Goal: Task Accomplishment & Management: Manage account settings

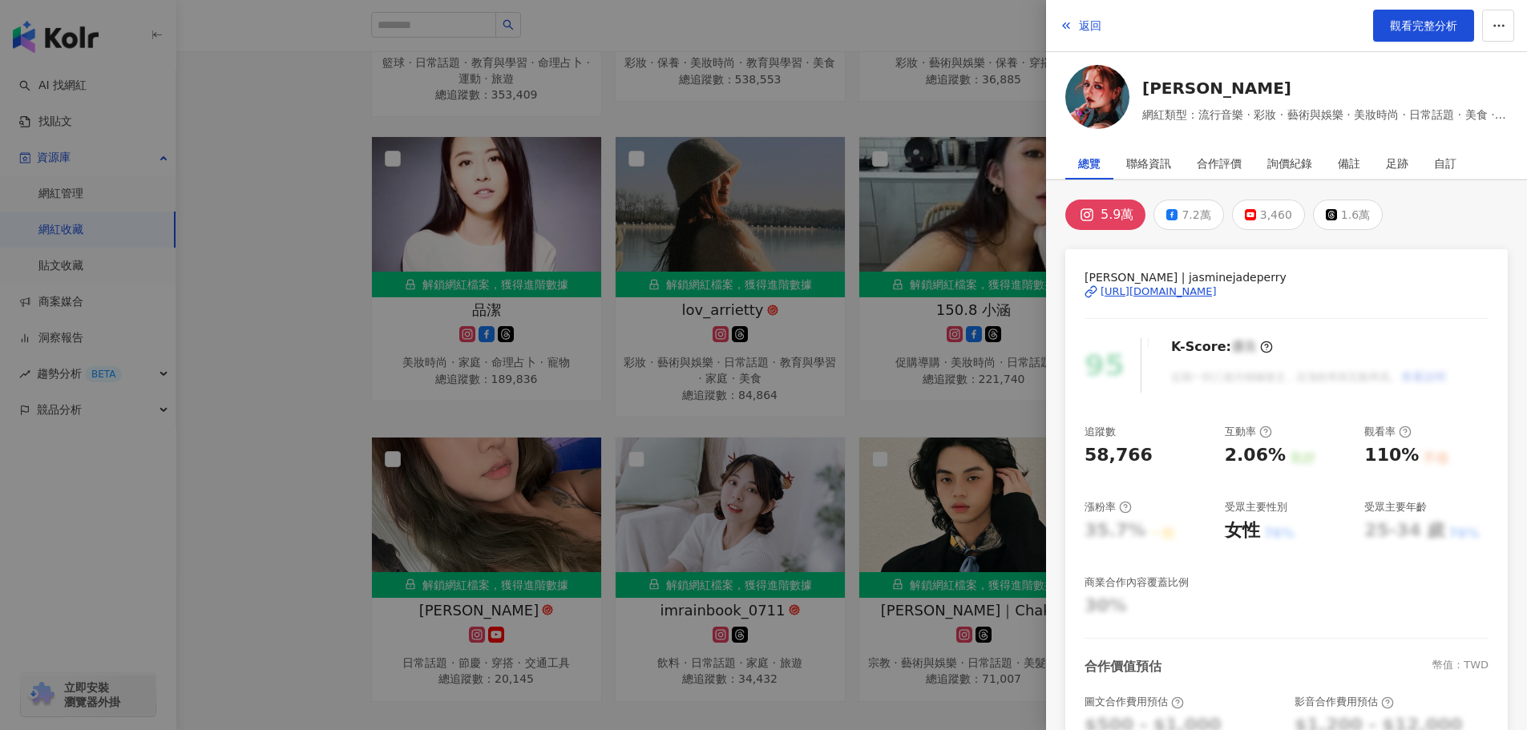
click at [1086, 46] on div "返回 觀看完整分析" at bounding box center [1286, 26] width 481 height 52
click at [1080, 32] on span "返回" at bounding box center [1090, 25] width 22 height 13
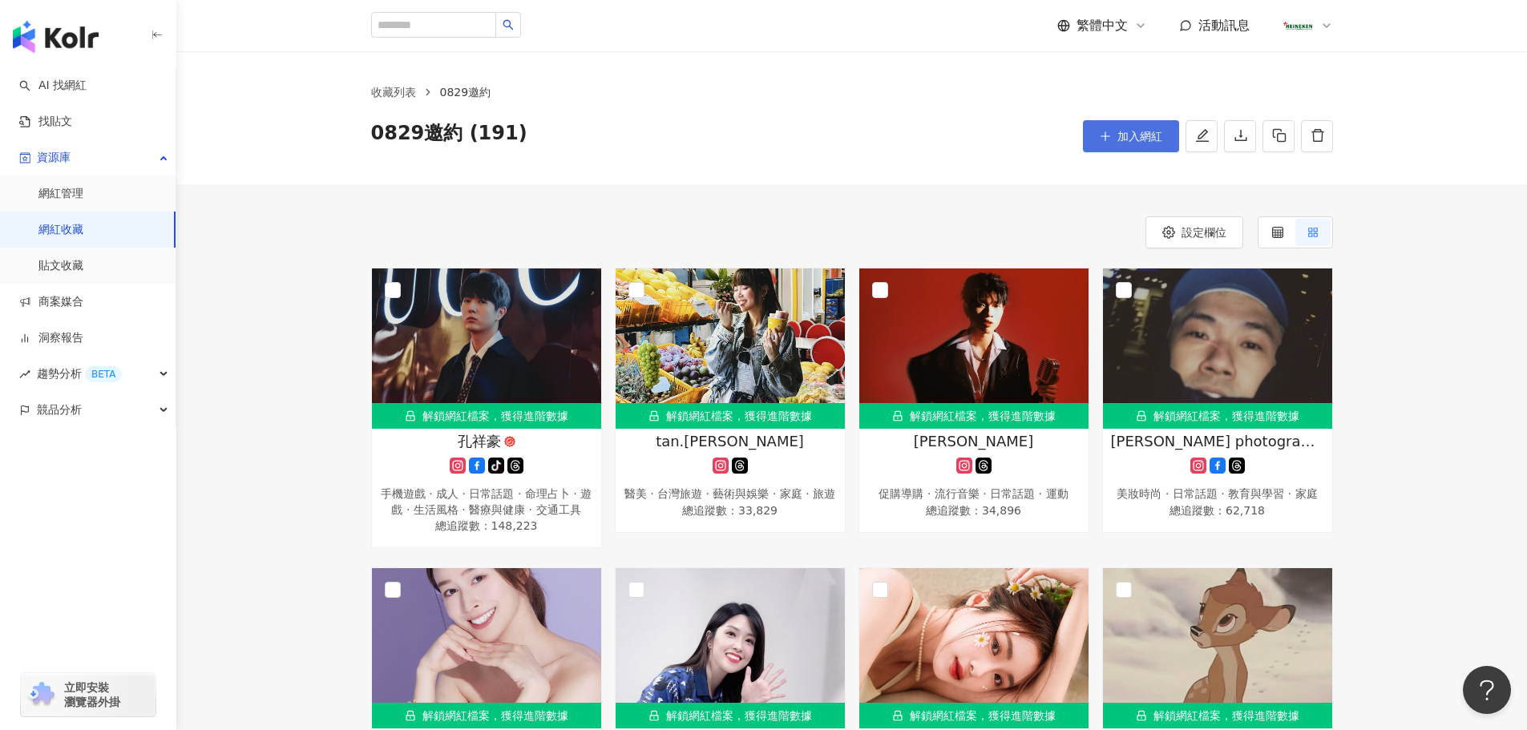
click at [1111, 143] on button "加入網紅" at bounding box center [1131, 136] width 96 height 32
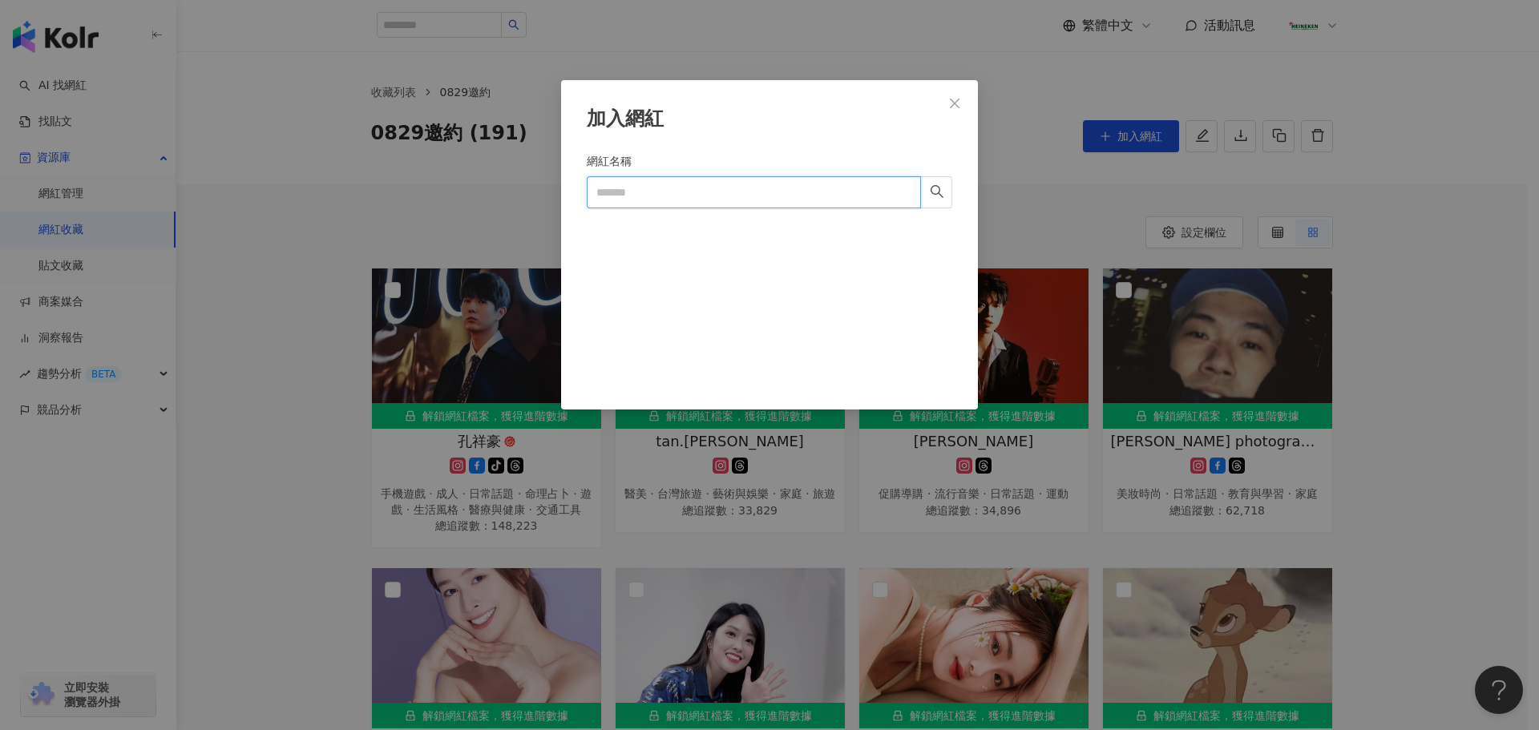
click at [698, 191] on input "網紅名稱" at bounding box center [754, 192] width 334 height 32
paste input "********"
type input "********"
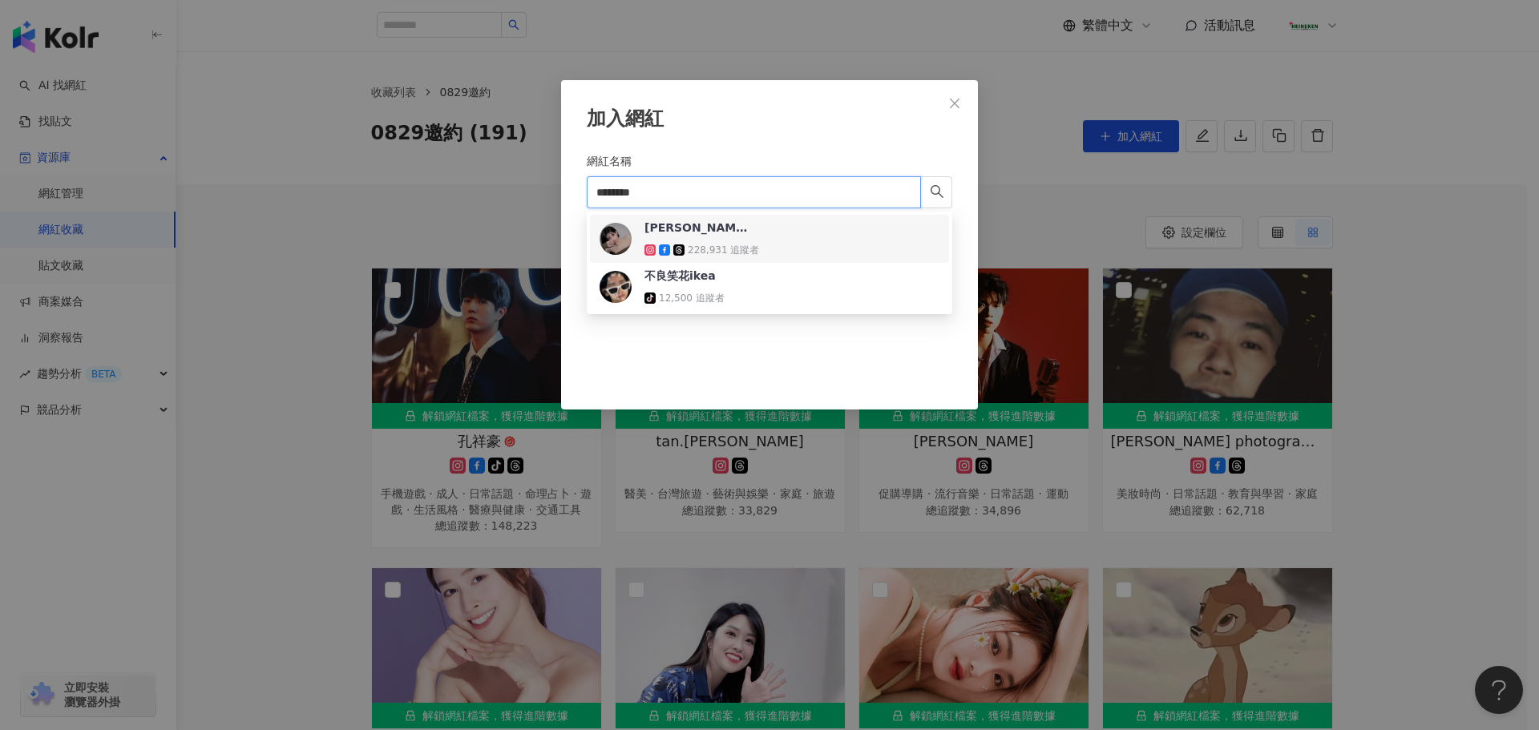
click at [701, 240] on div "蔡宜家 228,931 追蹤者" at bounding box center [701, 239] width 115 height 38
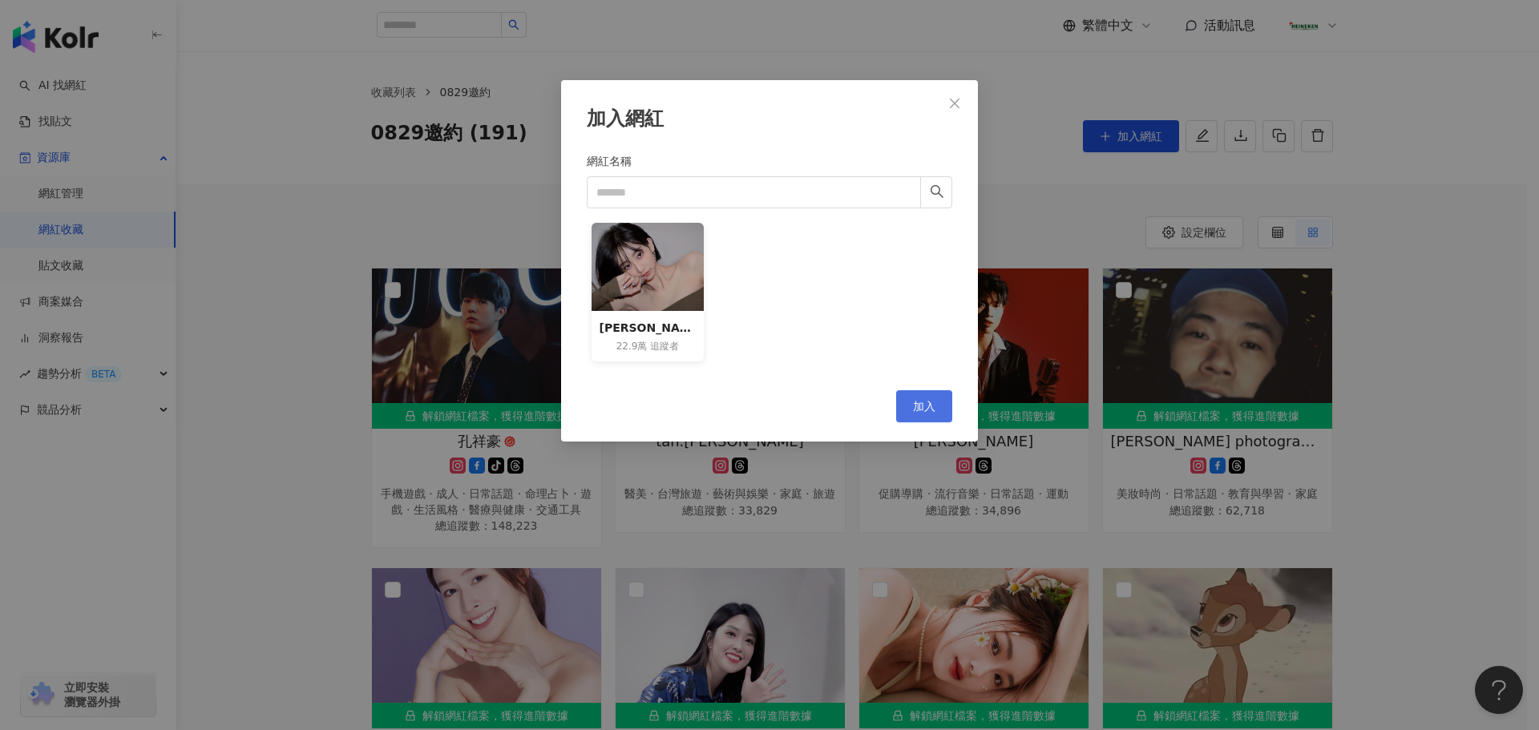
click at [932, 406] on span "加入" at bounding box center [924, 406] width 22 height 13
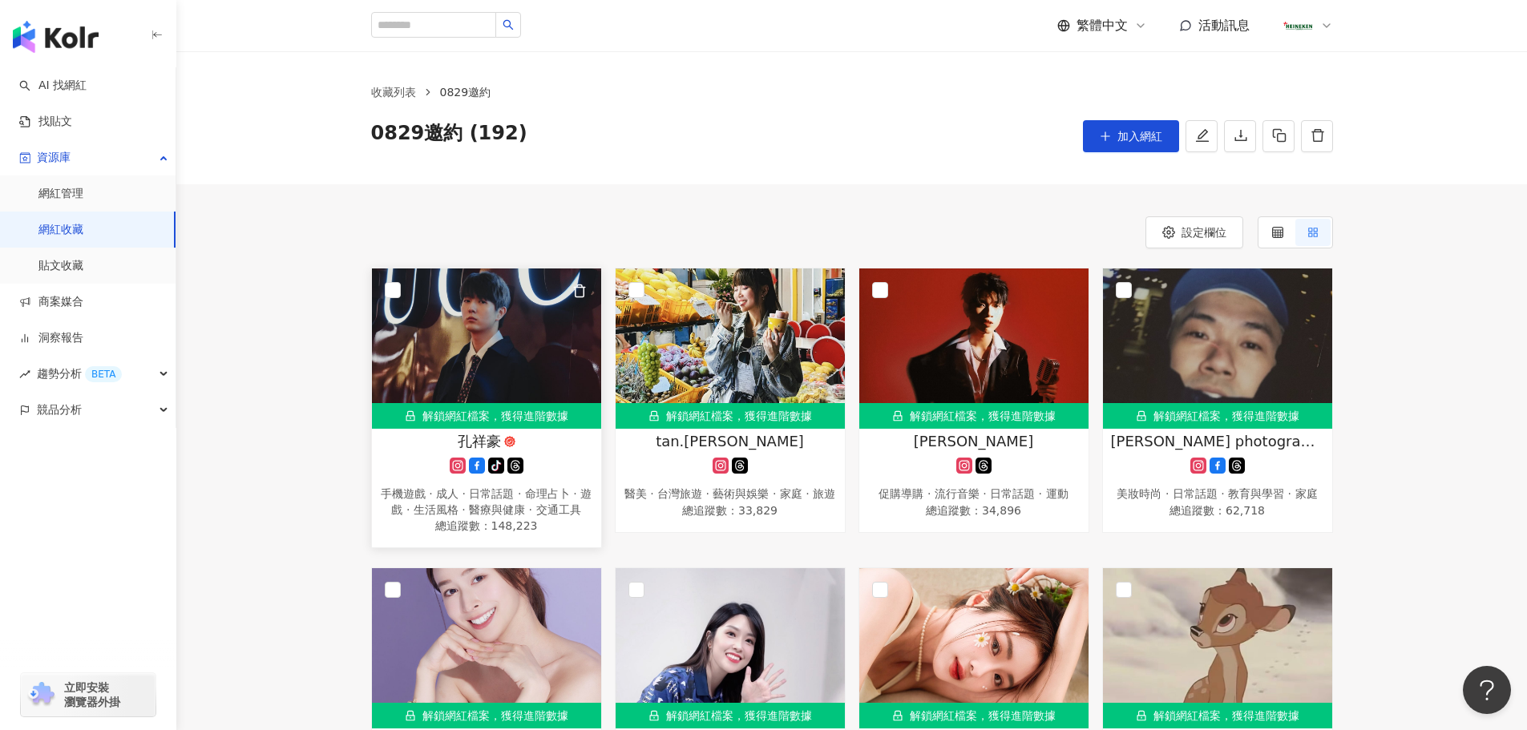
click at [483, 439] on span "孔祥豪" at bounding box center [479, 441] width 43 height 20
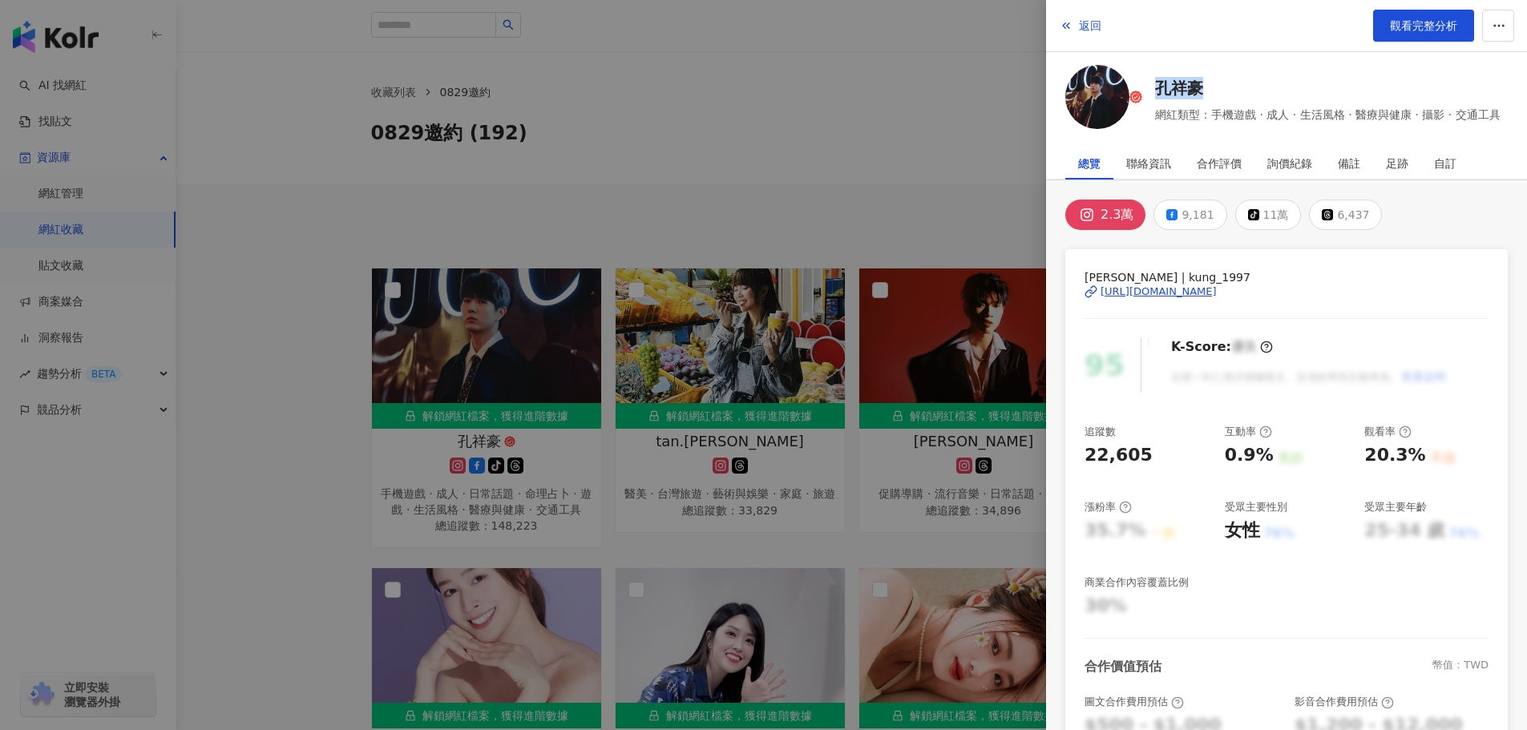
drag, startPoint x: 1155, startPoint y: 67, endPoint x: 1187, endPoint y: 74, distance: 32.9
click at [1187, 74] on div "返回 觀看完整分析 孔祥豪 網紅類型：手機遊戲 · 成人 · 生活風格 · 醫療與健康 · 攝影 · 交通工具" at bounding box center [1286, 67] width 481 height 135
copy link "孔祥豪"
click at [1090, 23] on span "返回" at bounding box center [1090, 25] width 22 height 13
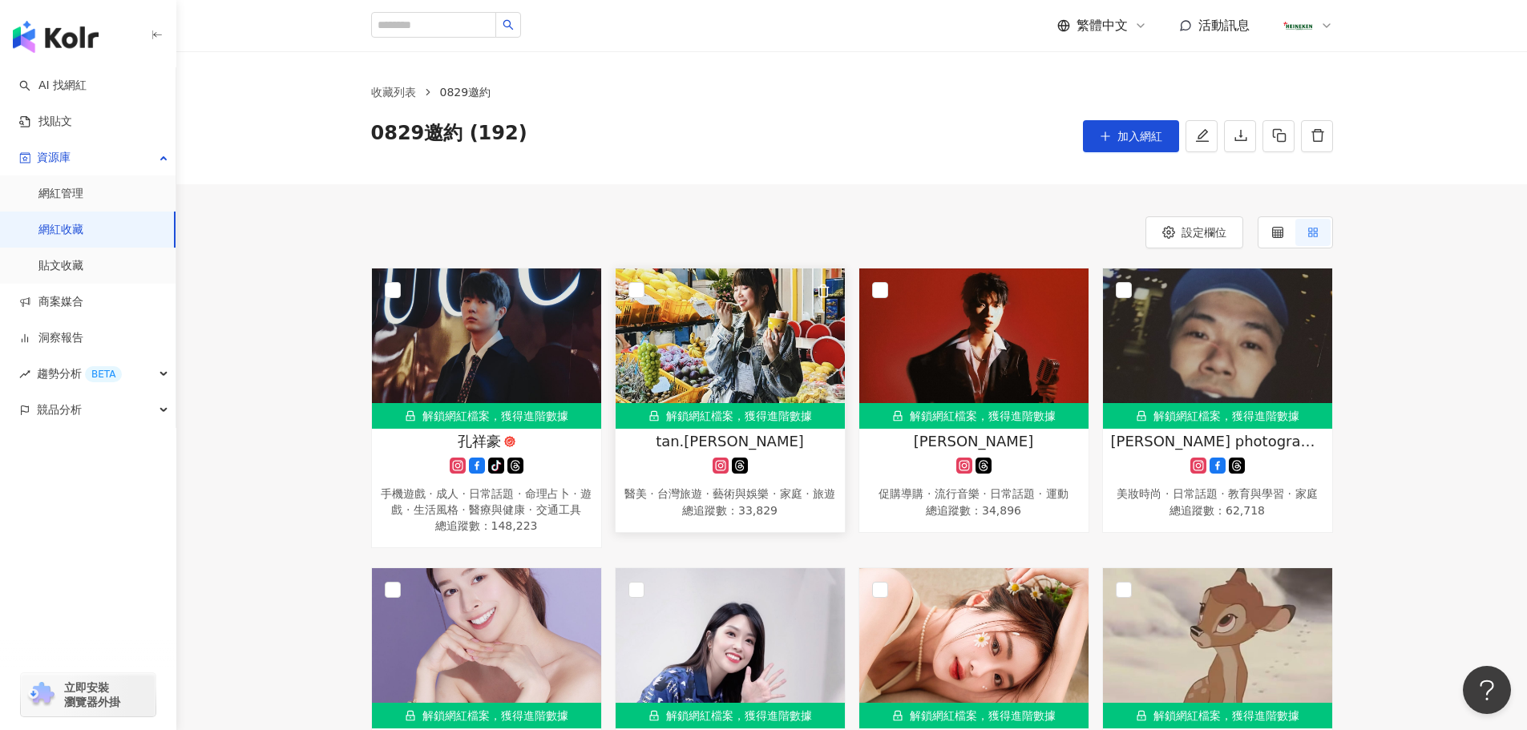
click at [736, 434] on span "tan.hannah" at bounding box center [730, 441] width 148 height 20
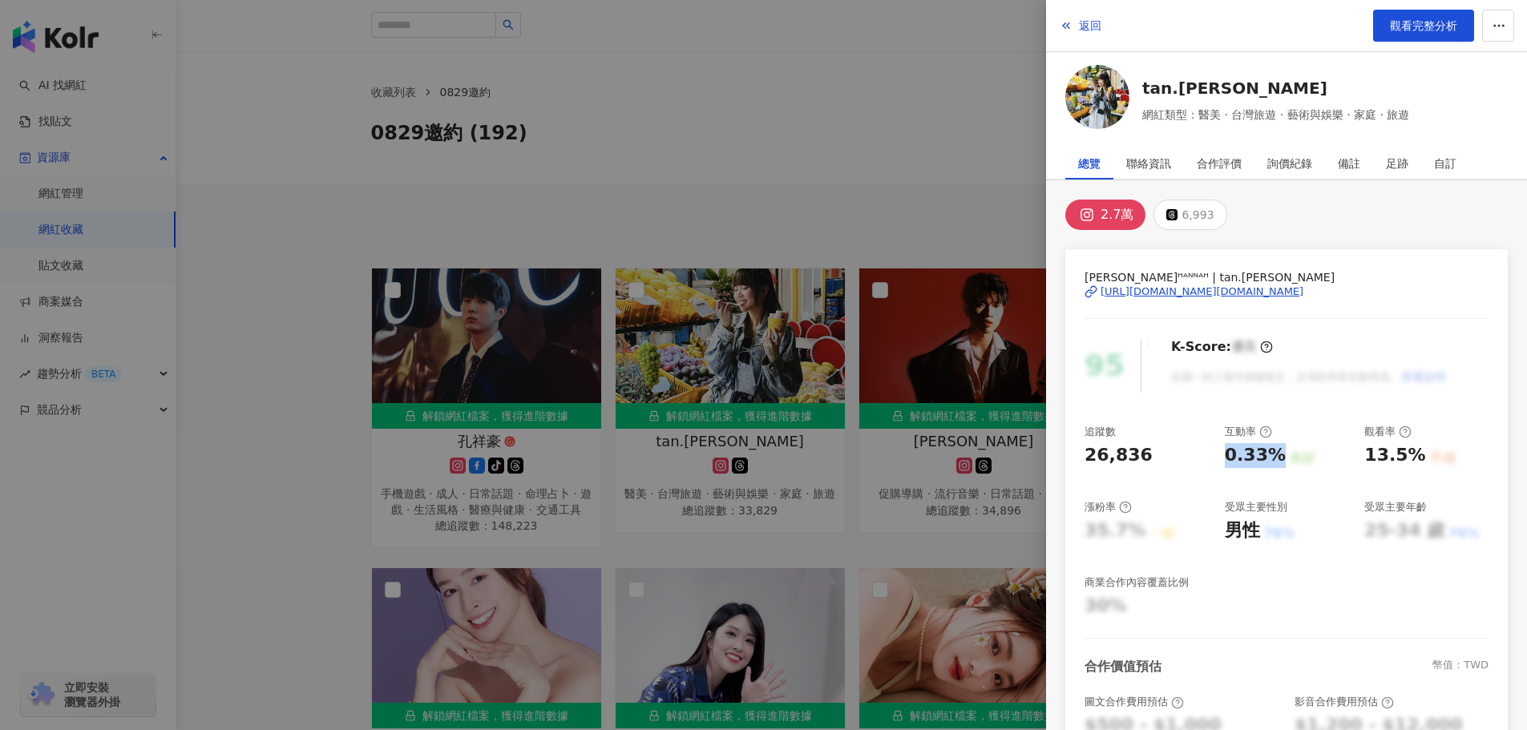
drag, startPoint x: 1218, startPoint y: 459, endPoint x: 1274, endPoint y: 454, distance: 55.5
click at [1274, 454] on div "追蹤數 26,836 互動率 0.33% 良好 觀看率 13.5% 不佳 漲粉率 35.7% 一般 受眾主要性別 男性 76% 受眾主要年齡 25-34 歲 …" at bounding box center [1286, 522] width 404 height 194
copy div "0.33%"
click at [697, 163] on div at bounding box center [763, 365] width 1527 height 730
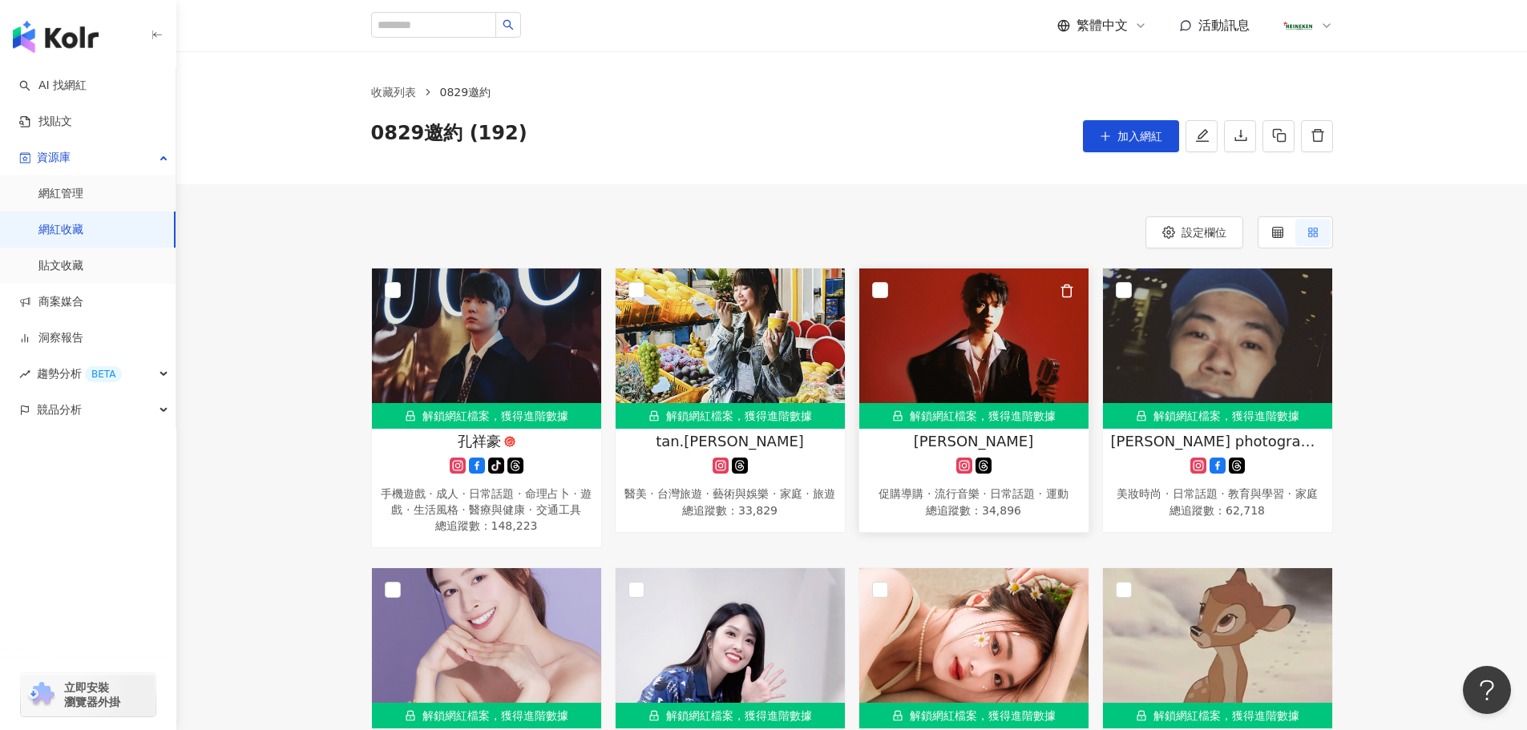
click at [969, 438] on span "[PERSON_NAME]" at bounding box center [974, 441] width 120 height 20
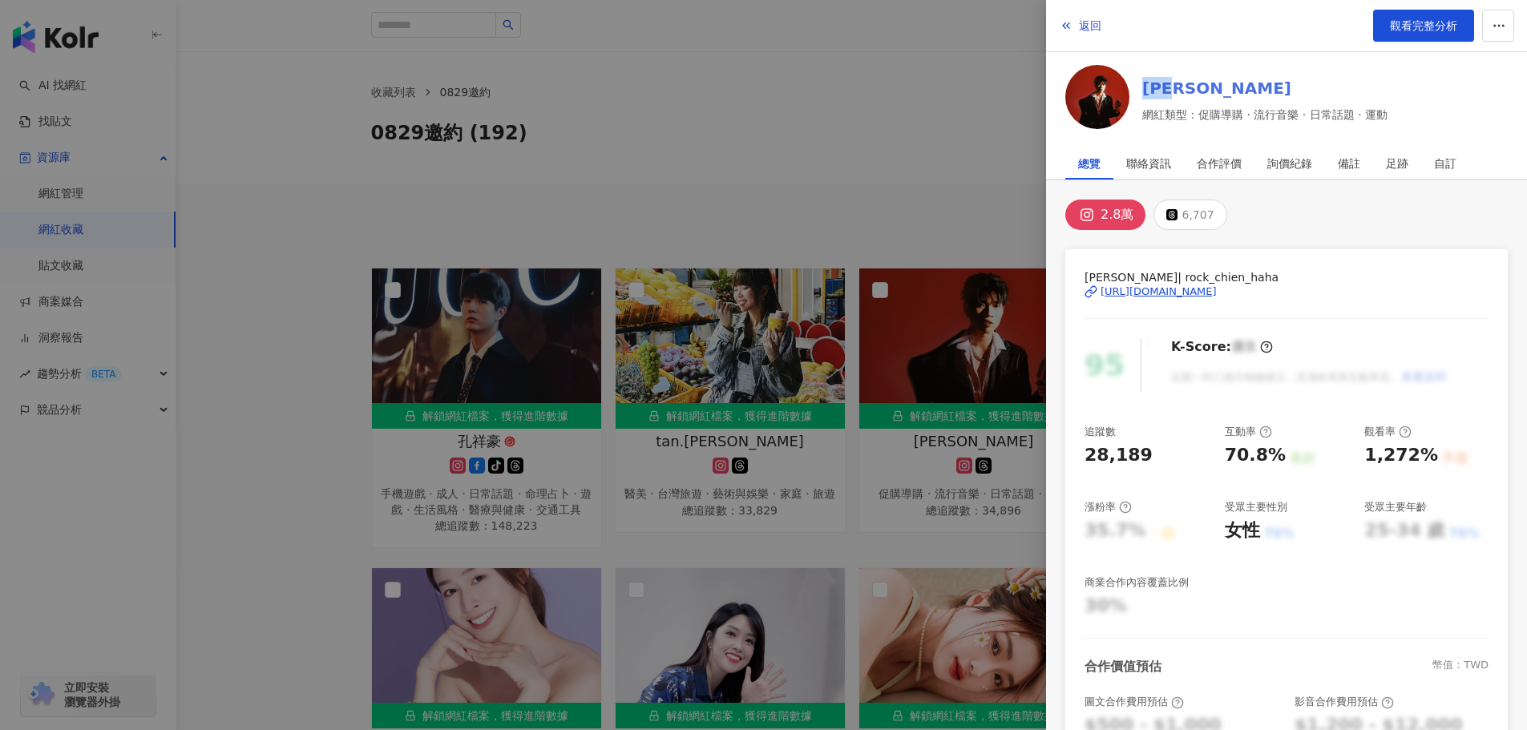
drag, startPoint x: 1141, startPoint y: 68, endPoint x: 1193, endPoint y: 79, distance: 52.5
click at [1193, 79] on div "陳以謙 網紅類型：促購導購 · 流行音樂 · 日常話題 · 運動" at bounding box center [1286, 100] width 442 height 70
copy link "[PERSON_NAME]"
drag, startPoint x: 1228, startPoint y: 454, endPoint x: 1253, endPoint y: 446, distance: 26.1
click at [1269, 446] on div "70.8%" at bounding box center [1255, 455] width 61 height 25
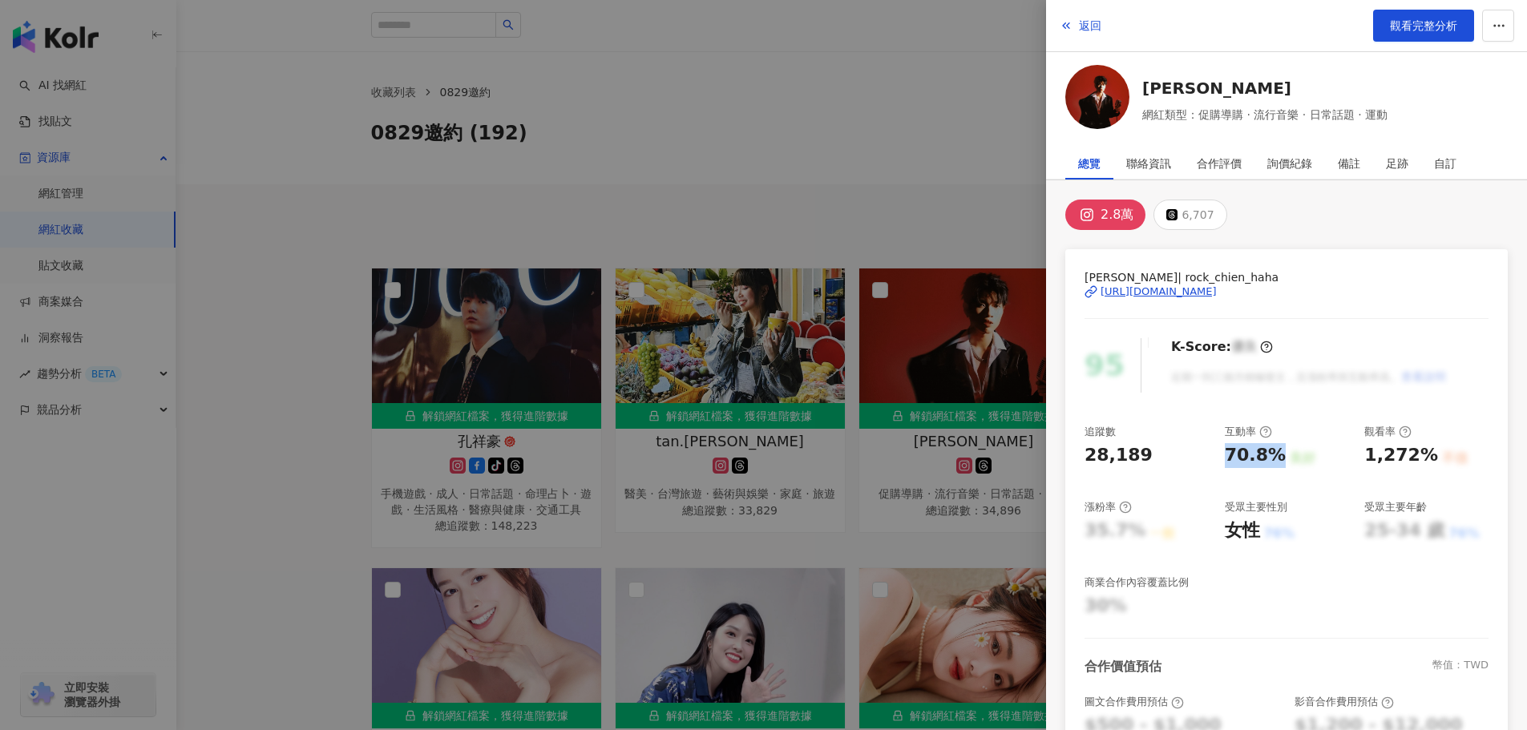
copy div "70.8%"
click at [1102, 24] on div "返回 觀看完整分析" at bounding box center [1286, 26] width 481 height 52
click at [1088, 22] on span "返回" at bounding box center [1090, 25] width 22 height 13
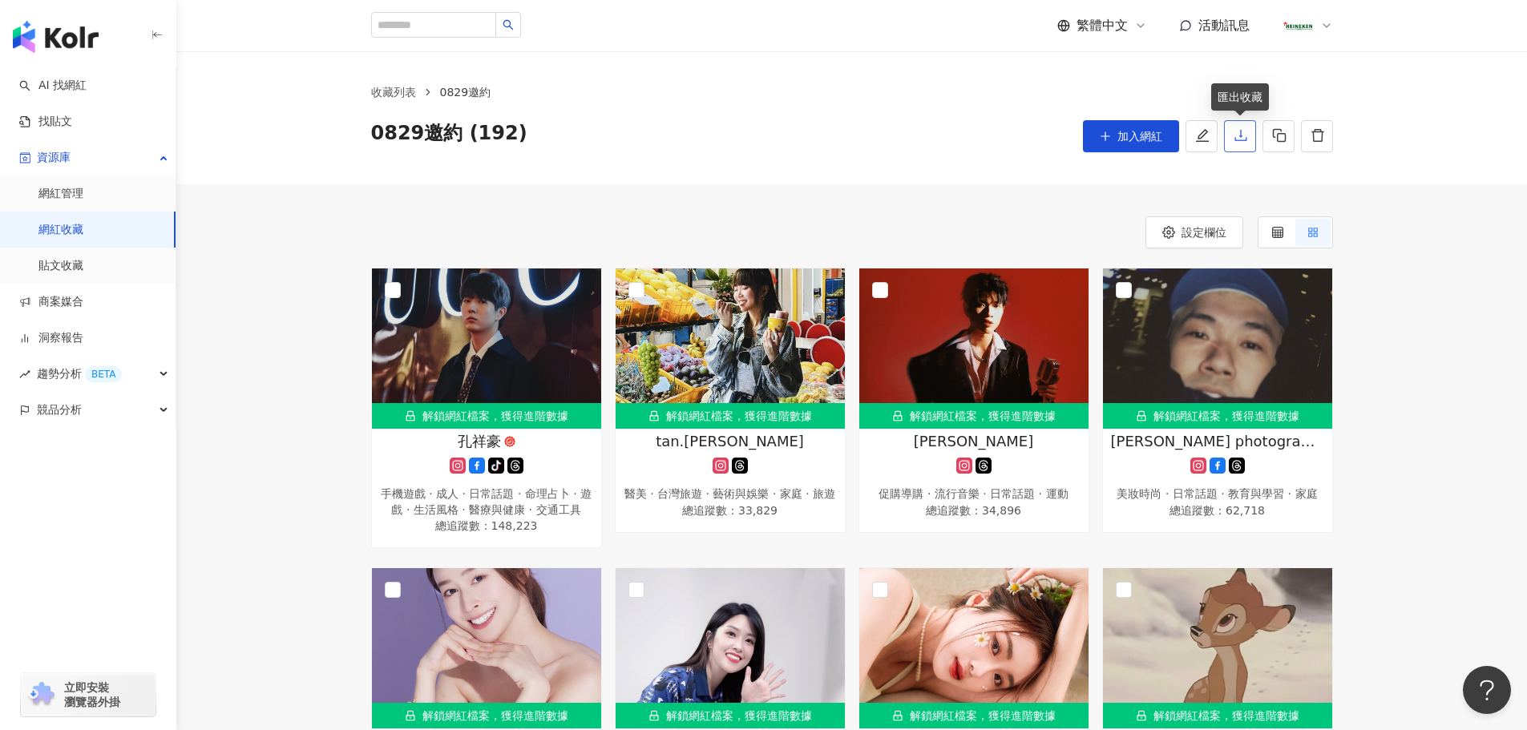
click at [1238, 147] on button "button" at bounding box center [1240, 136] width 32 height 32
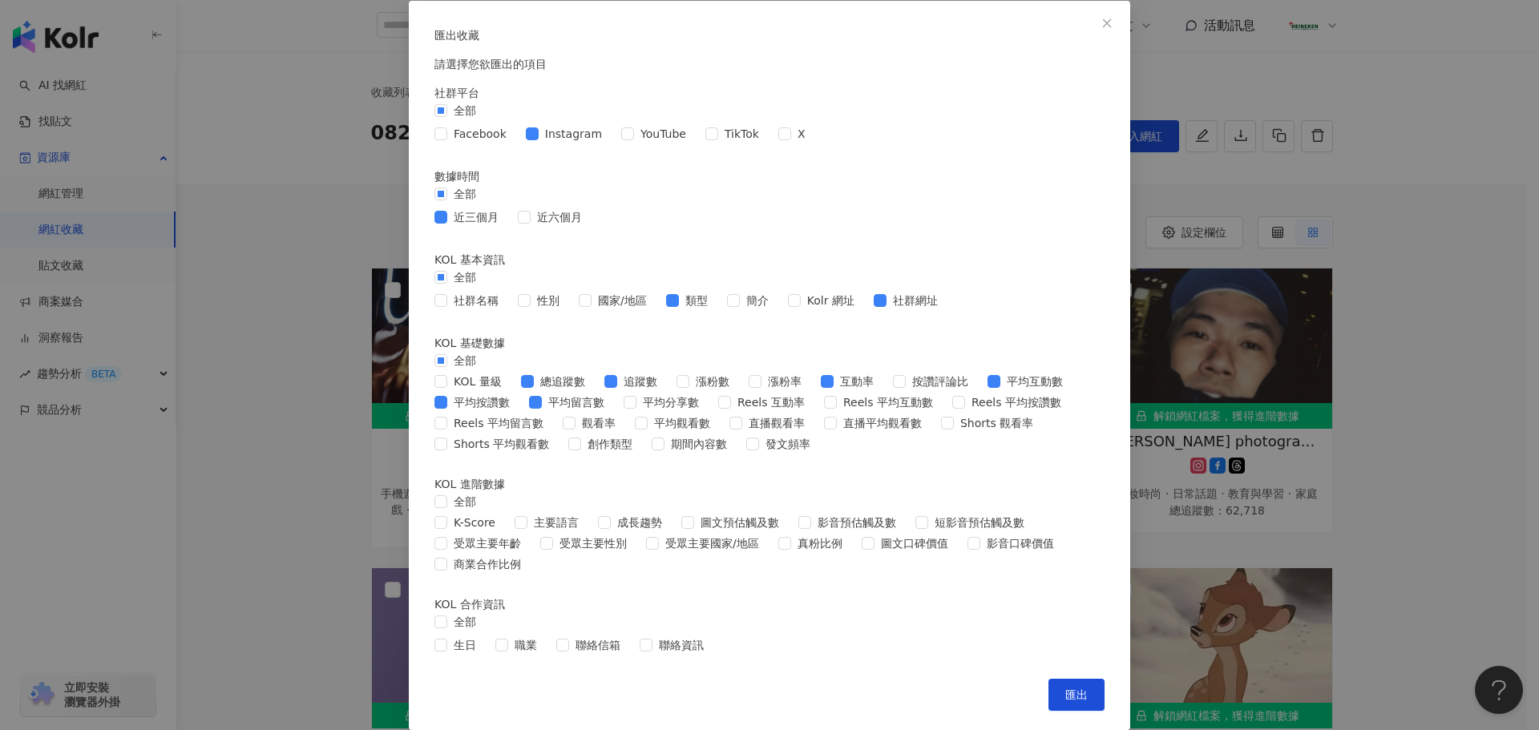
scroll to position [354, 0]
click at [616, 373] on div "KOL 量級 總追蹤數 追蹤數 漲粉數 漲粉率 互動率 按讚評論比 平均互動數 平均按讚數 平均留言數 平均分享數 Reels 互動率 Reels 平均互動數…" at bounding box center [769, 414] width 670 height 83
click at [1000, 386] on span "平均互動數" at bounding box center [1034, 382] width 69 height 18
click at [538, 384] on div "KOL 量級 總追蹤數 追蹤數 漲粉數 漲粉率 互動率 按讚評論比 平均互動數 平均按讚數 平均留言數 平均分享數 Reels 互動率 Reels 平均互動數…" at bounding box center [769, 414] width 670 height 83
click at [516, 394] on span "平均按讚數" at bounding box center [481, 403] width 69 height 18
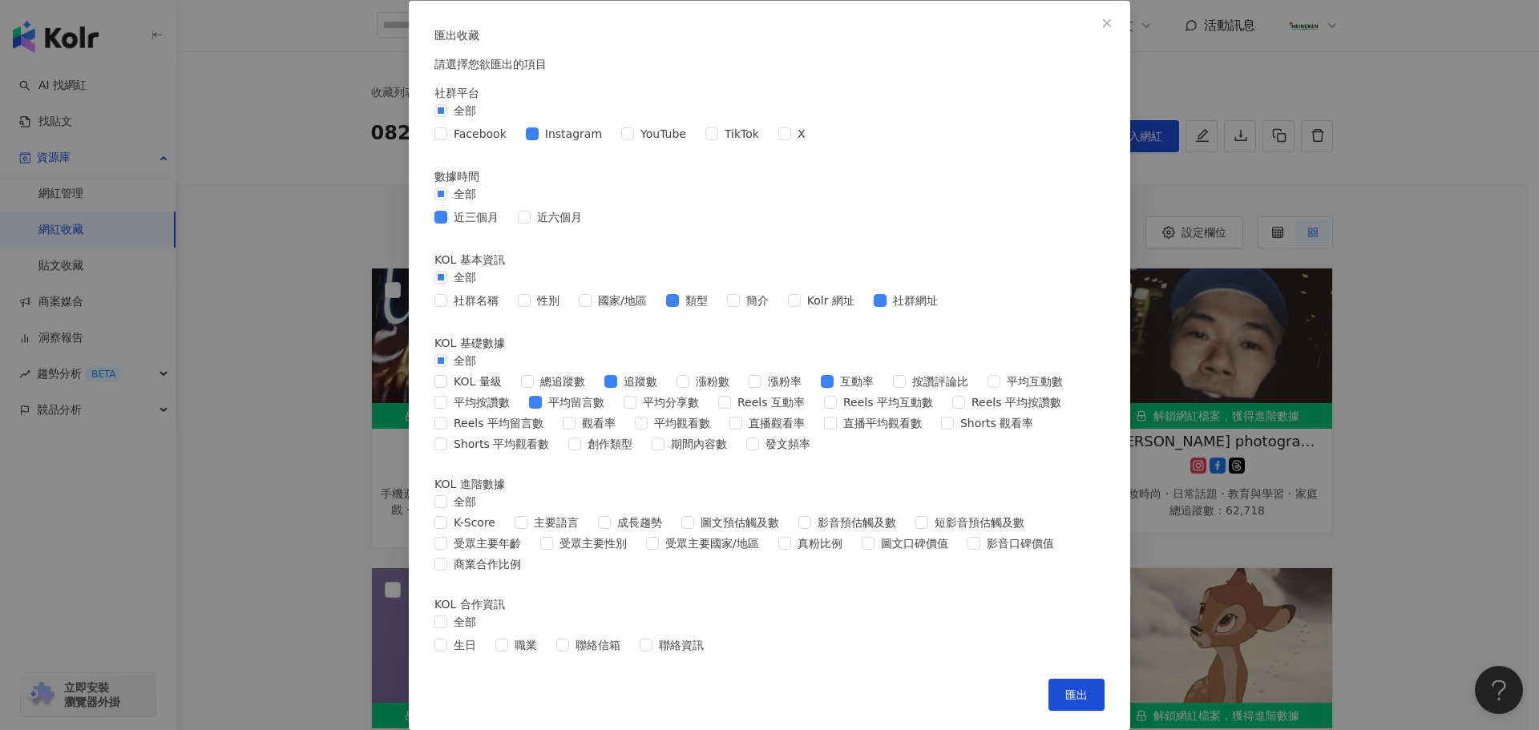
click at [613, 373] on div "KOL 量級 總追蹤數 追蹤數 漲粉數 漲粉率 互動率 按讚評論比 平均互動數 平均按讚數 平均留言數 平均分享數 Reels 互動率 Reels 平均互動數…" at bounding box center [769, 414] width 670 height 83
click at [611, 394] on span "平均留言數" at bounding box center [576, 403] width 69 height 18
click at [697, 292] on span "類型" at bounding box center [696, 301] width 35 height 18
drag, startPoint x: 903, startPoint y: 200, endPoint x: 894, endPoint y: 207, distance: 11.6
click at [905, 292] on span "社群網址" at bounding box center [915, 301] width 58 height 18
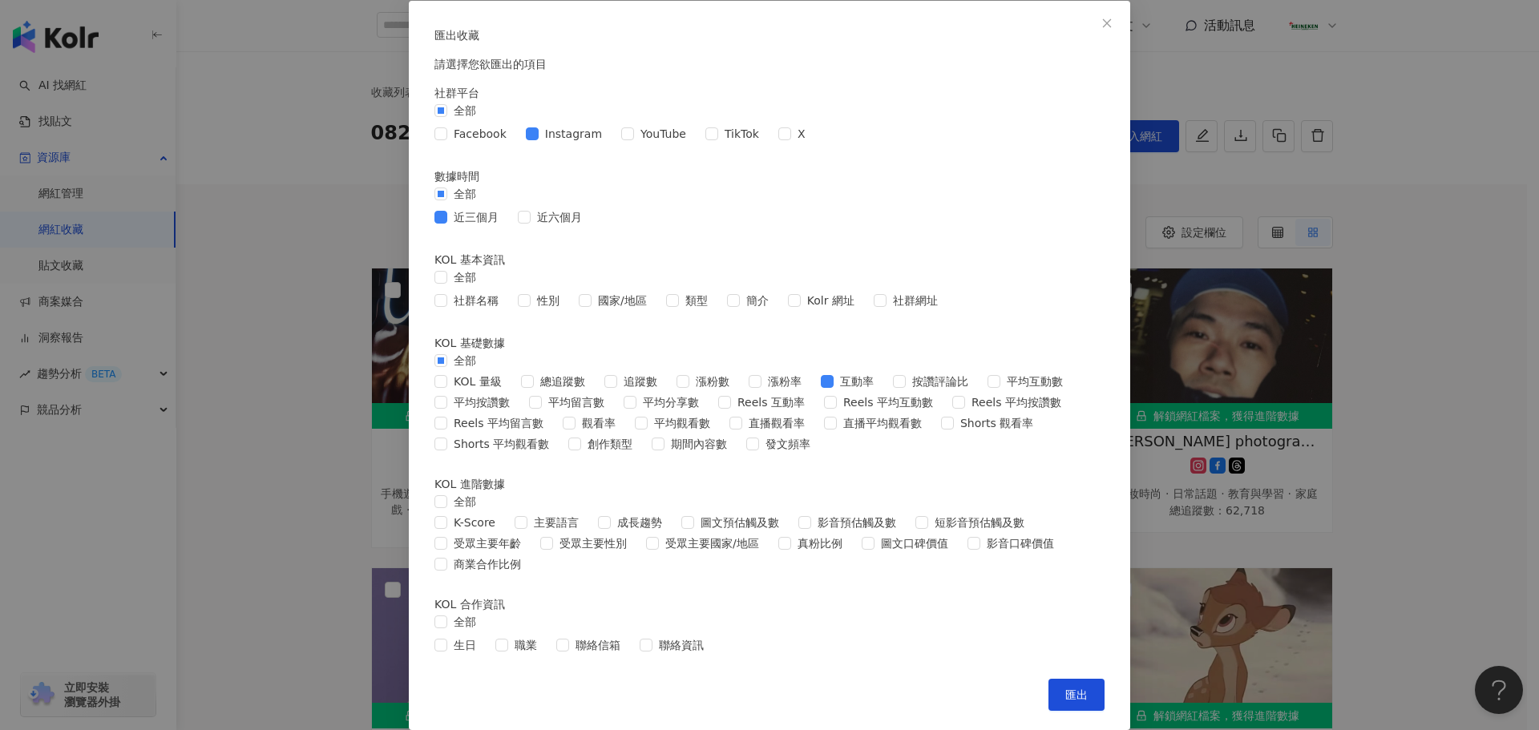
scroll to position [515, 0]
drag, startPoint x: 1067, startPoint y: 691, endPoint x: 1057, endPoint y: 688, distance: 9.9
click at [1068, 691] on span "匯出" at bounding box center [1076, 694] width 22 height 13
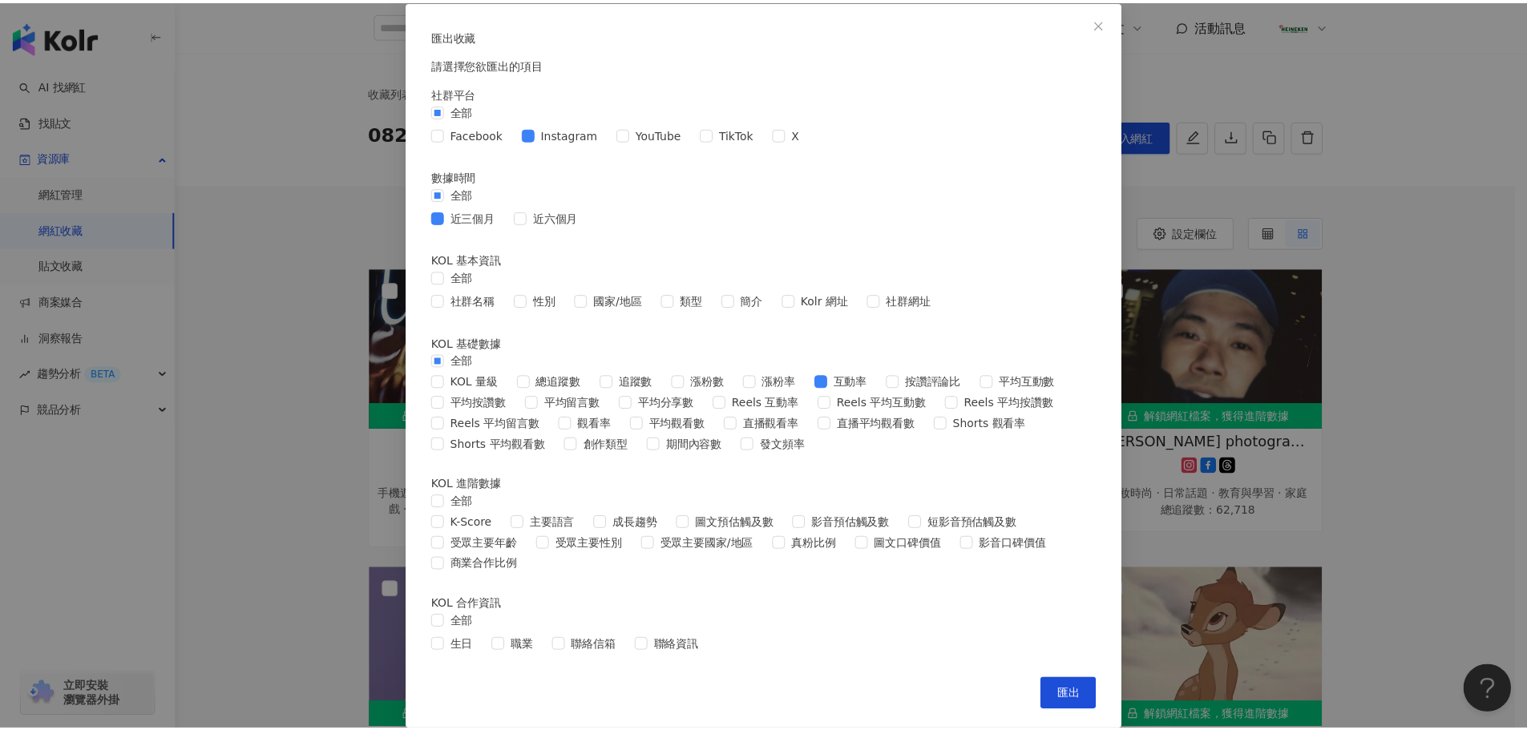
scroll to position [0, 0]
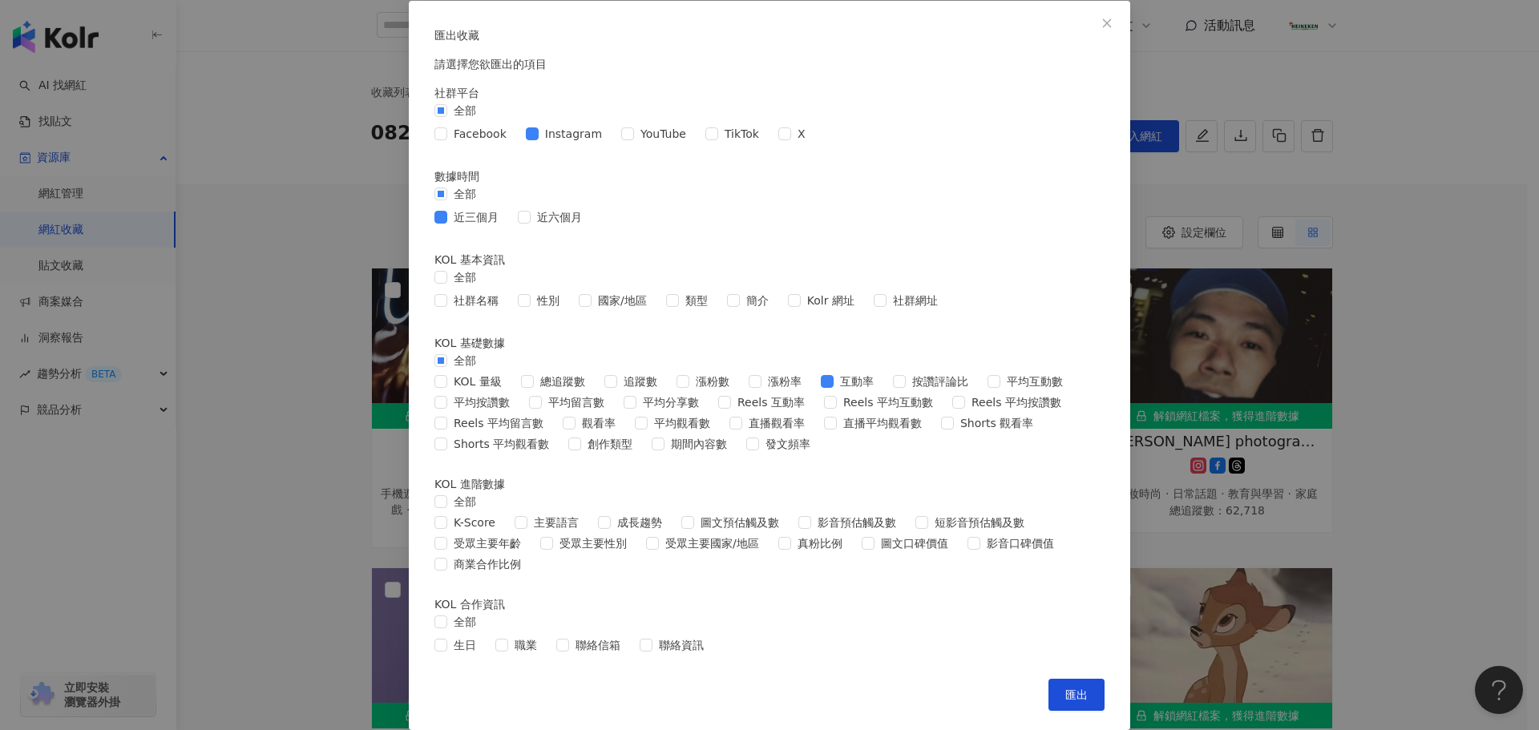
click at [1101, 24] on icon "close" at bounding box center [1106, 23] width 11 height 11
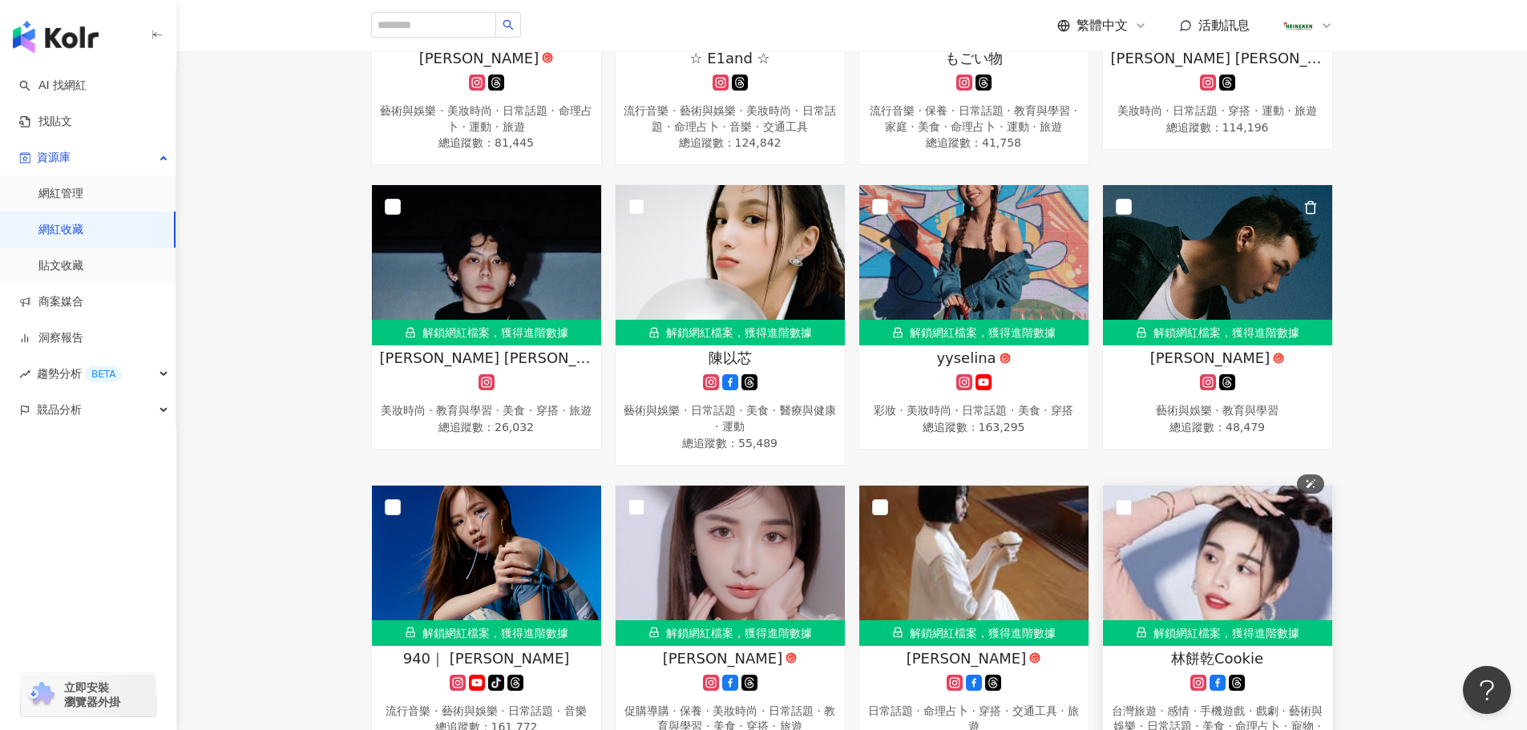
scroll to position [2164, 0]
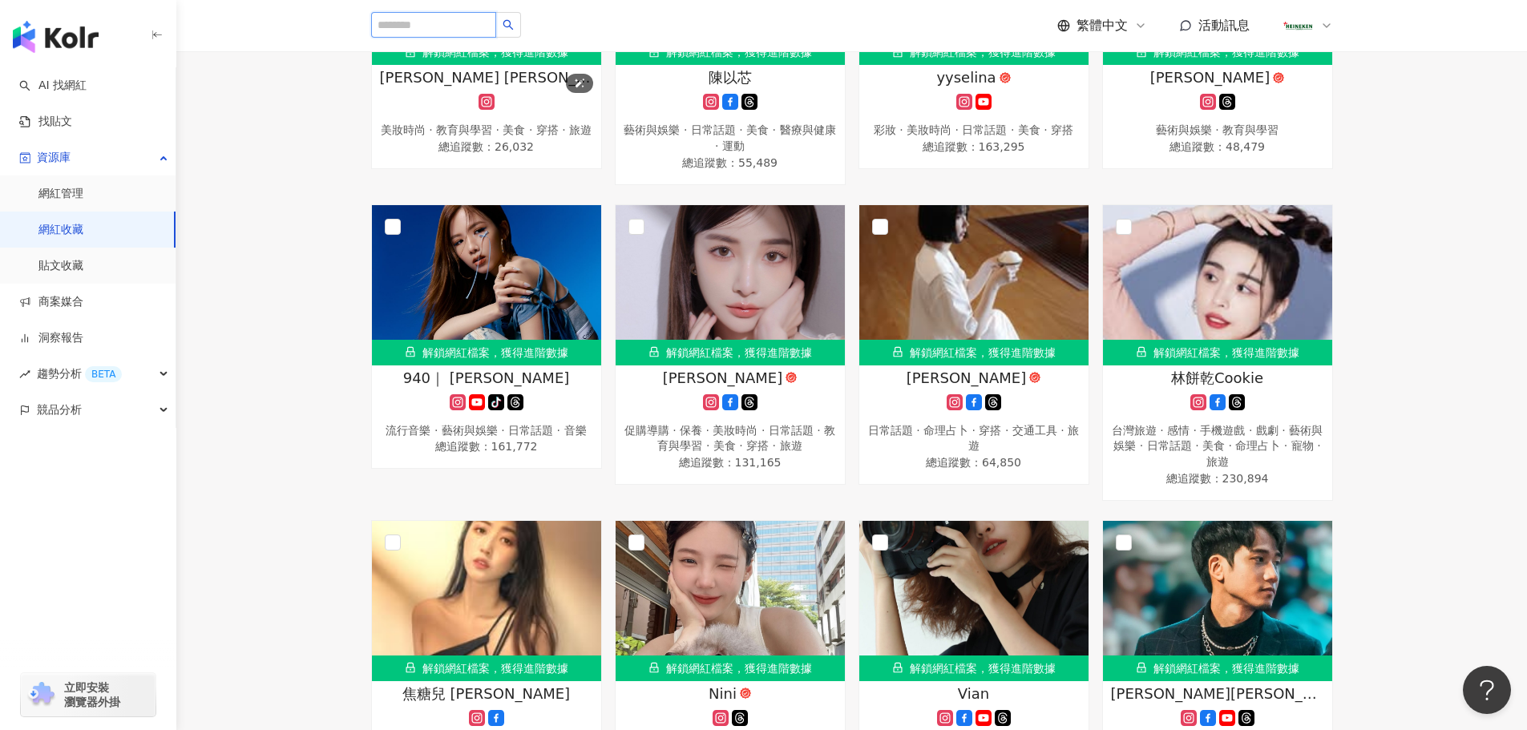
click at [468, 22] on input "search" at bounding box center [433, 25] width 125 height 26
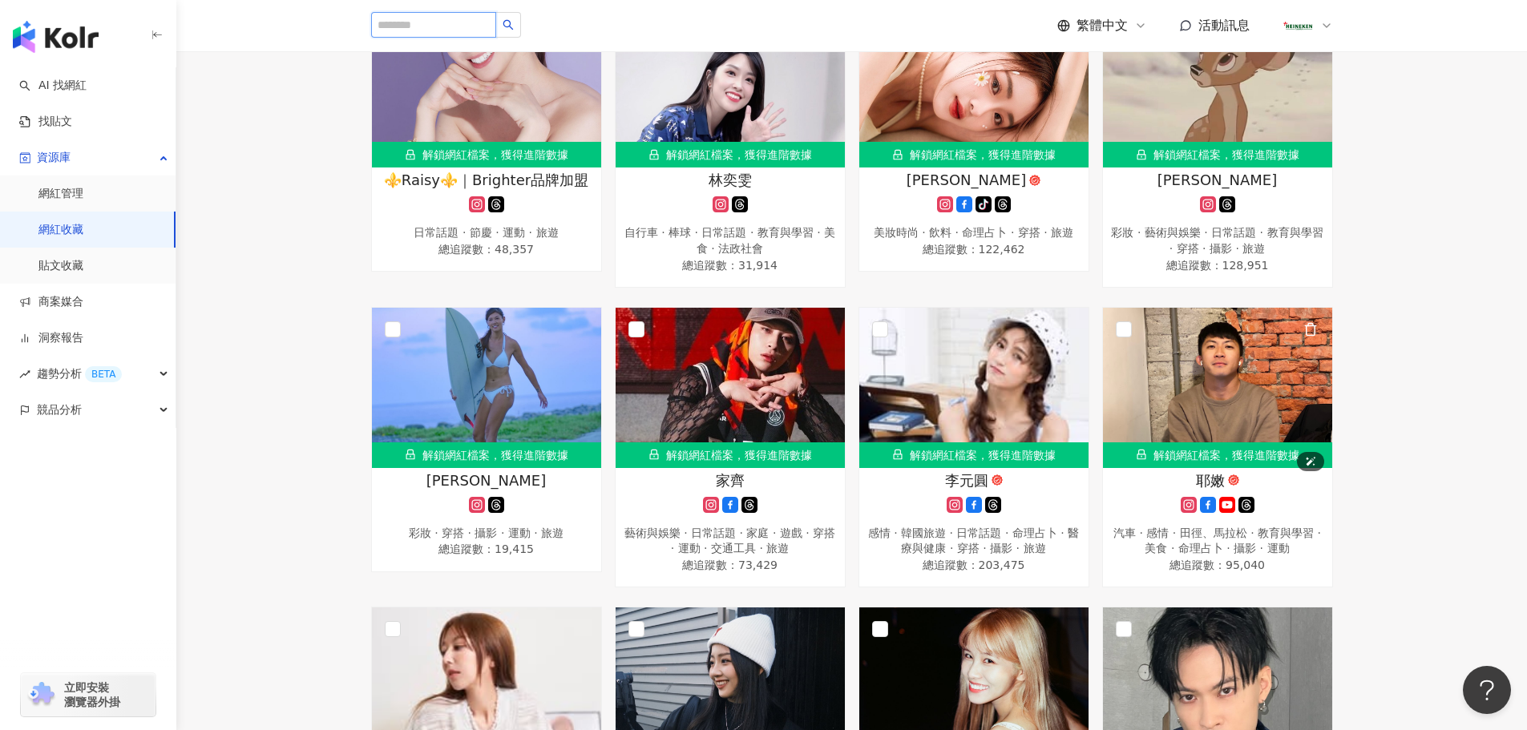
scroll to position [0, 0]
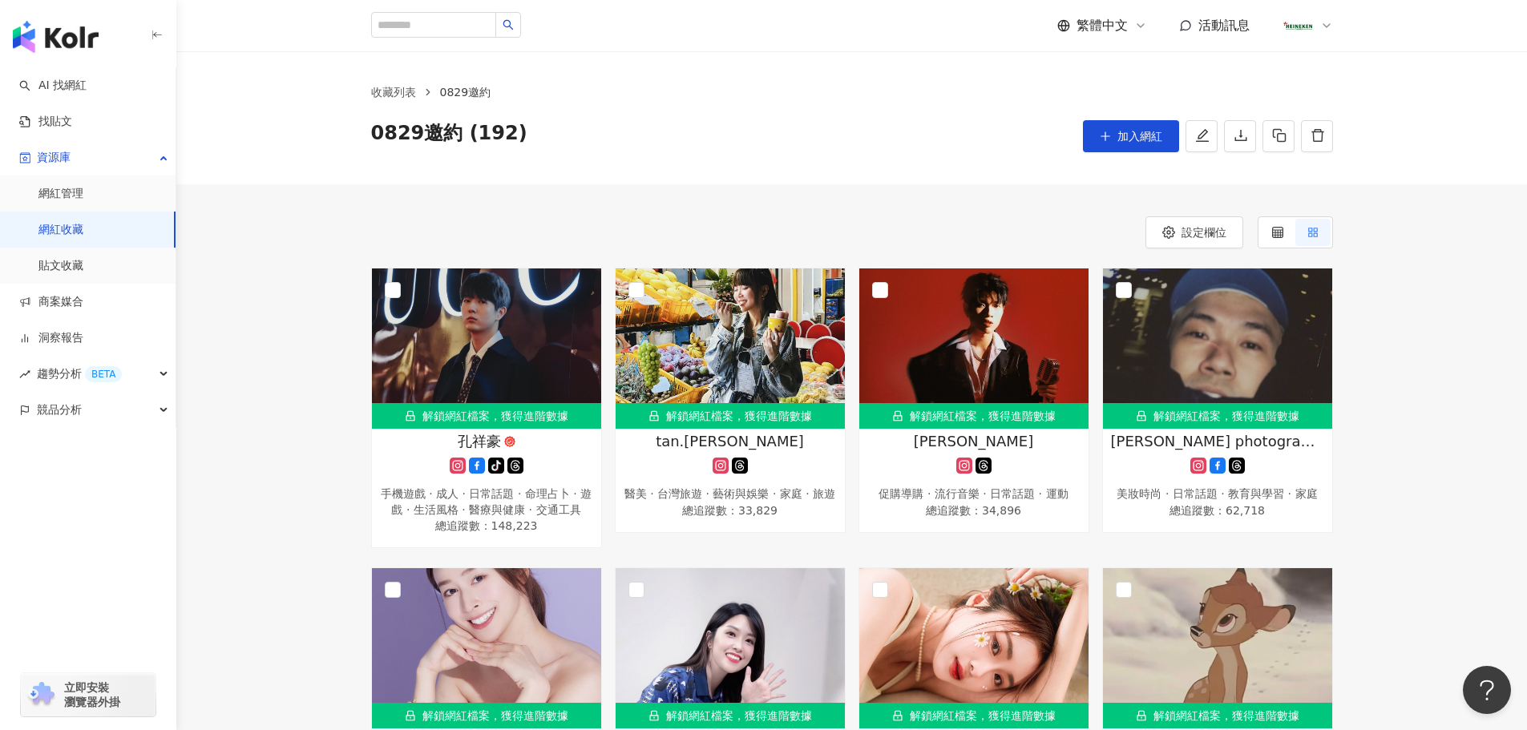
click at [1104, 138] on icon "plus" at bounding box center [1105, 136] width 11 height 11
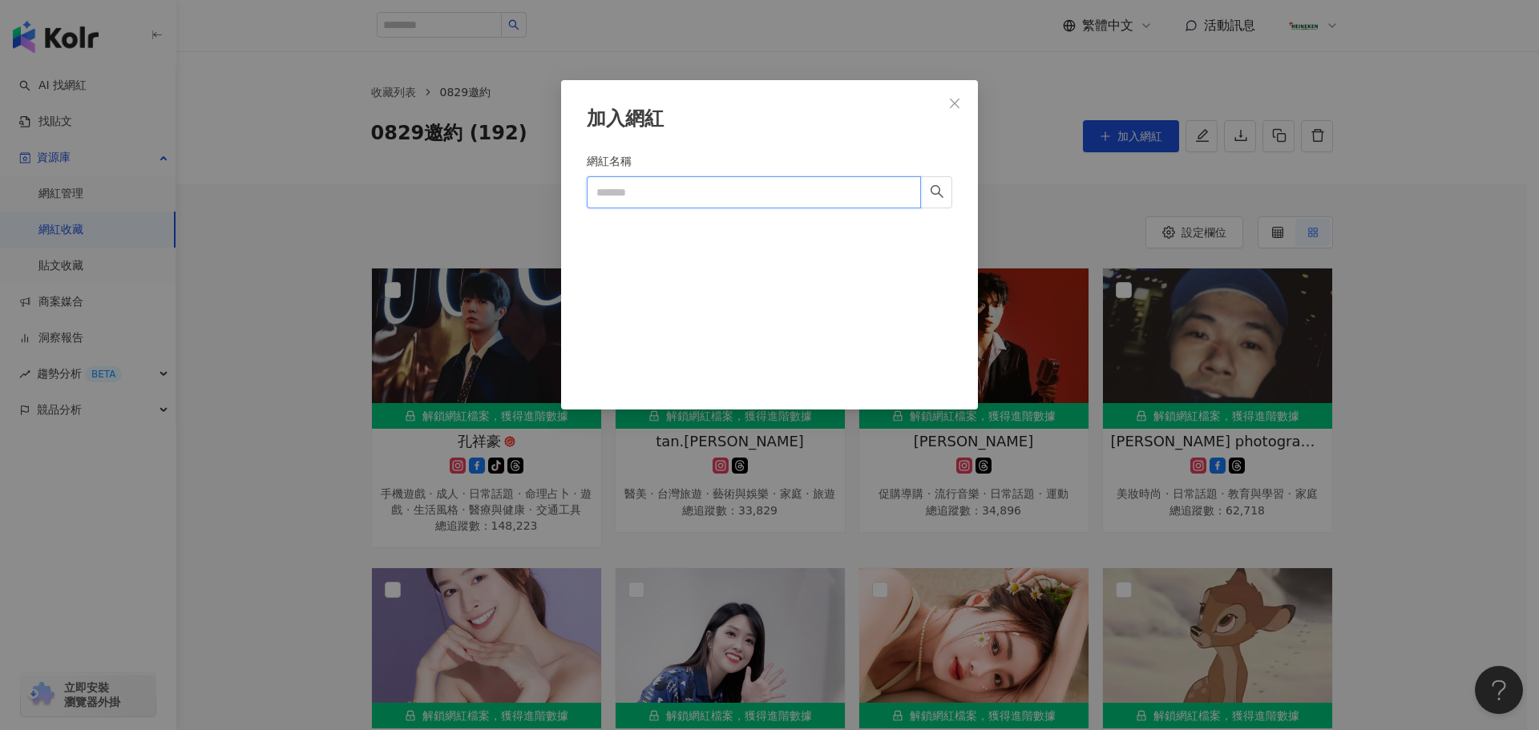
click at [685, 179] on input "網紅名稱" at bounding box center [754, 192] width 334 height 32
paste input "********"
type input "********"
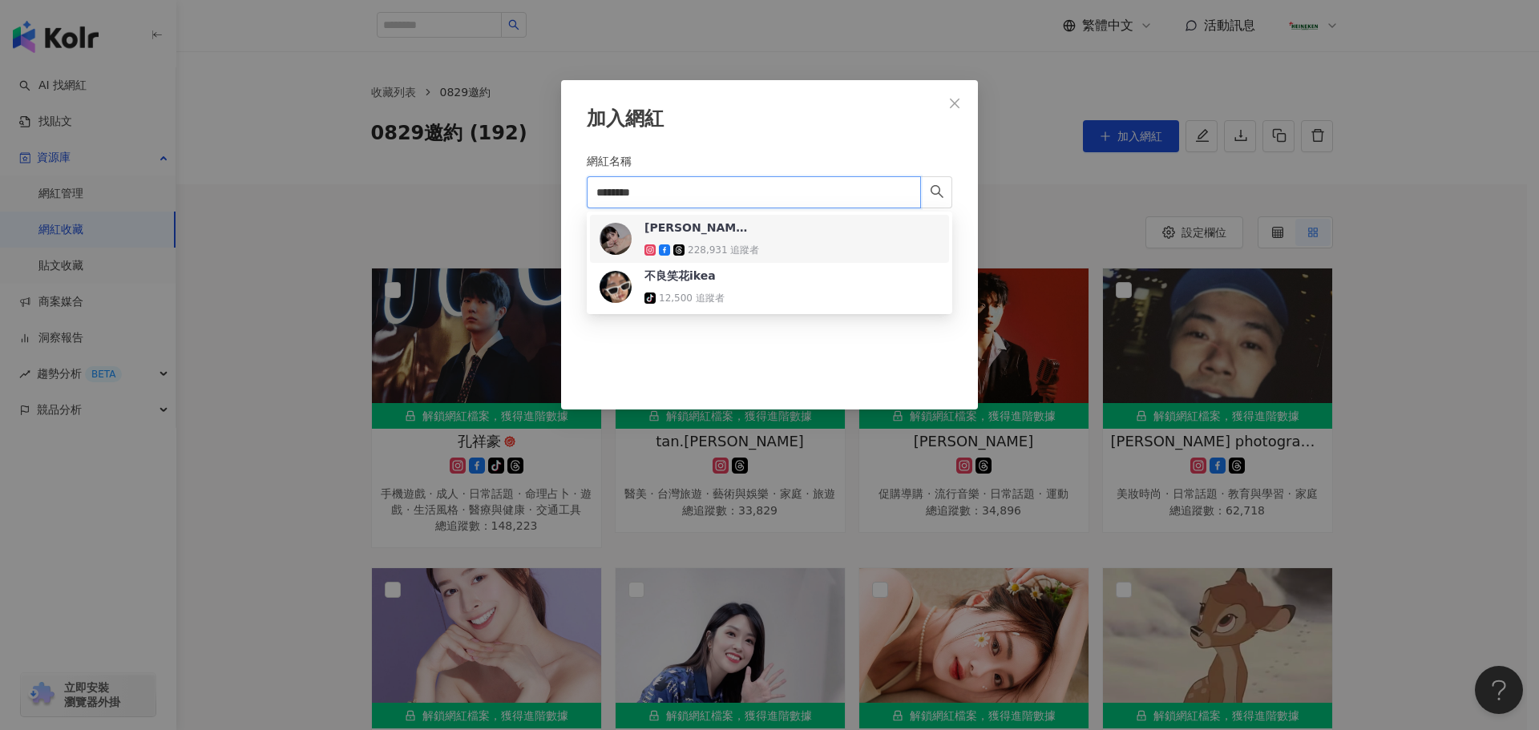
click at [785, 244] on div "蔡宜家 228,931 追蹤者" at bounding box center [770, 239] width 340 height 38
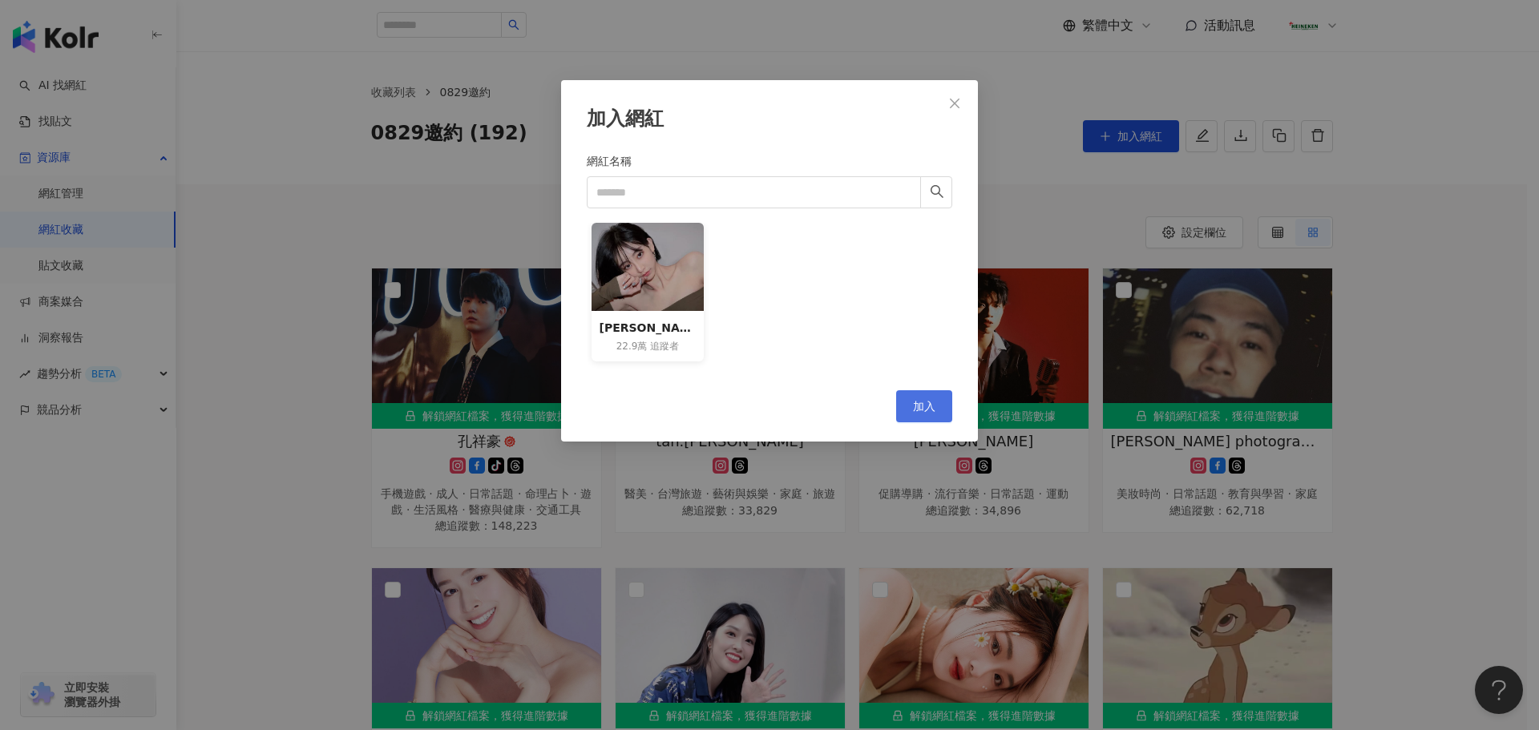
click at [931, 407] on span "加入" at bounding box center [924, 406] width 22 height 13
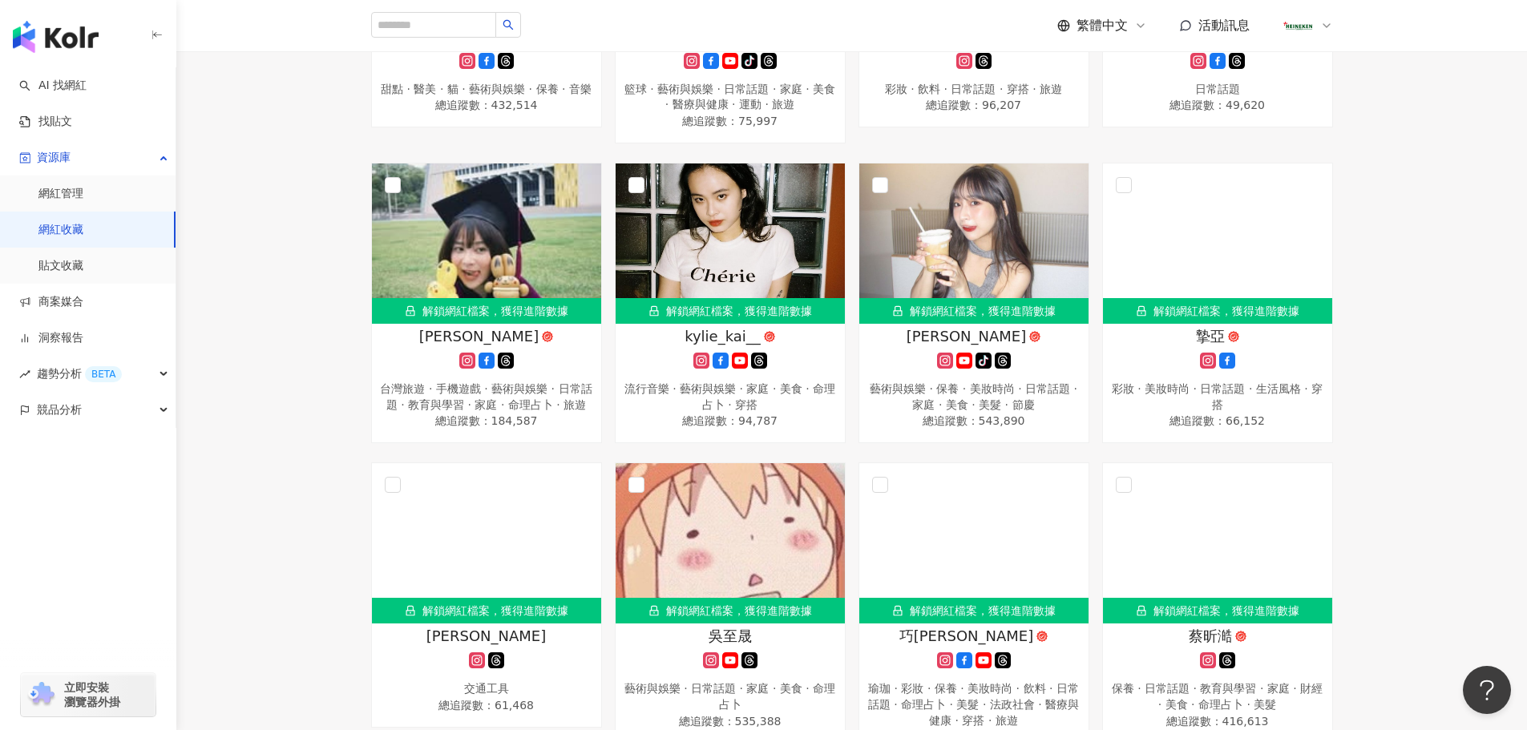
scroll to position [7412, 0]
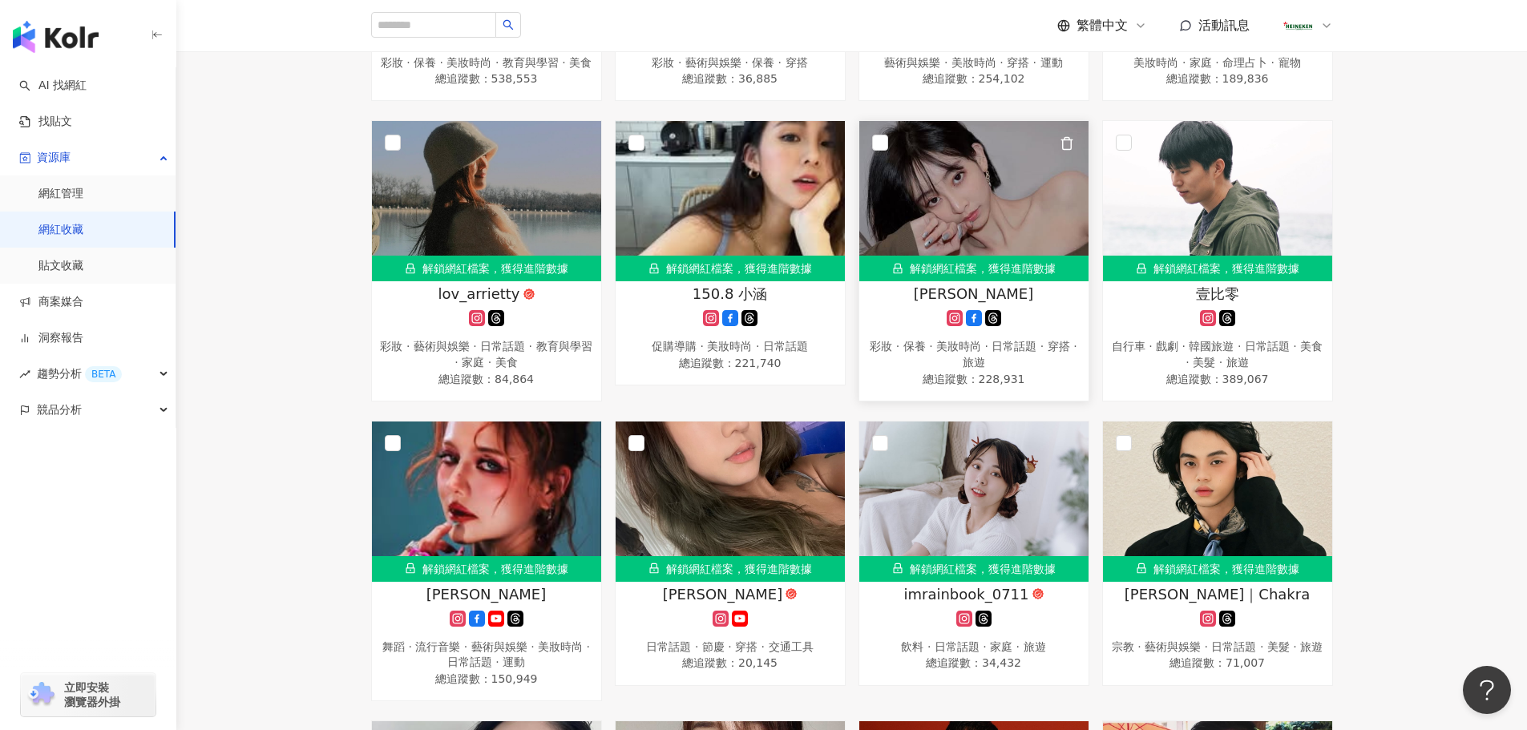
click at [1001, 281] on div "解鎖網紅檔案，獲得進階數據" at bounding box center [973, 269] width 229 height 26
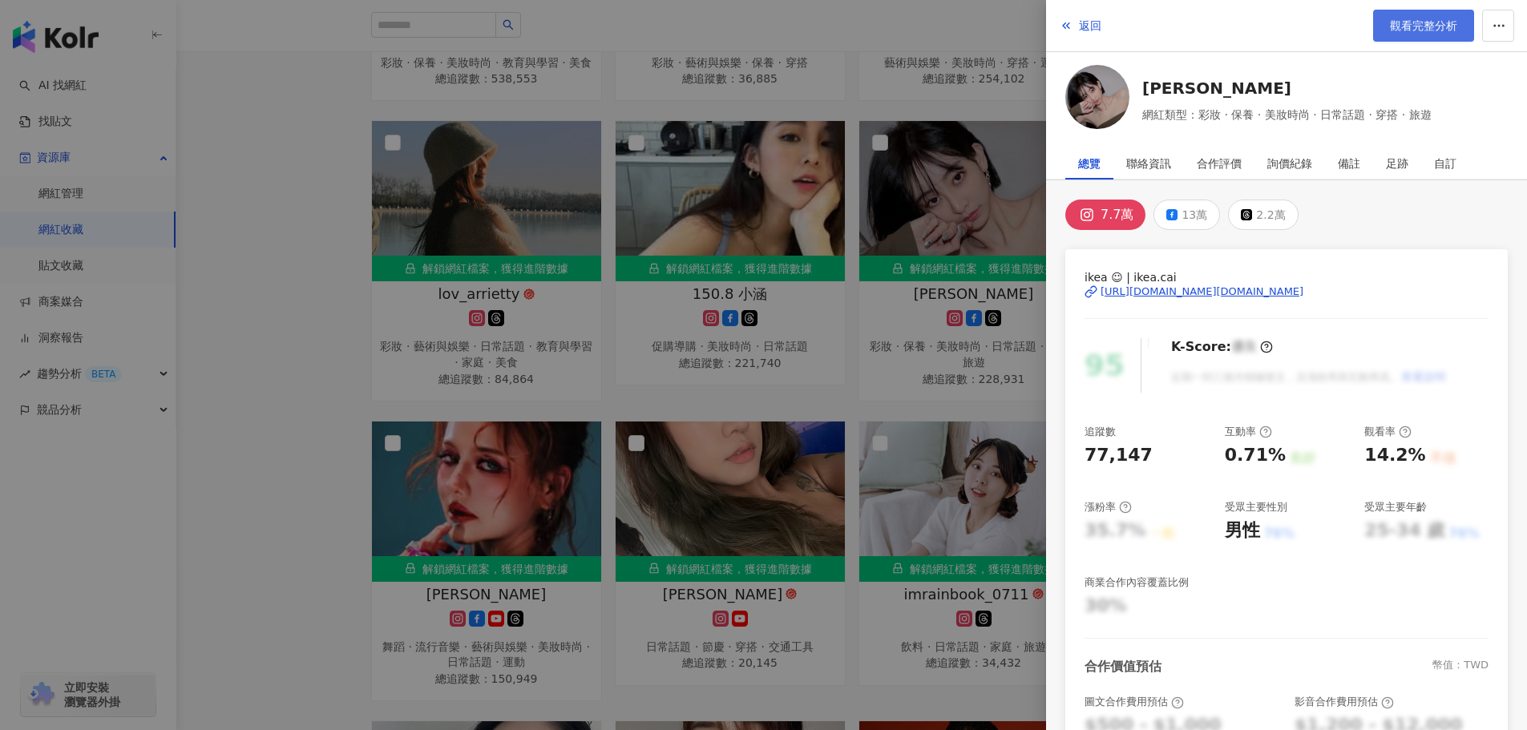
click at [1395, 30] on span "觀看完整分析" at bounding box center [1423, 25] width 67 height 13
click at [1082, 30] on span "返回" at bounding box center [1090, 25] width 22 height 13
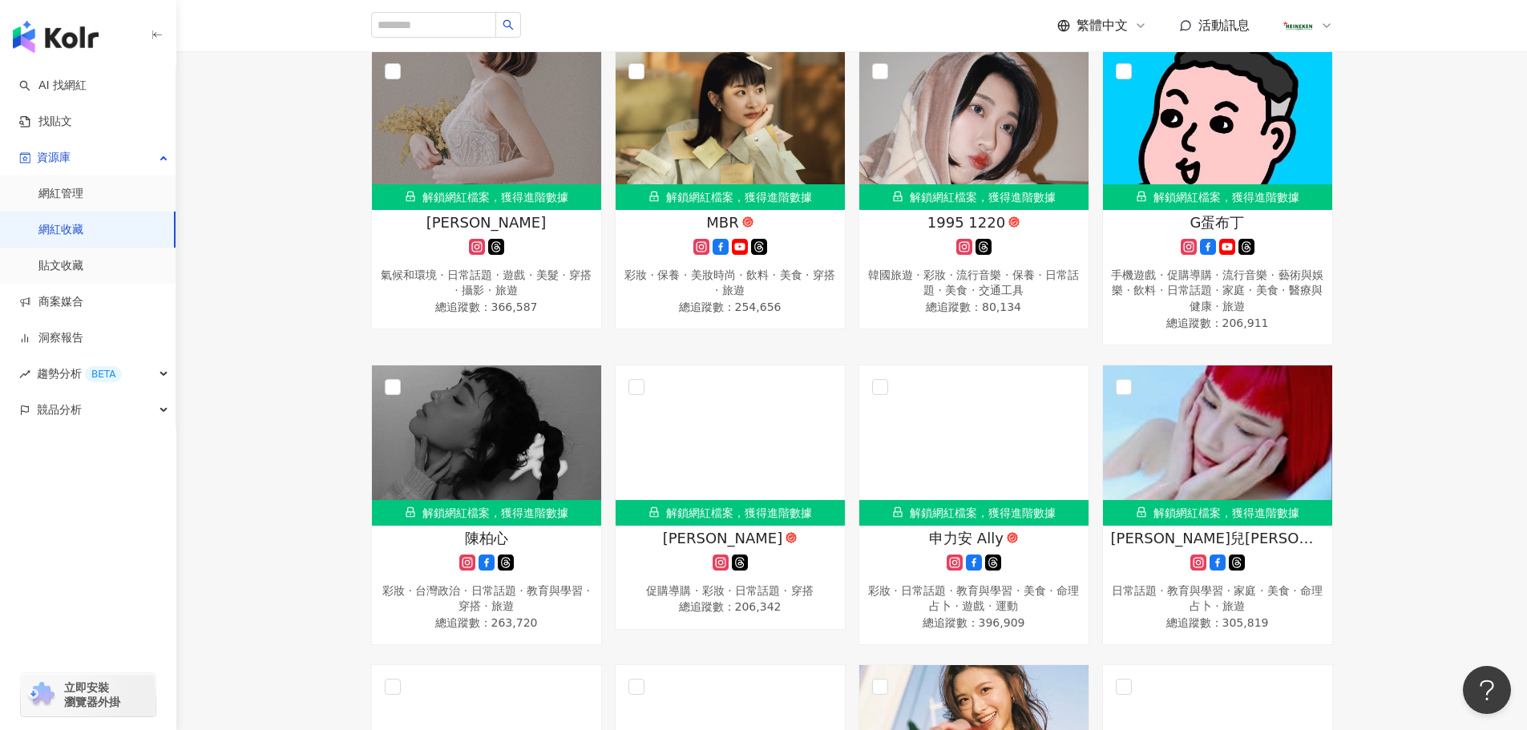
scroll to position [5450, 0]
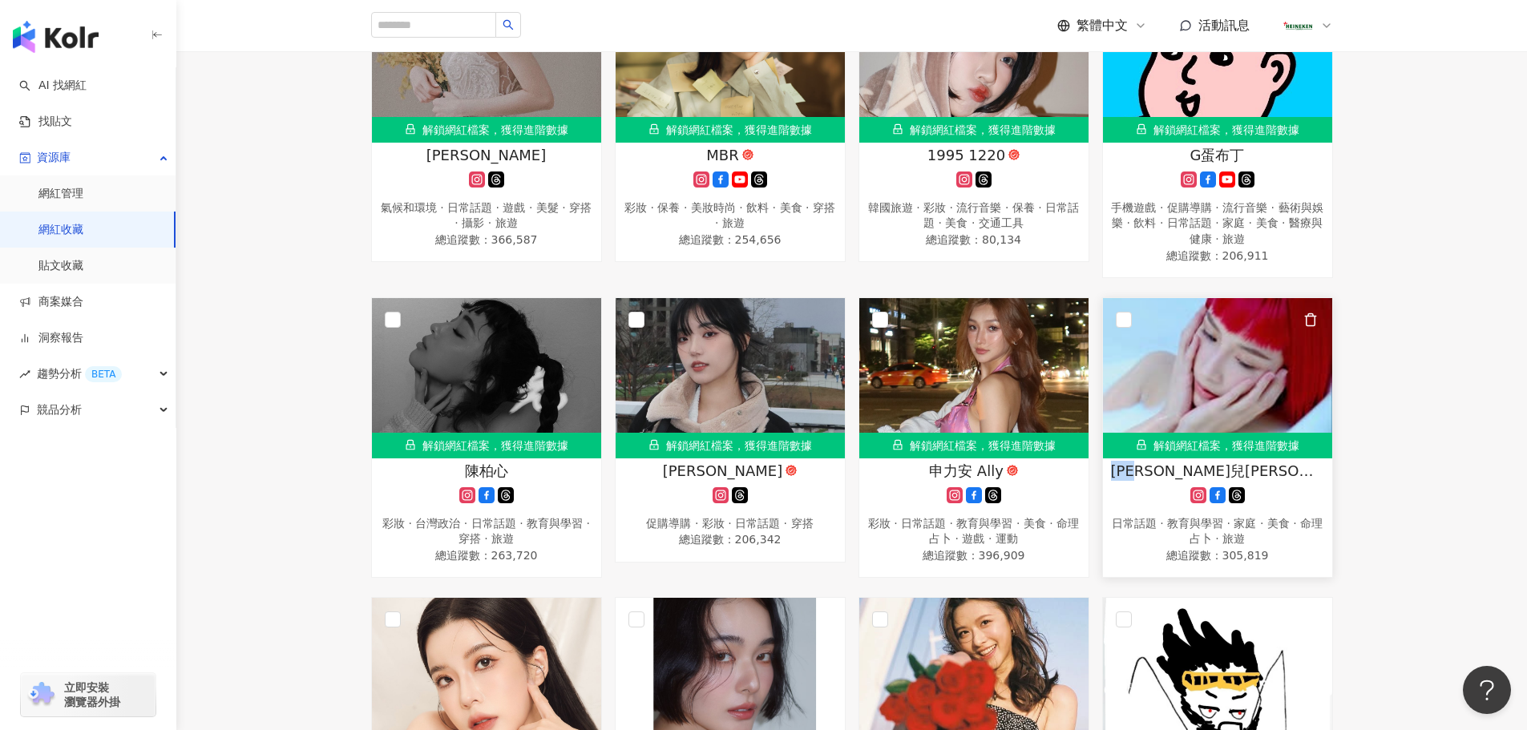
drag, startPoint x: 1151, startPoint y: 505, endPoint x: 1207, endPoint y: 512, distance: 56.6
click at [1207, 481] on div "[PERSON_NAME]兒[PERSON_NAME]" at bounding box center [1217, 471] width 213 height 20
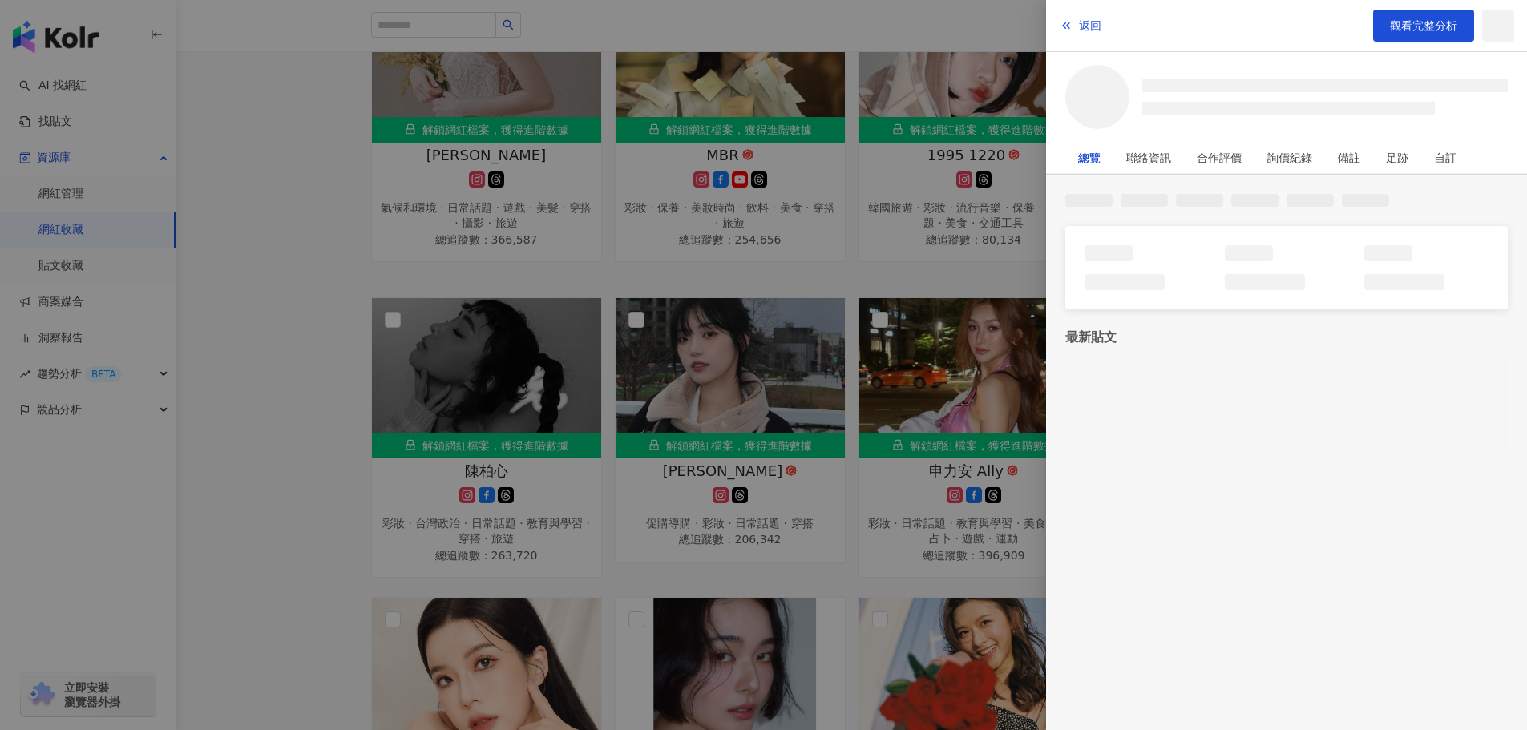
copy span "安柏兒"
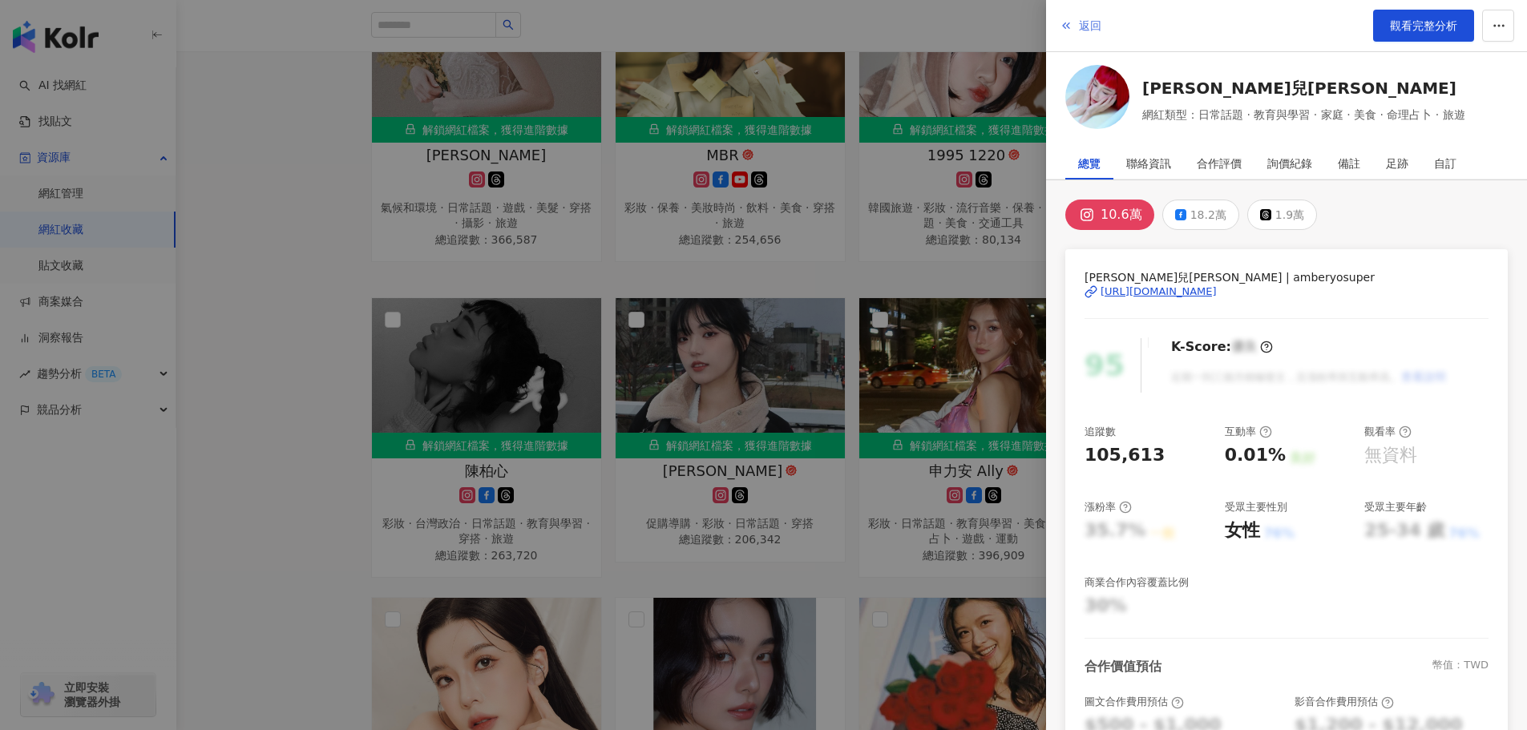
click at [1076, 28] on button "返回" at bounding box center [1080, 26] width 43 height 32
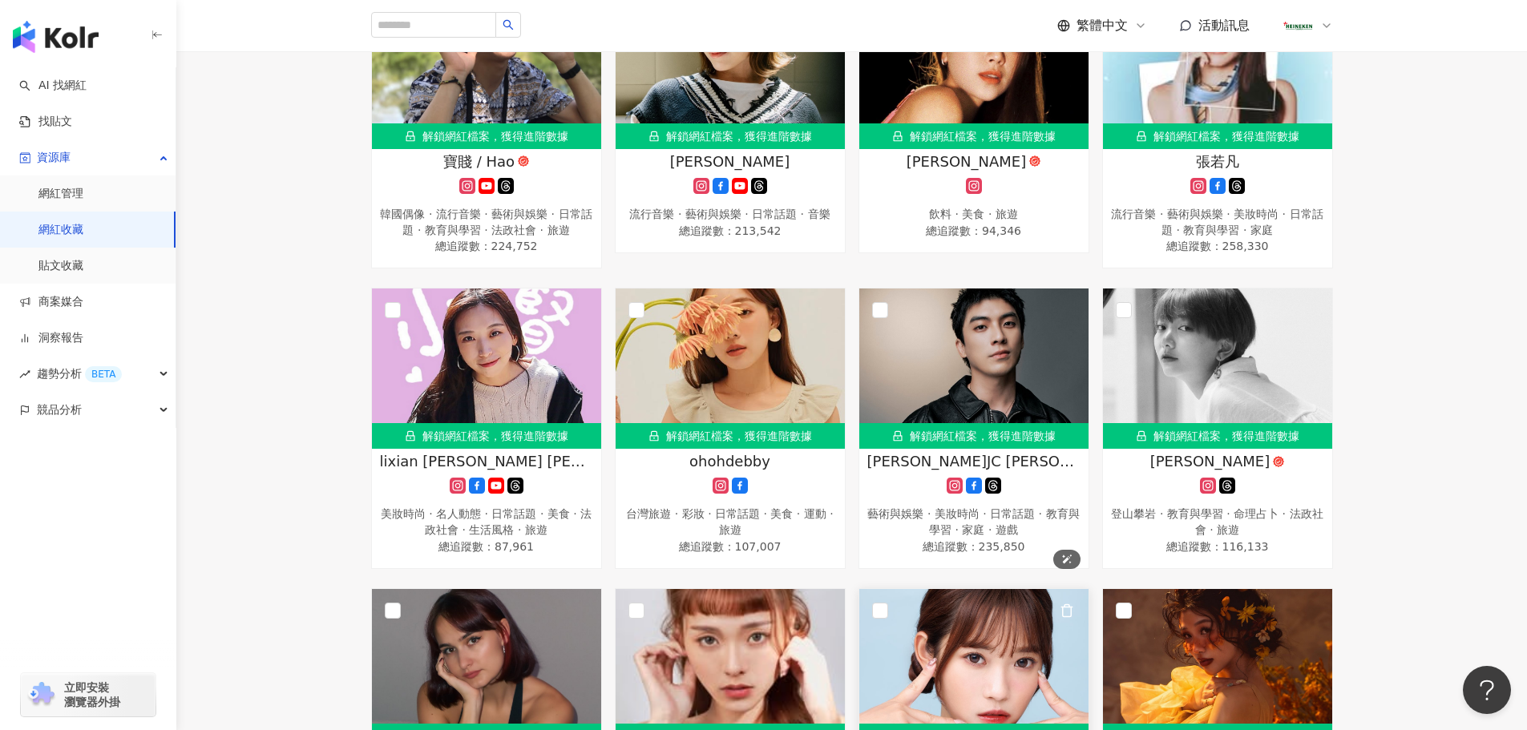
scroll to position [8977, 0]
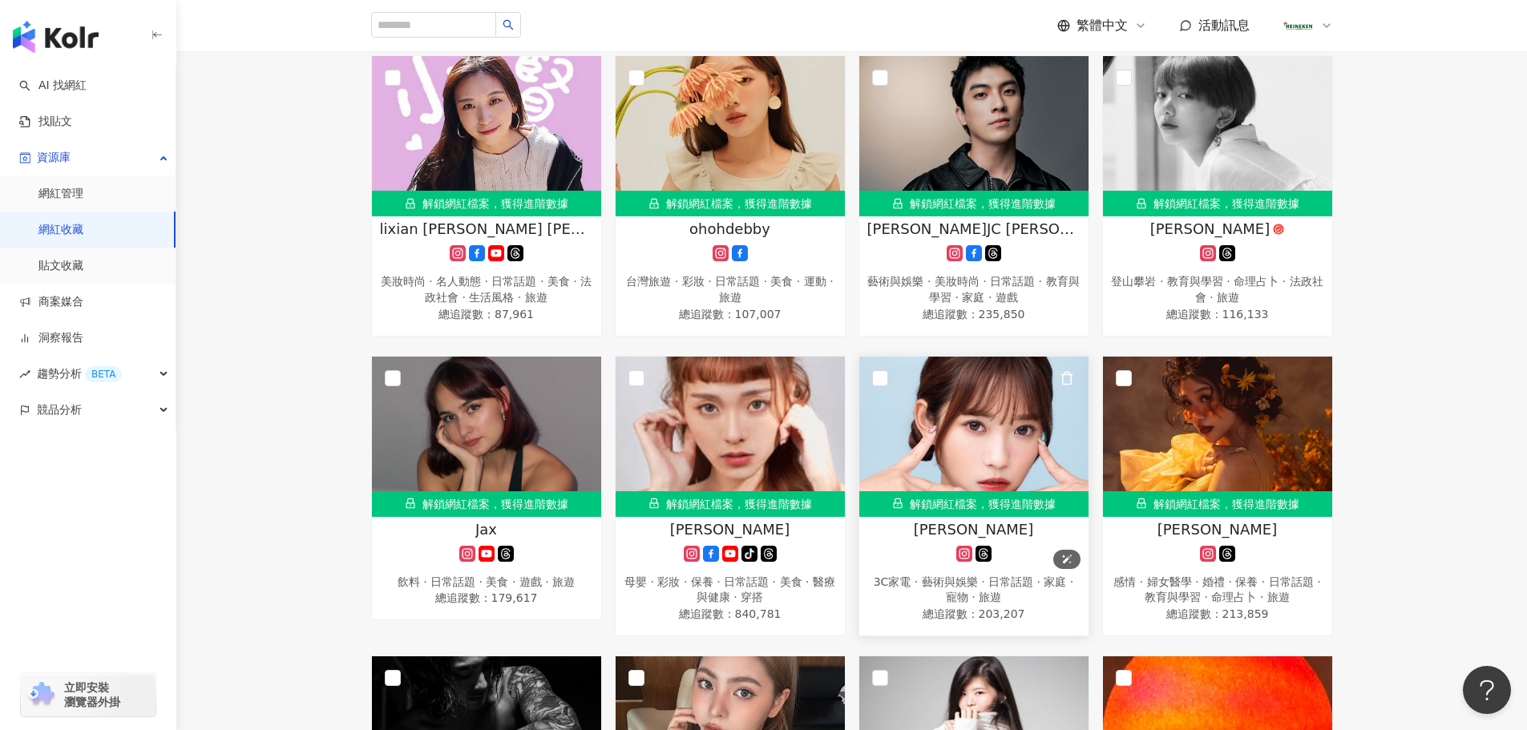
drag, startPoint x: 916, startPoint y: 568, endPoint x: 923, endPoint y: 514, distance: 55.0
drag, startPoint x: 923, startPoint y: 514, endPoint x: 277, endPoint y: 388, distance: 658.2
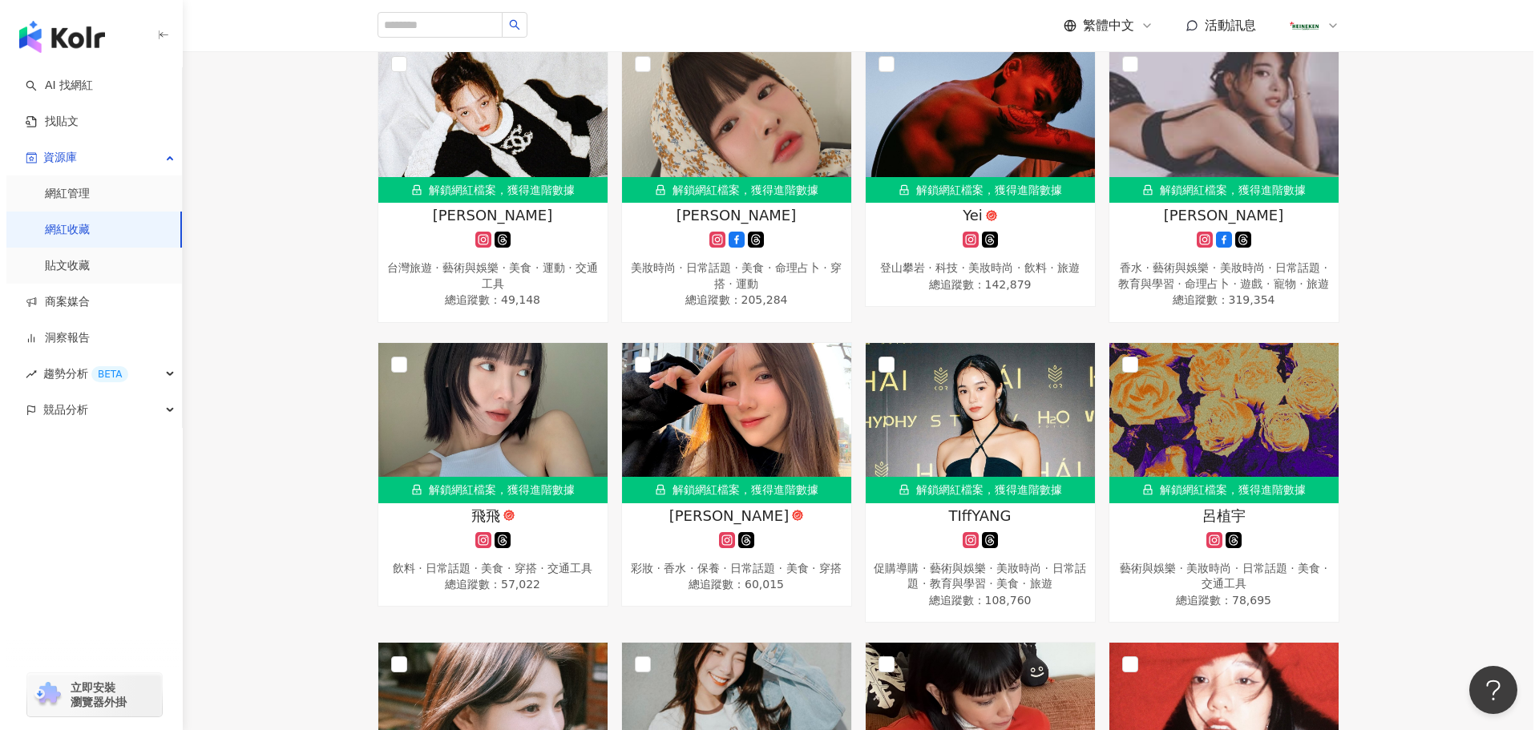
scroll to position [0, 0]
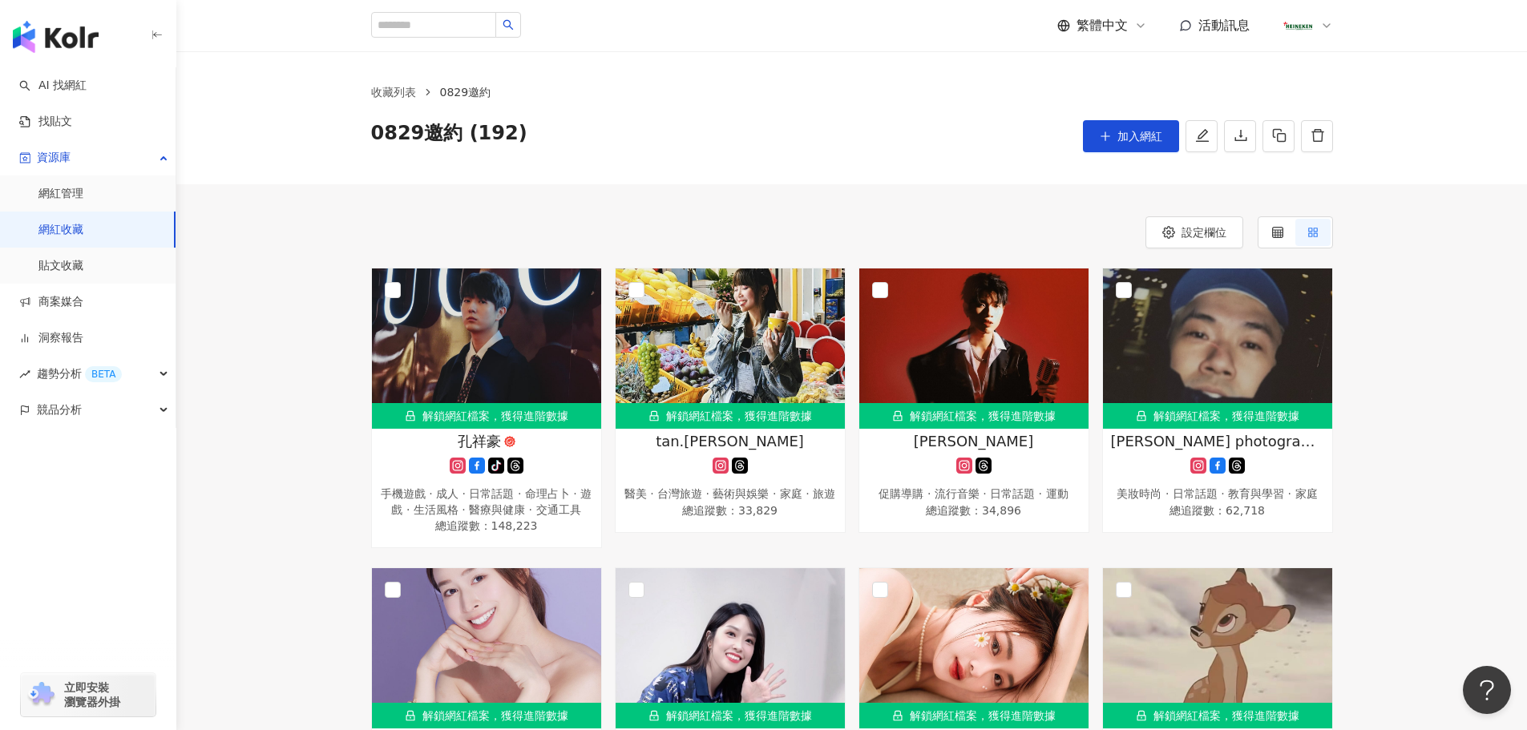
click at [1231, 142] on button "button" at bounding box center [1240, 136] width 32 height 32
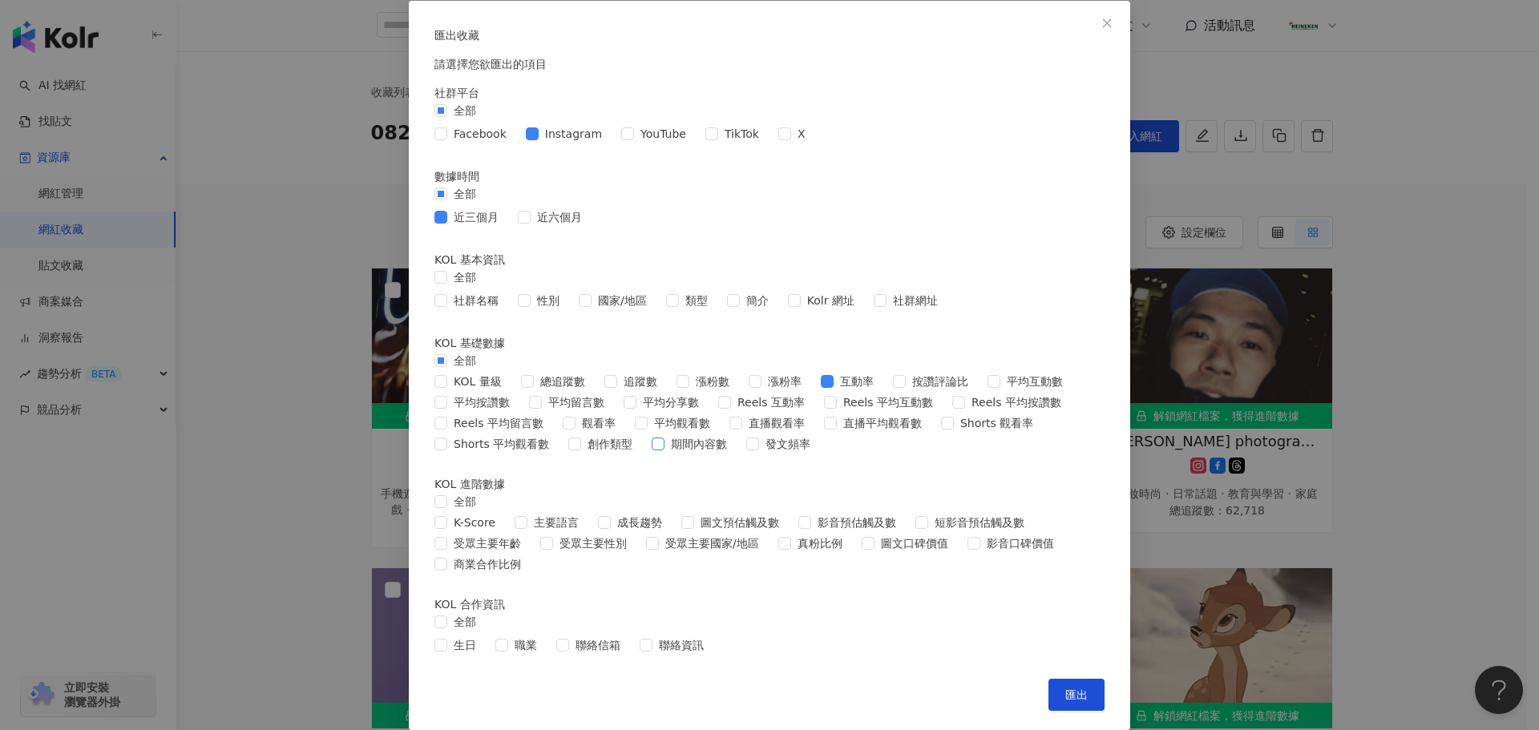
scroll to position [354, 0]
click at [848, 373] on span "互動率" at bounding box center [857, 382] width 46 height 18
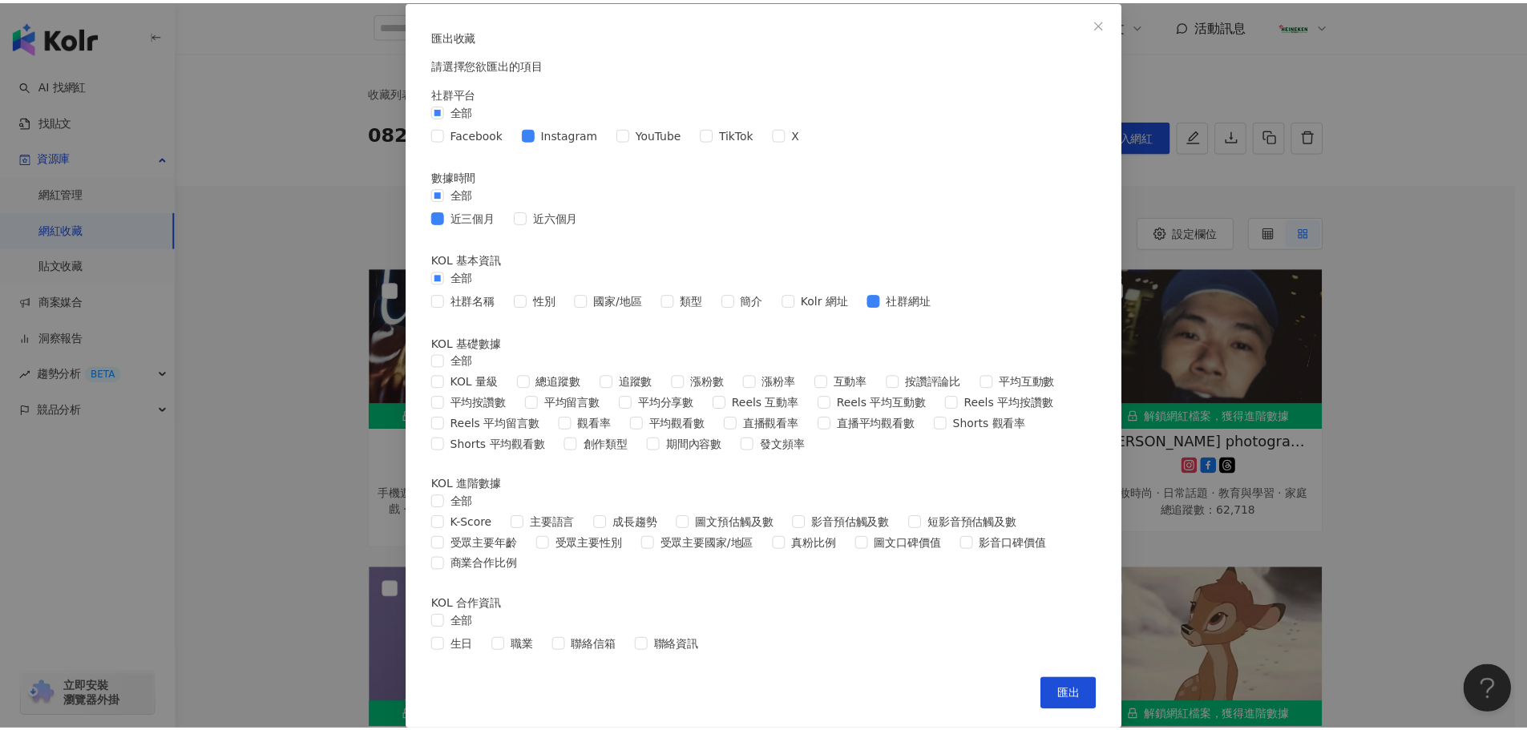
scroll to position [515, 0]
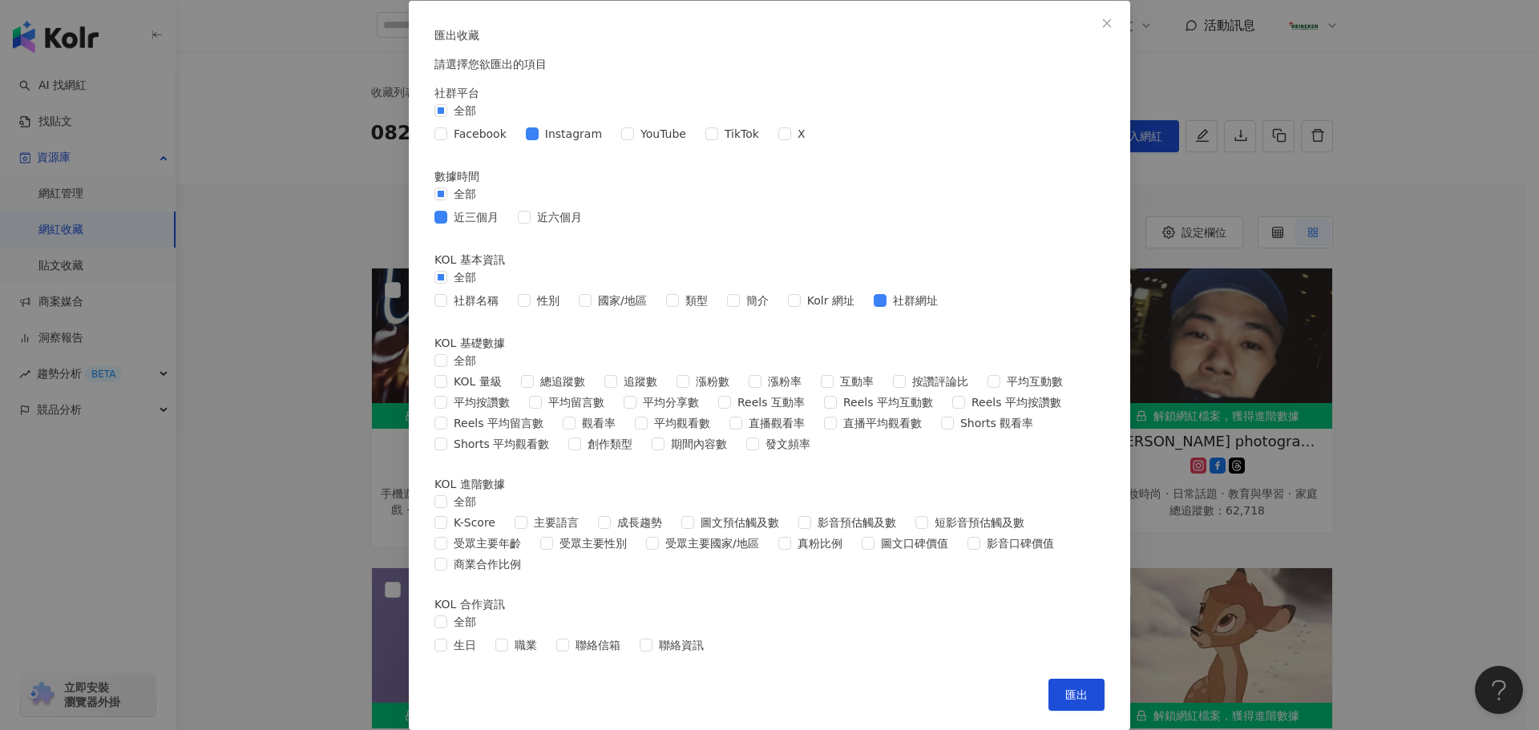
drag, startPoint x: 1060, startPoint y: 683, endPoint x: 1079, endPoint y: 656, distance: 32.9
click at [1061, 684] on button "匯出" at bounding box center [1076, 695] width 56 height 32
click at [1231, 87] on div "匯出收藏 請選擇您欲匯出的項目 社群平台 全部 Facebook Instagram YouTube TikTok X 數據時間 全部 近三個月 近六個月 K…" at bounding box center [769, 365] width 1539 height 730
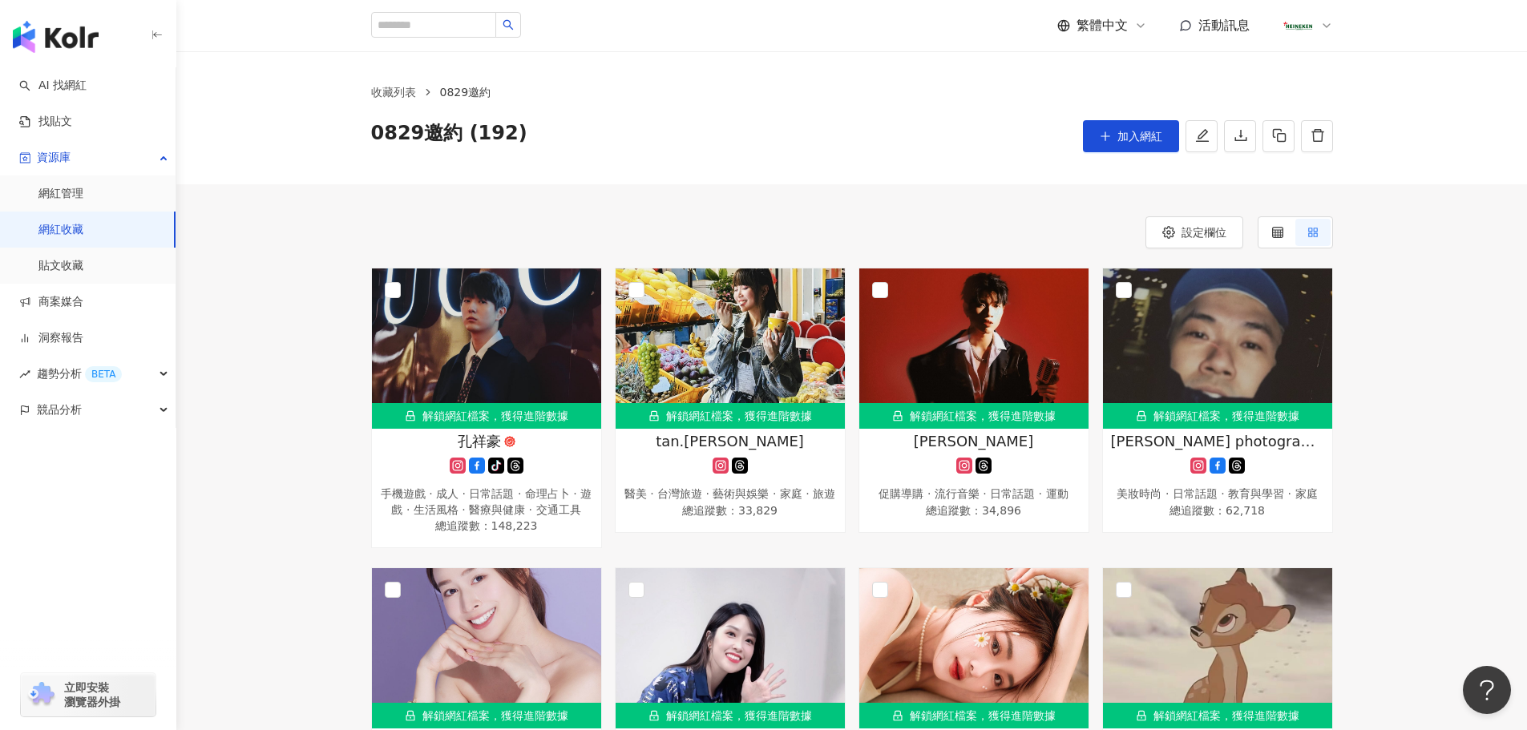
scroll to position [2212, 0]
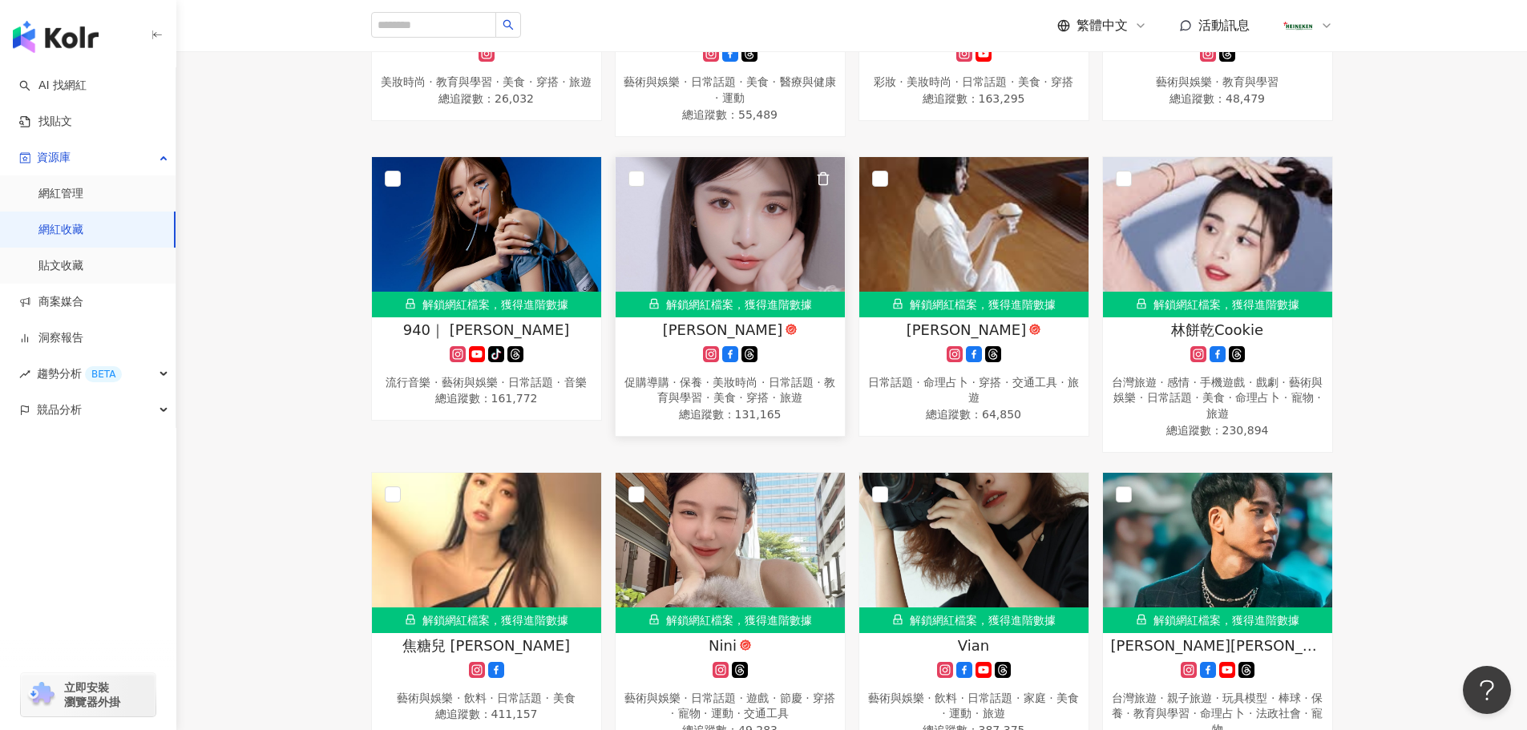
click at [770, 422] on span "總追蹤數 ： 131,165" at bounding box center [730, 414] width 213 height 16
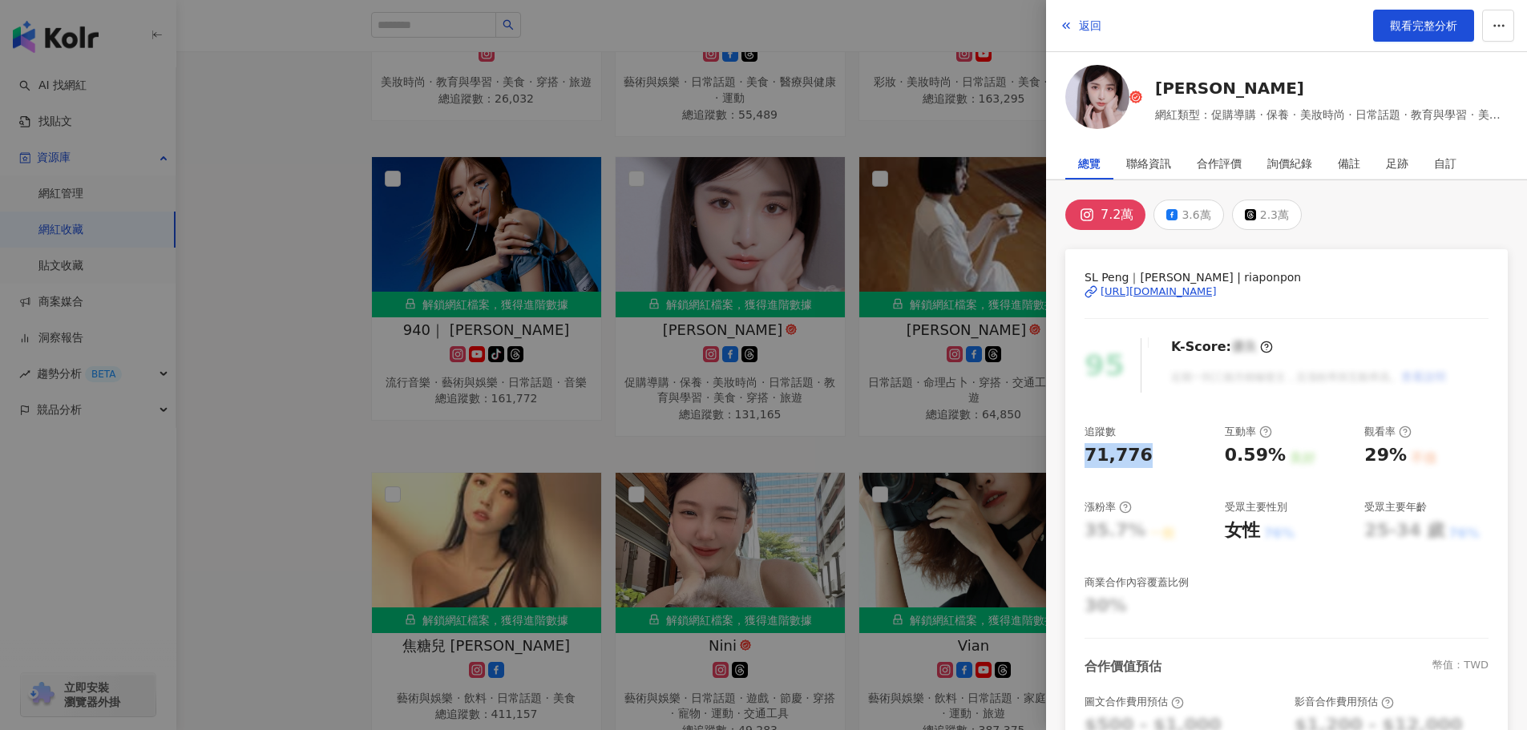
drag, startPoint x: 1148, startPoint y: 462, endPoint x: 1067, endPoint y: 457, distance: 81.1
click at [1065, 454] on div "SL Peng｜彭彭 | riaponpon https://www.instagram.com/riaponpon/ 95 K-Score : 優良 近期一…" at bounding box center [1286, 540] width 442 height 583
copy div "71,776"
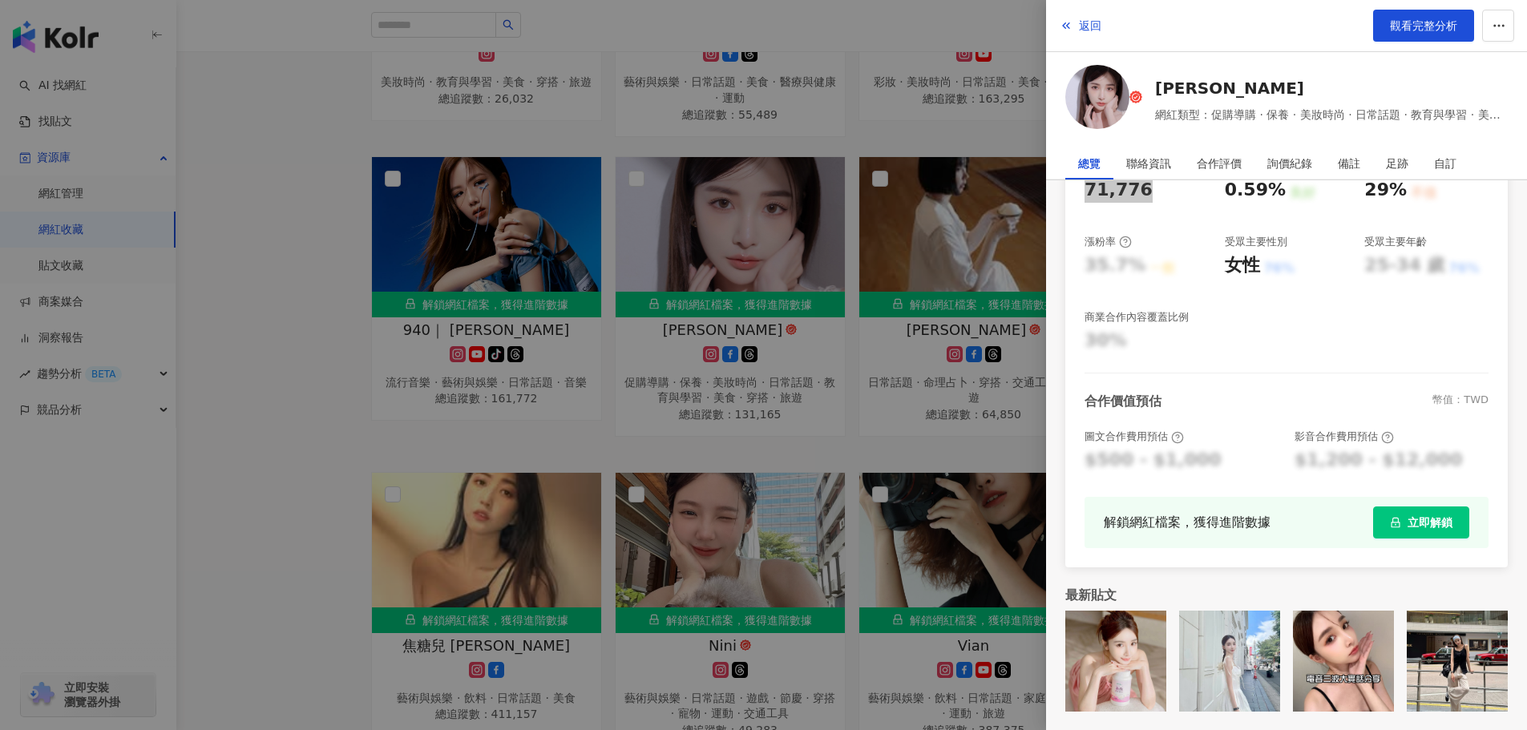
scroll to position [0, 0]
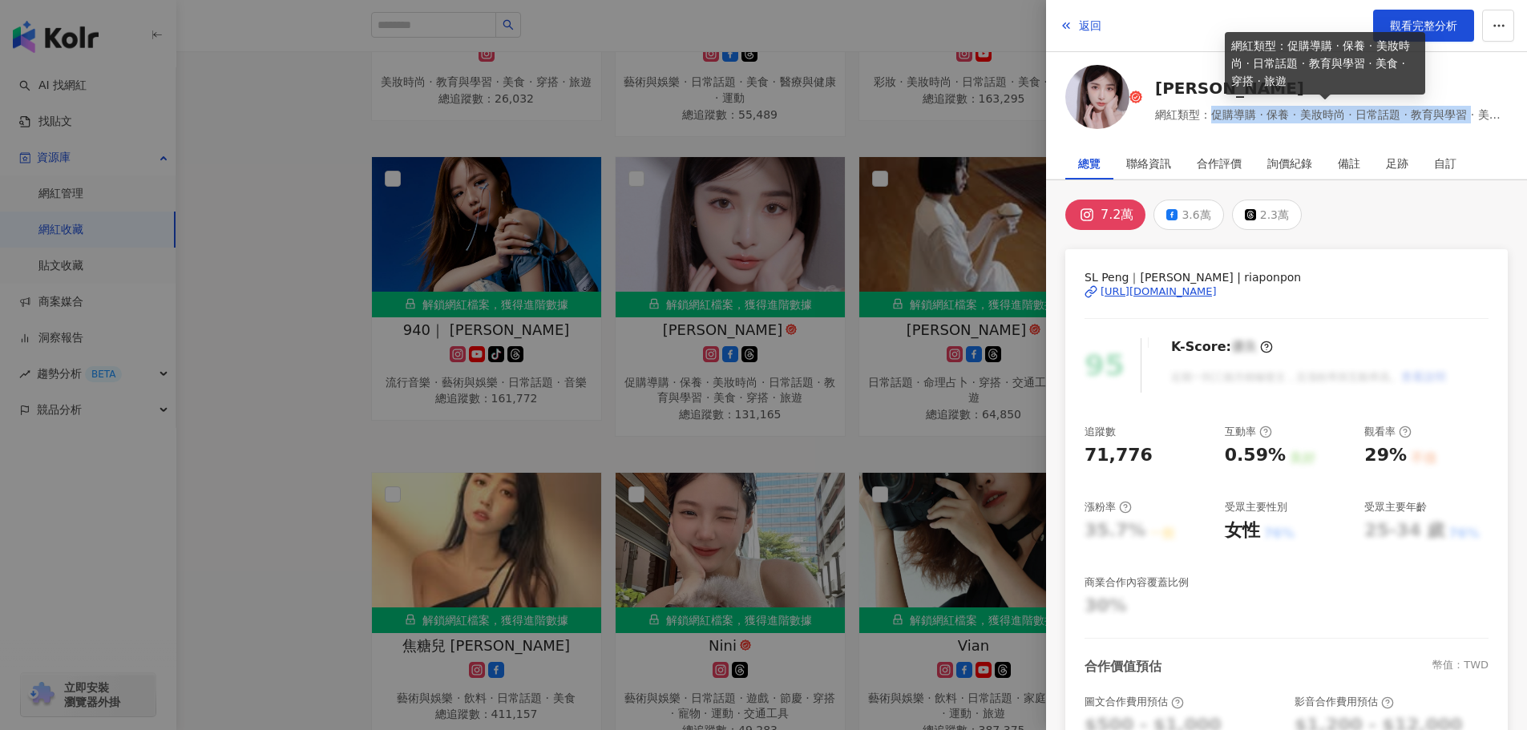
drag, startPoint x: 1202, startPoint y: 115, endPoint x: 1478, endPoint y: 115, distance: 275.7
click at [1478, 115] on span "網紅類型：促購導購 · 保養 · 美妝時尚 · 日常話題 · 教育與學習 · 美食 · 穿搭 · 旅遊" at bounding box center [1331, 115] width 353 height 18
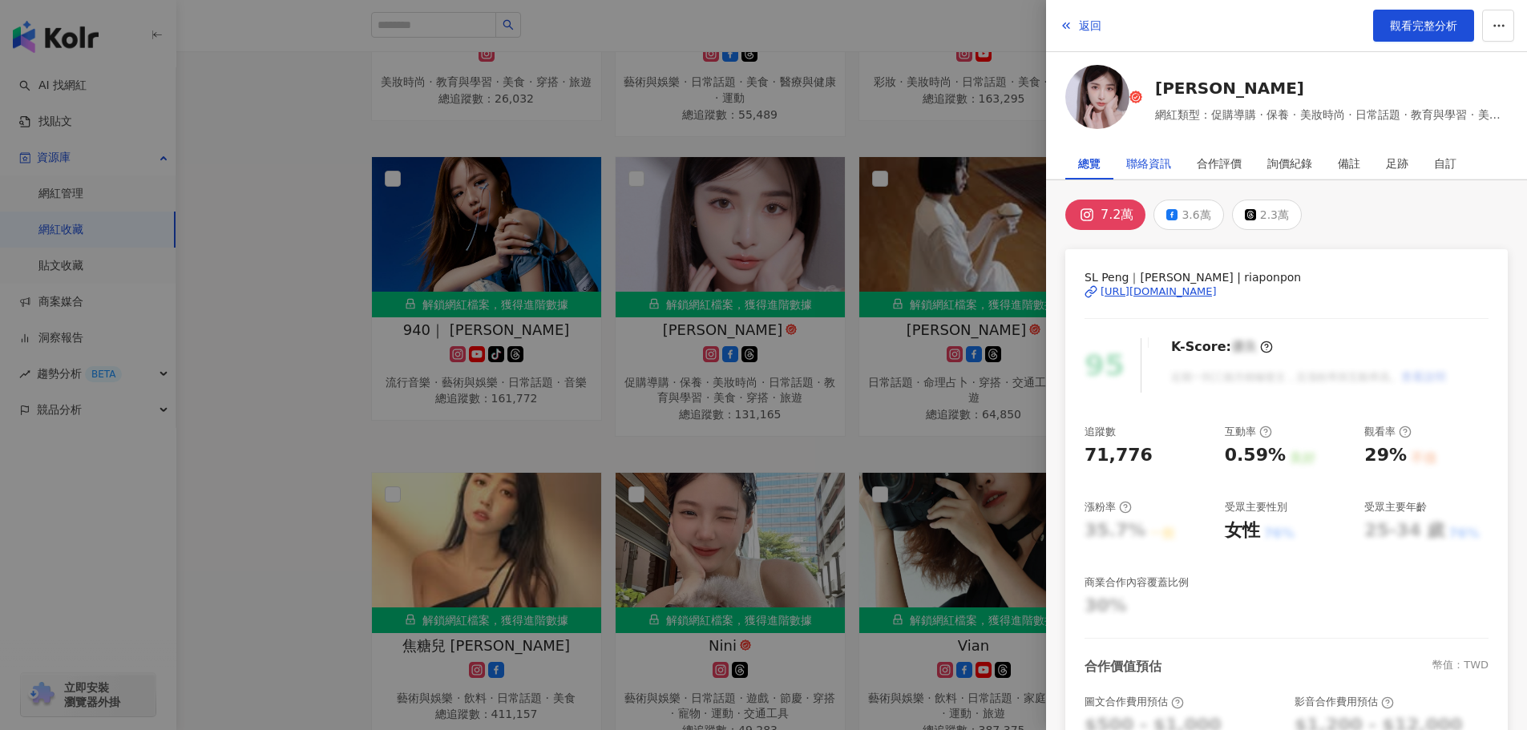
click at [1148, 168] on div "聯絡資訊" at bounding box center [1148, 163] width 45 height 32
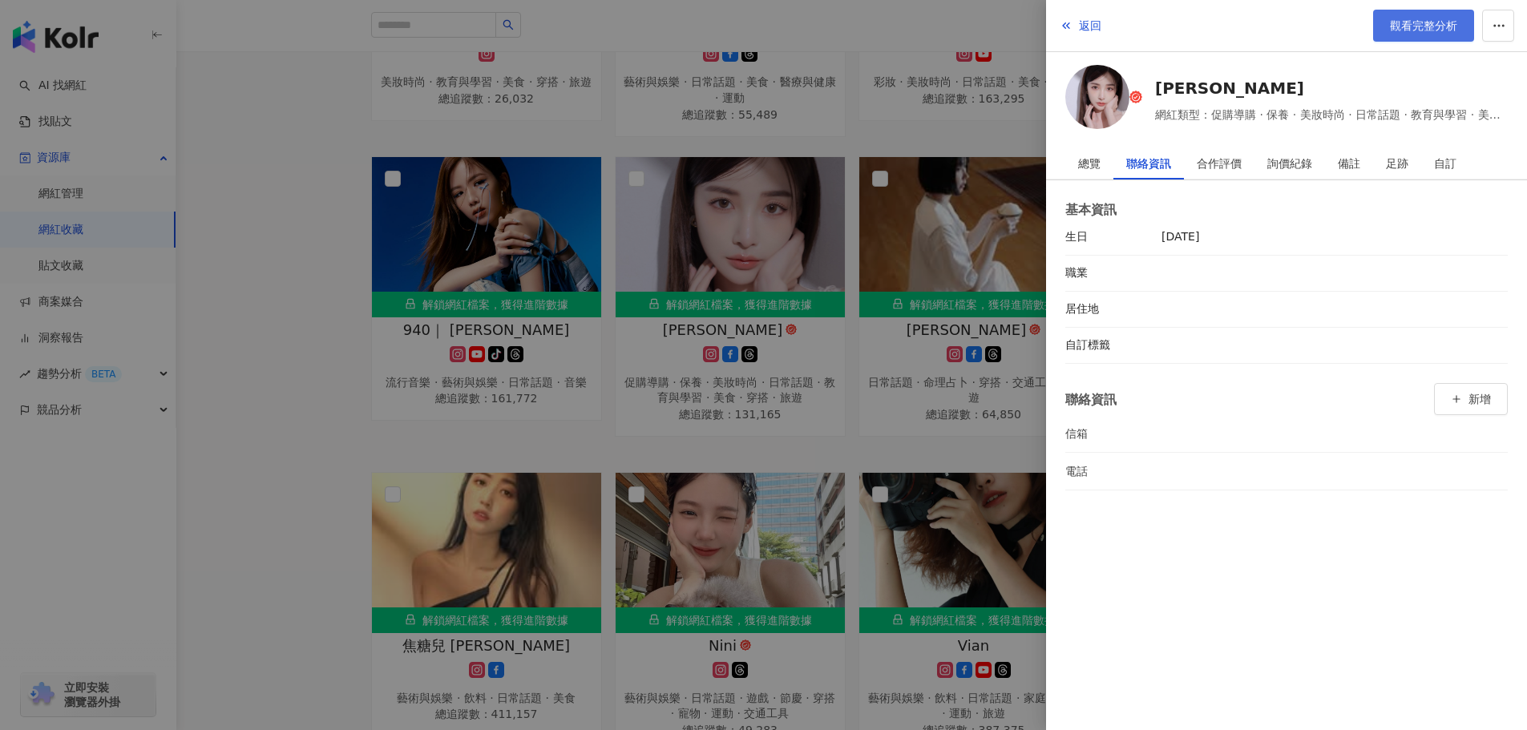
click at [1430, 22] on span "觀看完整分析" at bounding box center [1423, 25] width 67 height 13
click at [1080, 28] on span "返回" at bounding box center [1090, 25] width 22 height 13
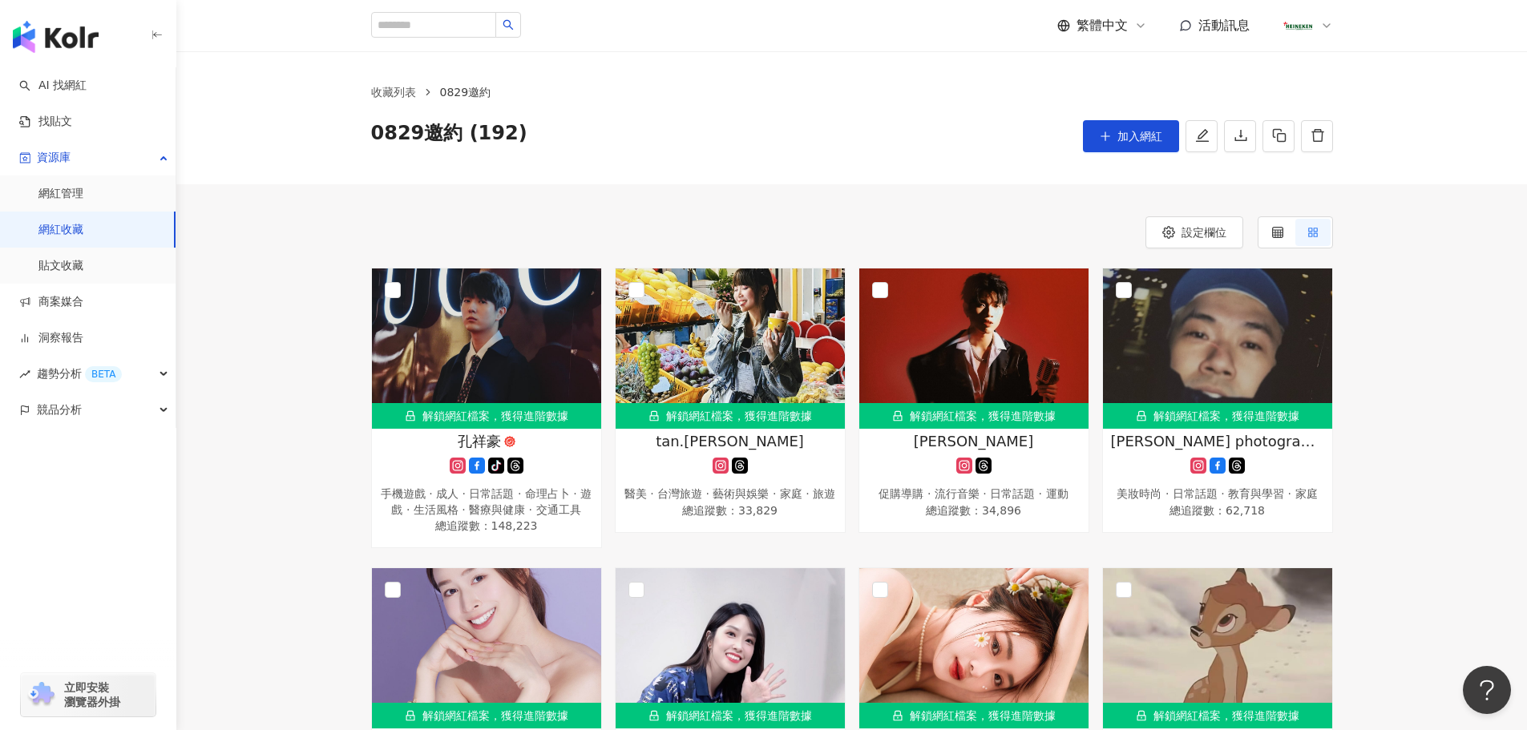
drag, startPoint x: 1161, startPoint y: 129, endPoint x: 934, endPoint y: 251, distance: 258.2
click at [1160, 130] on span "加入網紅" at bounding box center [1139, 136] width 45 height 13
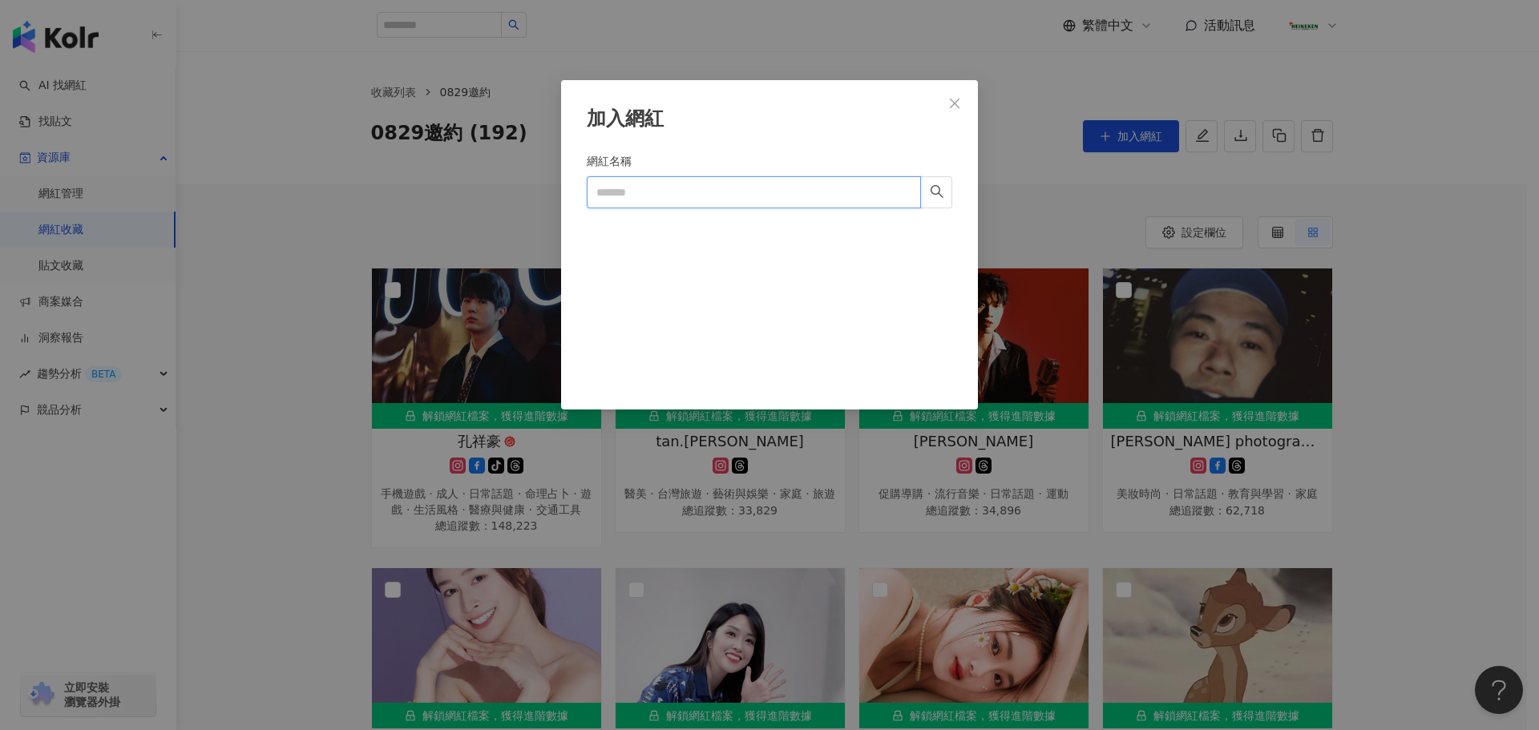
click at [717, 196] on input "網紅名稱" at bounding box center [754, 192] width 334 height 32
paste input "********"
type input "********"
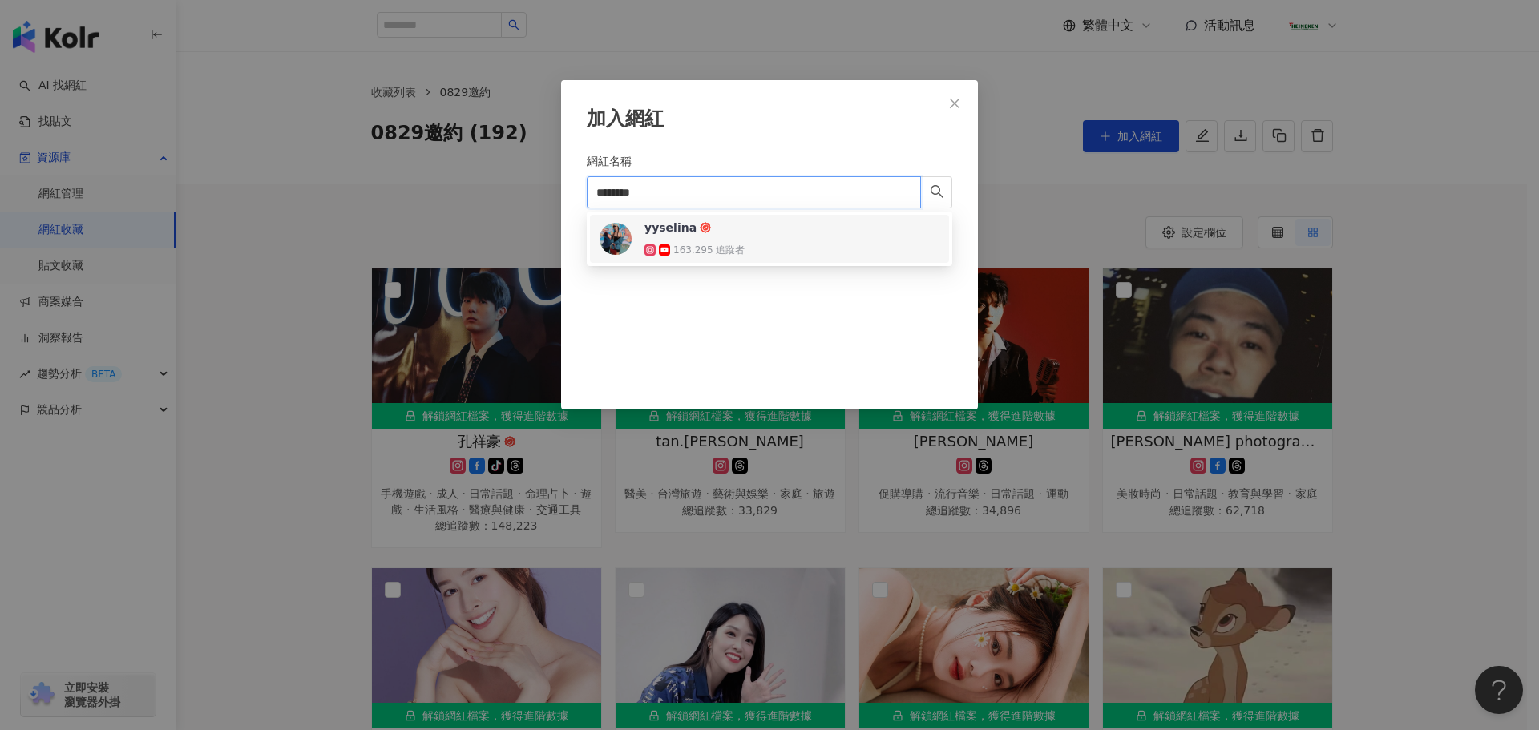
click at [726, 200] on input "********" at bounding box center [754, 192] width 334 height 32
click at [739, 248] on div "163,295 追蹤者" at bounding box center [696, 250] width 104 height 16
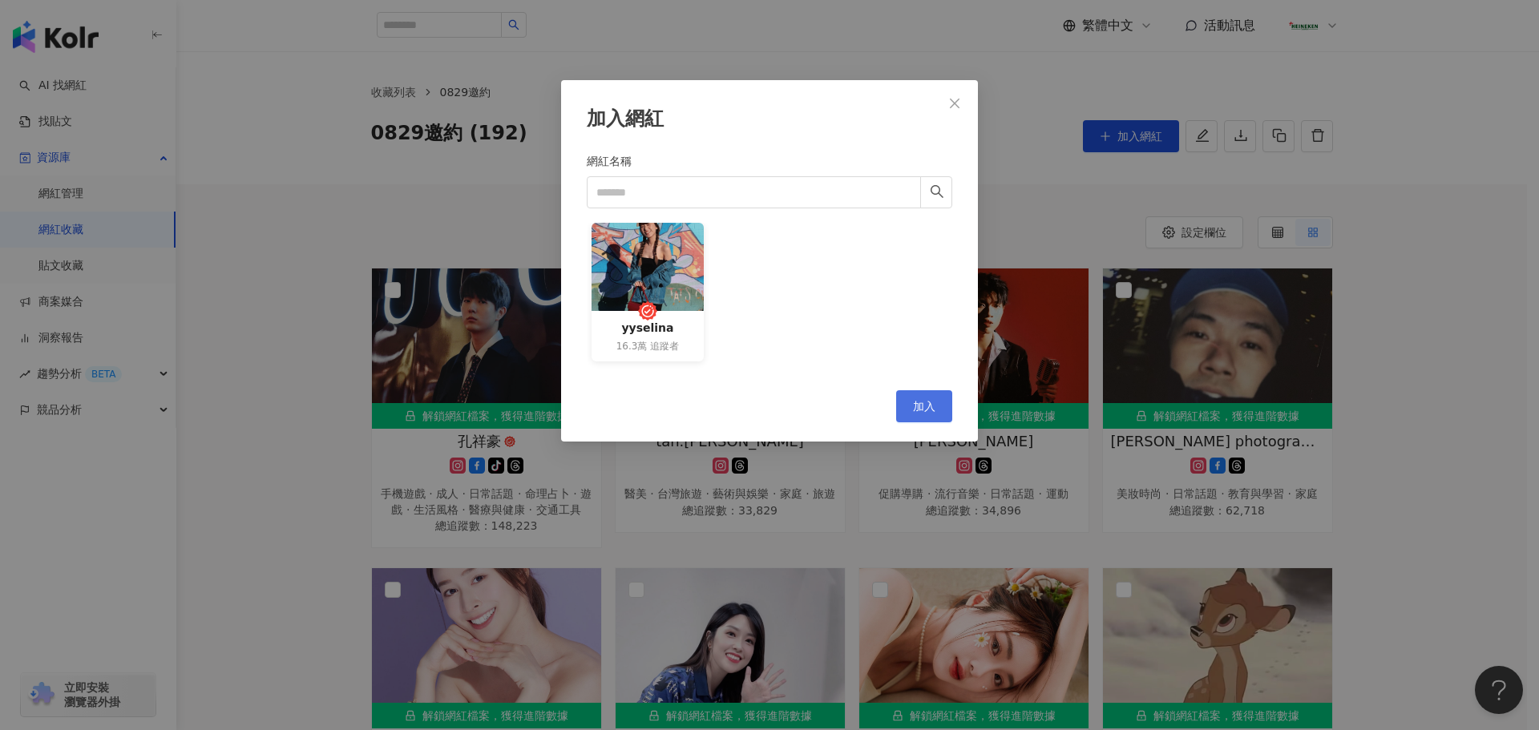
click at [936, 419] on button "加入" at bounding box center [924, 406] width 56 height 32
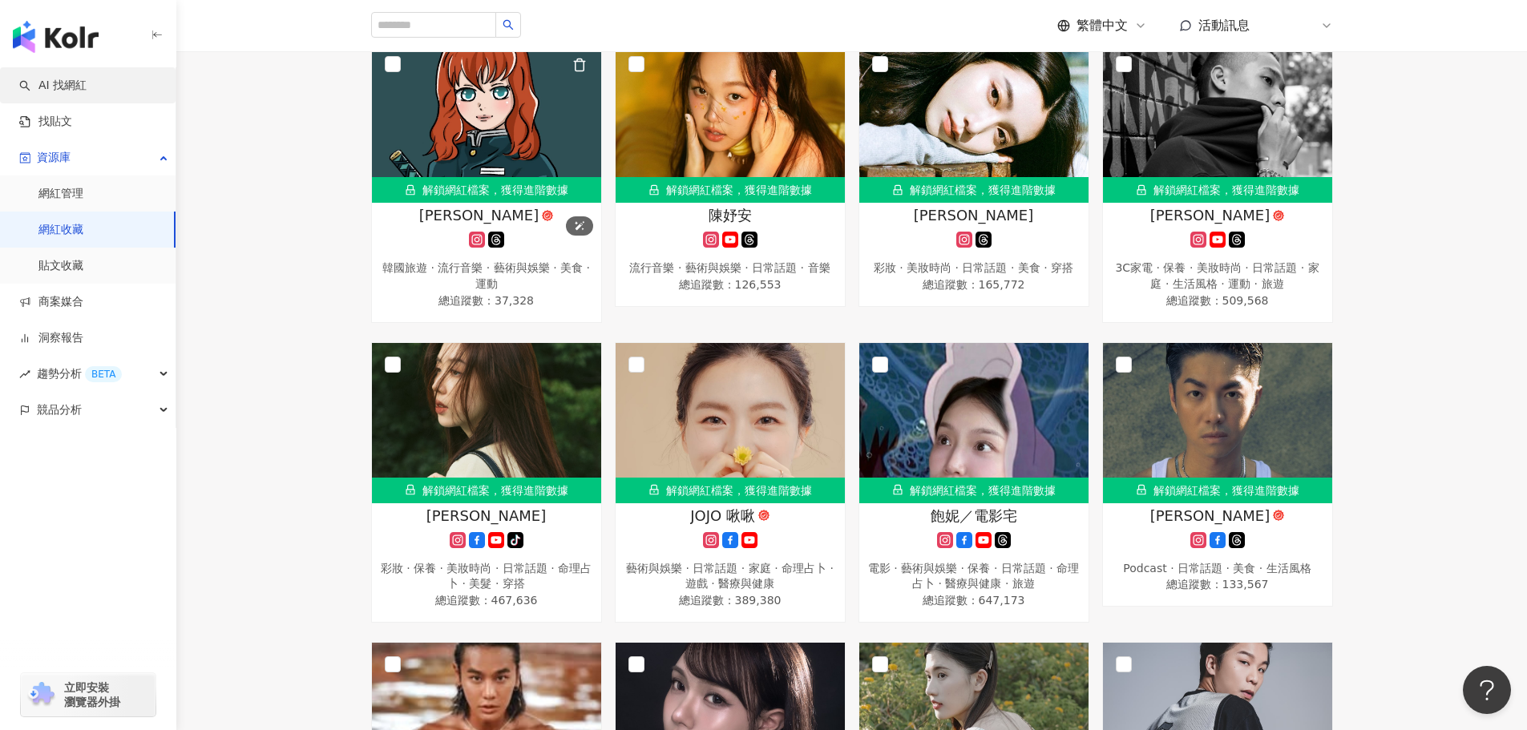
click at [79, 39] on img "button" at bounding box center [56, 37] width 86 height 32
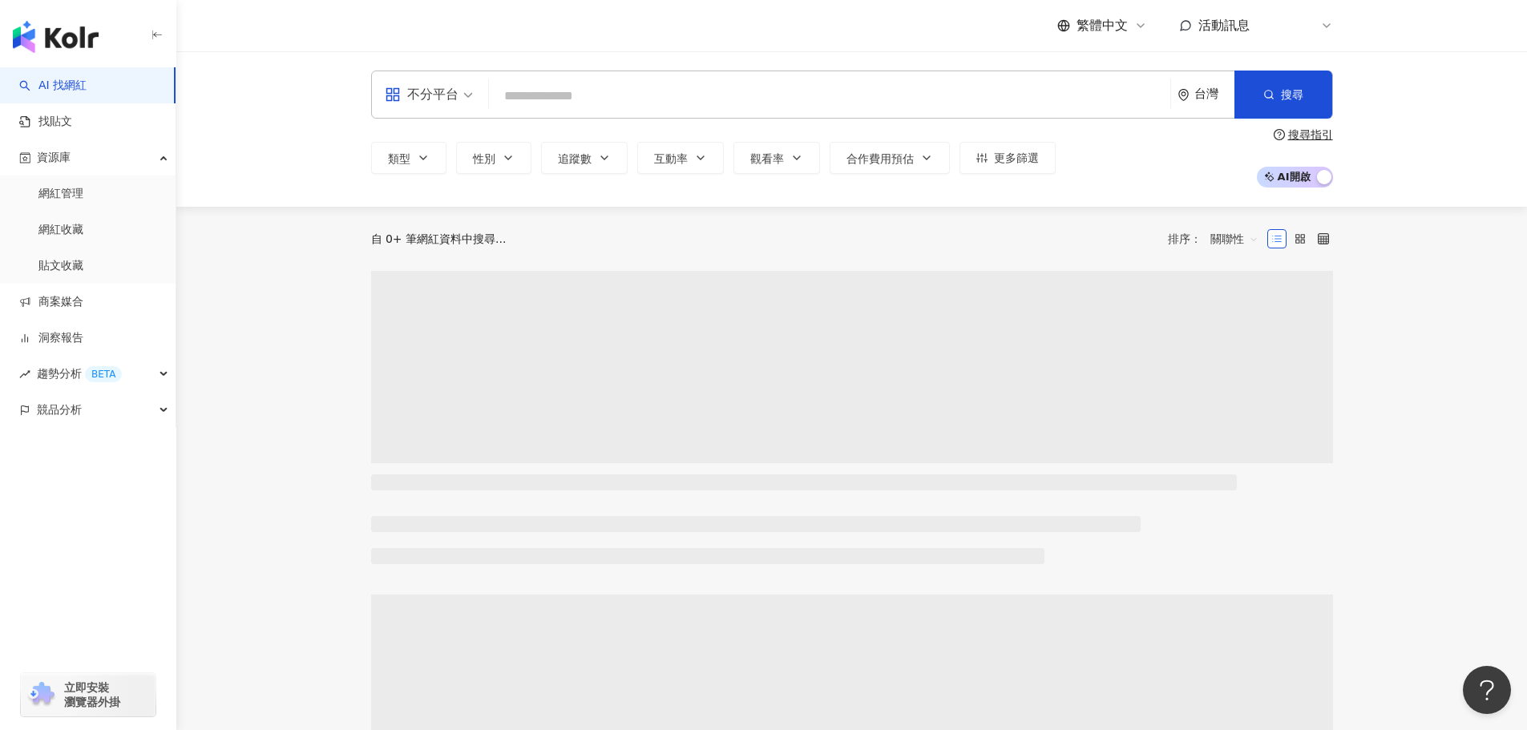
click at [470, 92] on span "不分平台" at bounding box center [429, 95] width 88 height 26
click at [444, 172] on div "Instagram" at bounding box center [434, 169] width 91 height 20
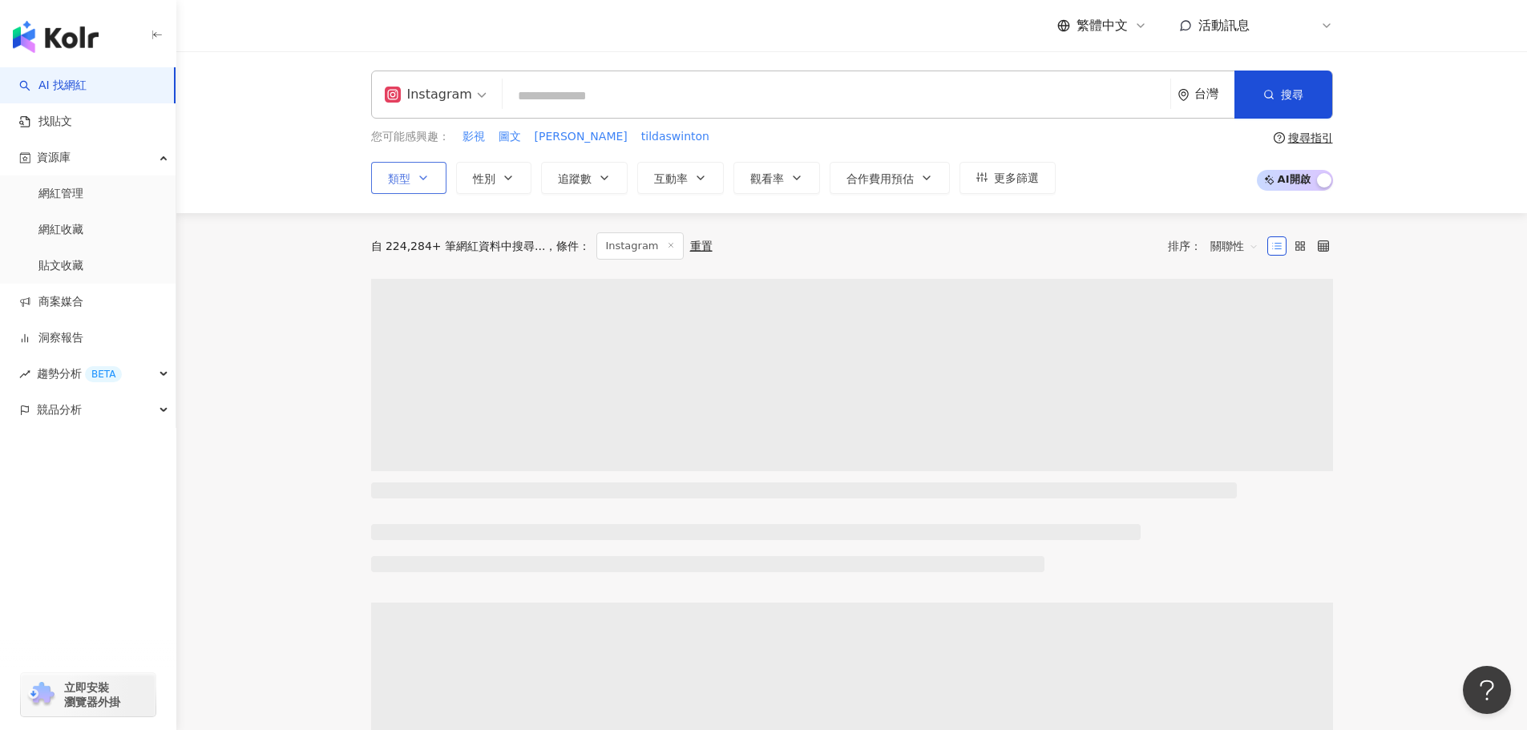
click at [423, 178] on icon "button" at bounding box center [423, 178] width 13 height 13
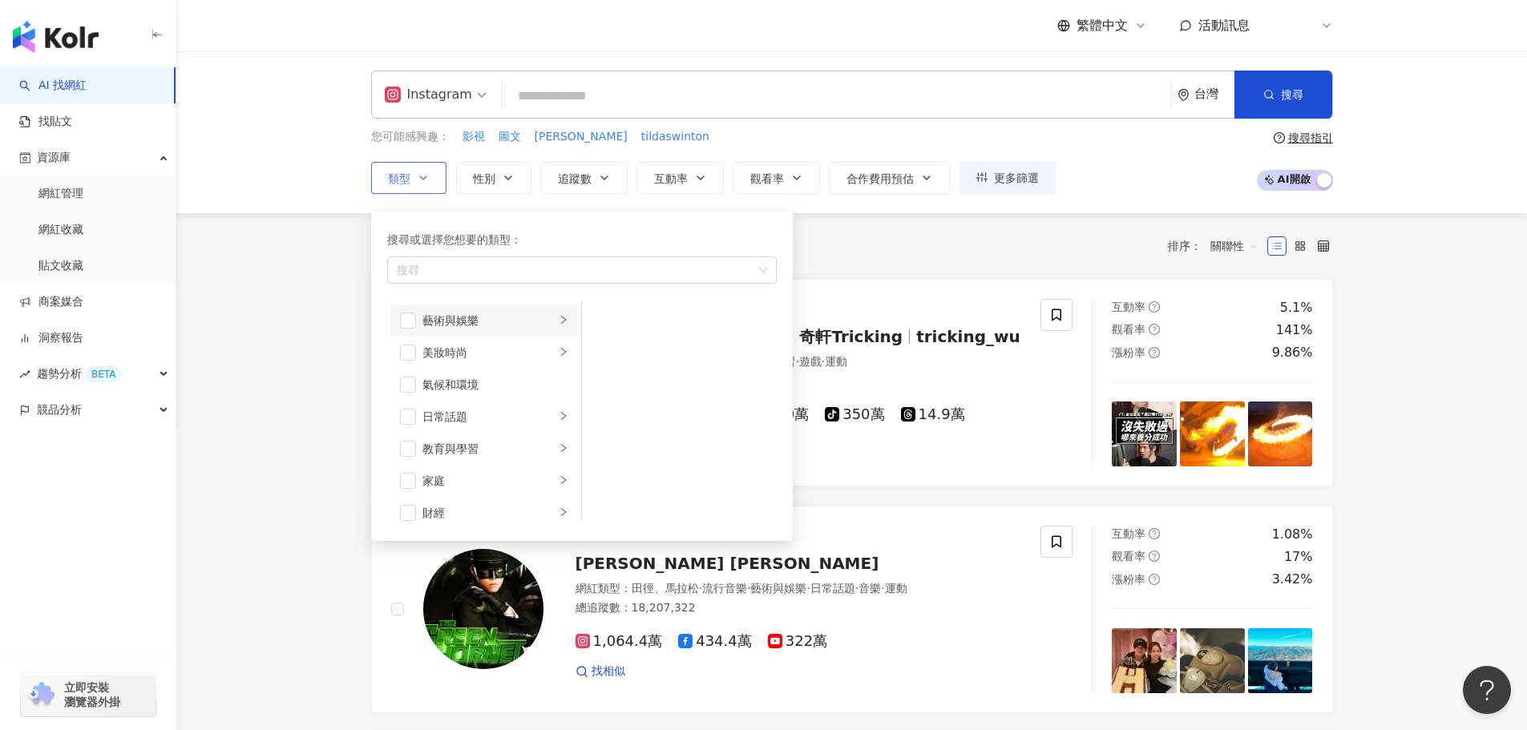
click at [559, 325] on icon "right" at bounding box center [564, 320] width 10 height 10
click at [561, 353] on icon "right" at bounding box center [563, 352] width 5 height 8
click at [611, 482] on li "穿搭" at bounding box center [679, 481] width 188 height 32
click at [559, 418] on icon "right" at bounding box center [564, 416] width 10 height 10
click at [613, 325] on li "名人動態" at bounding box center [679, 321] width 188 height 32
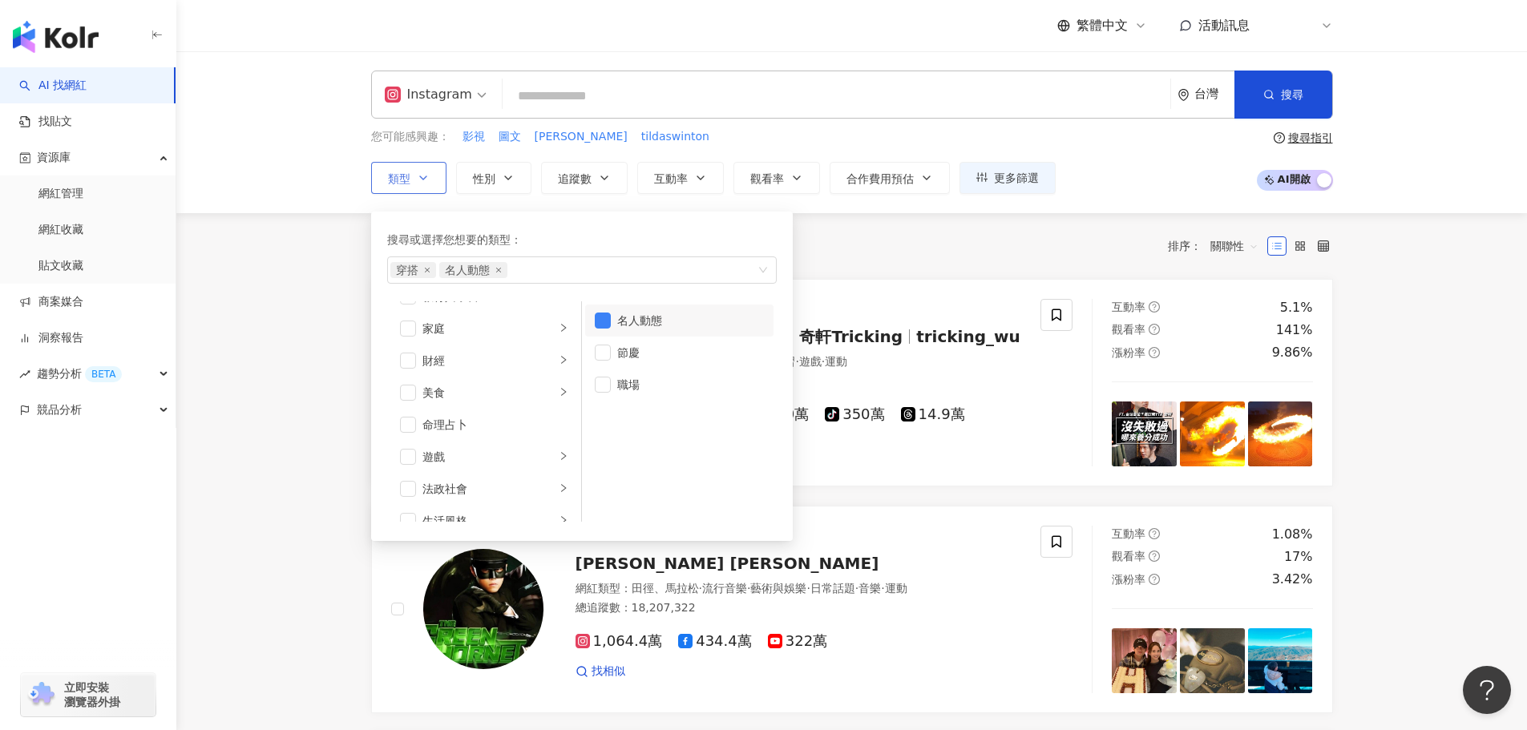
scroll to position [321, 0]
click at [559, 349] on icon "right" at bounding box center [564, 352] width 10 height 10
click at [583, 176] on span "追蹤數" at bounding box center [575, 178] width 34 height 13
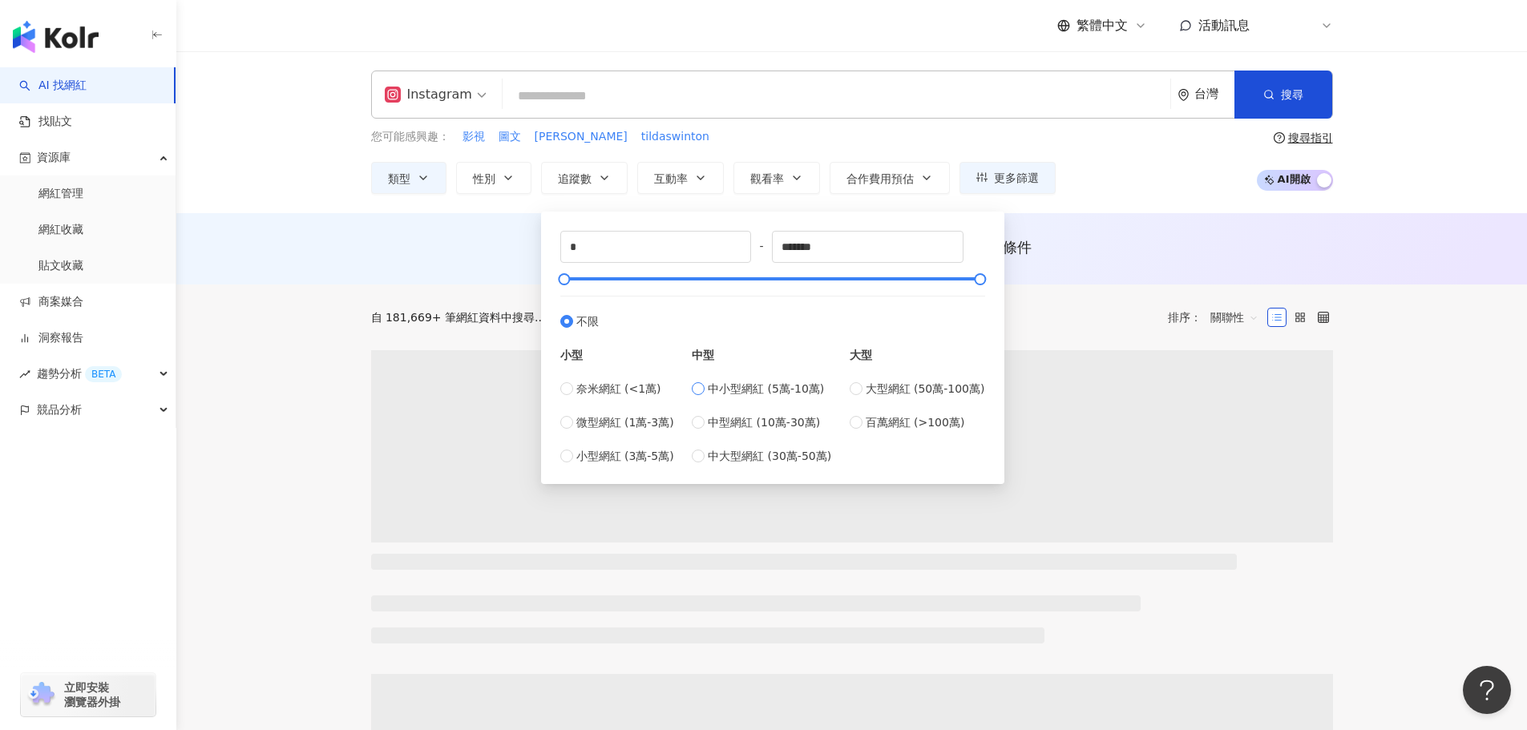
click at [718, 393] on span "中小型網紅 (5萬-10萬)" at bounding box center [766, 389] width 116 height 18
type input "*****"
click at [1140, 184] on div "您可能感興趣： 影視 圖文 姚愛寗 tildaswinton 類型 性別 追蹤數 互動率 觀看率 合作費用預估 更多篩選 ***** - ***** 不限 小…" at bounding box center [852, 161] width 962 height 66
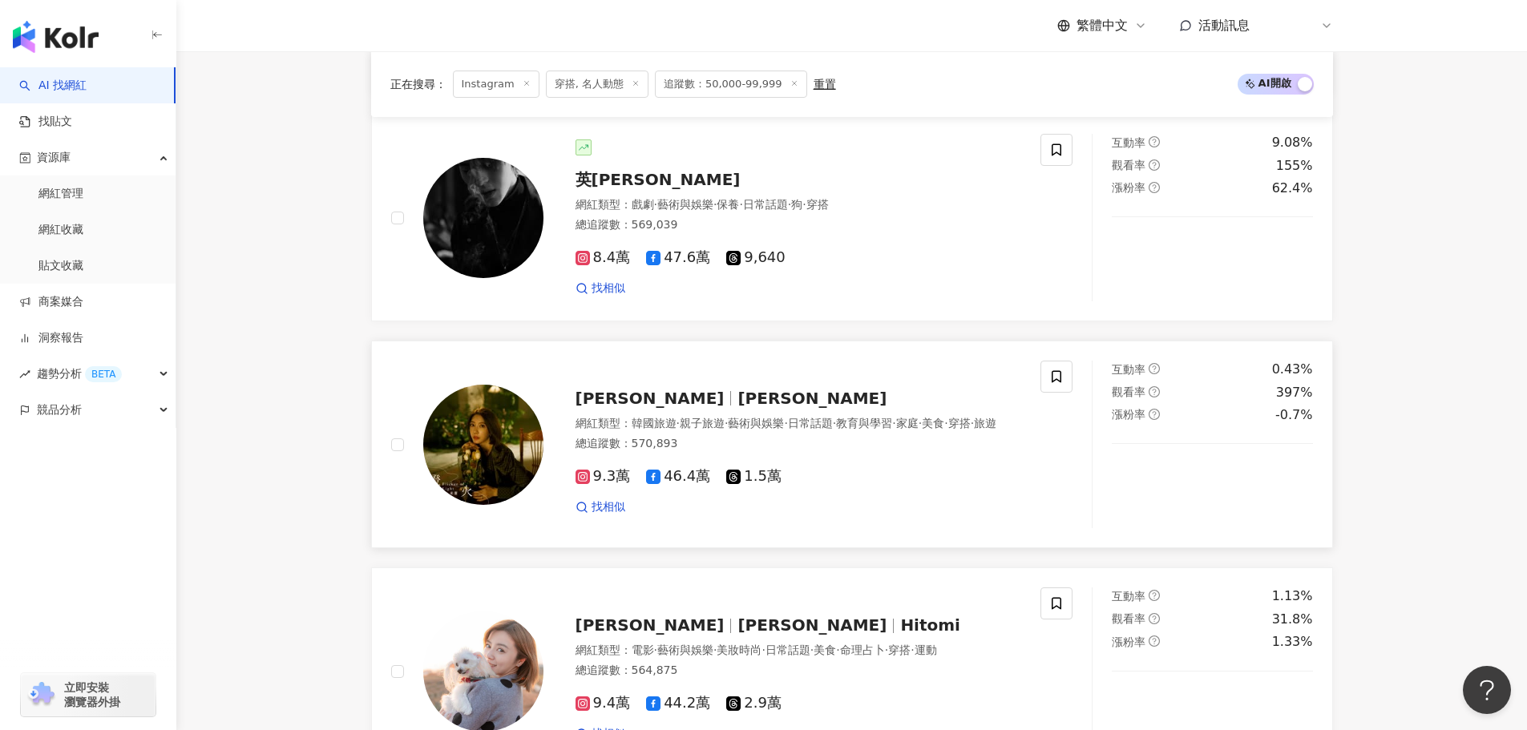
scroll to position [2966, 0]
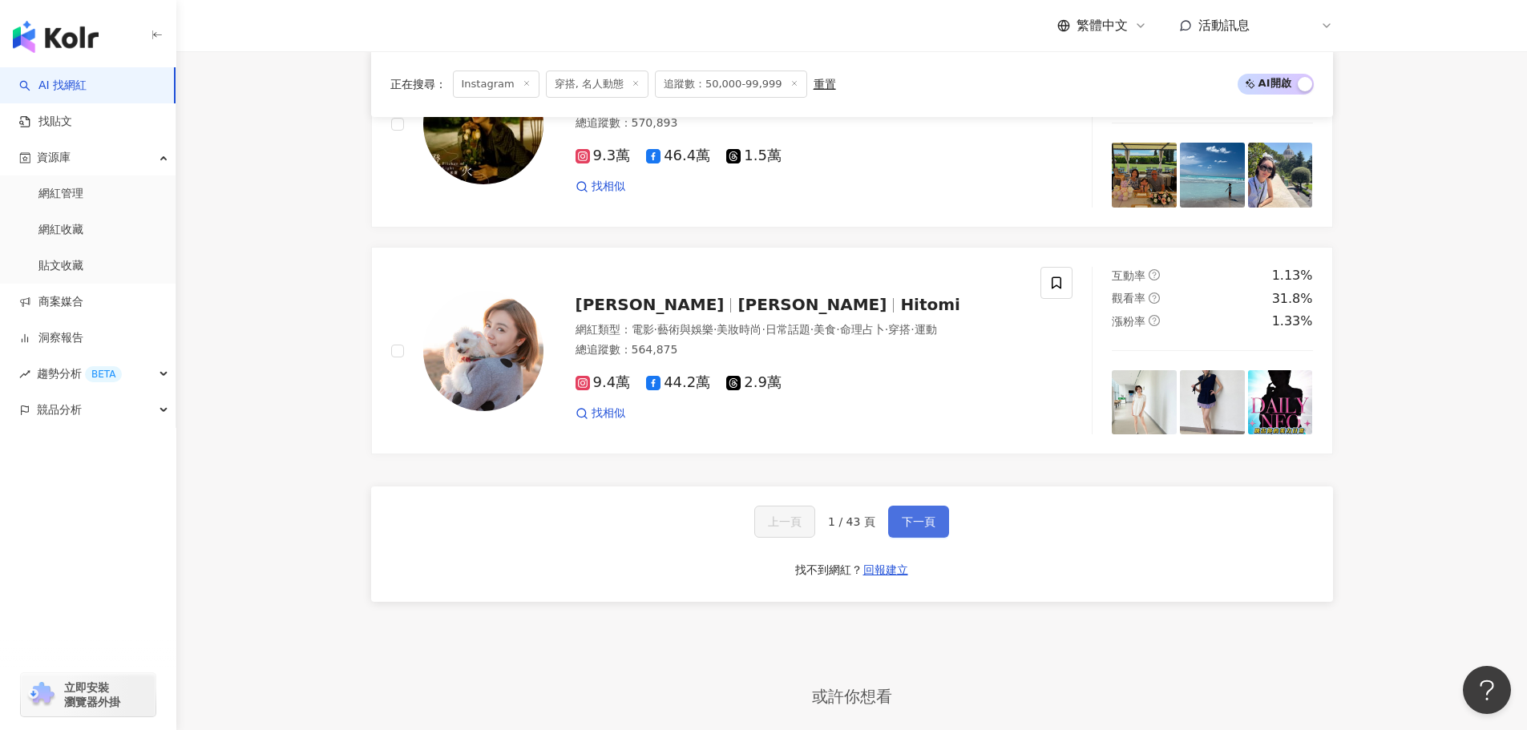
click at [906, 538] on button "下一頁" at bounding box center [918, 522] width 61 height 32
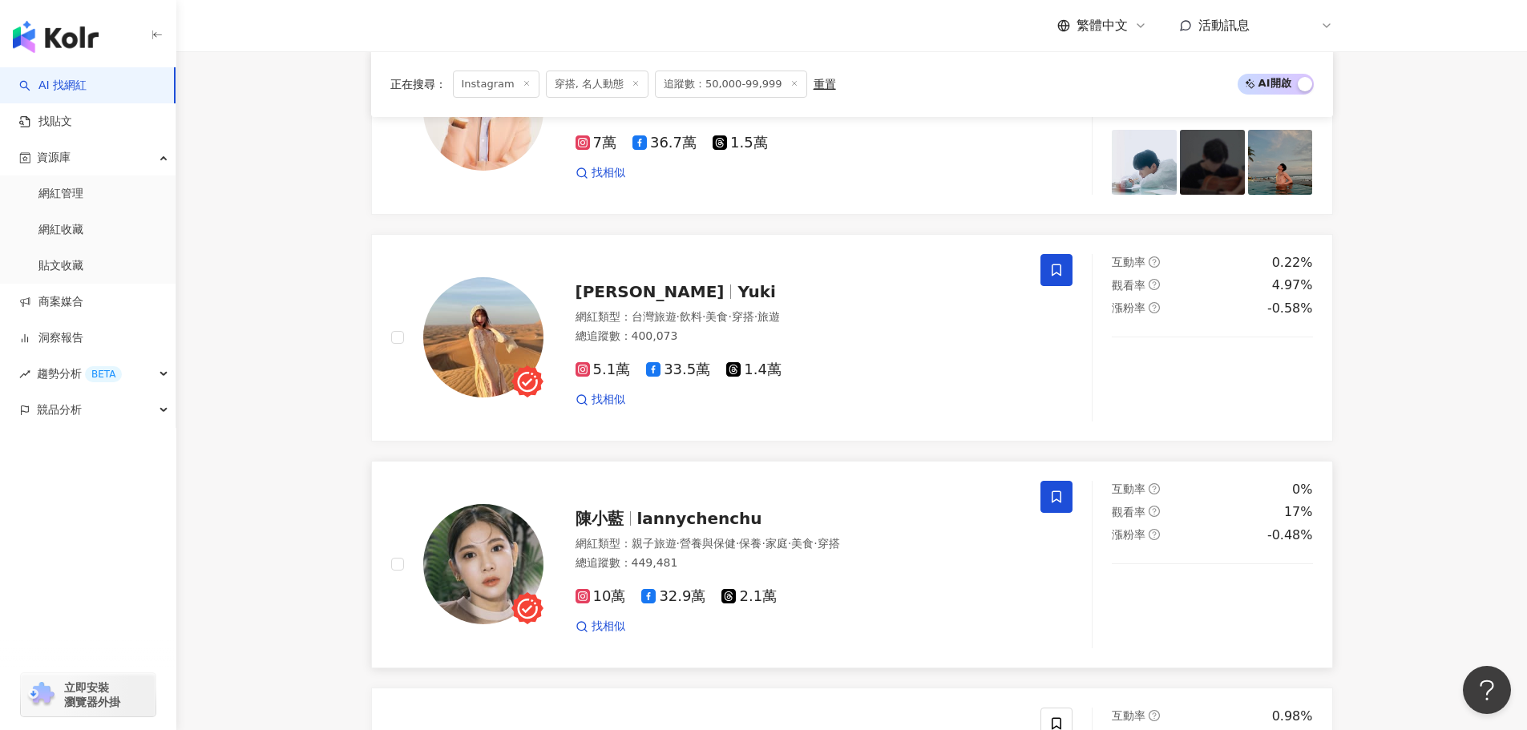
scroll to position [1727, 0]
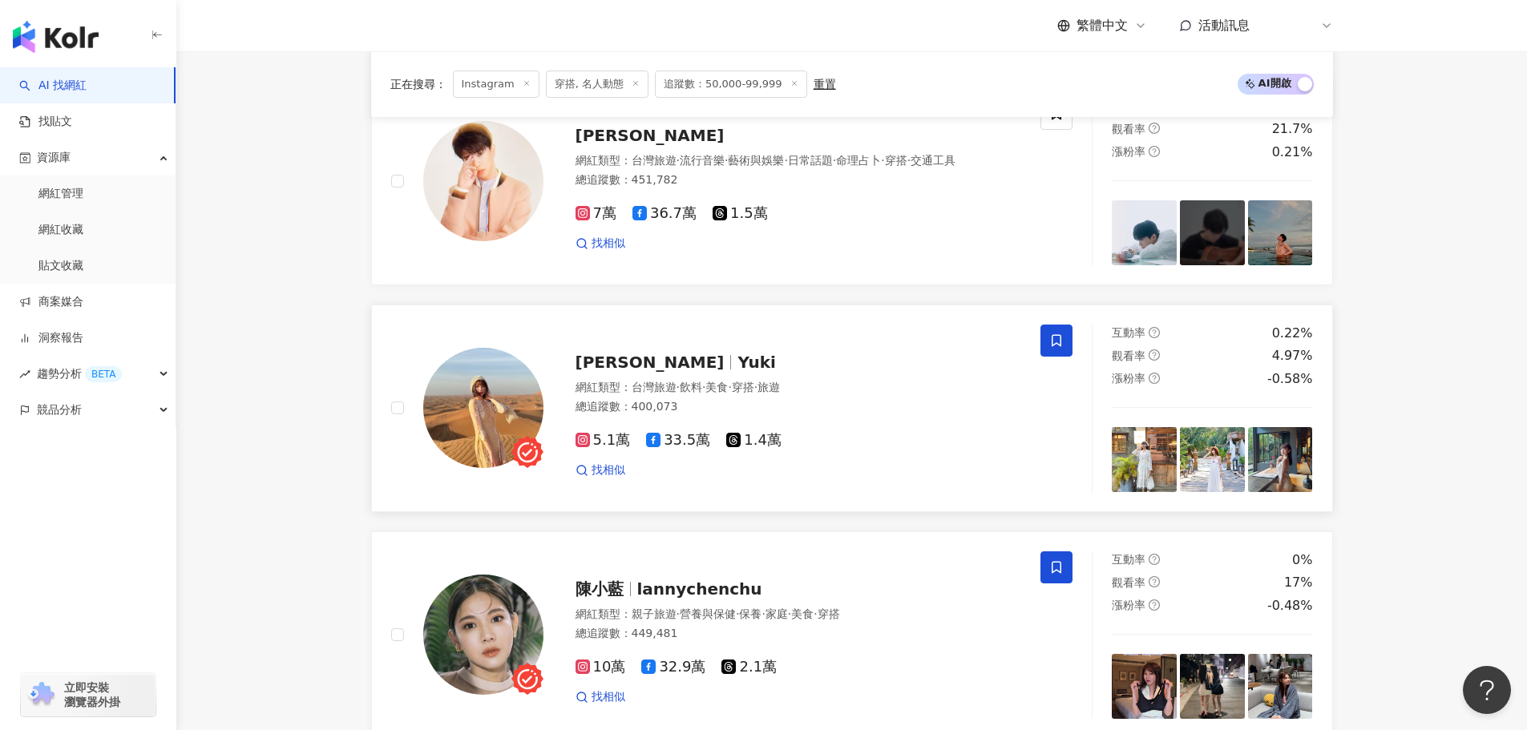
click at [1150, 483] on img at bounding box center [1144, 459] width 65 height 65
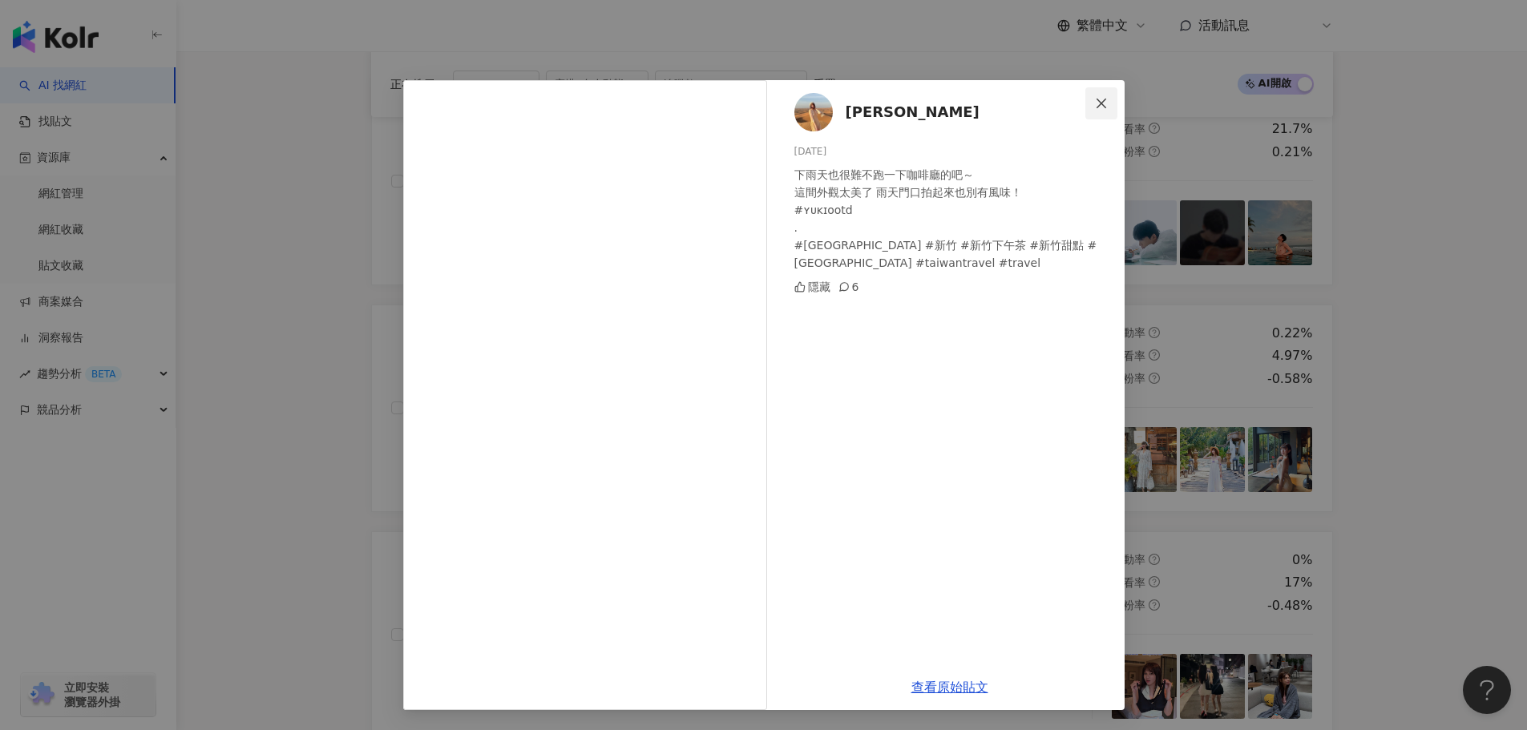
click at [1099, 101] on icon "close" at bounding box center [1101, 103] width 10 height 10
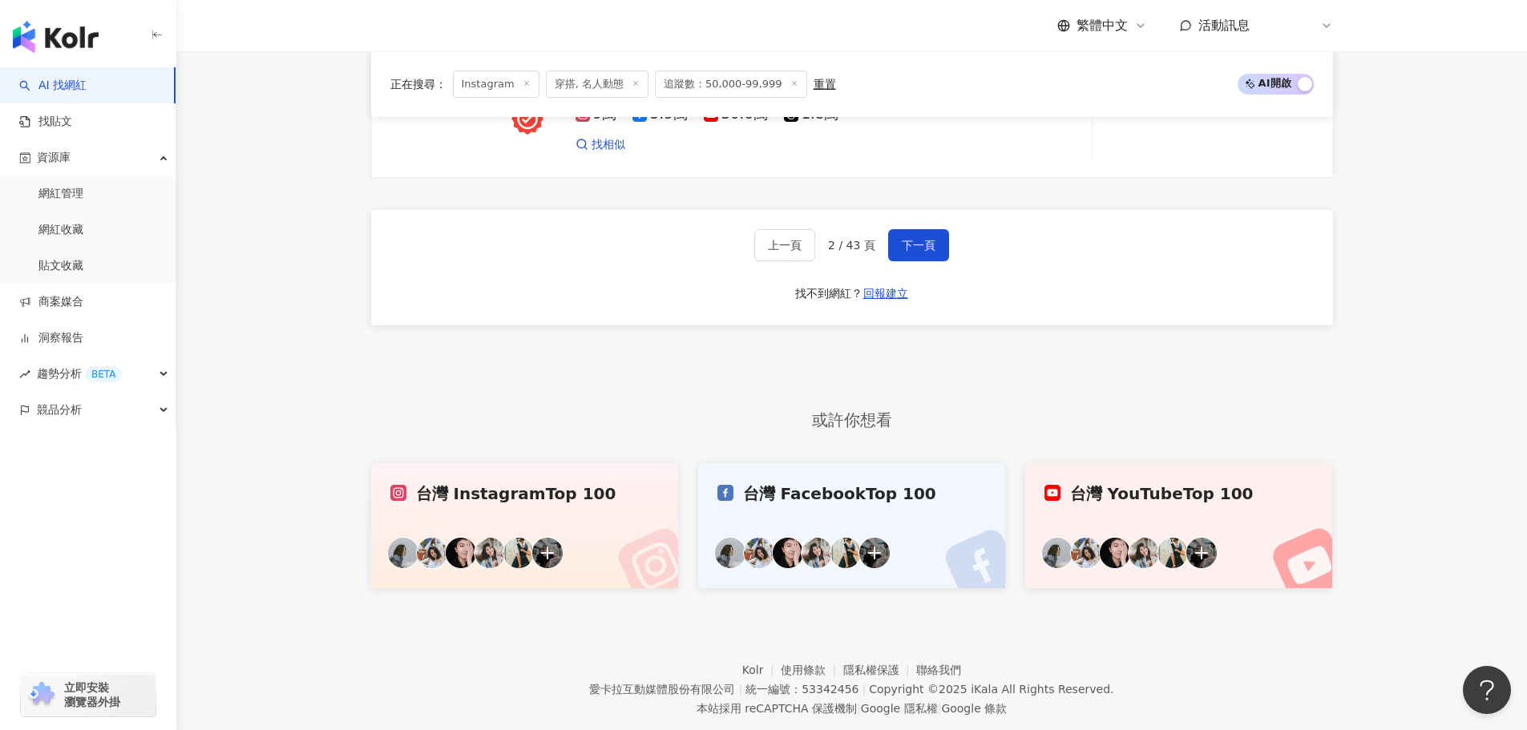
scroll to position [3253, 0]
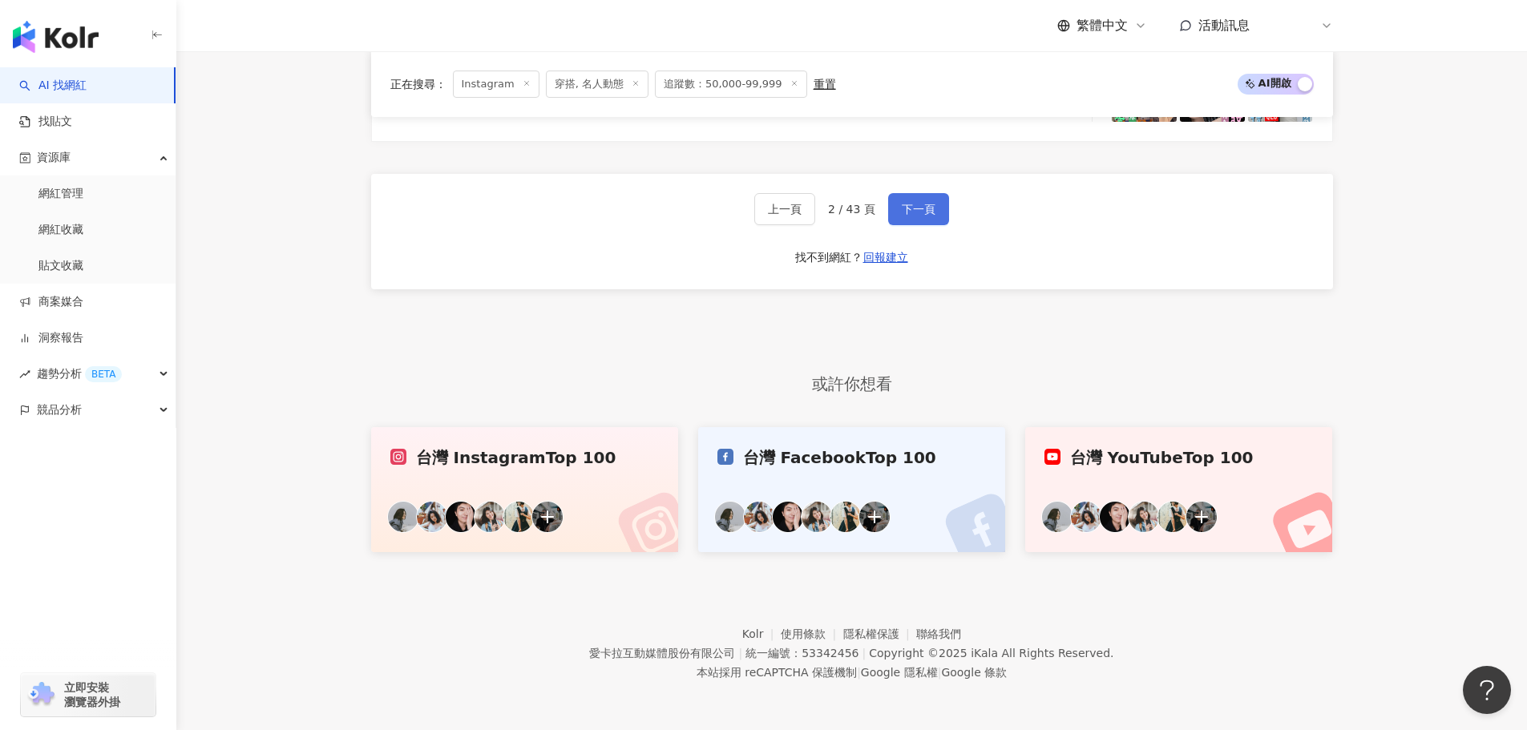
click at [919, 215] on span "下一頁" at bounding box center [919, 209] width 34 height 13
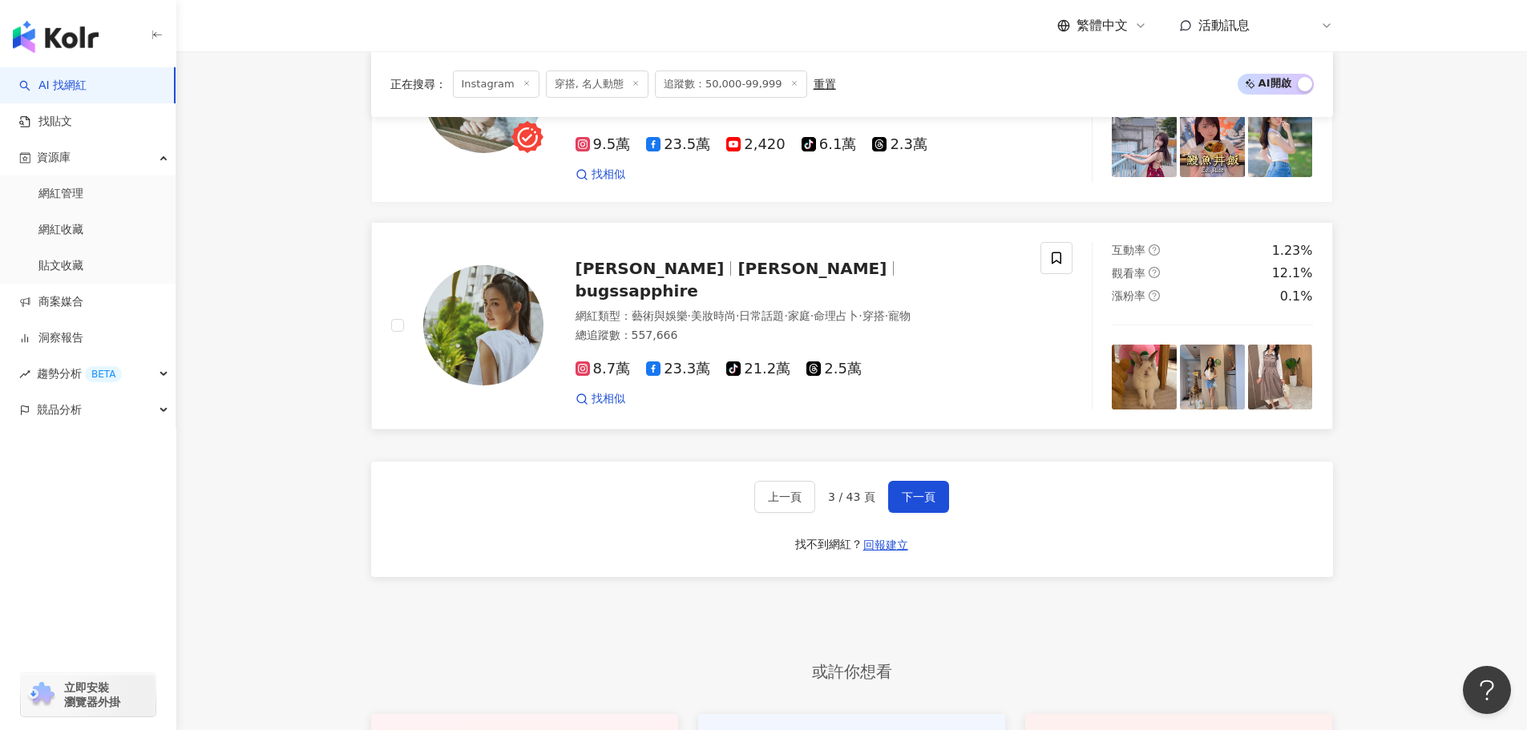
scroll to position [2922, 0]
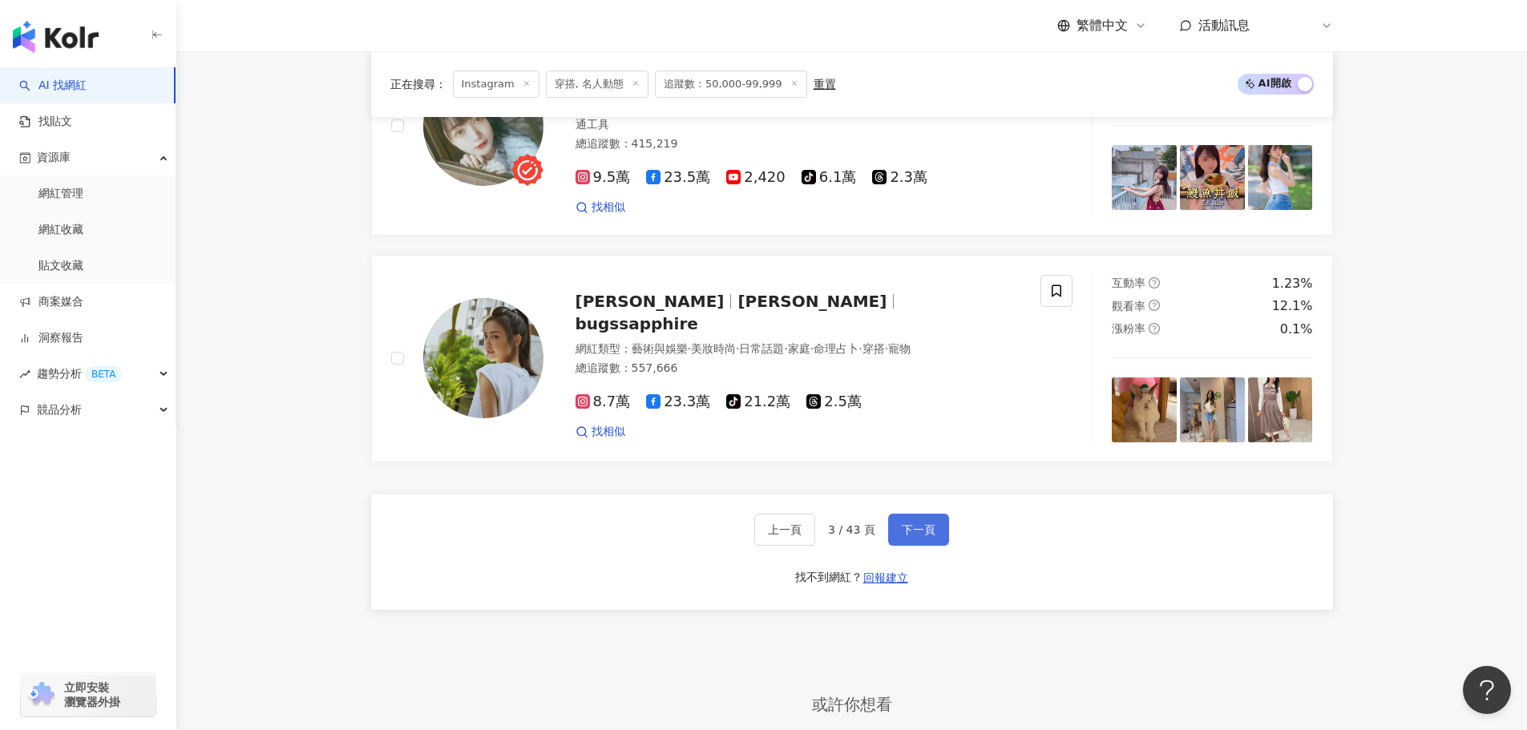
click at [915, 523] on span "下一頁" at bounding box center [919, 529] width 34 height 13
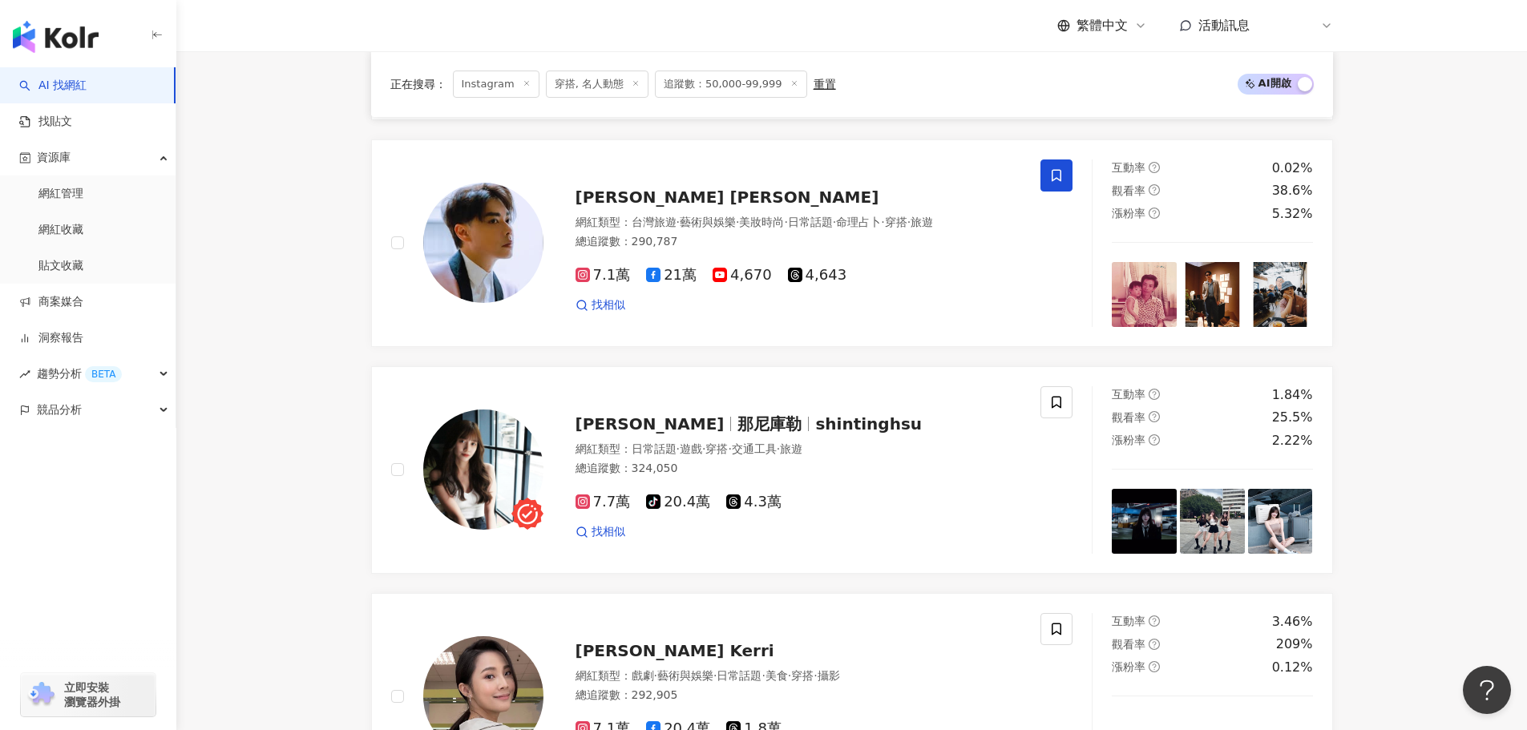
scroll to position [999, 0]
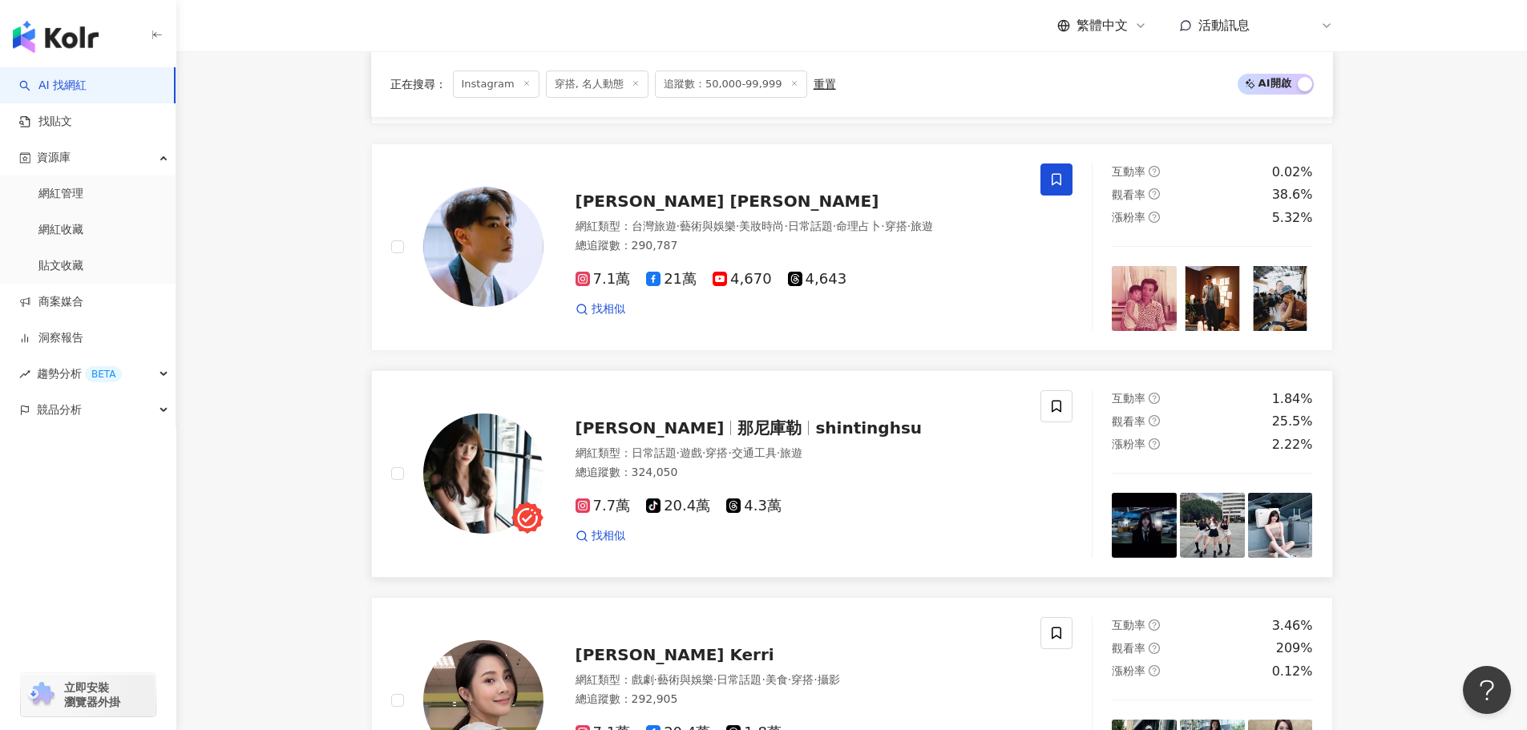
click at [1220, 529] on img at bounding box center [1212, 525] width 65 height 65
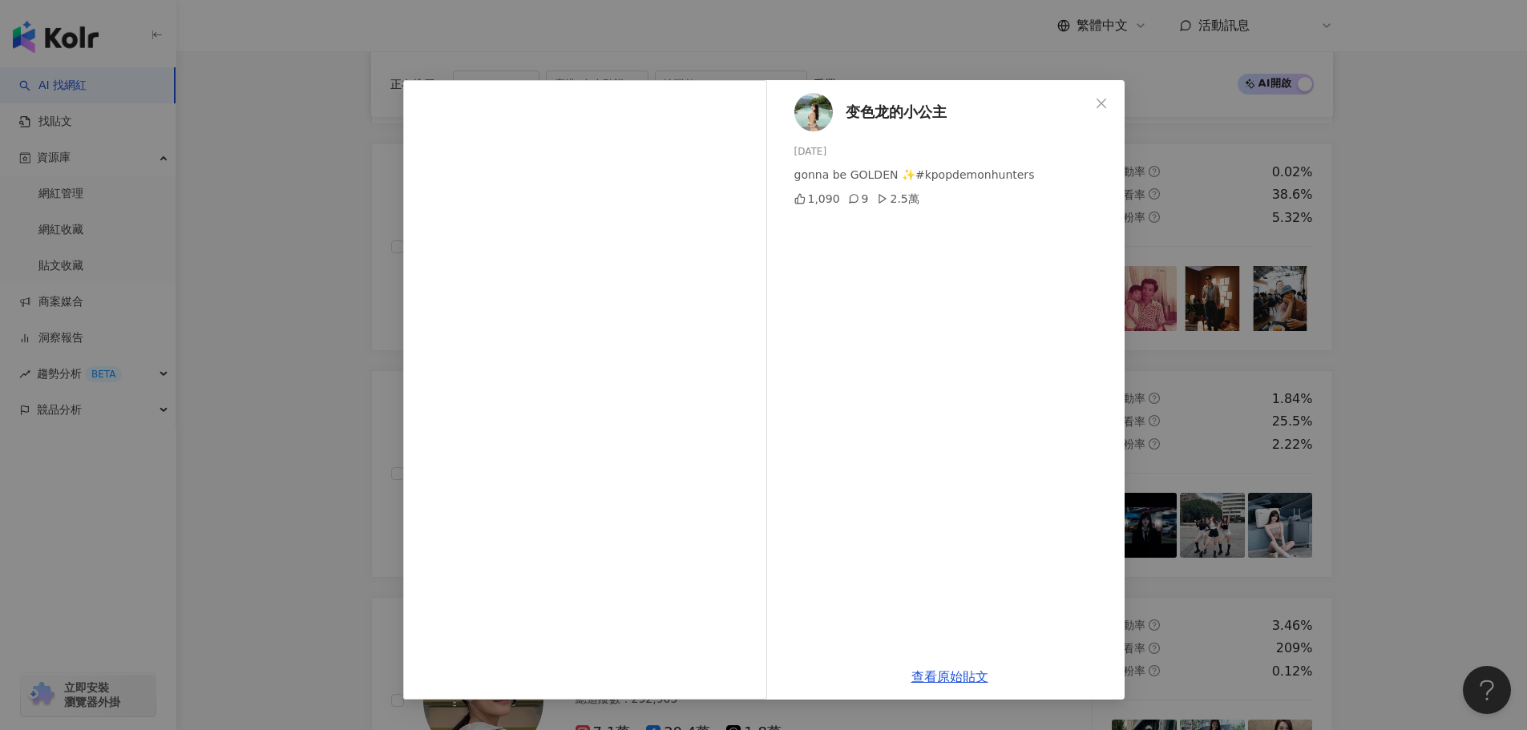
click at [1093, 109] on button "Close" at bounding box center [1101, 103] width 32 height 32
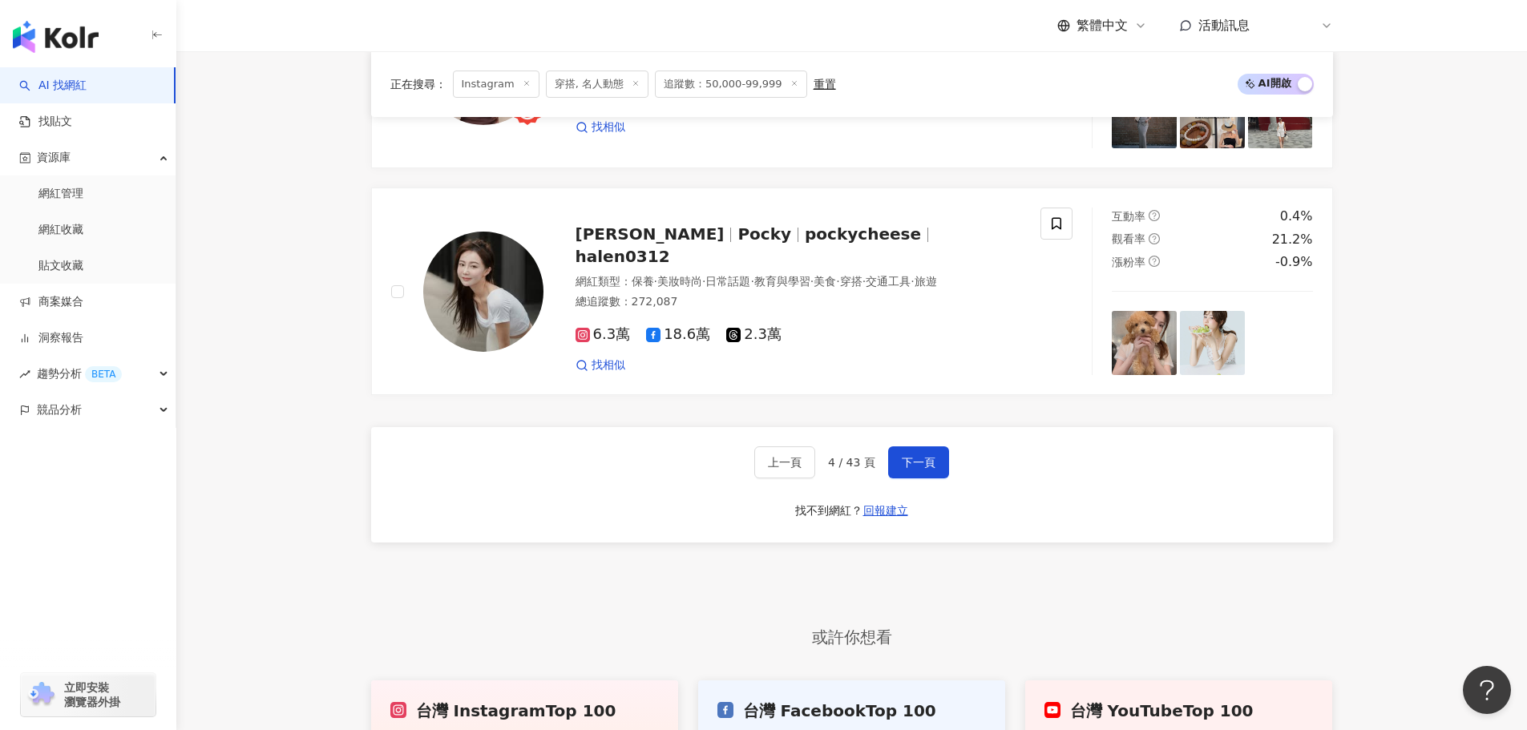
scroll to position [3083, 0]
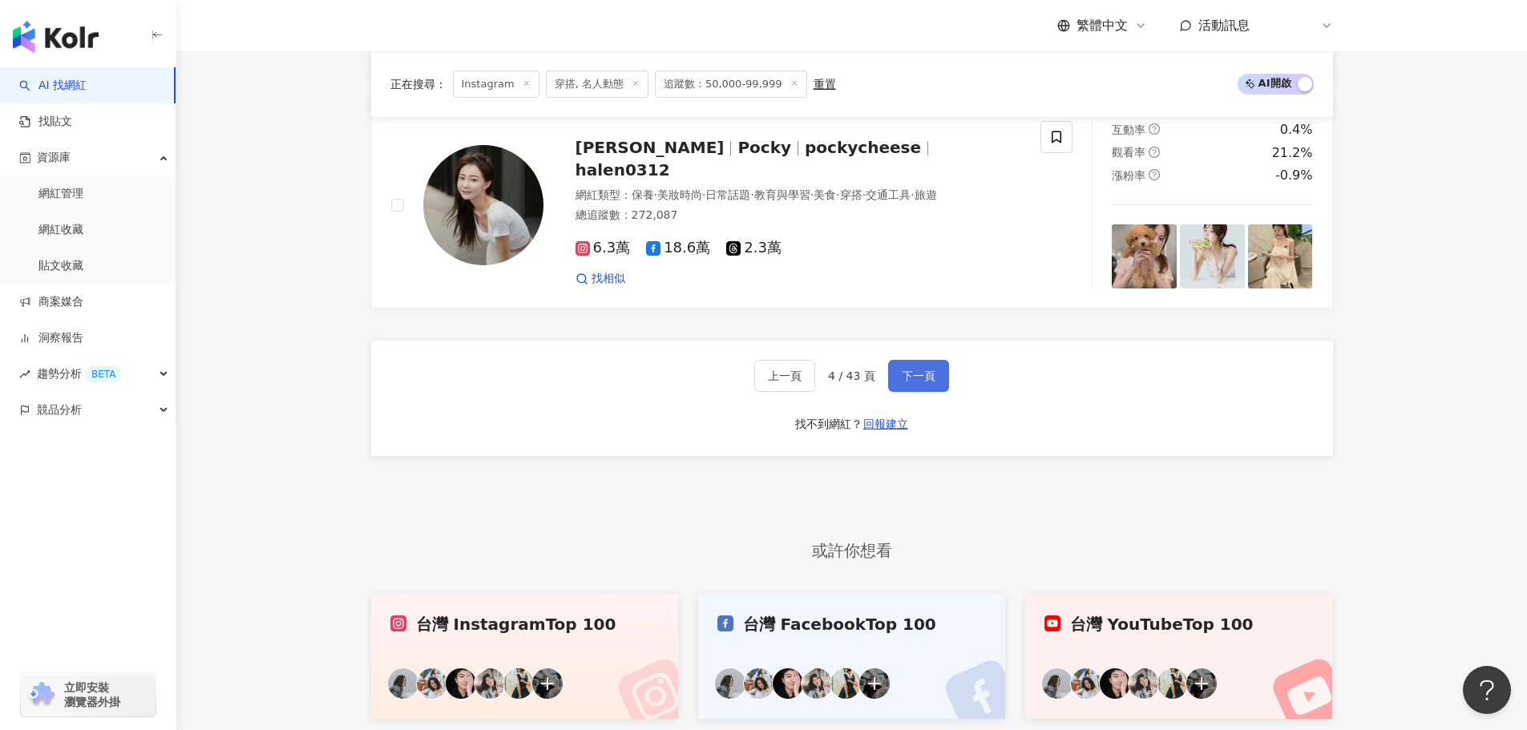
click at [922, 369] on span "下一頁" at bounding box center [919, 375] width 34 height 13
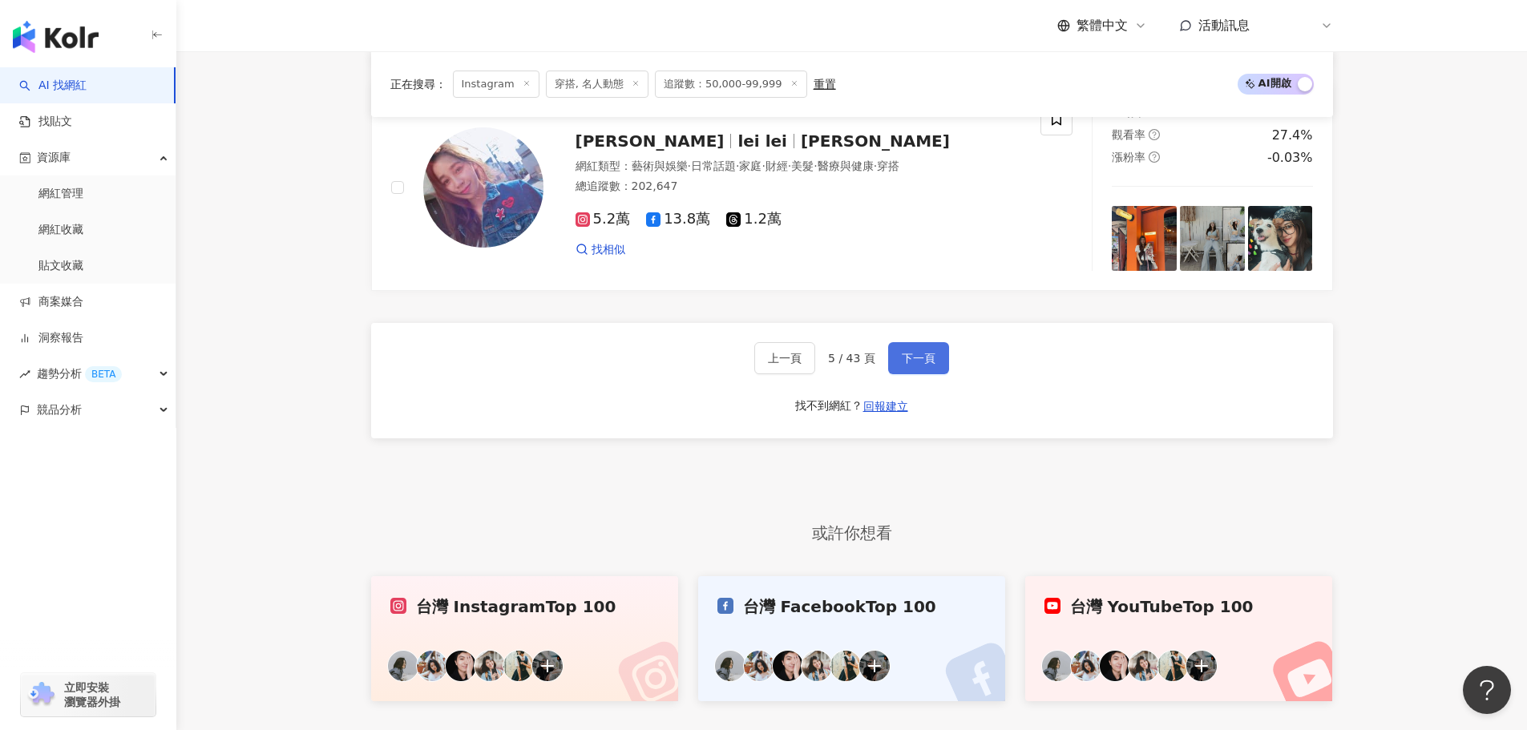
click at [912, 365] on span "下一頁" at bounding box center [919, 358] width 34 height 13
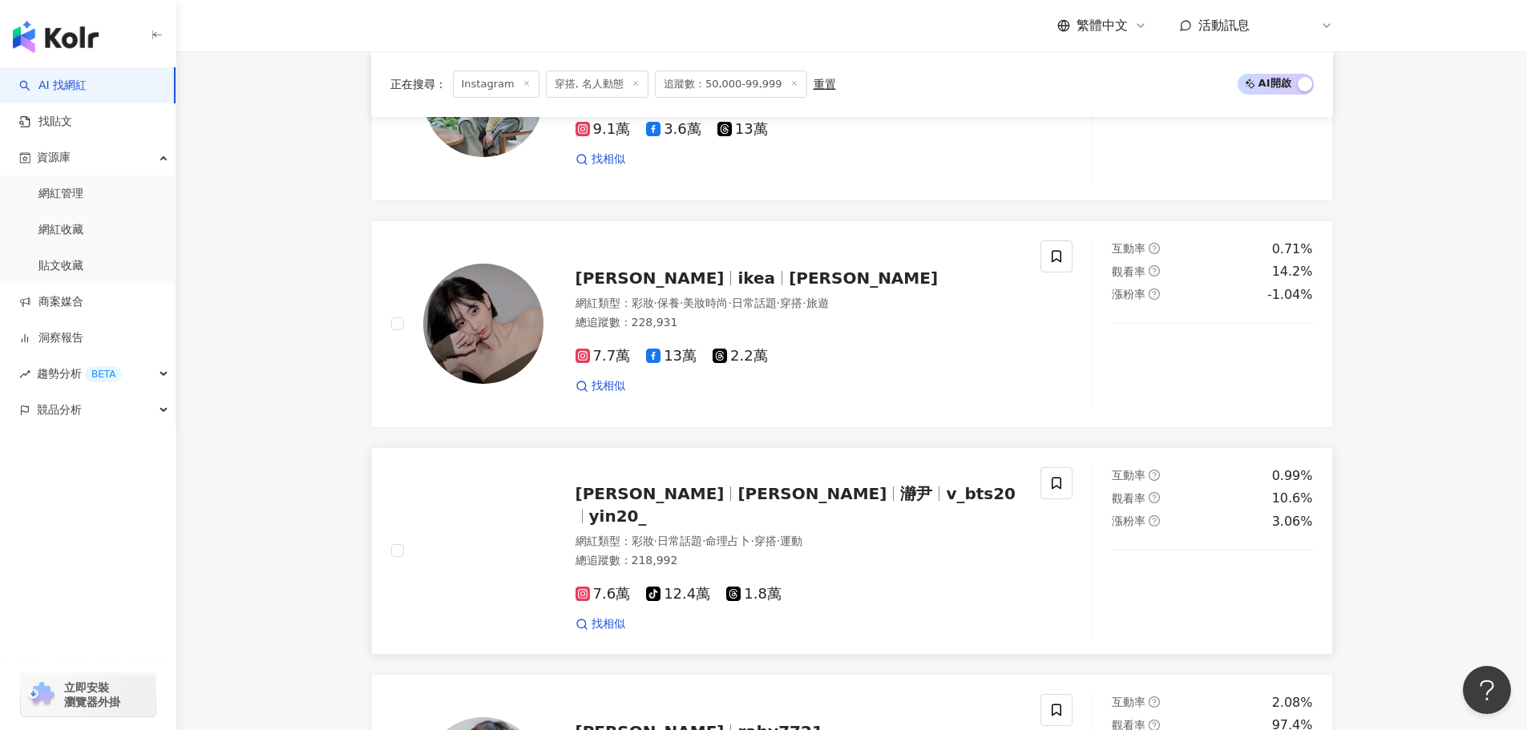
scroll to position [1800, 0]
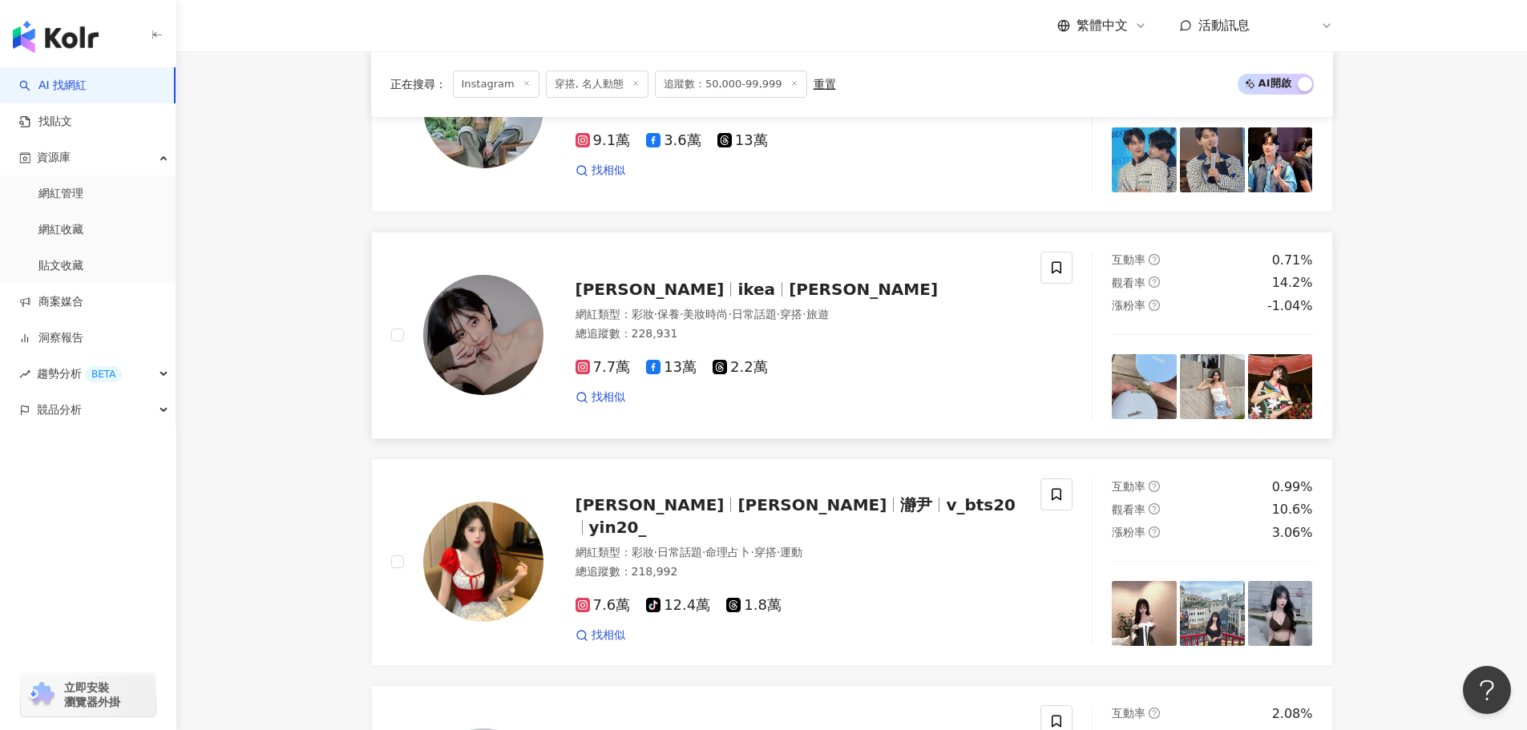
click at [1273, 396] on img at bounding box center [1280, 386] width 65 height 65
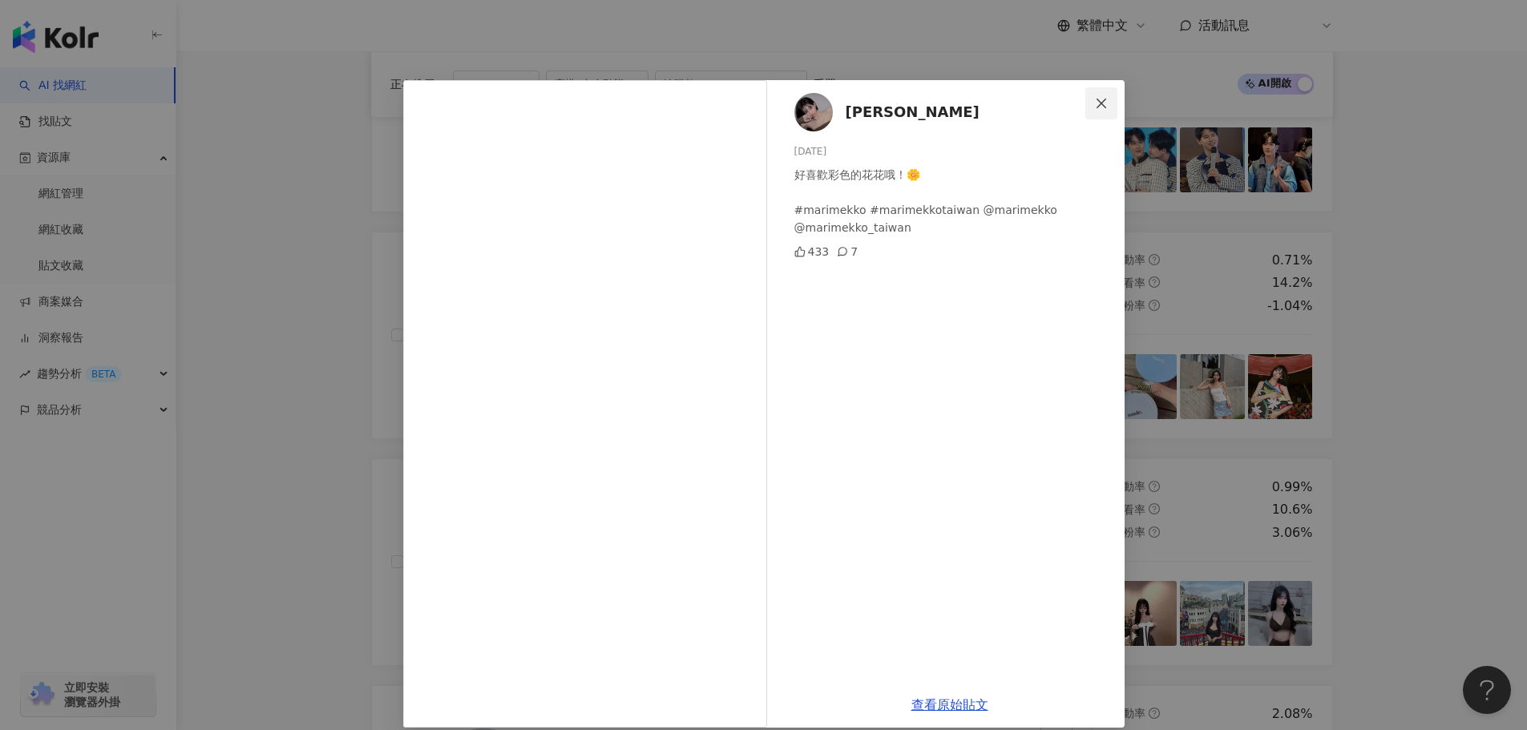
click at [1095, 99] on icon "close" at bounding box center [1101, 103] width 13 height 13
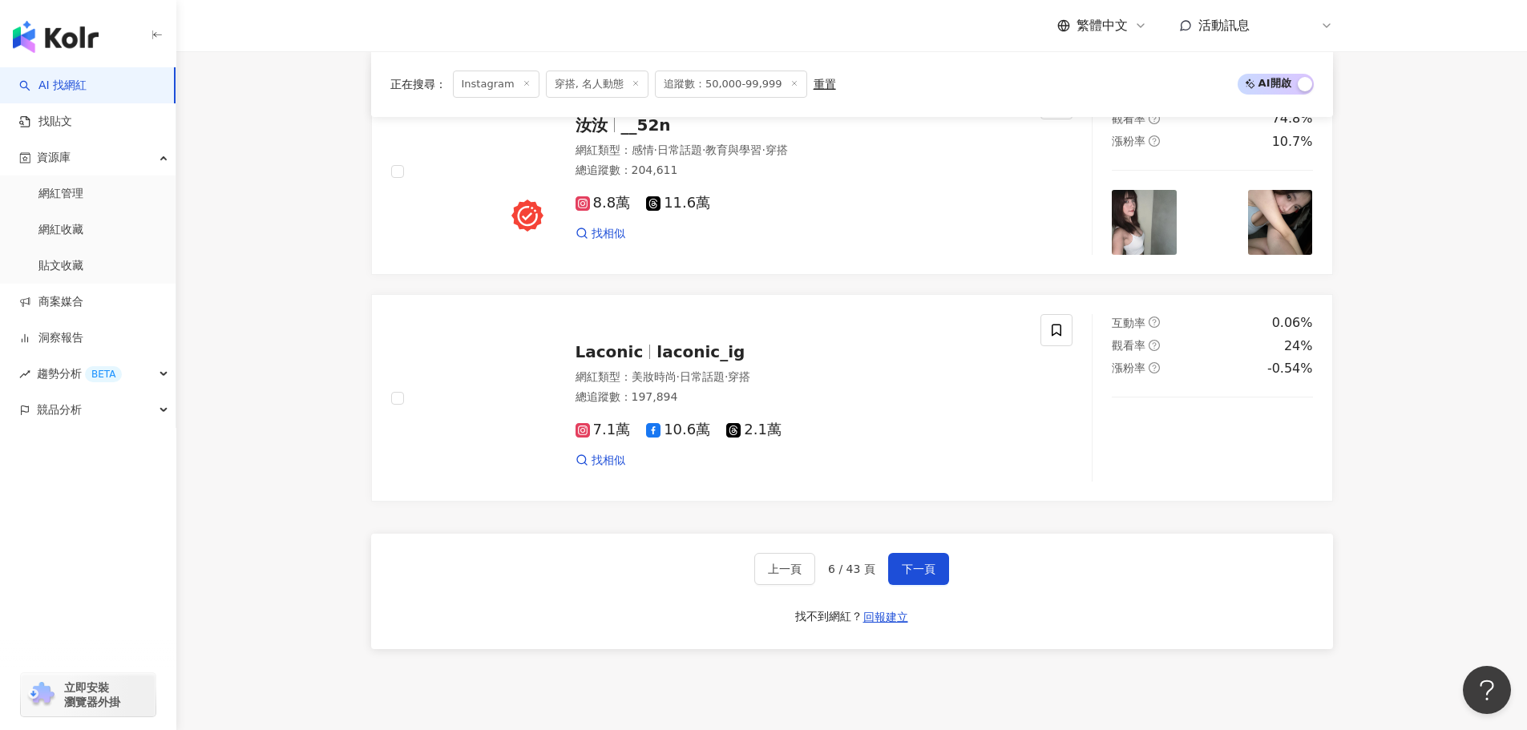
scroll to position [3002, 0]
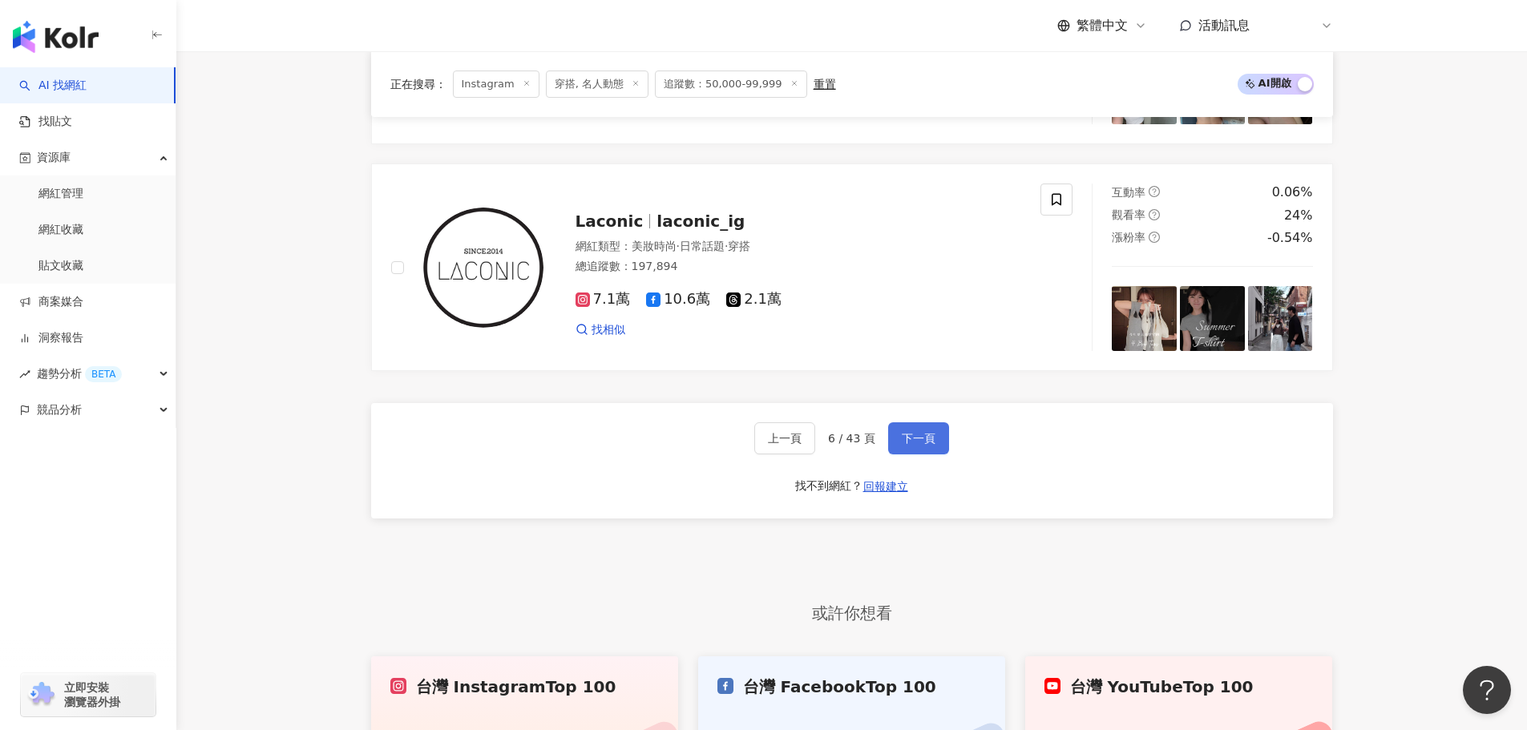
click at [902, 445] on span "下一頁" at bounding box center [919, 438] width 34 height 13
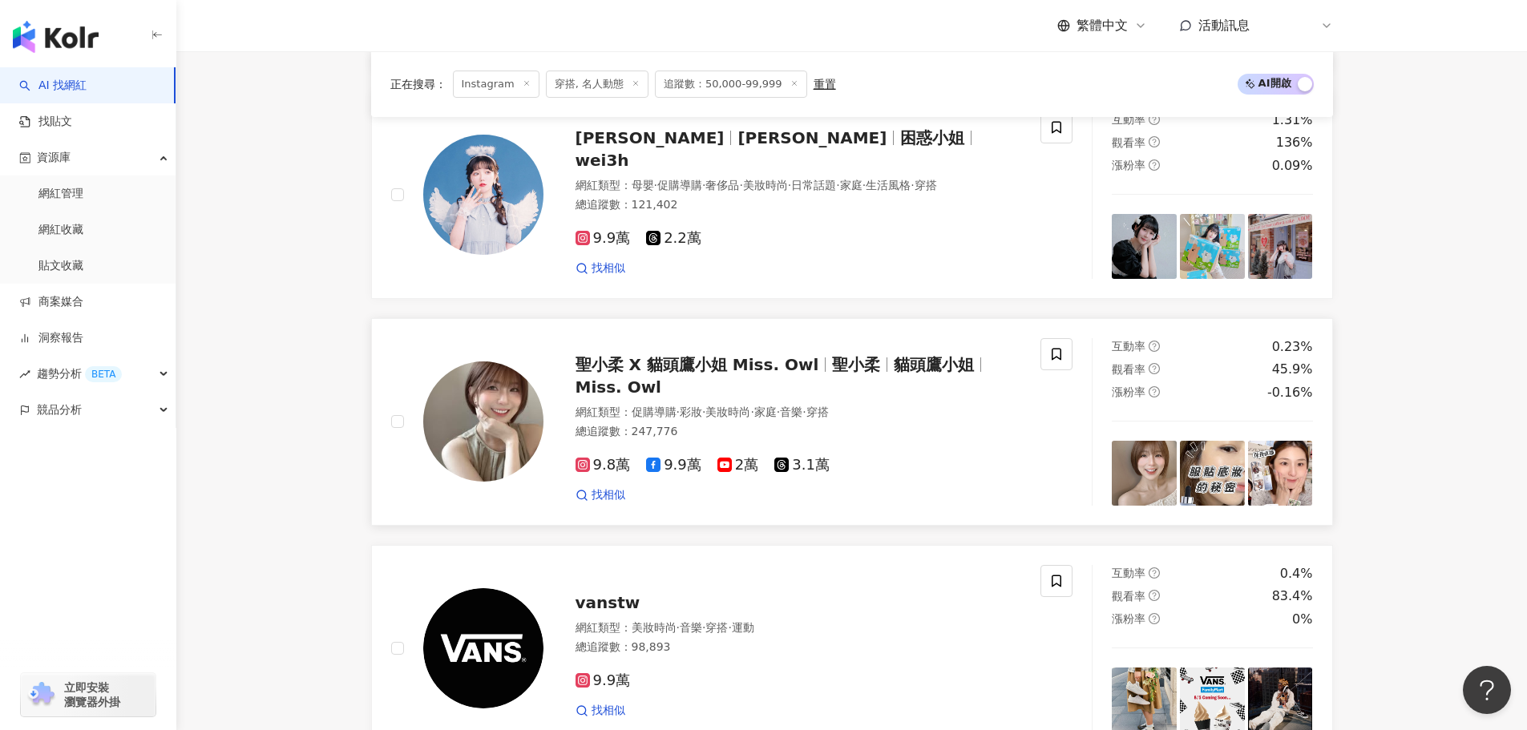
scroll to position [1239, 0]
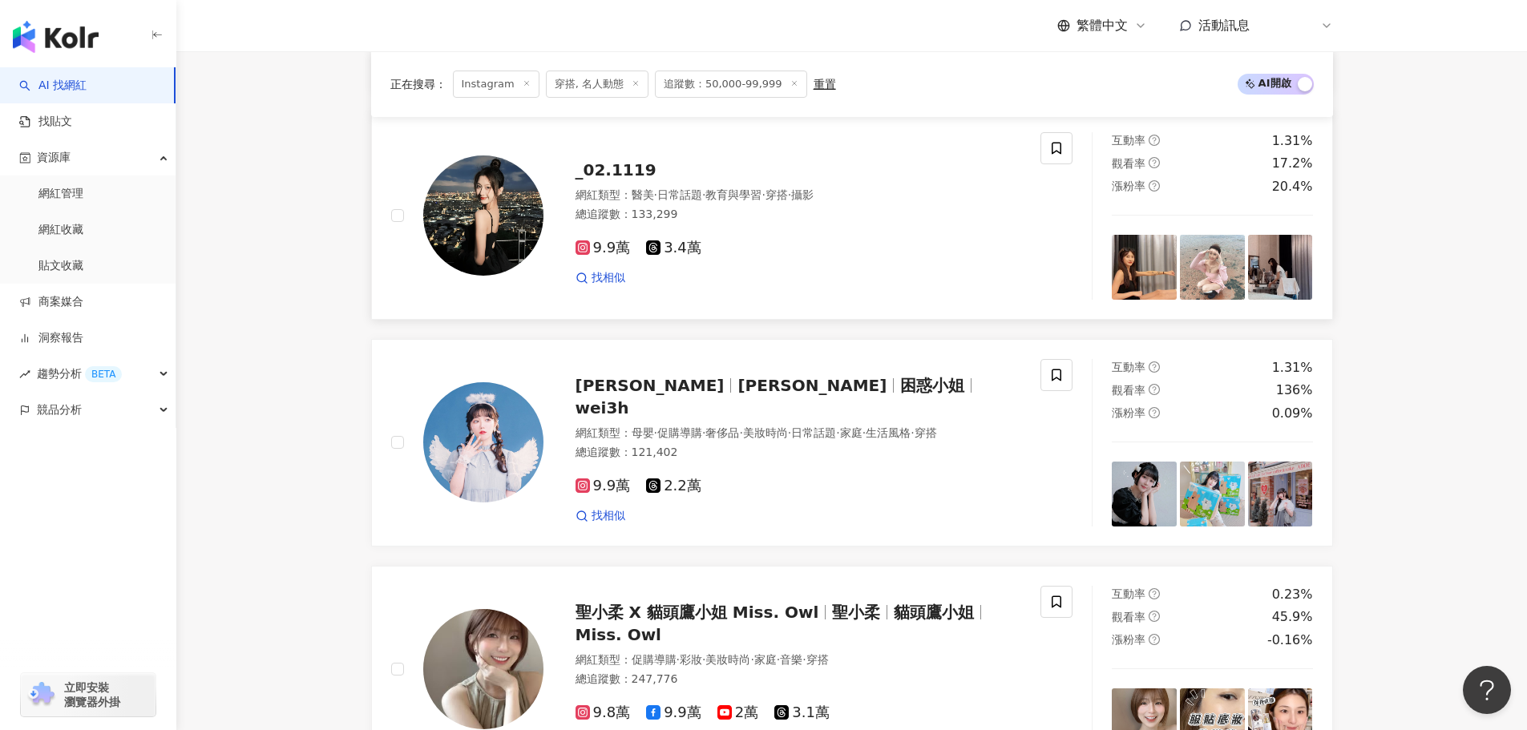
click at [1096, 289] on div "互動率 1.31% 觀看率 17.2% 漲粉率 20.4%" at bounding box center [1212, 216] width 240 height 168
click at [1288, 299] on img at bounding box center [1280, 267] width 65 height 65
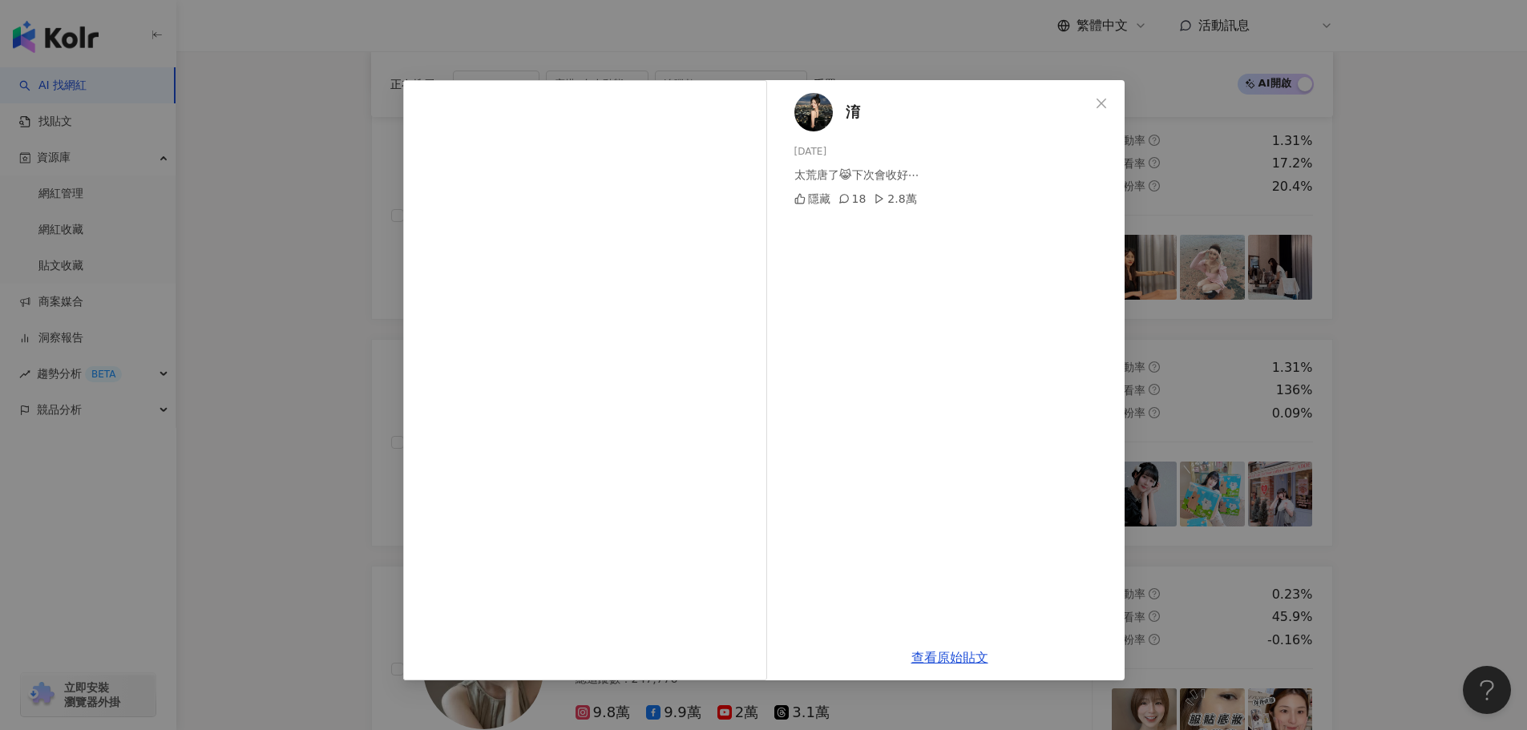
drag, startPoint x: 1102, startPoint y: 100, endPoint x: 1100, endPoint y: 108, distance: 8.2
click at [1102, 103] on icon "close" at bounding box center [1101, 103] width 13 height 13
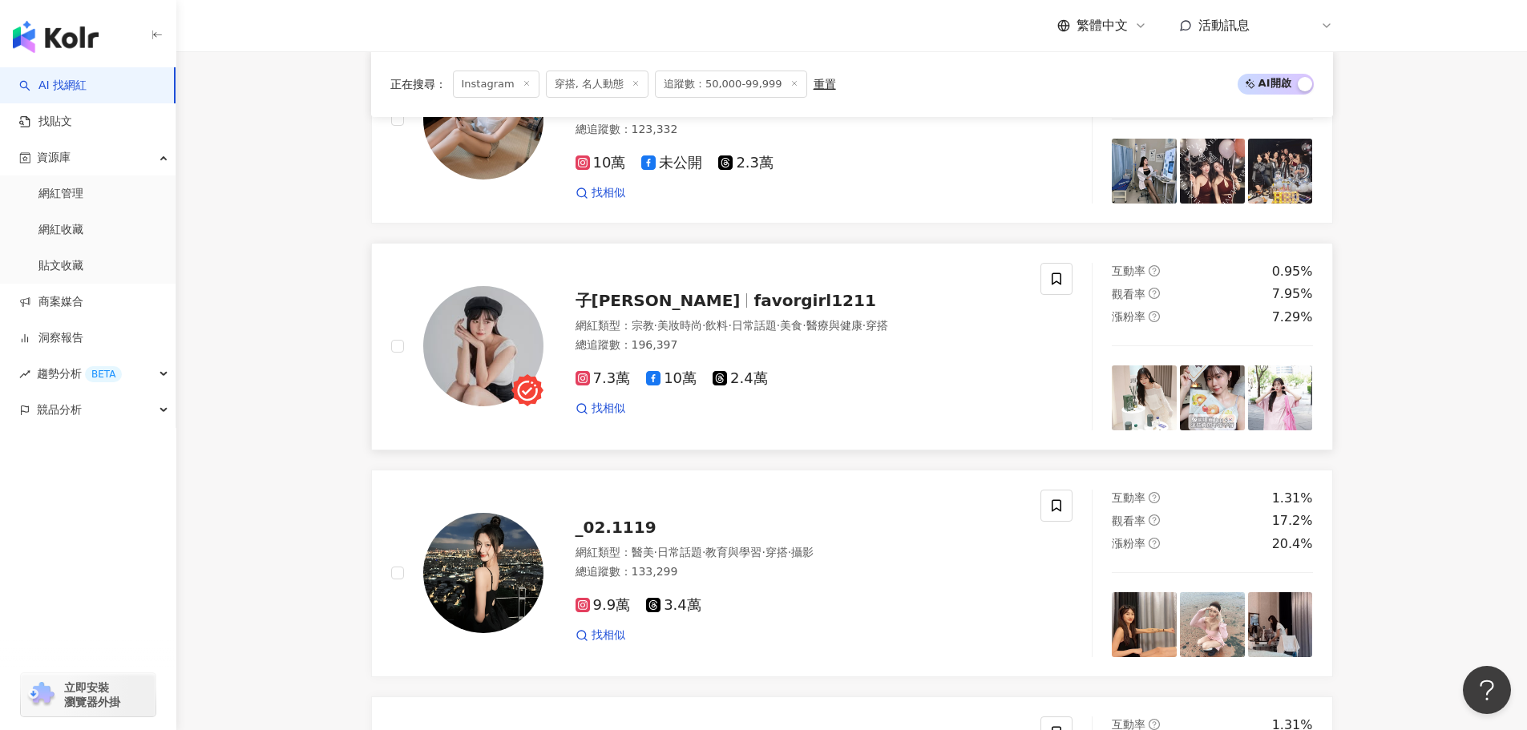
scroll to position [758, 0]
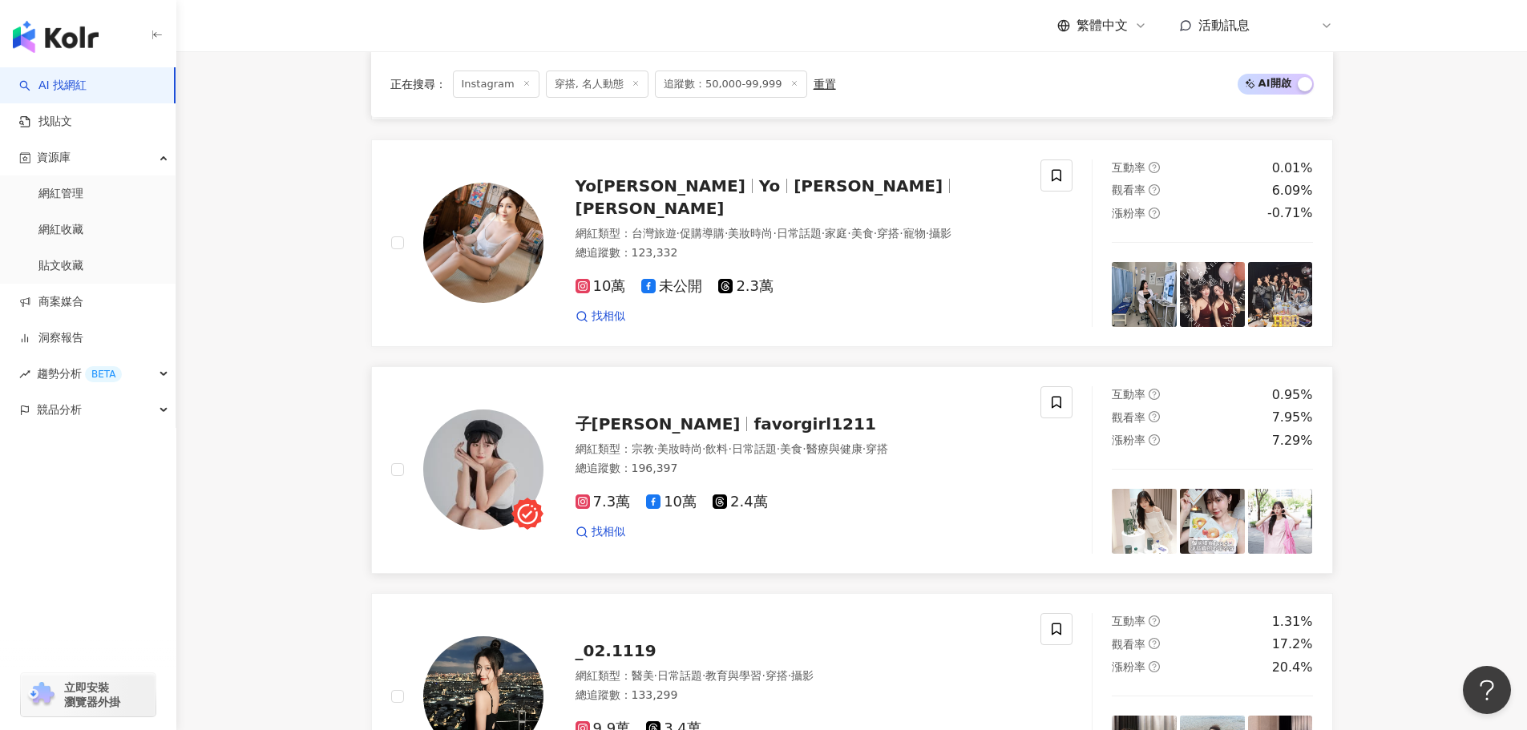
click at [1158, 539] on img at bounding box center [1144, 521] width 65 height 65
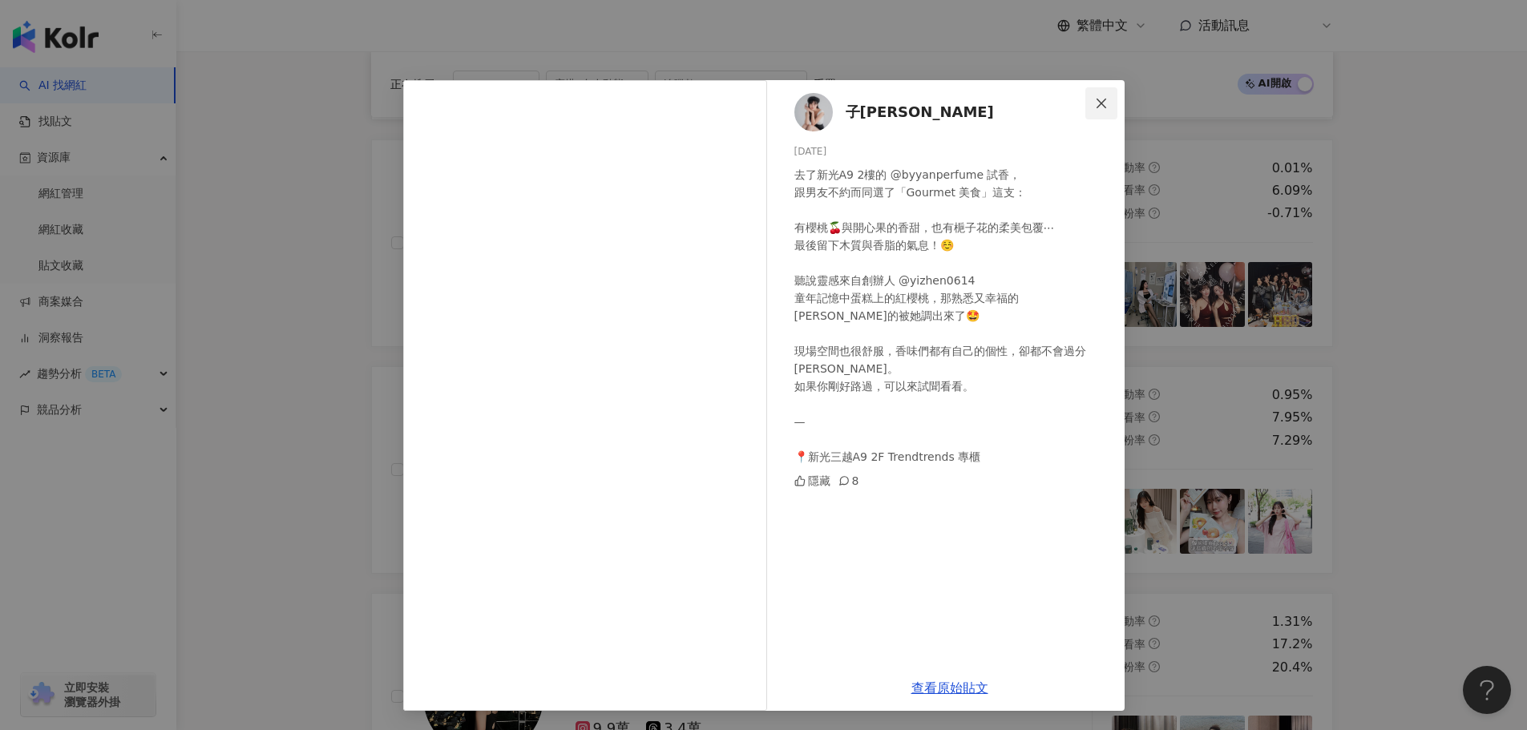
click at [1107, 107] on icon "close" at bounding box center [1101, 103] width 13 height 13
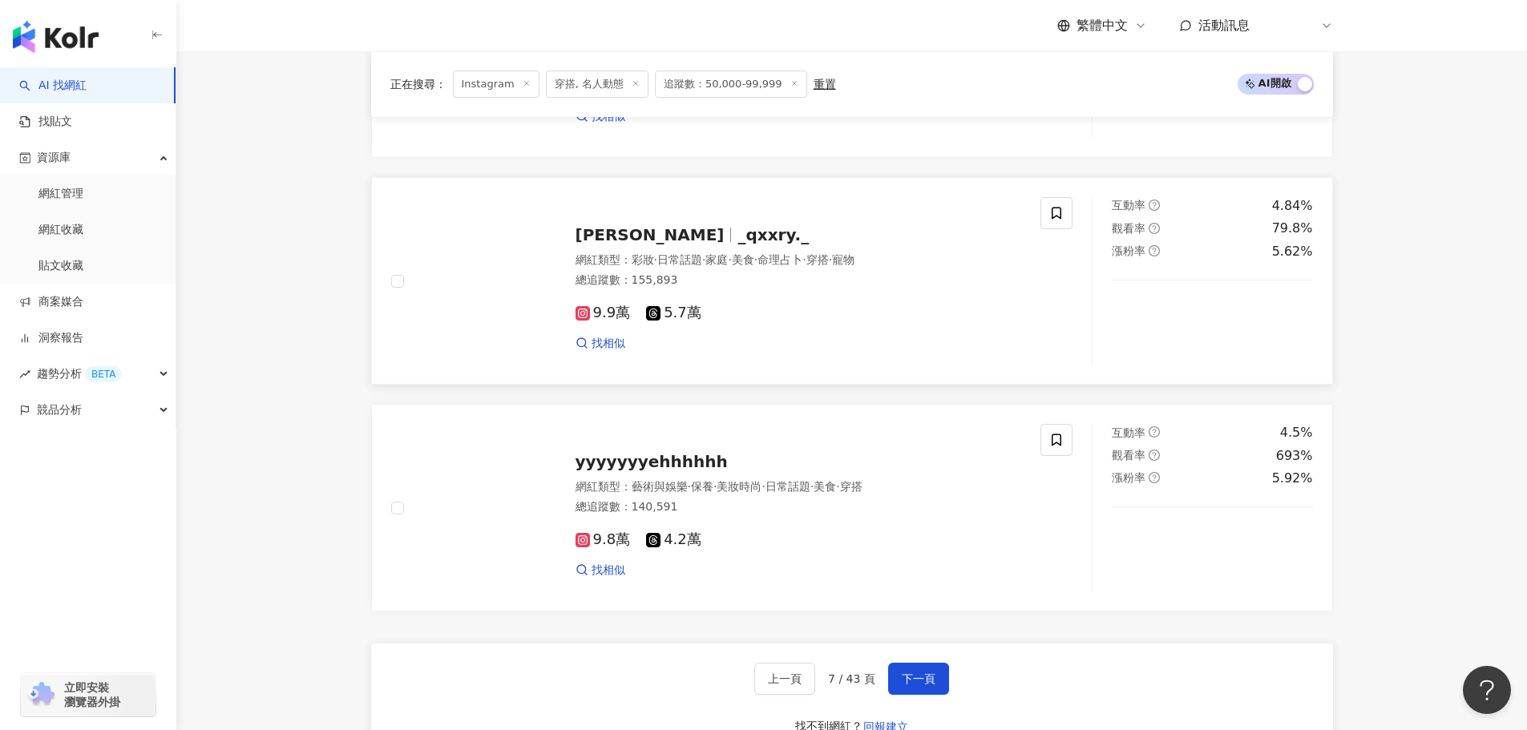
scroll to position [3163, 0]
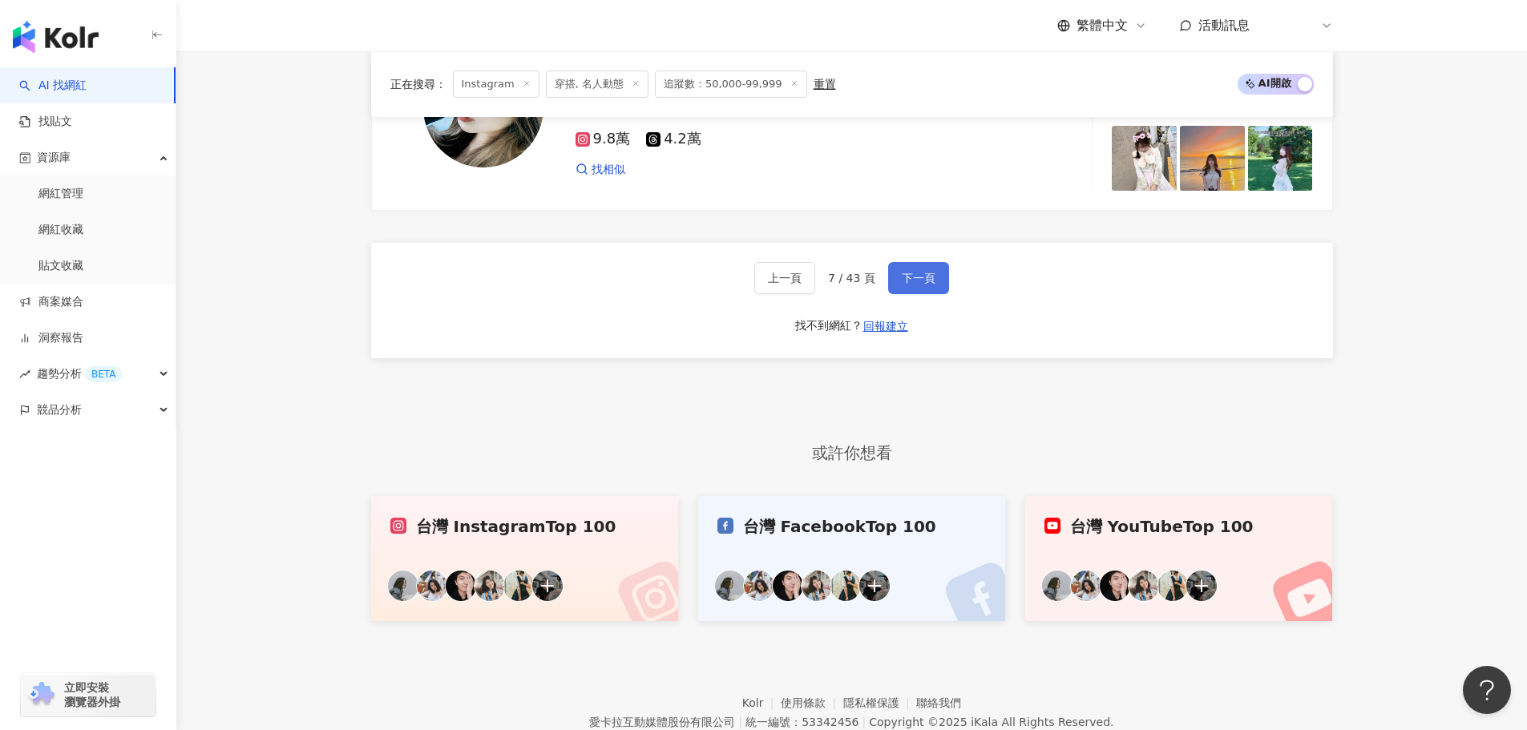
click at [921, 279] on button "下一頁" at bounding box center [918, 278] width 61 height 32
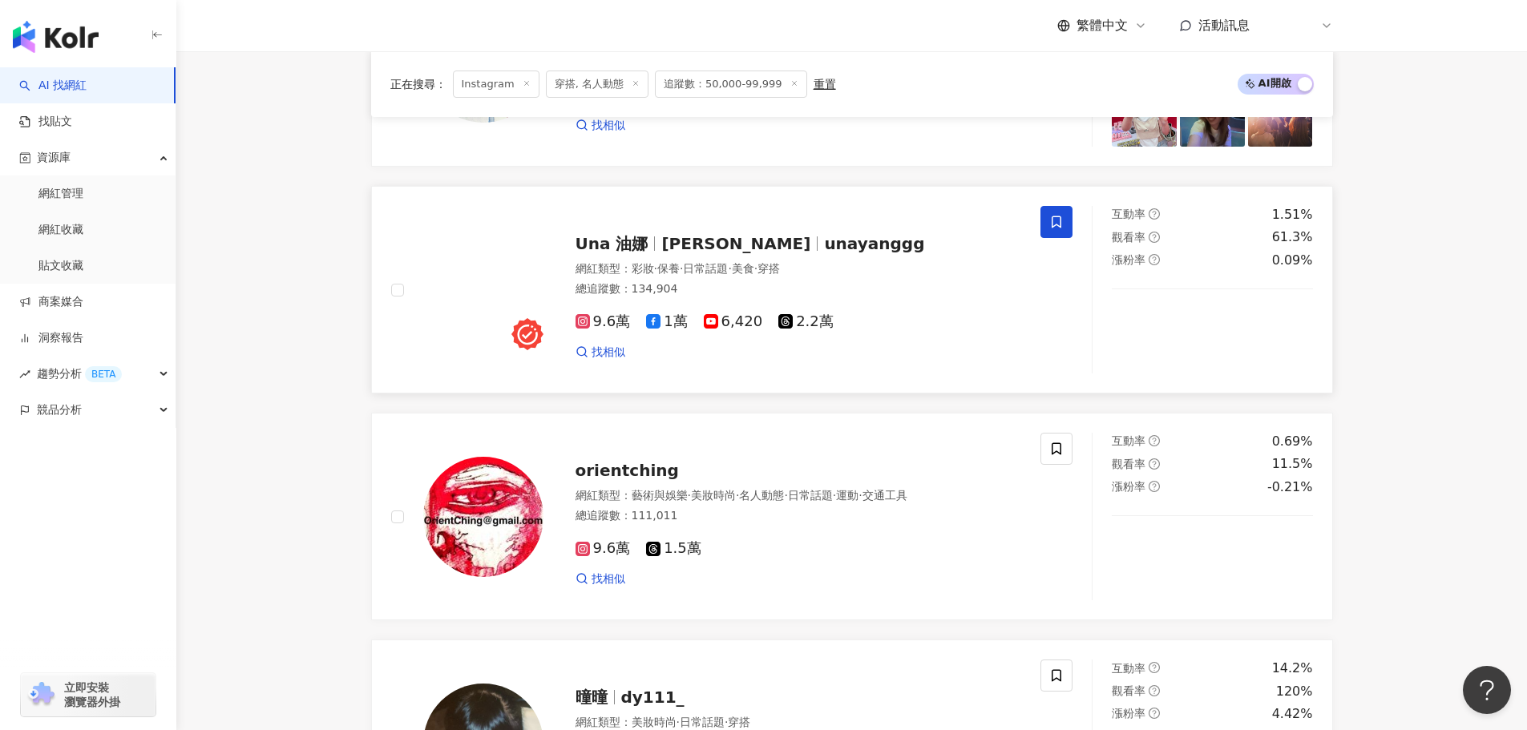
scroll to position [2522, 0]
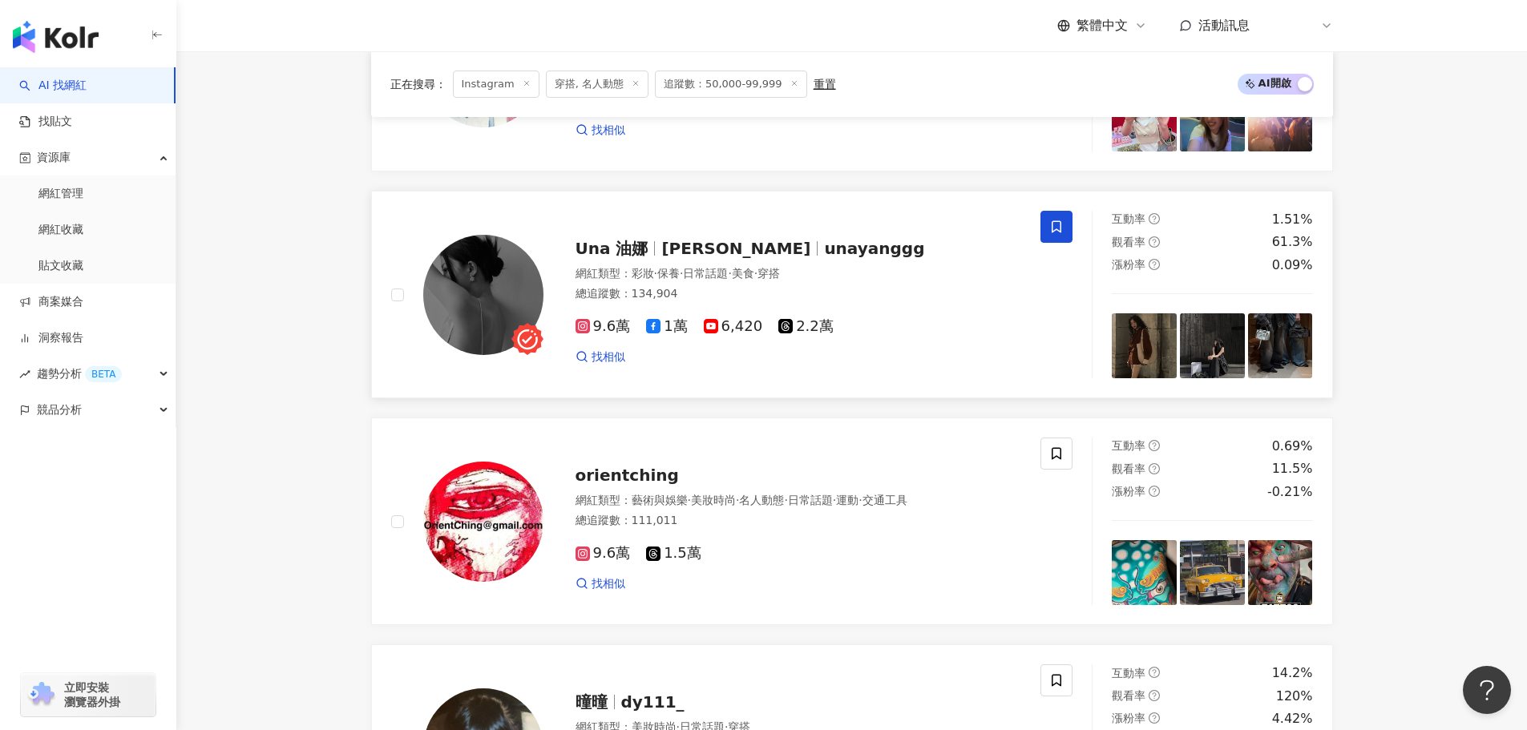
click at [1173, 347] on img at bounding box center [1144, 345] width 65 height 65
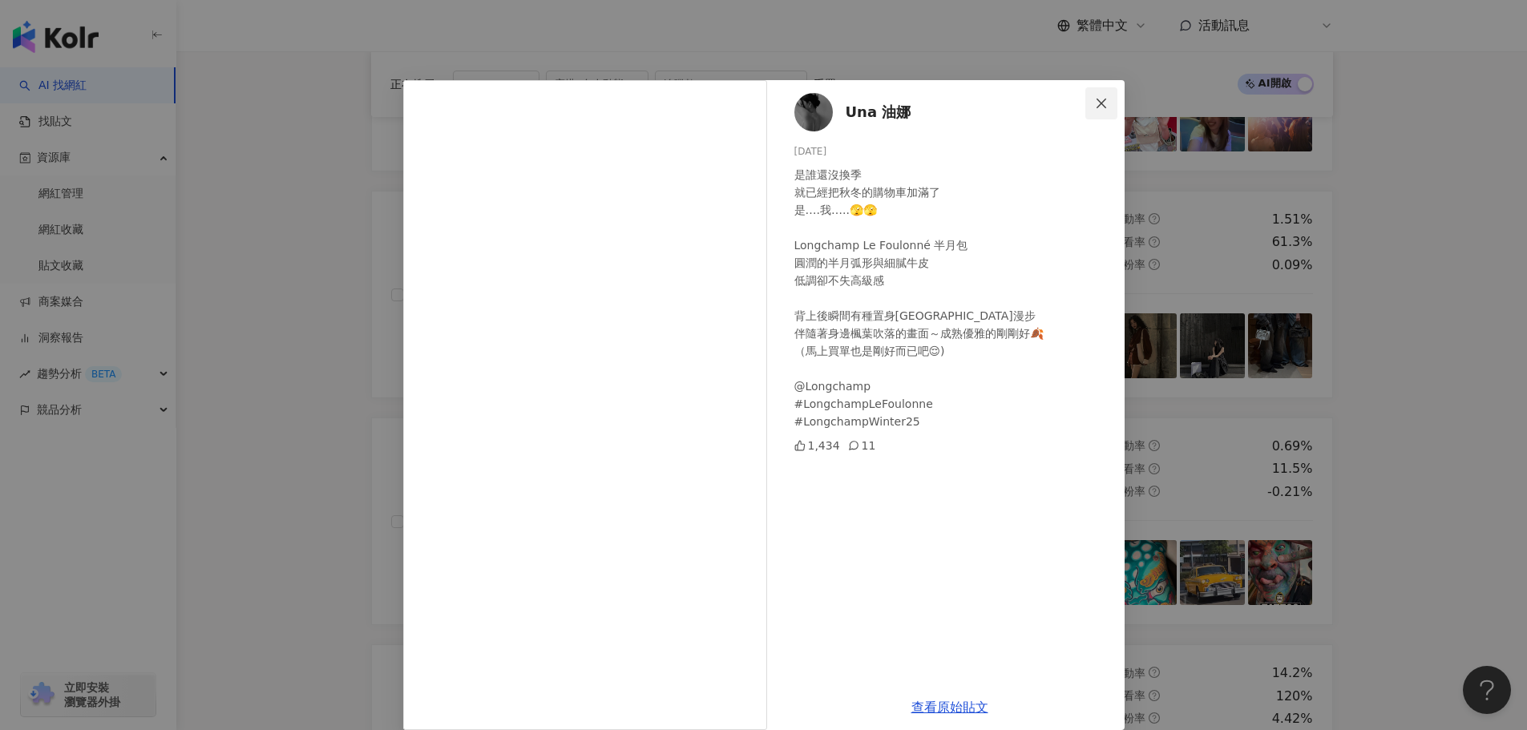
click at [1091, 95] on button "Close" at bounding box center [1101, 103] width 32 height 32
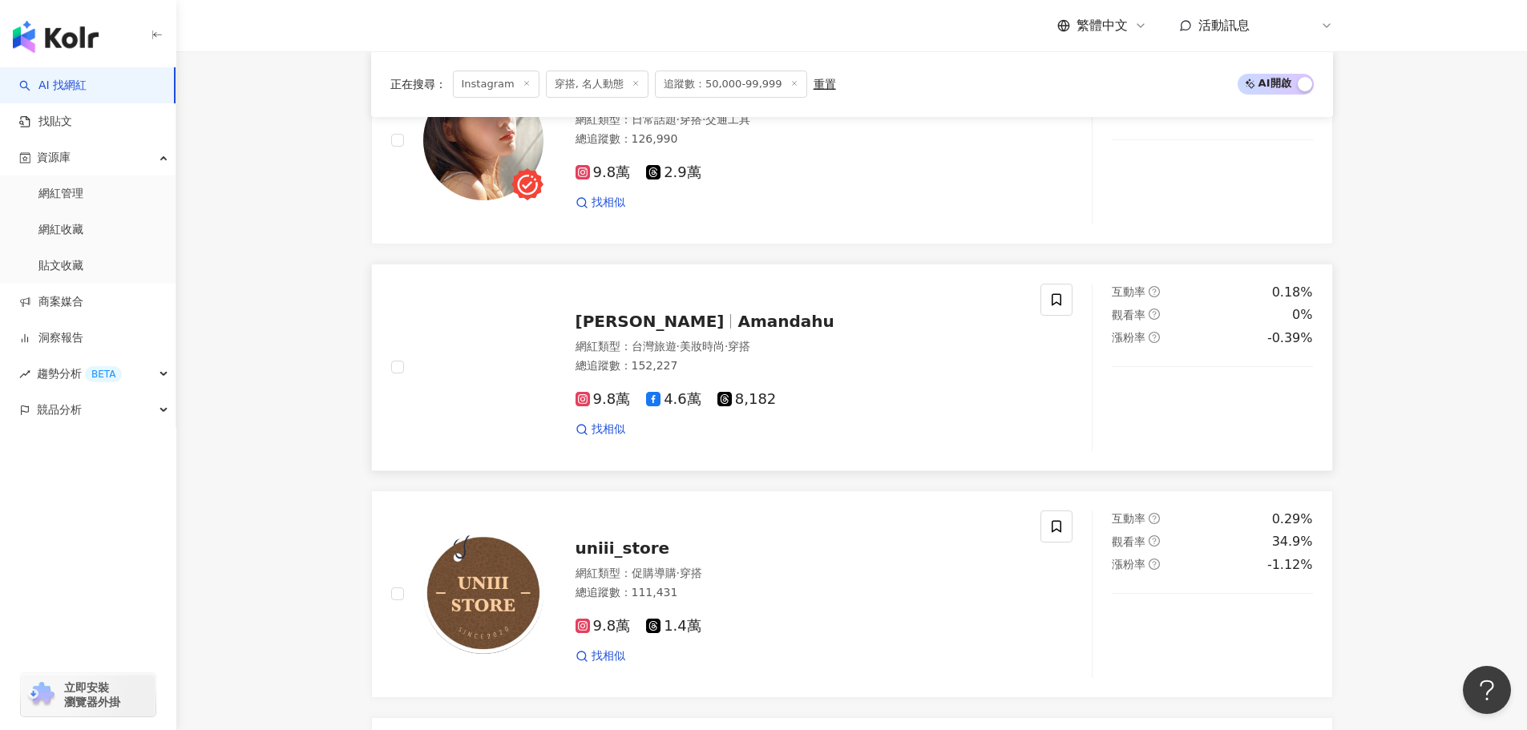
scroll to position [838, 0]
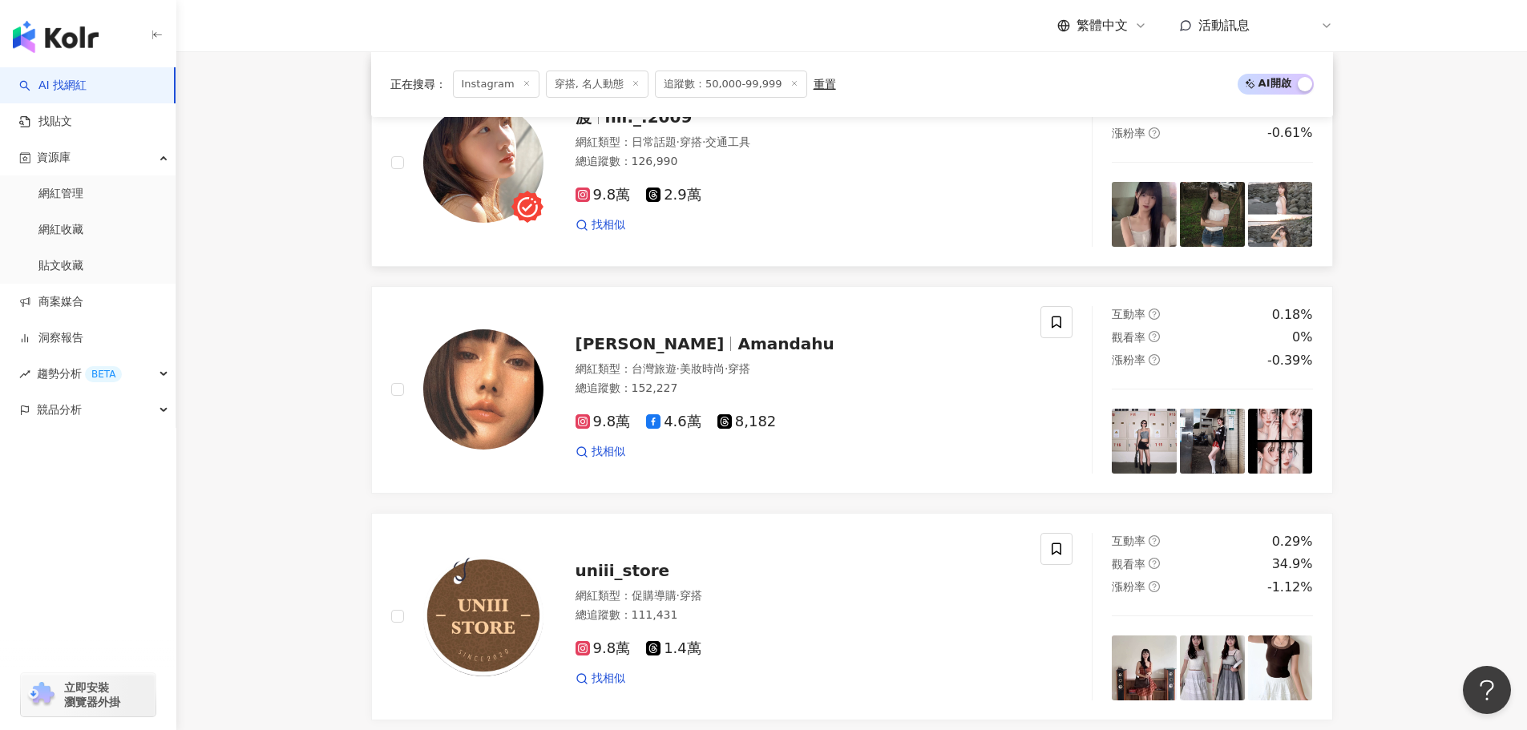
click at [1152, 240] on img at bounding box center [1144, 214] width 65 height 65
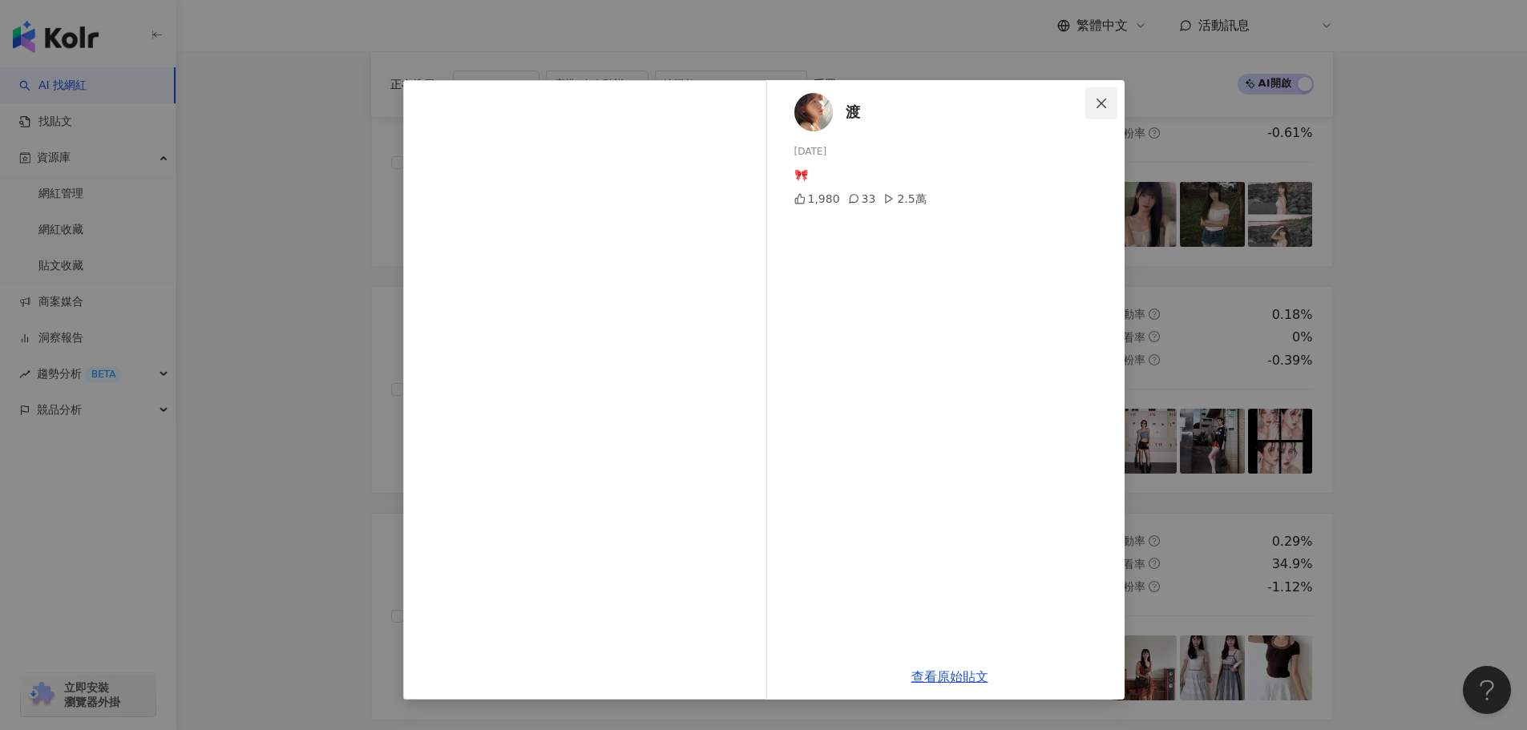
click at [1092, 103] on span "Close" at bounding box center [1101, 103] width 32 height 13
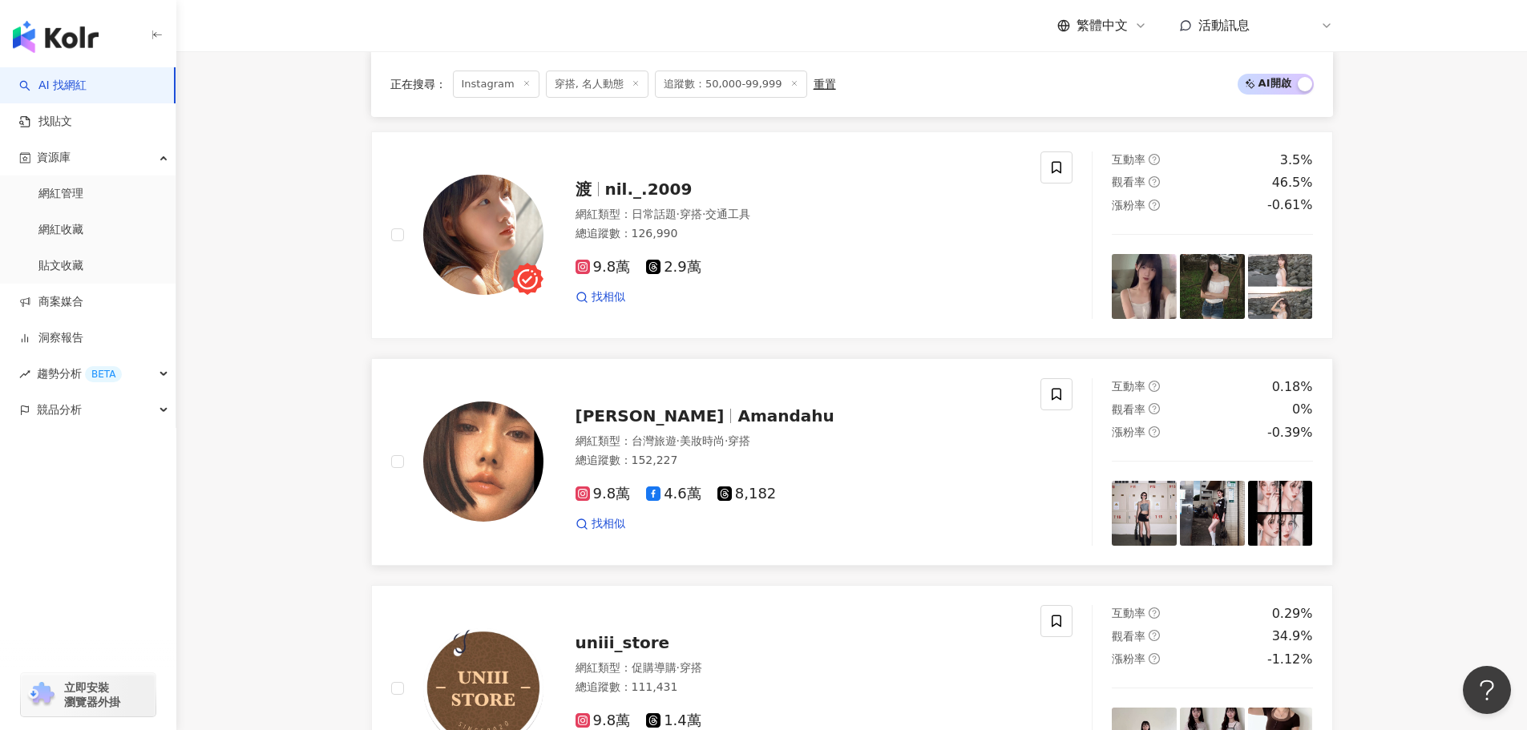
scroll to position [518, 0]
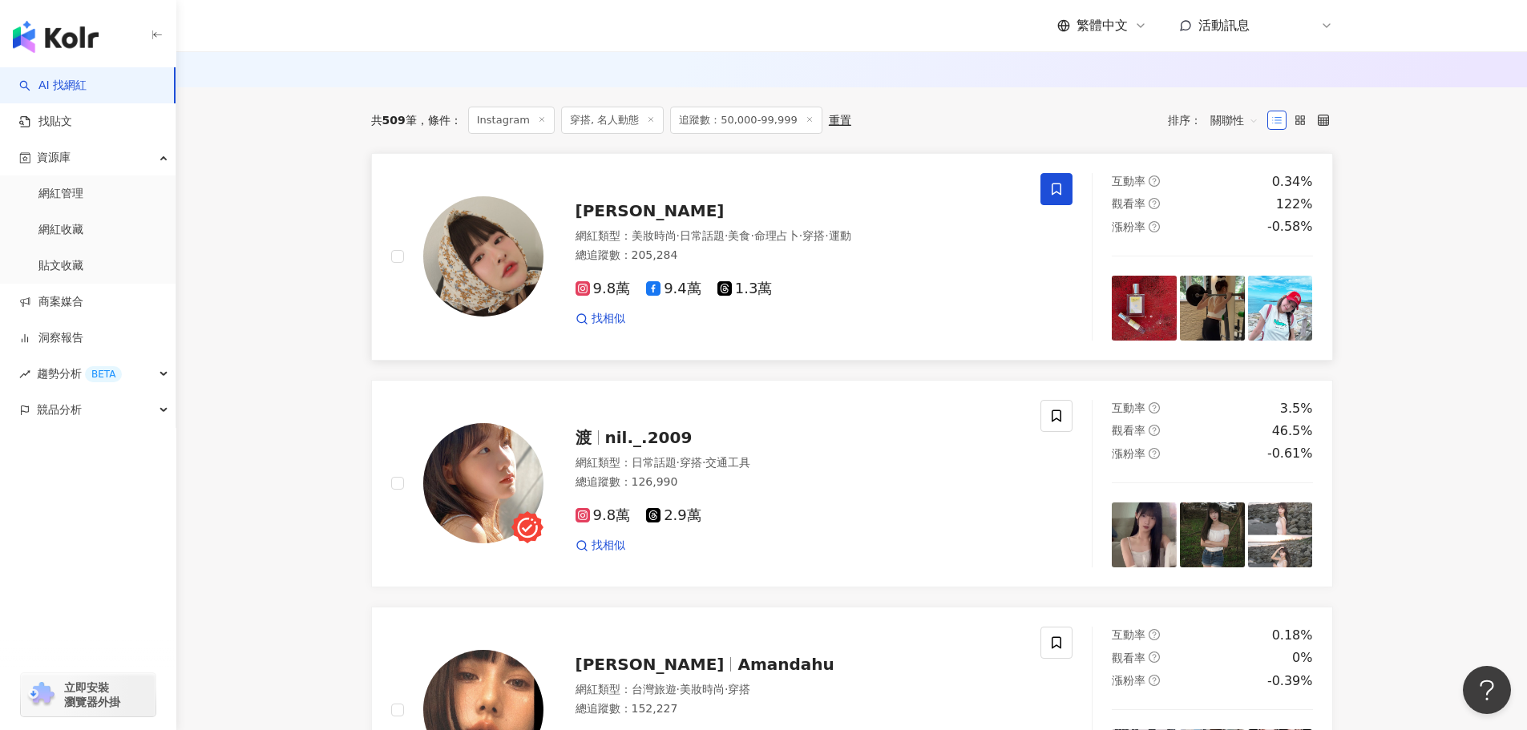
click at [1302, 305] on img at bounding box center [1280, 308] width 65 height 65
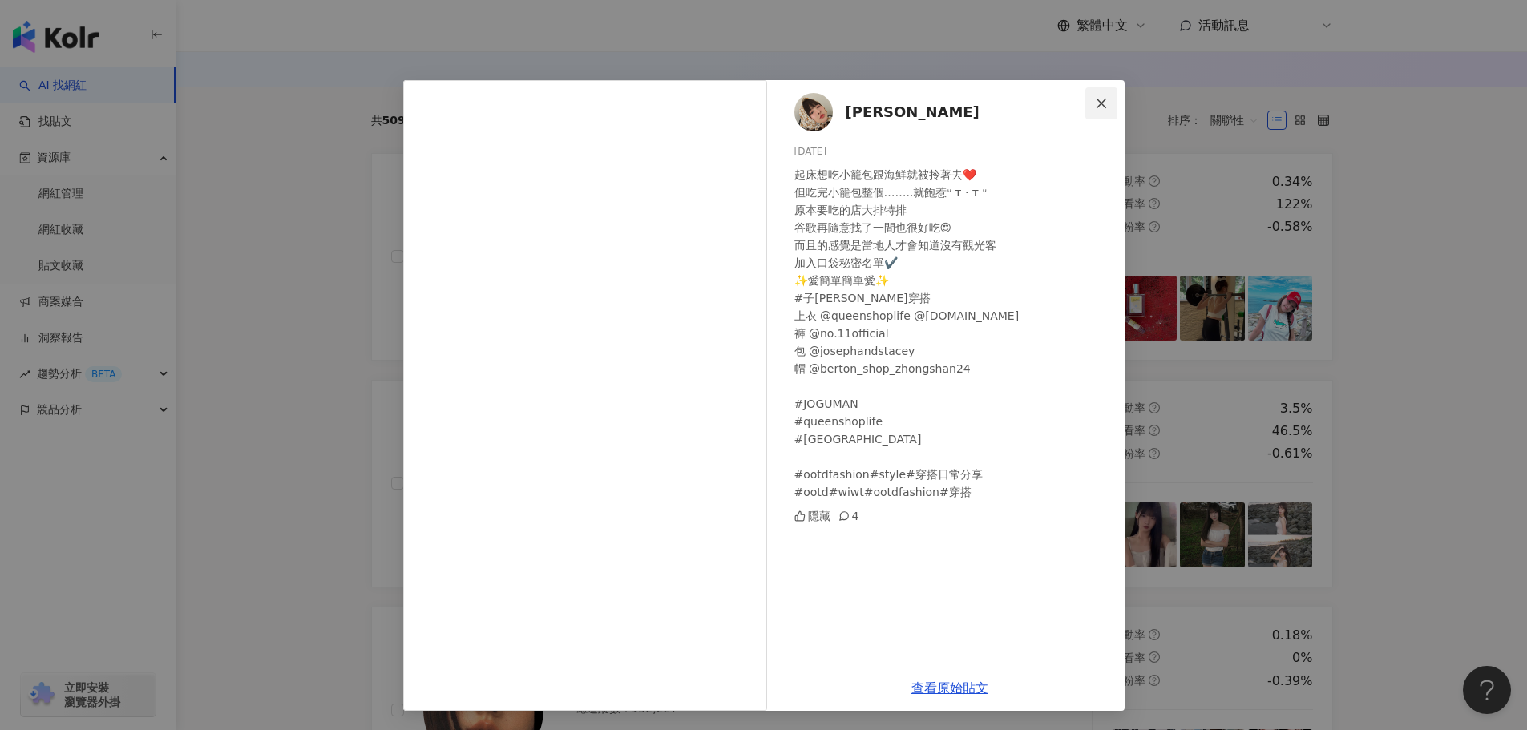
click at [1107, 105] on icon "close" at bounding box center [1101, 103] width 13 height 13
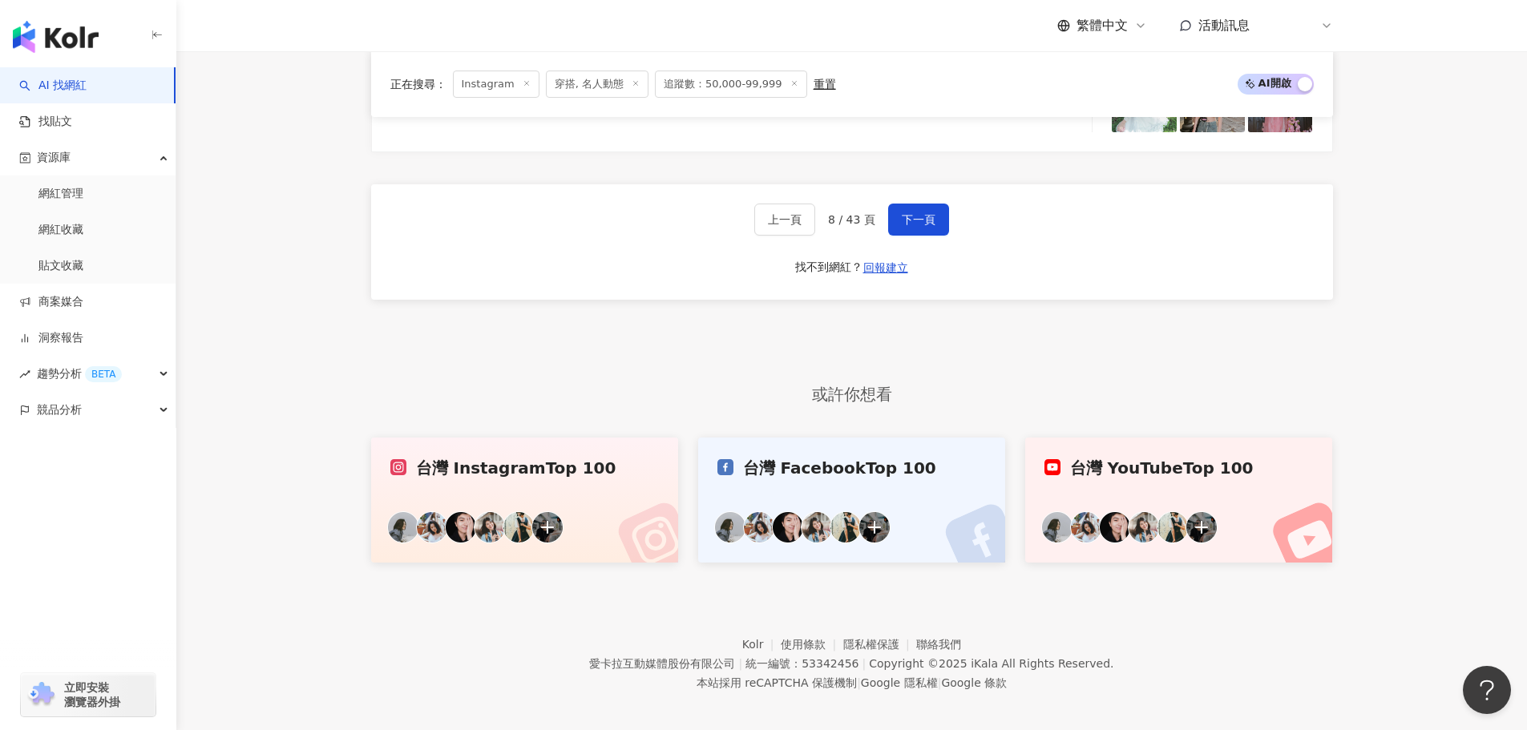
scroll to position [3244, 0]
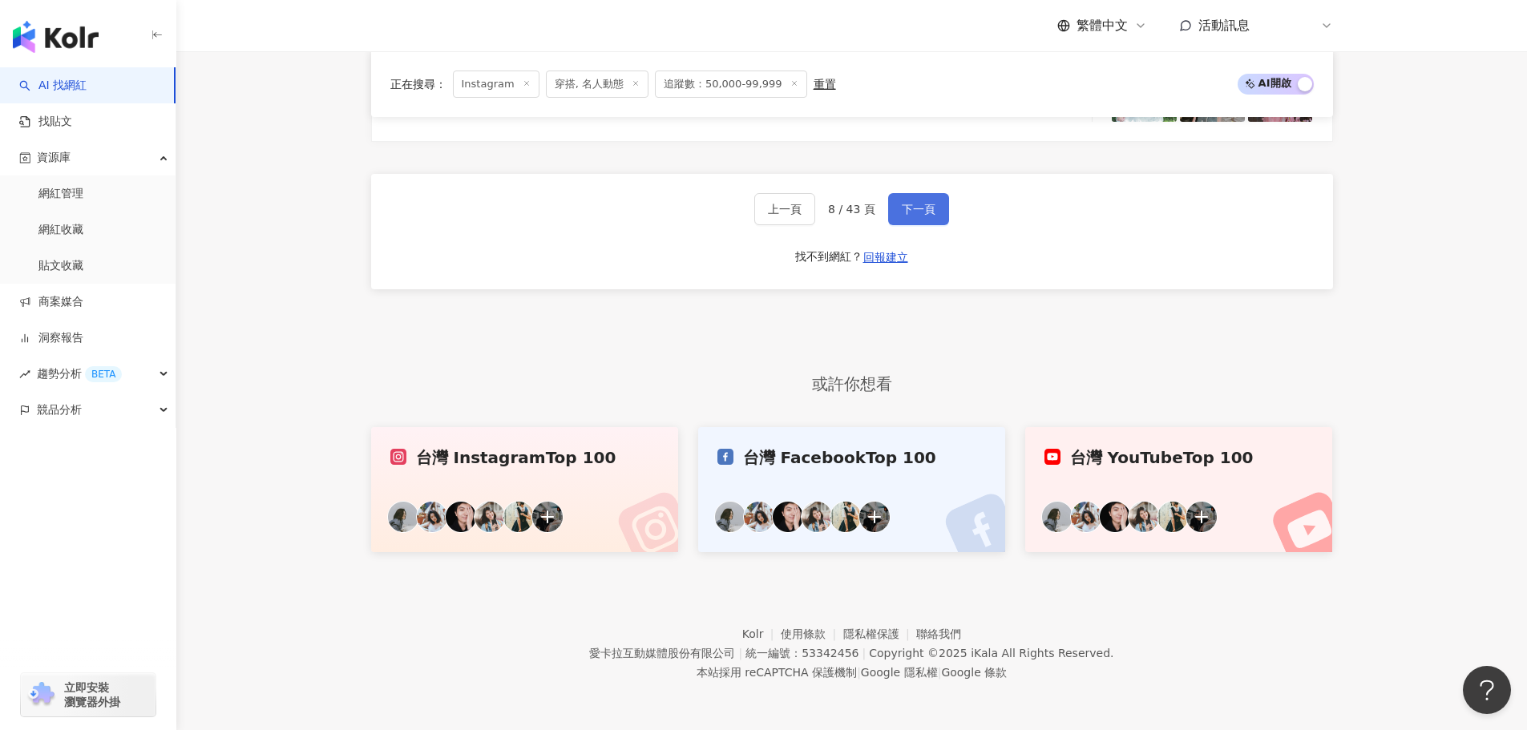
click at [923, 203] on span "下一頁" at bounding box center [919, 209] width 34 height 13
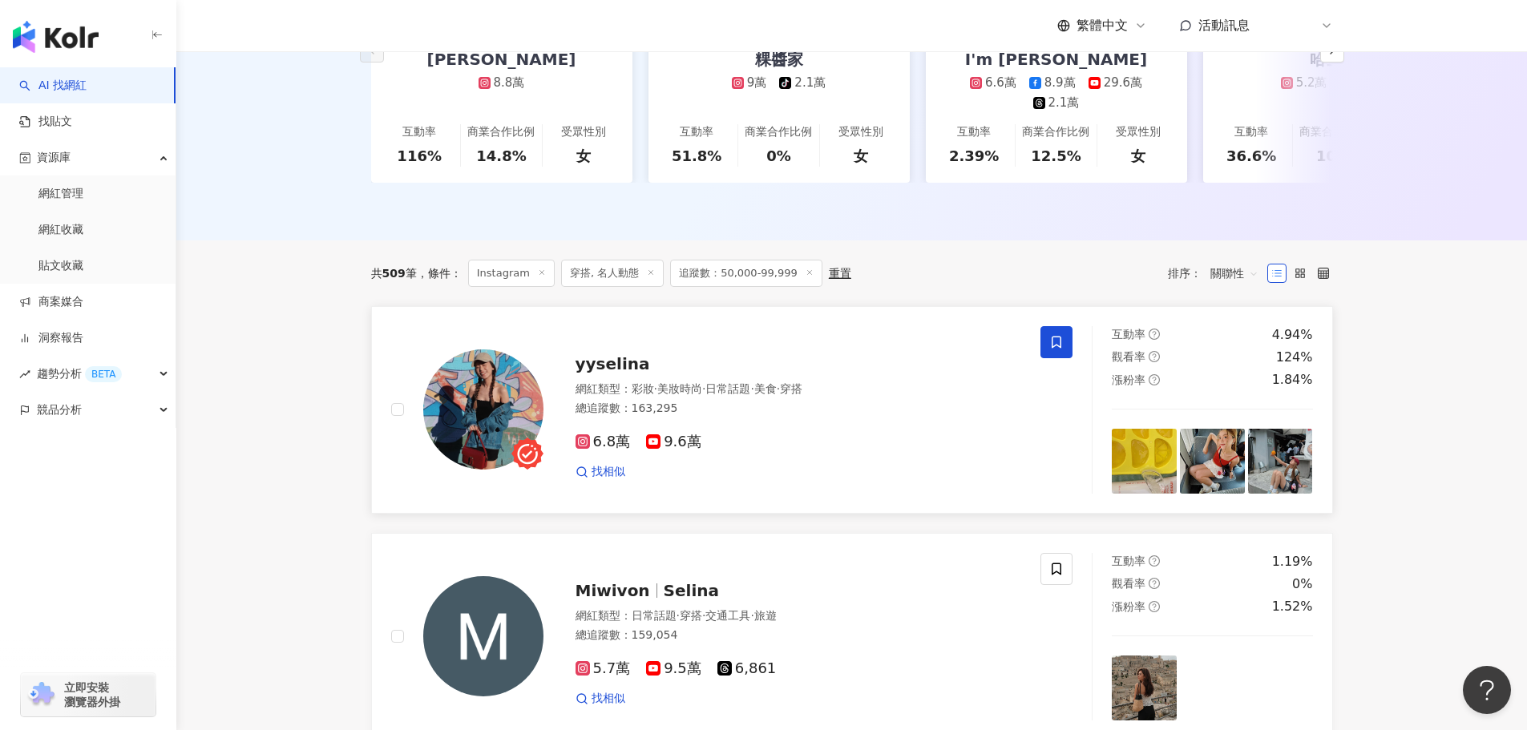
scroll to position [358, 0]
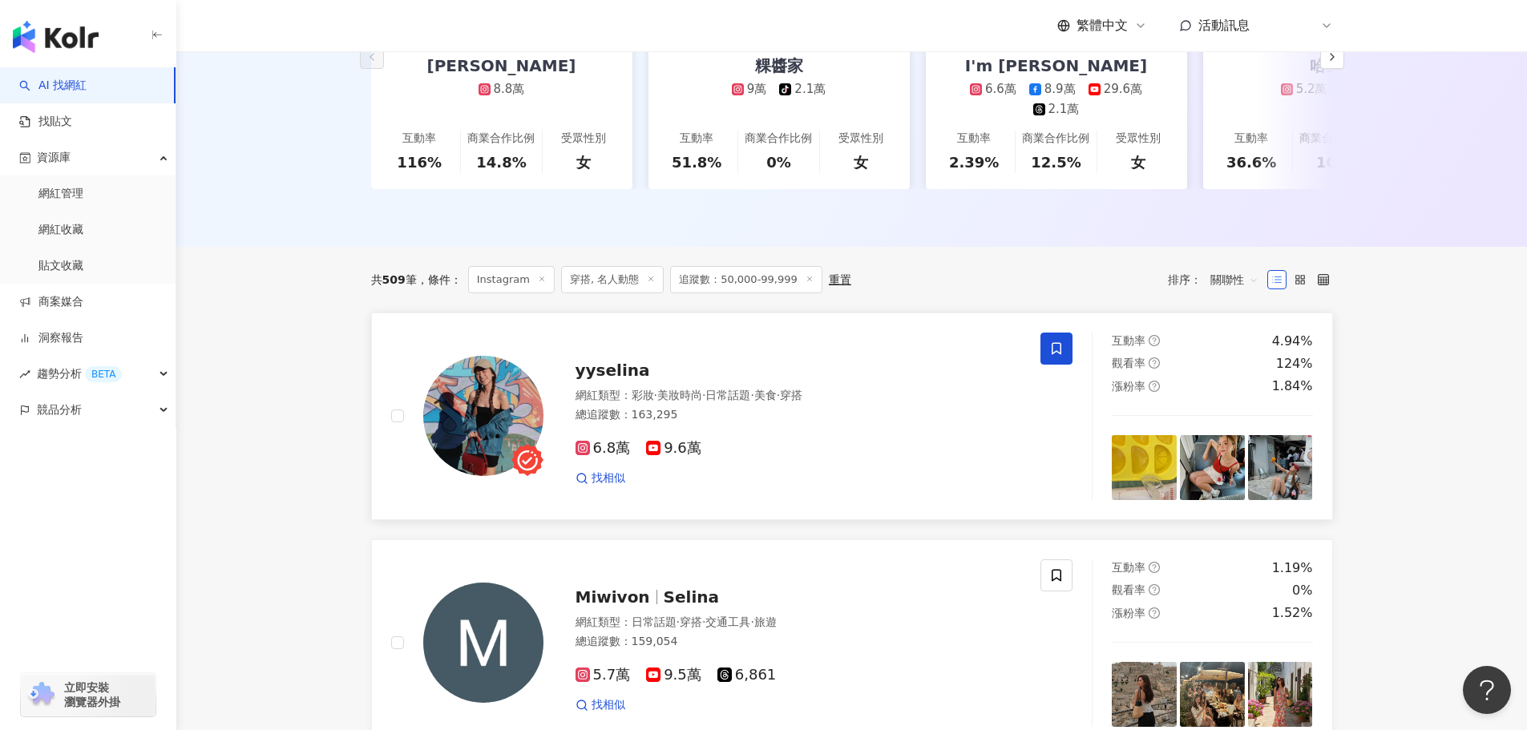
click at [1234, 474] on img at bounding box center [1212, 467] width 65 height 65
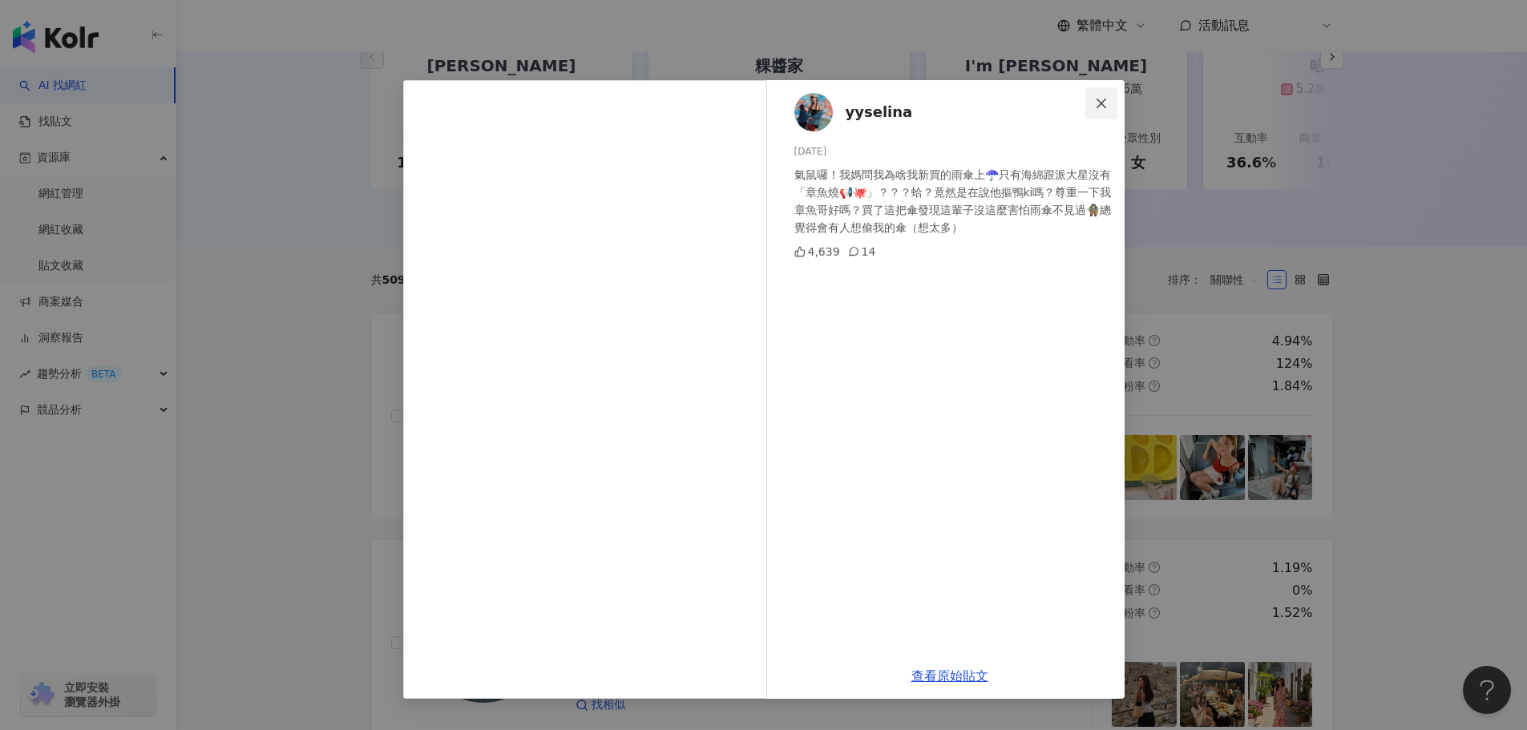
click at [1108, 104] on span "Close" at bounding box center [1101, 103] width 32 height 13
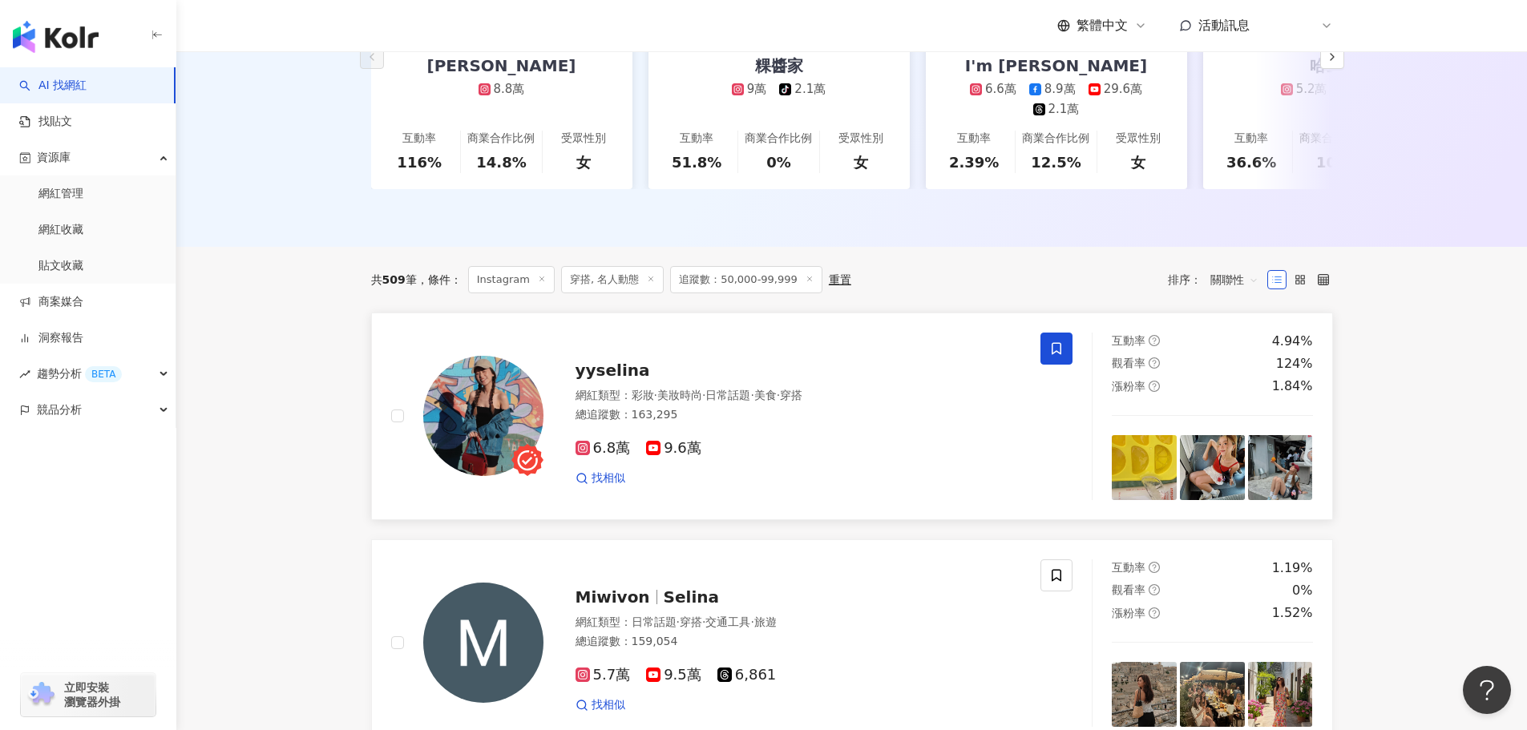
click at [611, 380] on span "yyselina" at bounding box center [612, 370] width 75 height 19
click at [1258, 395] on div "漲粉率 1.84%" at bounding box center [1212, 387] width 201 height 18
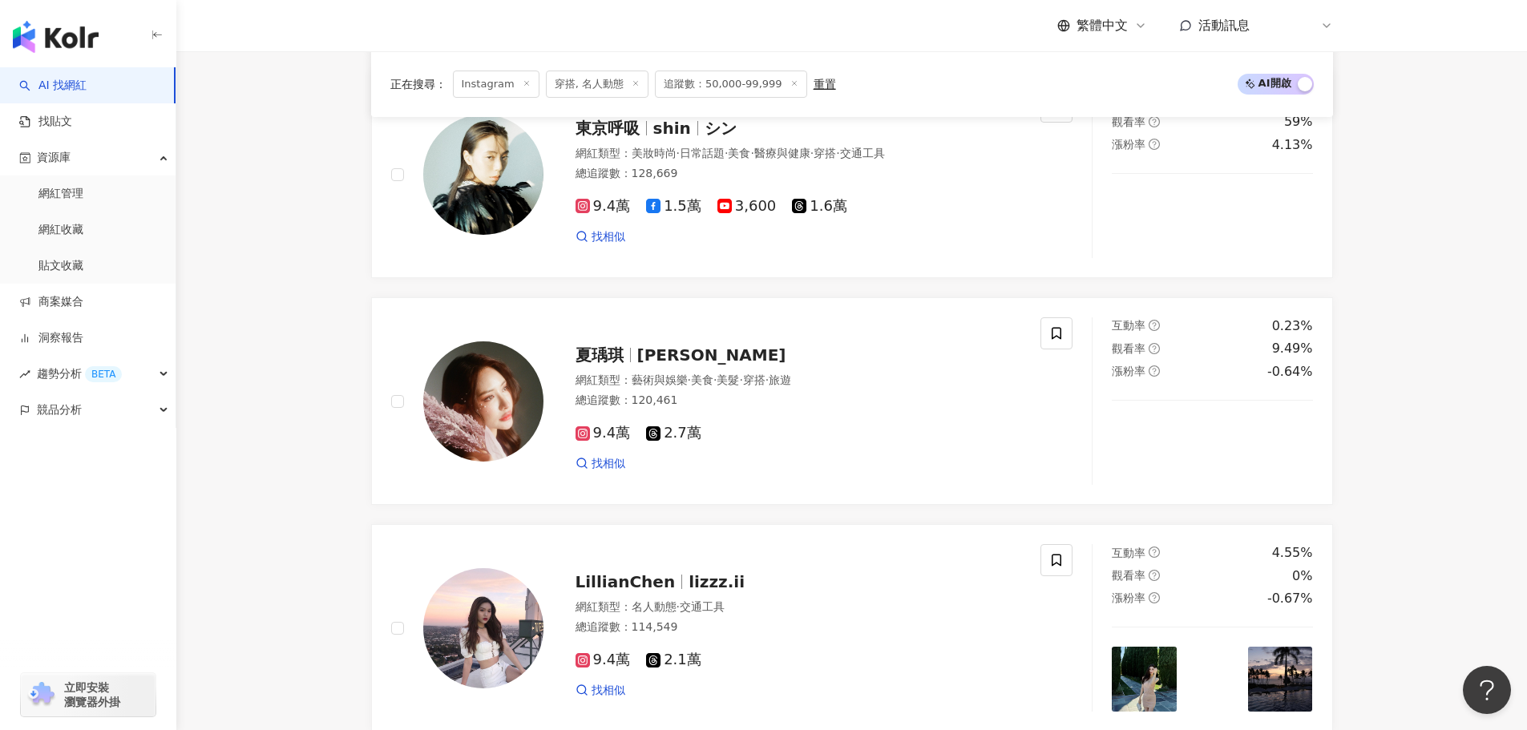
scroll to position [2763, 0]
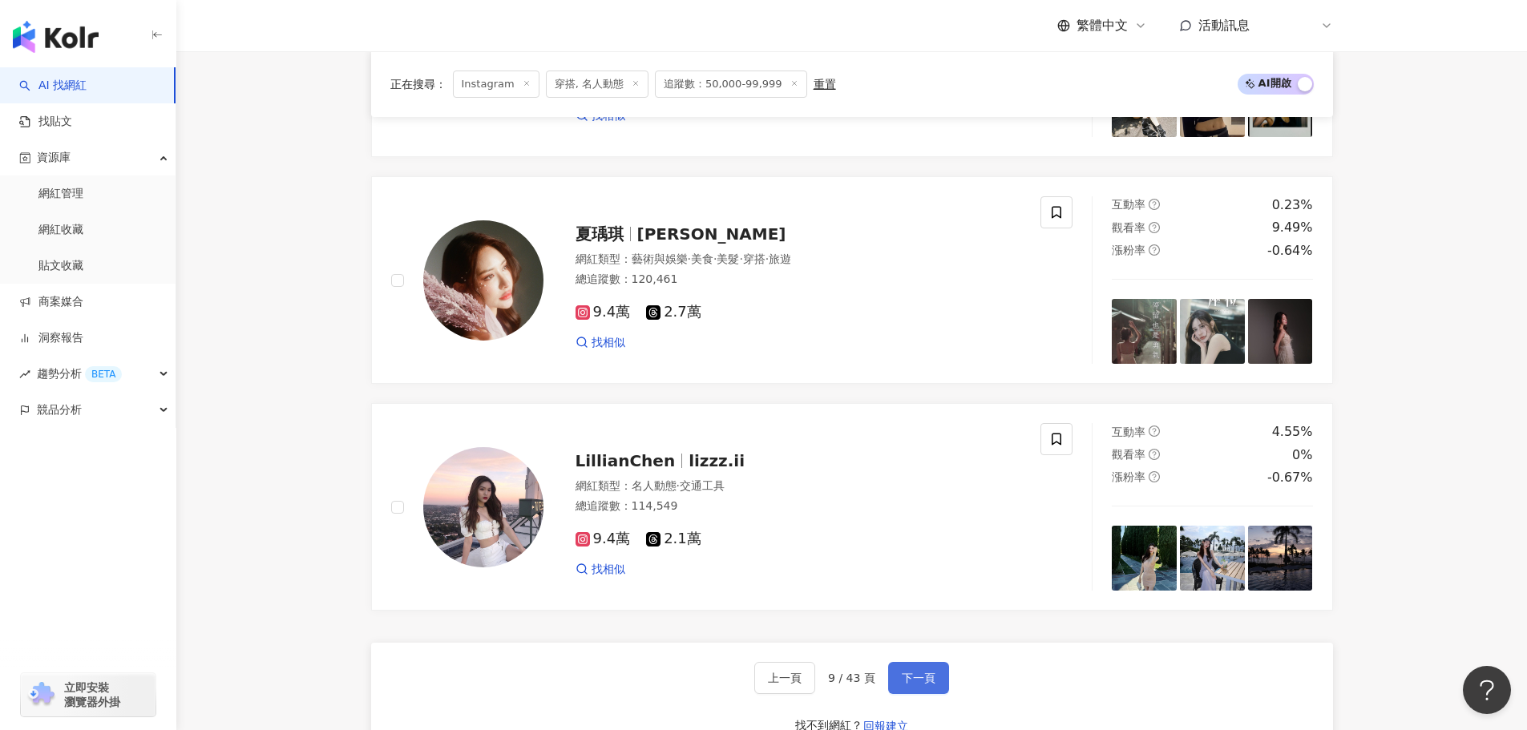
click at [905, 684] on span "下一頁" at bounding box center [919, 678] width 34 height 13
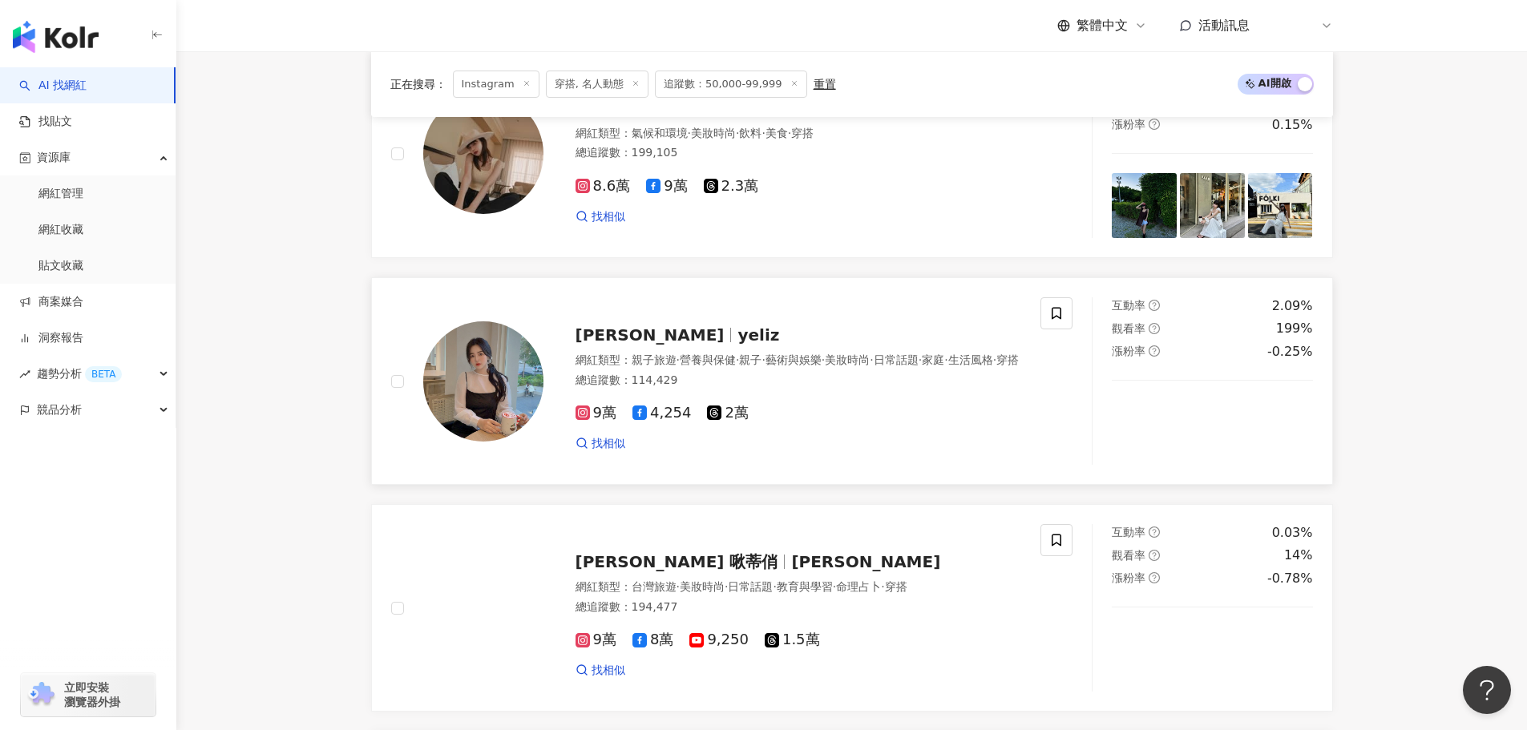
scroll to position [2202, 0]
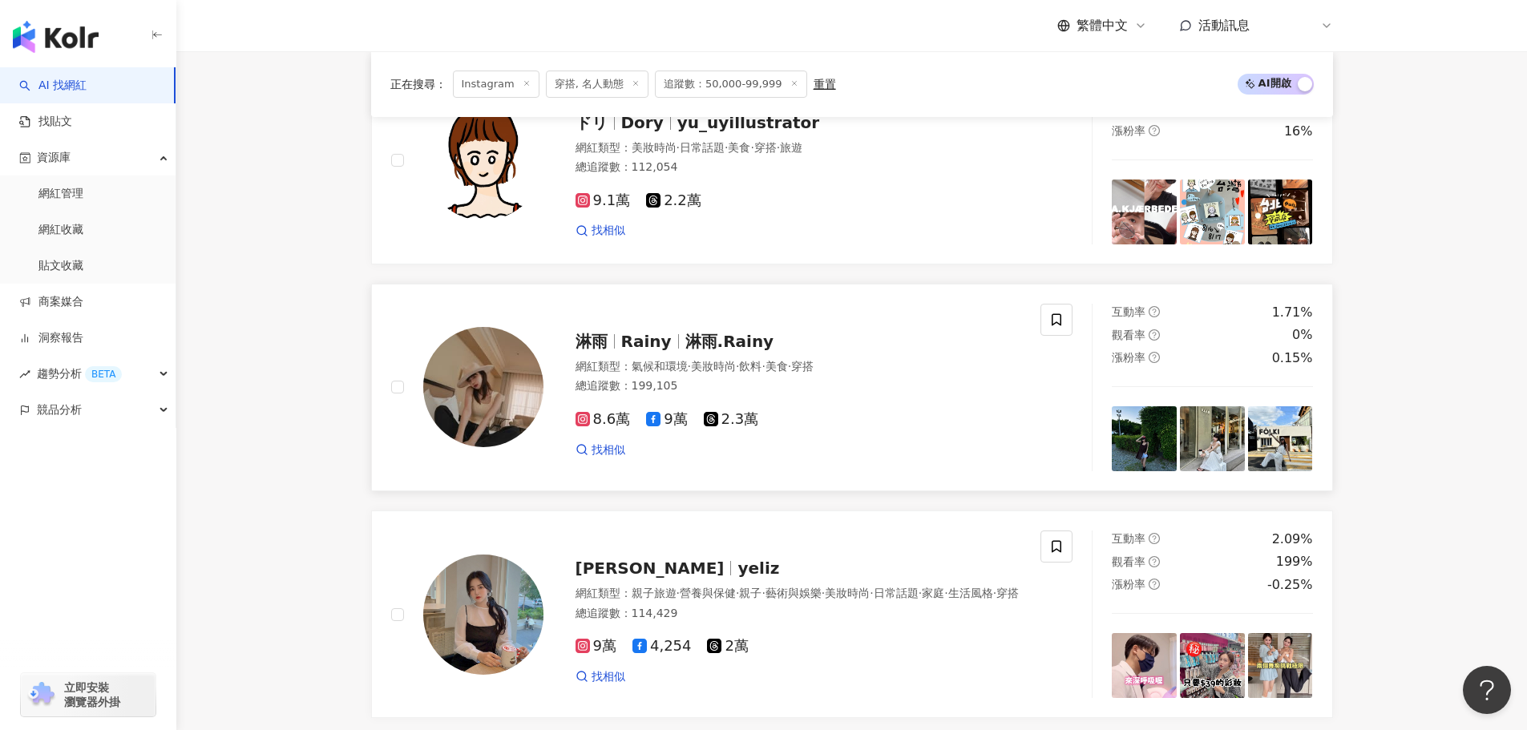
click at [1286, 453] on img at bounding box center [1280, 438] width 65 height 65
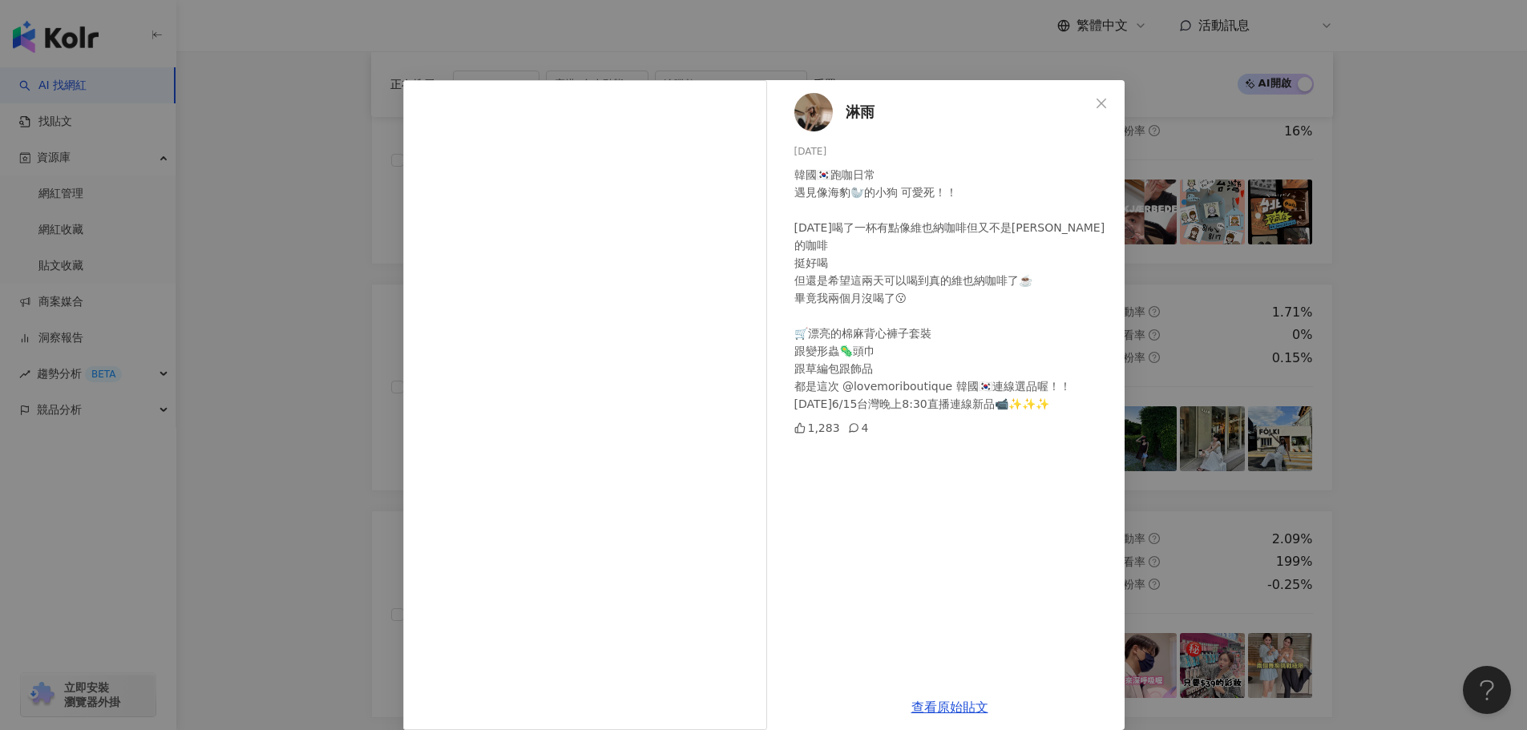
click at [1096, 103] on icon "close" at bounding box center [1101, 103] width 10 height 10
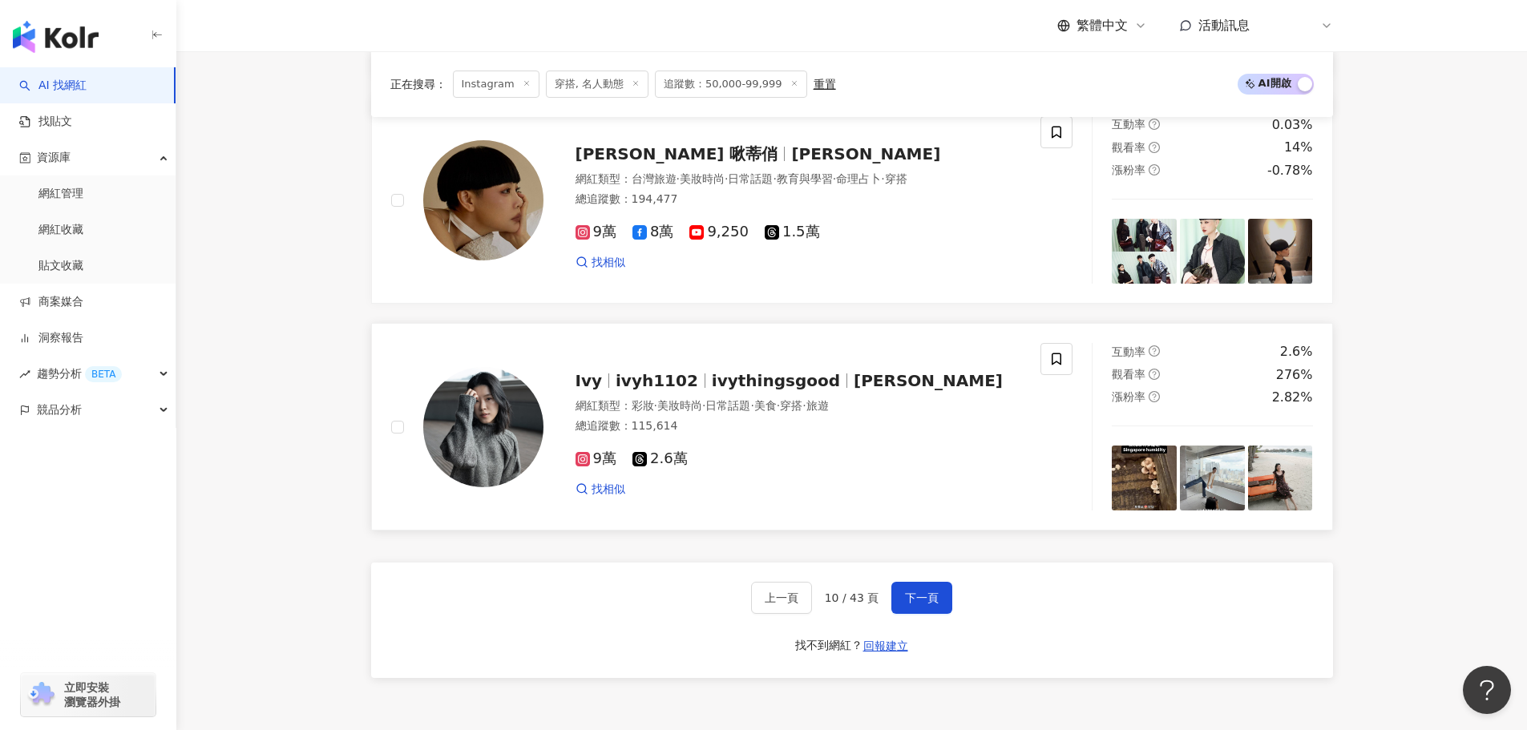
scroll to position [3244, 0]
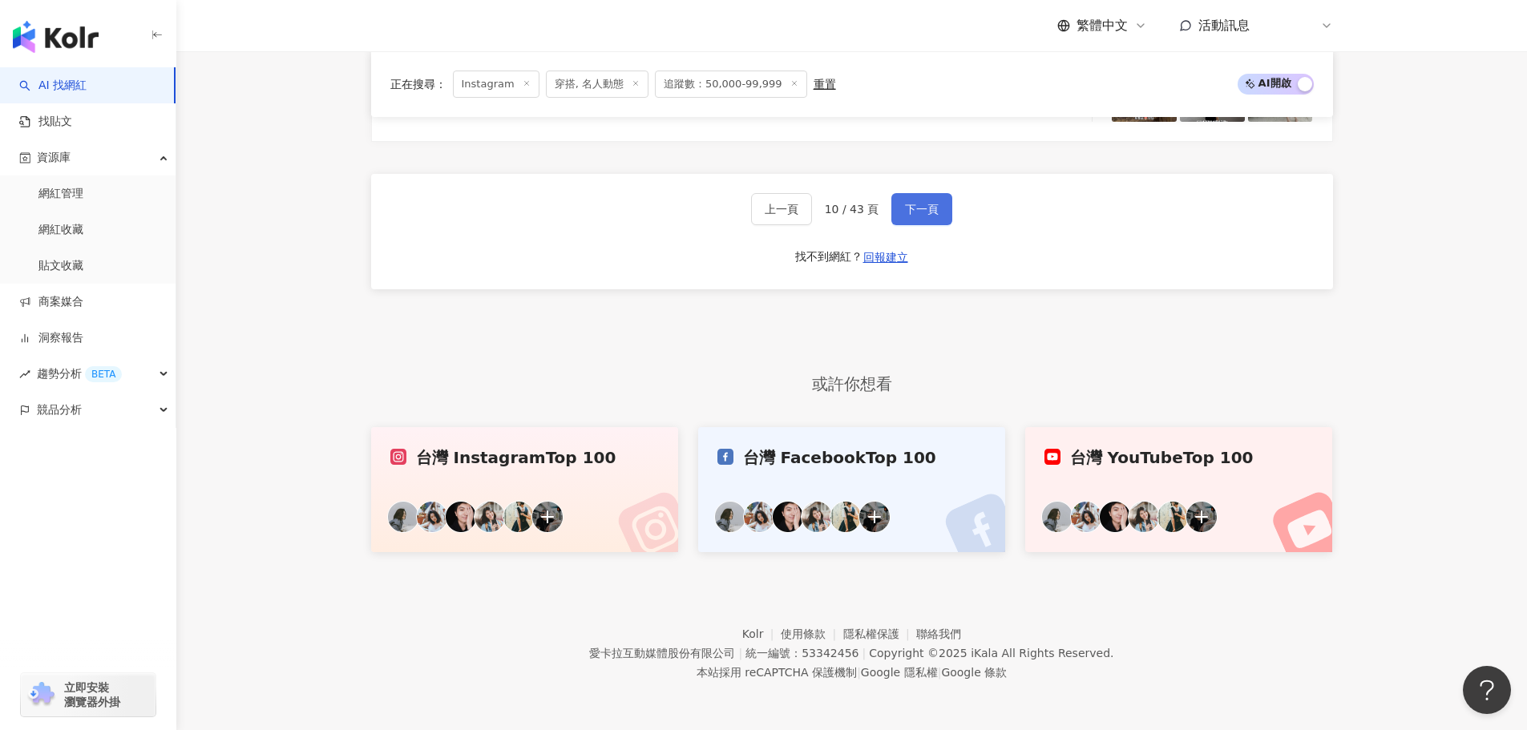
click at [931, 204] on span "下一頁" at bounding box center [922, 209] width 34 height 13
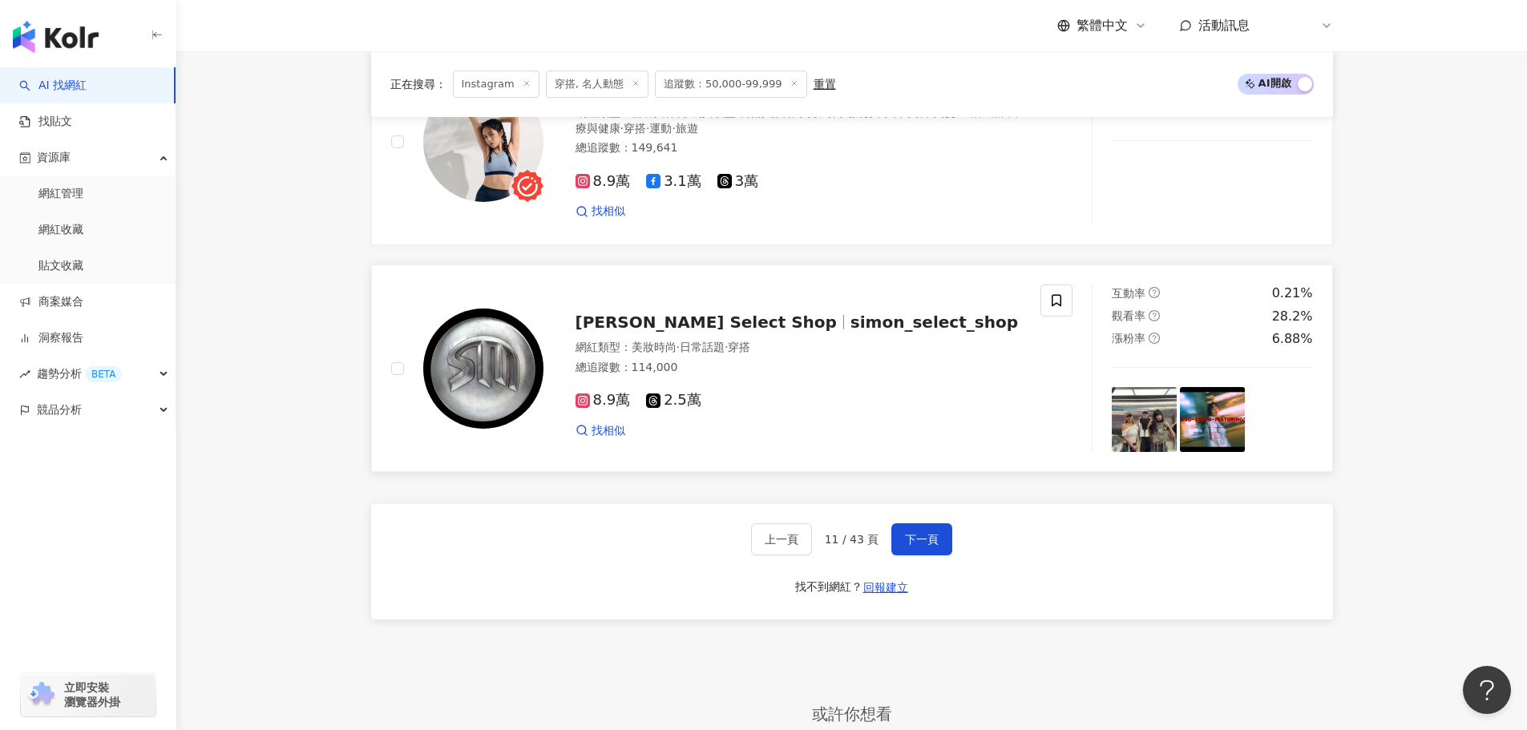
scroll to position [3003, 0]
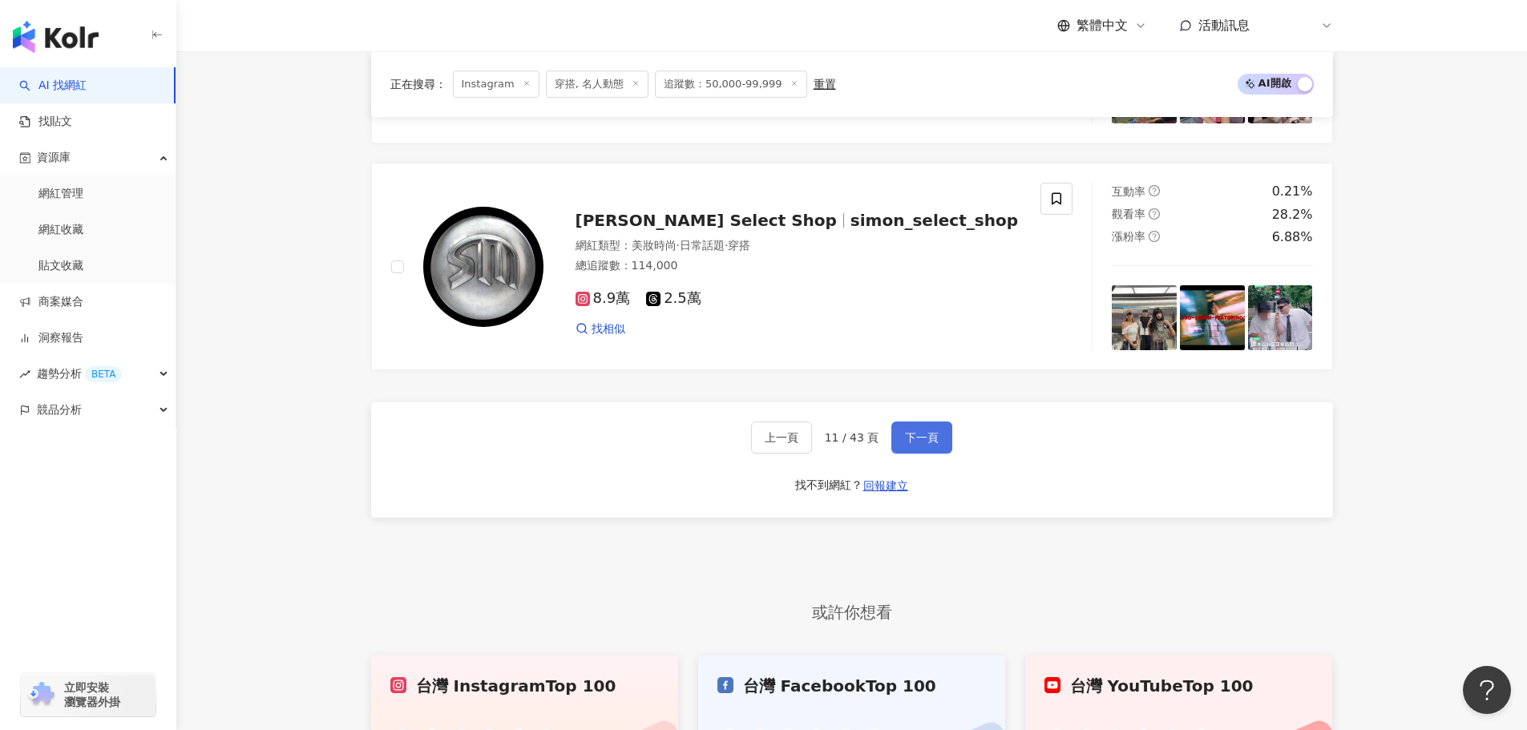
click at [918, 435] on button "下一頁" at bounding box center [921, 438] width 61 height 32
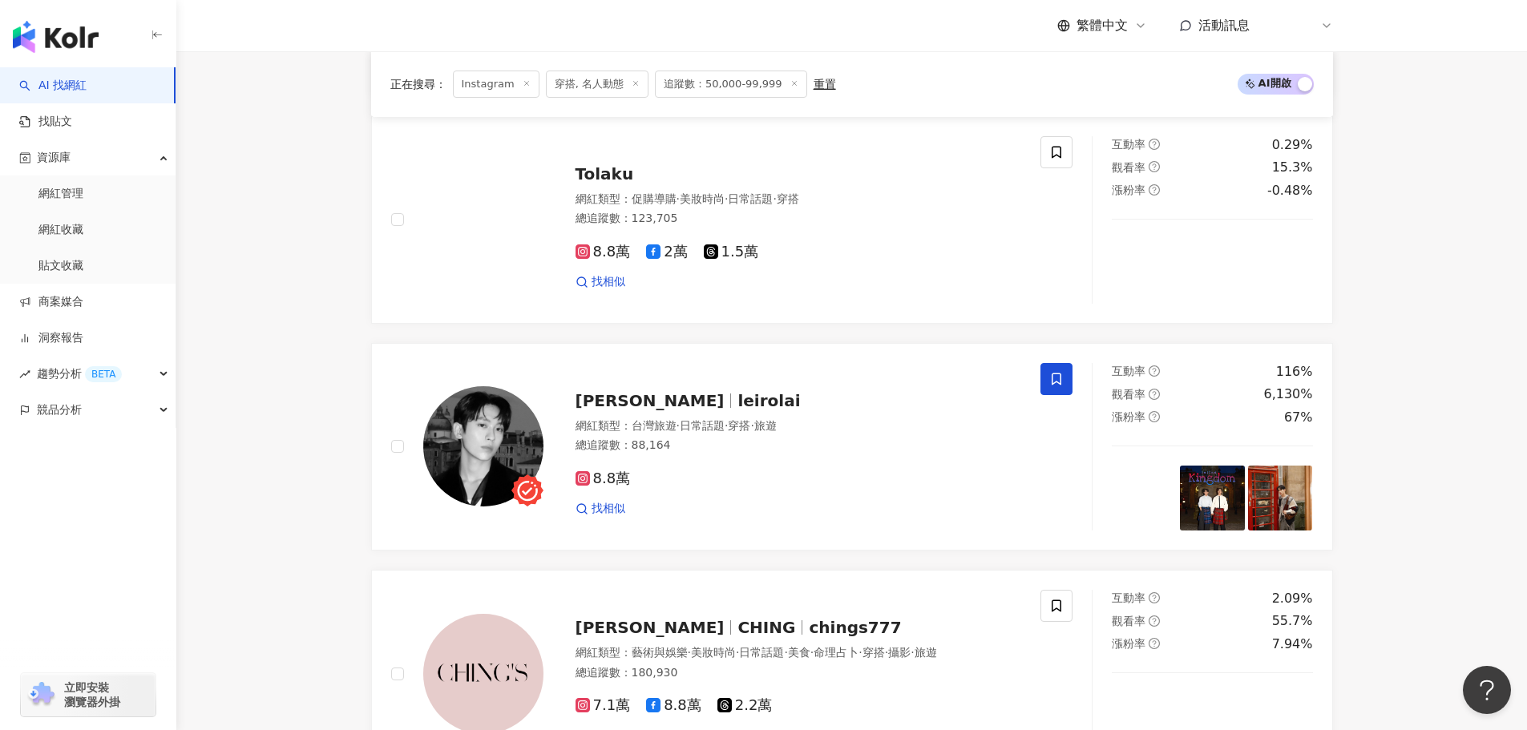
scroll to position [3014, 0]
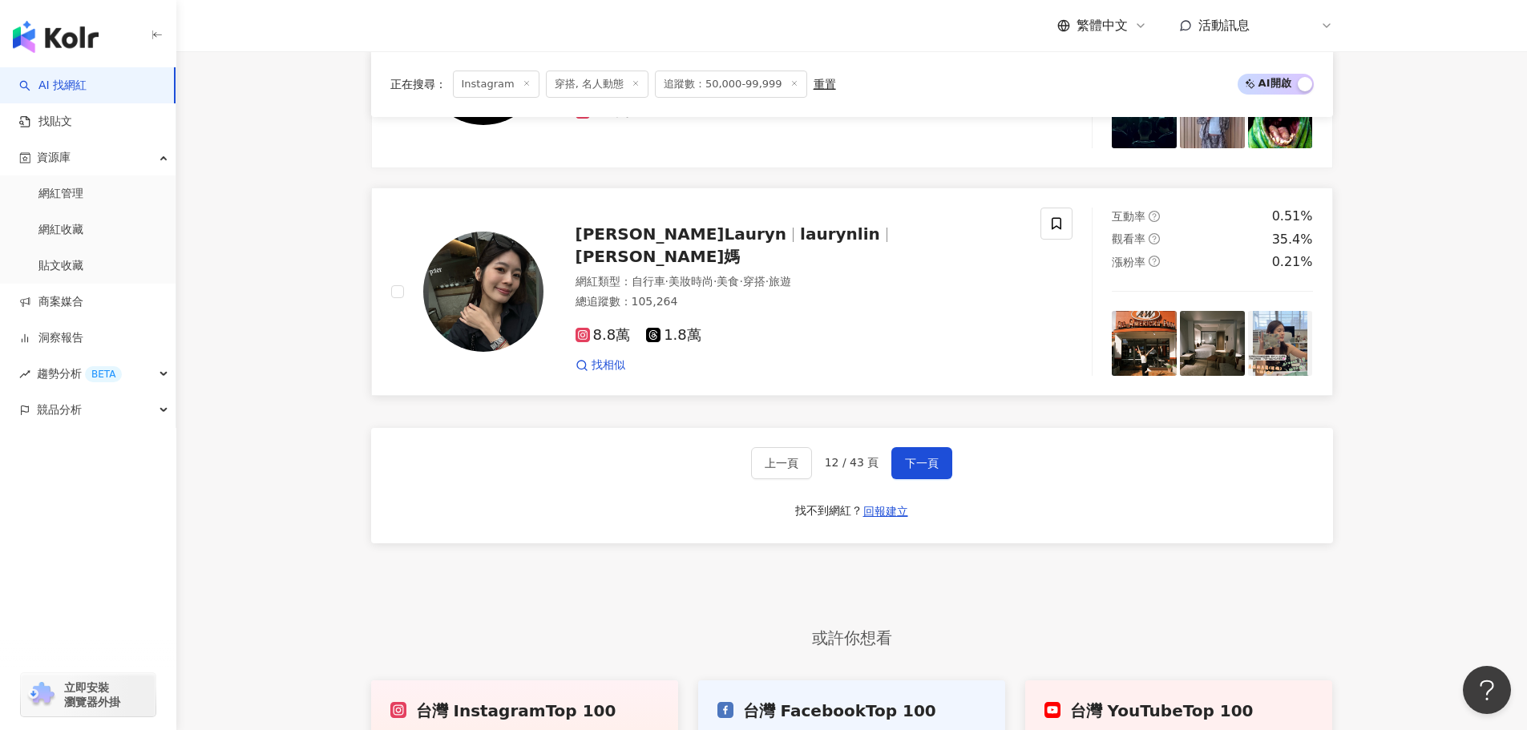
click at [1150, 344] on img at bounding box center [1144, 343] width 65 height 65
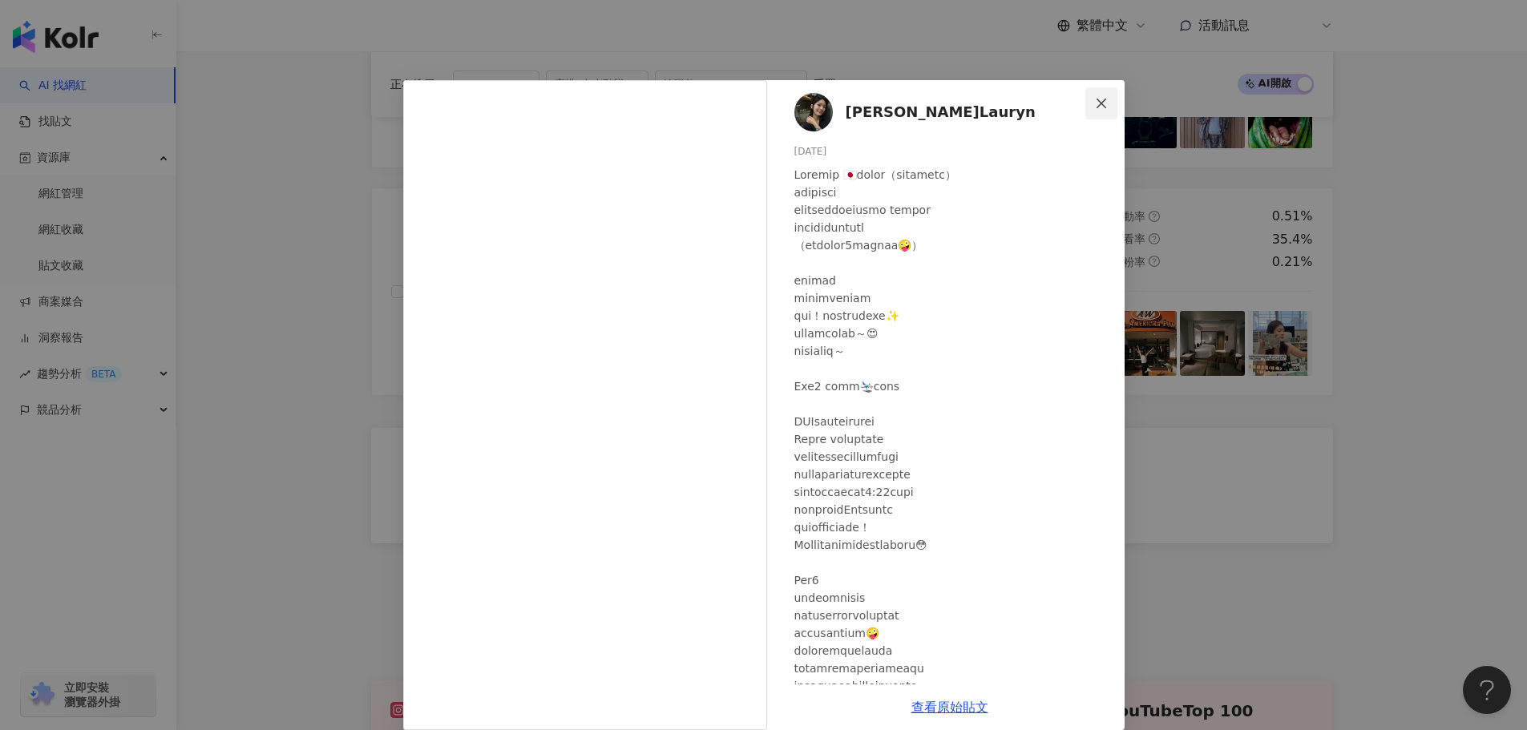
click at [1088, 105] on span "Close" at bounding box center [1101, 103] width 32 height 13
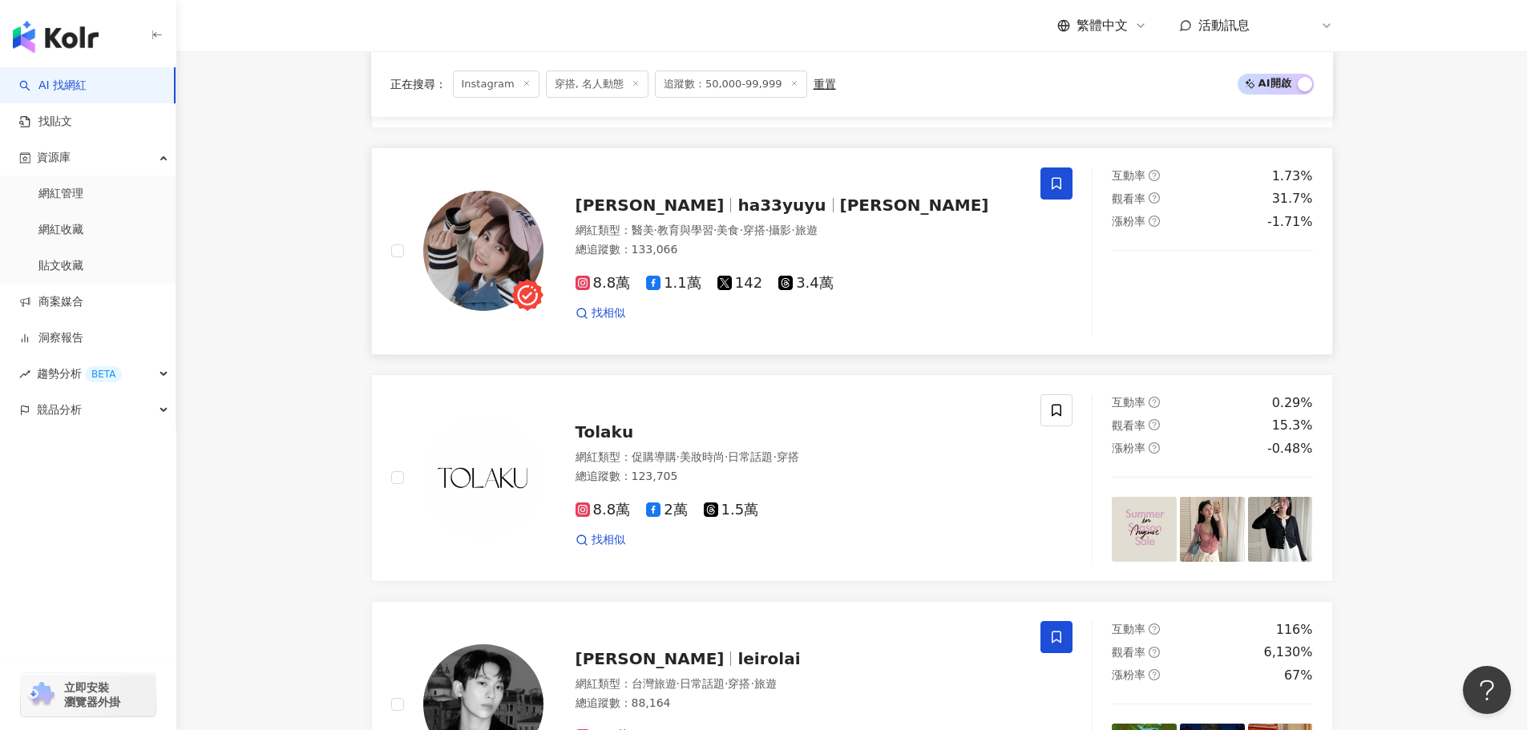
scroll to position [930, 0]
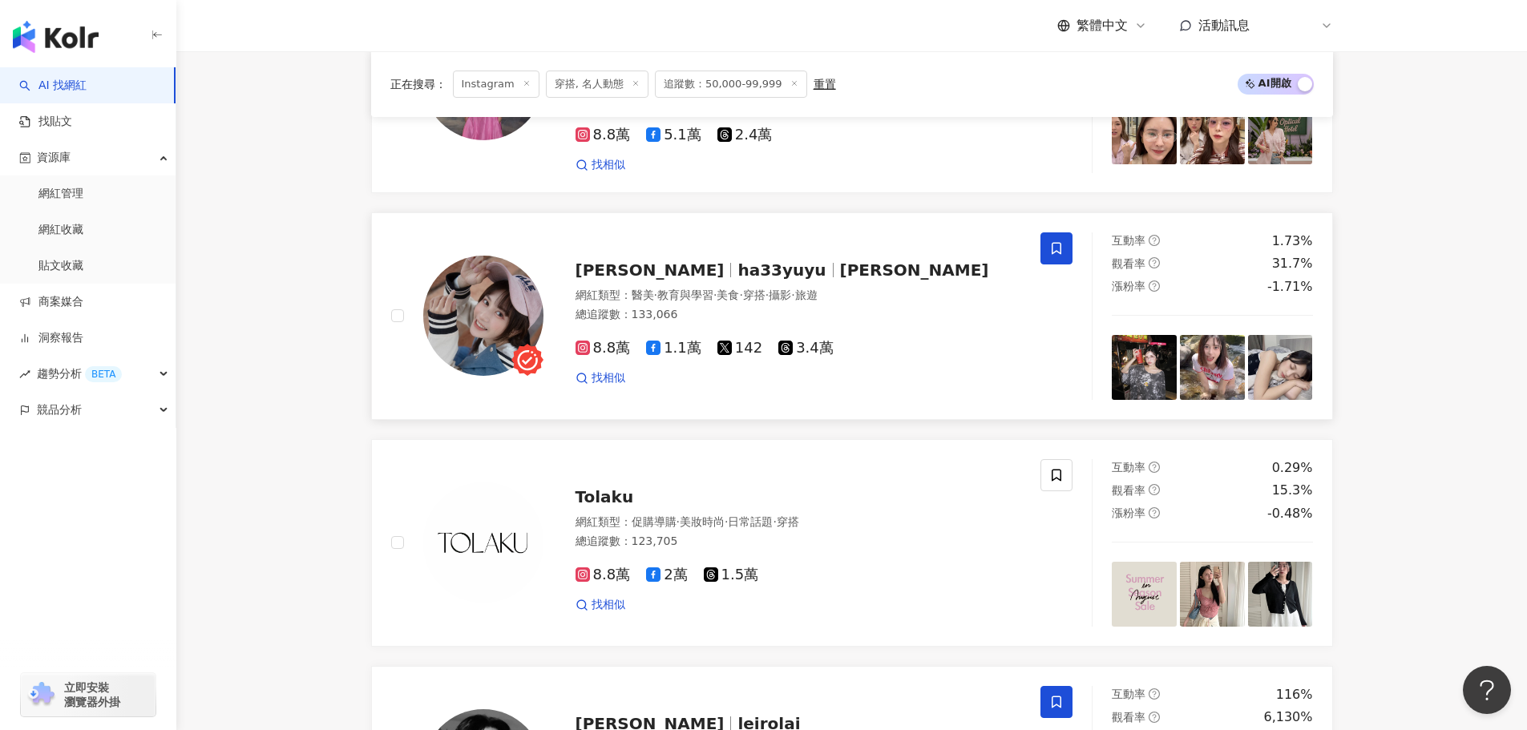
click at [1145, 372] on img at bounding box center [1144, 367] width 65 height 65
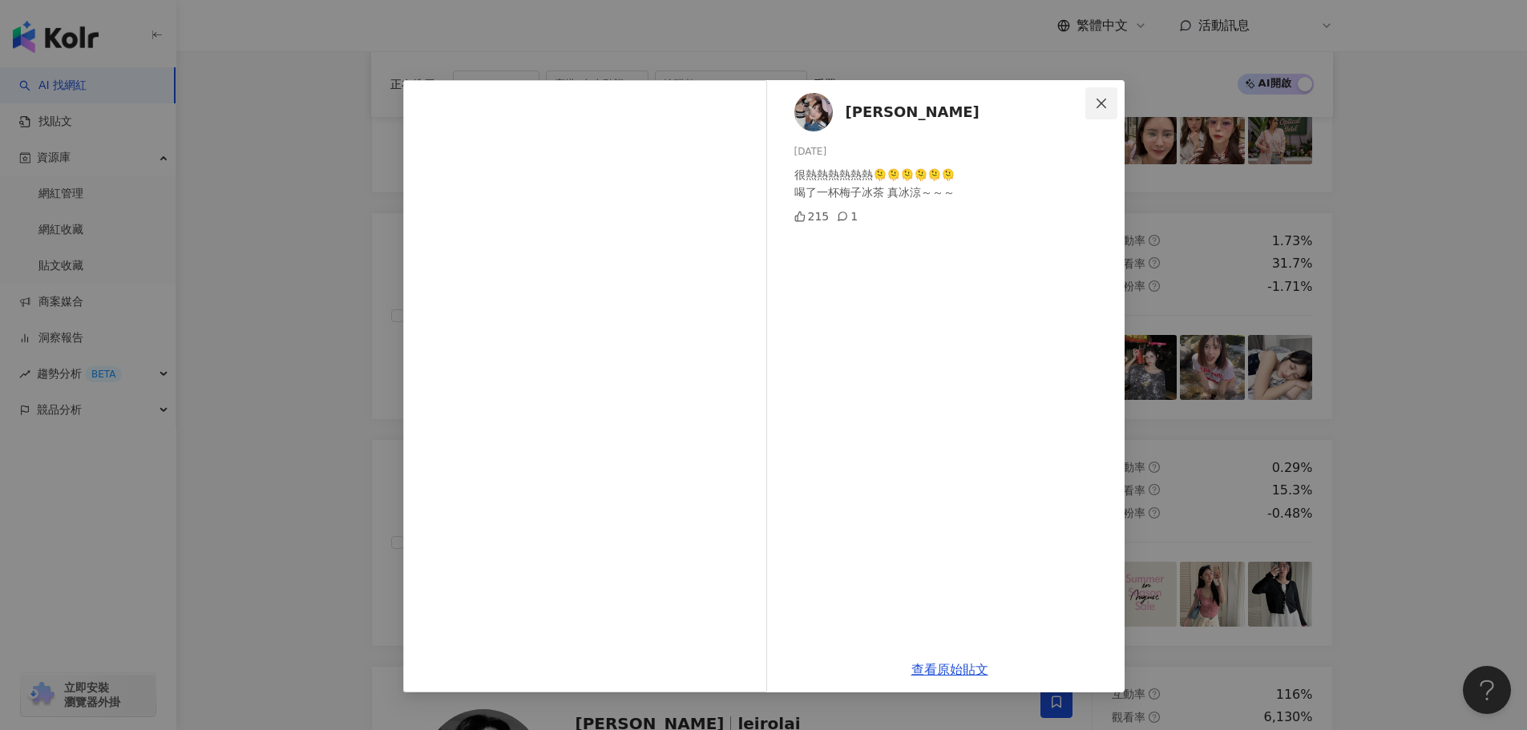
click at [1098, 107] on icon "close" at bounding box center [1101, 103] width 13 height 13
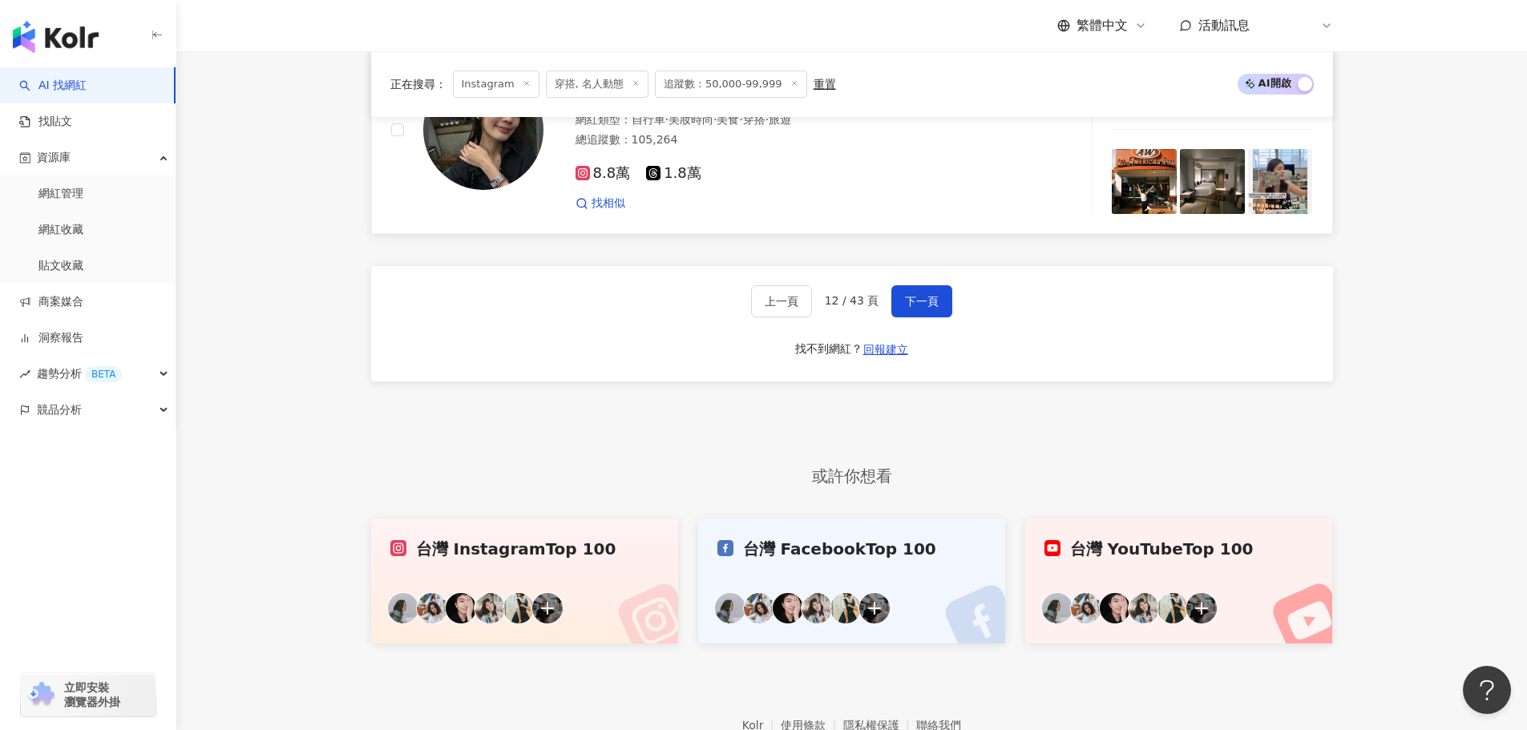
scroll to position [3253, 0]
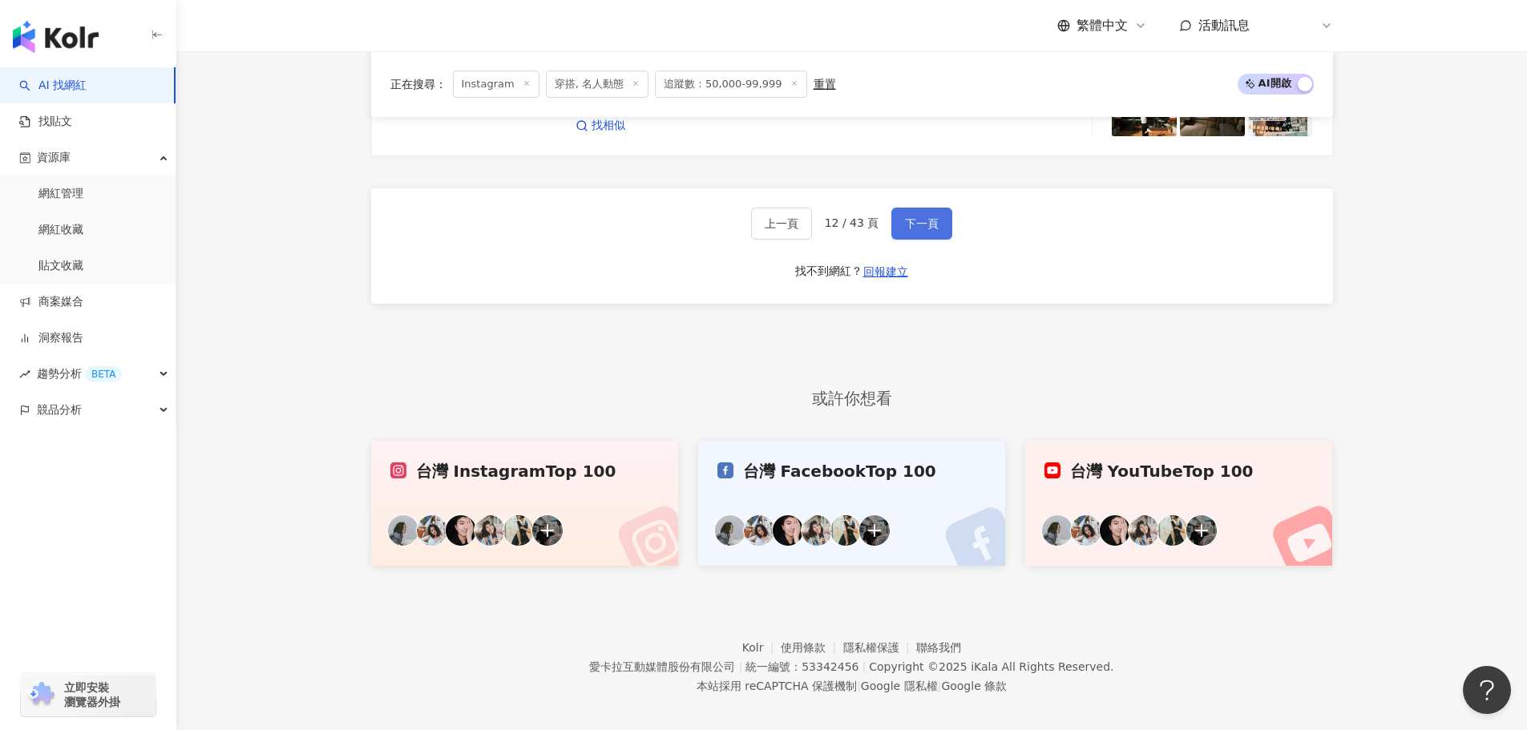
click at [925, 208] on button "下一頁" at bounding box center [921, 224] width 61 height 32
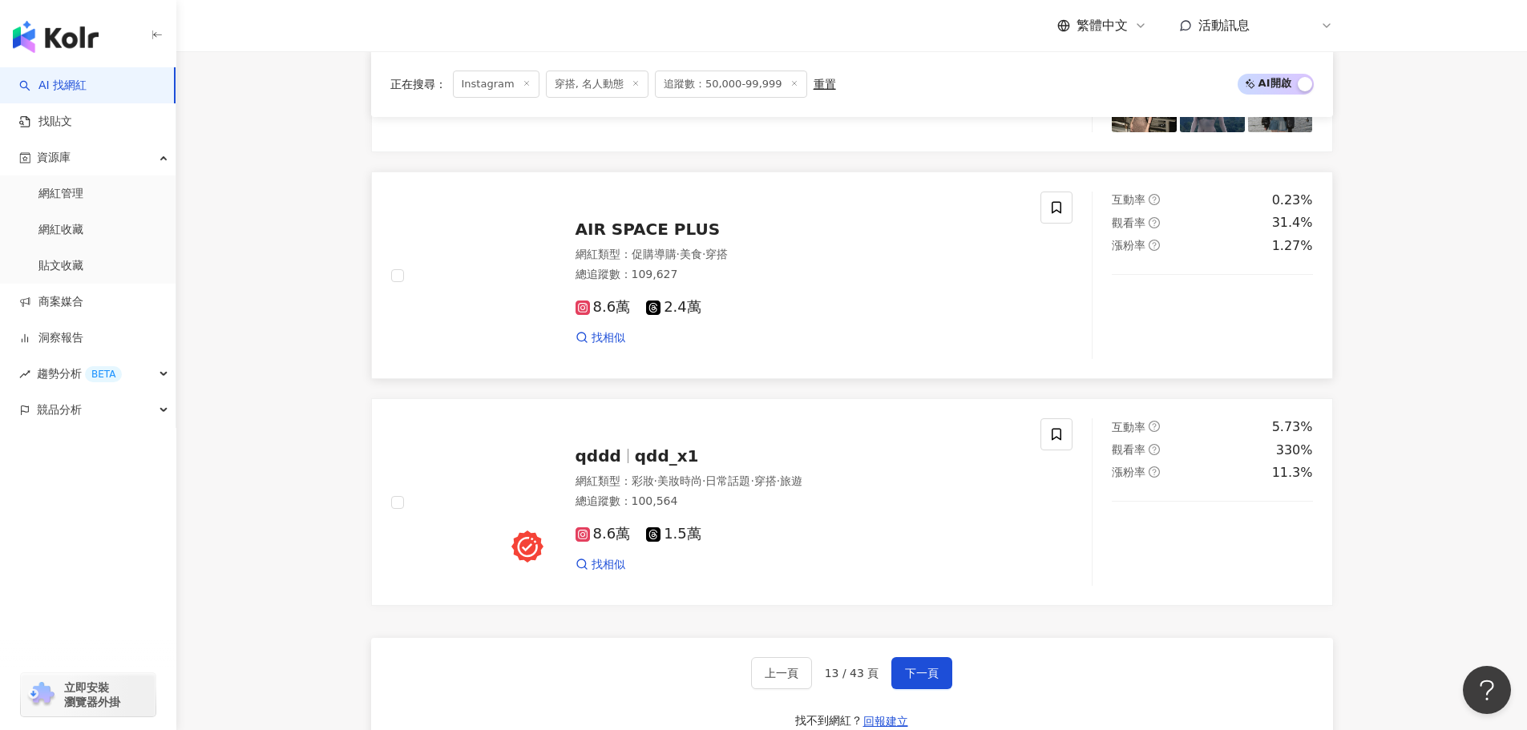
scroll to position [2842, 0]
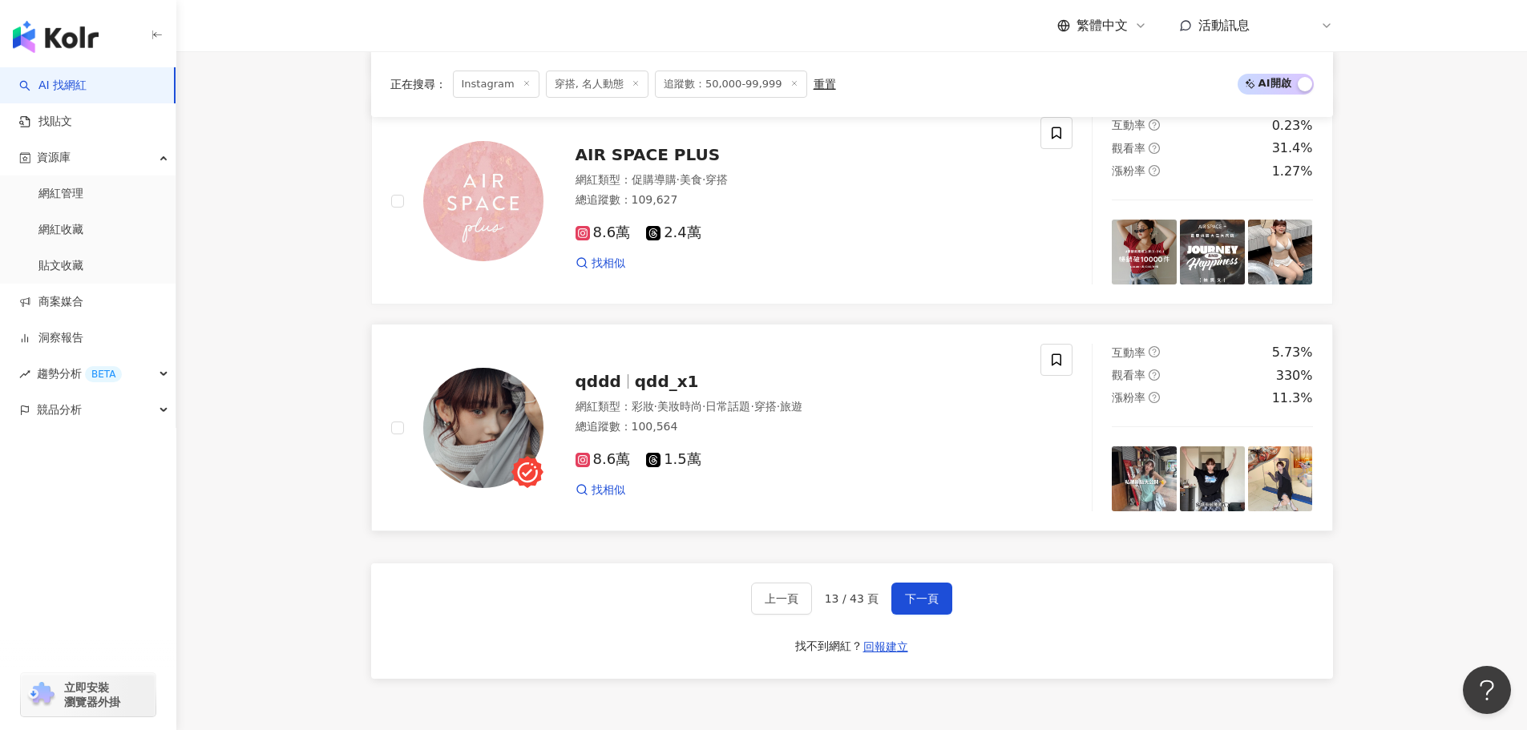
click at [1128, 497] on img at bounding box center [1144, 478] width 65 height 65
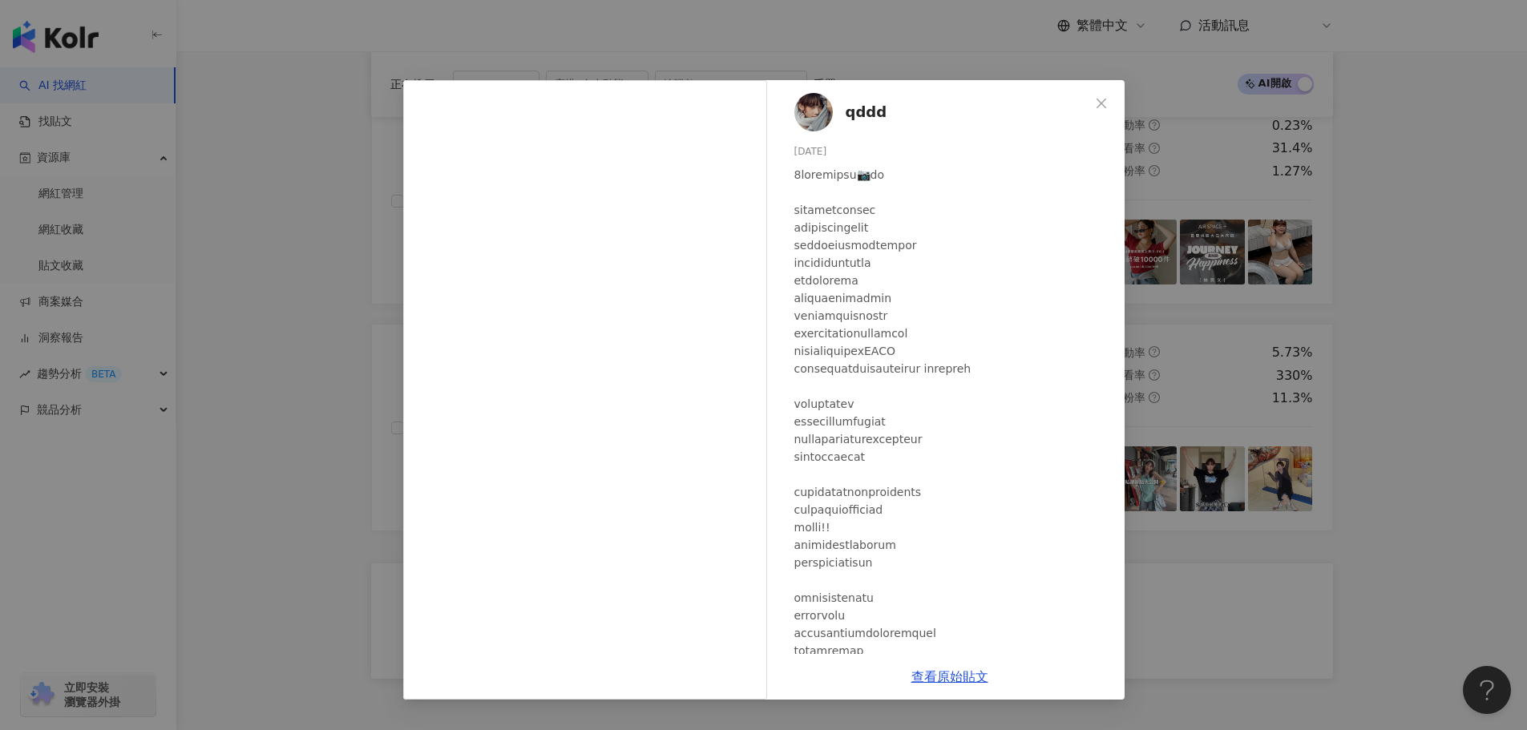
click at [1095, 103] on icon "close" at bounding box center [1101, 103] width 13 height 13
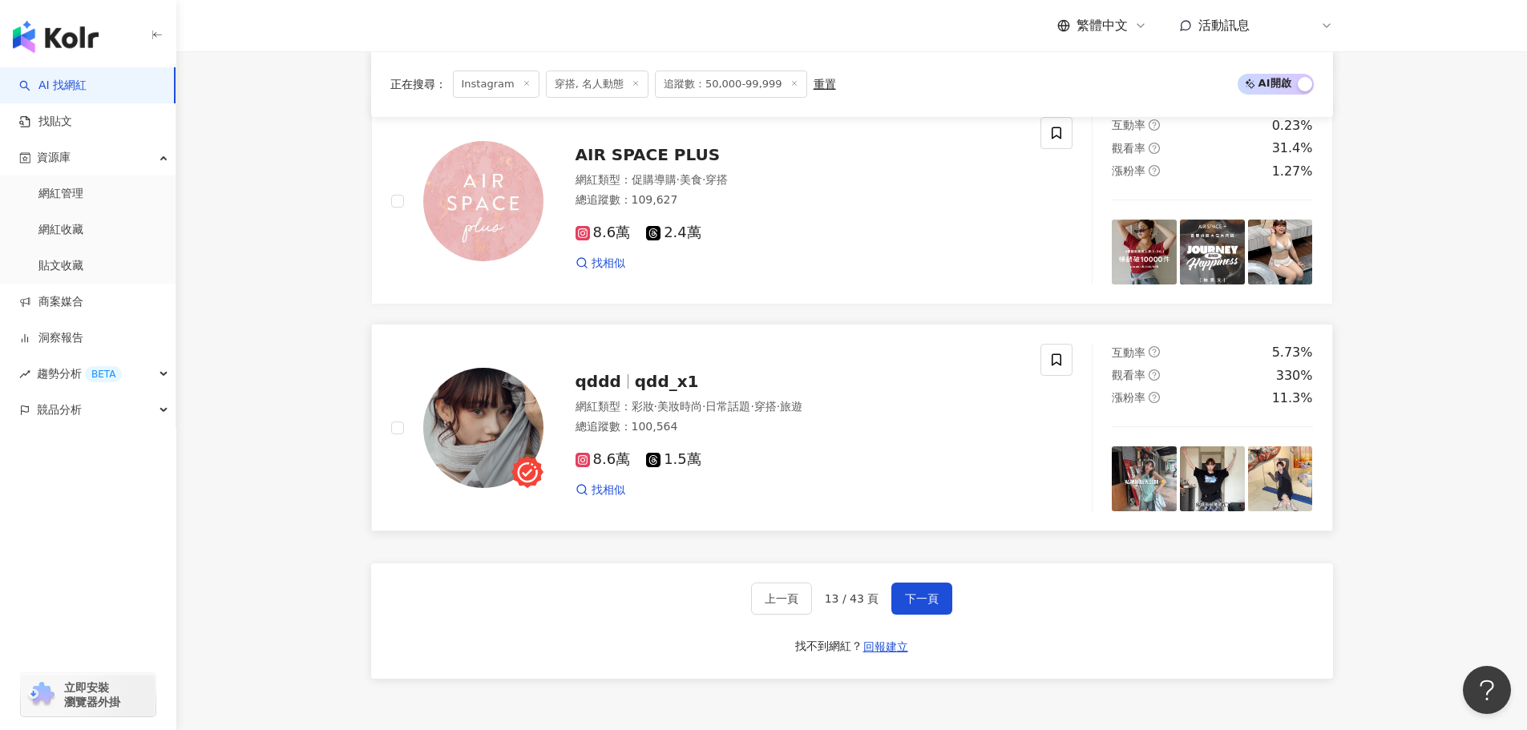
click at [1131, 501] on img at bounding box center [1144, 478] width 65 height 65
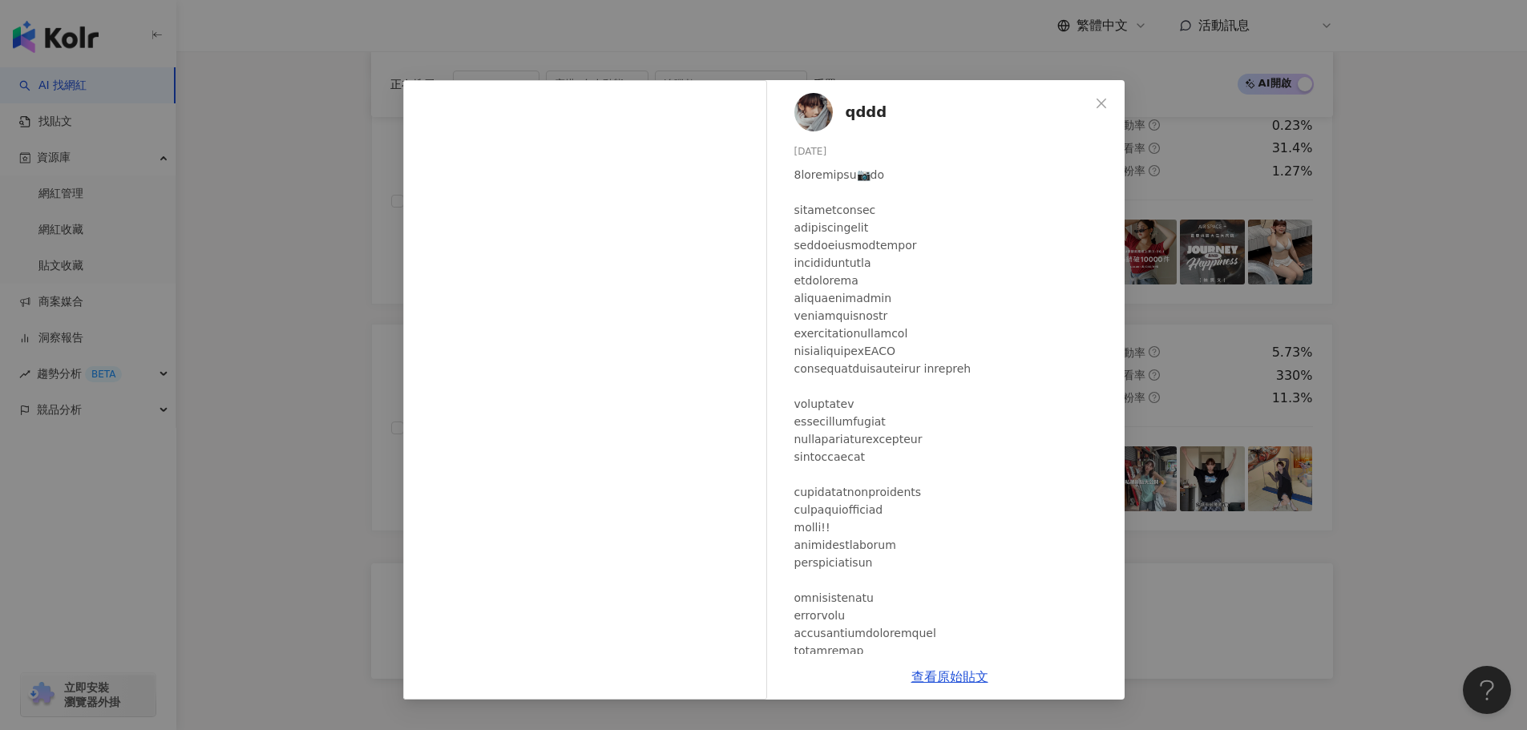
click at [1105, 109] on icon "close" at bounding box center [1101, 103] width 13 height 13
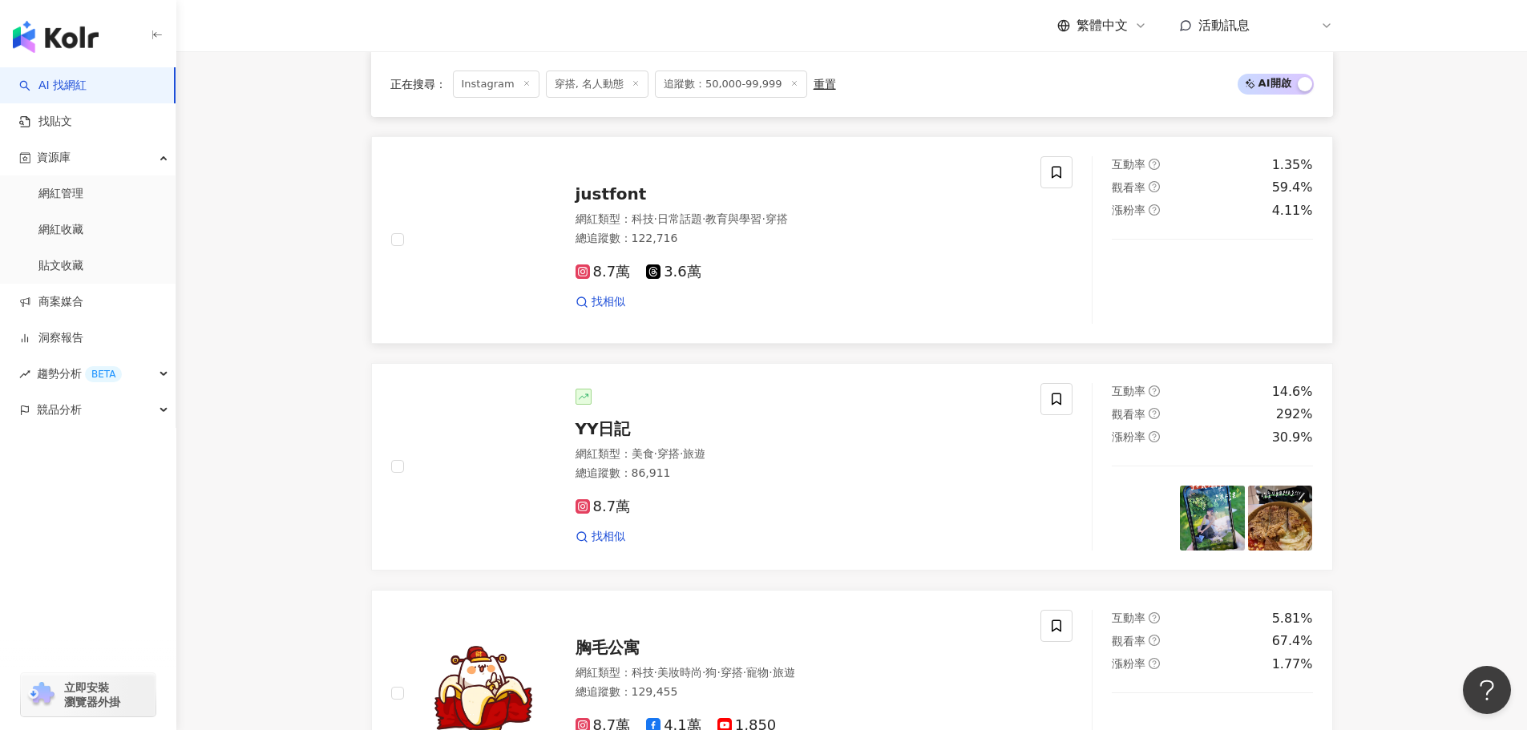
scroll to position [999, 0]
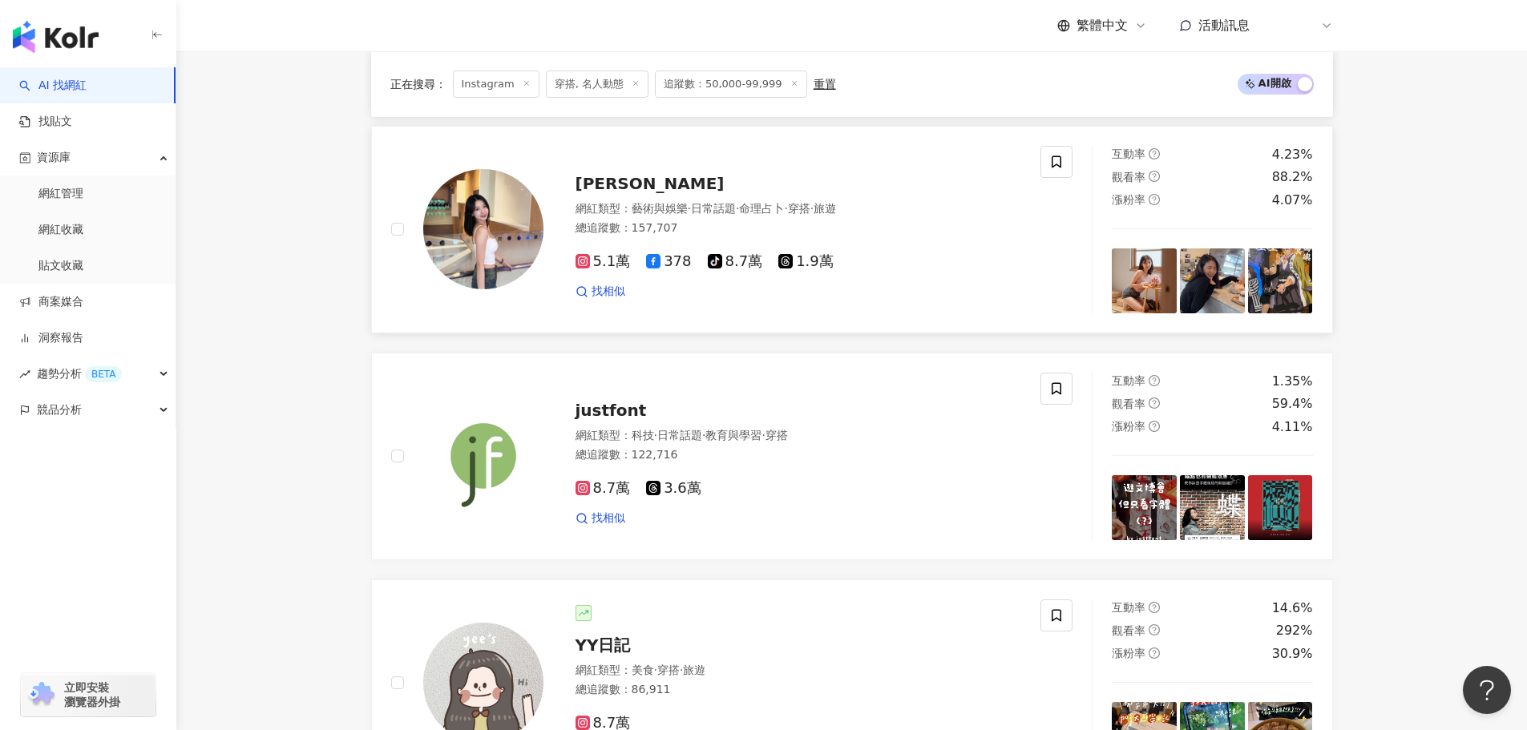
click at [1205, 305] on img at bounding box center [1212, 280] width 65 height 65
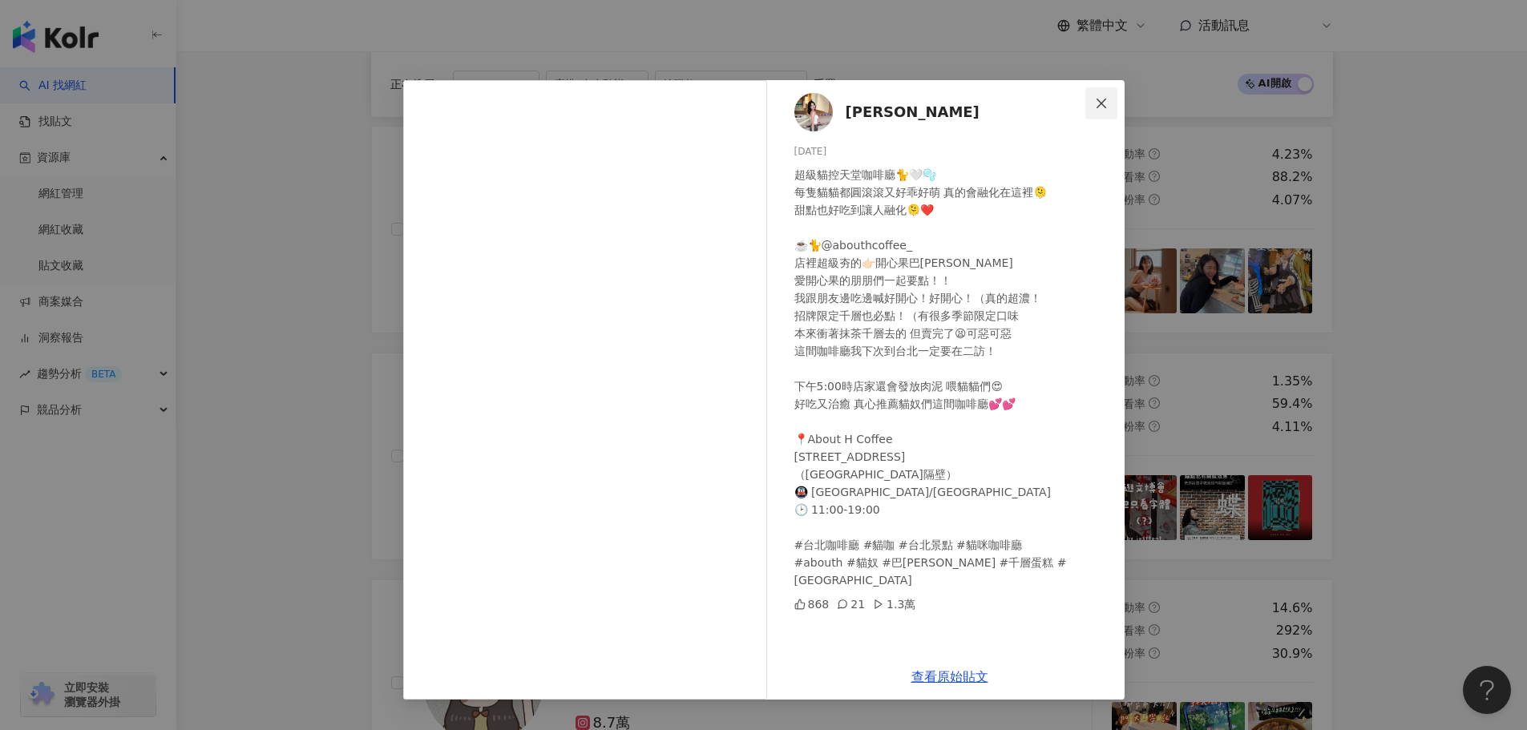
click at [1104, 101] on icon "close" at bounding box center [1101, 103] width 13 height 13
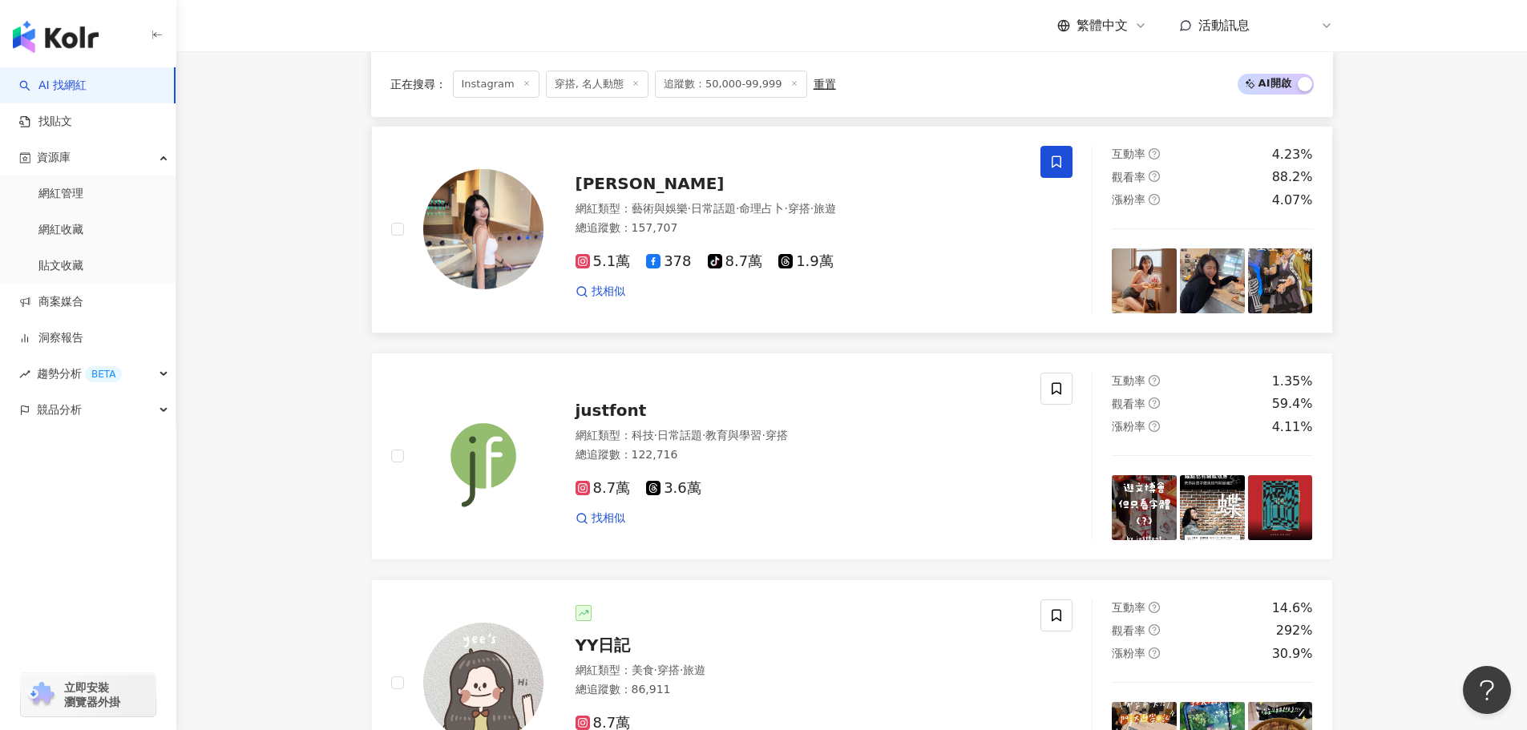
click at [1046, 174] on span at bounding box center [1056, 162] width 32 height 32
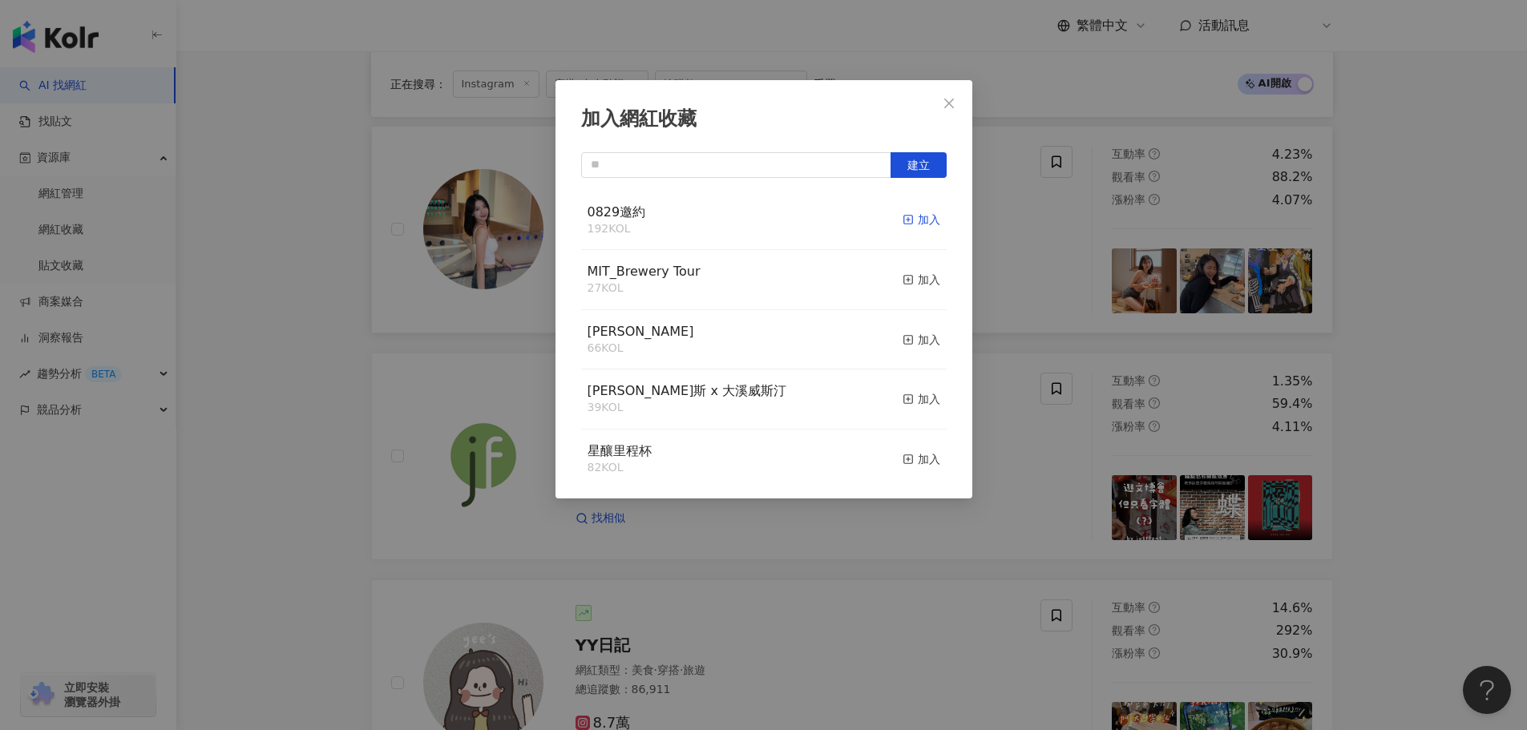
click at [921, 226] on div "加入" at bounding box center [921, 220] width 38 height 18
click at [947, 102] on icon "close" at bounding box center [949, 103] width 10 height 10
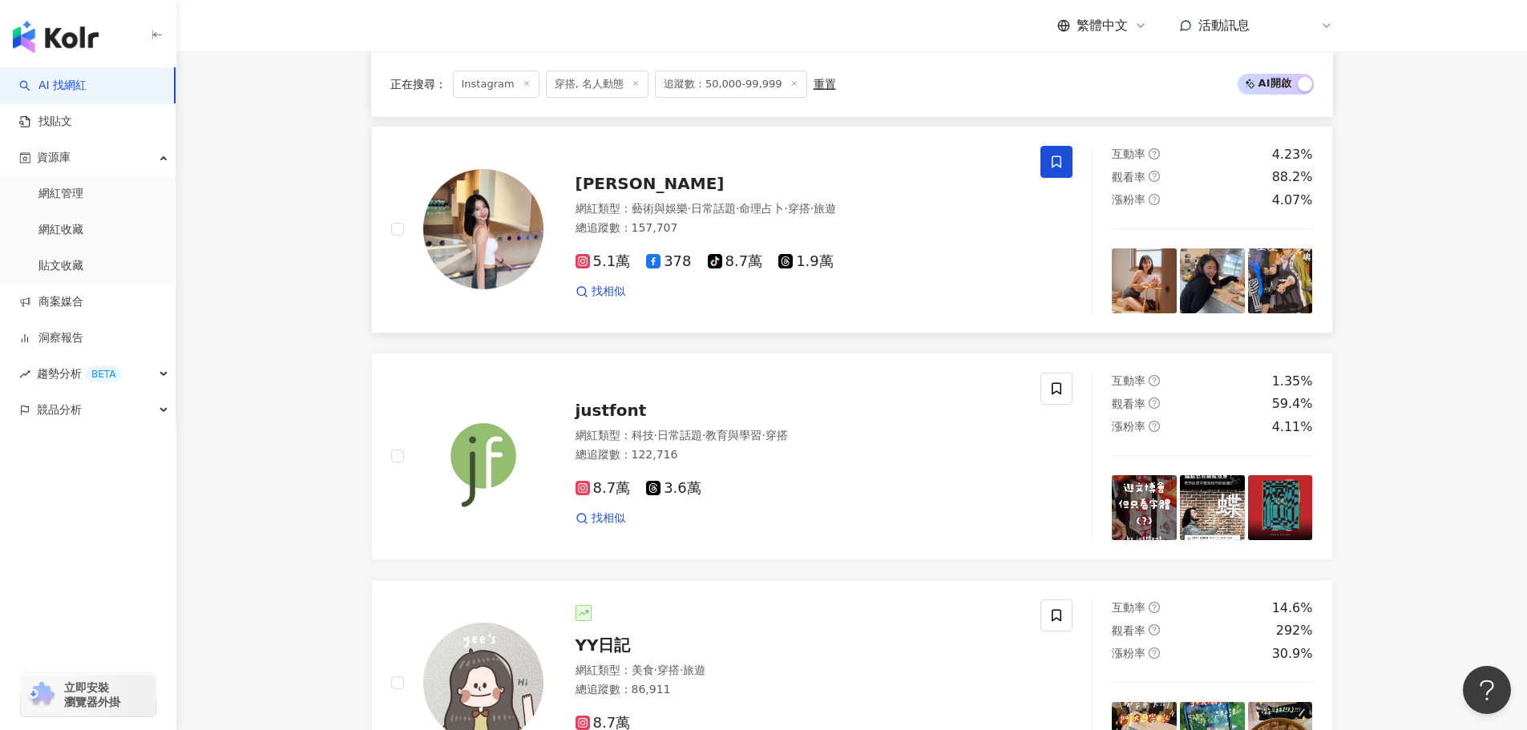
click at [1230, 209] on div "漲粉率 4.07%" at bounding box center [1212, 201] width 201 height 18
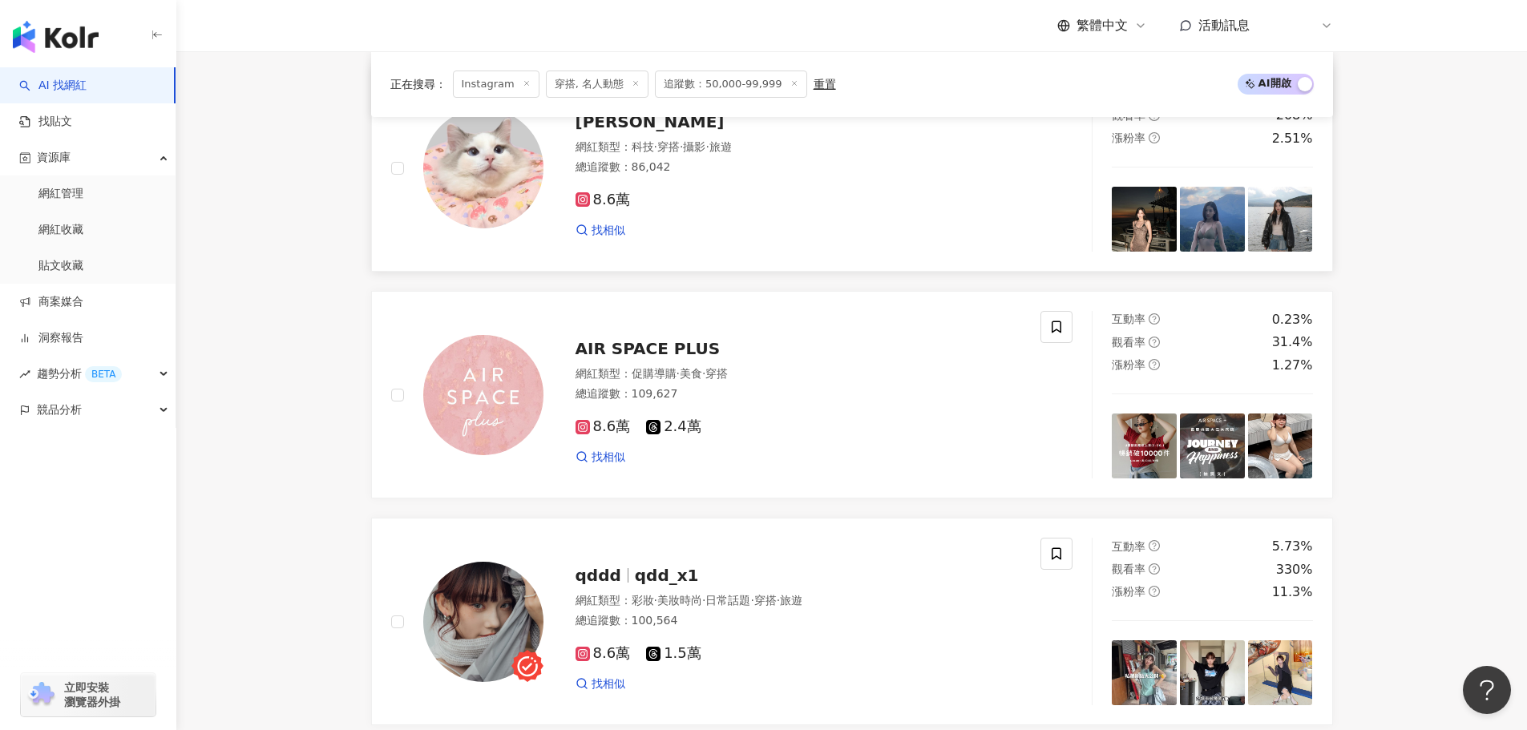
scroll to position [2922, 0]
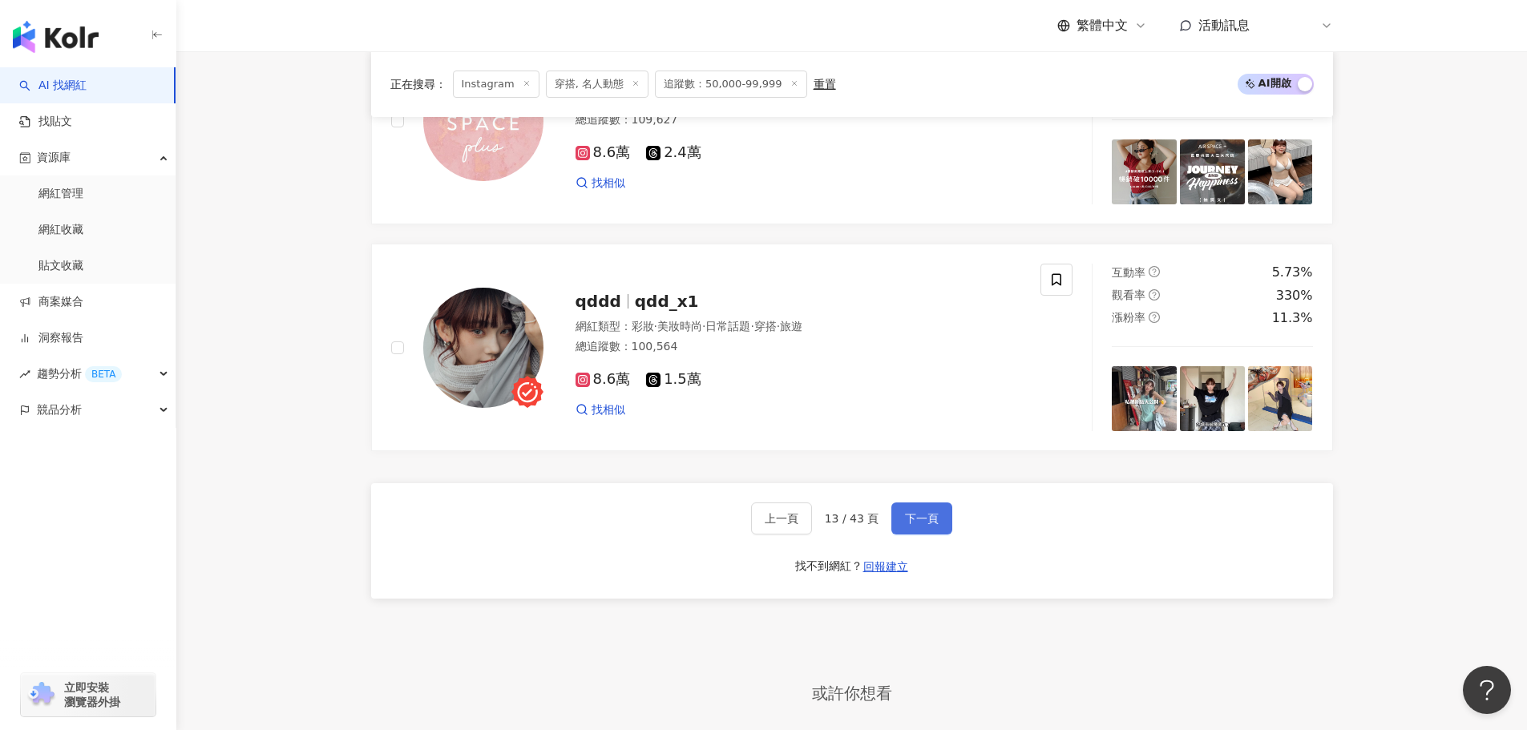
click at [922, 525] on span "下一頁" at bounding box center [922, 518] width 34 height 13
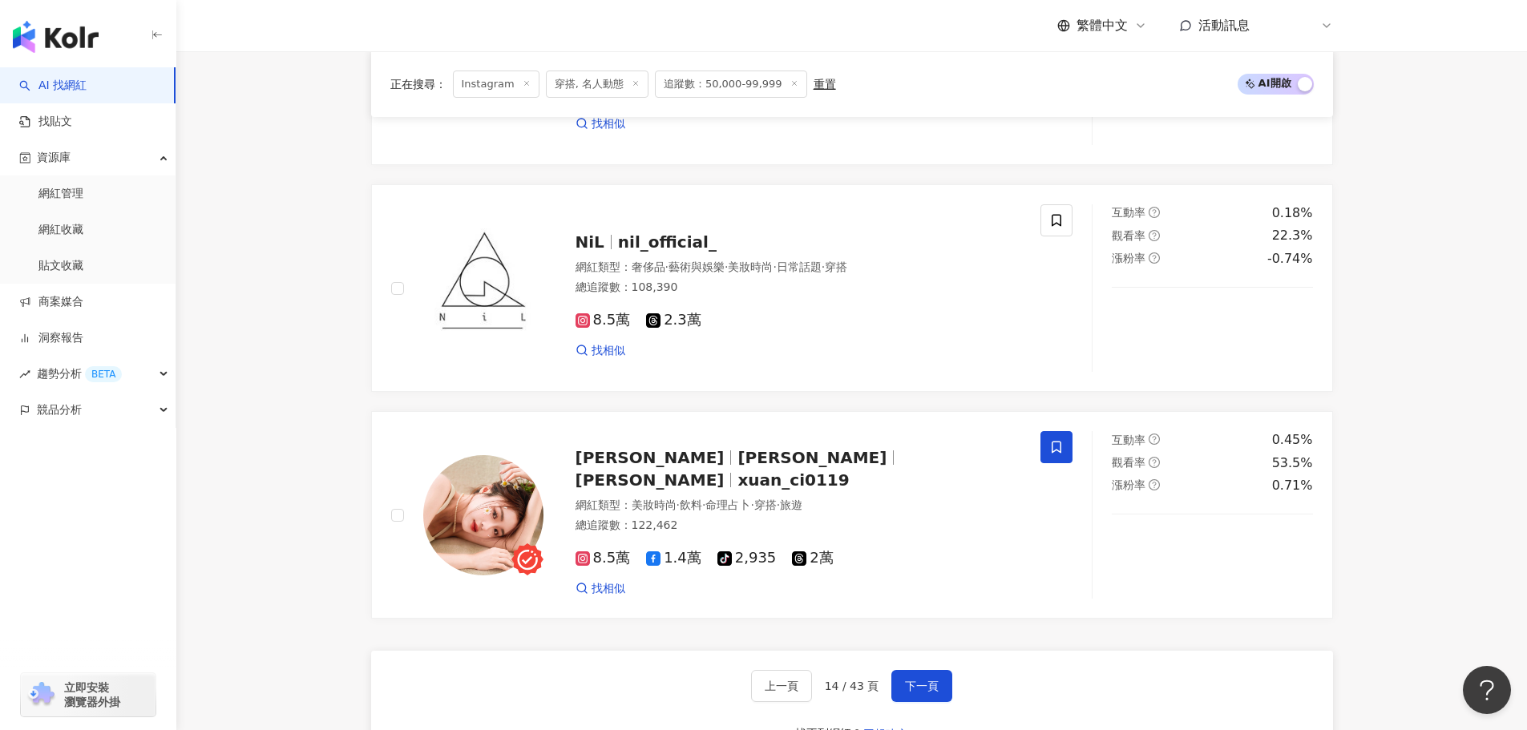
scroll to position [2361, 0]
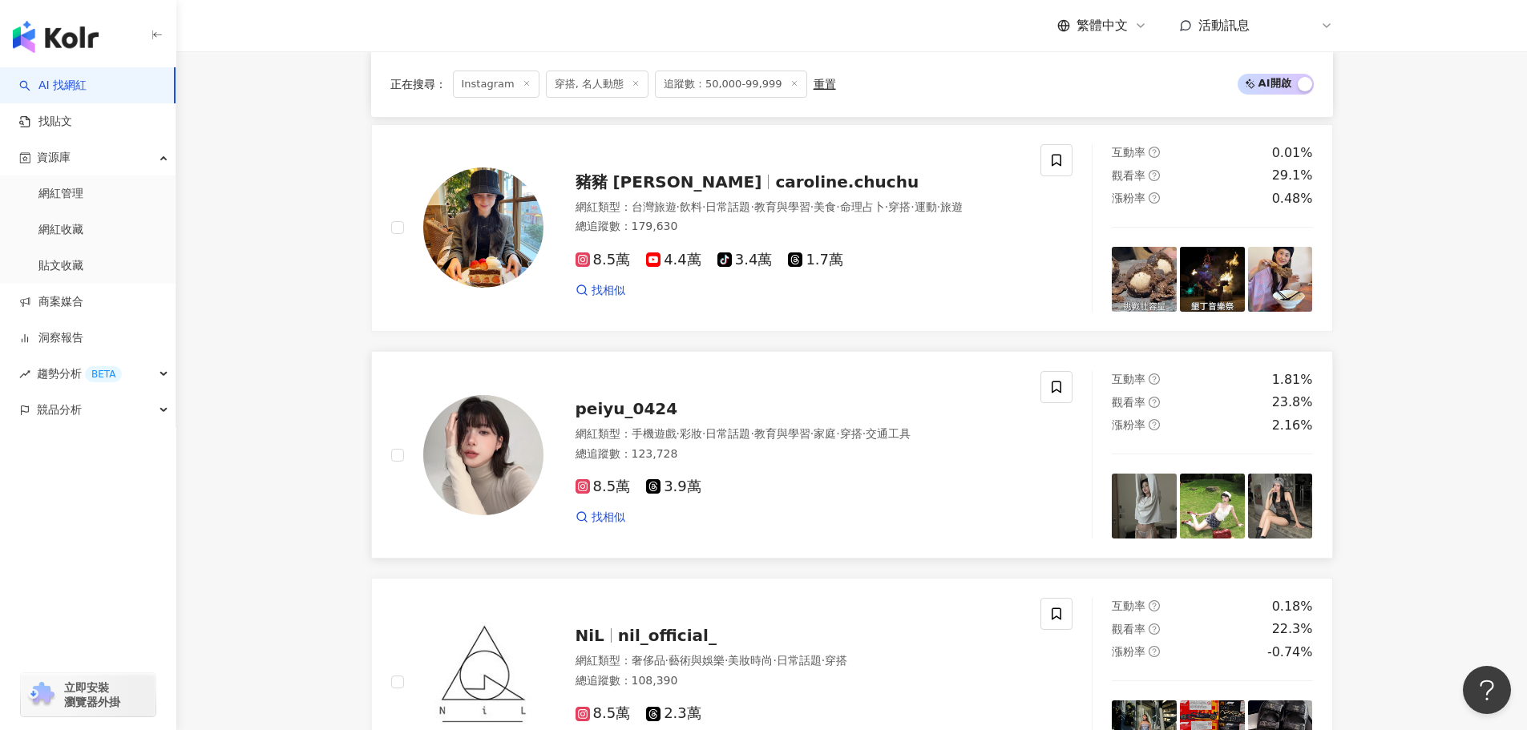
click at [1160, 517] on img at bounding box center [1144, 506] width 65 height 65
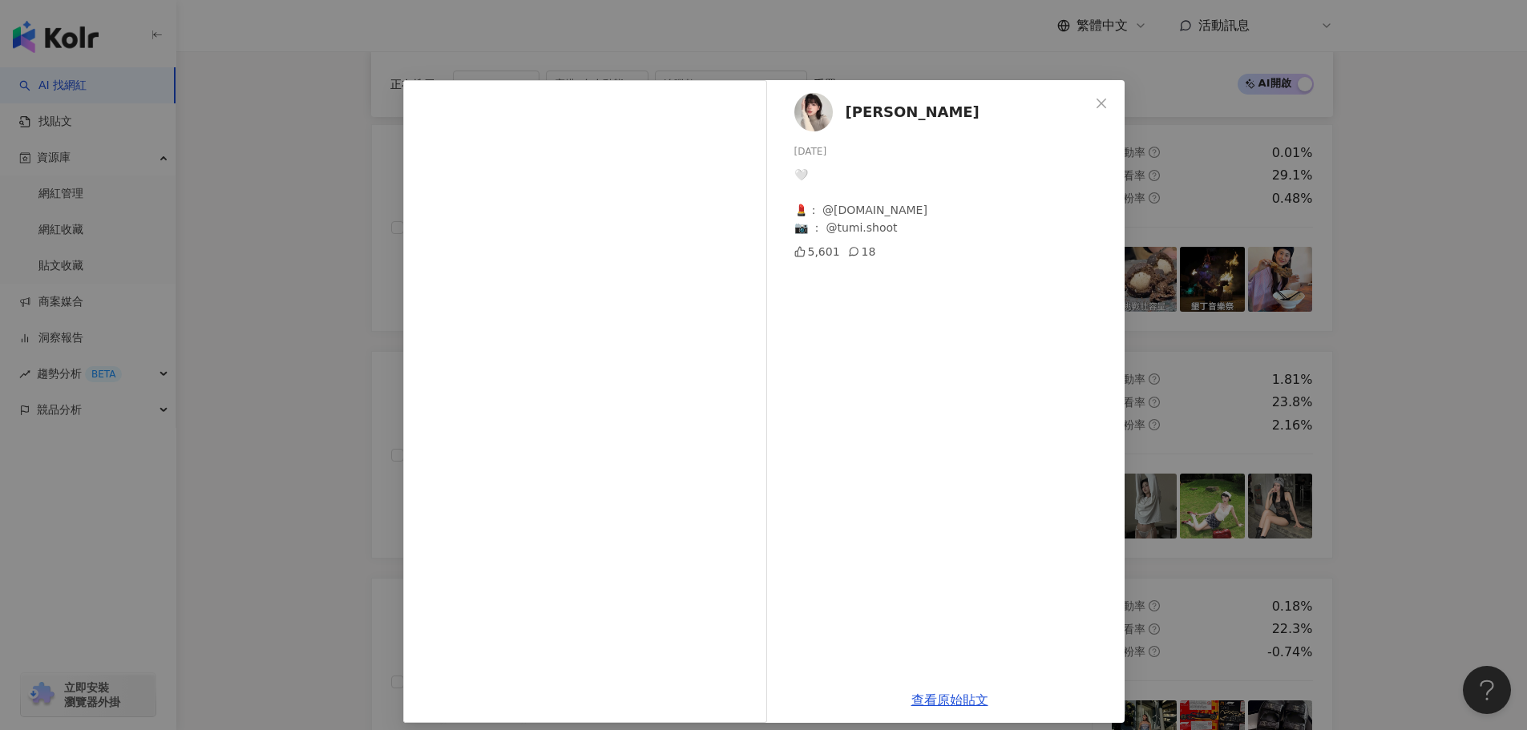
drag, startPoint x: 1094, startPoint y: 95, endPoint x: 1099, endPoint y: 105, distance: 11.5
click at [1094, 95] on button "Close" at bounding box center [1101, 103] width 32 height 32
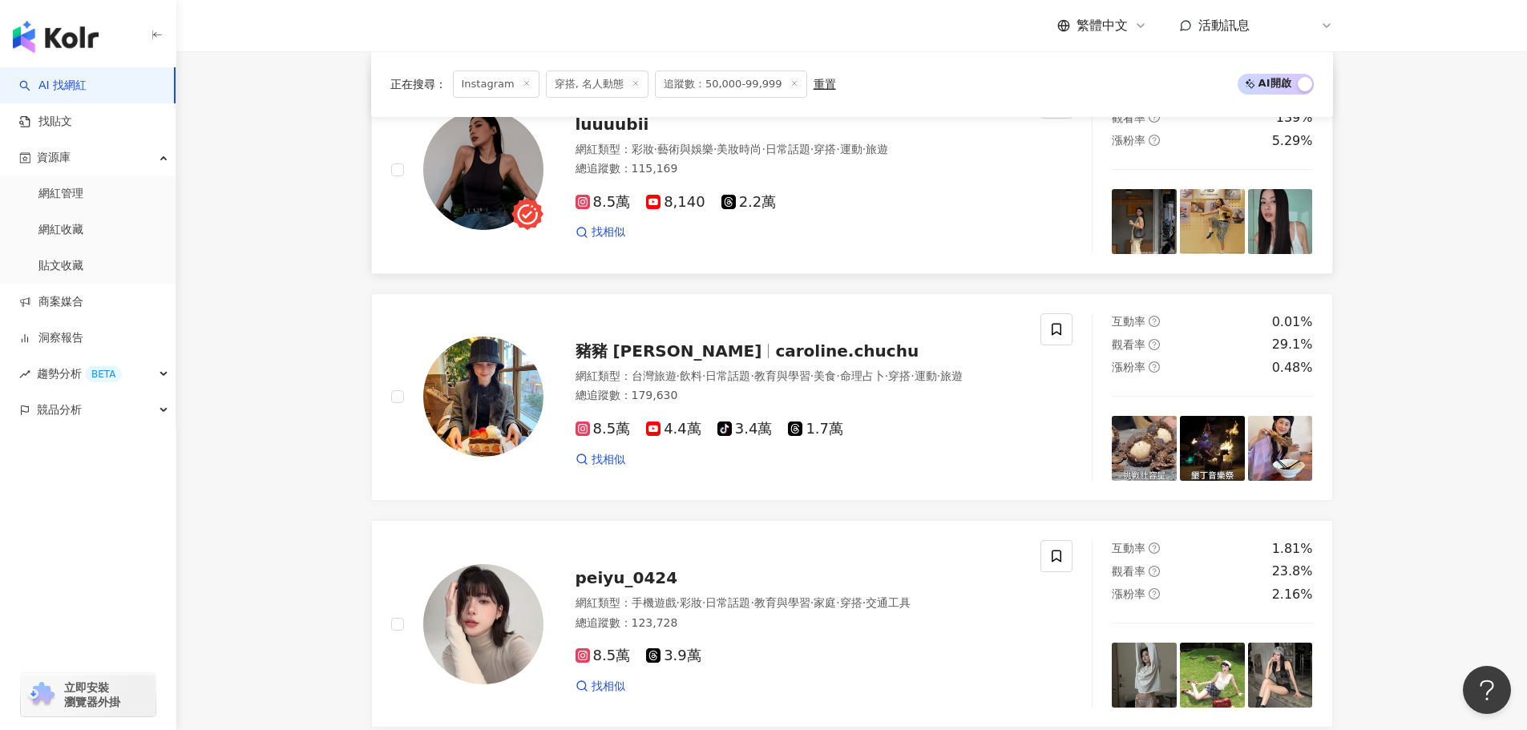
scroll to position [2041, 0]
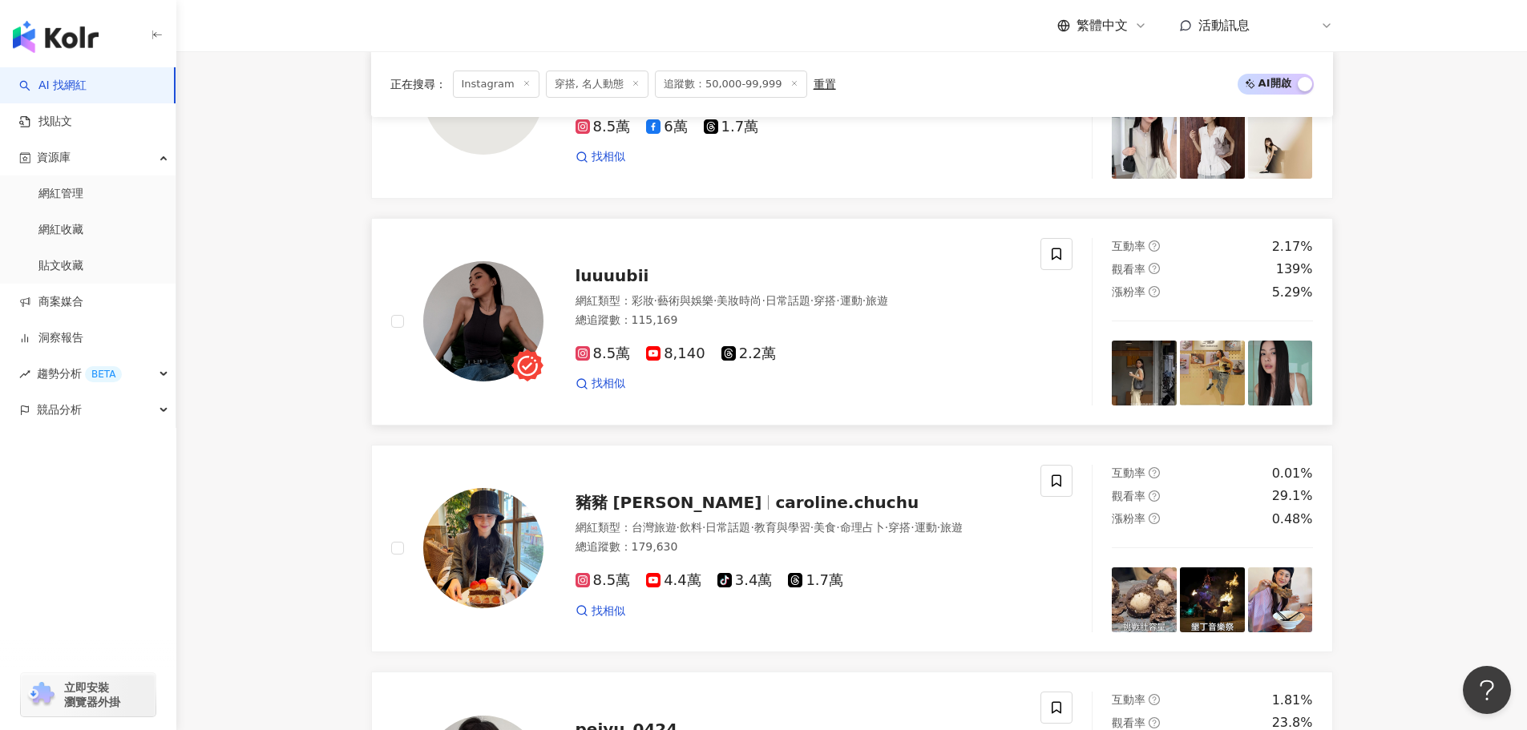
click at [1262, 392] on img at bounding box center [1280, 373] width 65 height 65
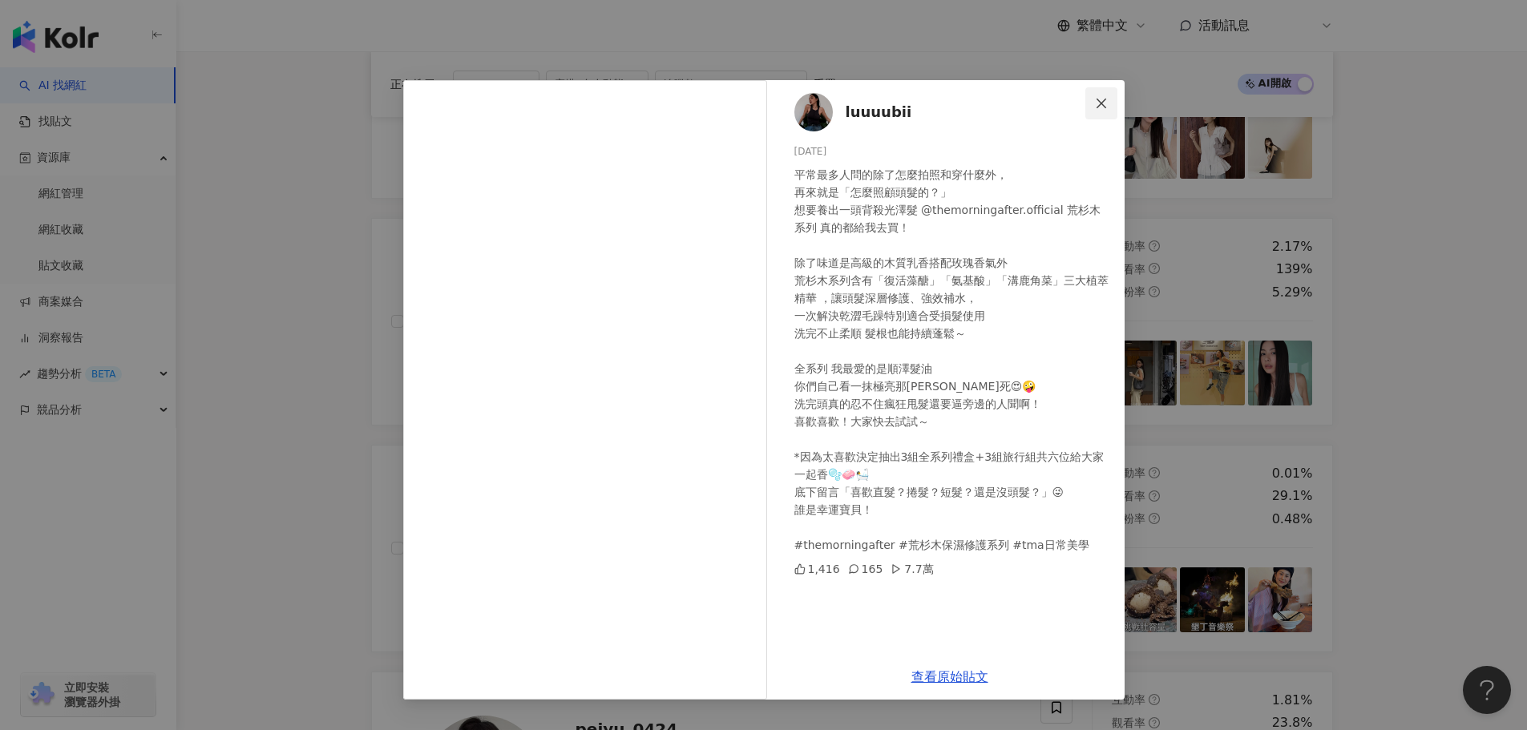
click at [1109, 97] on span "Close" at bounding box center [1101, 103] width 32 height 13
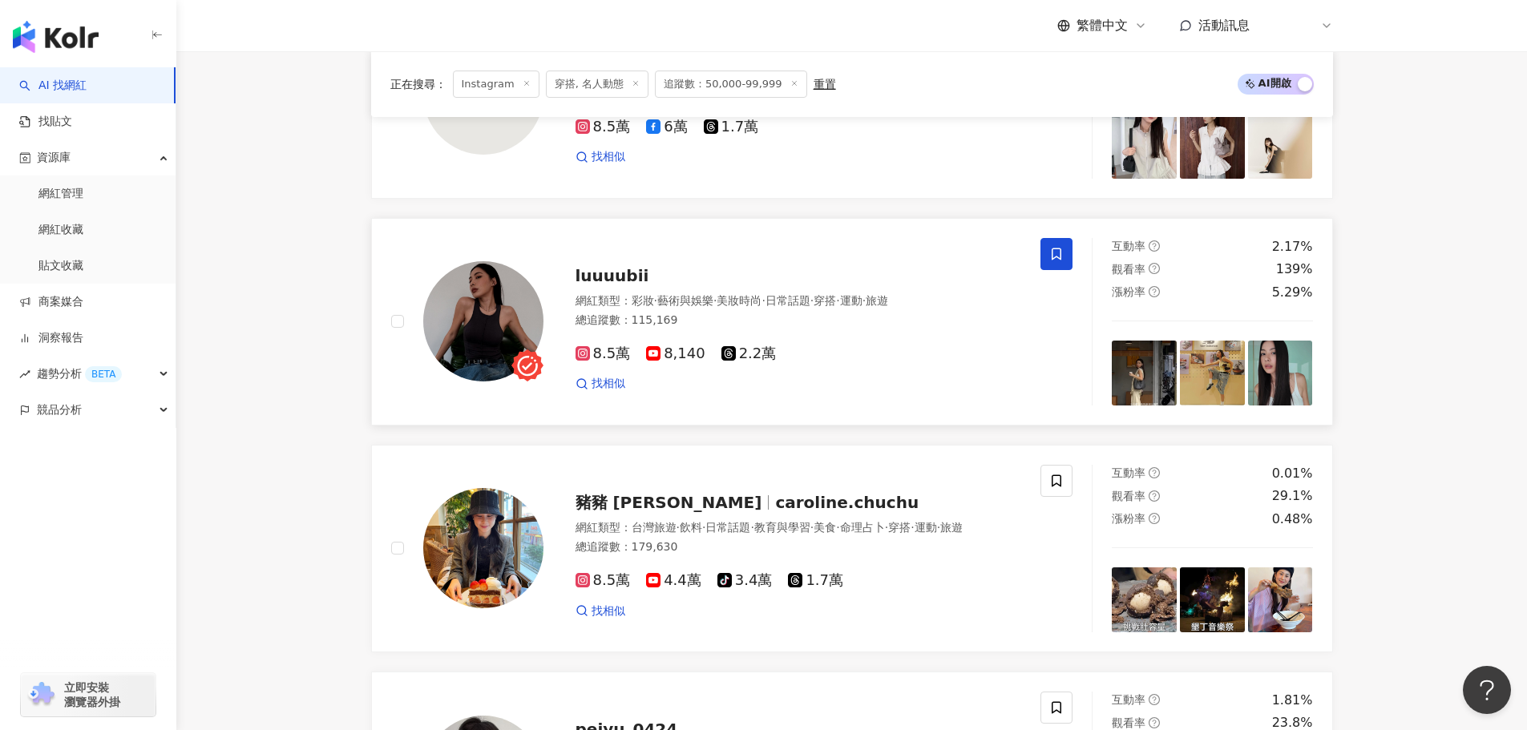
click at [1055, 261] on icon at bounding box center [1056, 254] width 14 height 14
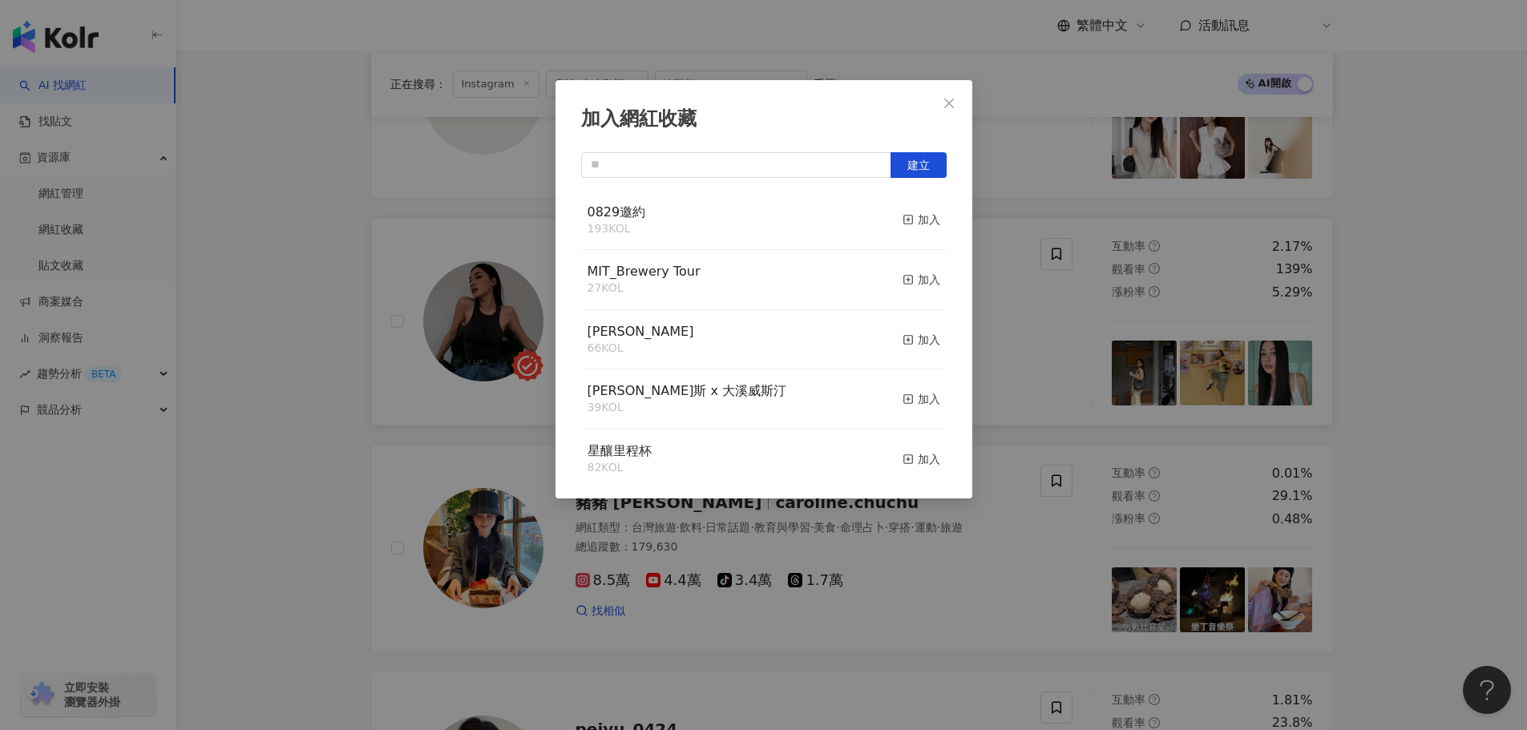
click at [921, 229] on button "加入" at bounding box center [921, 221] width 38 height 34
click at [947, 111] on button "Close" at bounding box center [949, 103] width 32 height 32
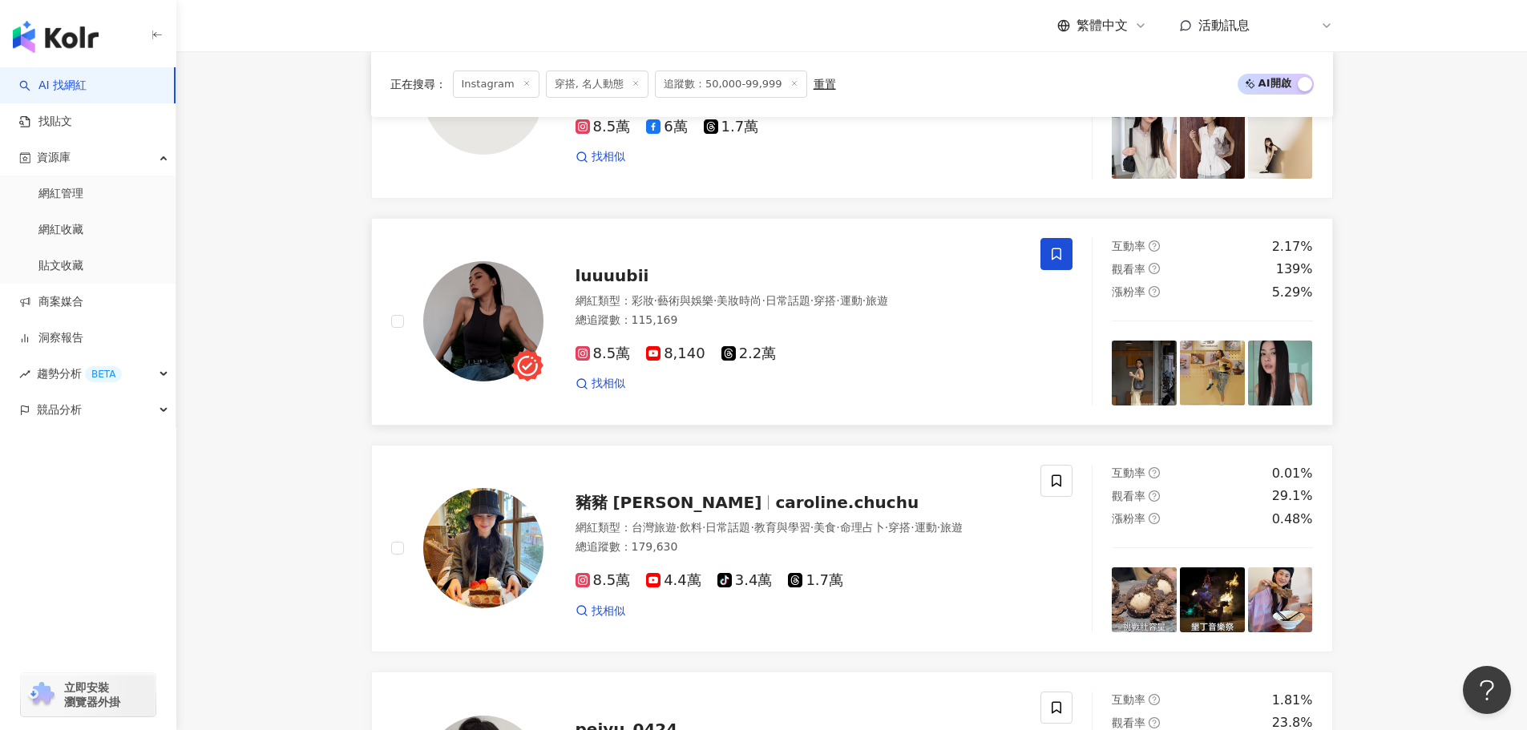
click at [1193, 301] on div "漲粉率 5.29%" at bounding box center [1212, 293] width 201 height 18
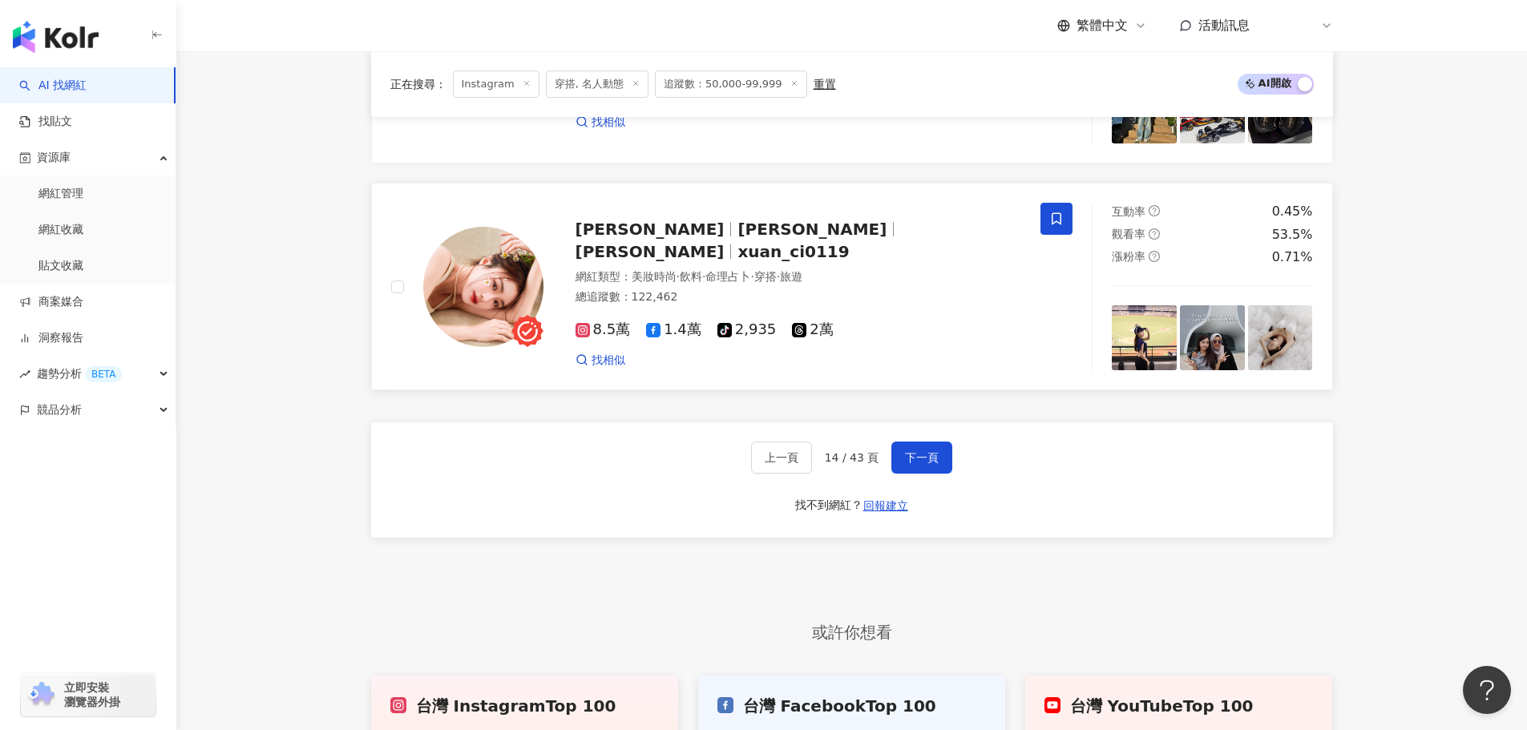
scroll to position [3002, 0]
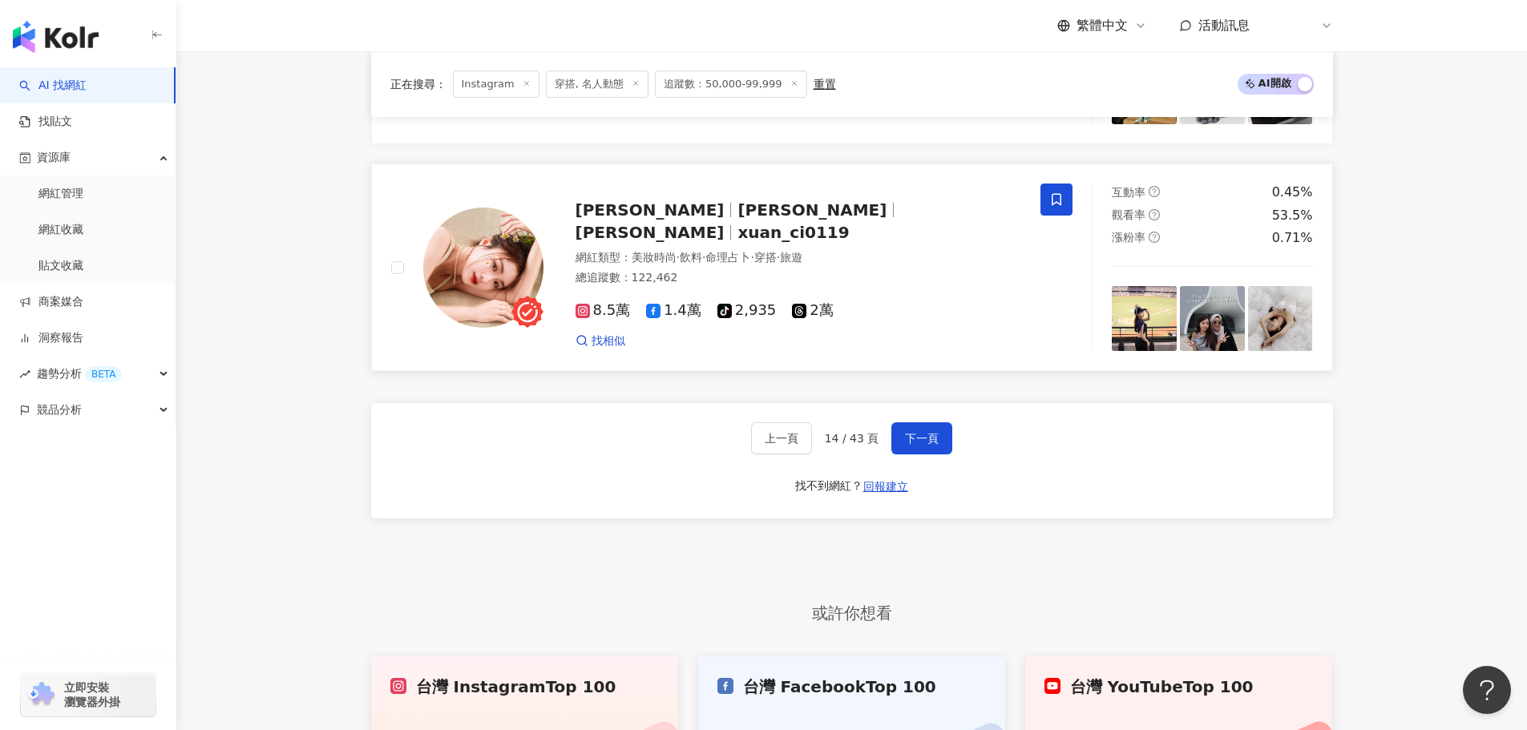
click at [1130, 338] on img at bounding box center [1144, 318] width 65 height 65
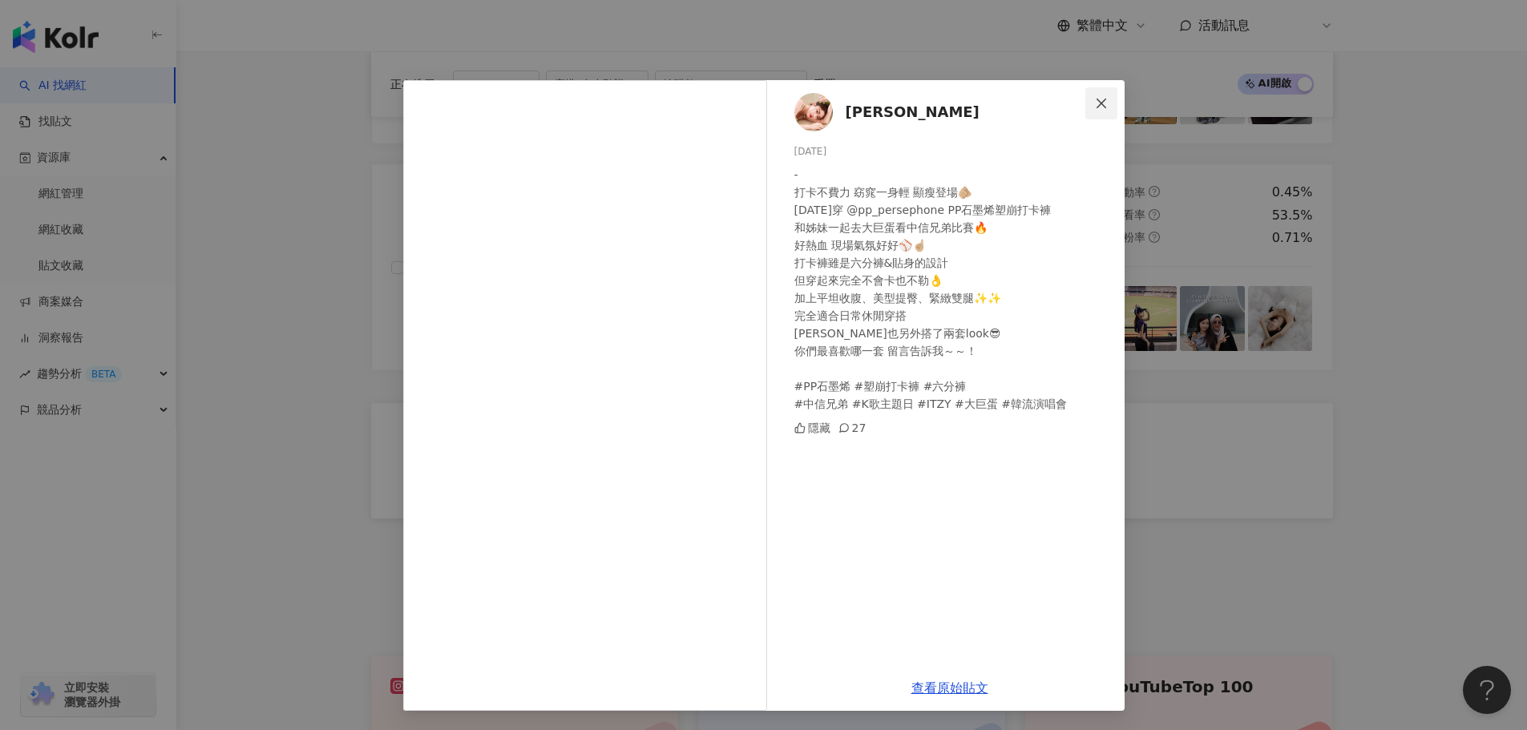
click at [1104, 109] on icon "close" at bounding box center [1101, 103] width 13 height 13
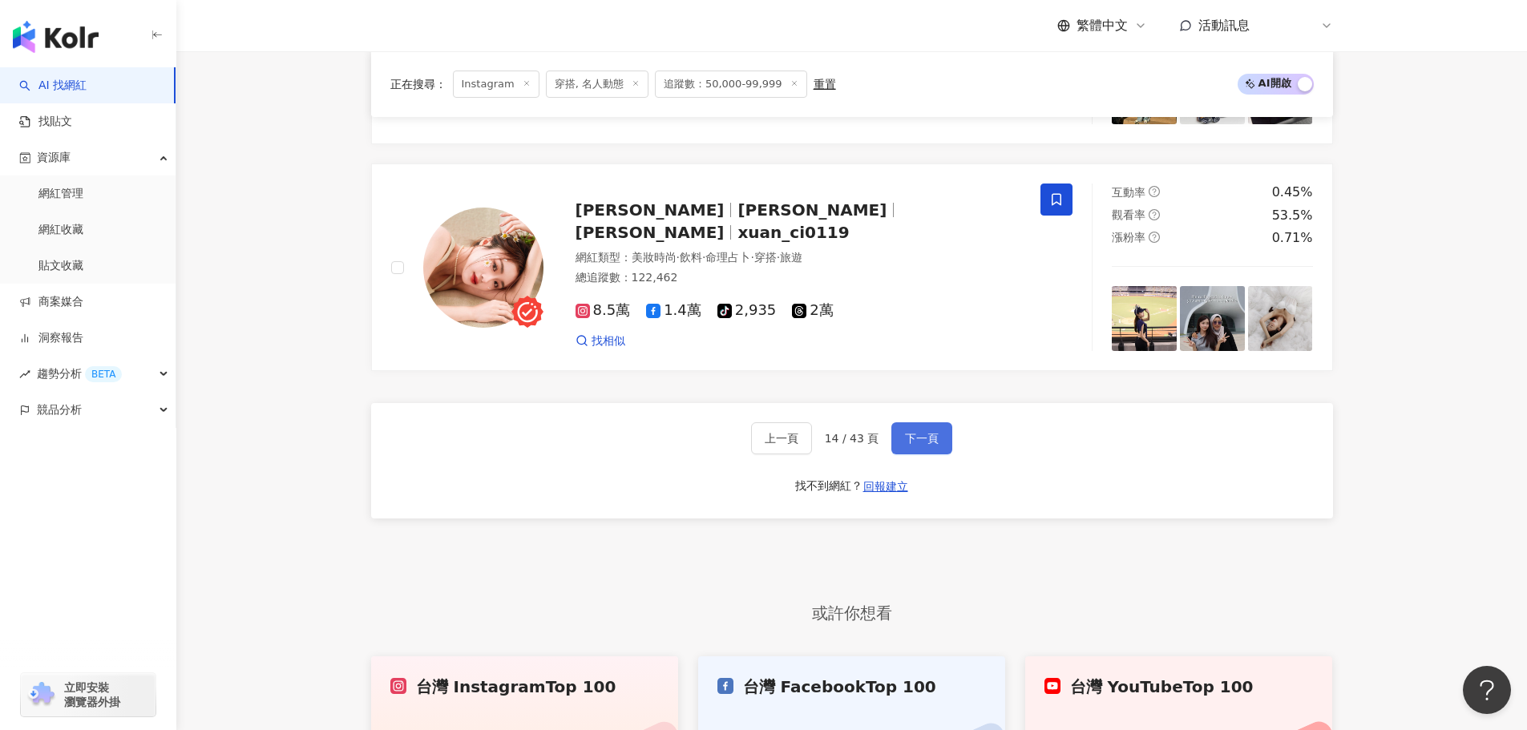
click at [923, 445] on span "下一頁" at bounding box center [922, 438] width 34 height 13
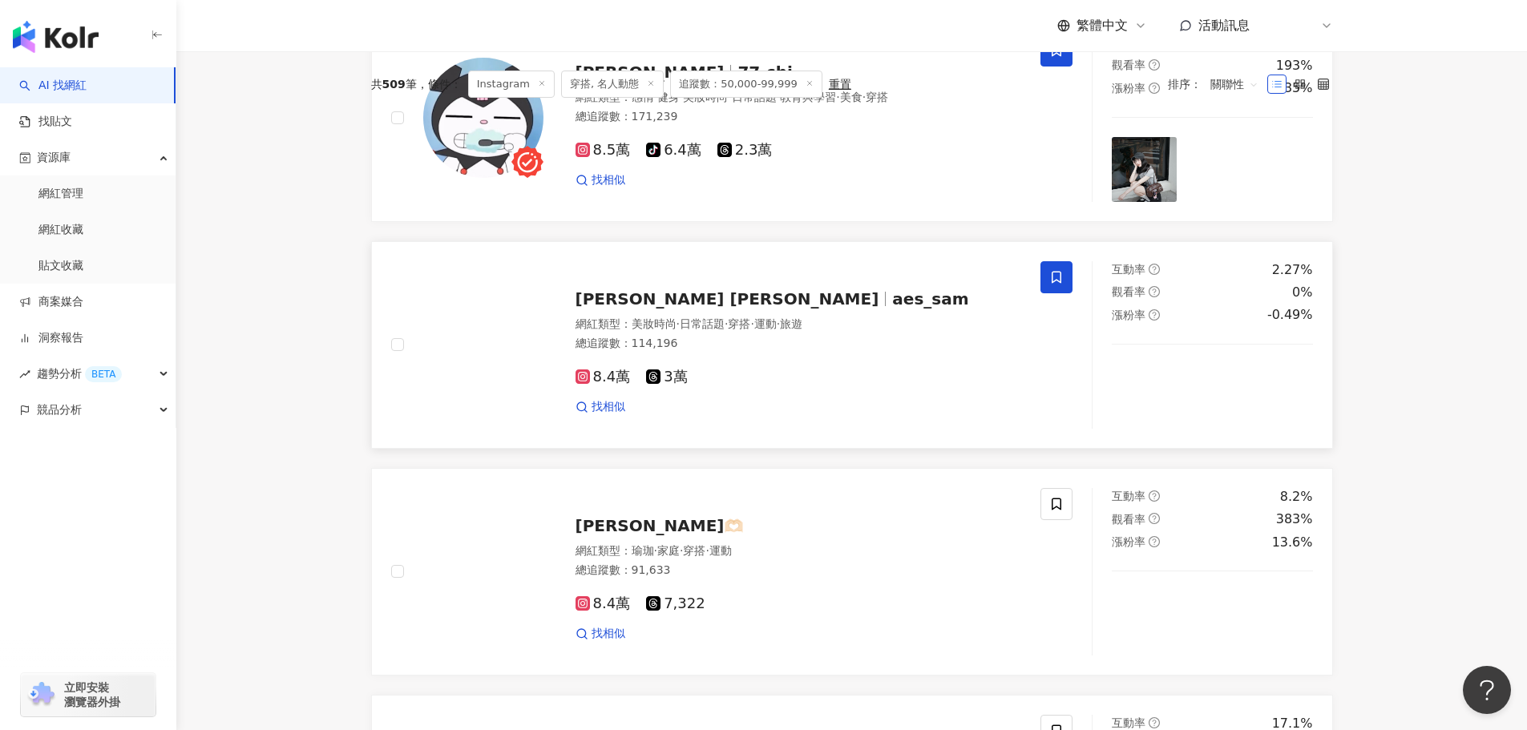
scroll to position [518, 0]
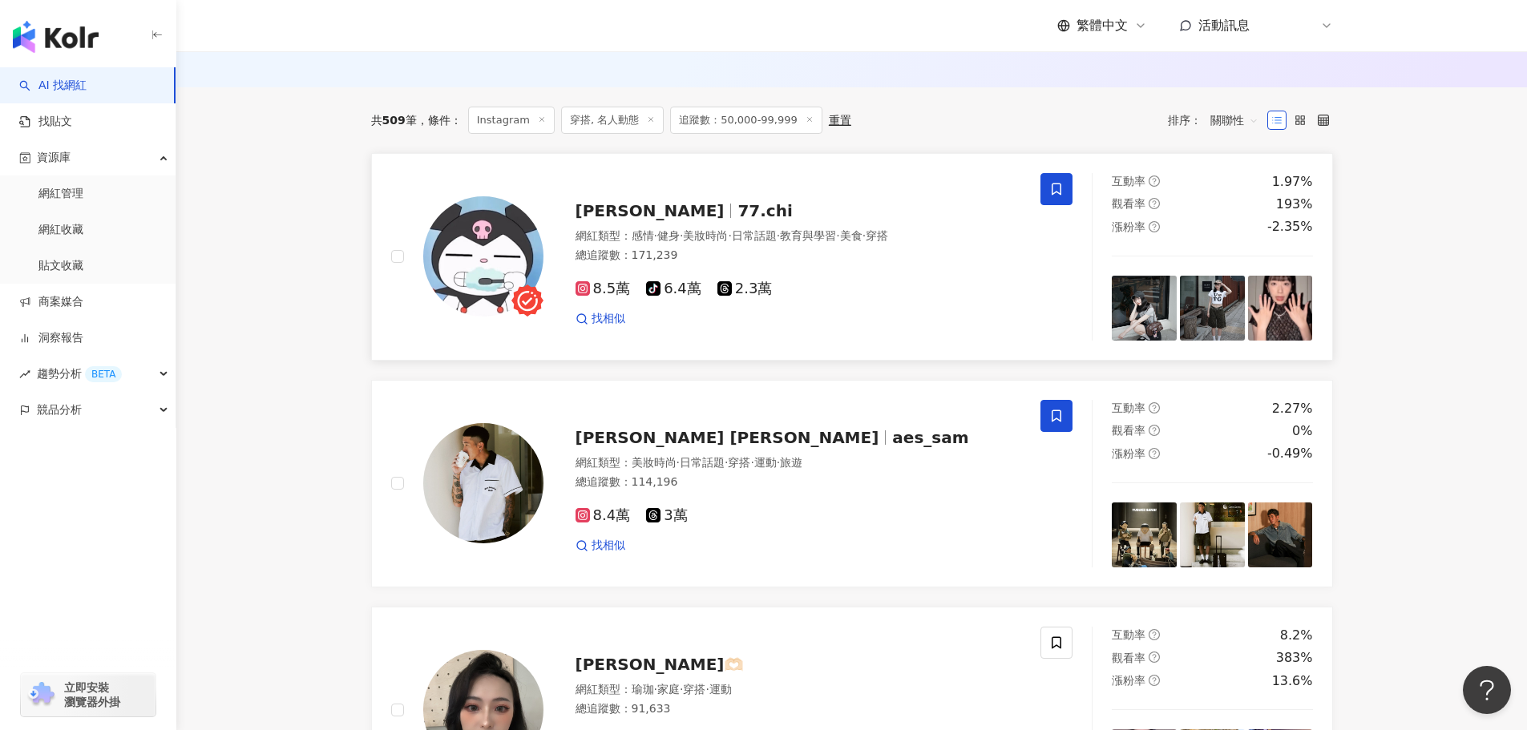
click at [1294, 341] on img at bounding box center [1280, 308] width 65 height 65
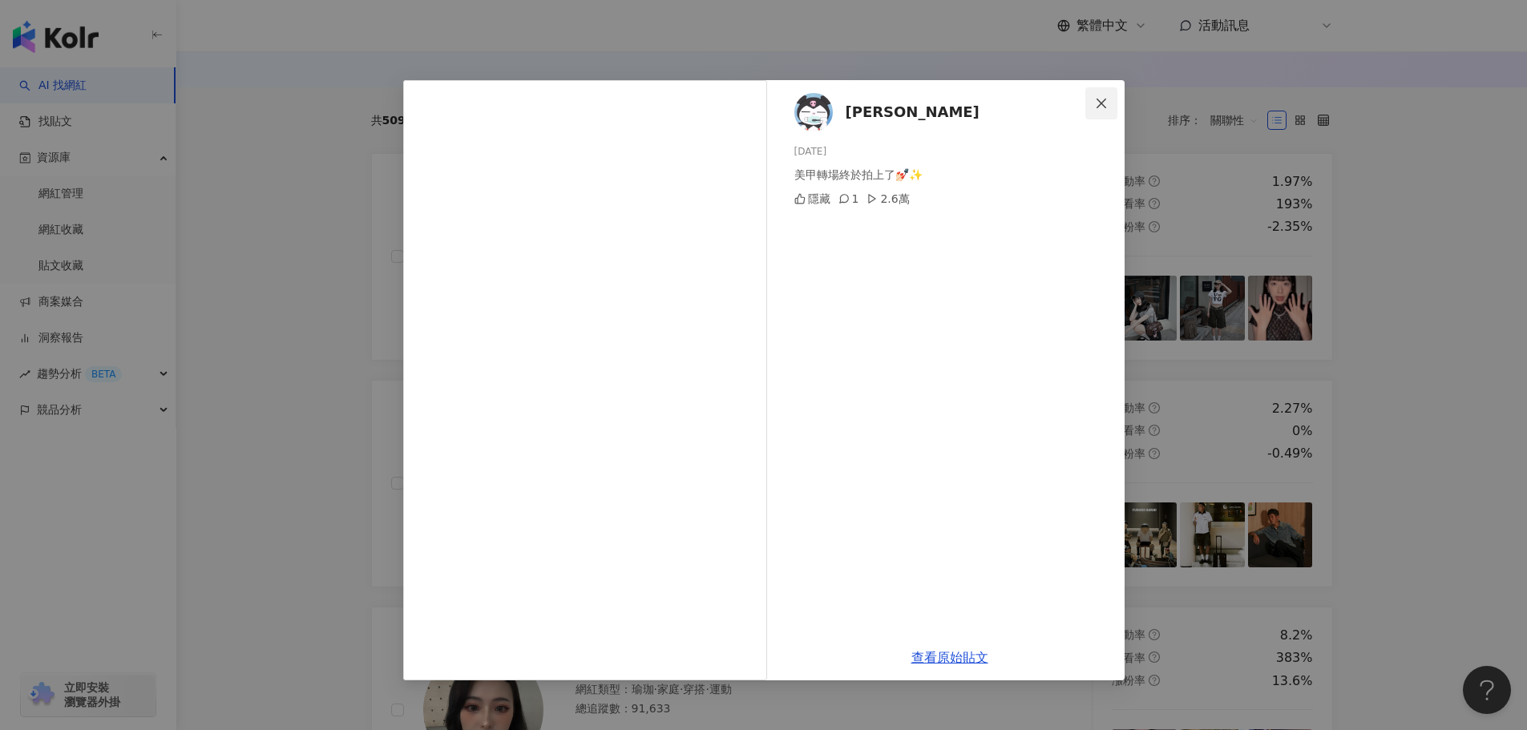
click at [1099, 99] on icon "close" at bounding box center [1101, 103] width 13 height 13
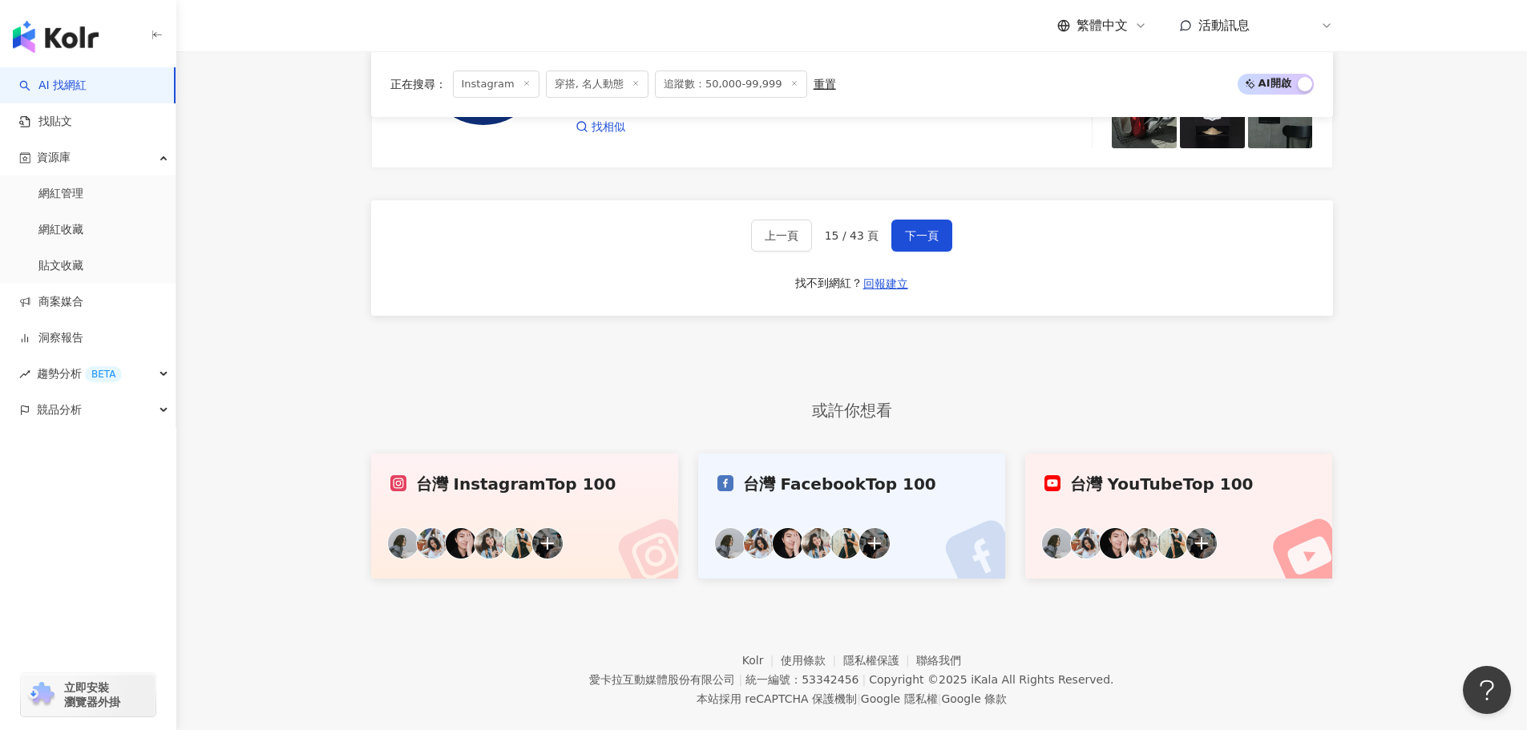
scroll to position [3206, 0]
click at [911, 241] on span "下一頁" at bounding box center [922, 234] width 34 height 13
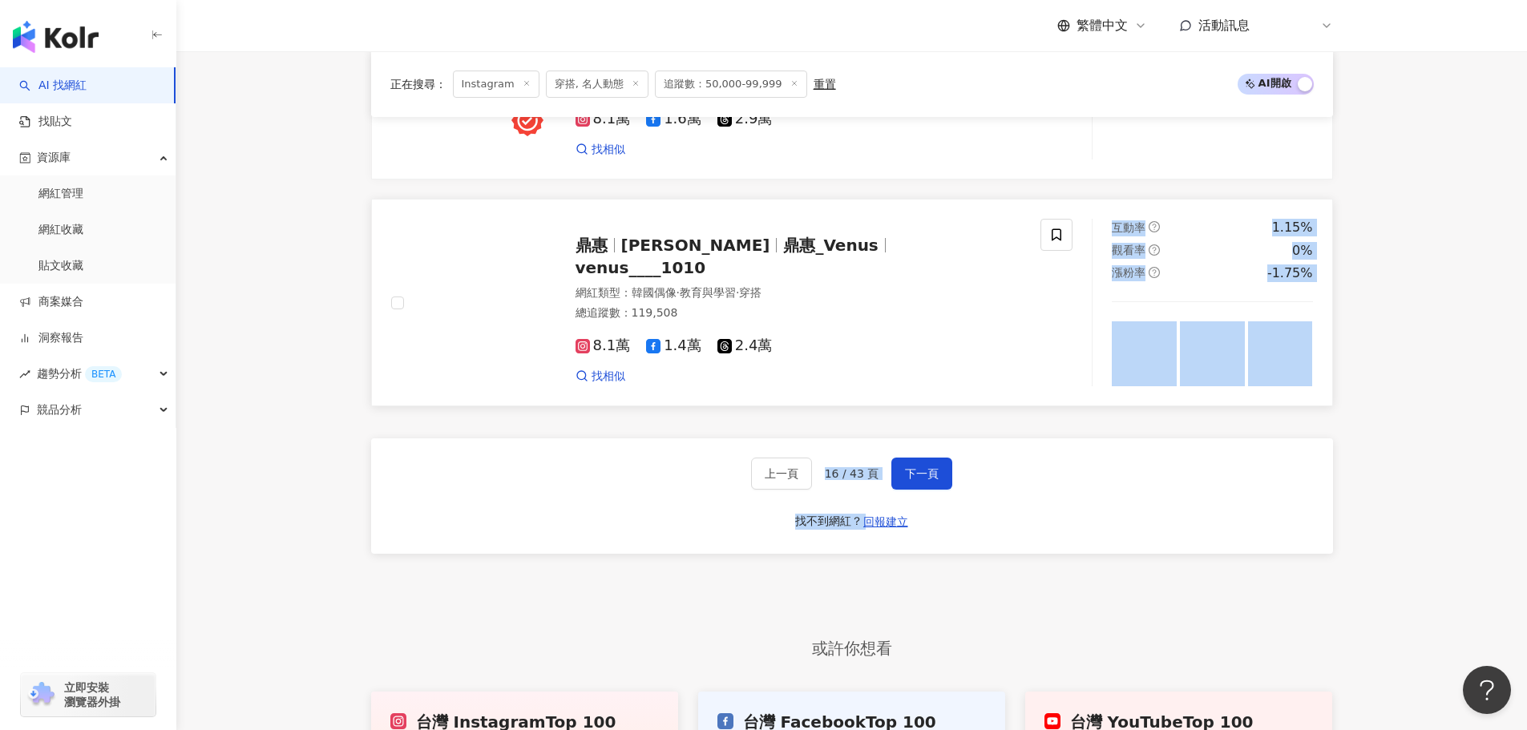
scroll to position [2966, 0]
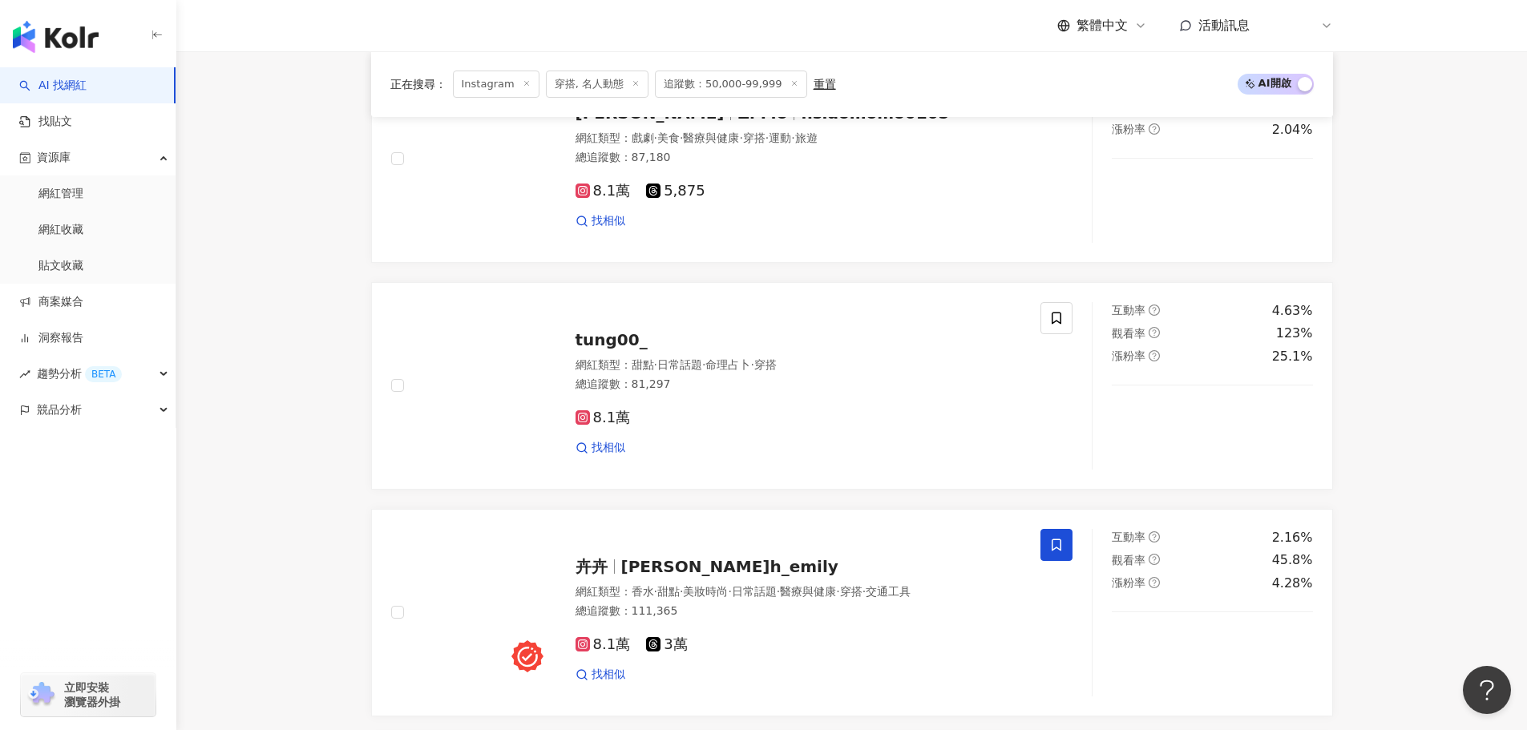
scroll to position [1603, 0]
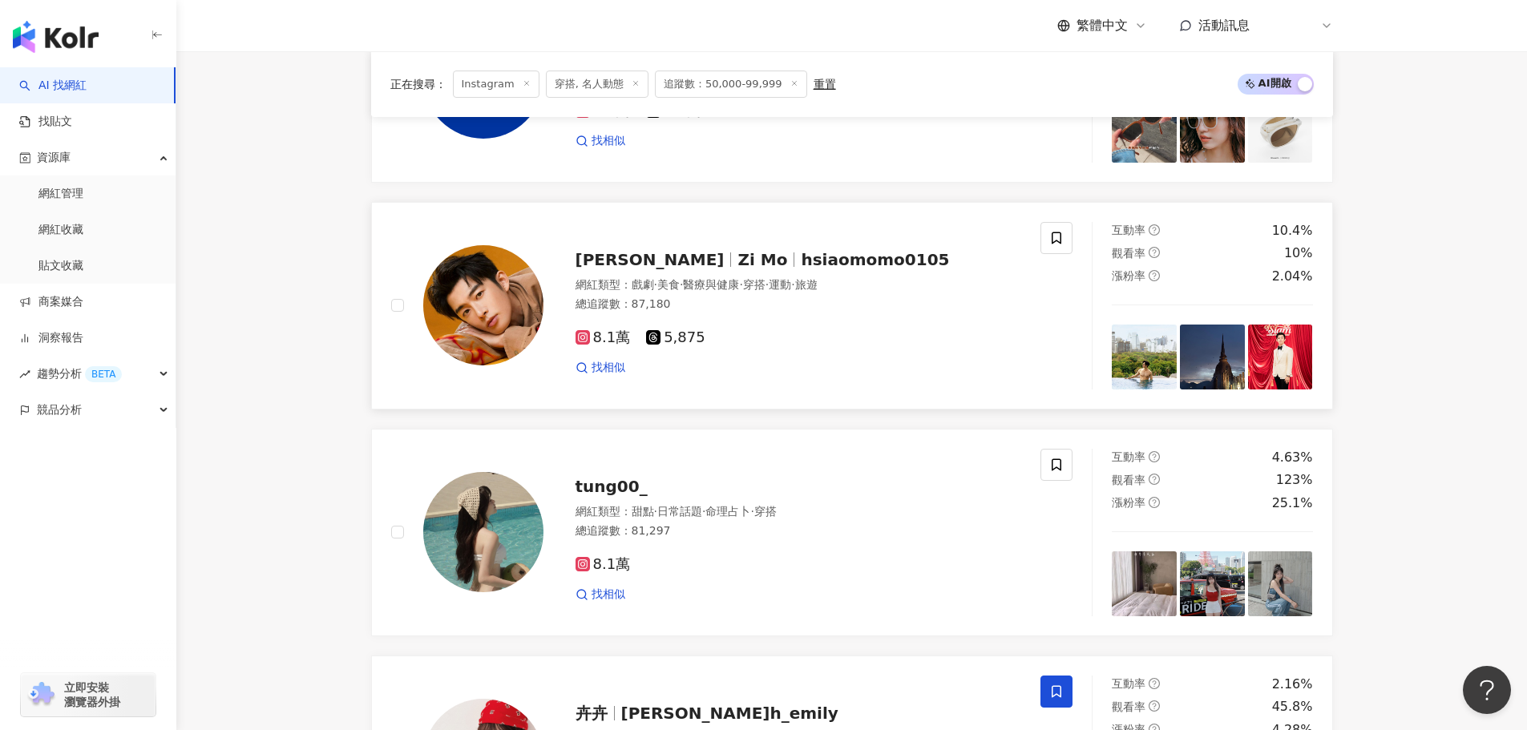
click at [1151, 384] on img at bounding box center [1144, 357] width 65 height 65
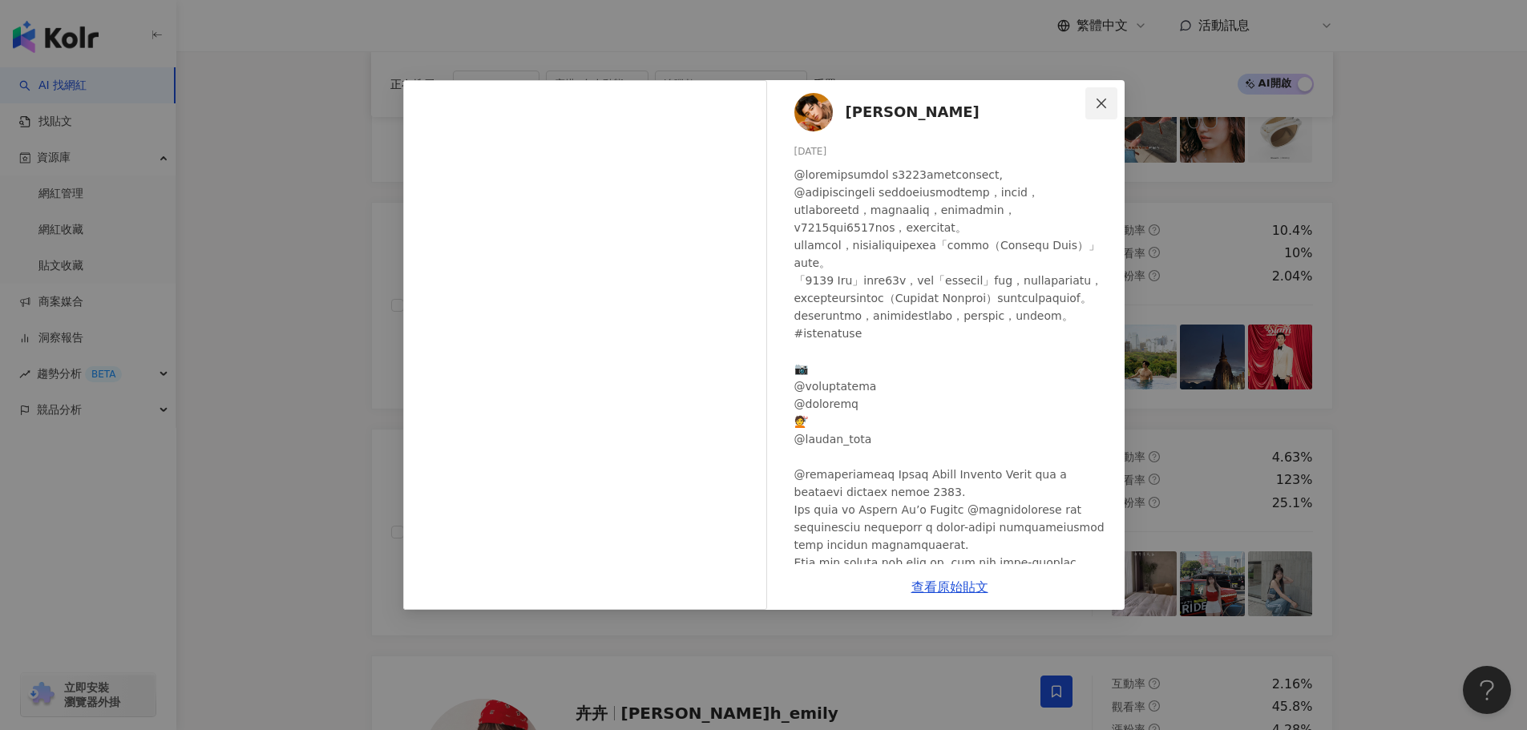
click at [1095, 101] on icon "close" at bounding box center [1101, 103] width 13 height 13
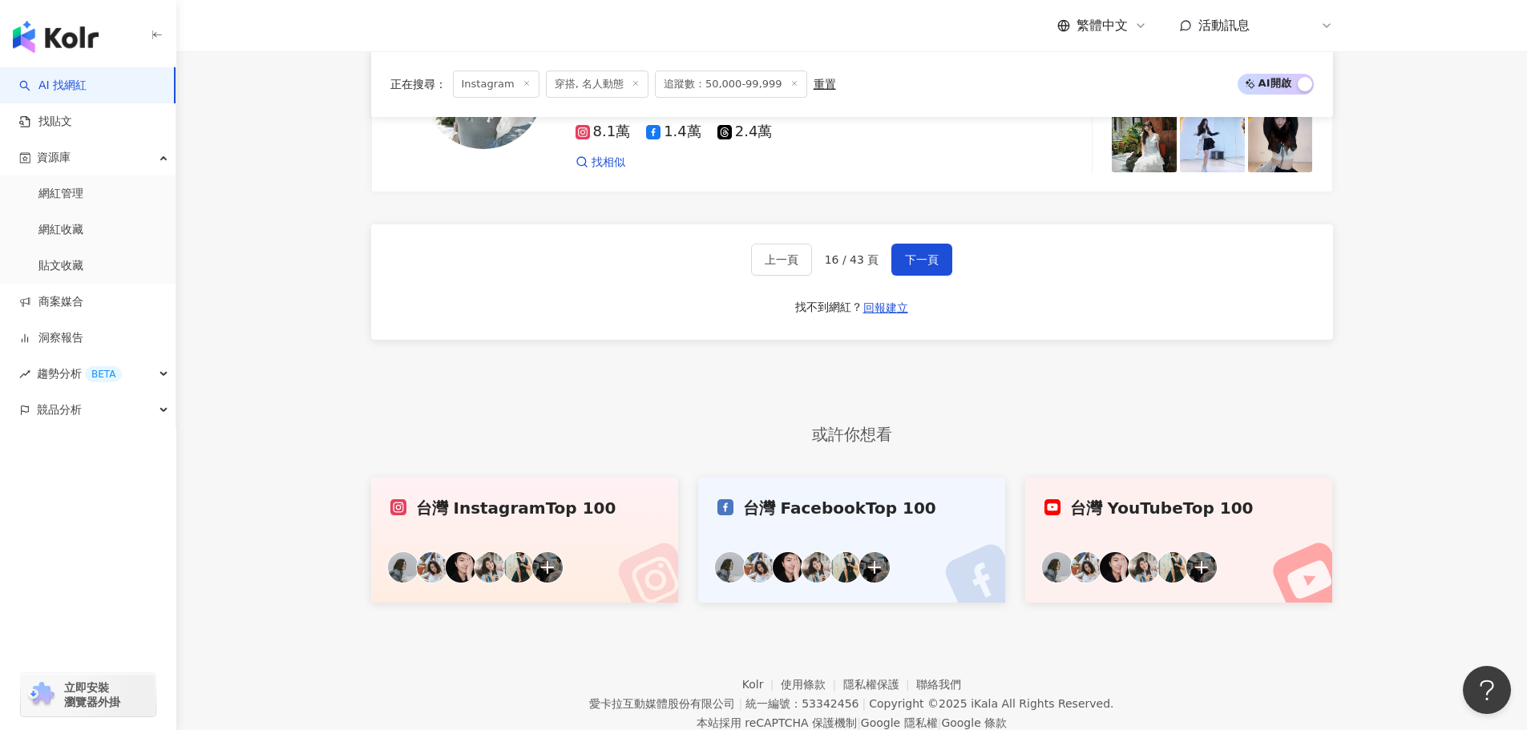
scroll to position [3244, 0]
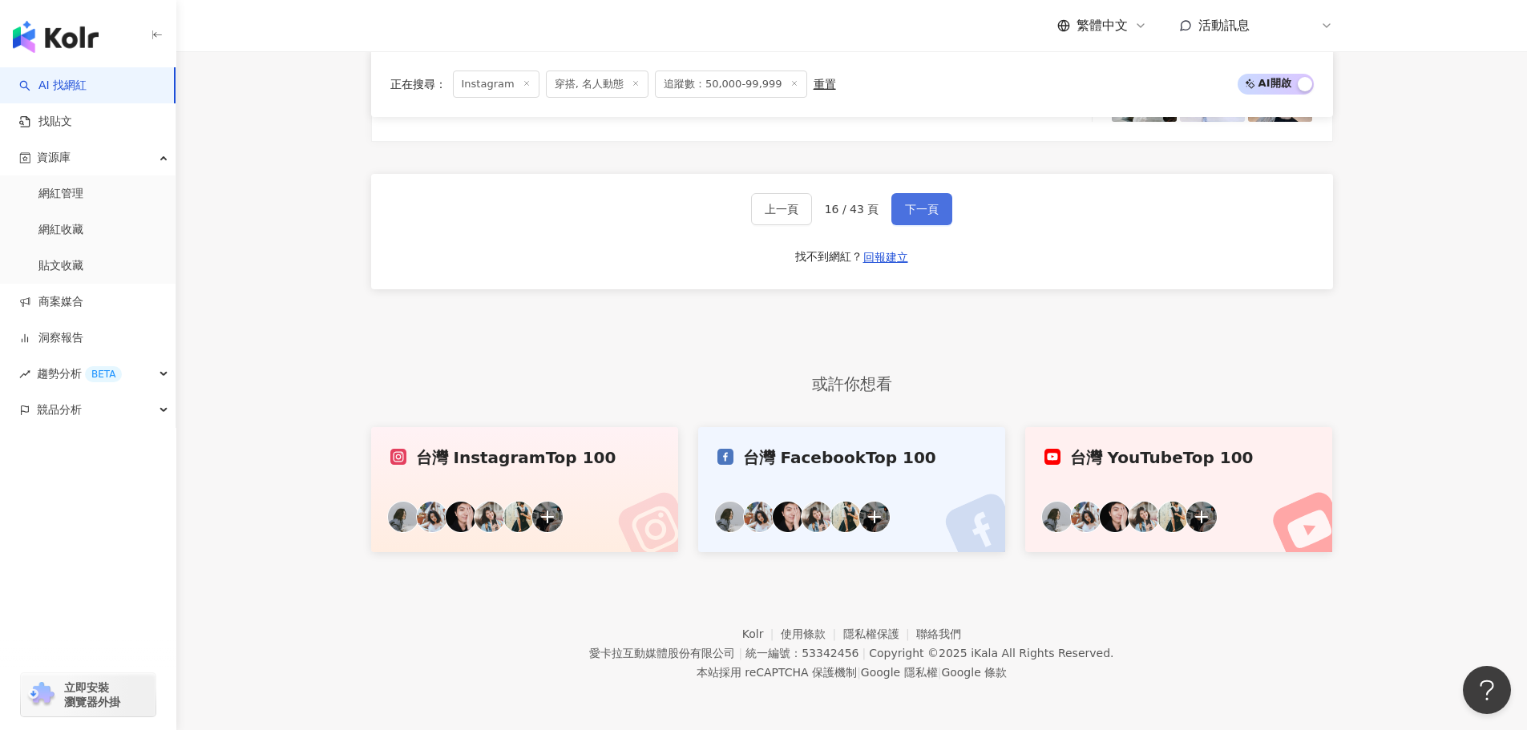
click at [920, 204] on span "下一頁" at bounding box center [922, 209] width 34 height 13
click at [929, 204] on span "下一頁" at bounding box center [922, 209] width 34 height 13
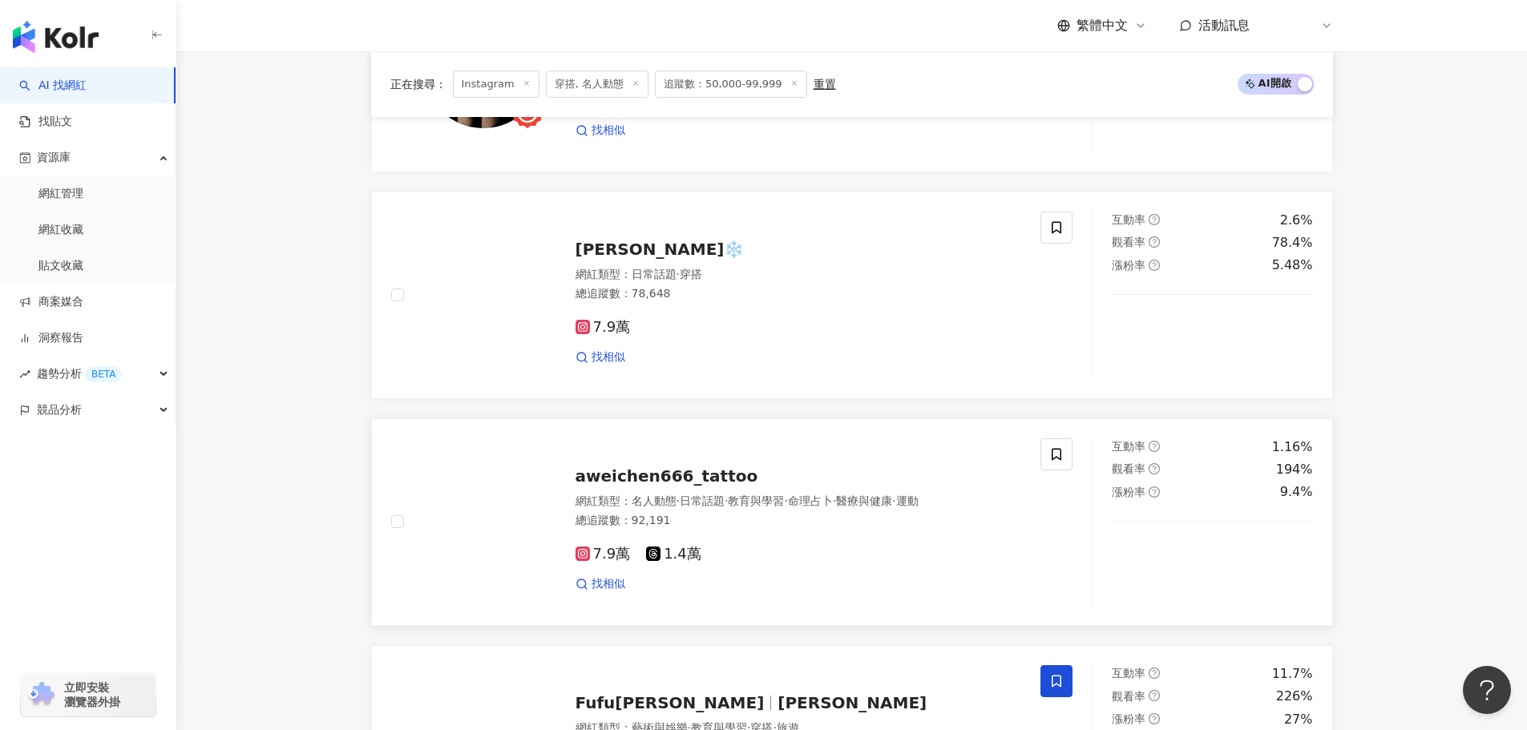
scroll to position [2097, 0]
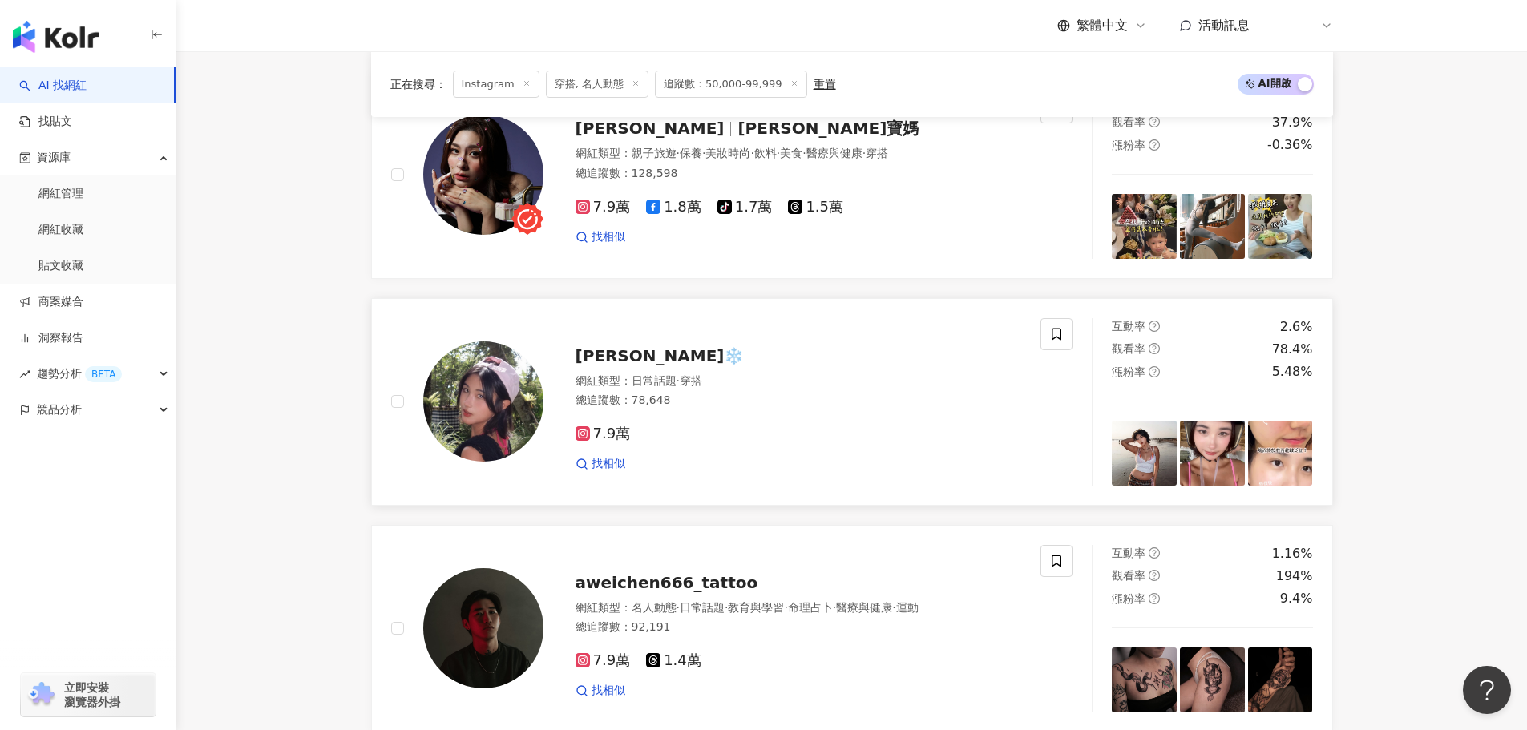
click at [1152, 454] on img at bounding box center [1144, 453] width 65 height 65
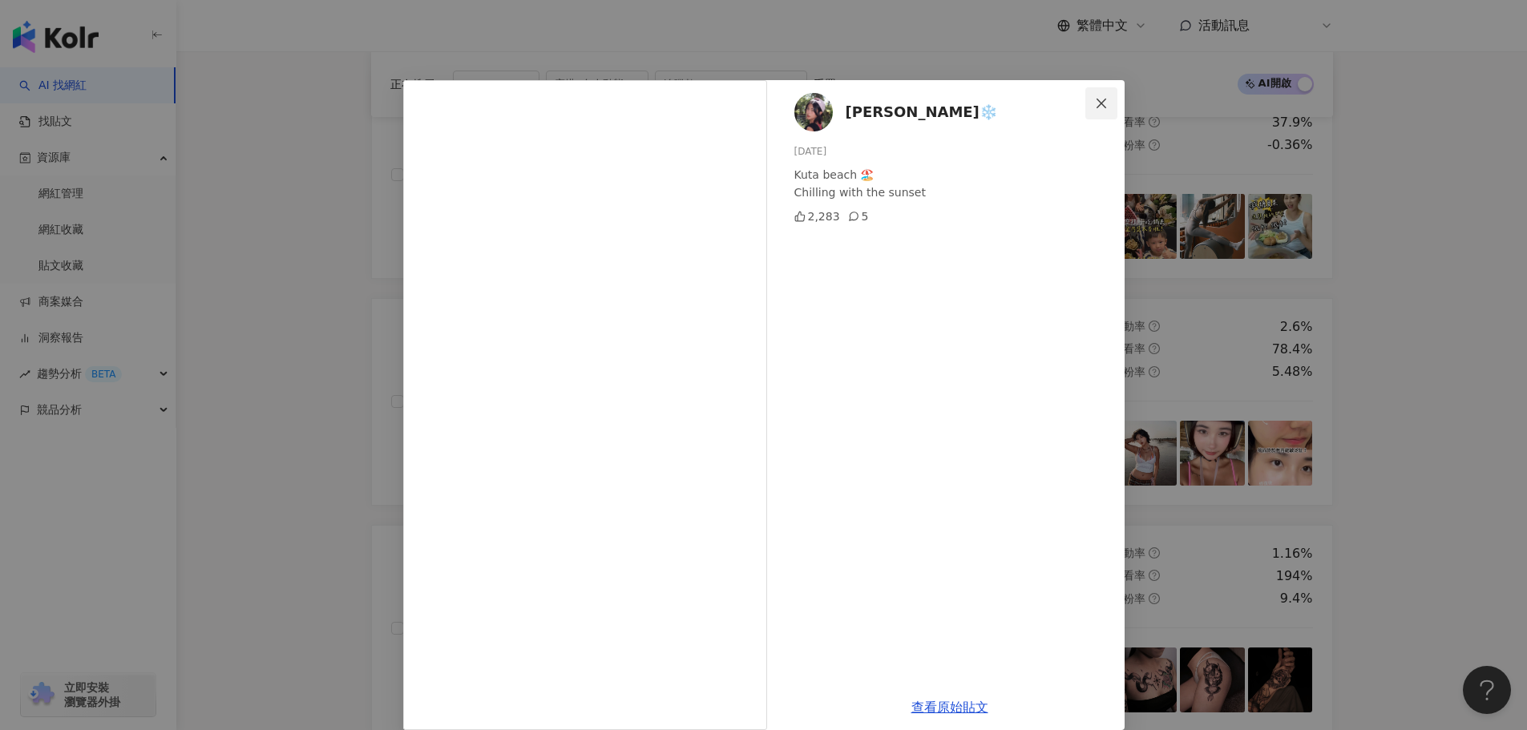
click at [1095, 103] on icon "close" at bounding box center [1101, 103] width 13 height 13
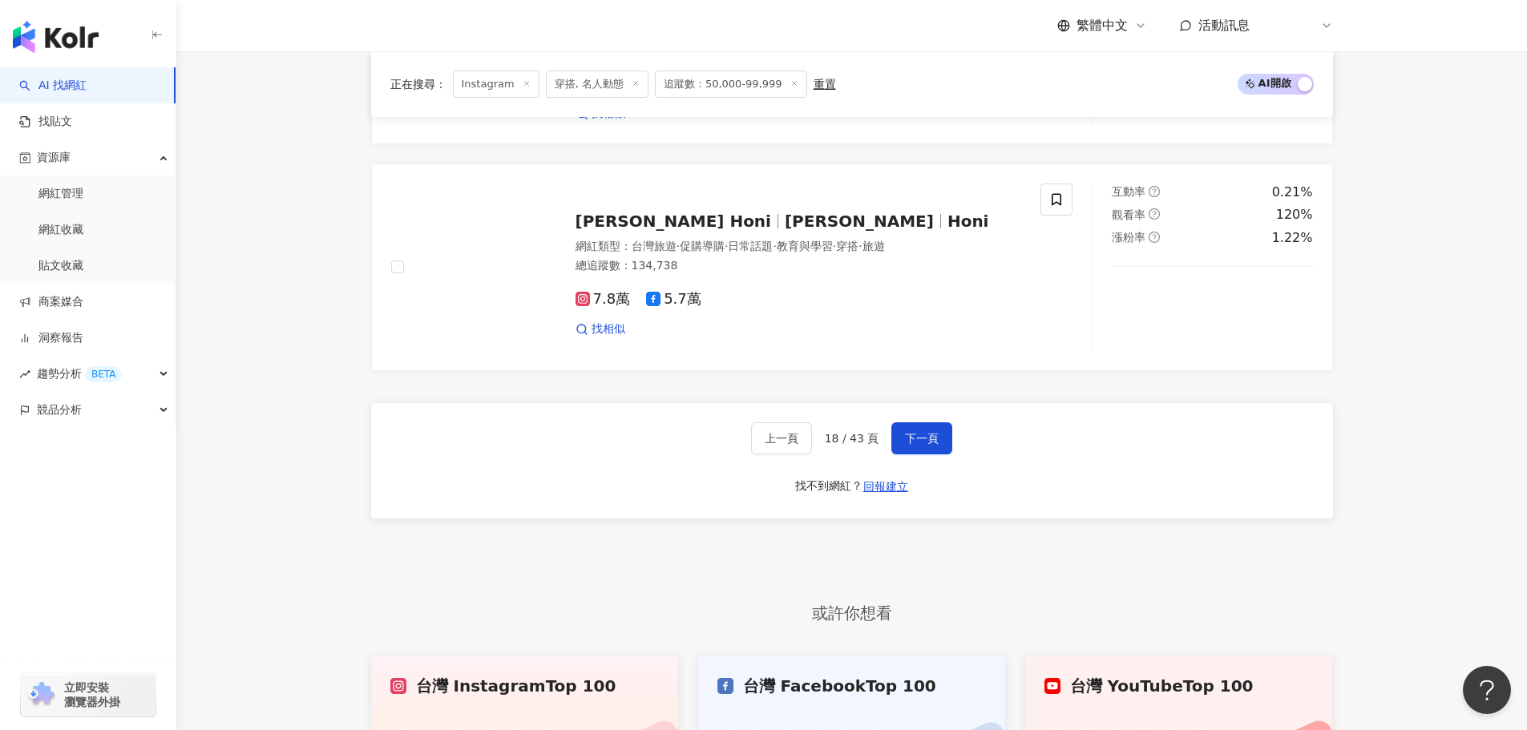
scroll to position [3379, 0]
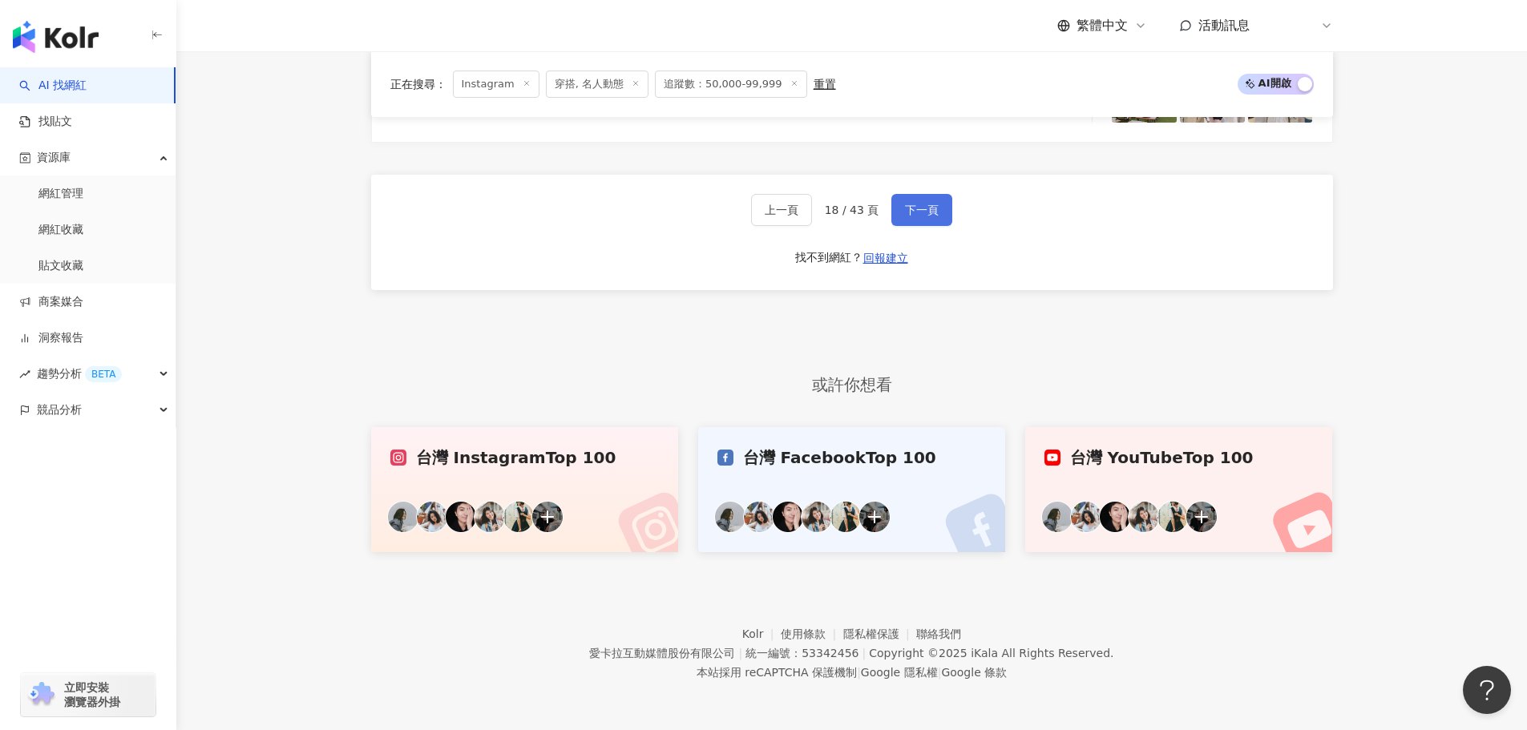
click at [939, 202] on button "下一頁" at bounding box center [921, 210] width 61 height 32
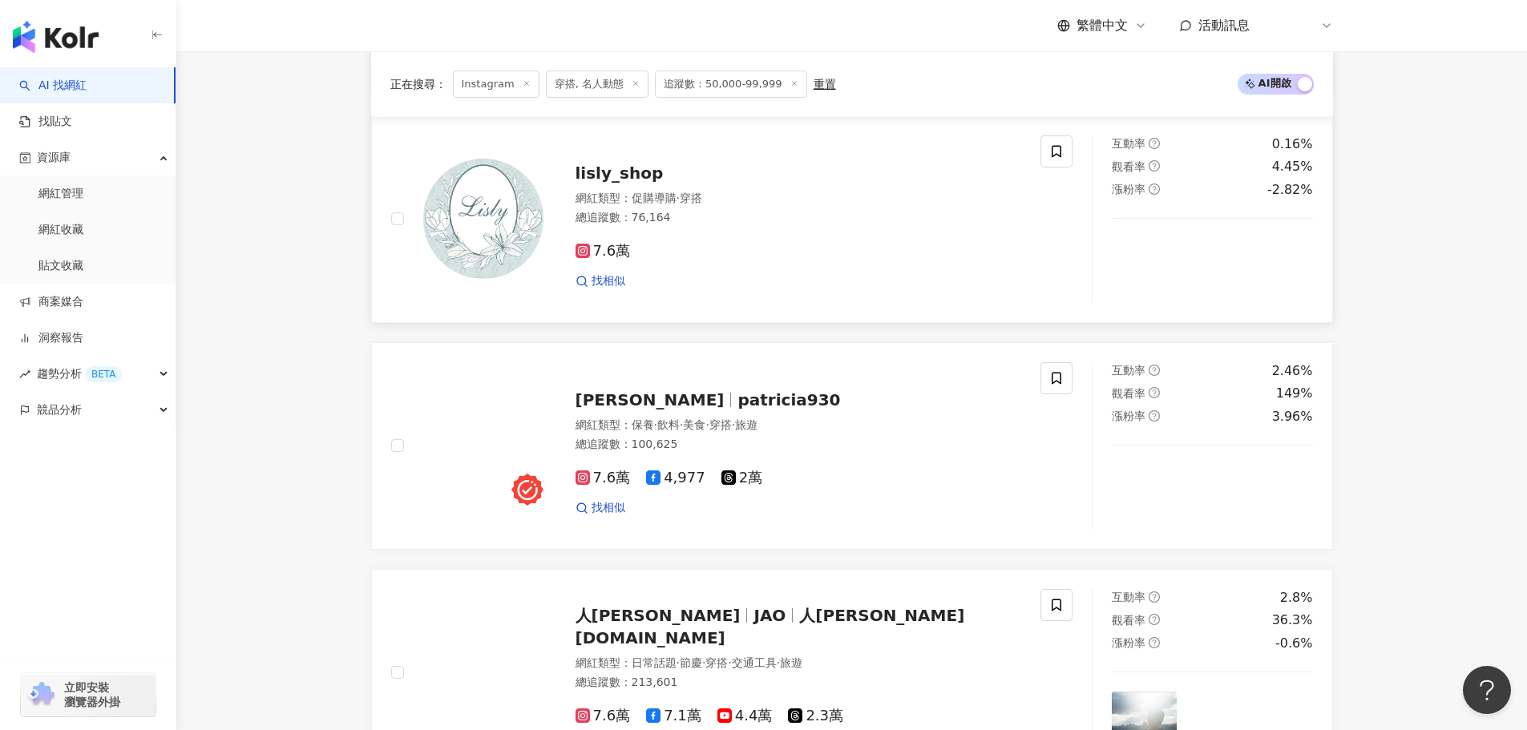
scroll to position [2606, 0]
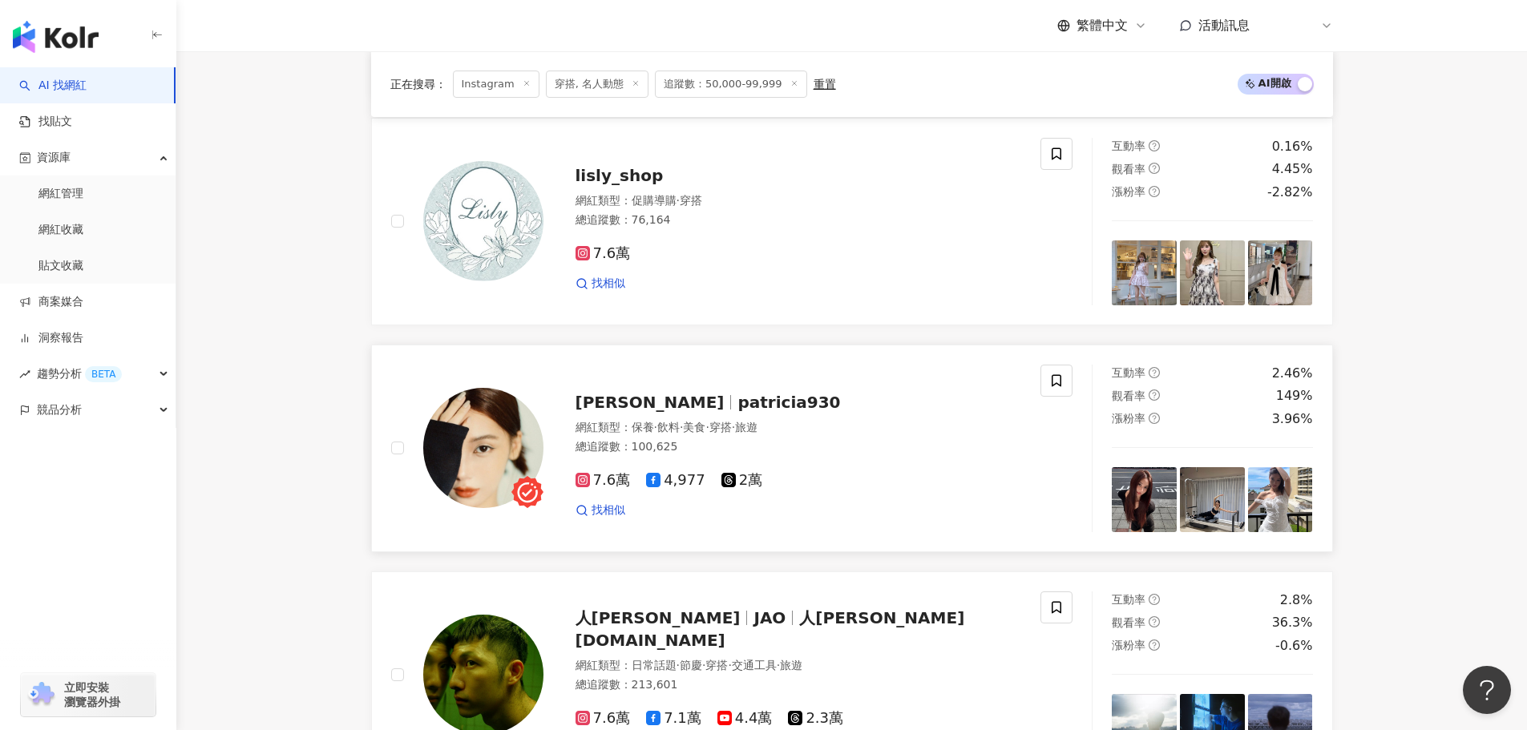
click at [1169, 521] on img at bounding box center [1144, 499] width 65 height 65
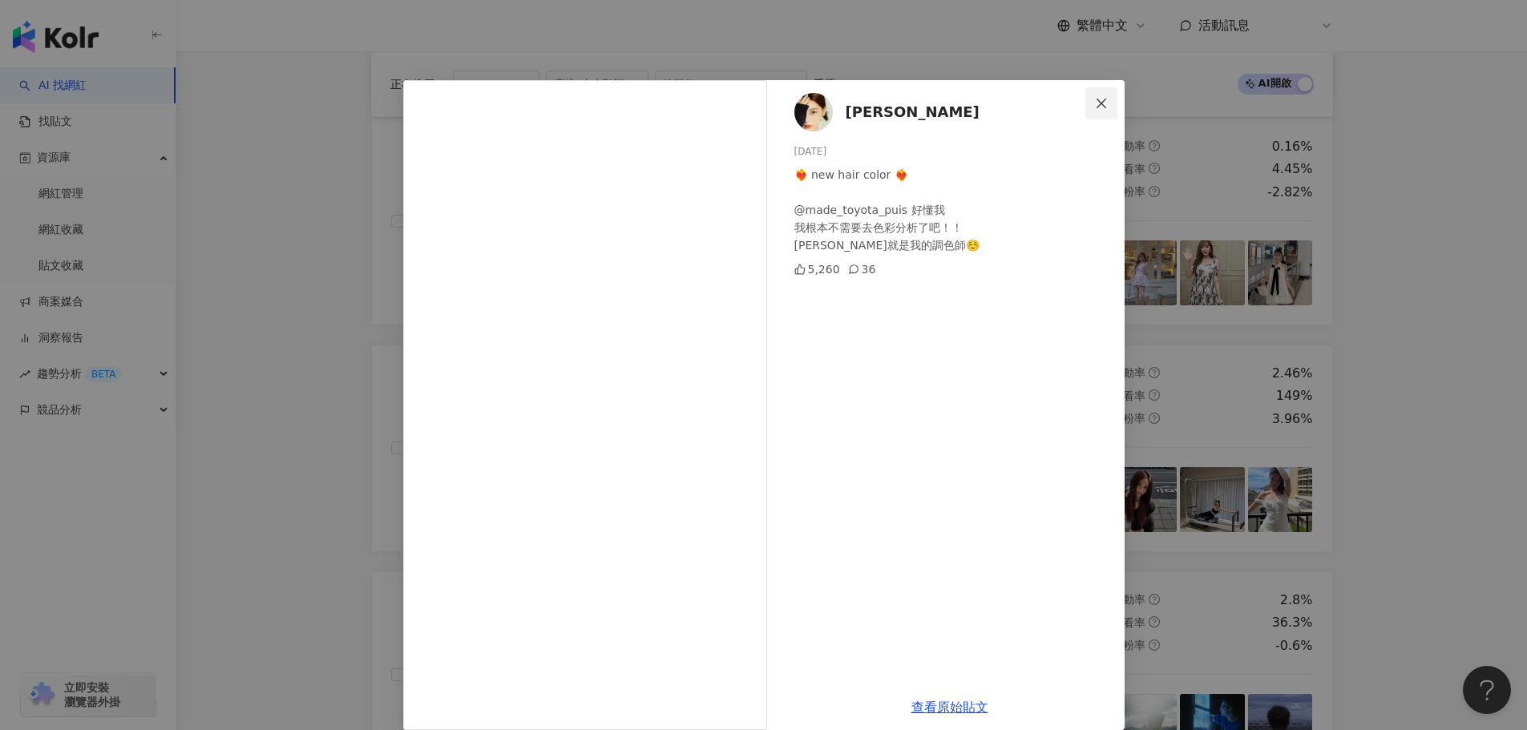
click at [1095, 103] on icon "close" at bounding box center [1101, 103] width 13 height 13
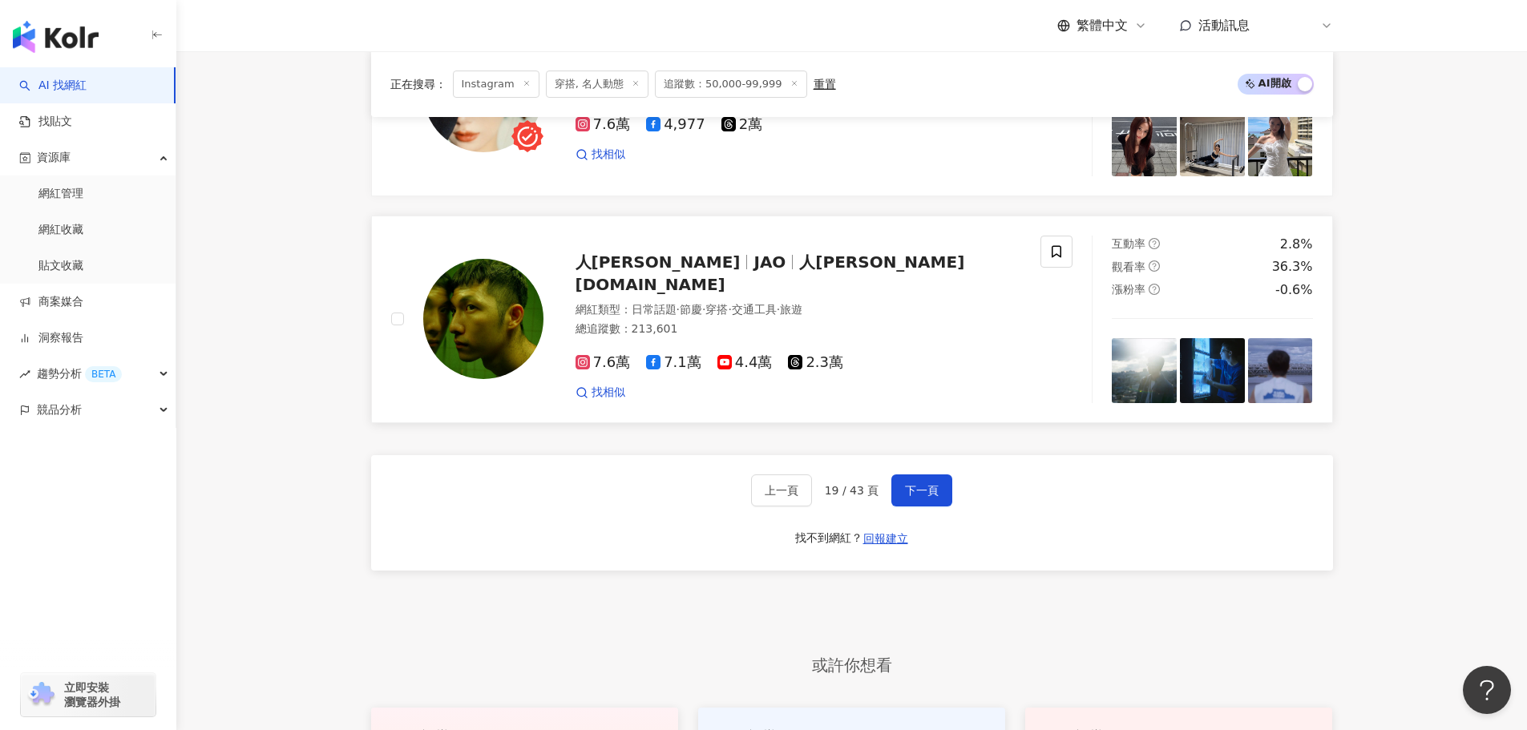
scroll to position [3247, 0]
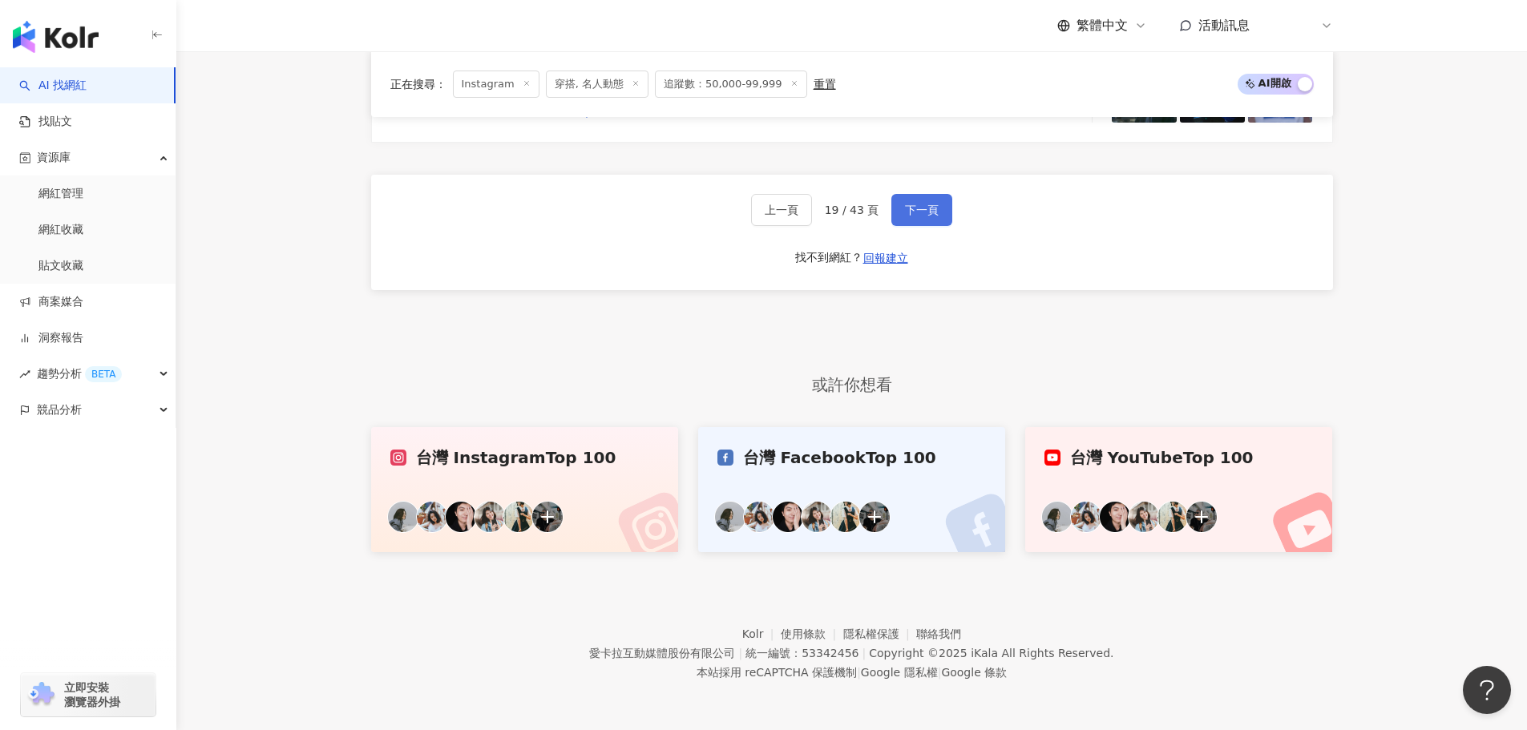
click at [910, 223] on button "下一頁" at bounding box center [921, 210] width 61 height 32
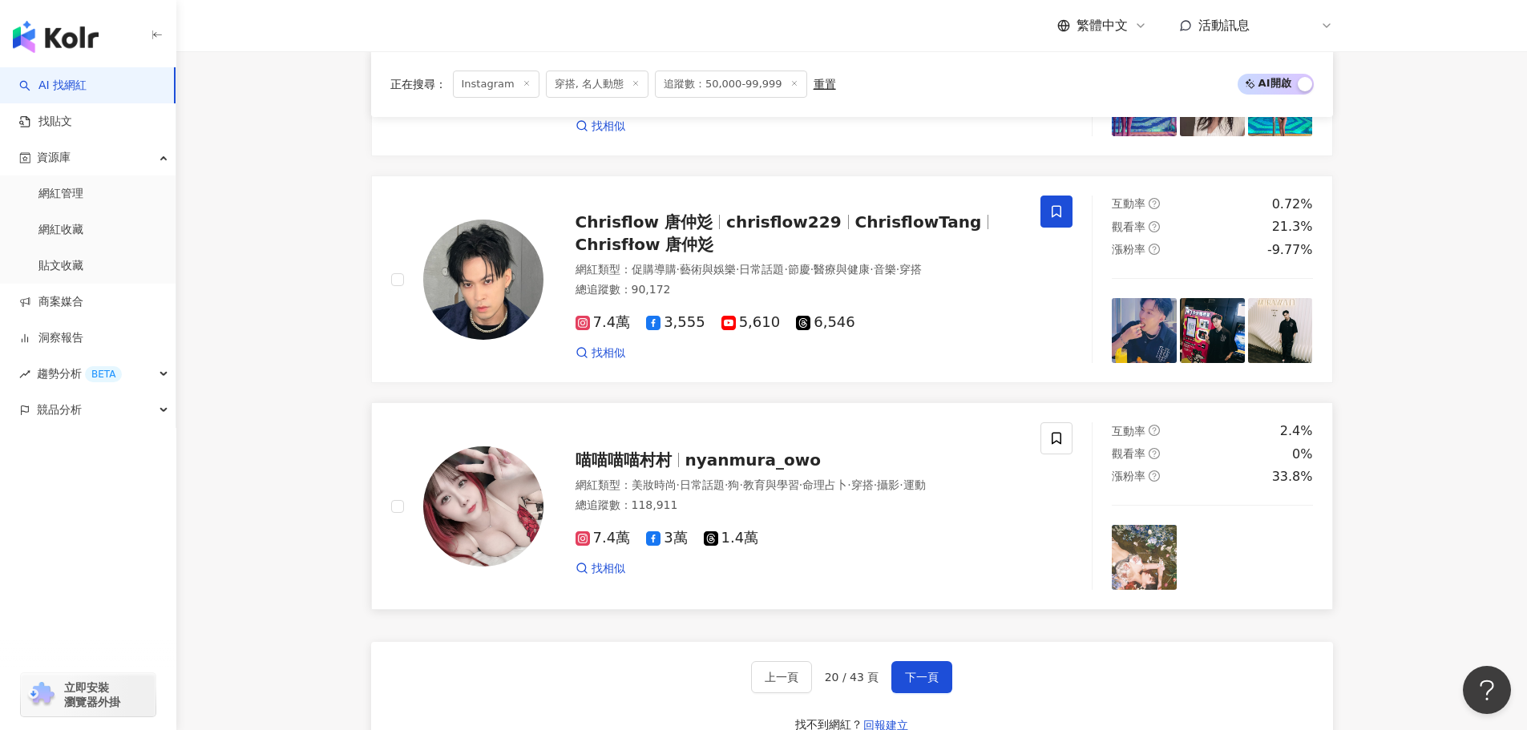
scroll to position [2762, 0]
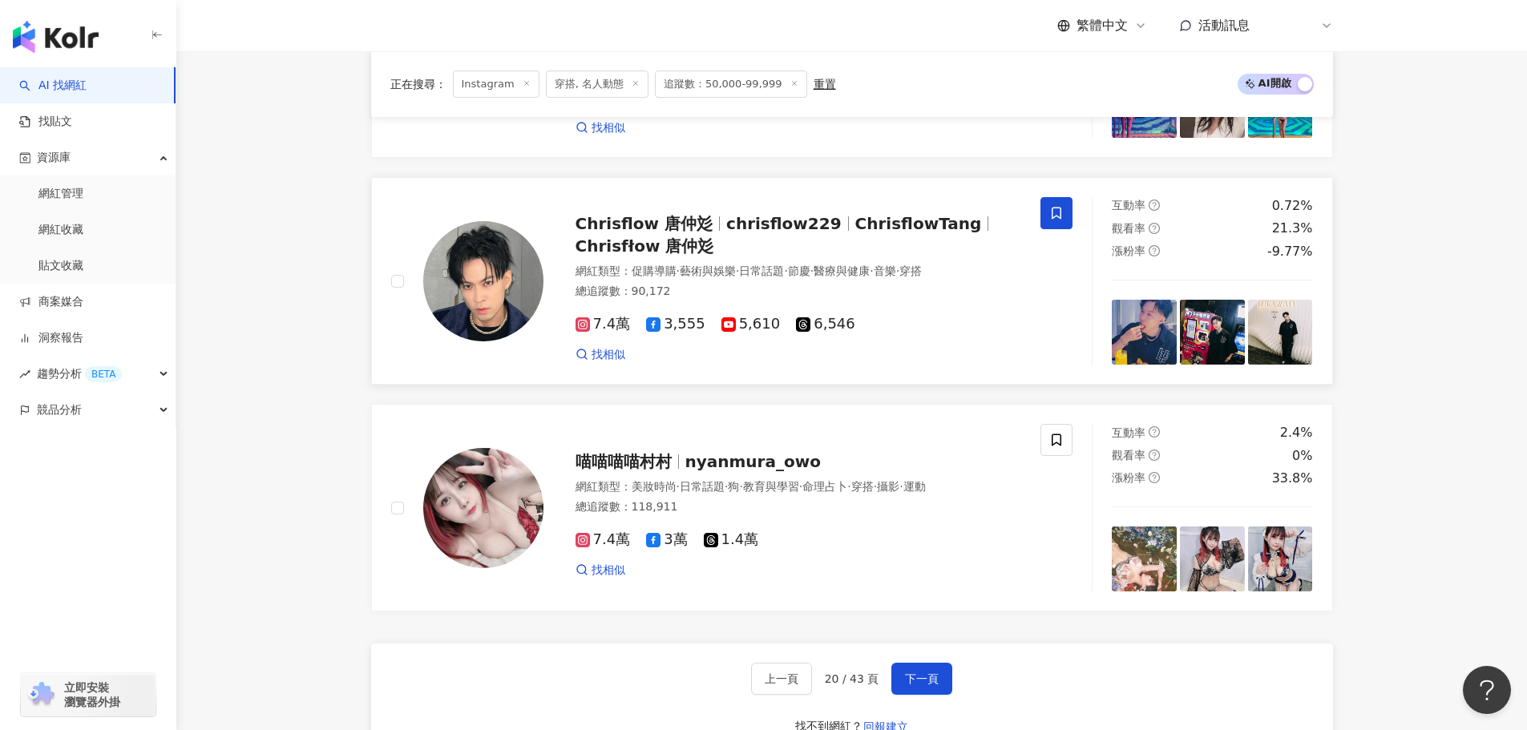
click at [1203, 353] on img at bounding box center [1212, 332] width 65 height 65
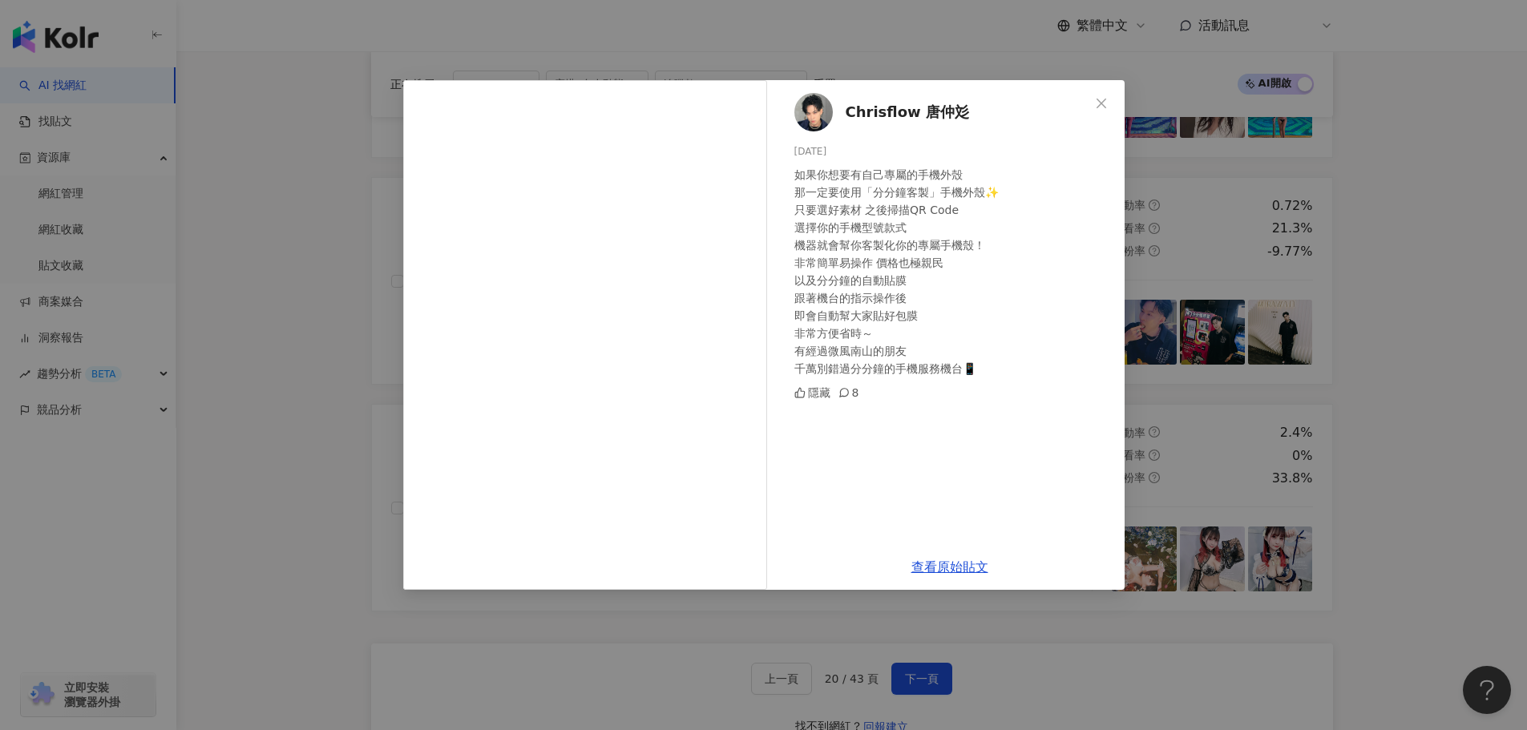
click at [1108, 105] on span "Close" at bounding box center [1101, 103] width 32 height 13
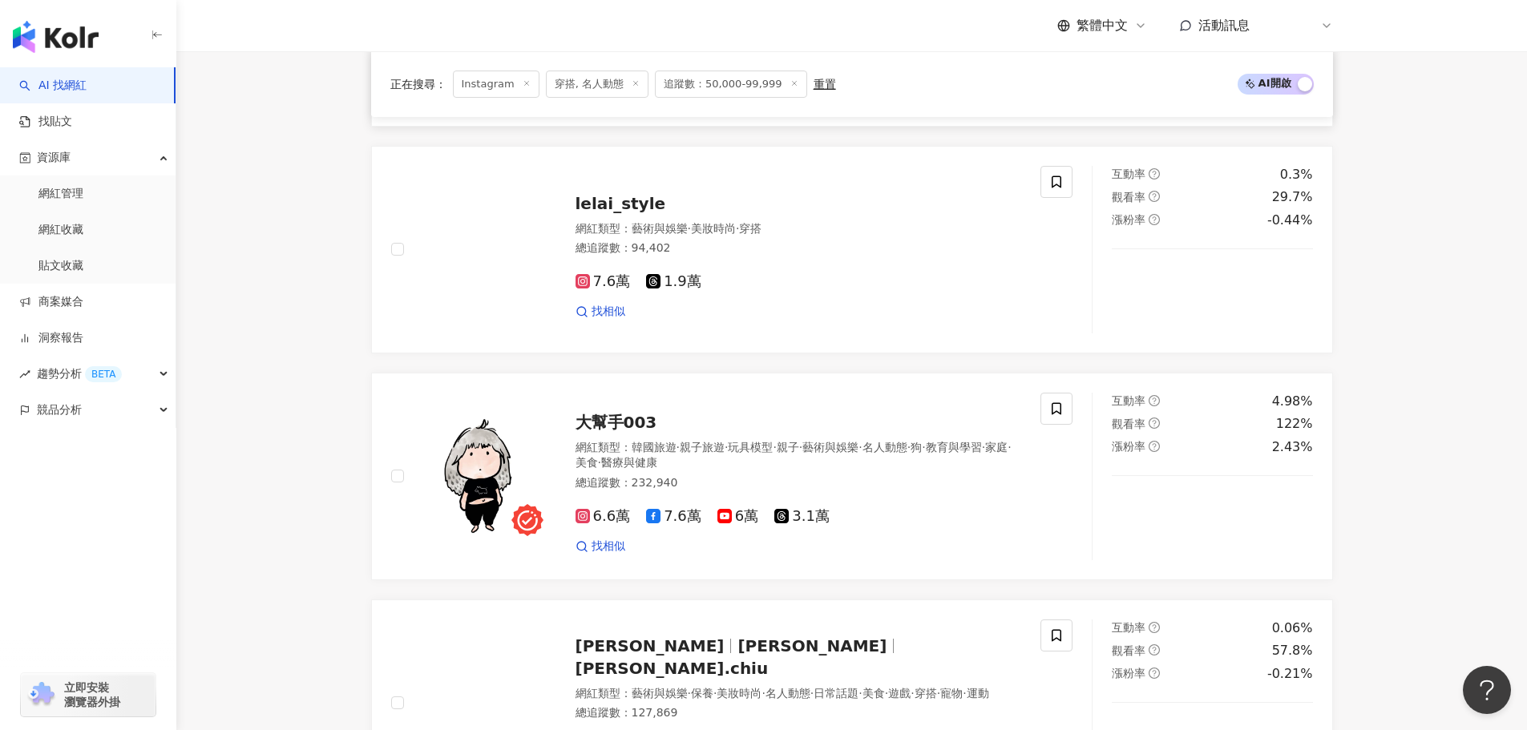
scroll to position [678, 0]
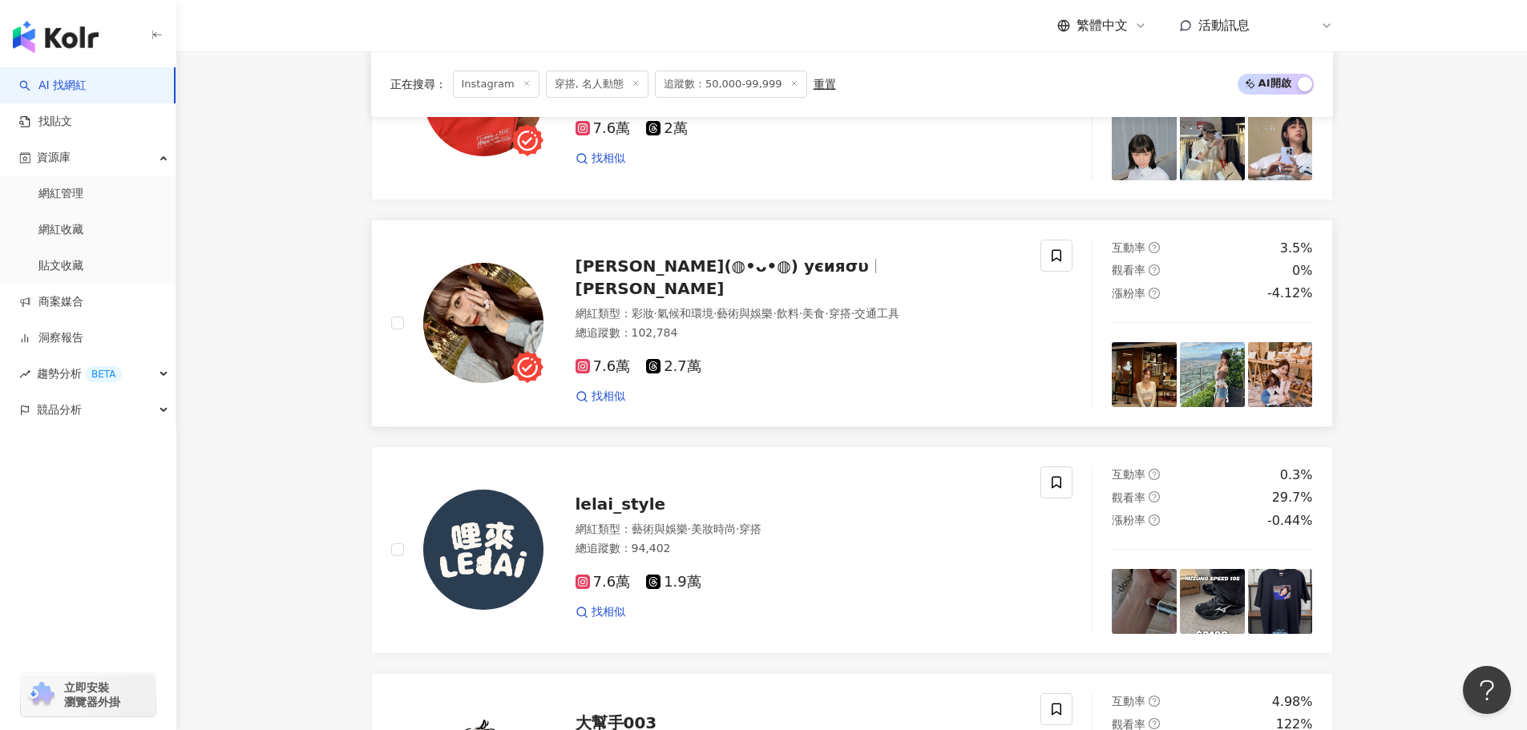
click at [1256, 386] on img at bounding box center [1280, 374] width 65 height 65
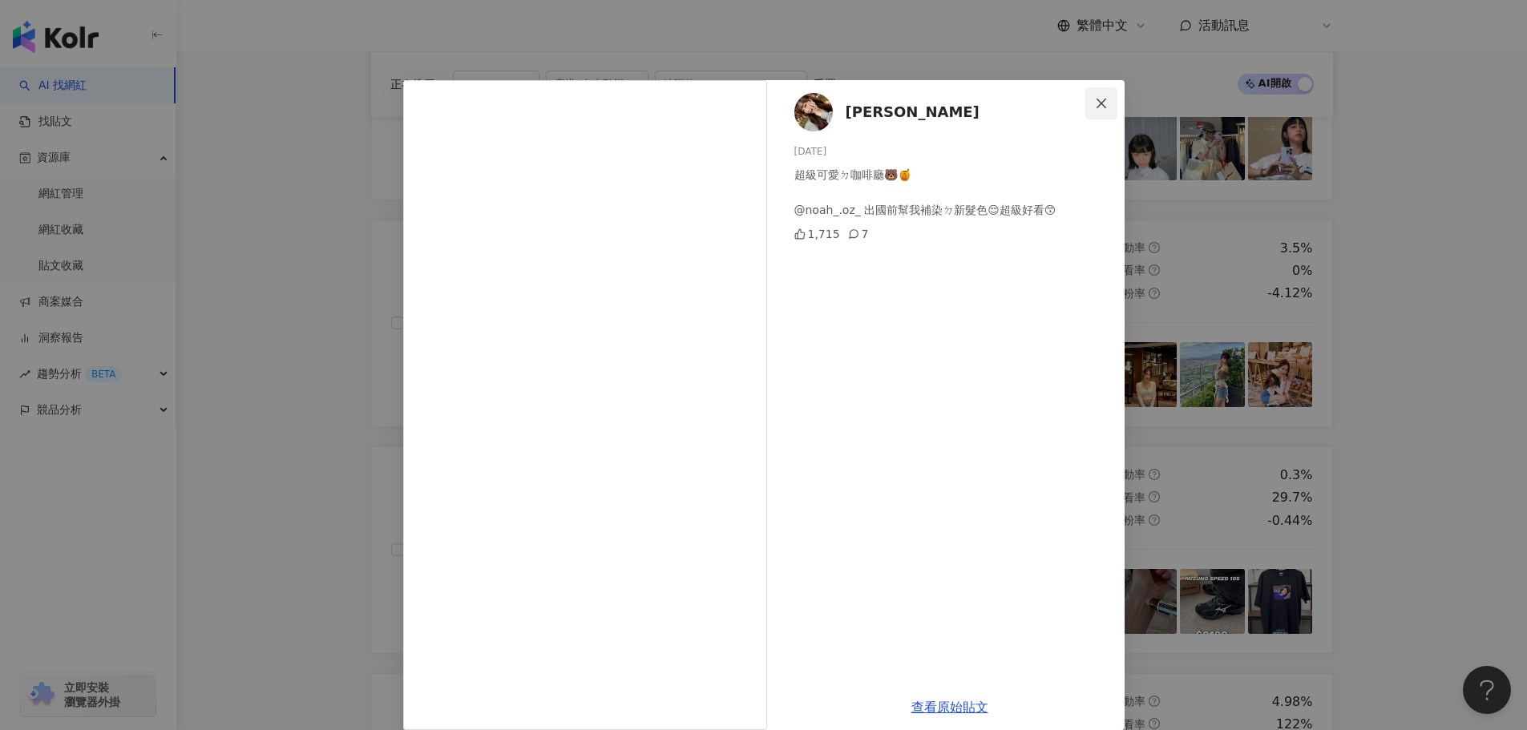
click at [1096, 110] on button "Close" at bounding box center [1101, 103] width 32 height 32
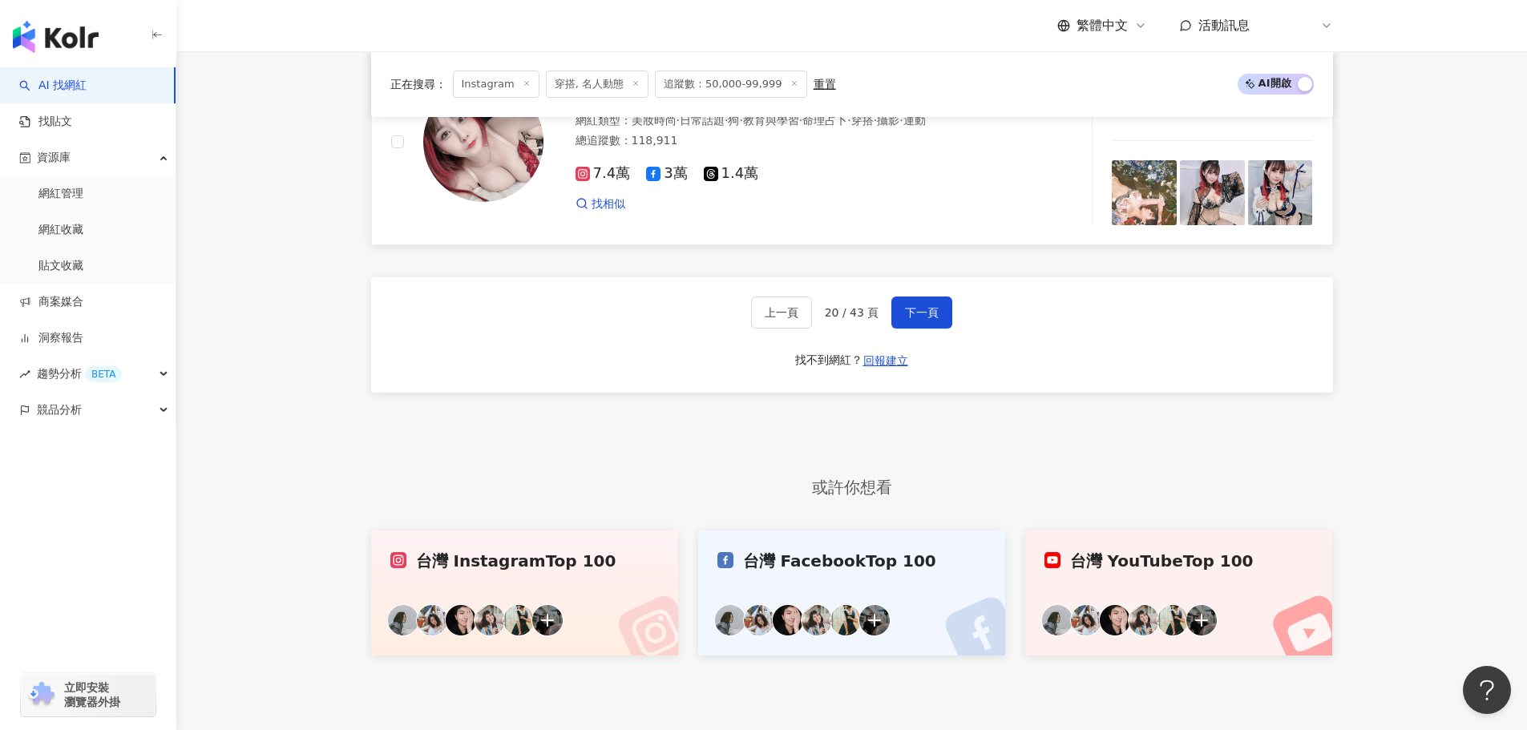
scroll to position [3003, 0]
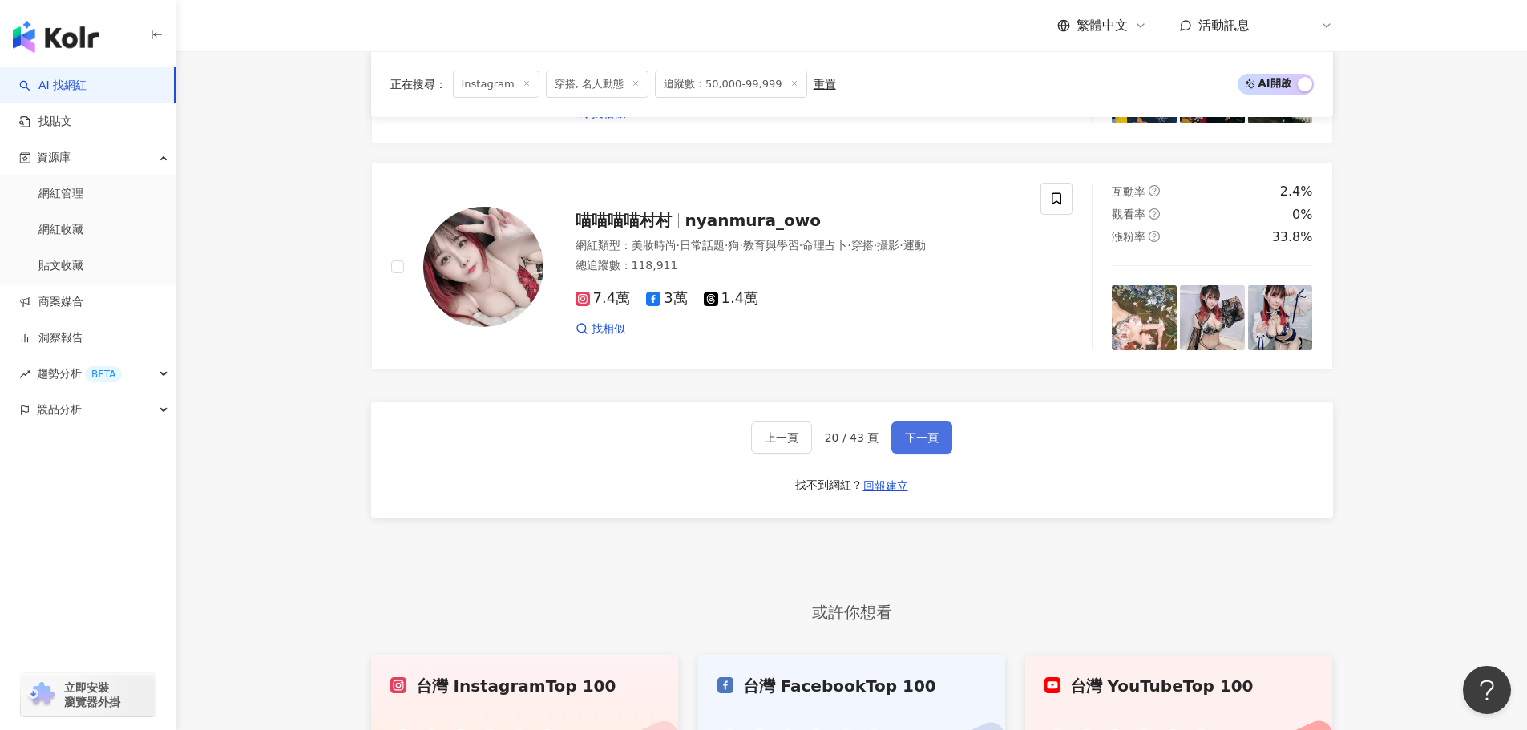
click at [906, 444] on span "下一頁" at bounding box center [922, 437] width 34 height 13
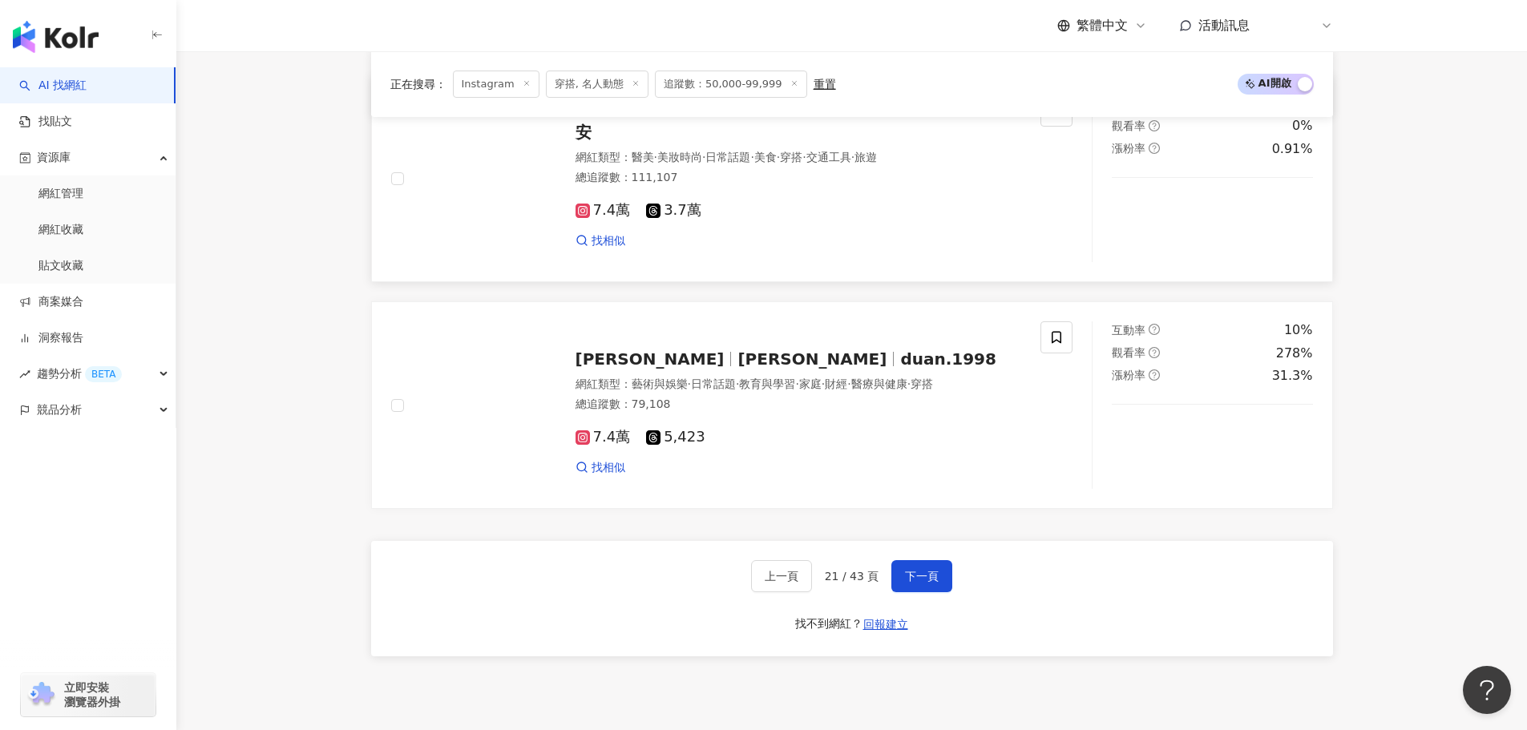
scroll to position [2763, 0]
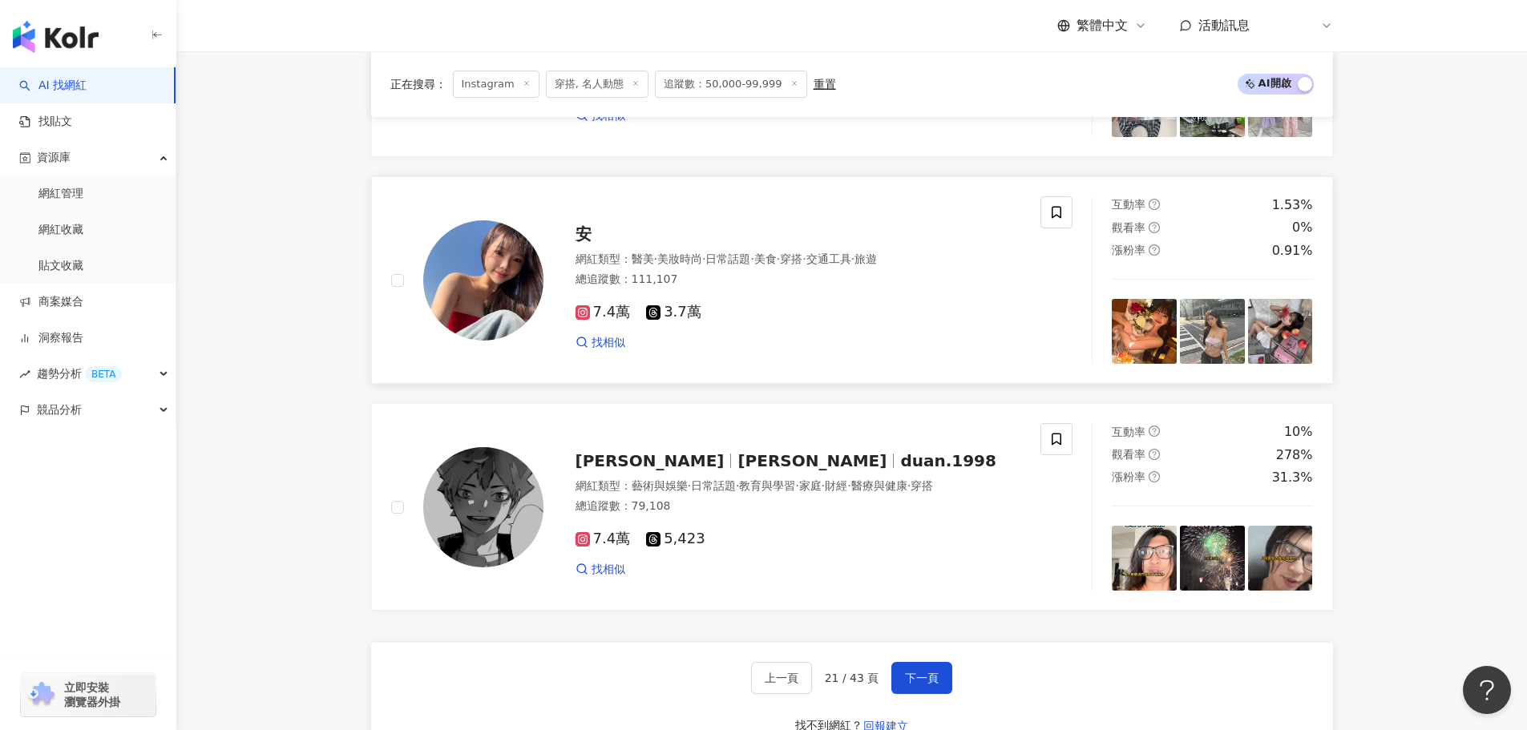
click at [1139, 347] on img at bounding box center [1144, 331] width 65 height 65
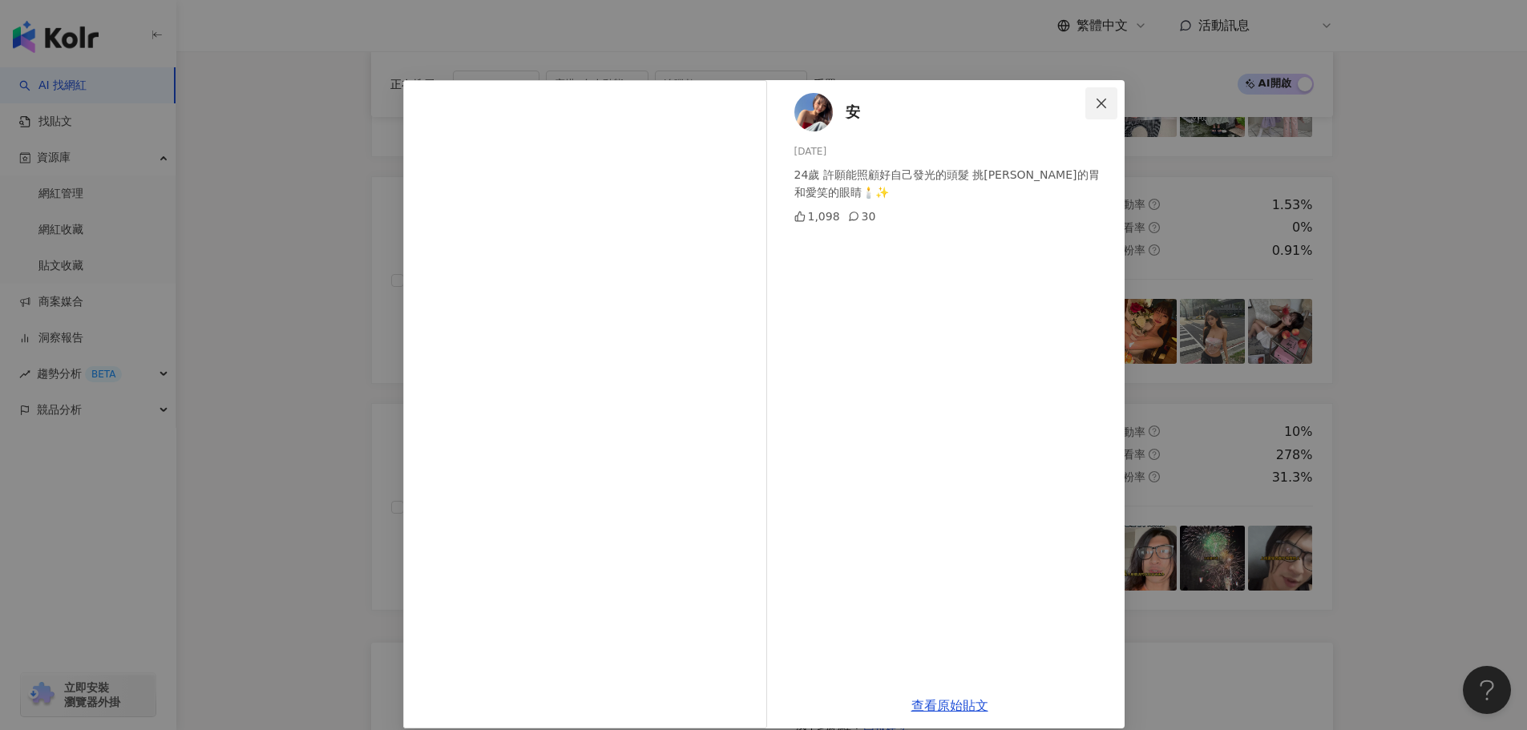
click at [1101, 107] on icon "close" at bounding box center [1101, 103] width 13 height 13
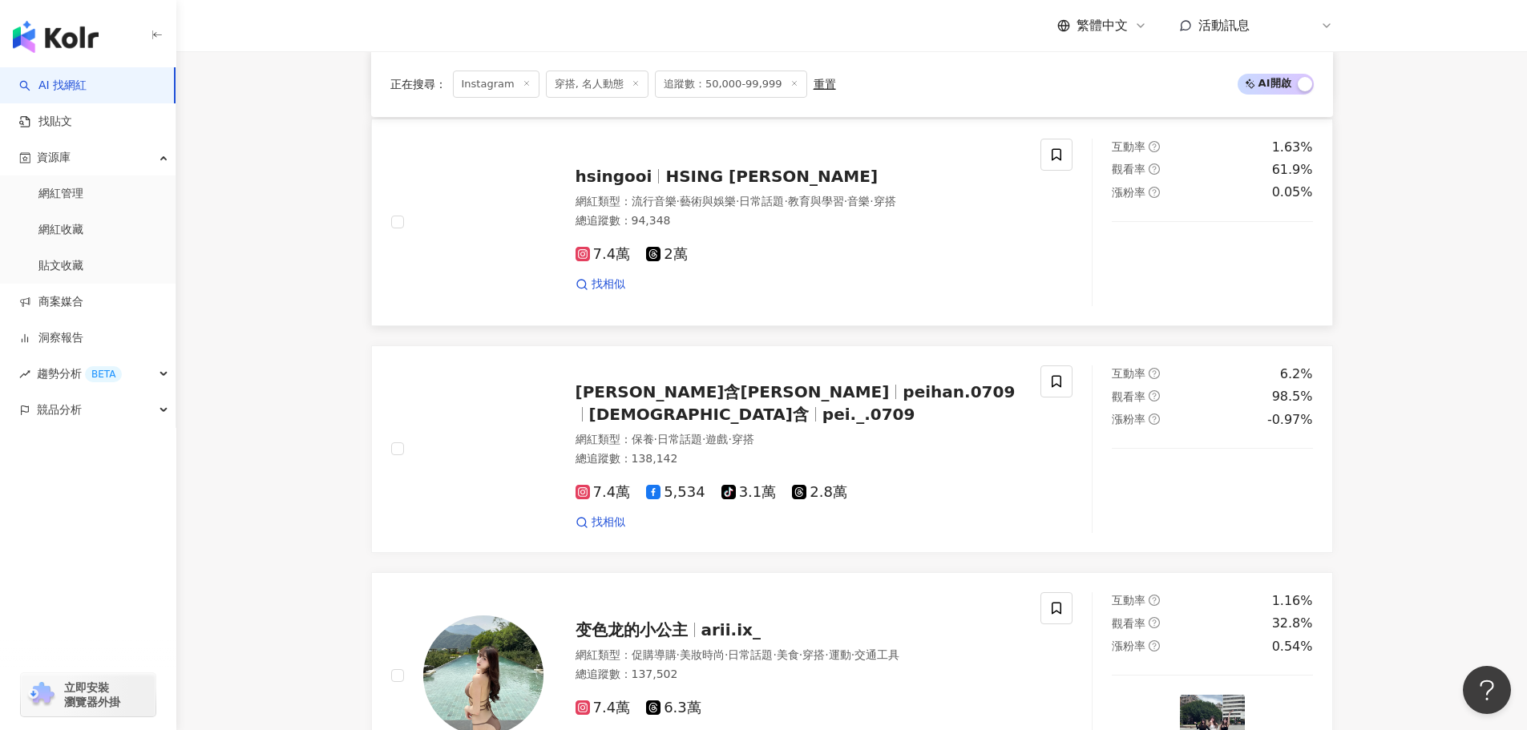
scroll to position [599, 0]
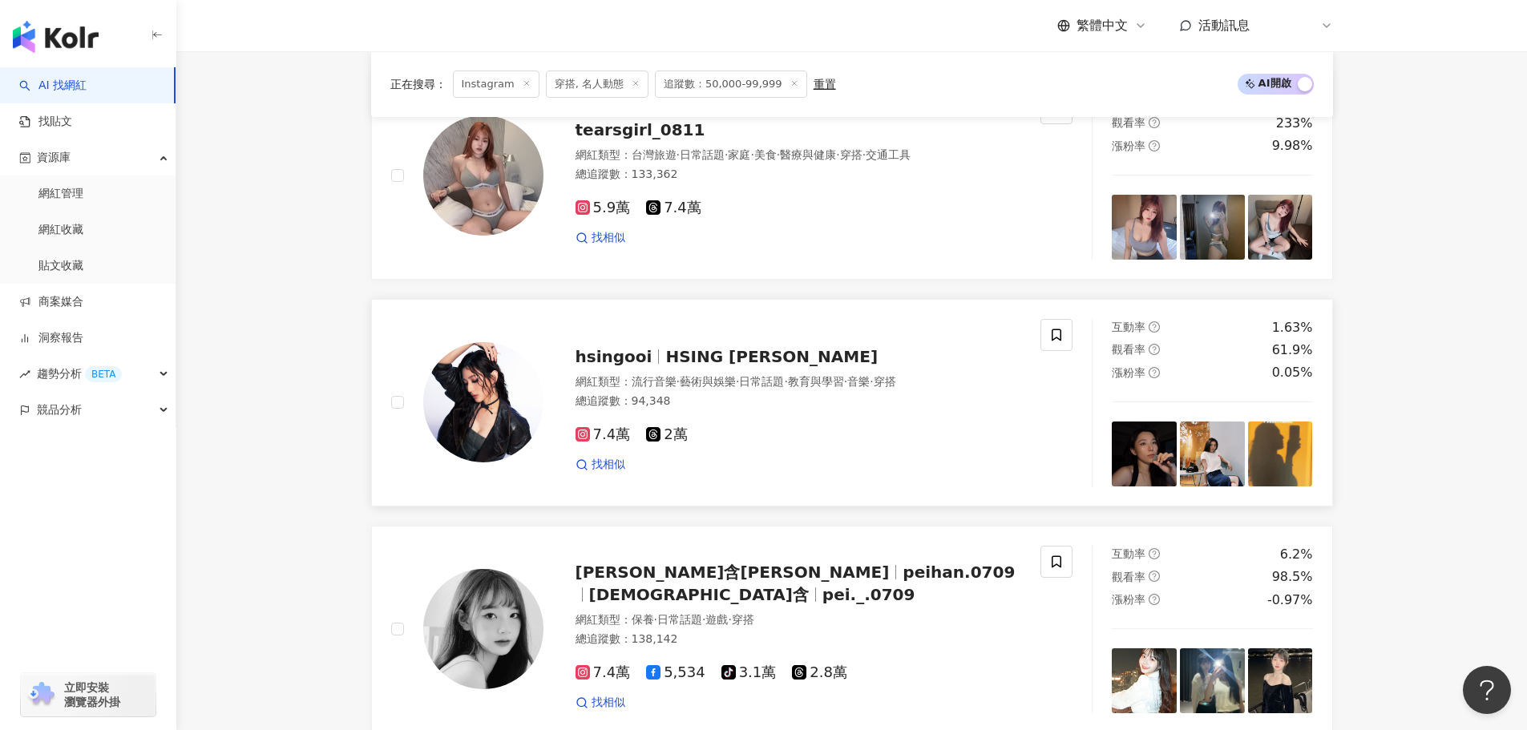
click at [1166, 461] on img at bounding box center [1144, 454] width 65 height 65
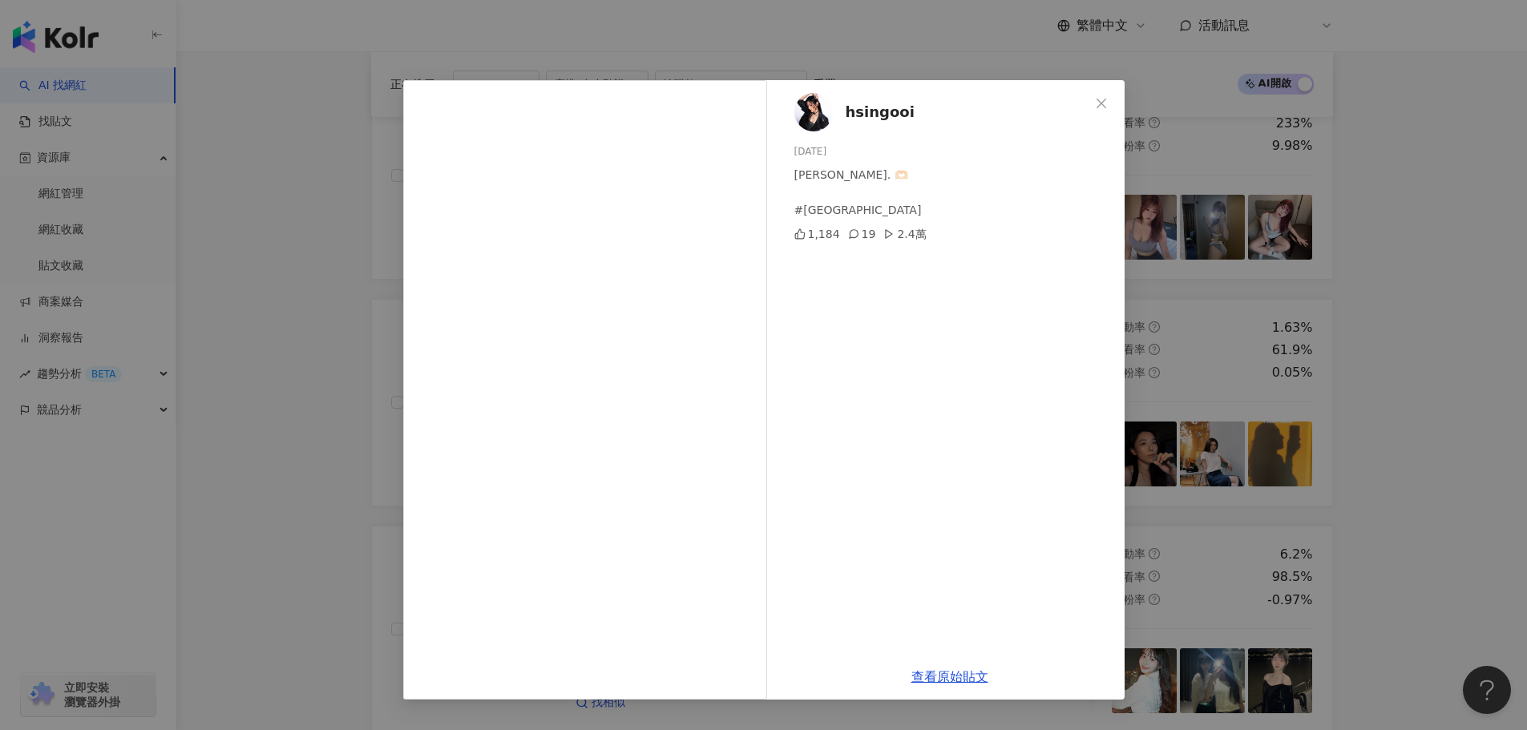
click at [1096, 107] on icon "close" at bounding box center [1101, 103] width 13 height 13
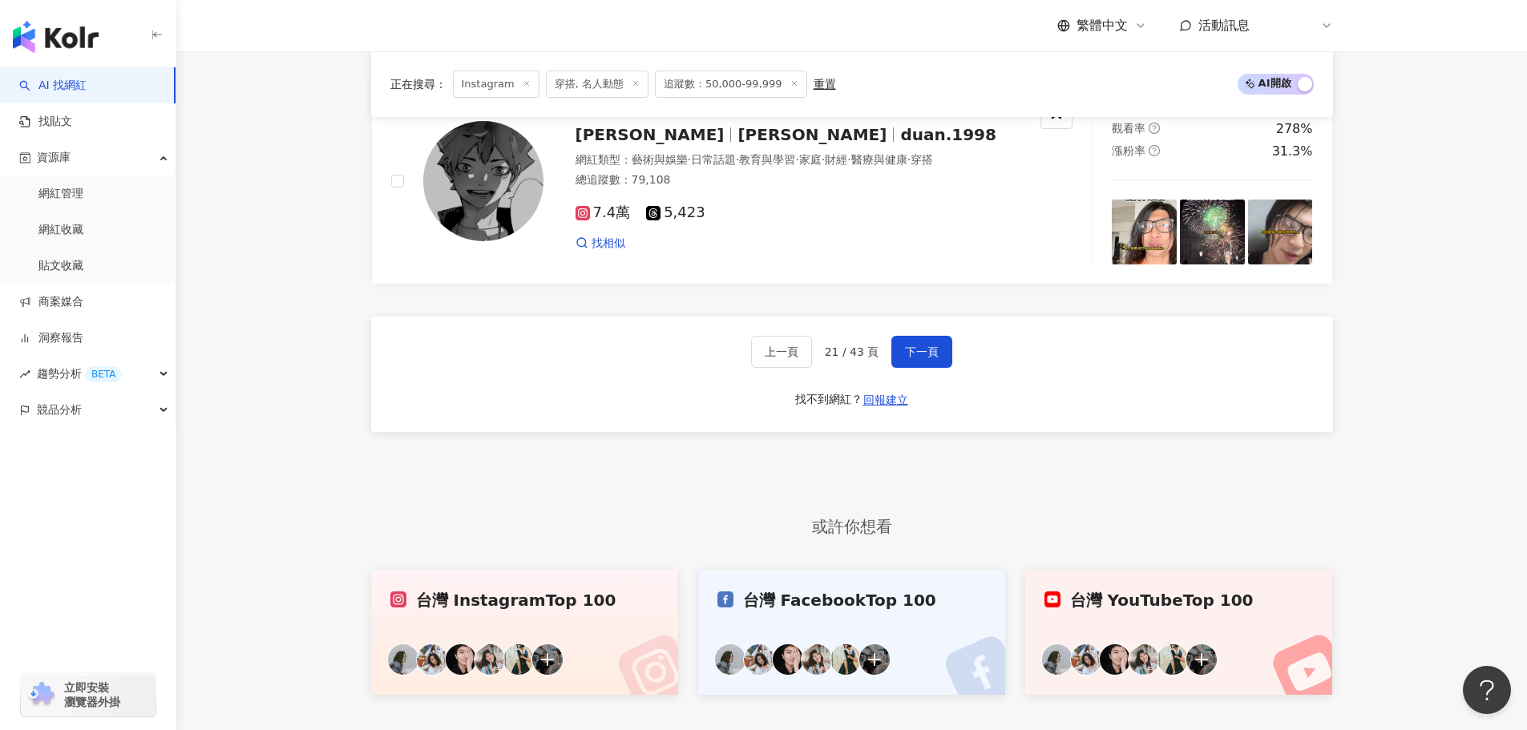
scroll to position [3003, 0]
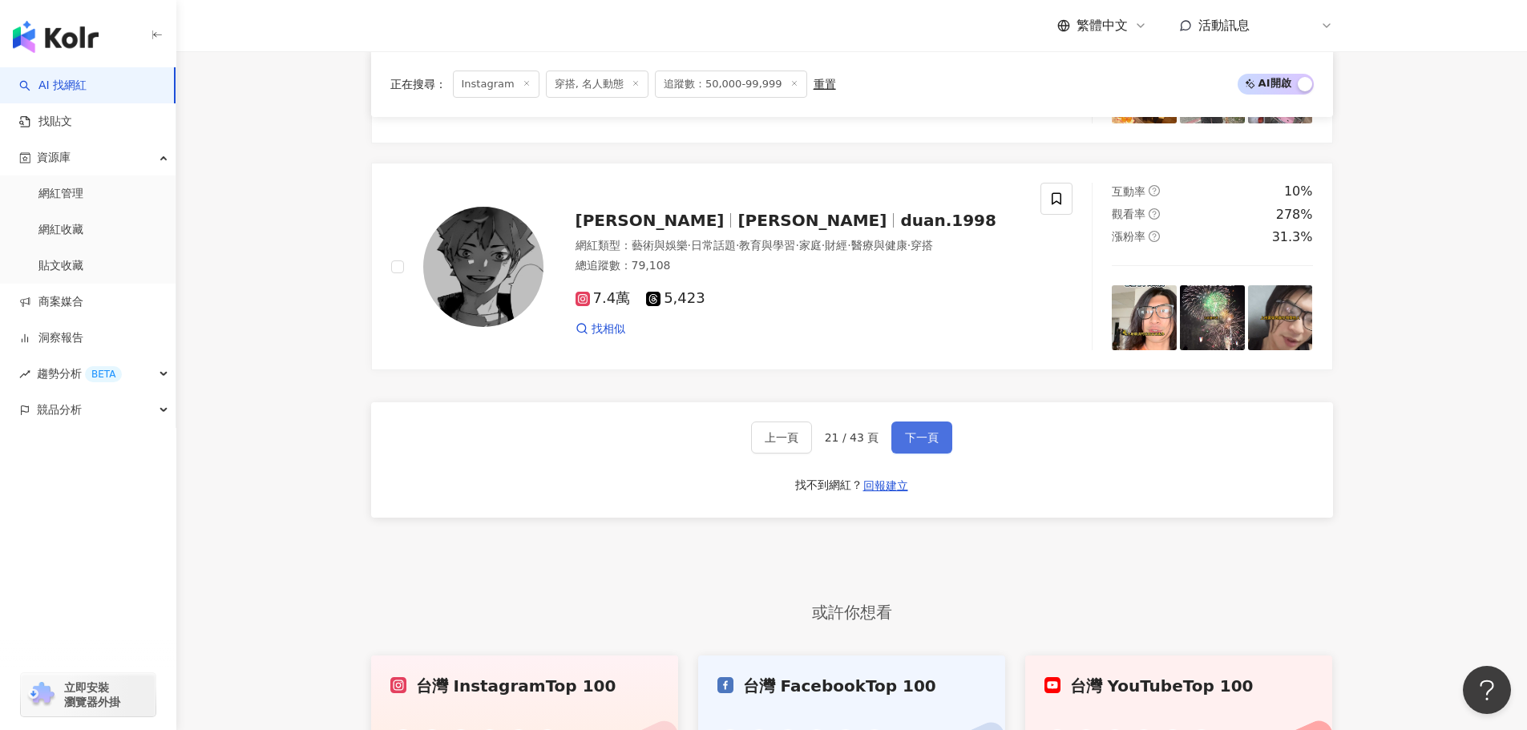
click at [908, 444] on span "下一頁" at bounding box center [922, 437] width 34 height 13
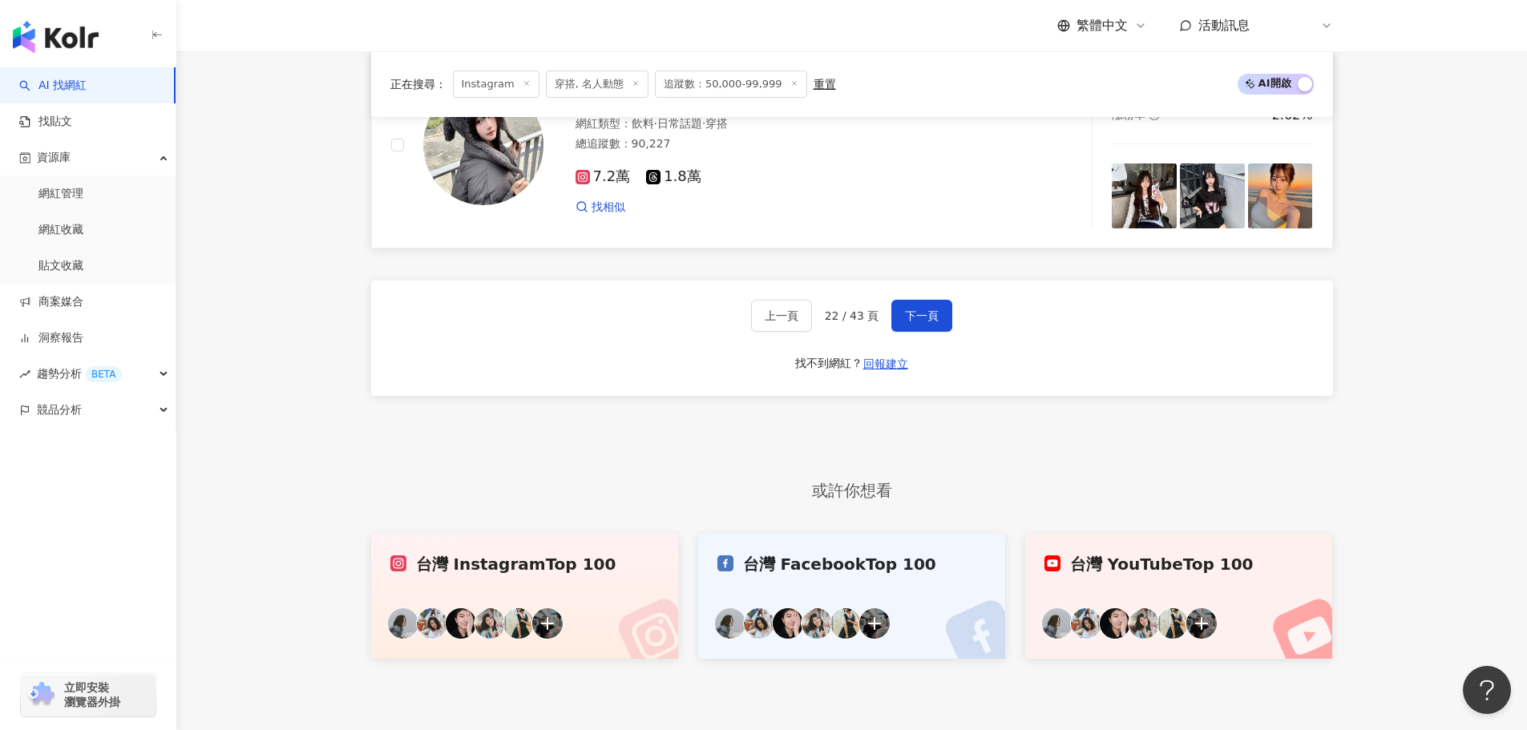
scroll to position [3244, 0]
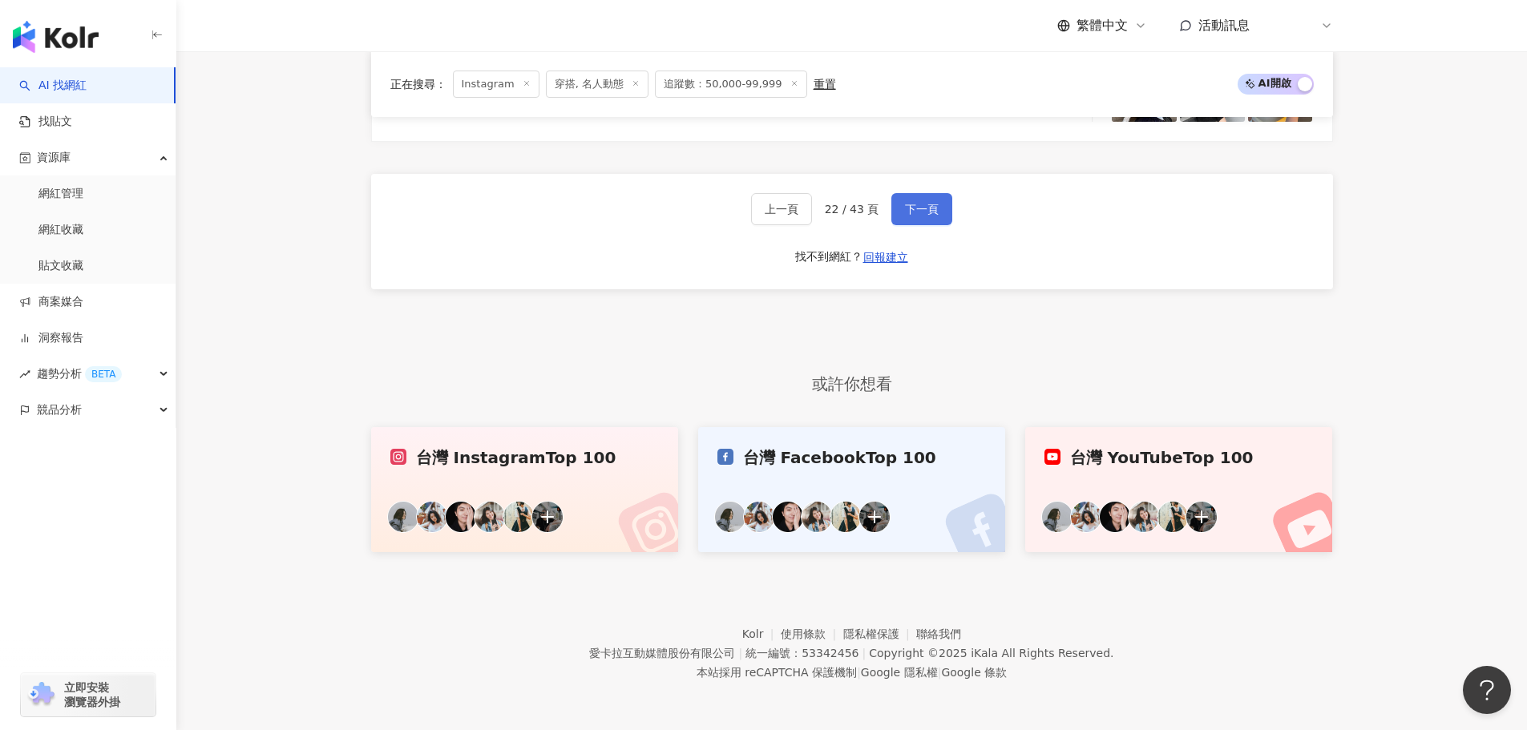
click at [905, 208] on span "下一頁" at bounding box center [922, 209] width 34 height 13
click at [940, 212] on button "下一頁" at bounding box center [921, 209] width 61 height 32
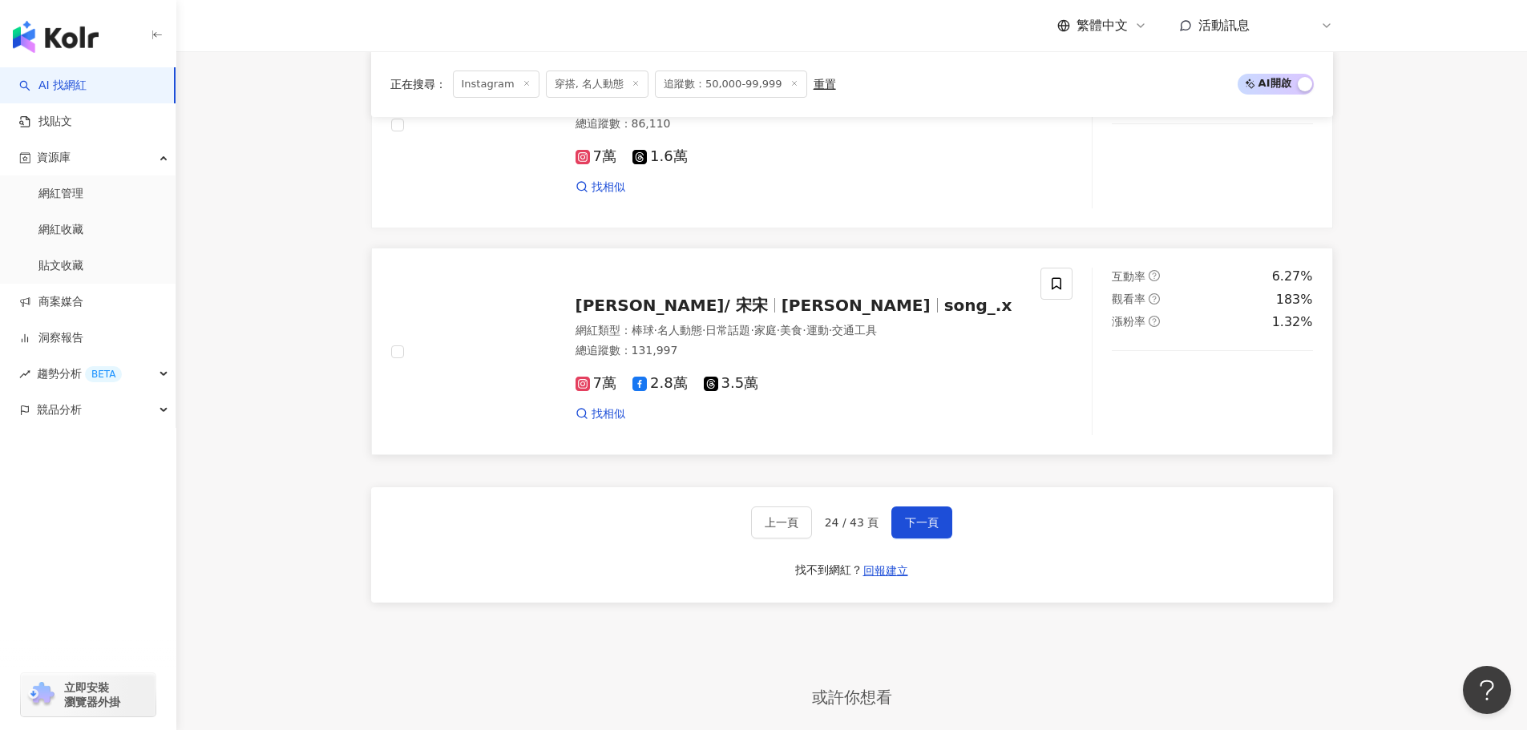
scroll to position [2843, 0]
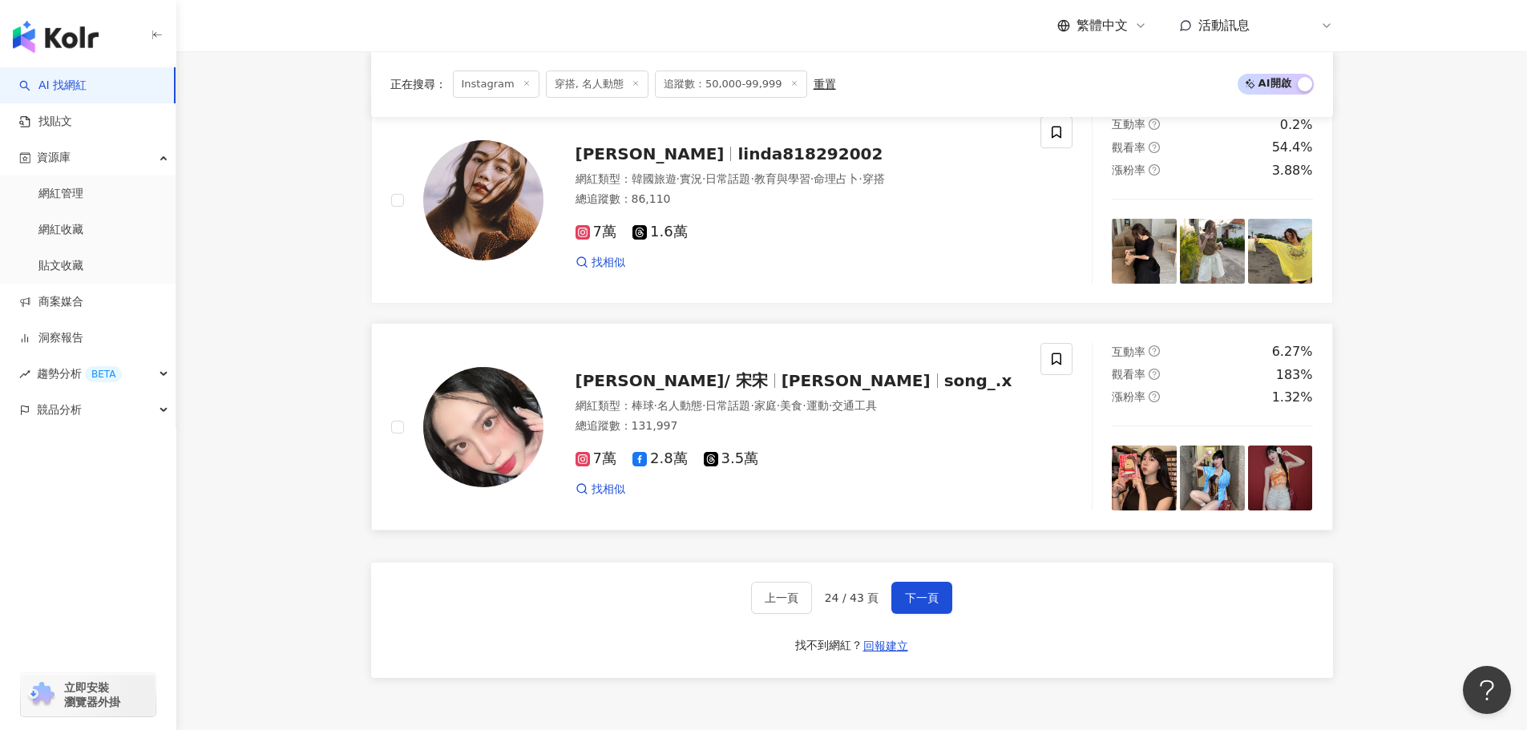
click at [1128, 475] on img at bounding box center [1144, 478] width 65 height 65
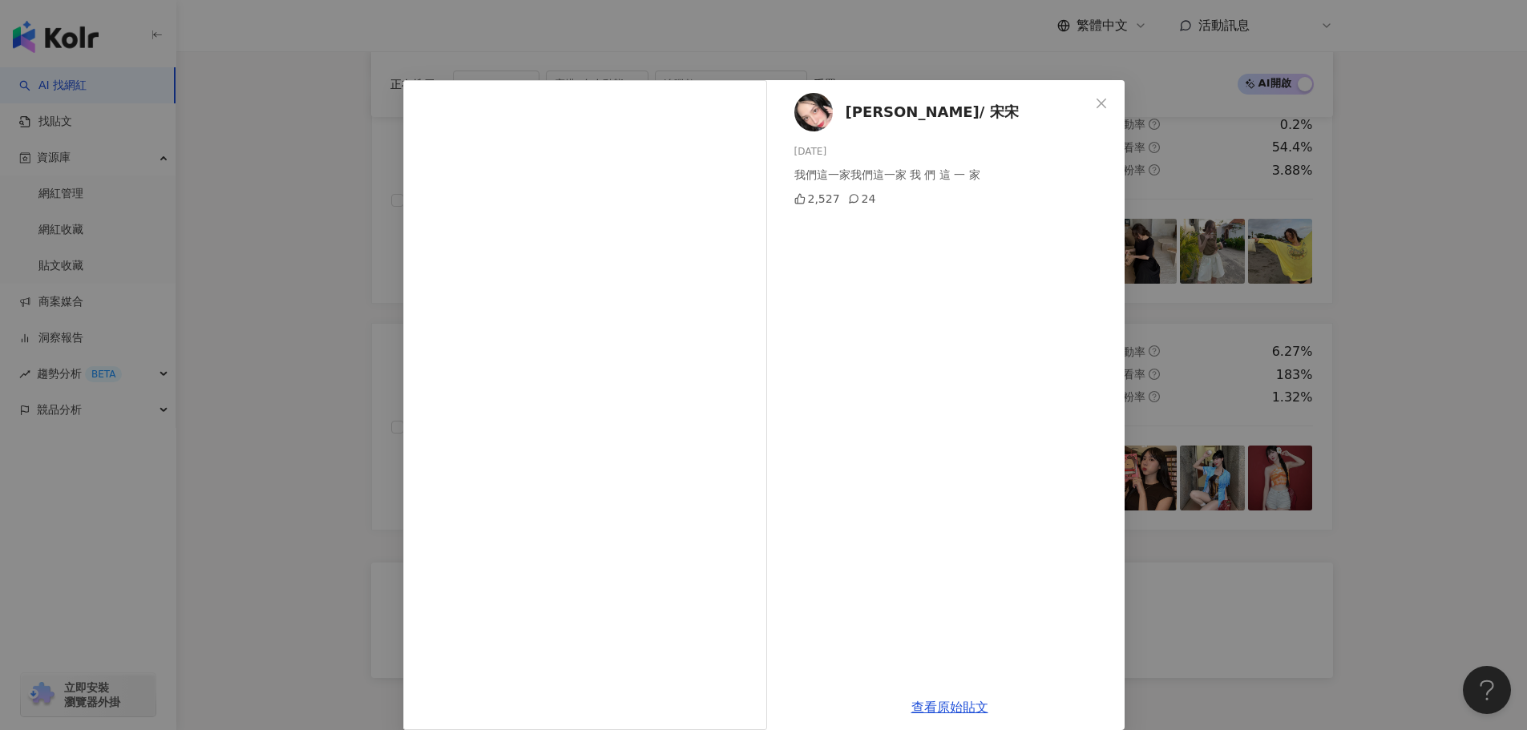
click at [1095, 107] on icon "close" at bounding box center [1101, 103] width 13 height 13
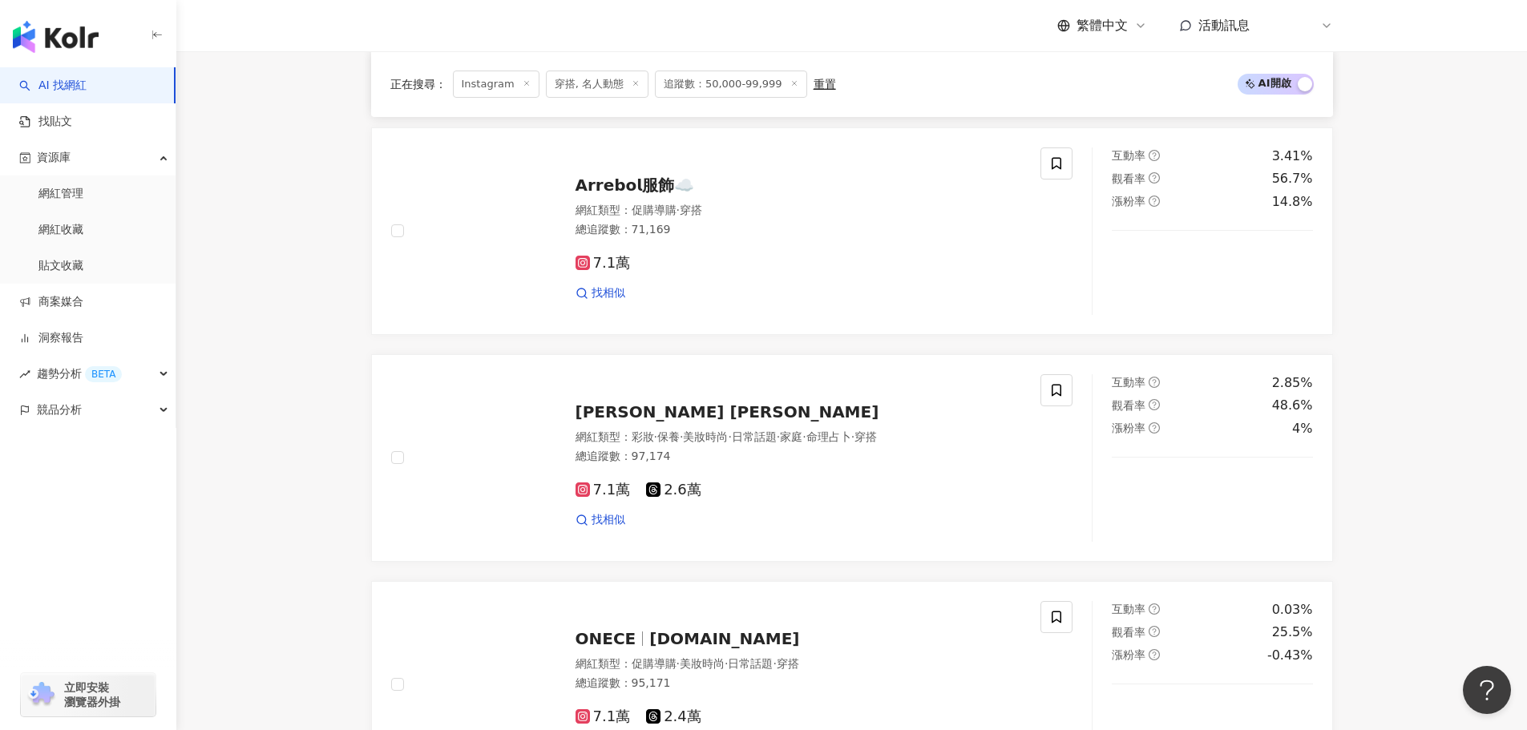
scroll to position [839, 0]
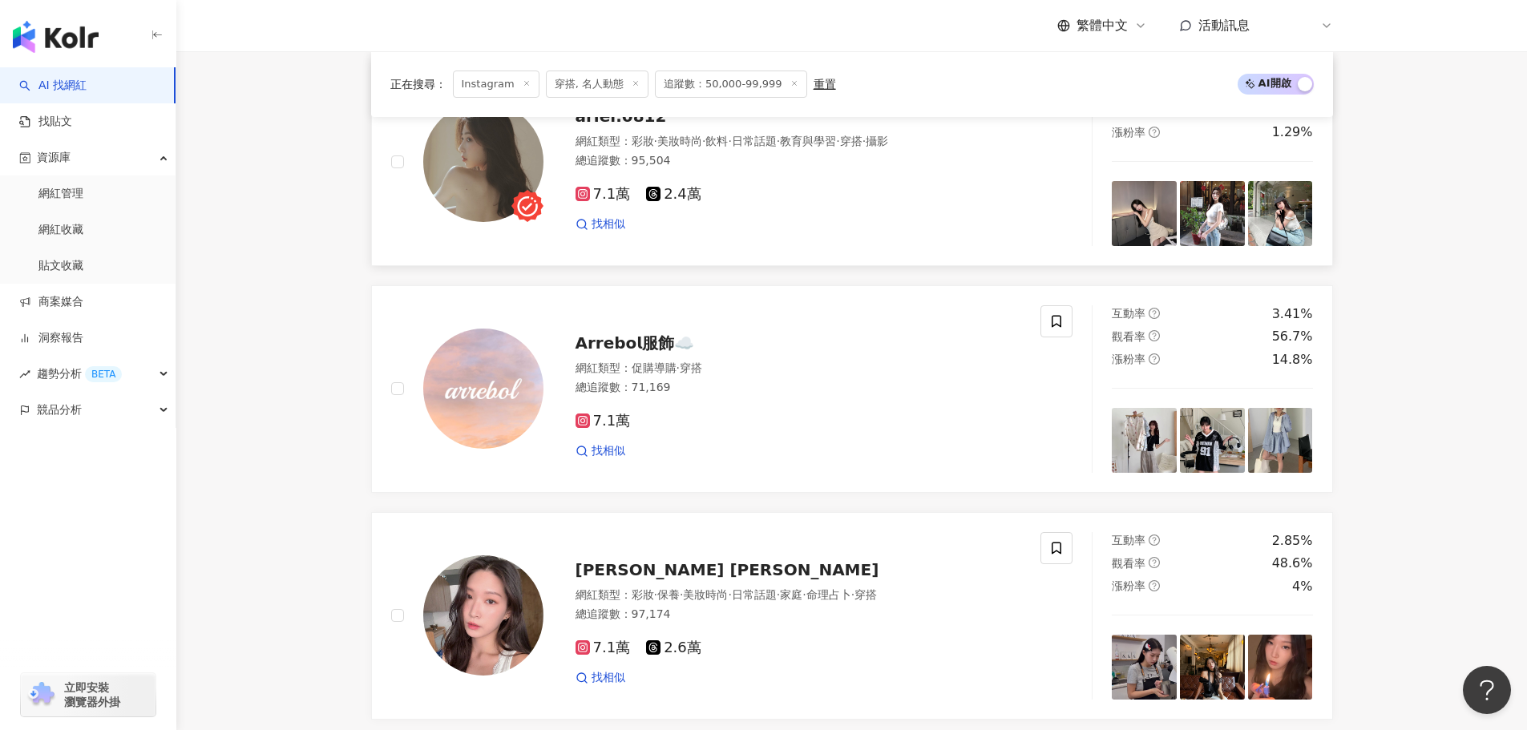
click at [1290, 218] on img at bounding box center [1280, 213] width 65 height 65
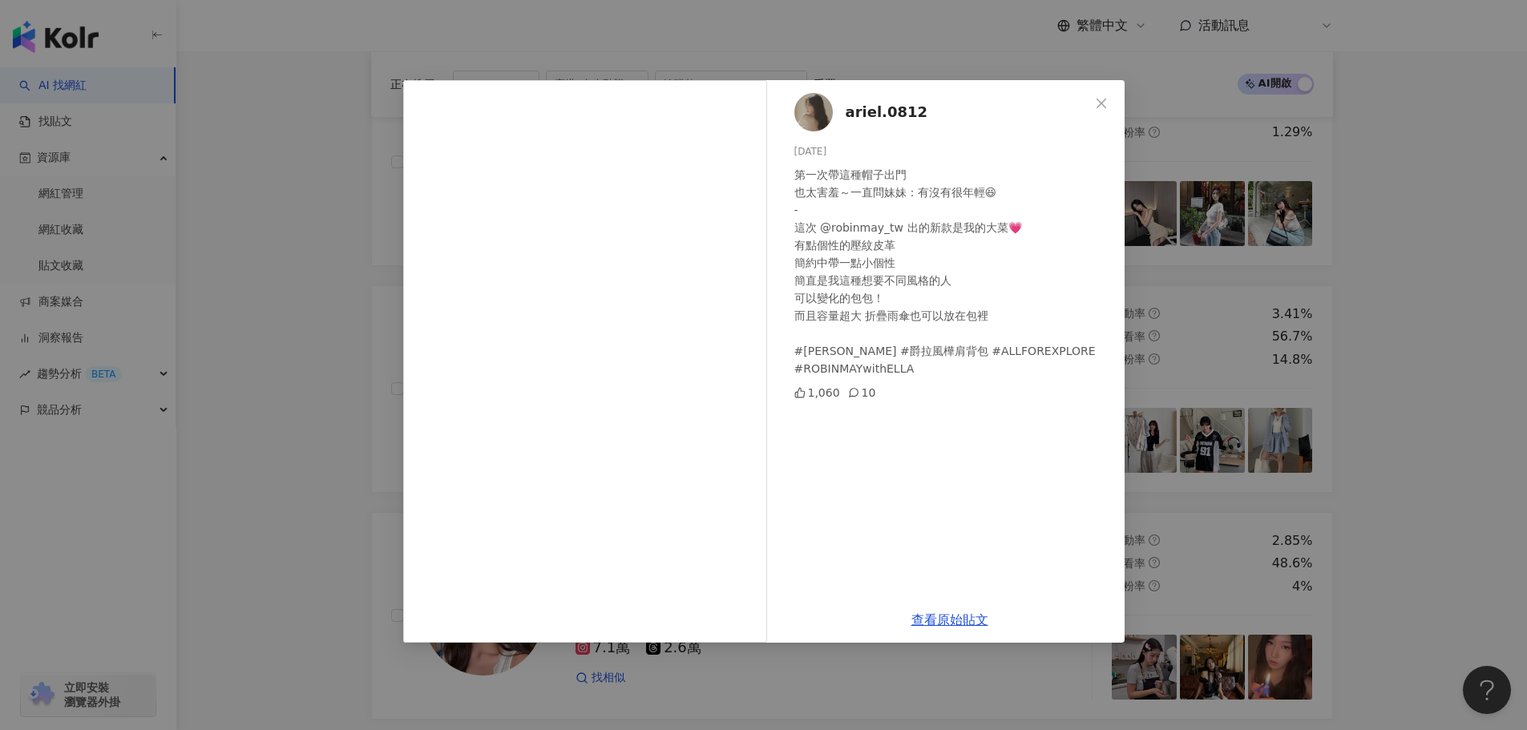
click at [1123, 99] on div "ariel.0812 2025/8/4 第一次帶這種帽子出門 也太害羞～一直問妹妹：有沒有很年輕😆 - 這次 @robinmay_tw 出的新款是我的大菜💗 …" at bounding box center [949, 338] width 349 height 517
click at [1109, 110] on button "Close" at bounding box center [1101, 103] width 32 height 32
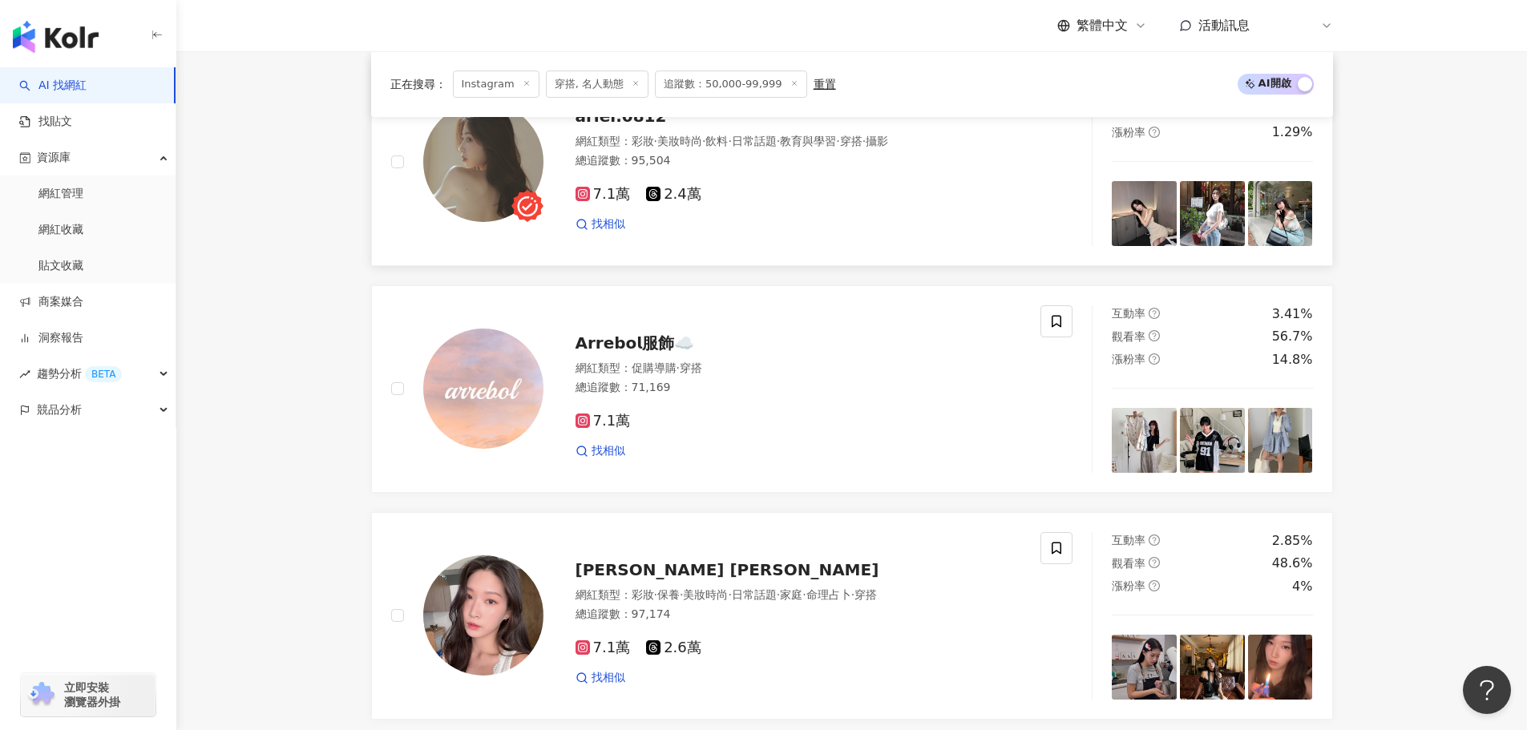
click at [1195, 224] on img at bounding box center [1212, 213] width 65 height 65
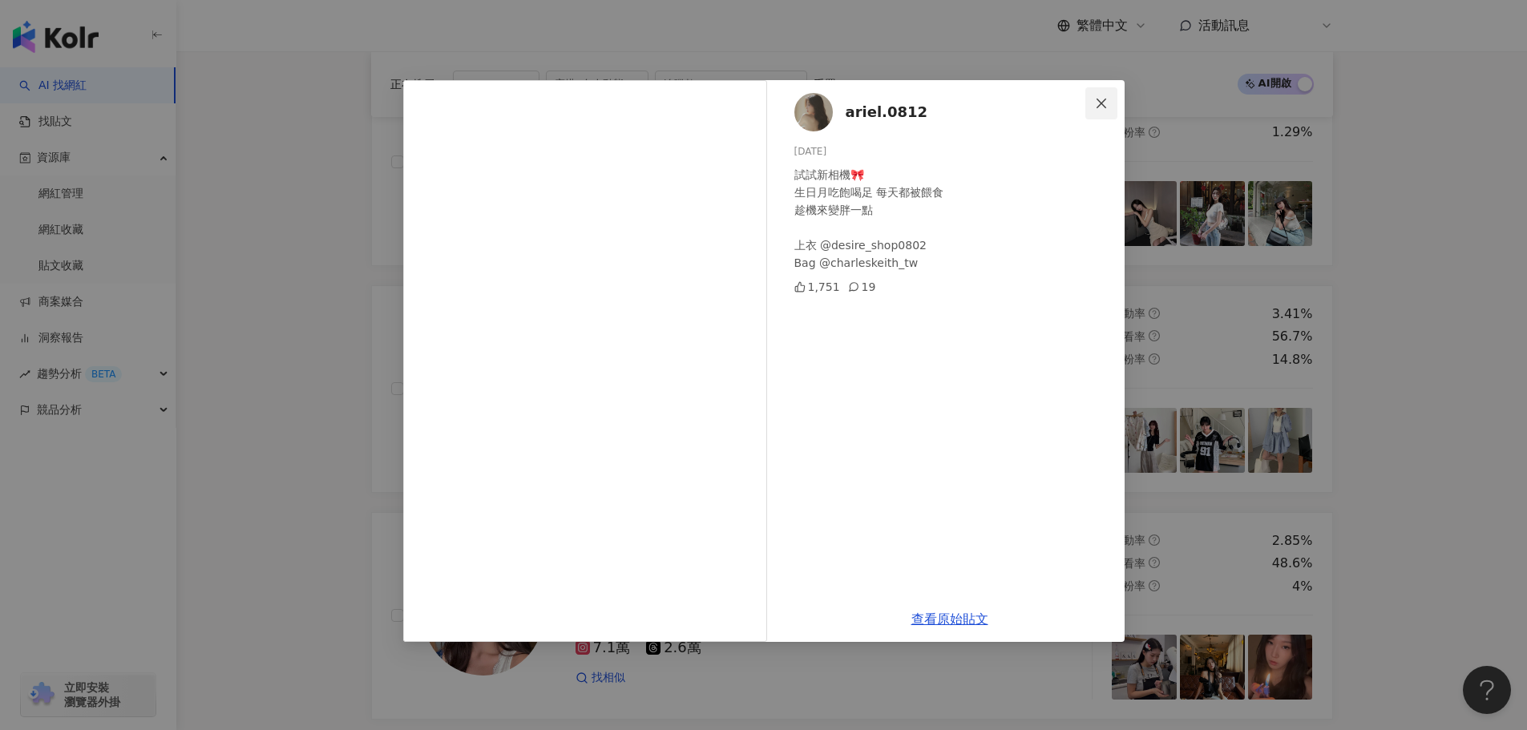
click at [1112, 102] on span "Close" at bounding box center [1101, 103] width 32 height 13
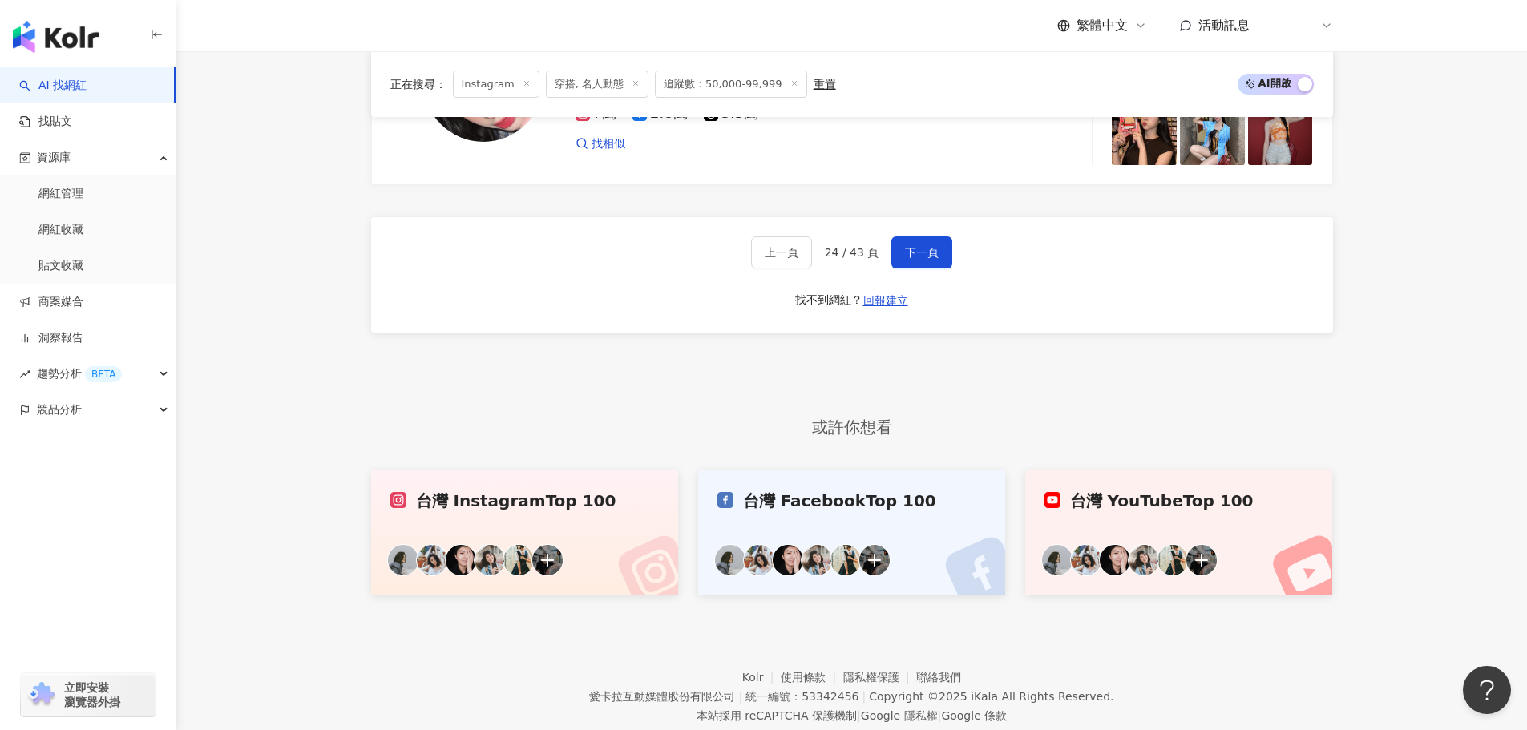
scroll to position [3244, 0]
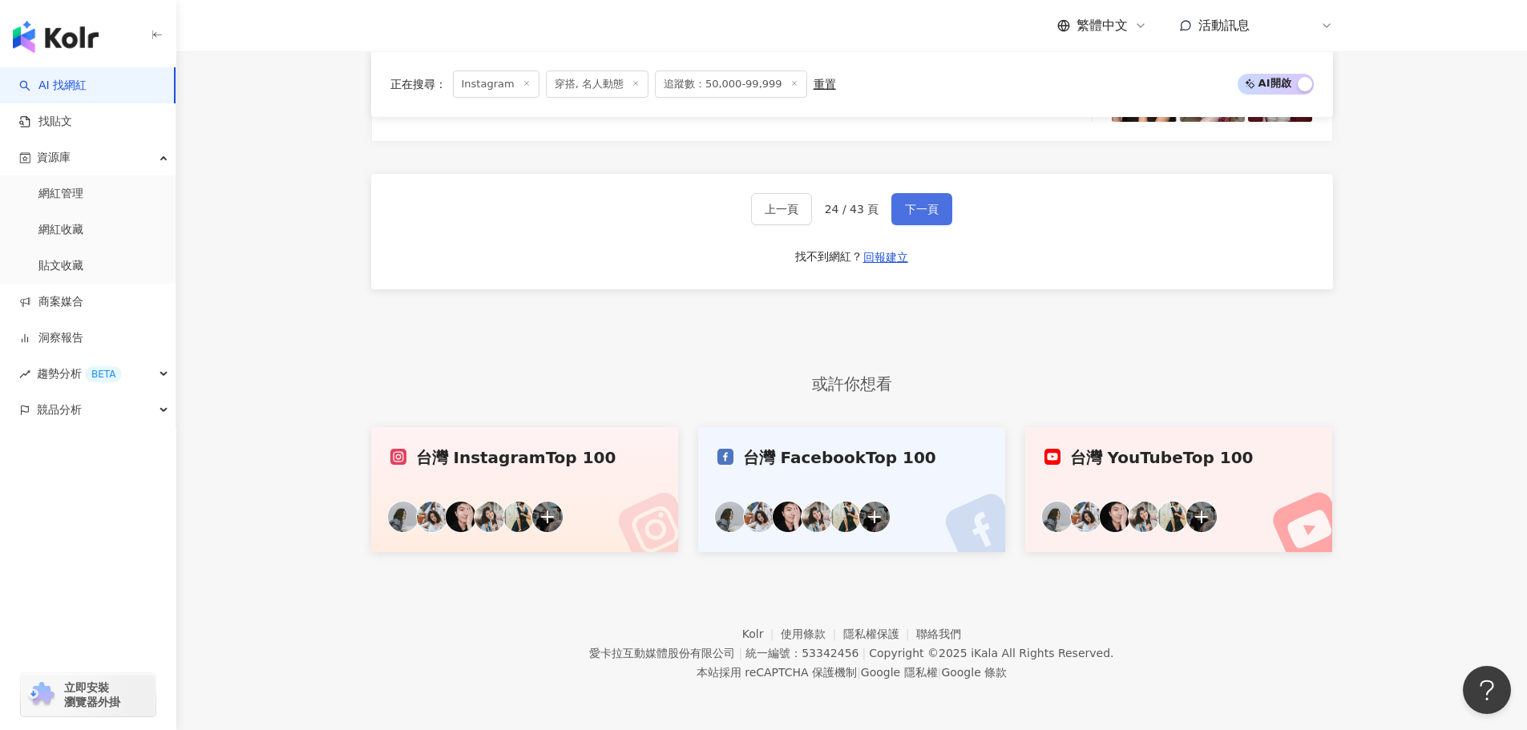
click at [933, 199] on button "下一頁" at bounding box center [921, 209] width 61 height 32
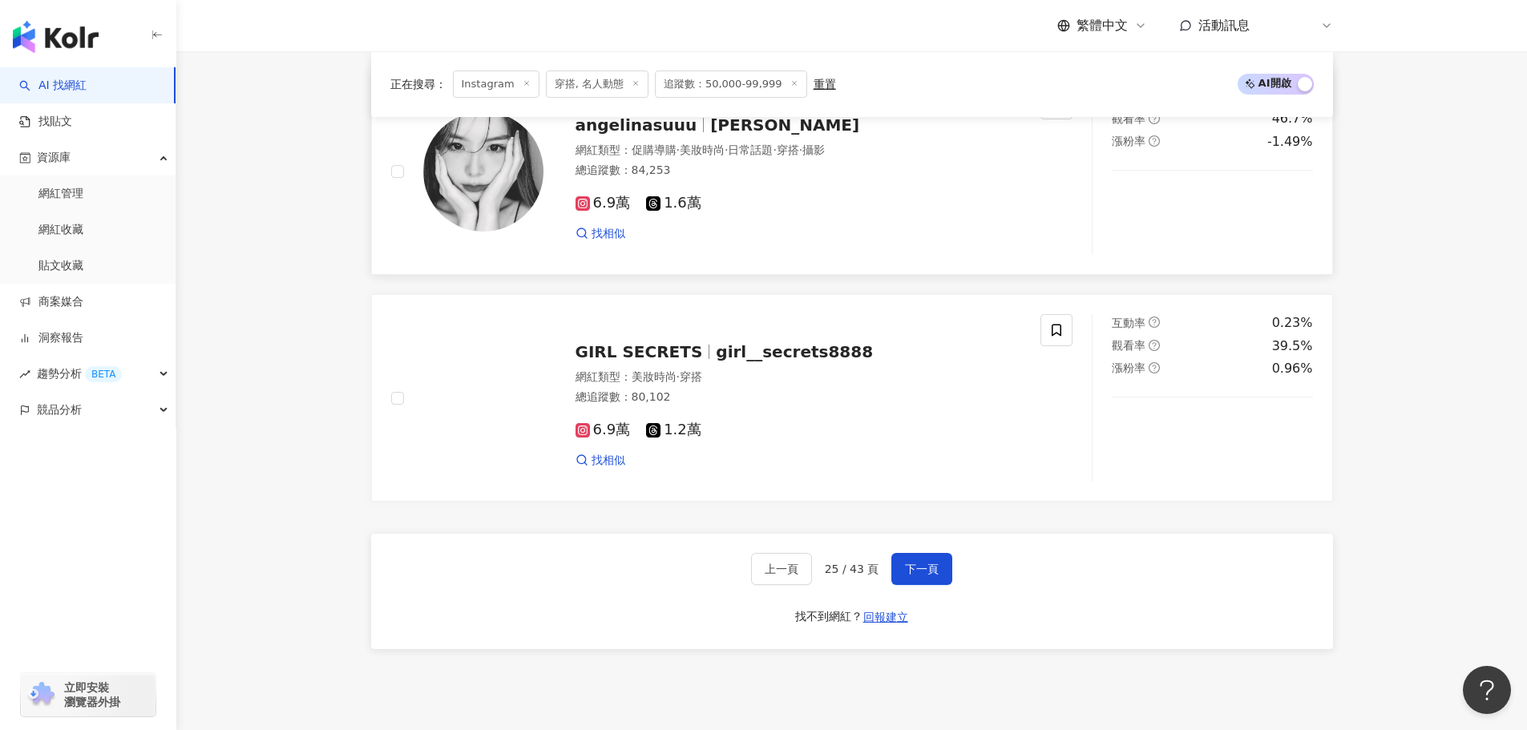
scroll to position [2763, 0]
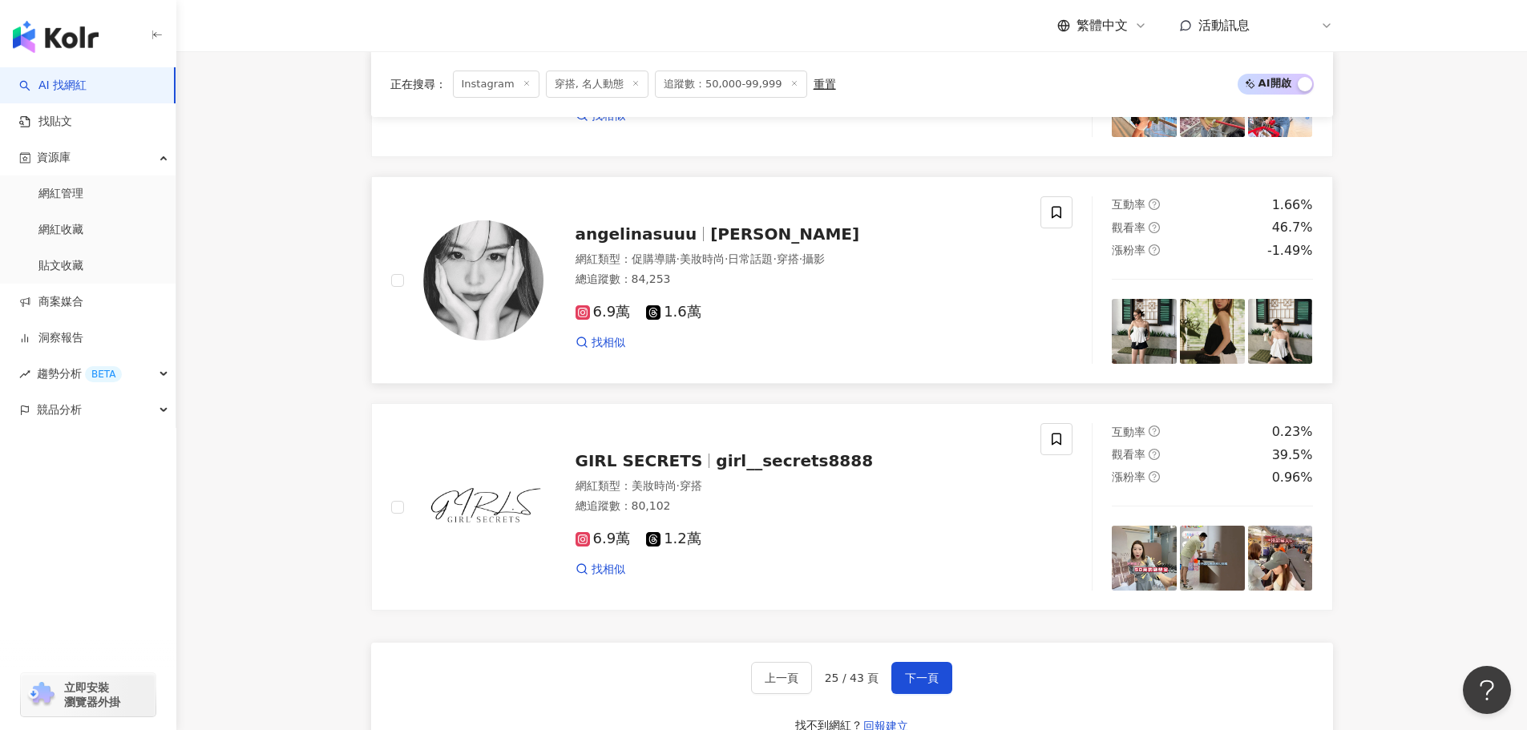
click at [1187, 341] on img at bounding box center [1212, 331] width 65 height 65
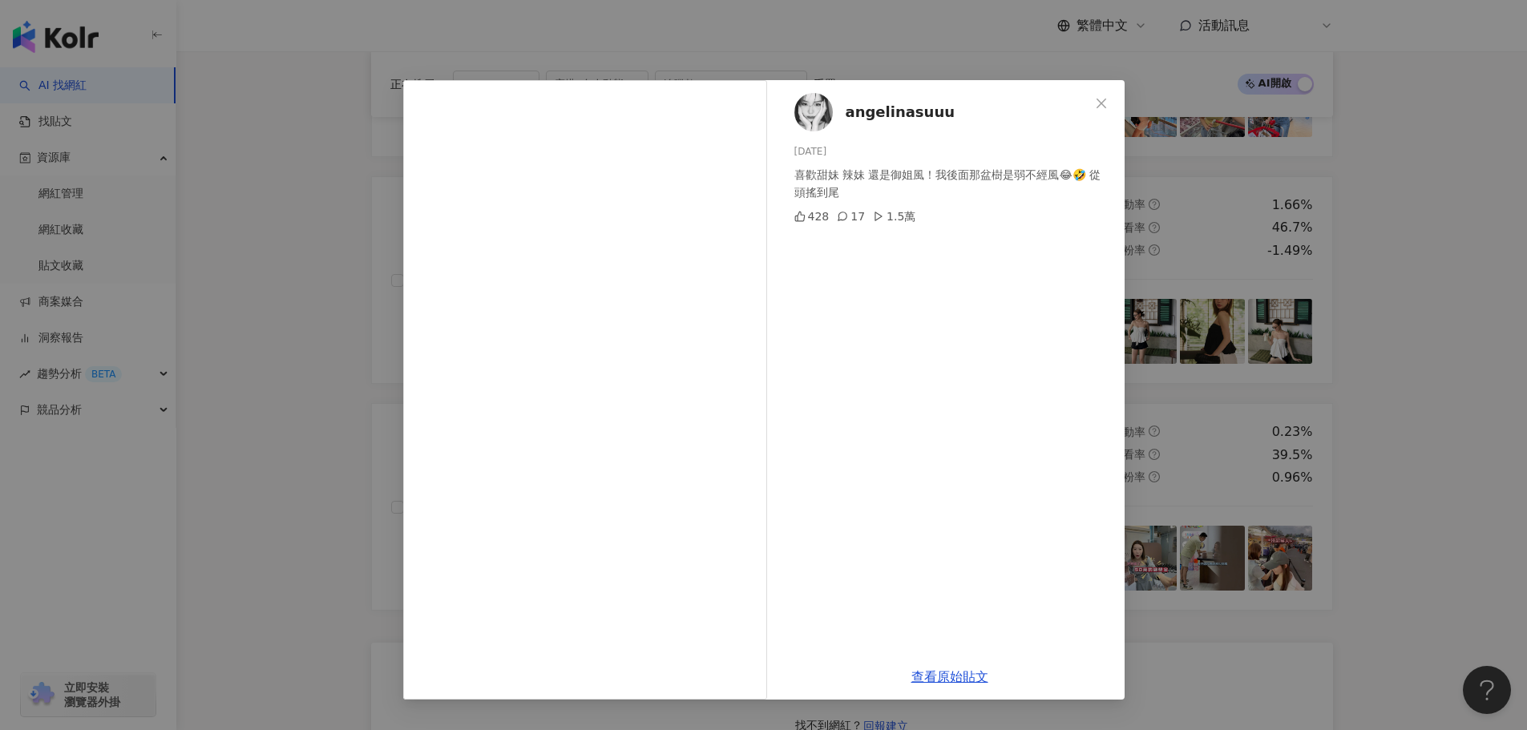
click at [1096, 102] on icon "close" at bounding box center [1101, 103] width 13 height 13
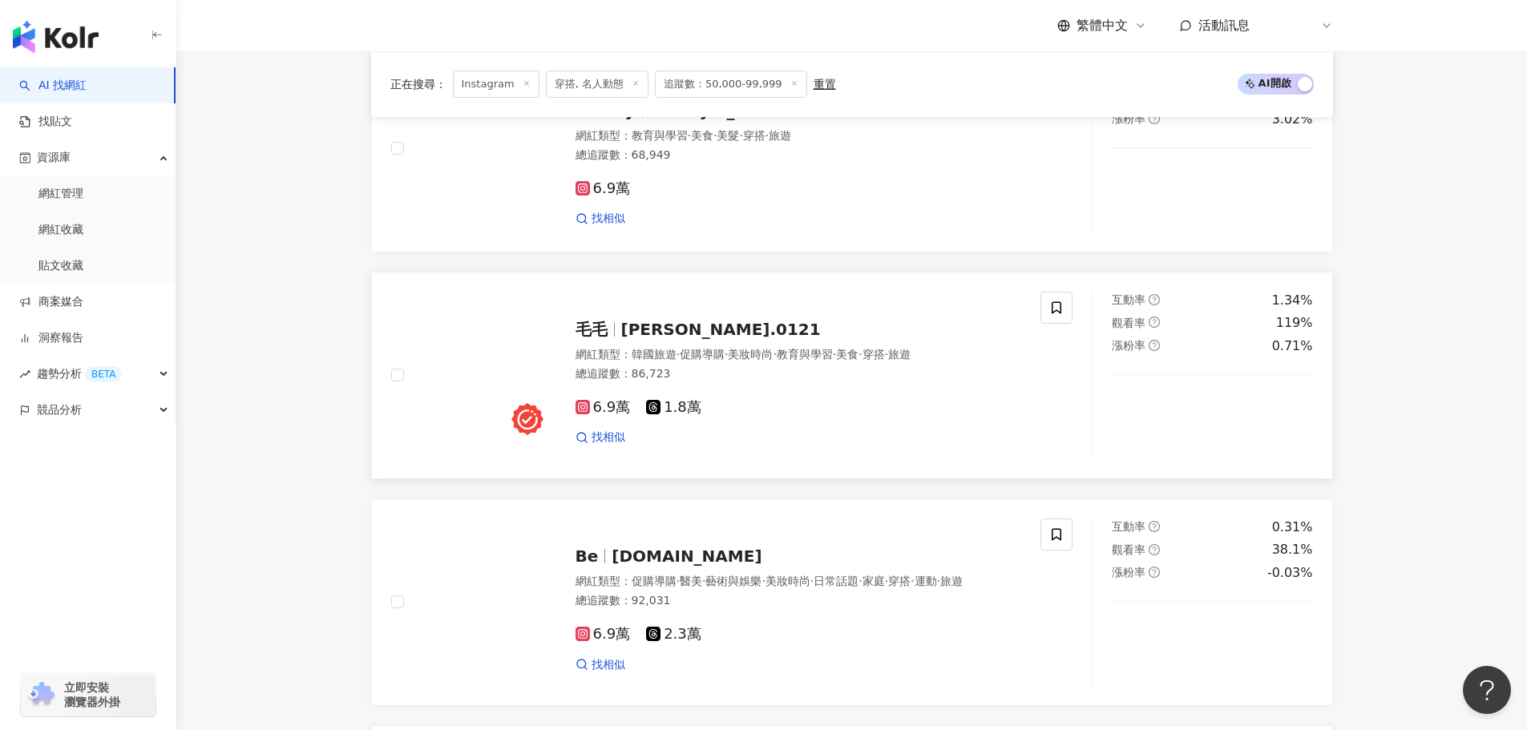
scroll to position [1881, 0]
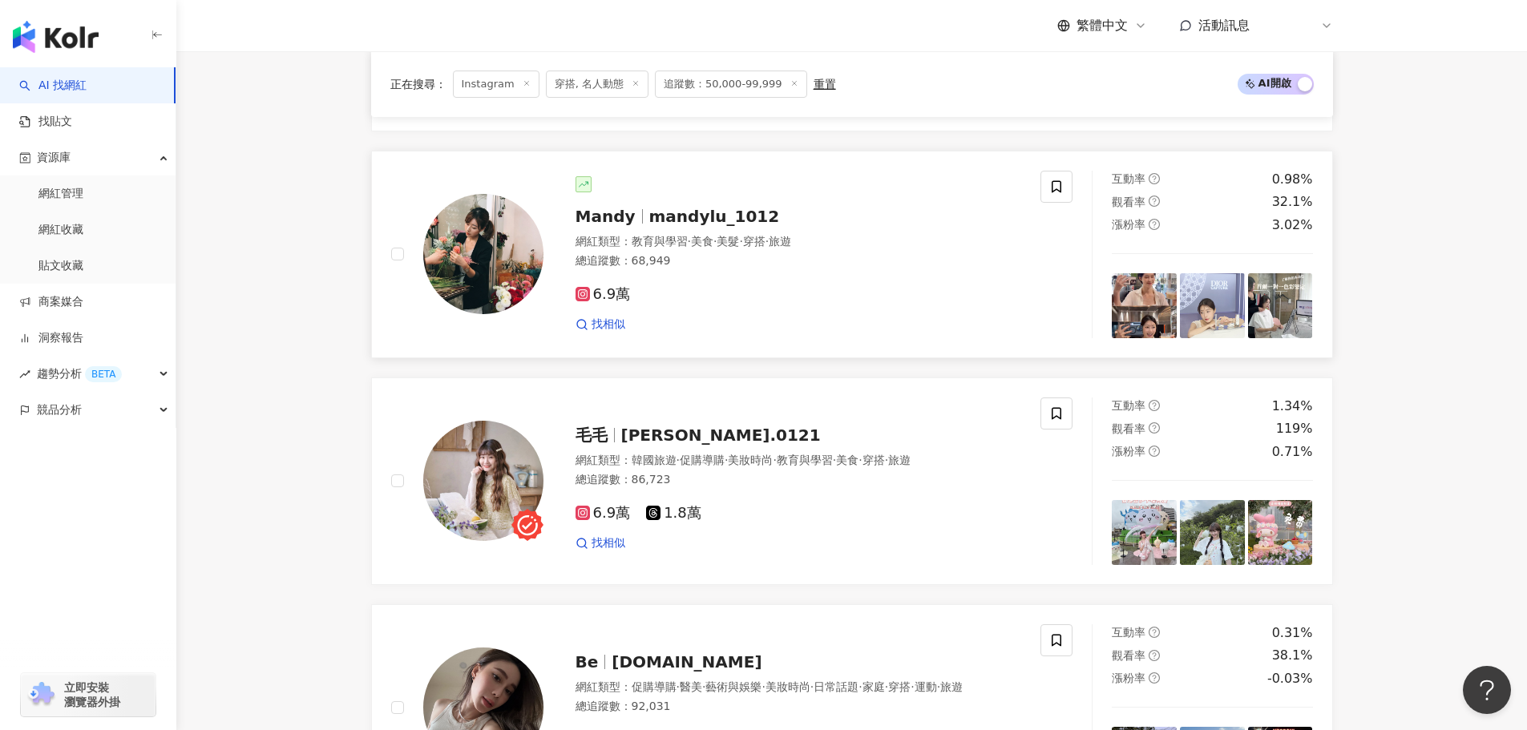
click at [1157, 310] on img at bounding box center [1144, 305] width 65 height 65
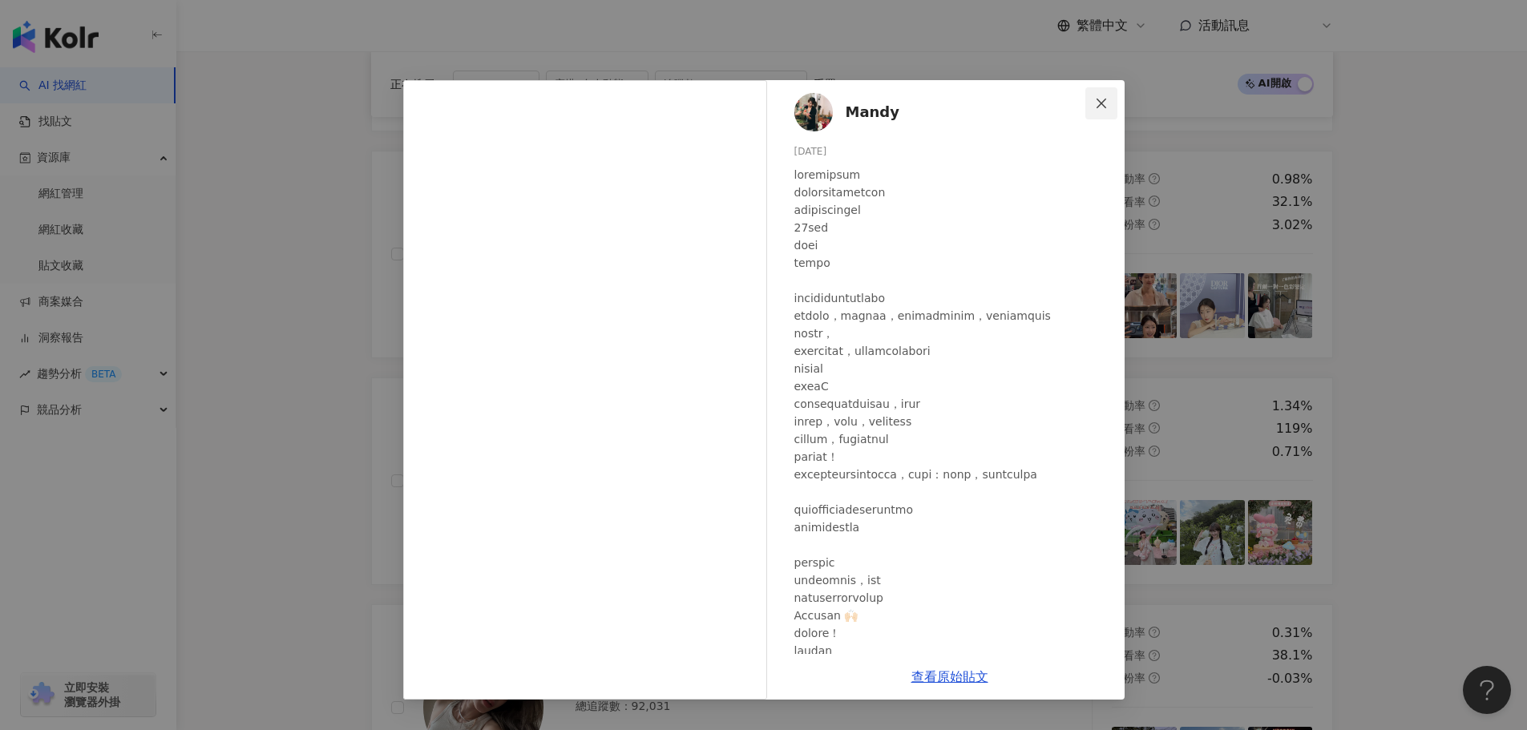
click at [1096, 101] on icon "close" at bounding box center [1101, 103] width 13 height 13
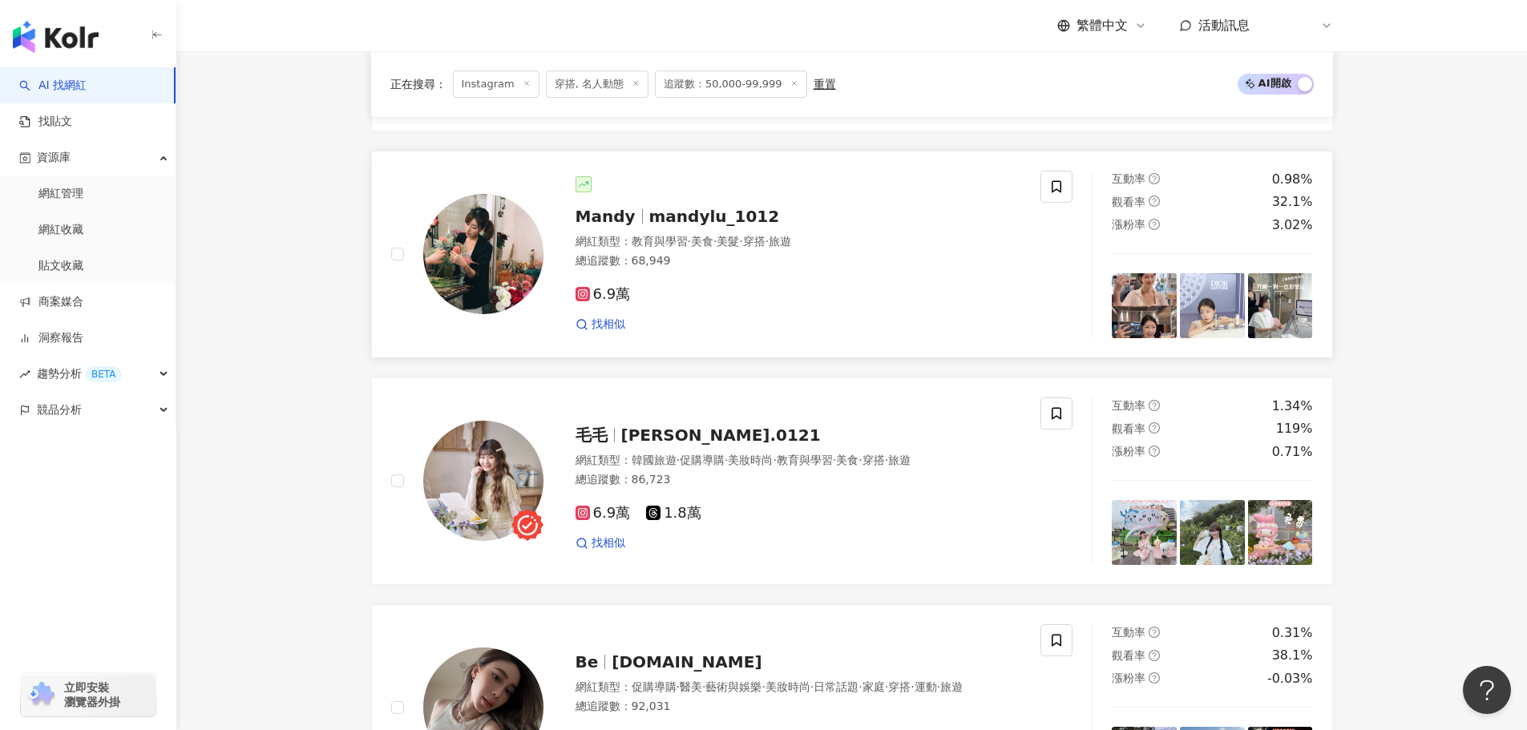
click at [1207, 313] on img at bounding box center [1212, 305] width 65 height 65
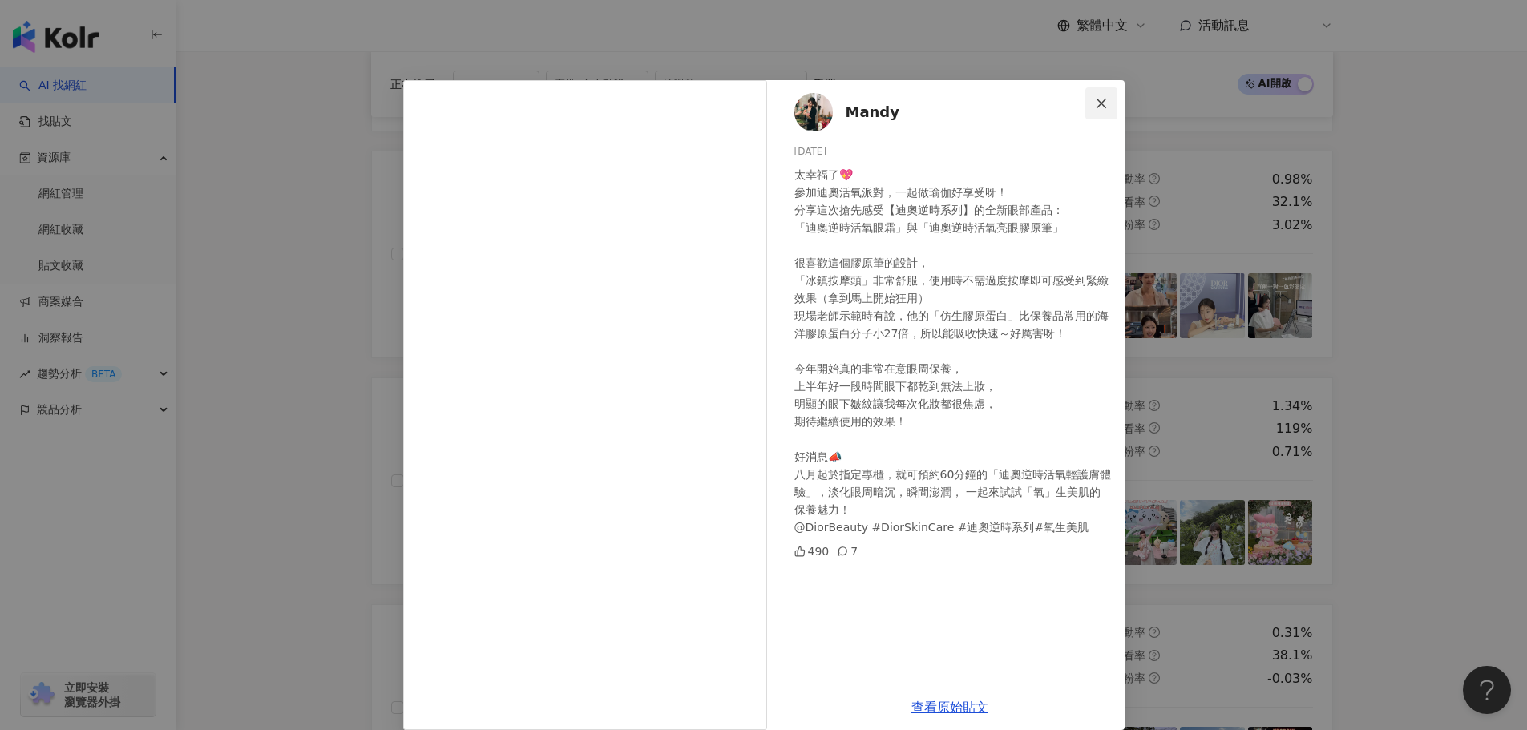
click at [1100, 104] on icon "close" at bounding box center [1101, 103] width 13 height 13
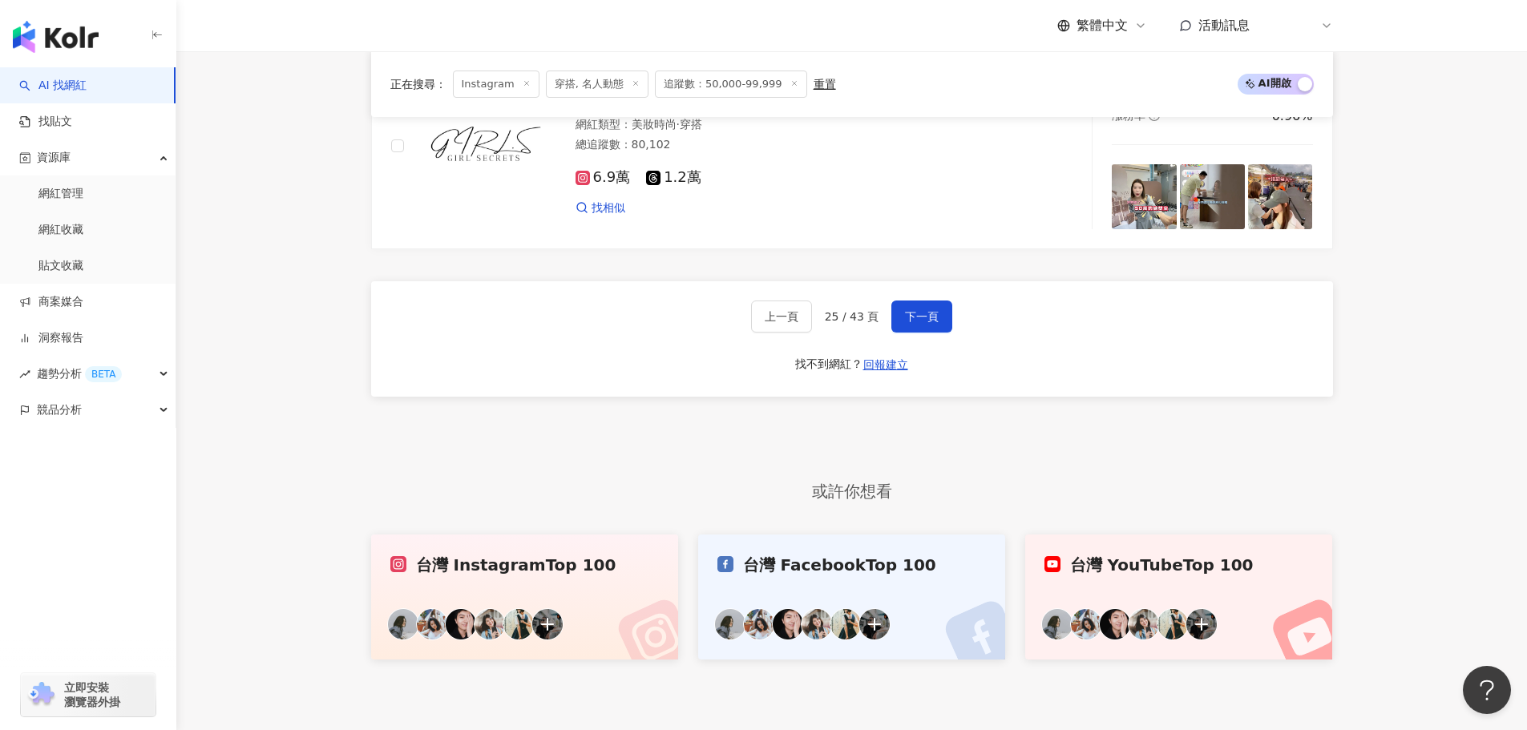
scroll to position [3244, 0]
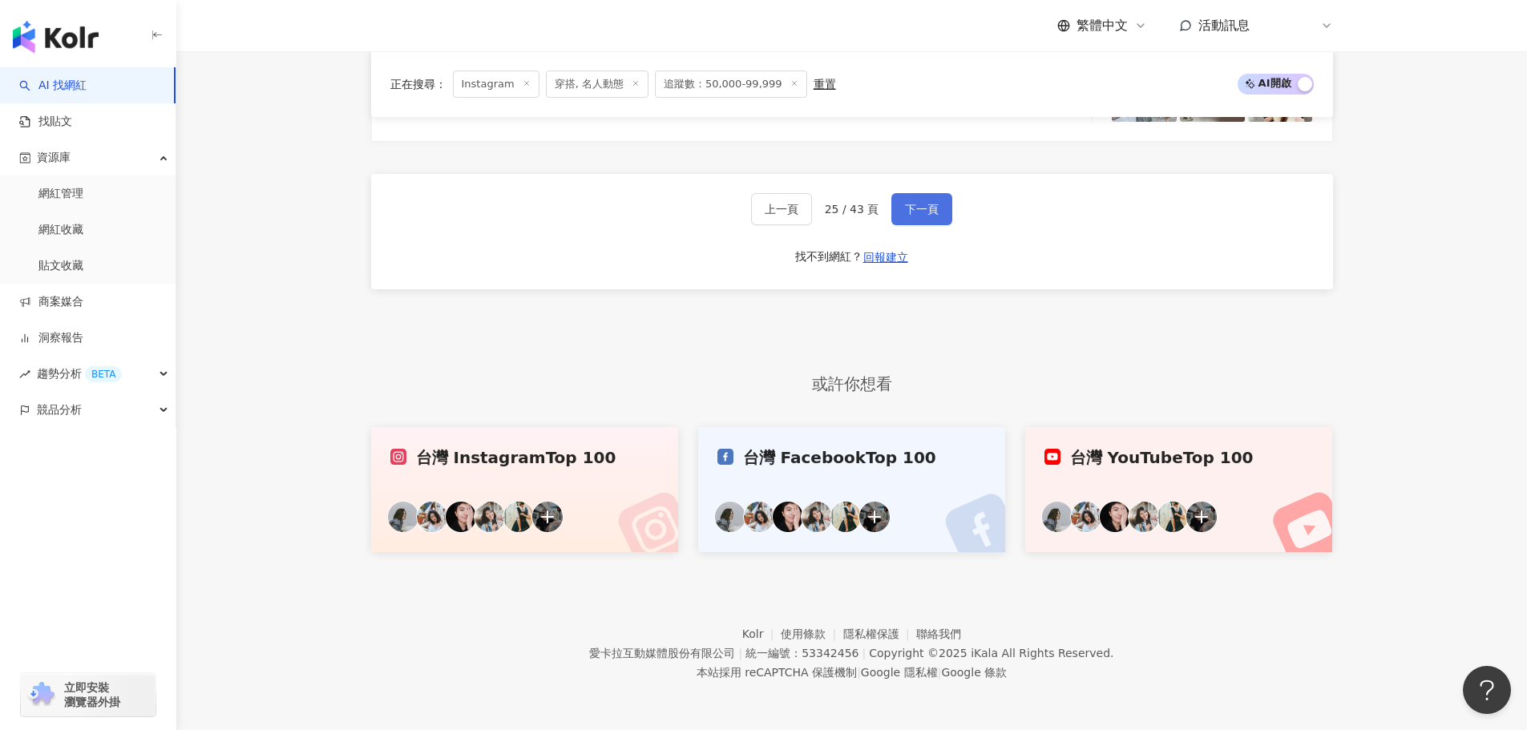
click at [915, 212] on span "下一頁" at bounding box center [922, 209] width 34 height 13
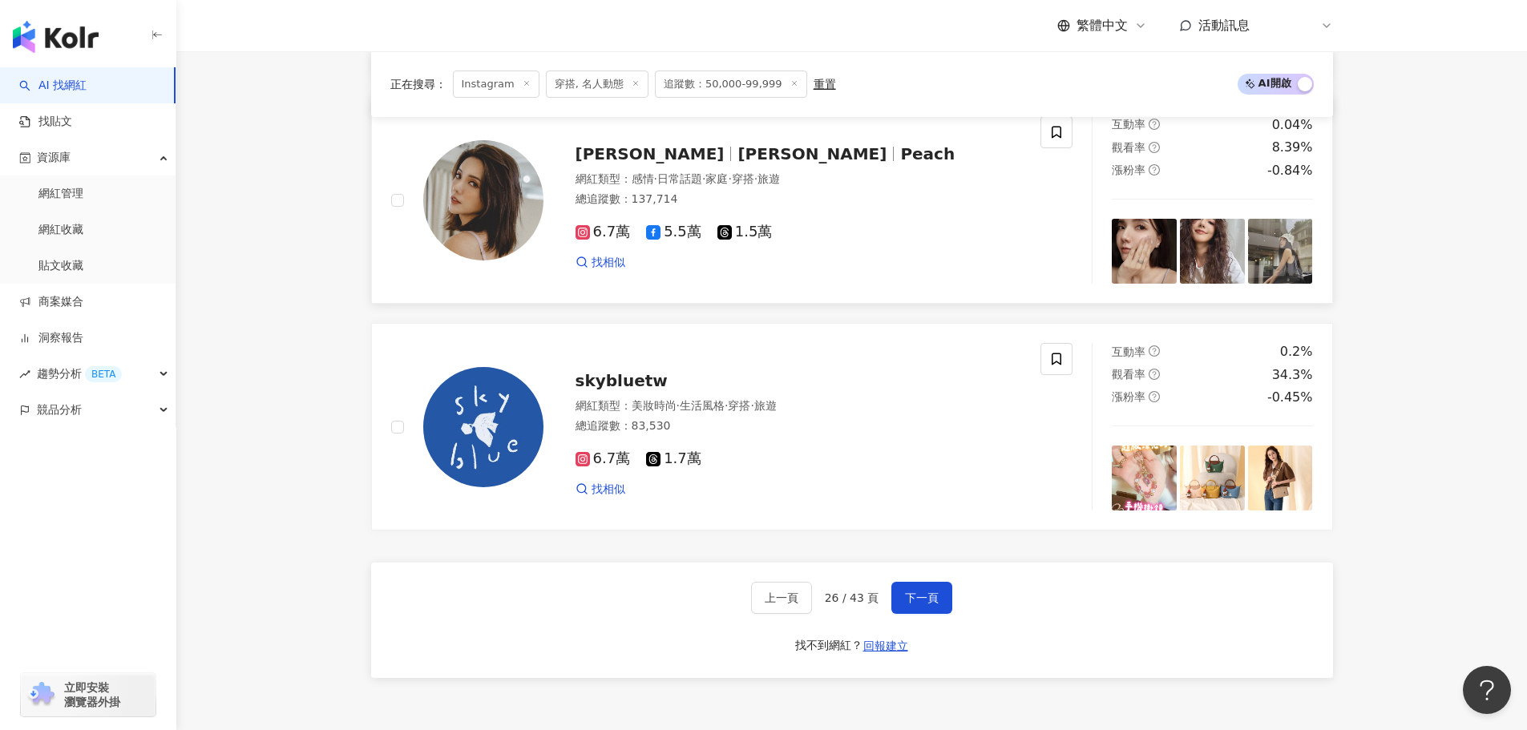
click at [1198, 273] on img at bounding box center [1212, 251] width 65 height 65
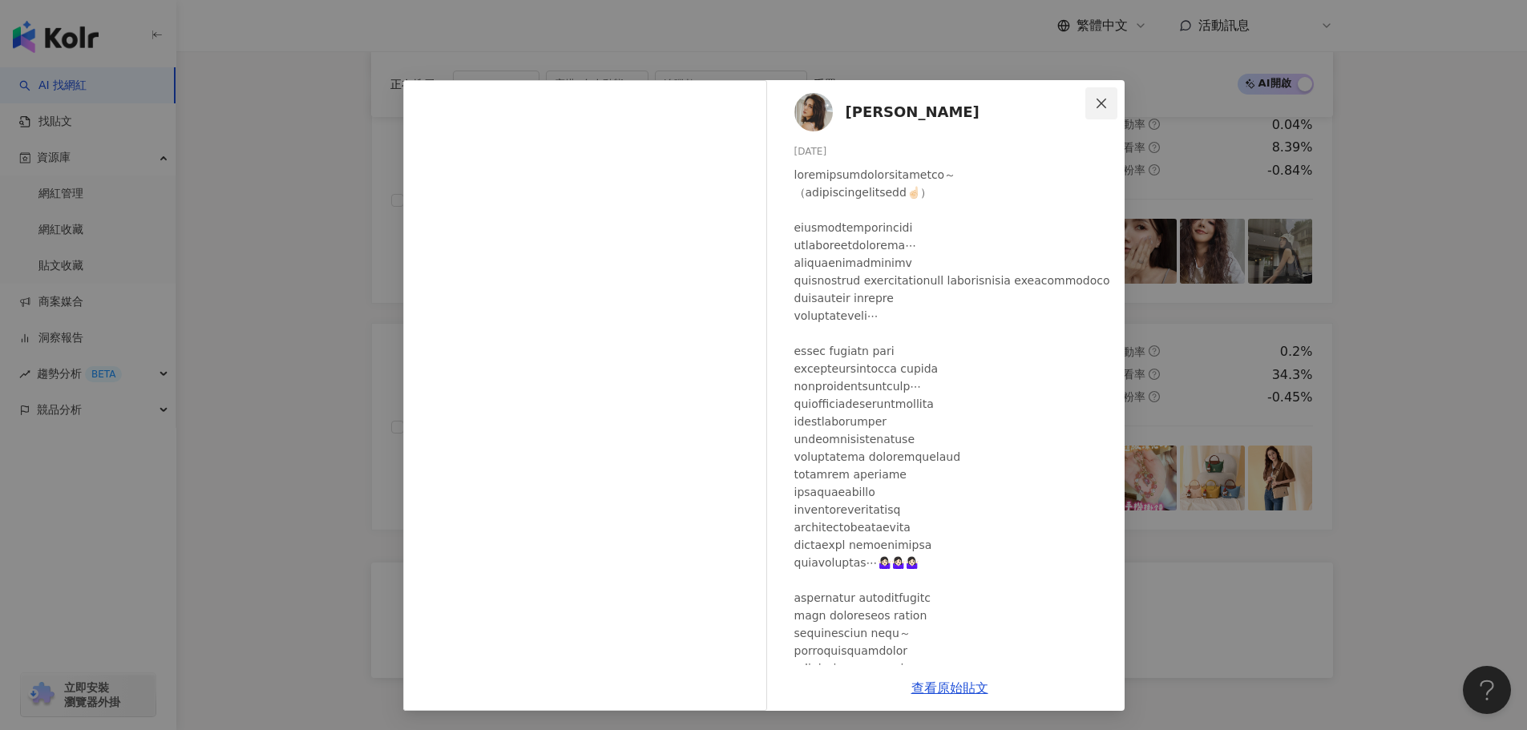
click at [1108, 107] on span "Close" at bounding box center [1101, 103] width 32 height 13
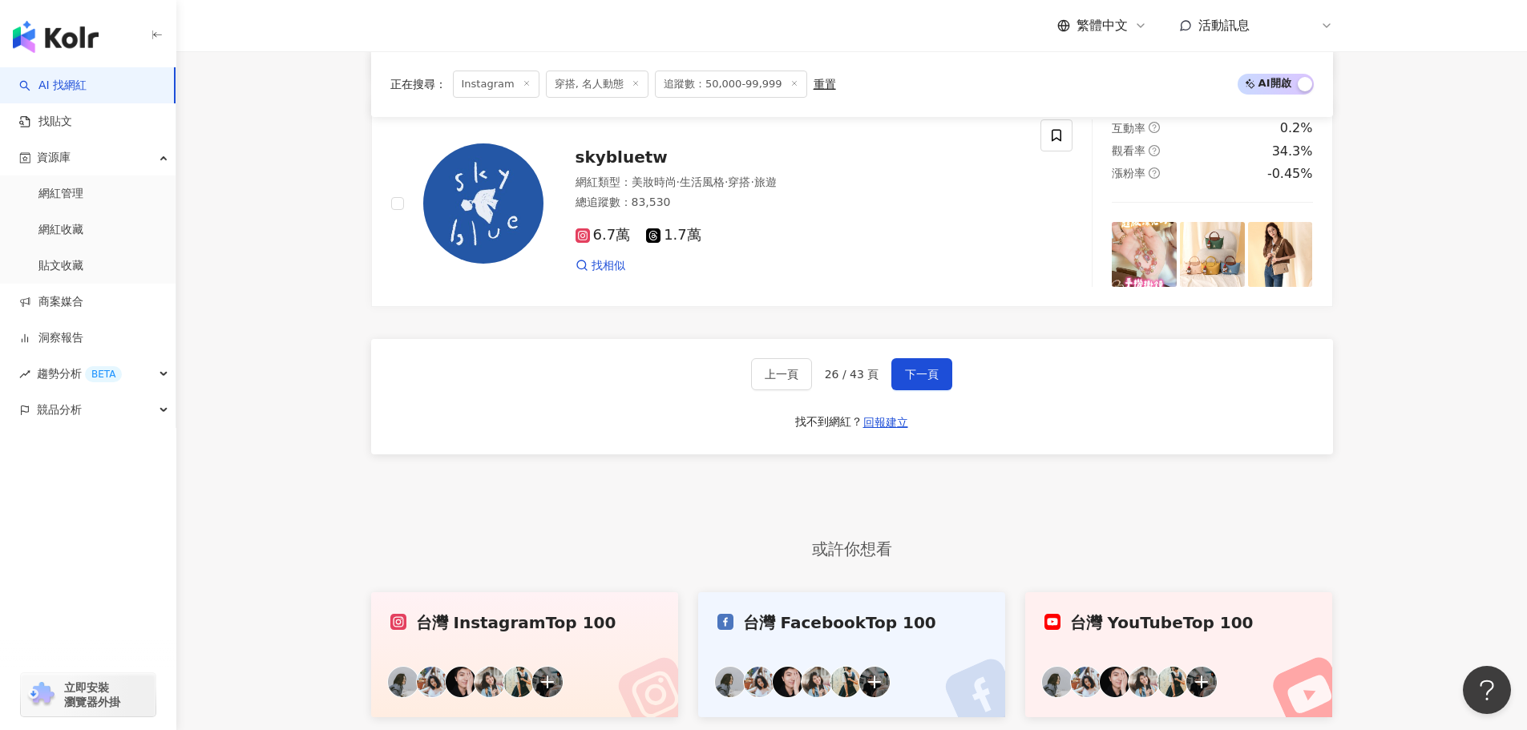
scroll to position [3164, 0]
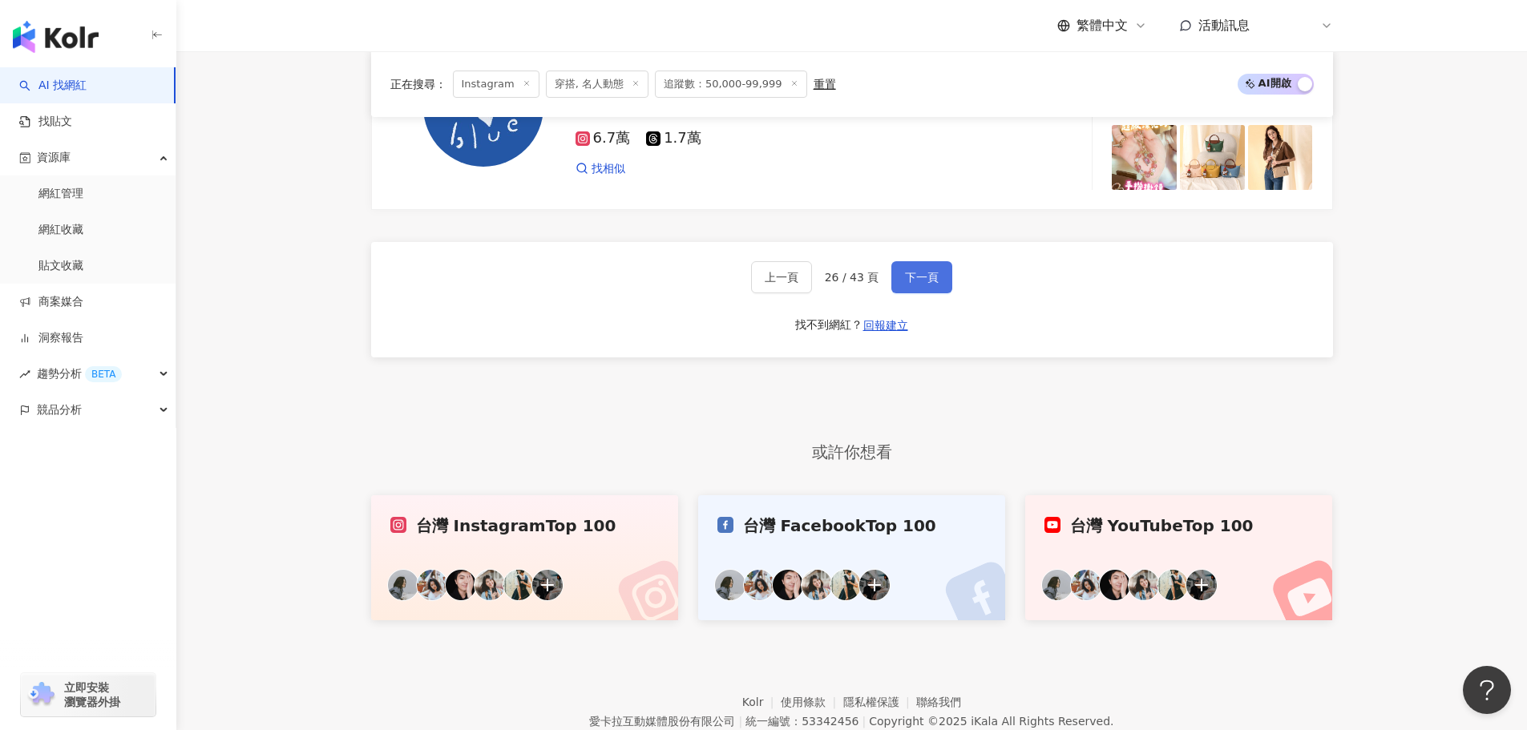
click at [923, 284] on span "下一頁" at bounding box center [922, 277] width 34 height 13
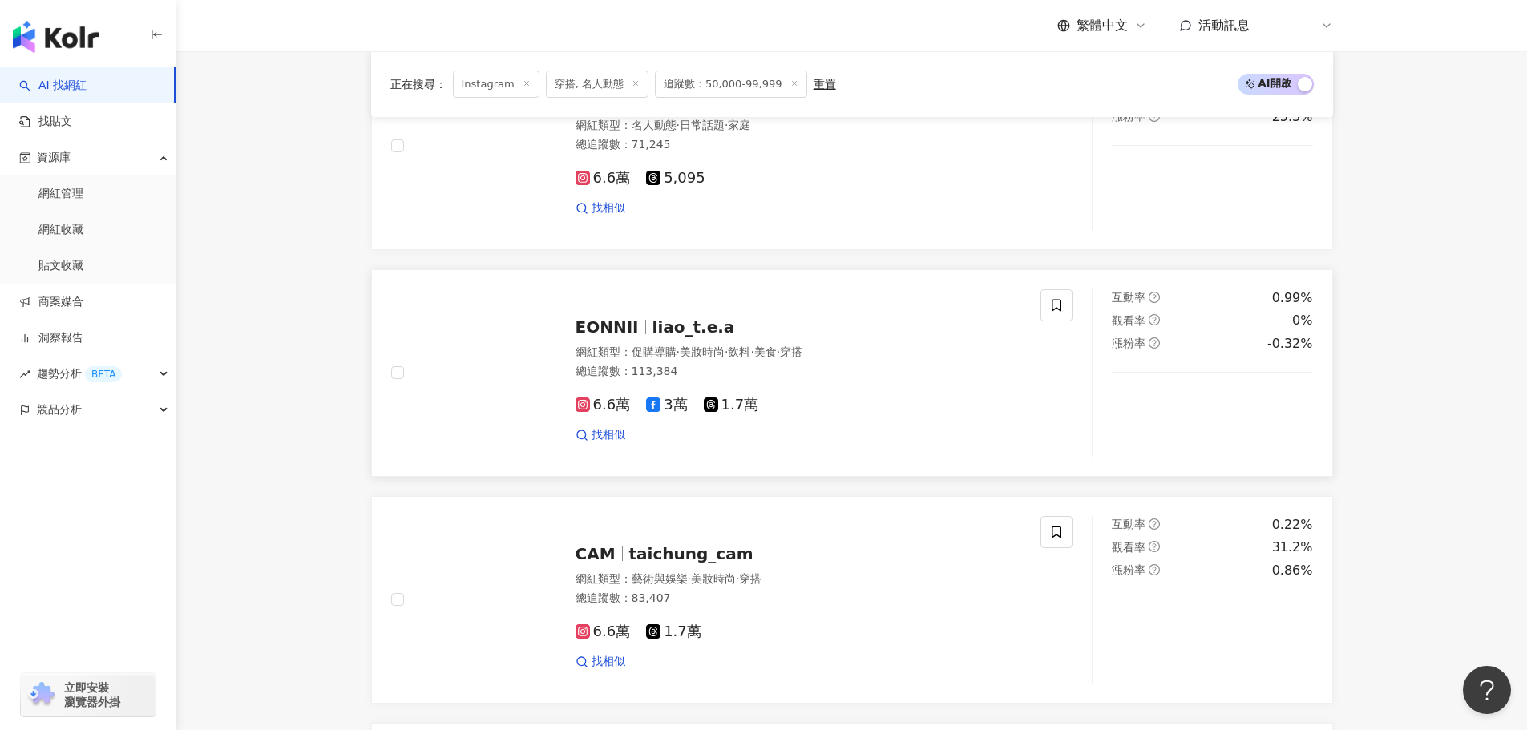
scroll to position [1355, 0]
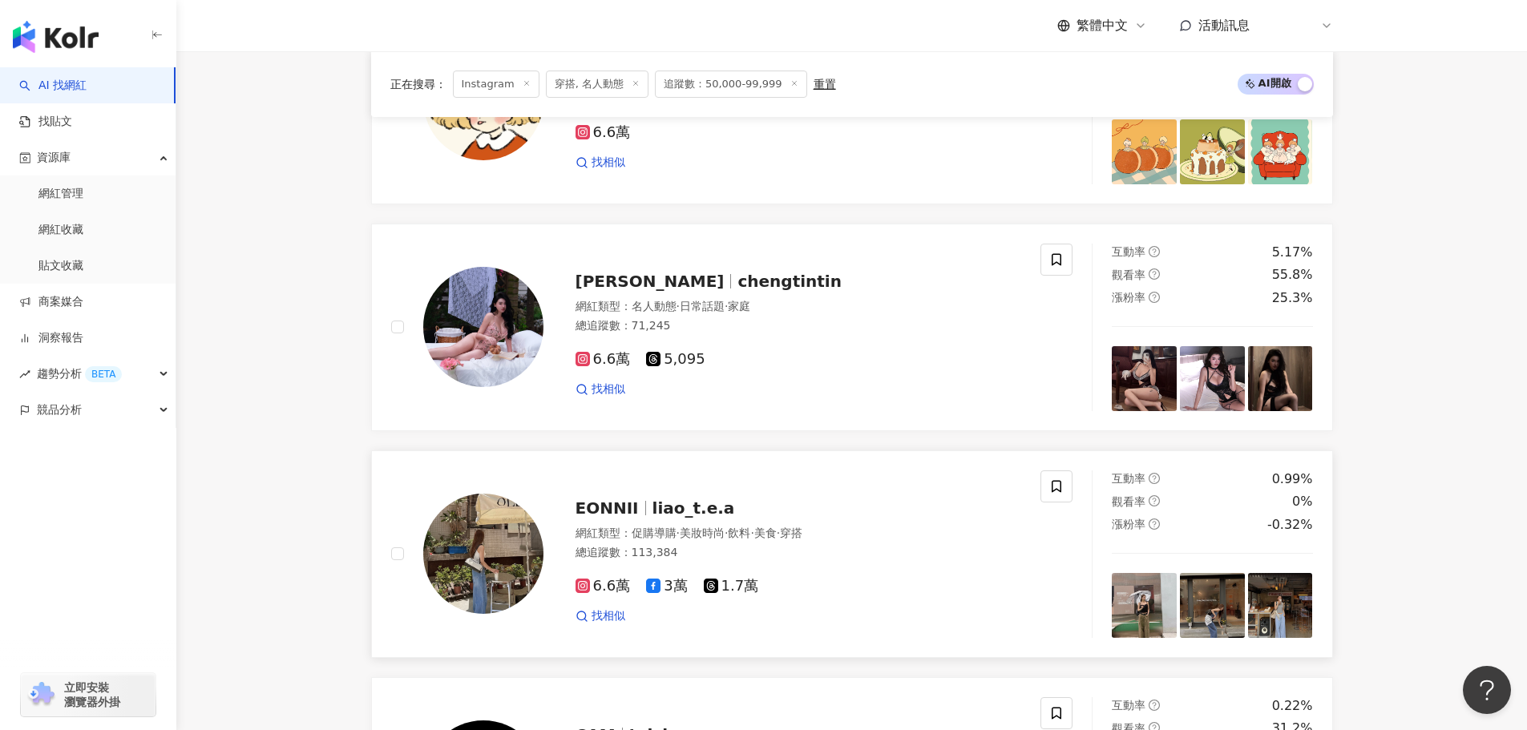
click at [1268, 617] on img at bounding box center [1280, 605] width 65 height 65
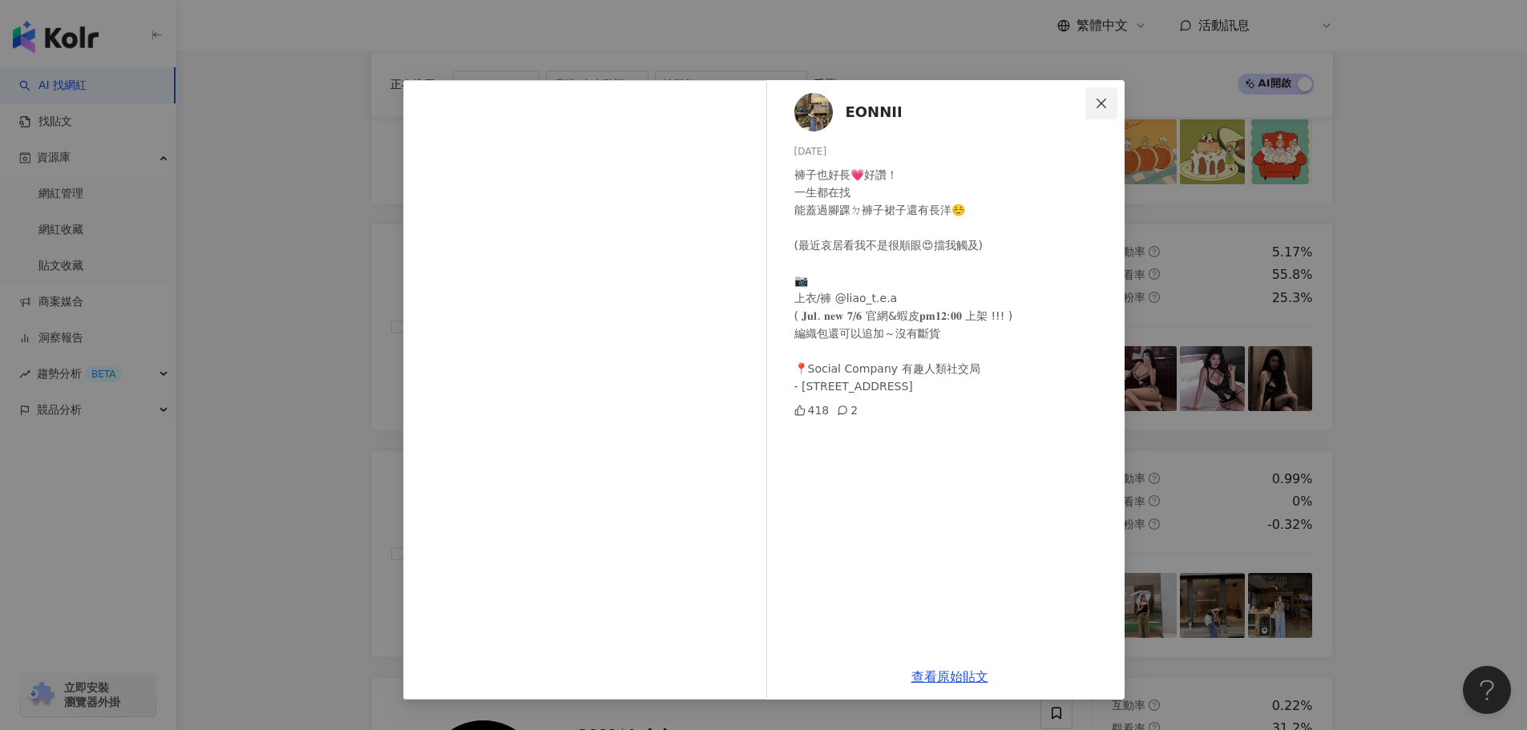
click at [1101, 107] on icon "close" at bounding box center [1101, 103] width 13 height 13
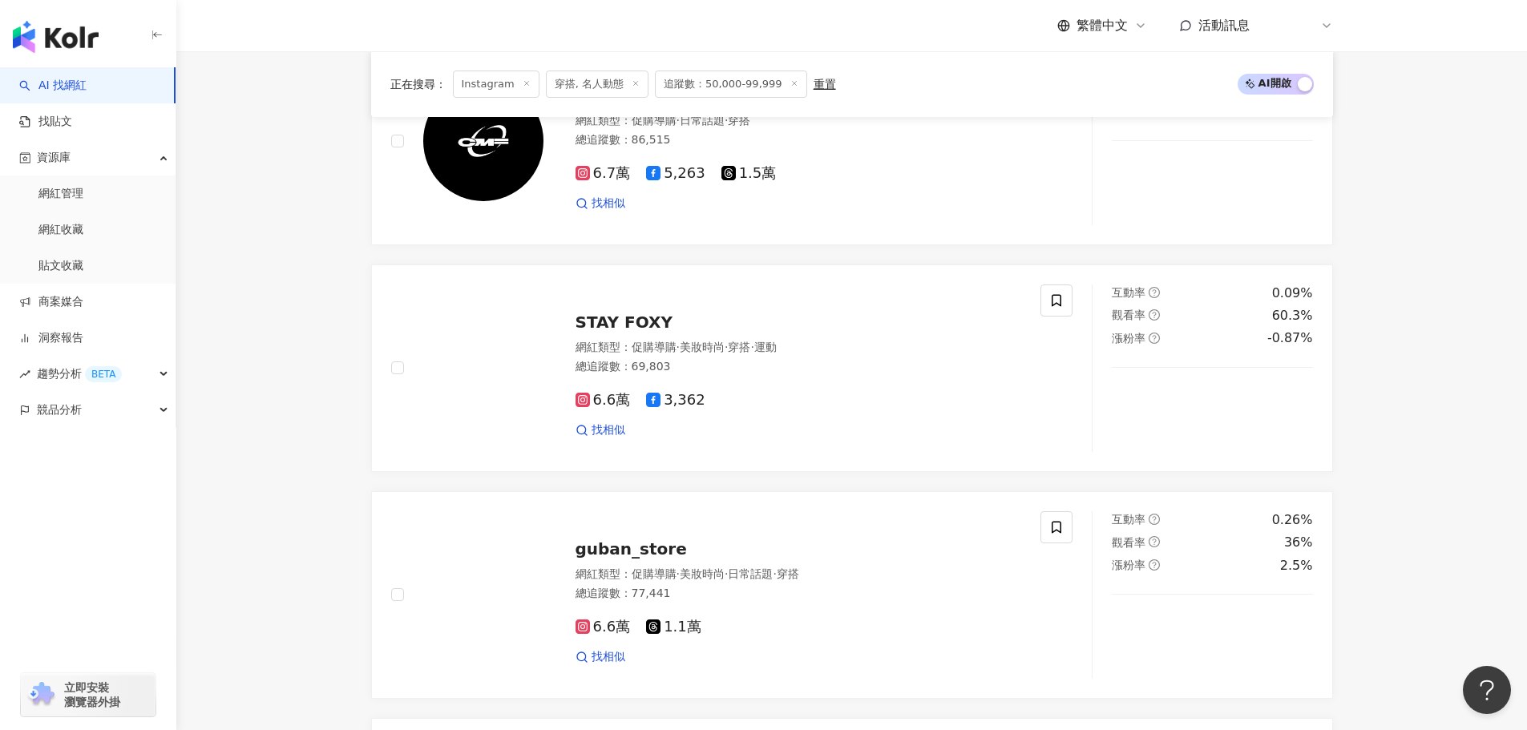
scroll to position [0, 0]
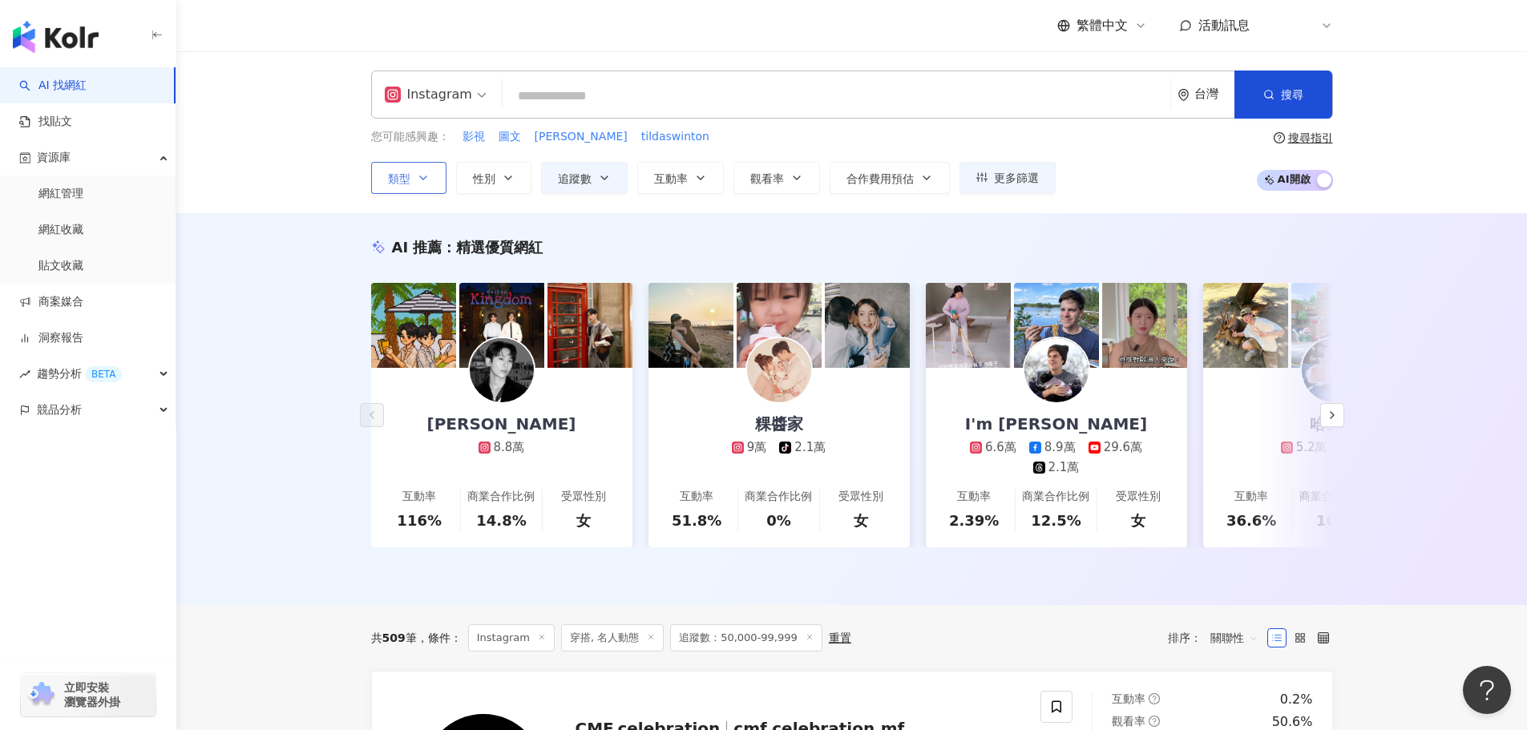
click at [403, 180] on span "類型" at bounding box center [399, 178] width 22 height 13
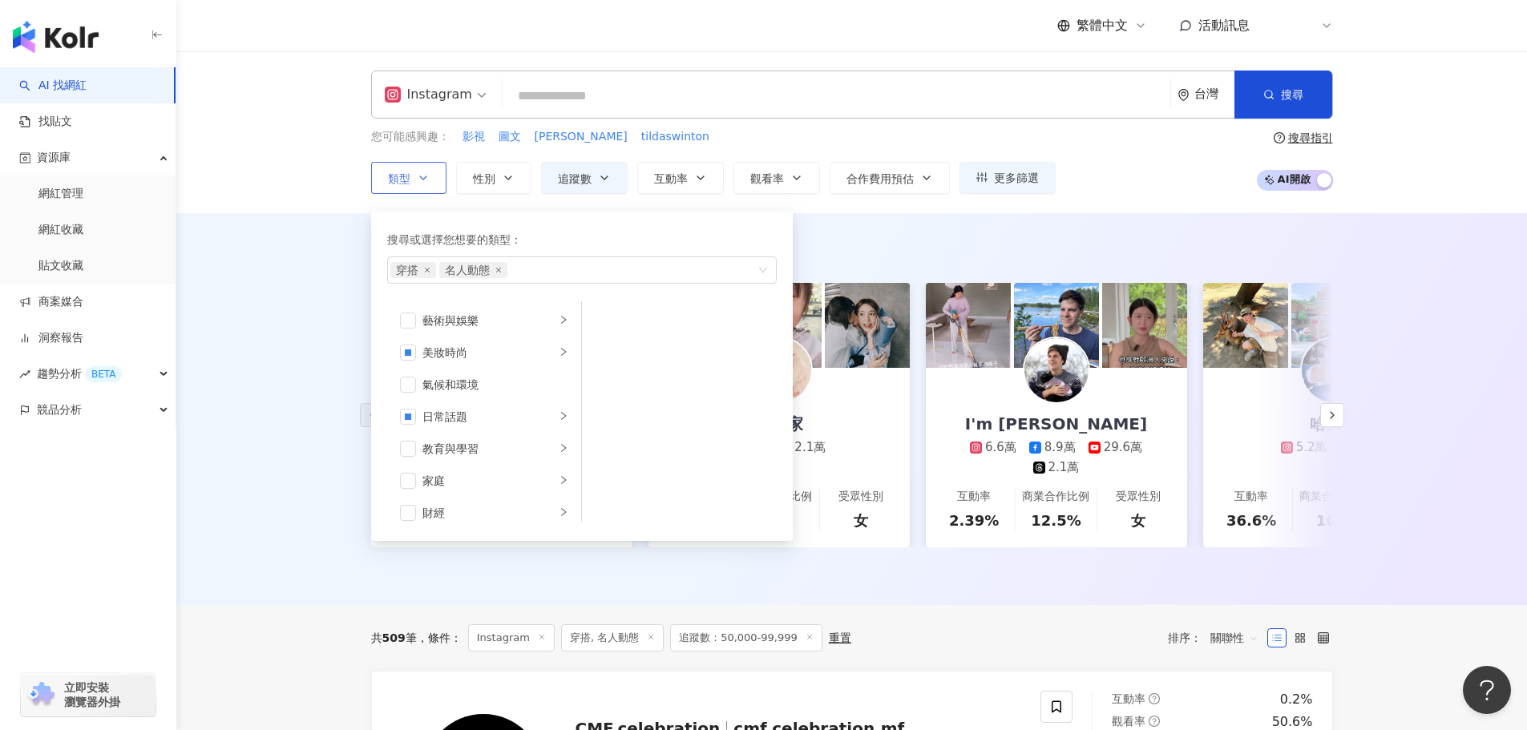
click at [577, 286] on div "搜尋或選擇您想要的類型： 穿搭 名人動態 藝術與娛樂 美妝時尚 氣候和環境 日常話題 教育與學習 家庭 財經 美食 命理占卜 遊戲 法政社會 生活風格 影視娛…" at bounding box center [582, 376] width 402 height 310
click at [577, 273] on div "穿搭 名人動態" at bounding box center [573, 270] width 366 height 16
type input "*"
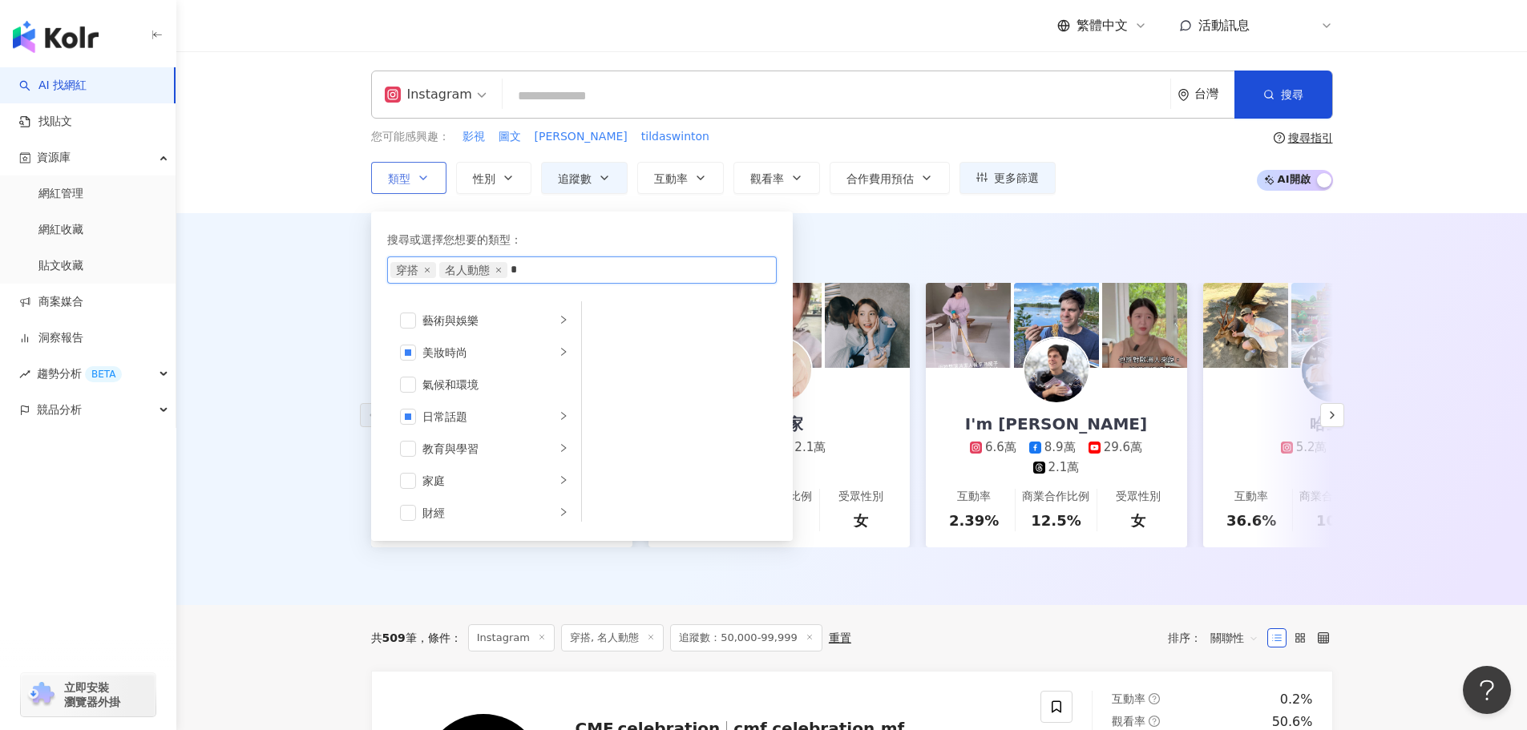
type input "*"
click at [559, 462] on icon "right" at bounding box center [564, 464] width 10 height 10
click at [559, 420] on icon "right" at bounding box center [564, 416] width 10 height 10
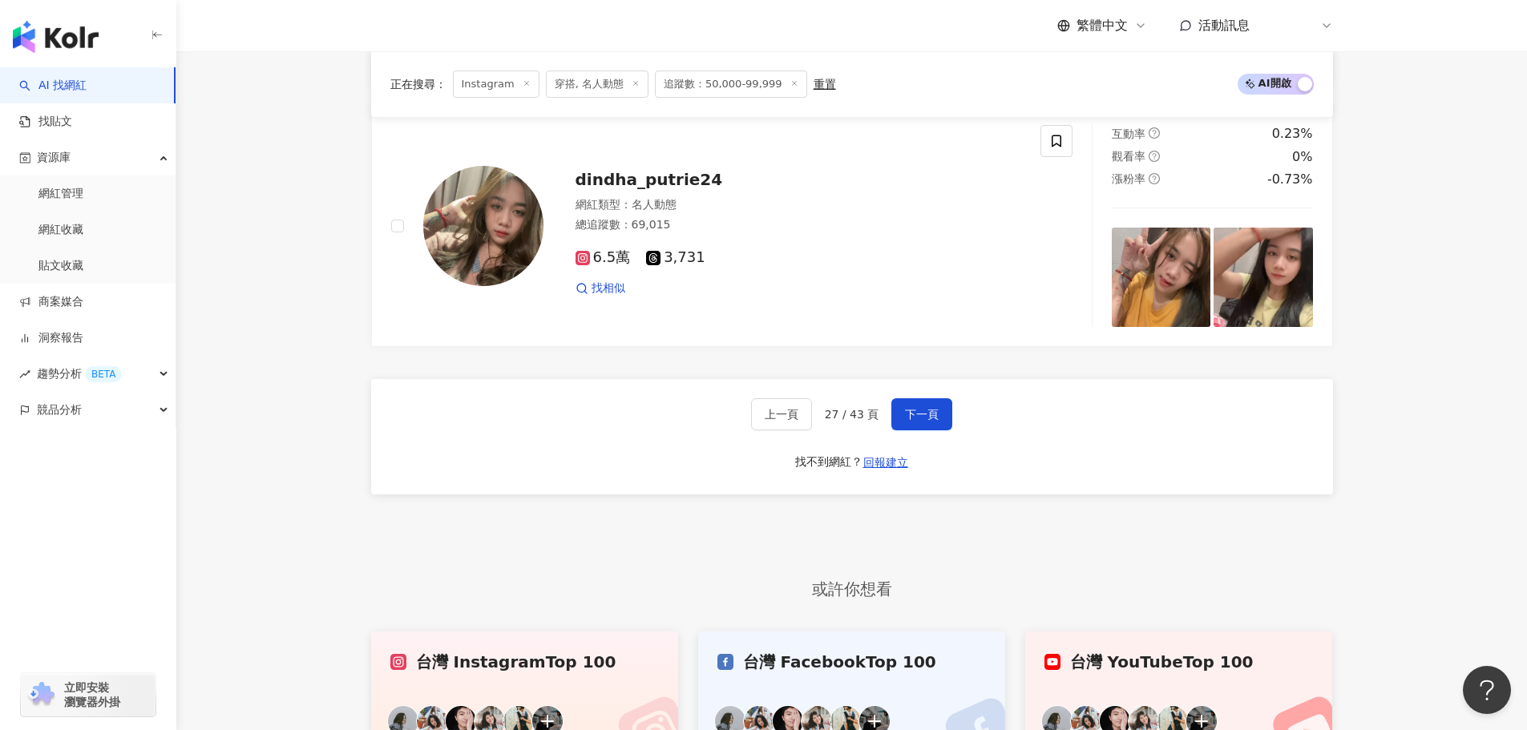
scroll to position [3206, 0]
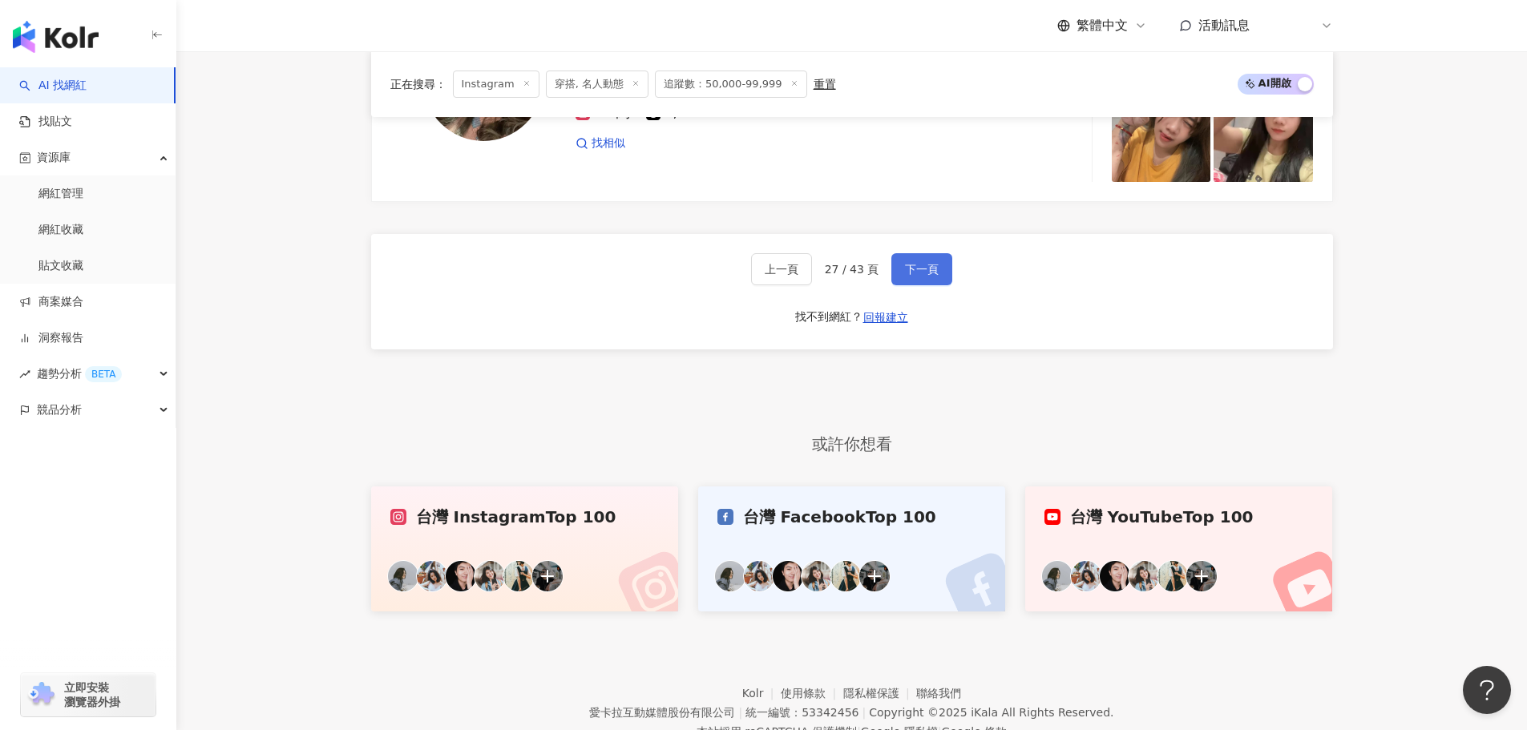
click at [930, 276] on span "下一頁" at bounding box center [922, 269] width 34 height 13
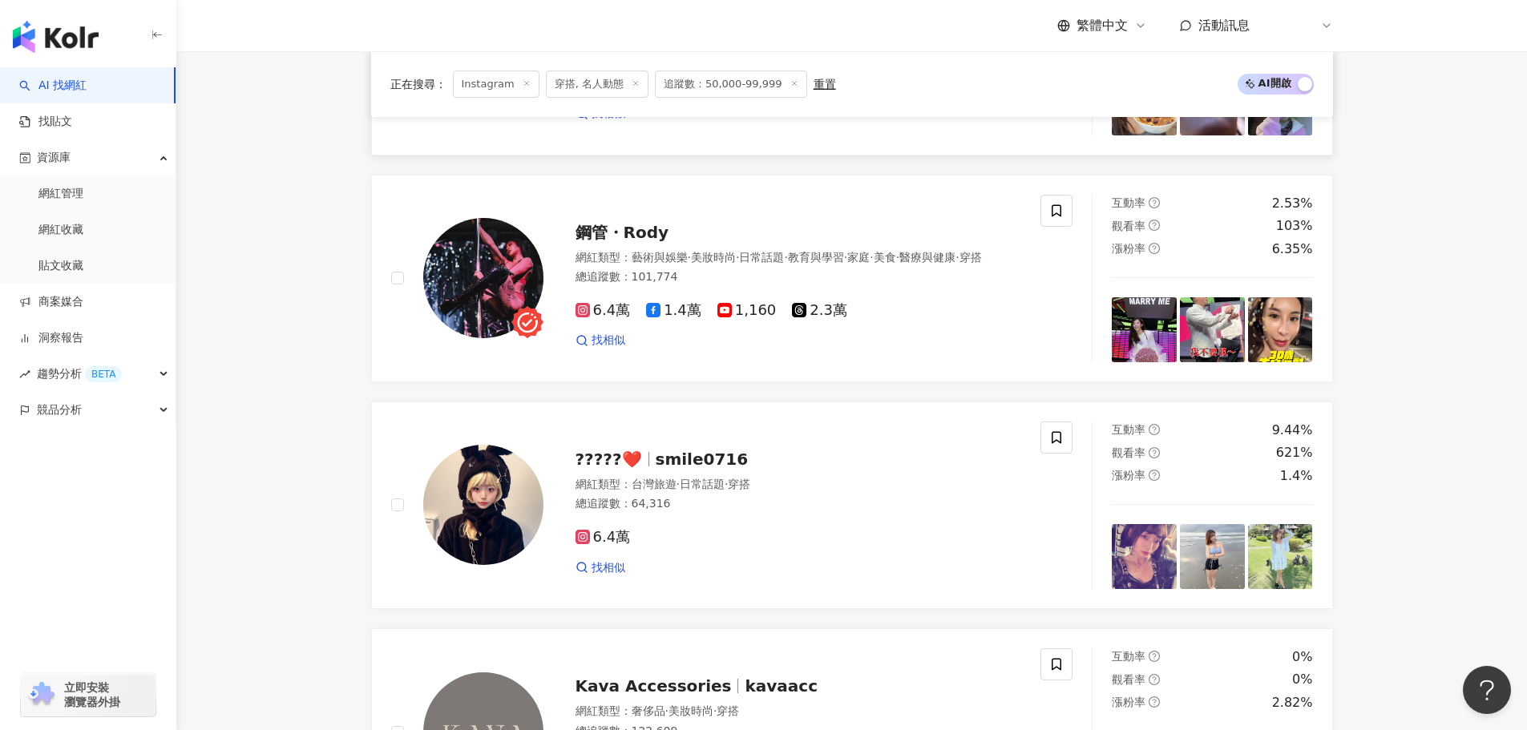
scroll to position [1683, 0]
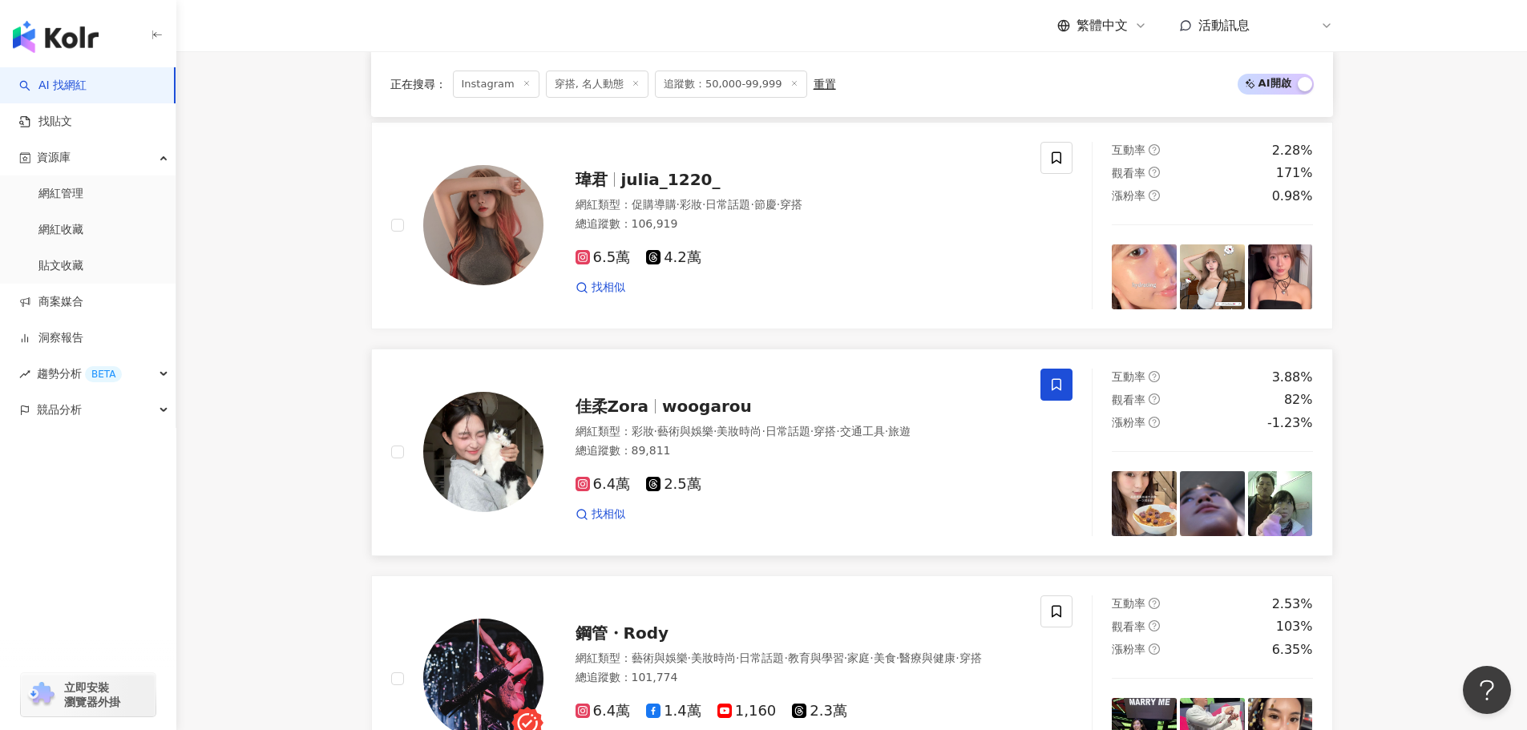
click at [1063, 392] on icon at bounding box center [1056, 385] width 14 height 14
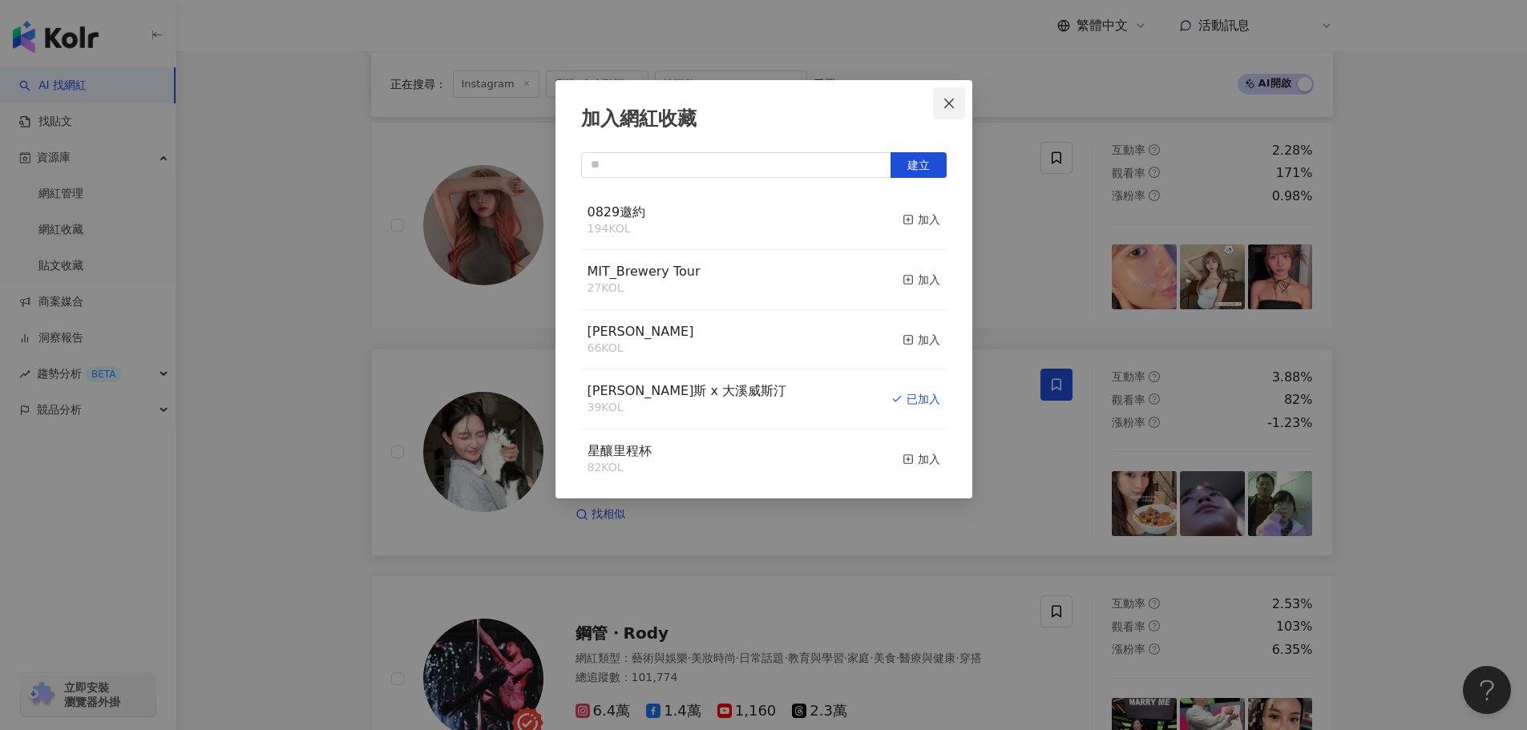
click at [951, 99] on icon "close" at bounding box center [949, 103] width 13 height 13
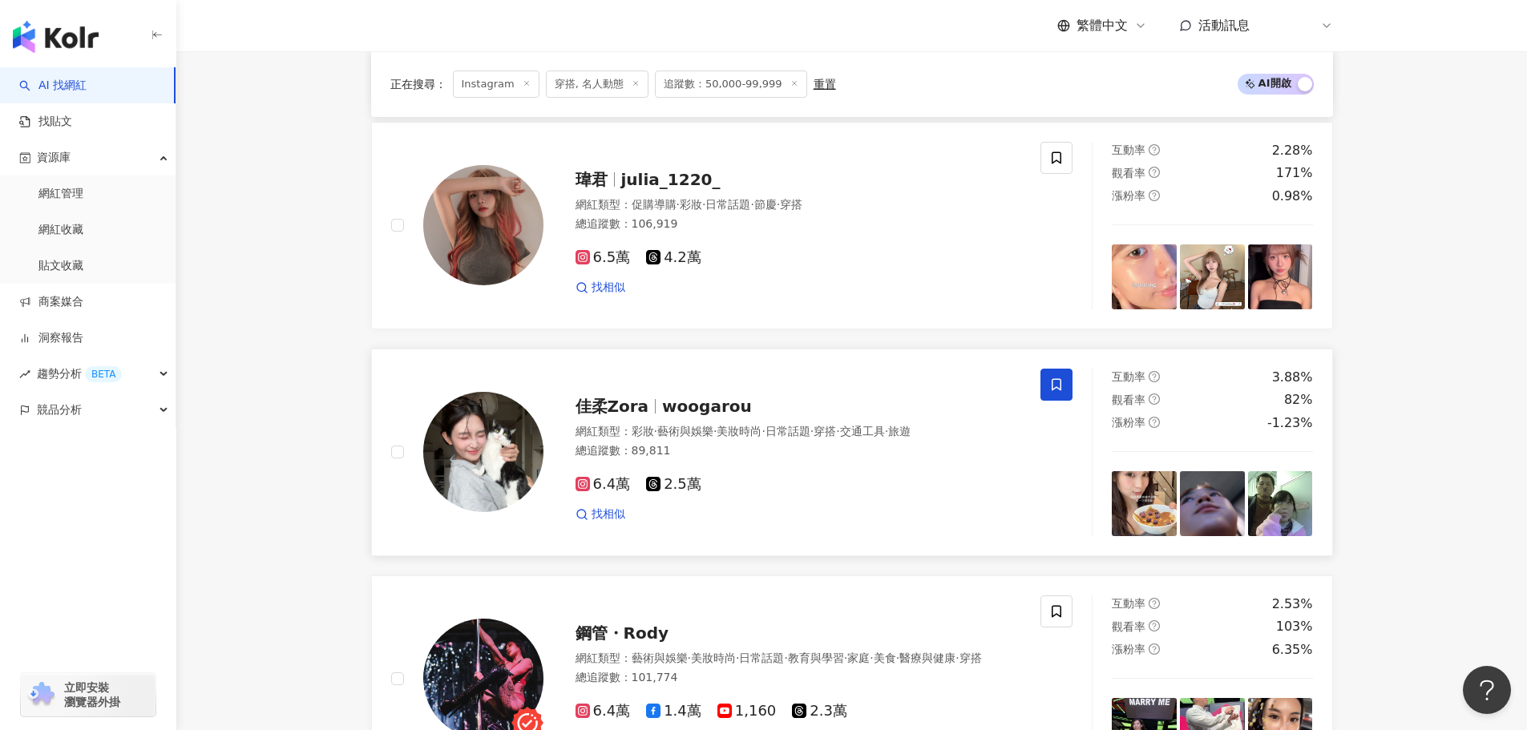
click at [1183, 486] on img at bounding box center [1212, 503] width 65 height 65
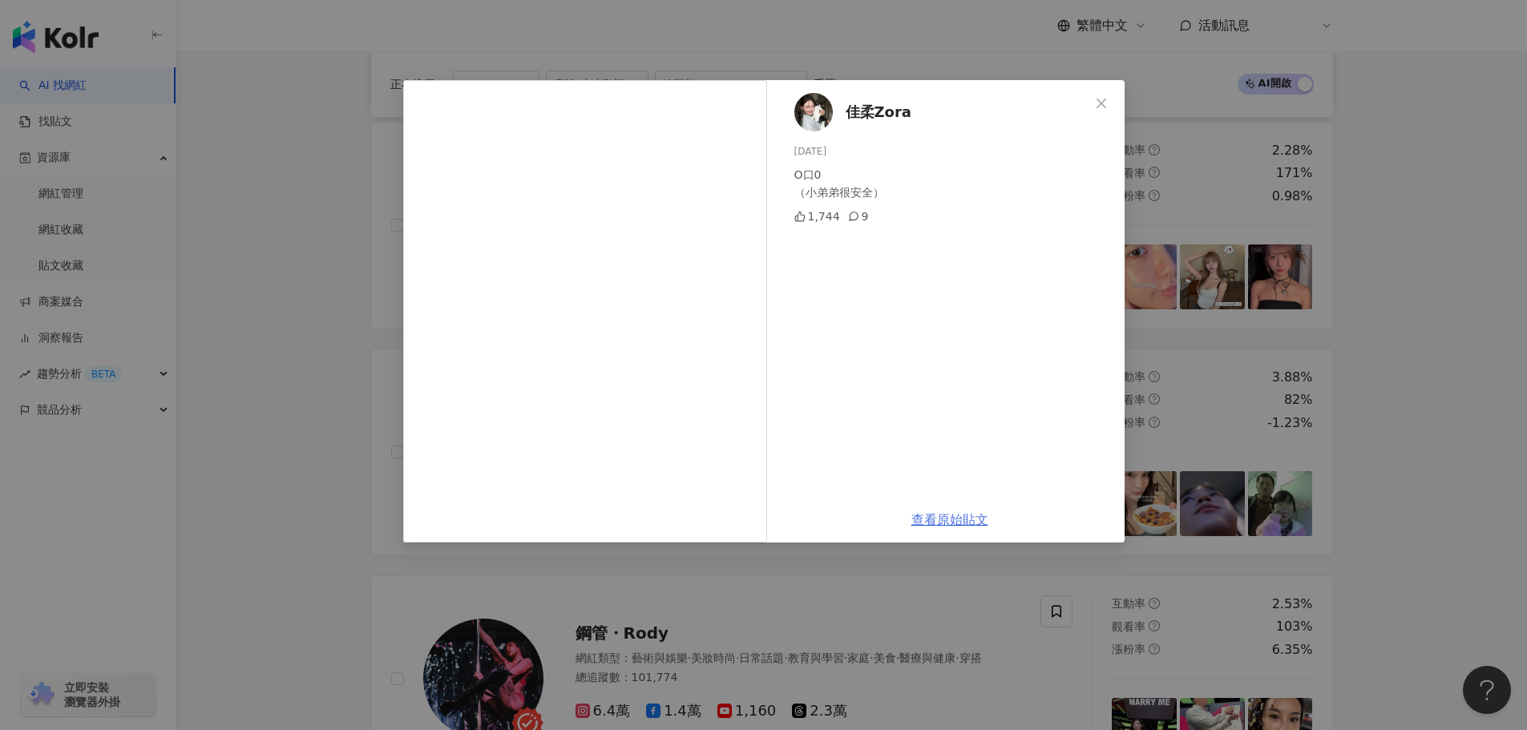
click at [939, 523] on link "查看原始貼文" at bounding box center [949, 519] width 77 height 15
click at [1098, 97] on icon "close" at bounding box center [1101, 103] width 13 height 13
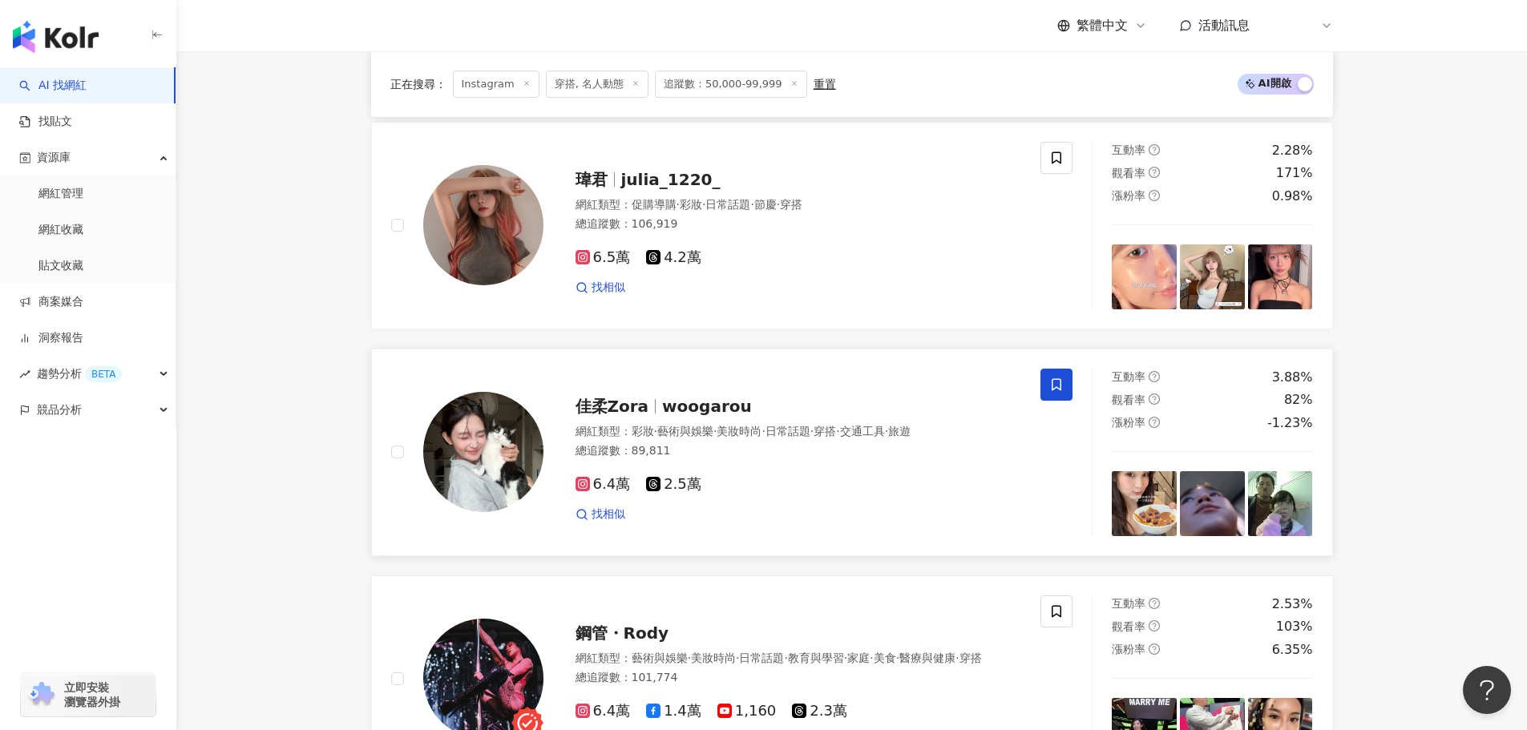
click at [1276, 529] on img at bounding box center [1280, 503] width 65 height 65
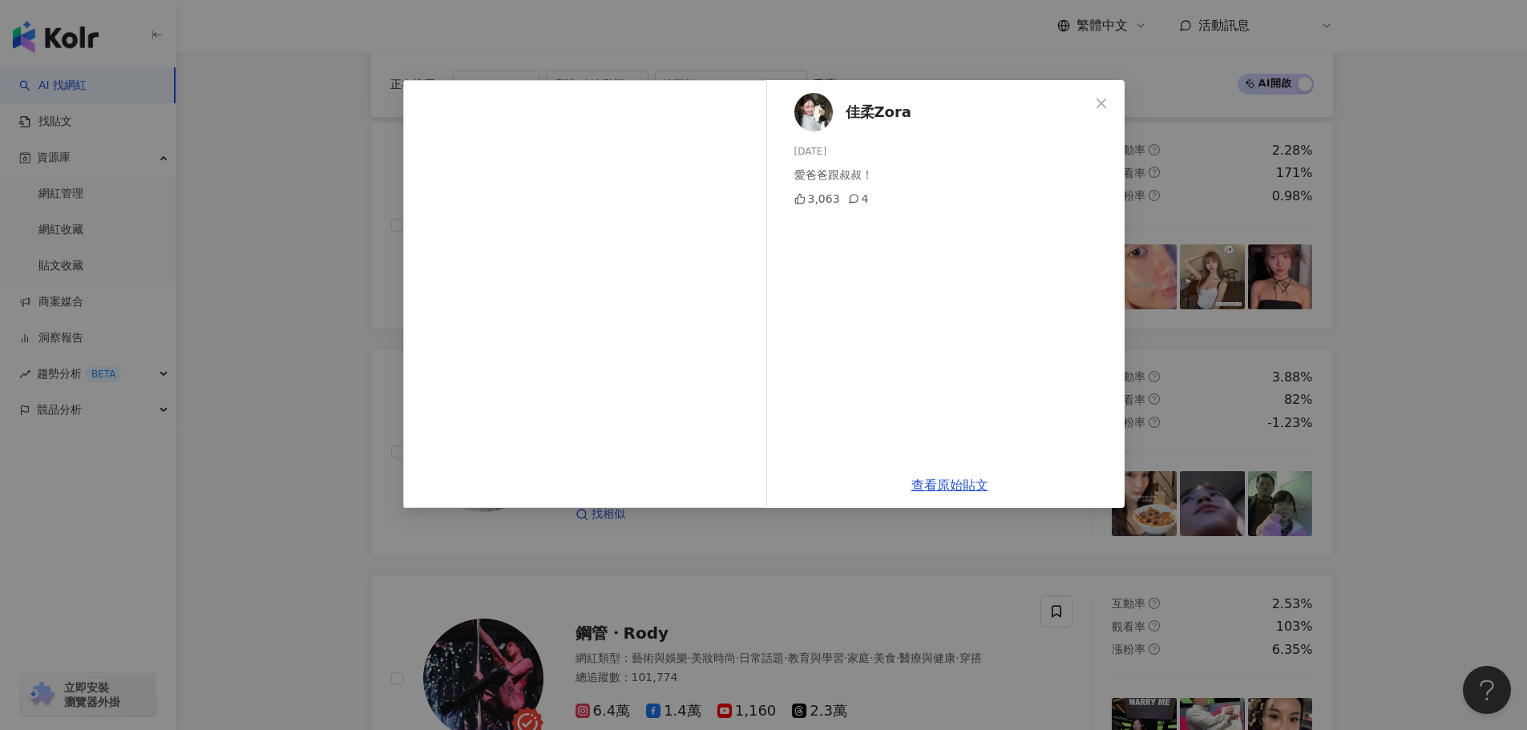
click at [1102, 102] on icon "close" at bounding box center [1101, 103] width 10 height 10
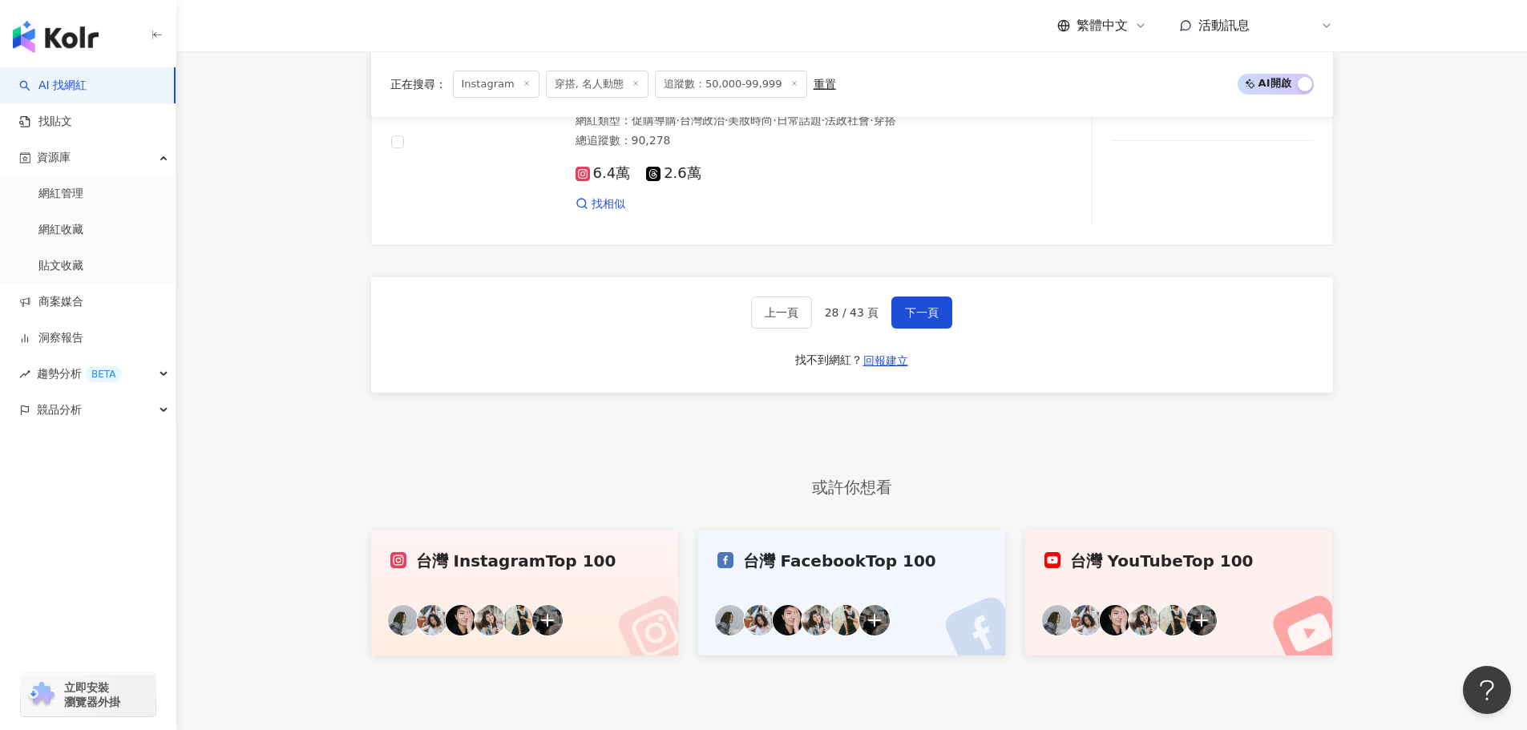
scroll to position [3244, 0]
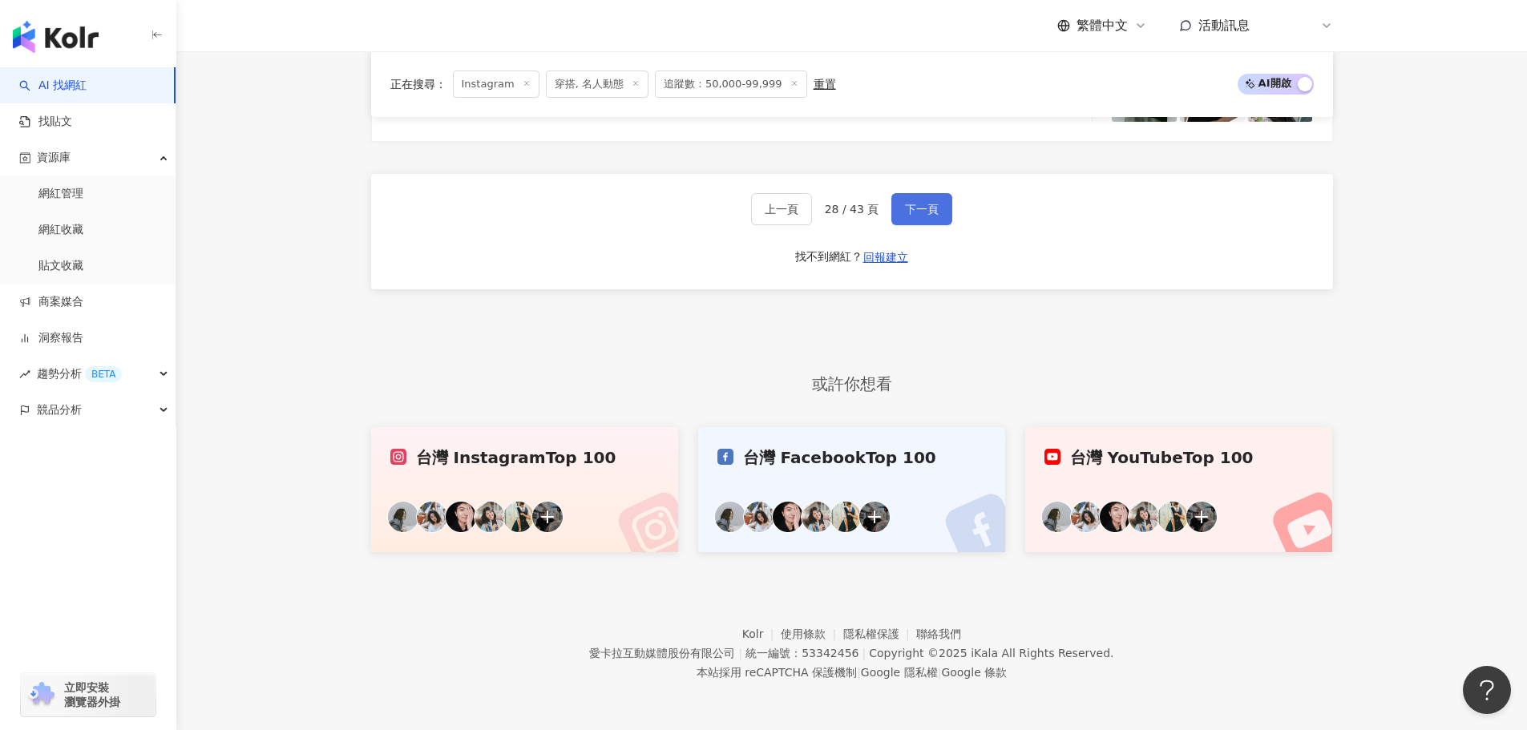
click at [919, 212] on span "下一頁" at bounding box center [922, 209] width 34 height 13
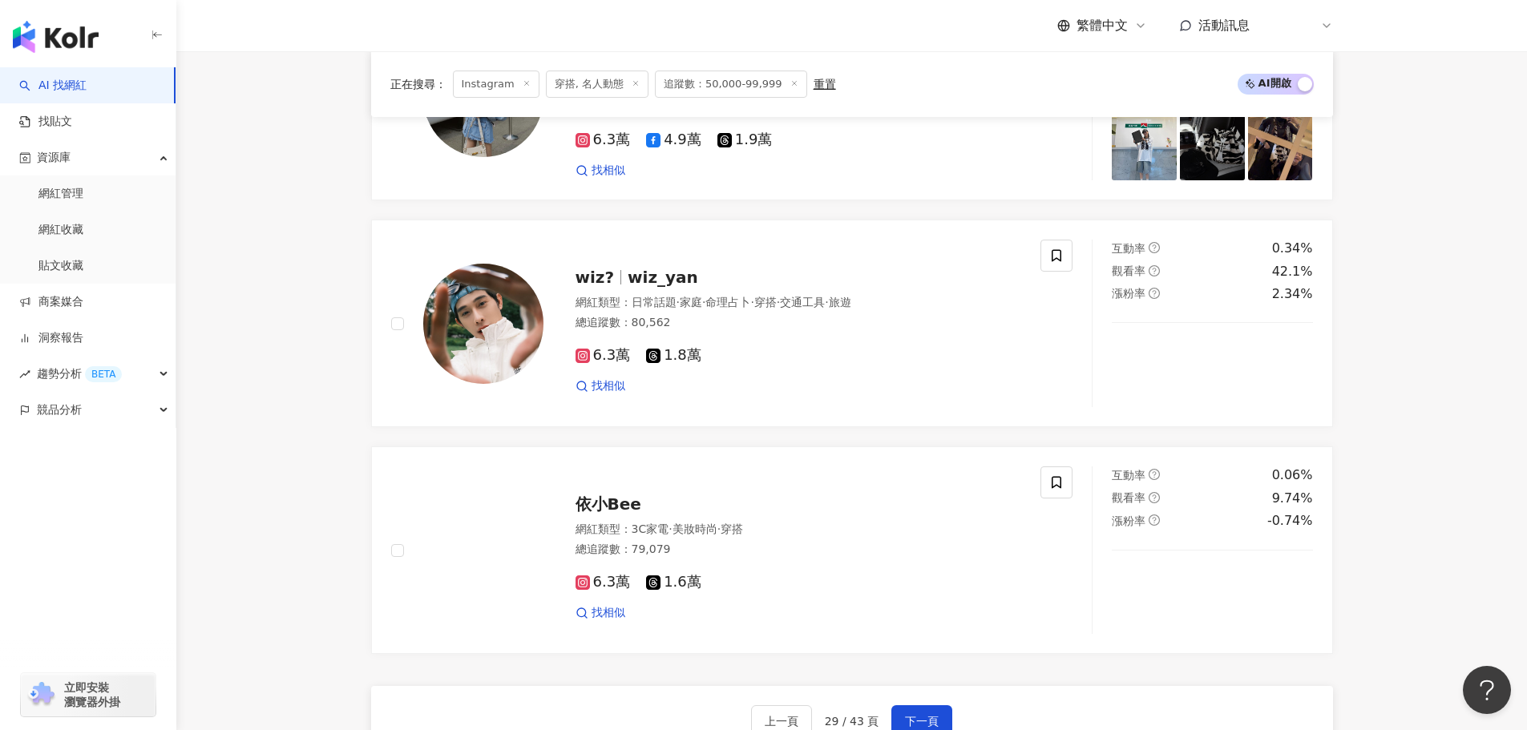
scroll to position [2729, 0]
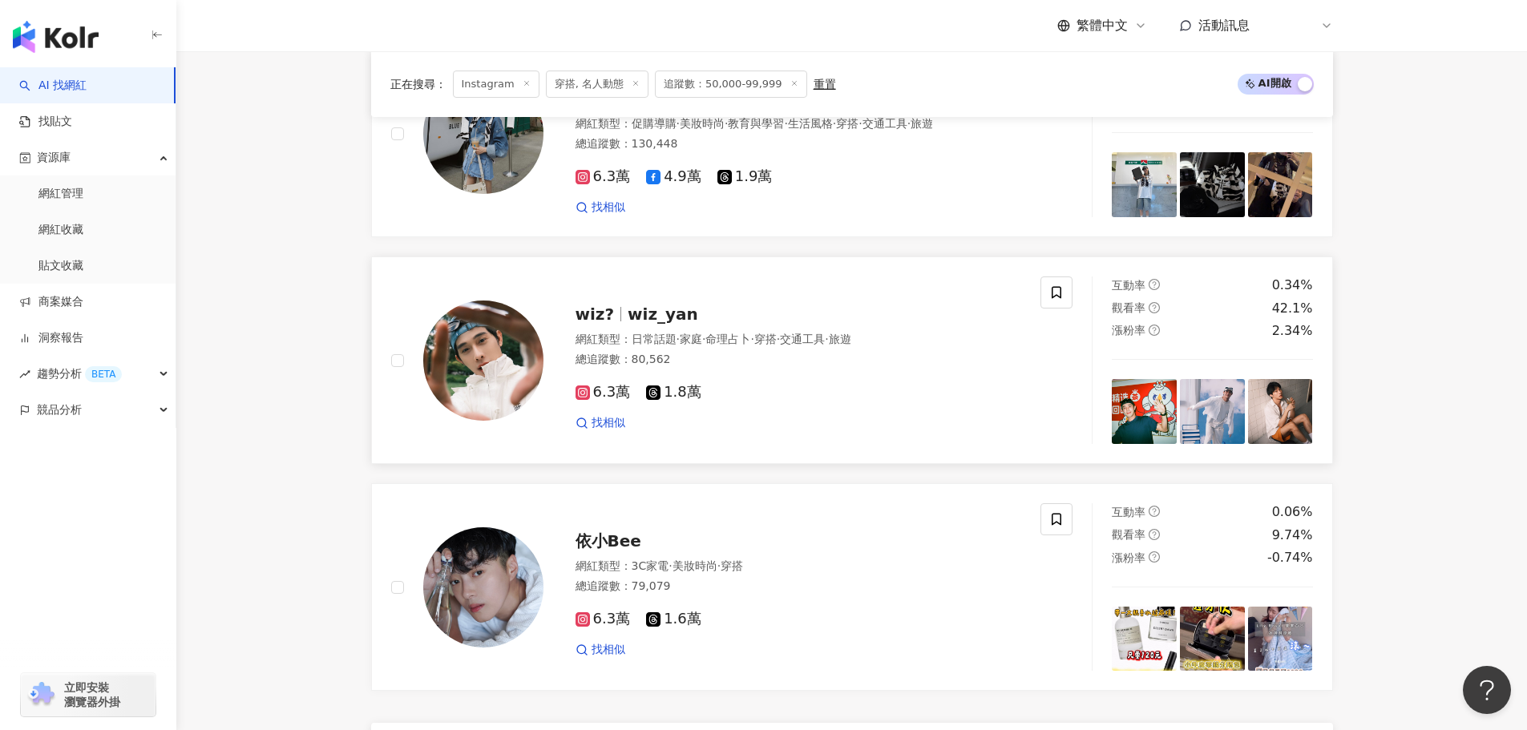
click at [1185, 439] on img at bounding box center [1212, 411] width 65 height 65
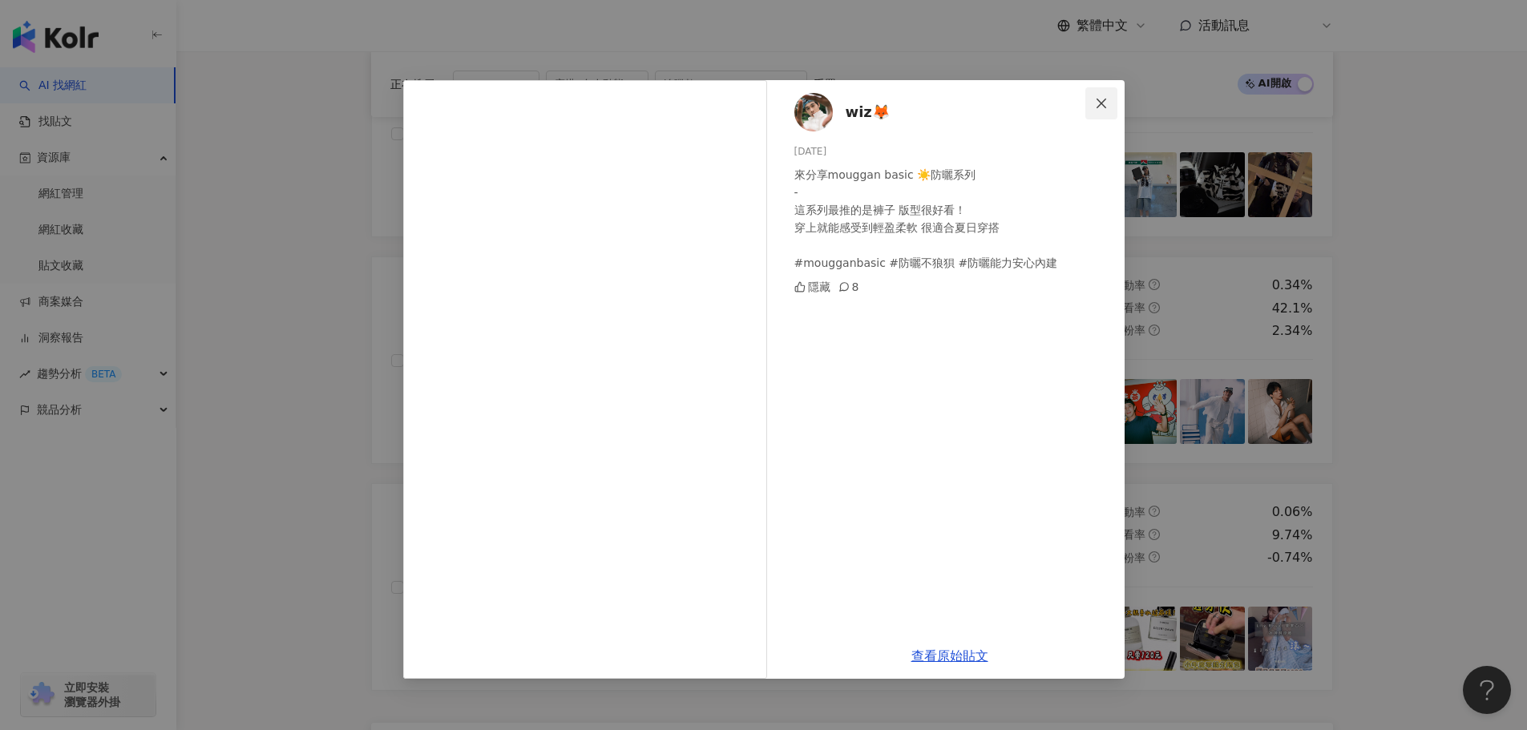
click at [1095, 103] on icon "close" at bounding box center [1101, 103] width 13 height 13
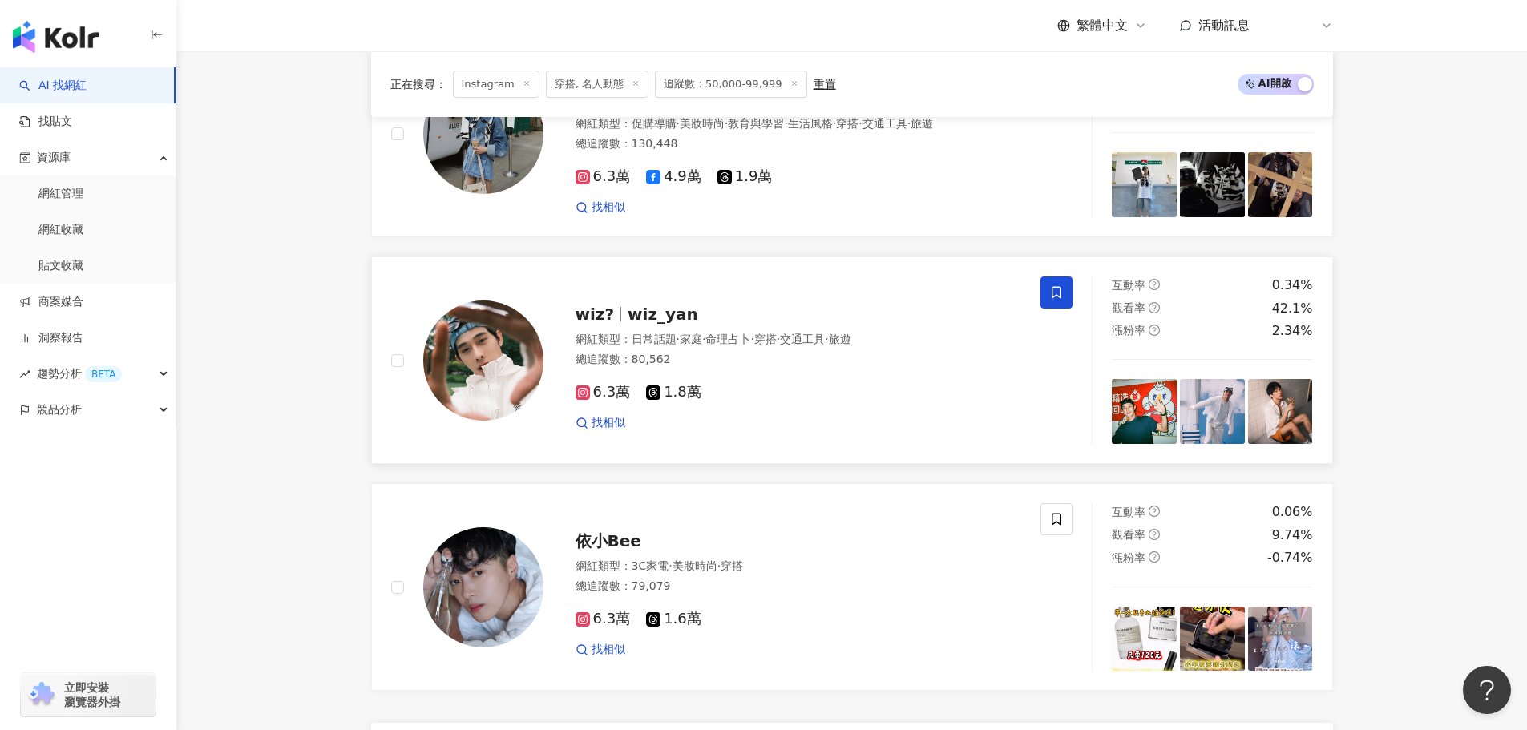
click at [1060, 309] on span at bounding box center [1056, 293] width 32 height 32
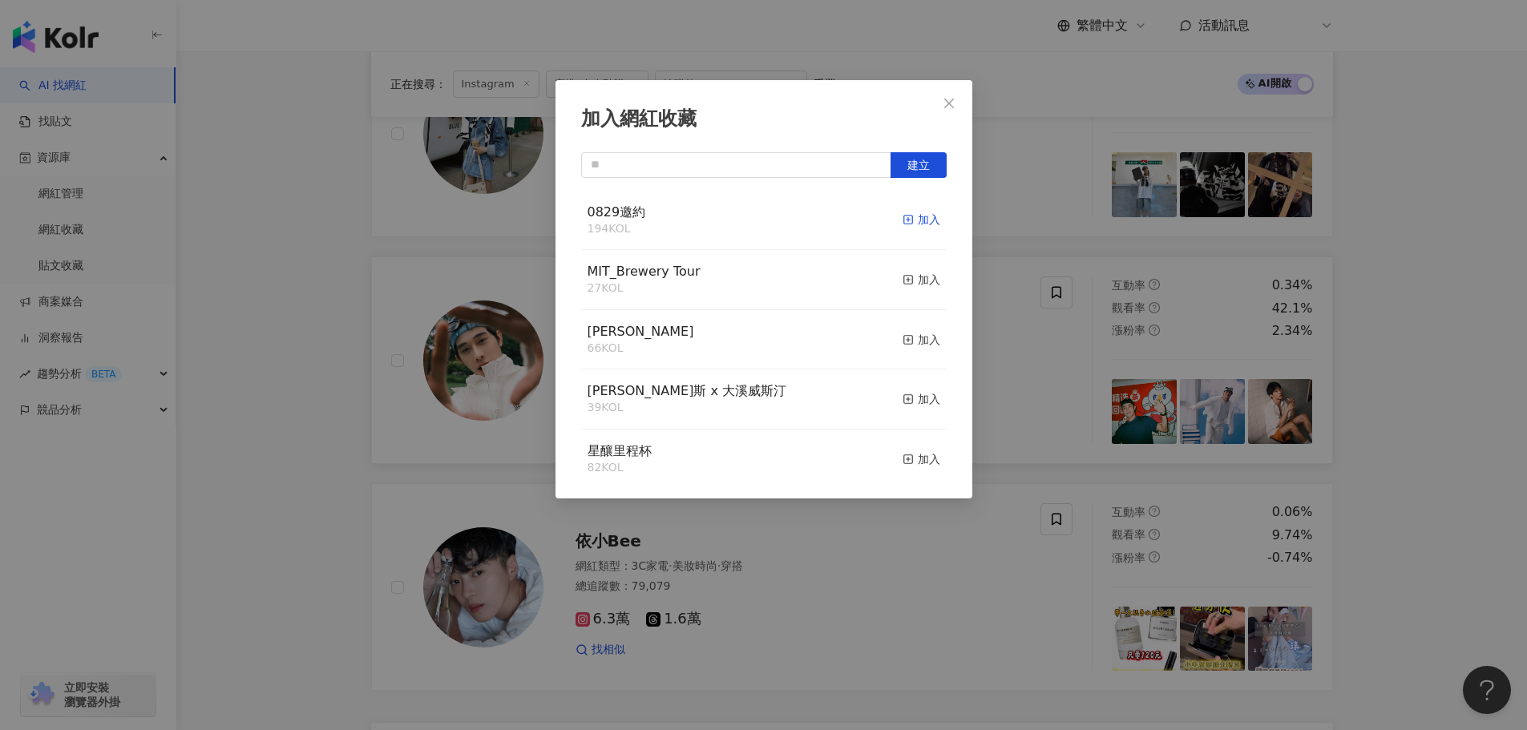
click at [911, 220] on div "加入" at bounding box center [921, 220] width 38 height 18
click at [942, 115] on button "Close" at bounding box center [949, 103] width 32 height 32
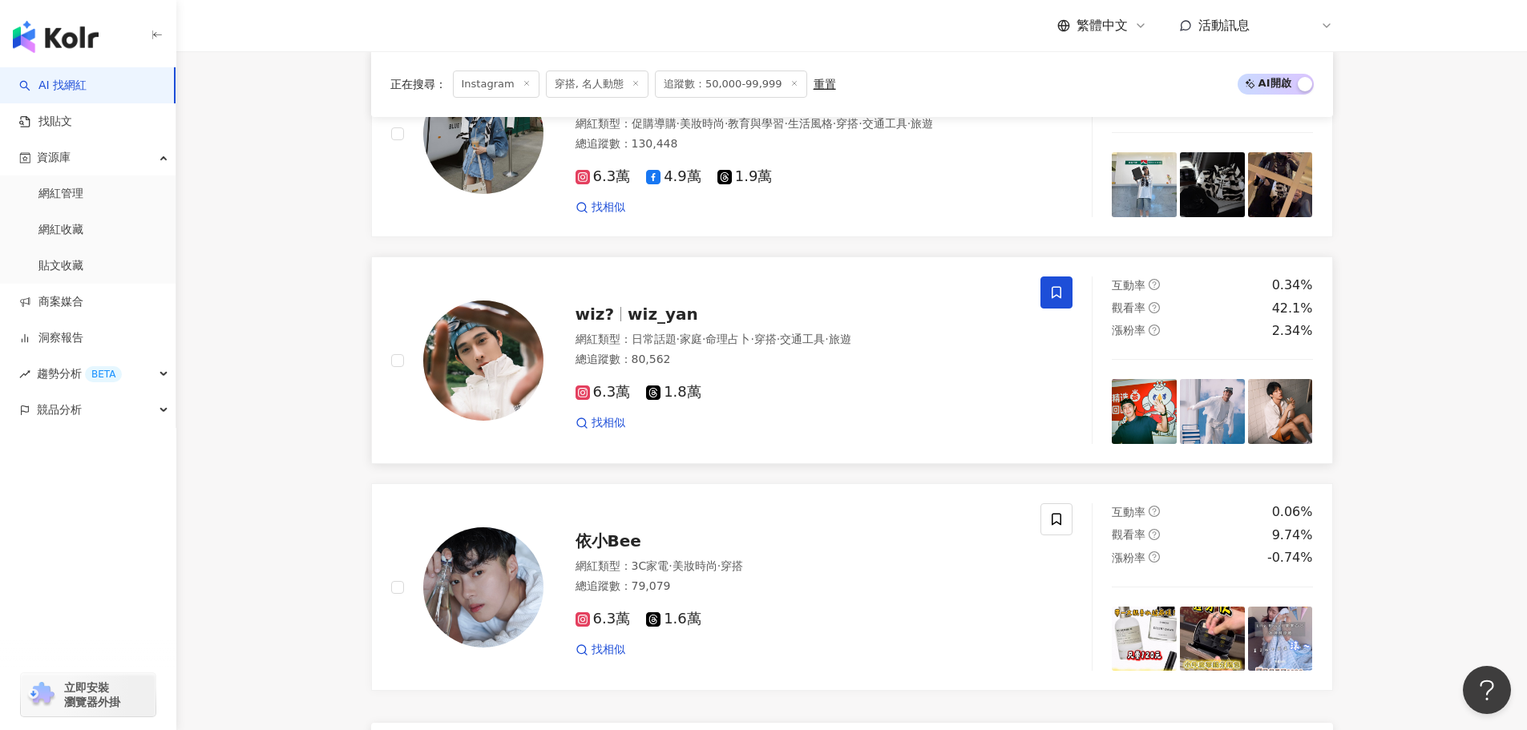
click at [1068, 304] on span at bounding box center [1056, 293] width 32 height 32
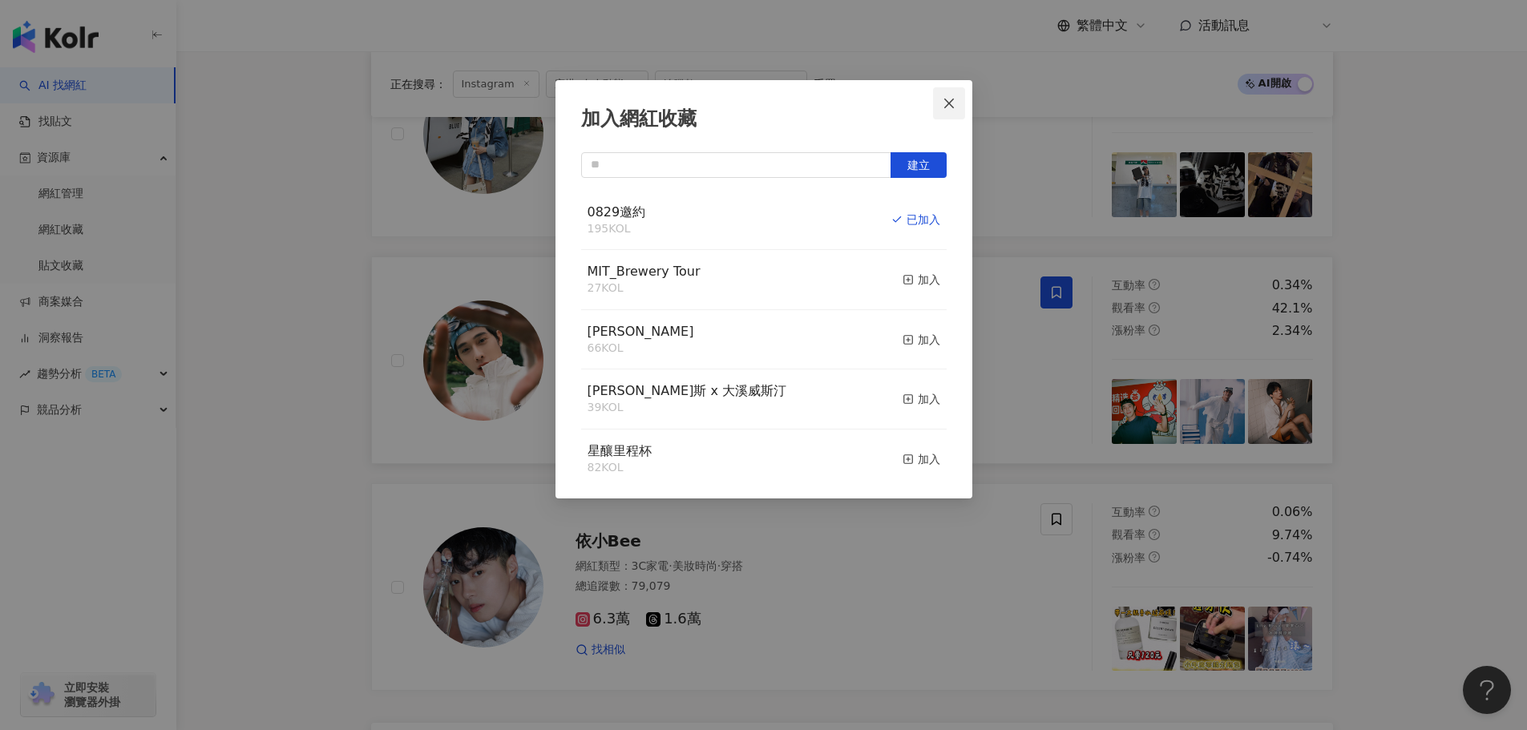
click at [946, 103] on icon "close" at bounding box center [949, 103] width 13 height 13
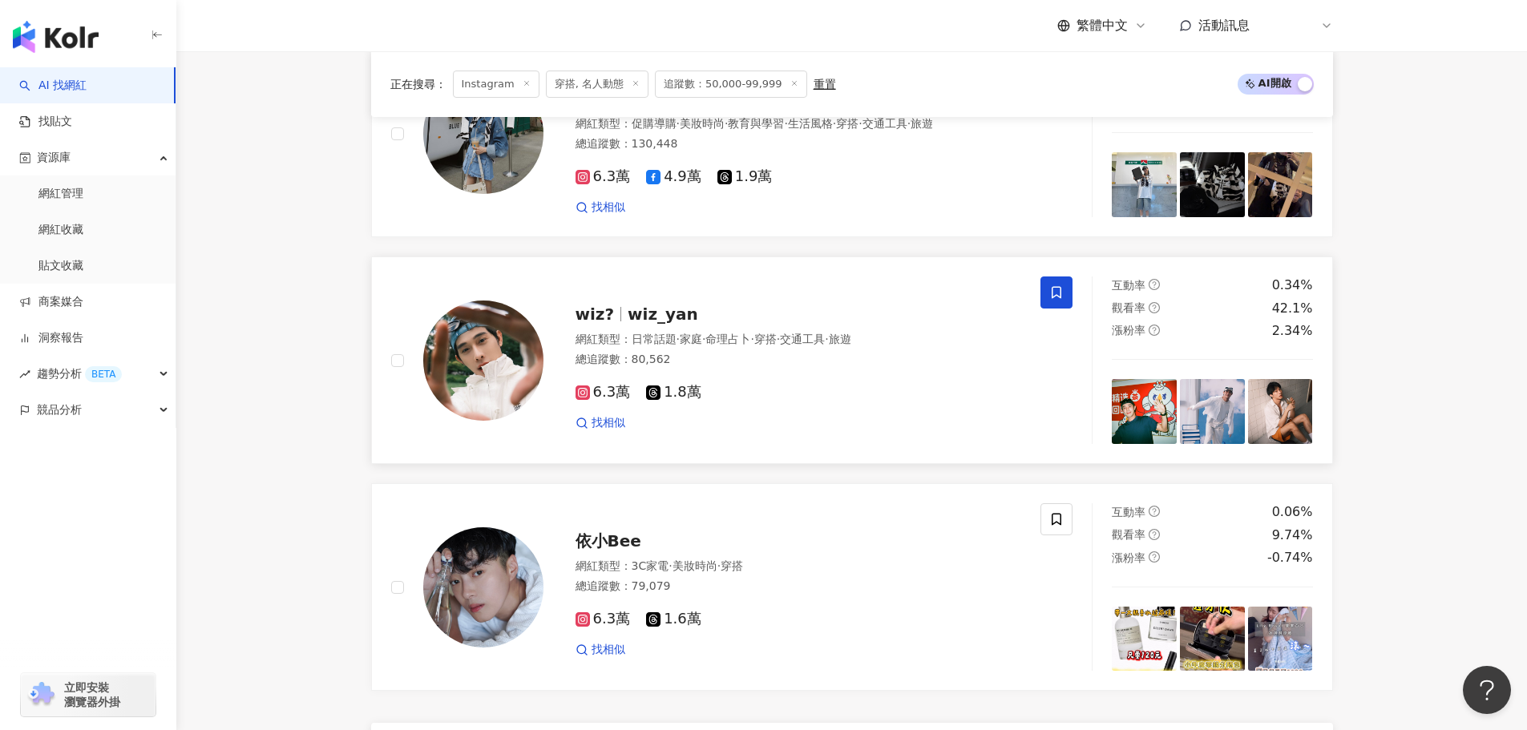
click at [1165, 336] on div "漲粉率 2.34%" at bounding box center [1212, 331] width 201 height 18
click at [1050, 300] on icon at bounding box center [1056, 292] width 14 height 14
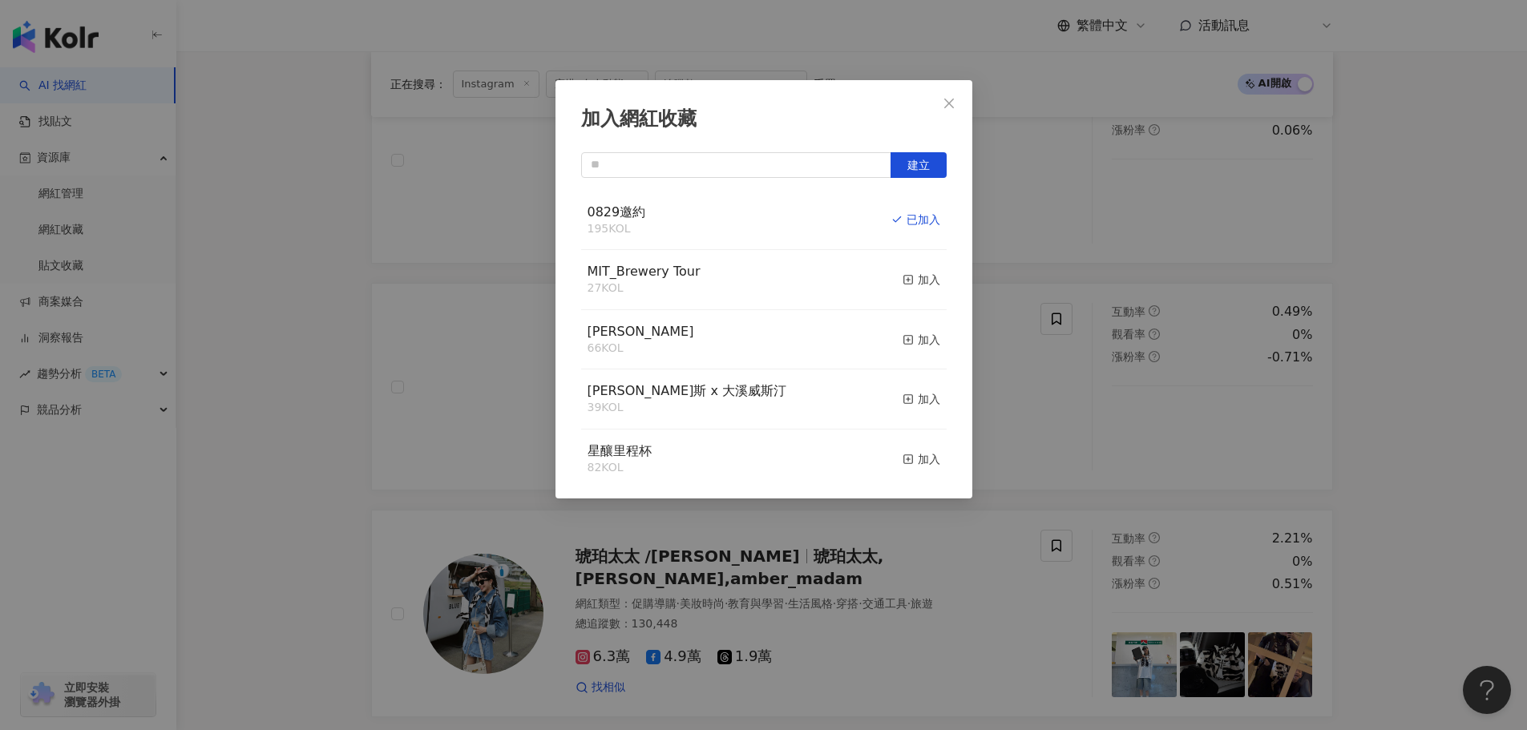
scroll to position [2248, 0]
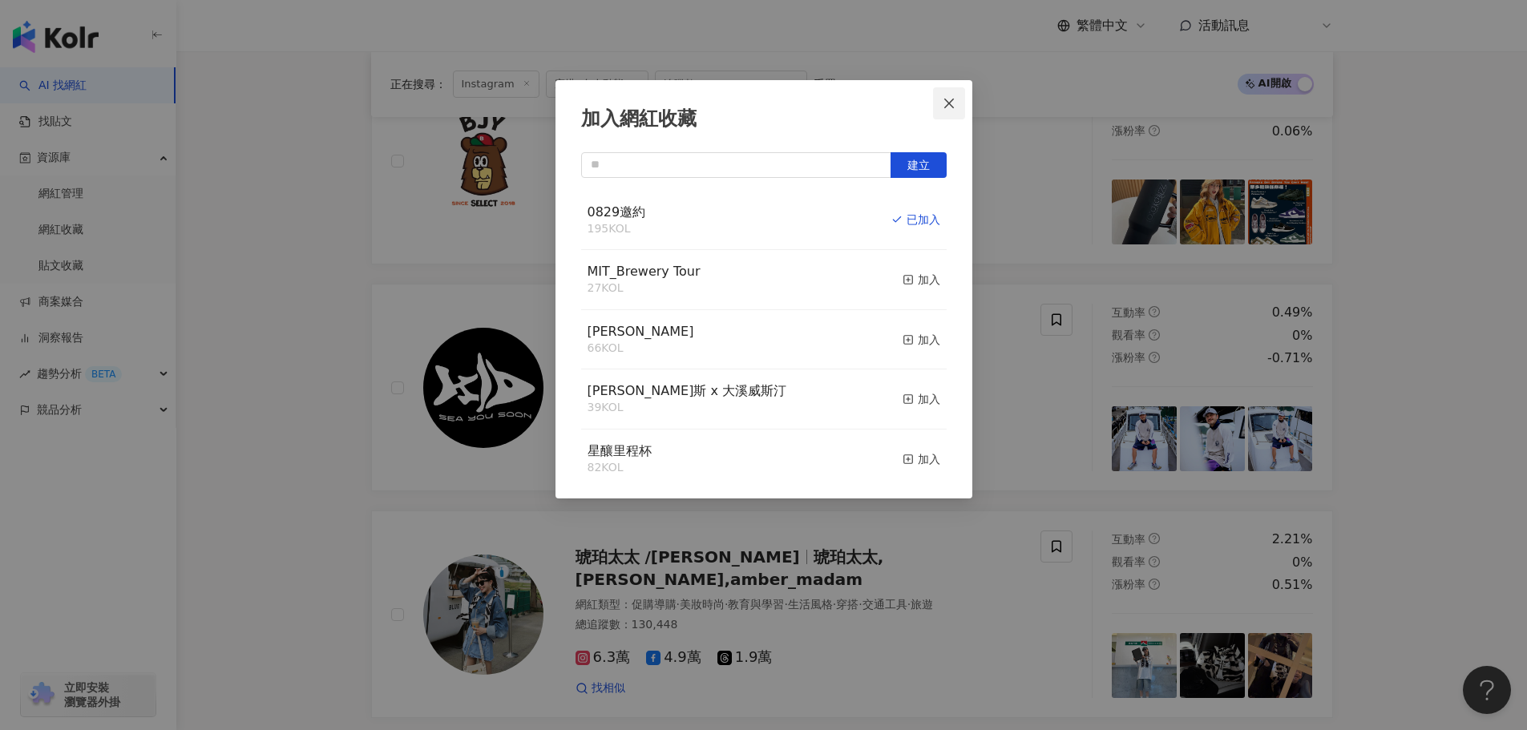
click at [950, 99] on icon "close" at bounding box center [949, 103] width 13 height 13
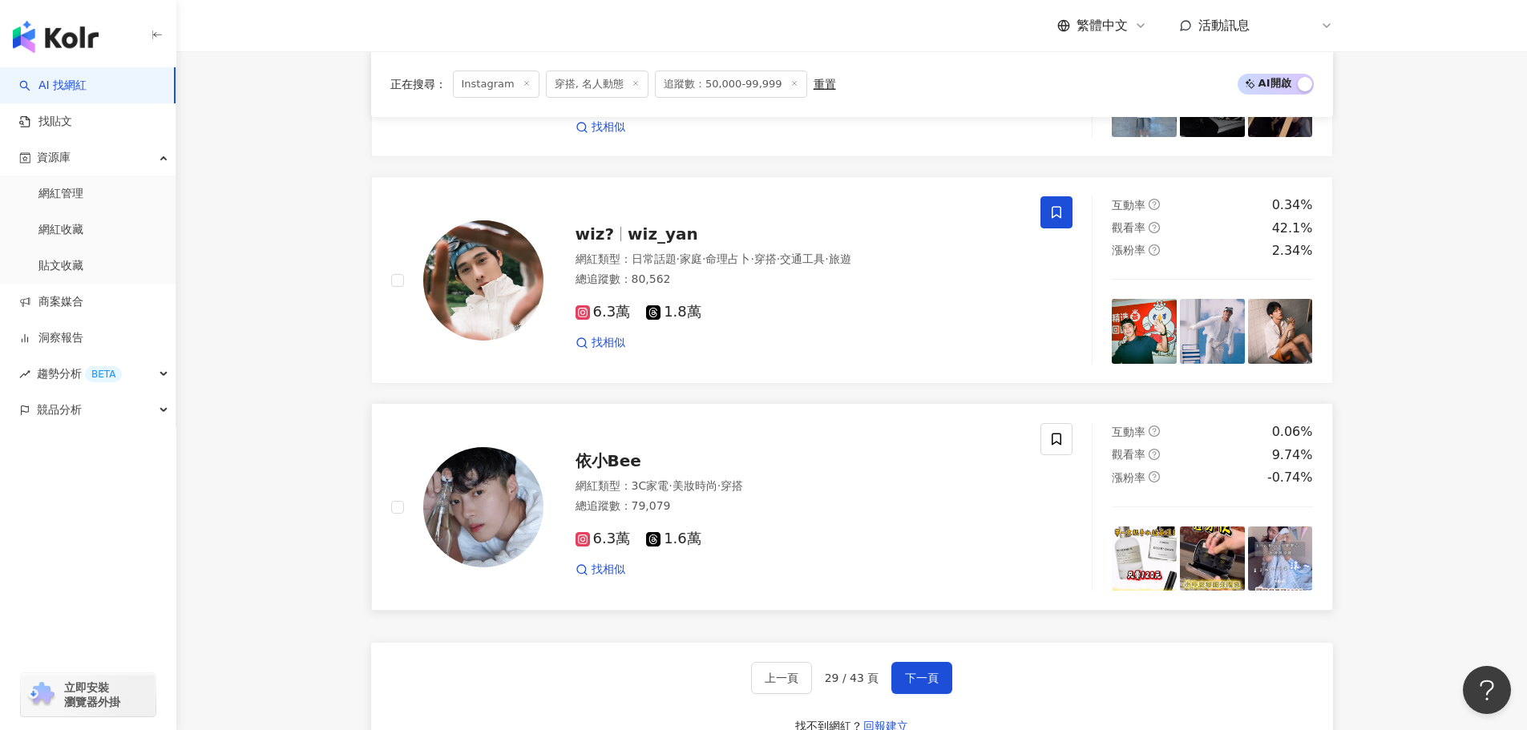
scroll to position [2569, 0]
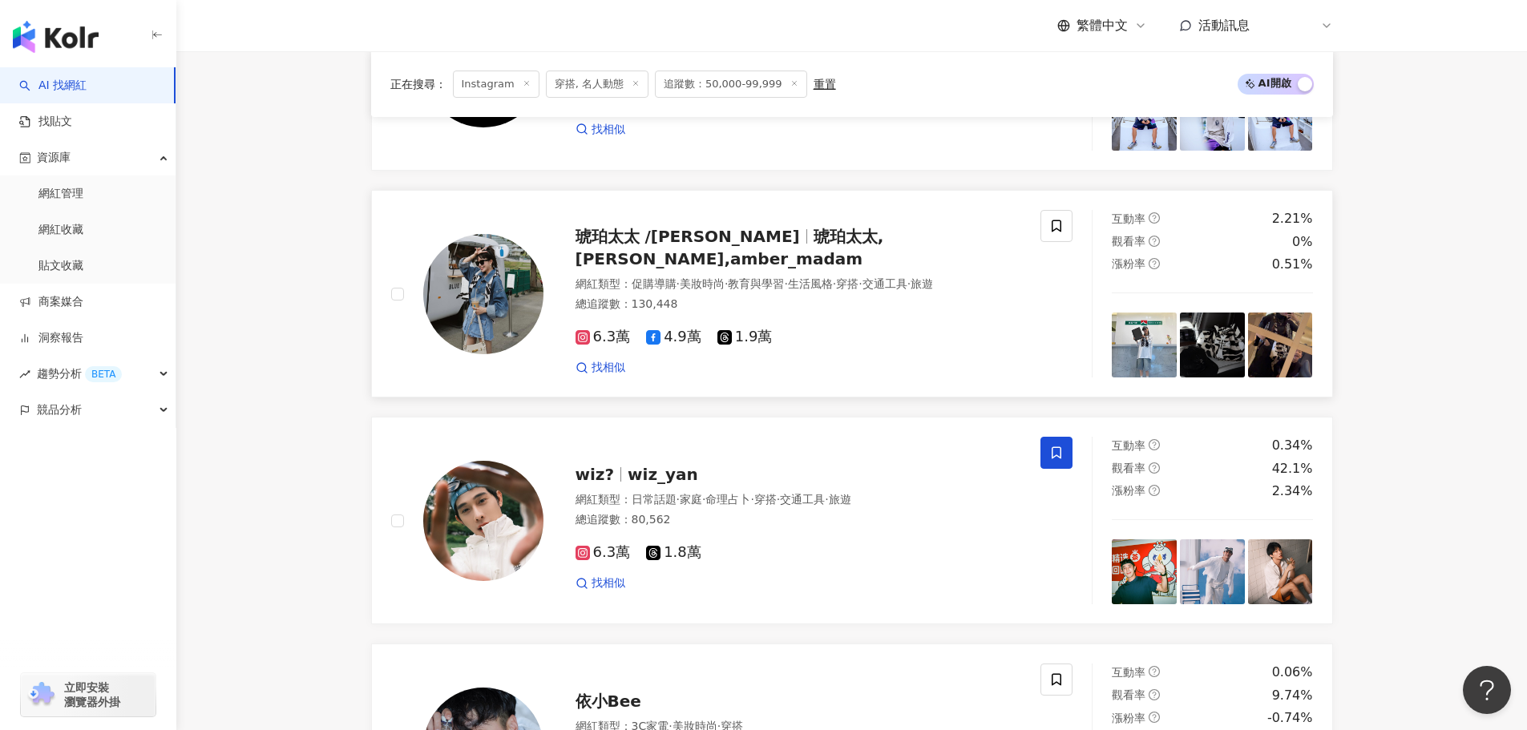
click at [1123, 365] on img at bounding box center [1144, 345] width 65 height 65
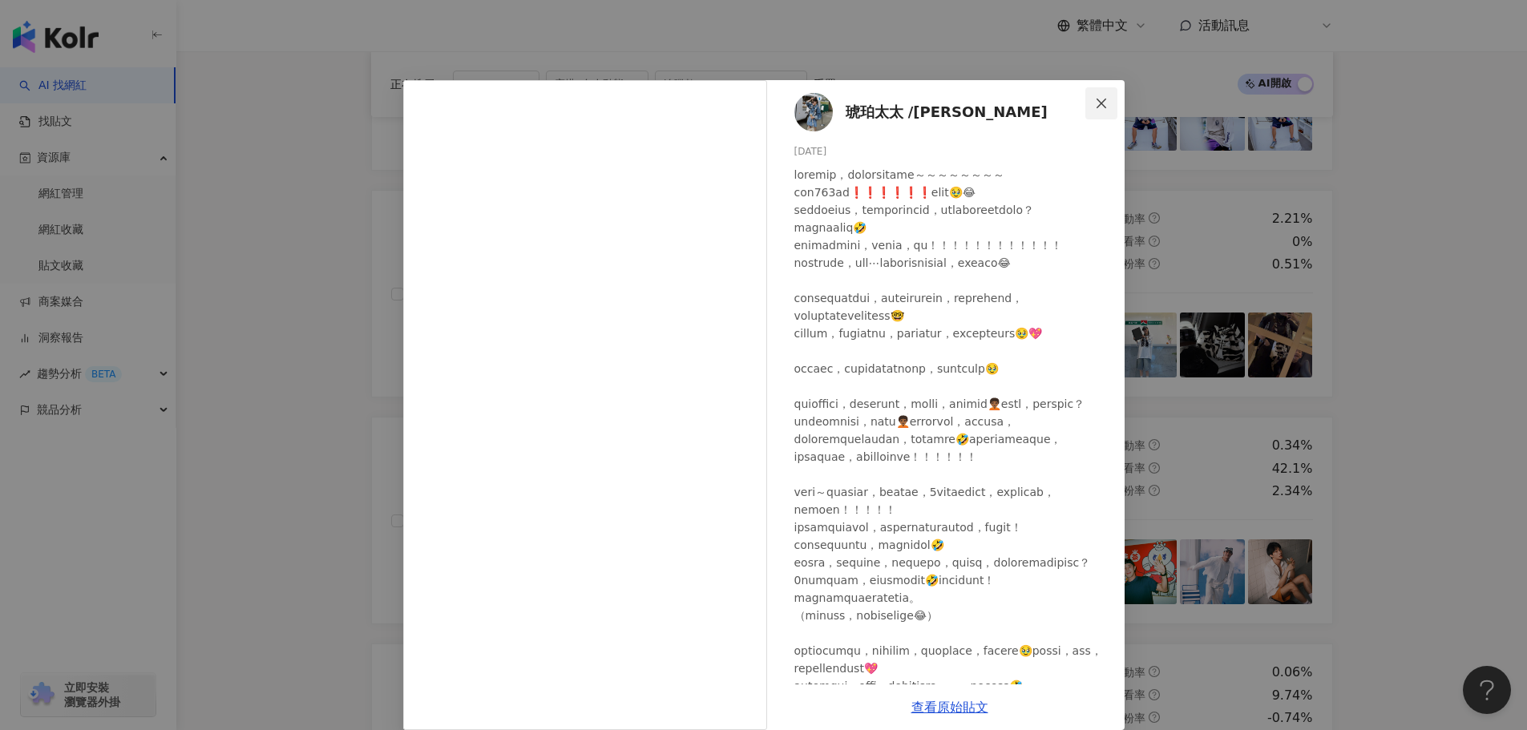
click at [1095, 98] on icon "close" at bounding box center [1101, 103] width 13 height 13
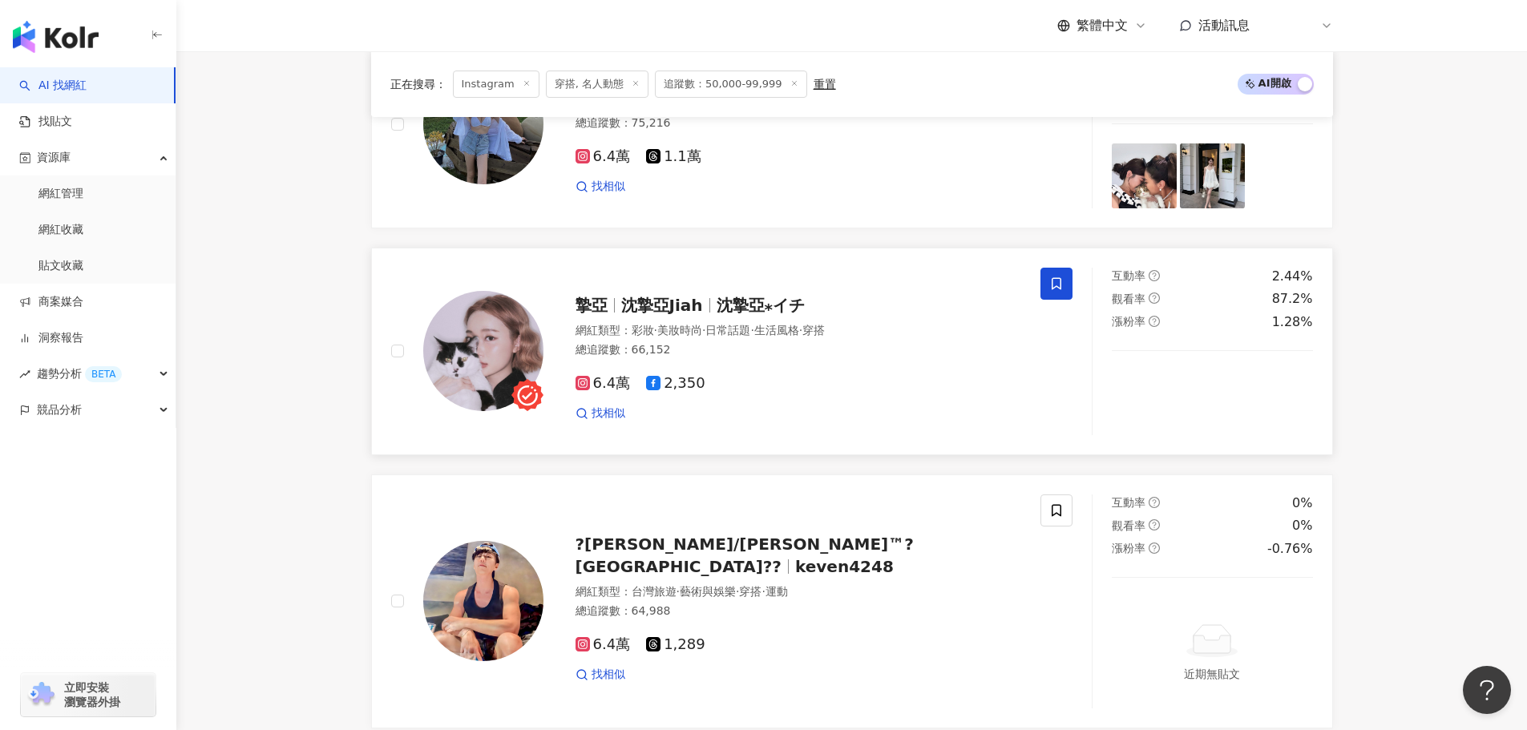
scroll to position [725, 0]
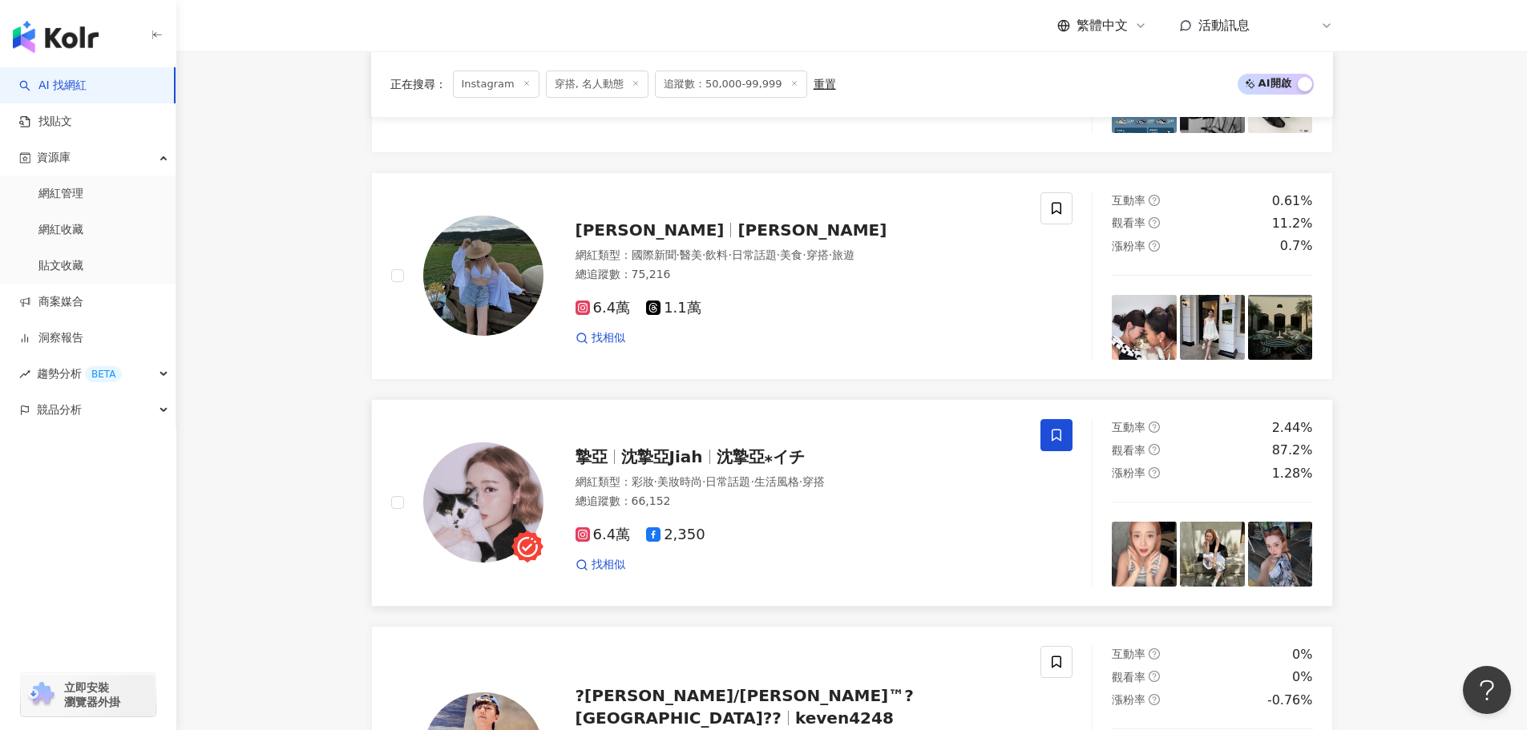
click at [1056, 442] on icon at bounding box center [1056, 435] width 14 height 14
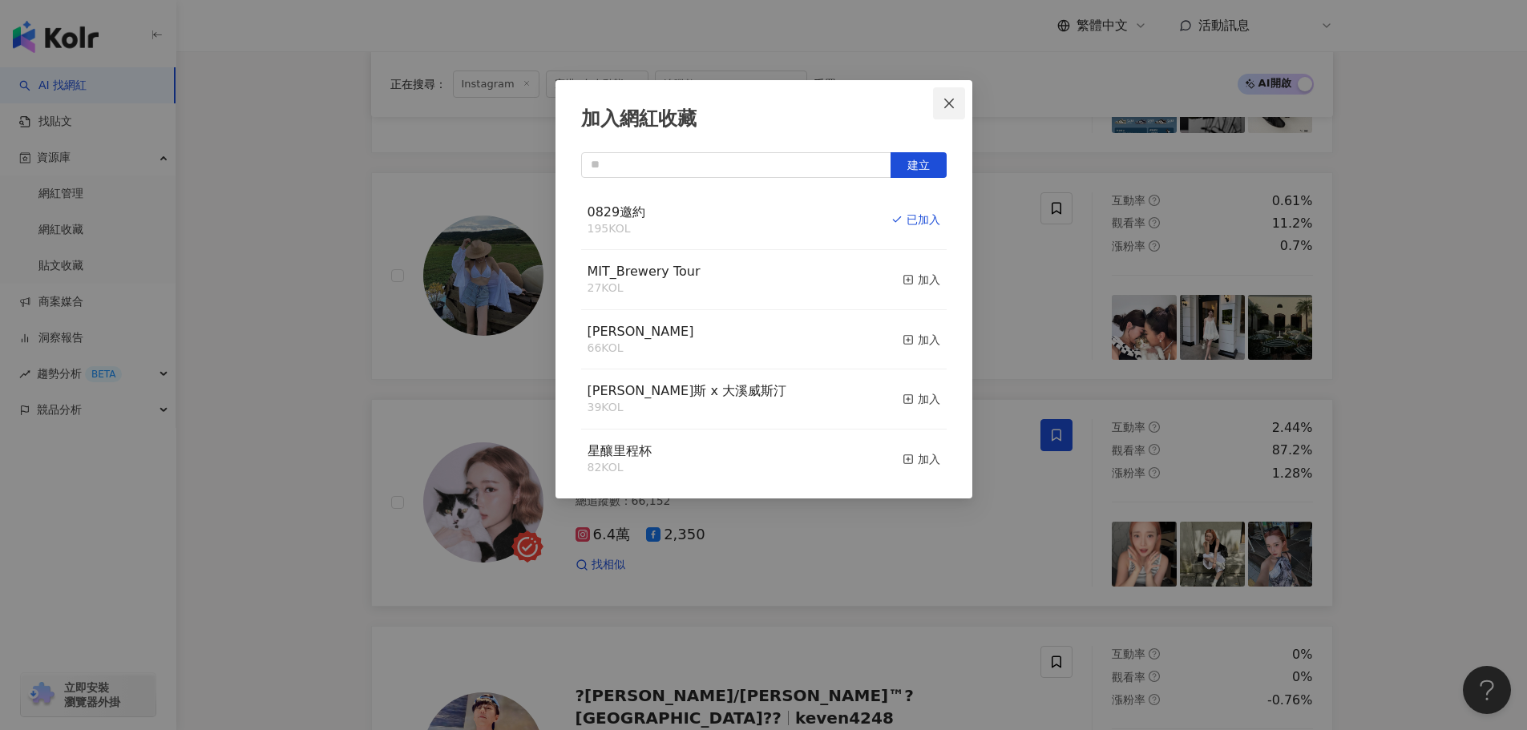
click at [950, 104] on icon "close" at bounding box center [949, 103] width 10 height 10
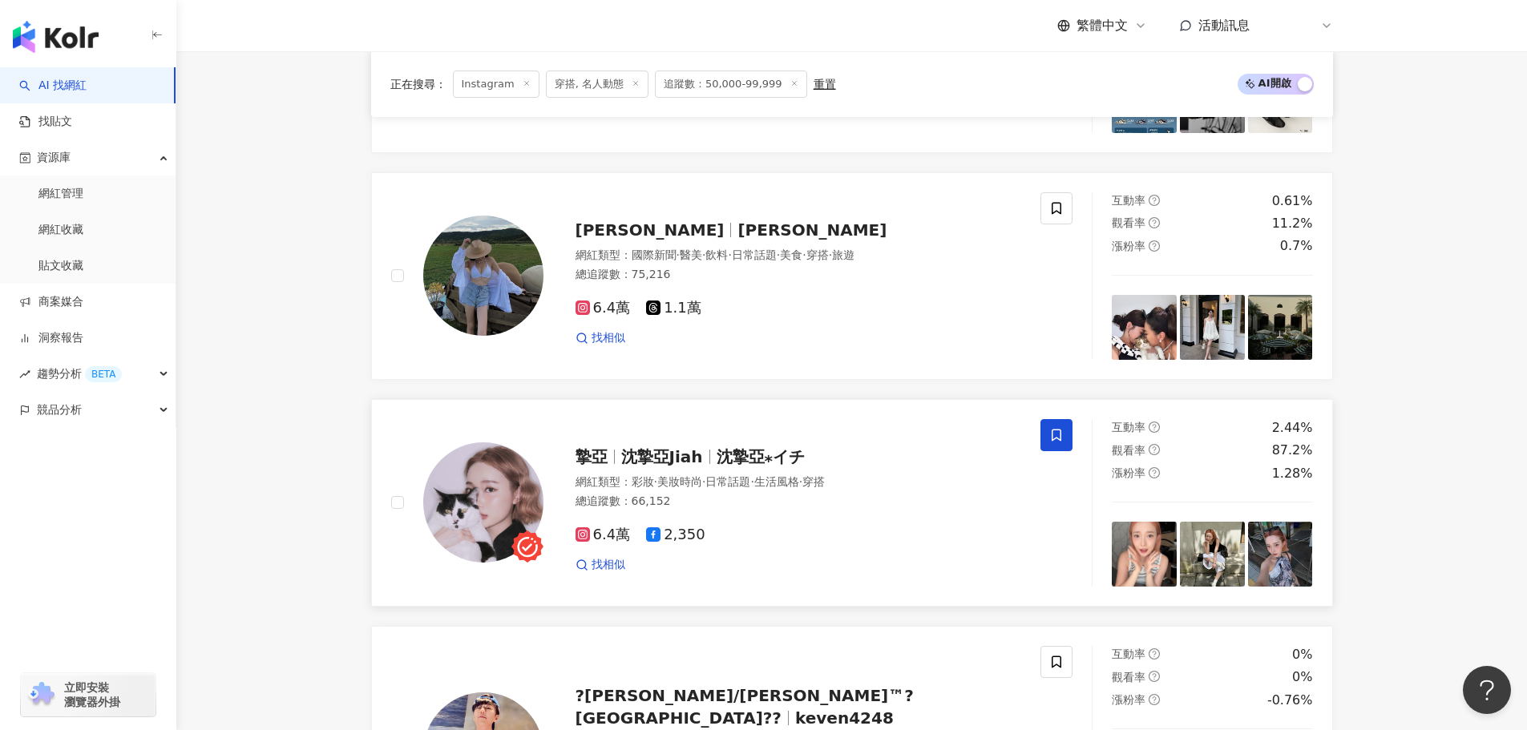
click at [1051, 442] on icon at bounding box center [1056, 435] width 14 height 14
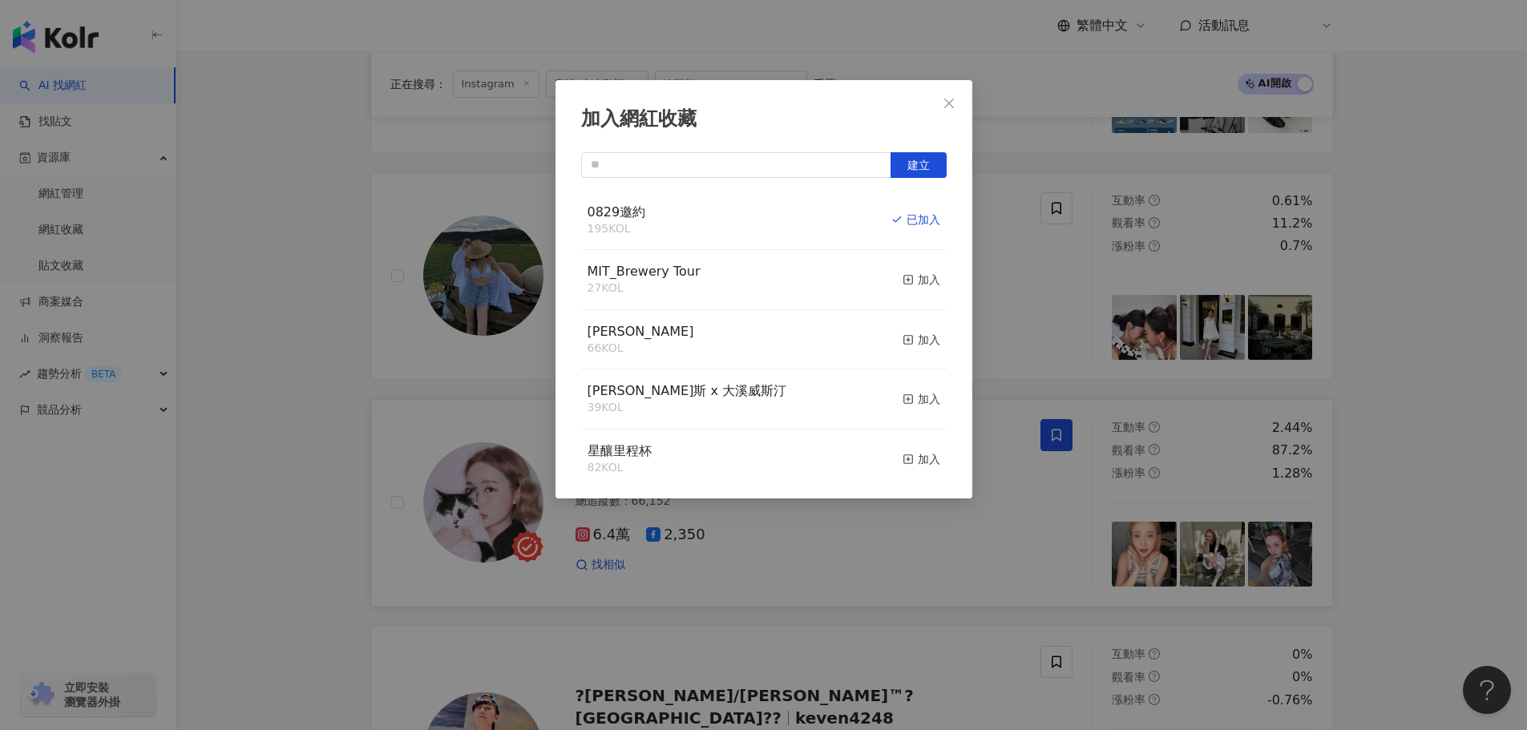
click at [957, 103] on span "Close" at bounding box center [949, 103] width 32 height 13
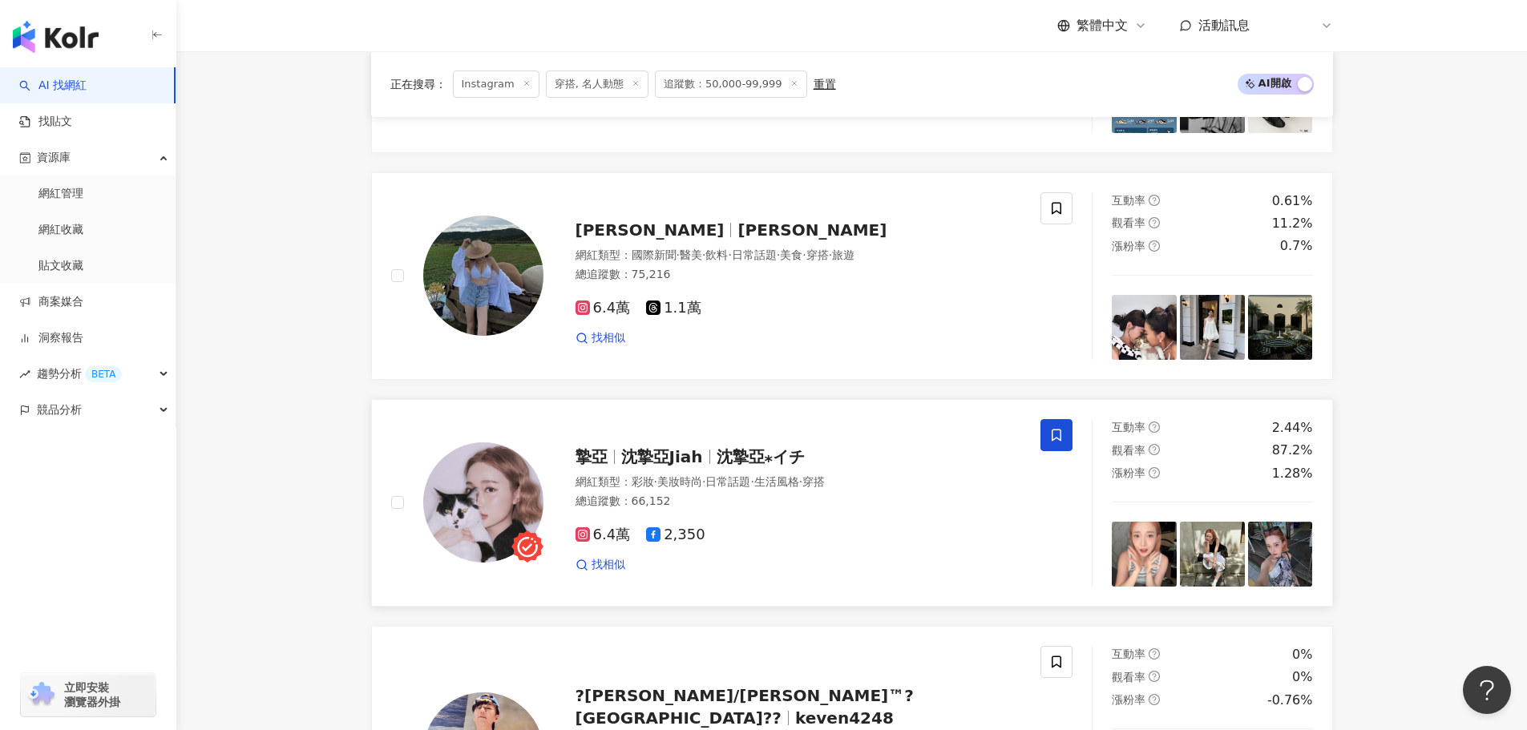
click at [1142, 551] on img at bounding box center [1144, 554] width 65 height 65
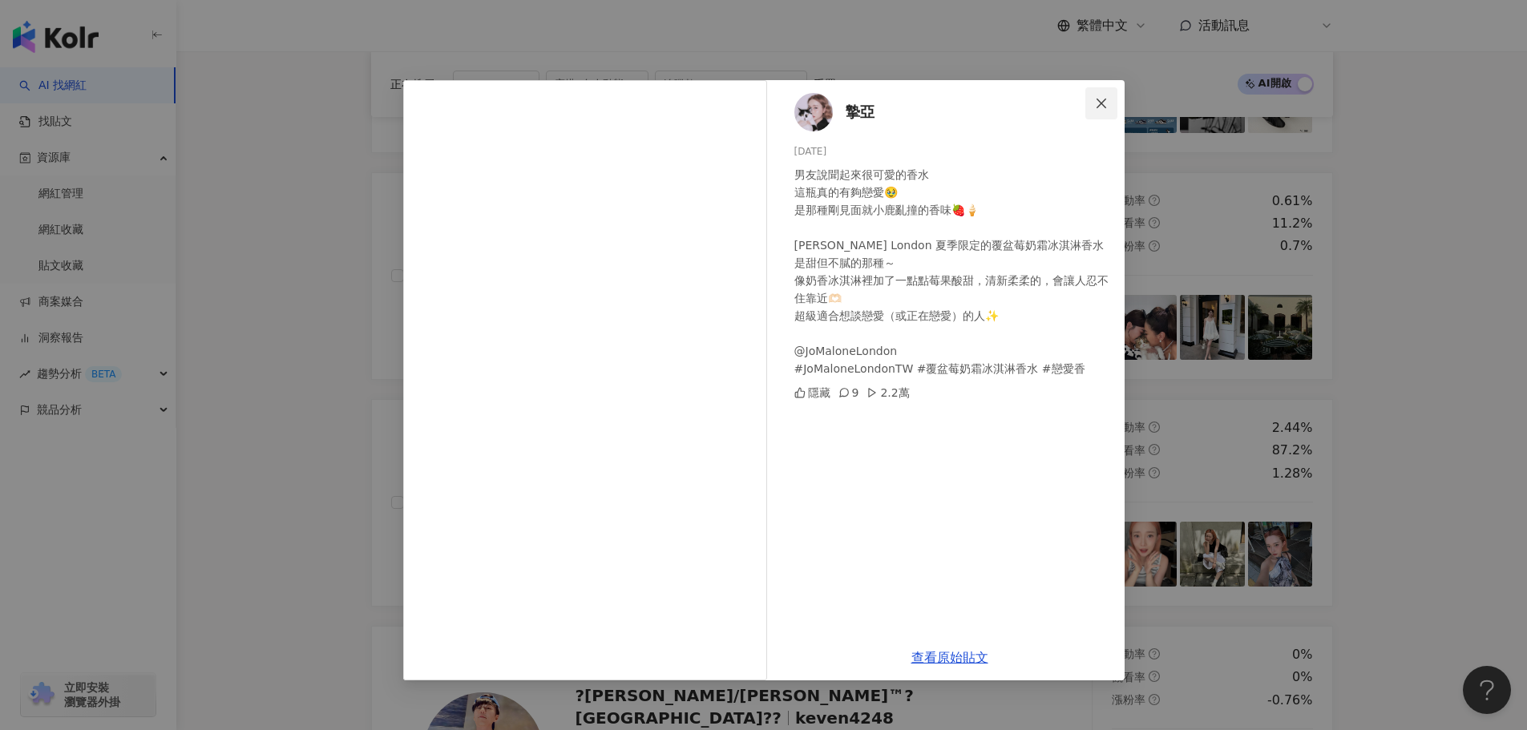
click at [1109, 102] on span "Close" at bounding box center [1101, 103] width 32 height 13
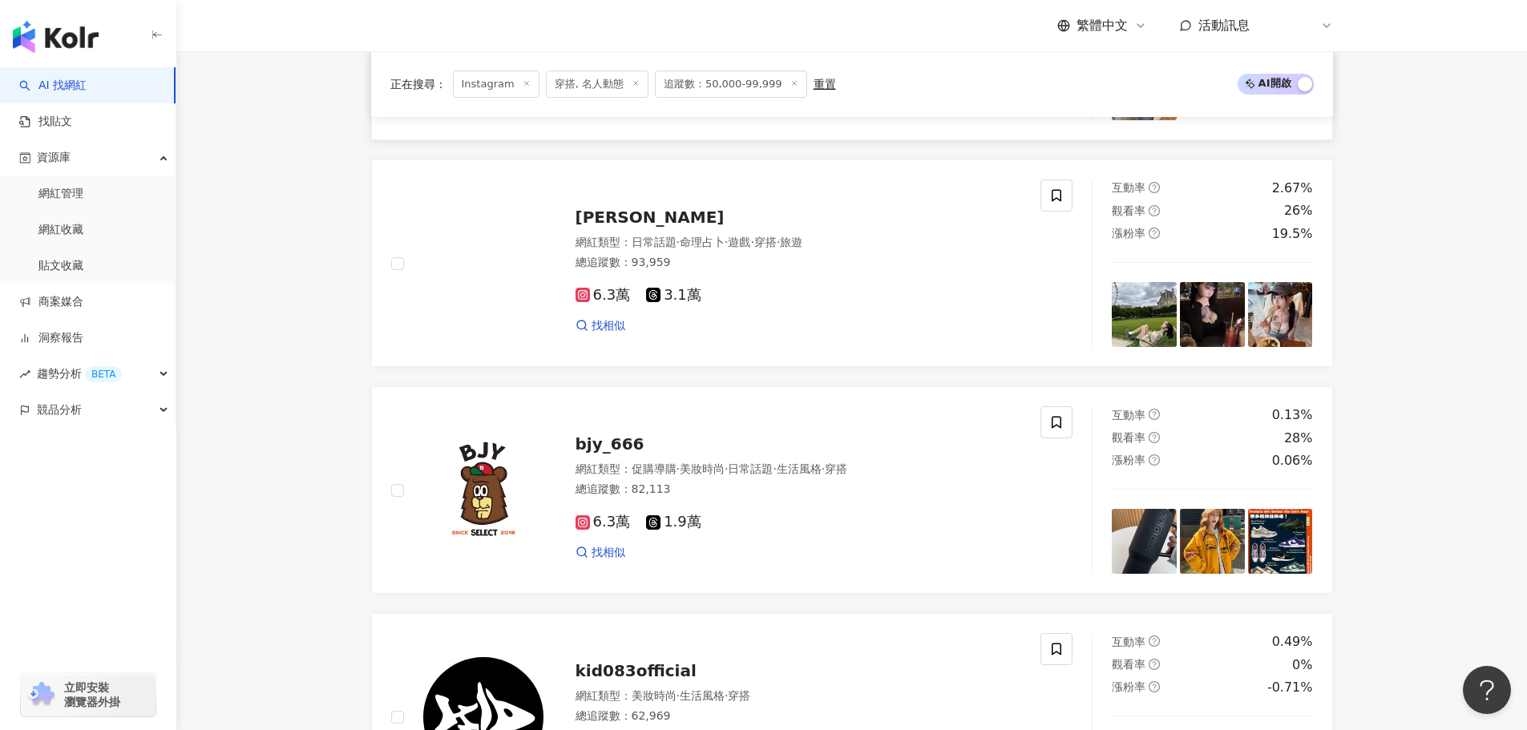
scroll to position [1928, 0]
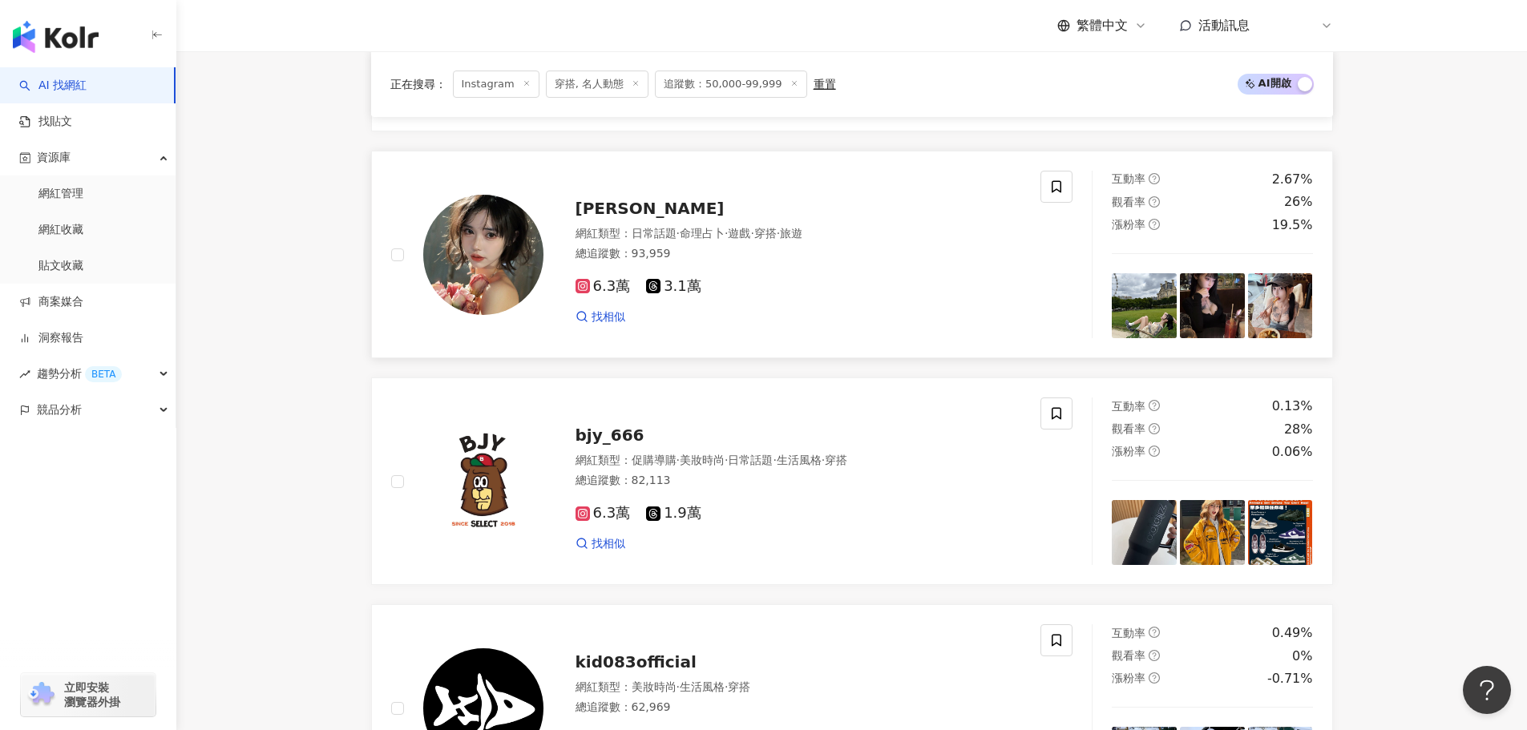
click at [1142, 321] on img at bounding box center [1144, 305] width 65 height 65
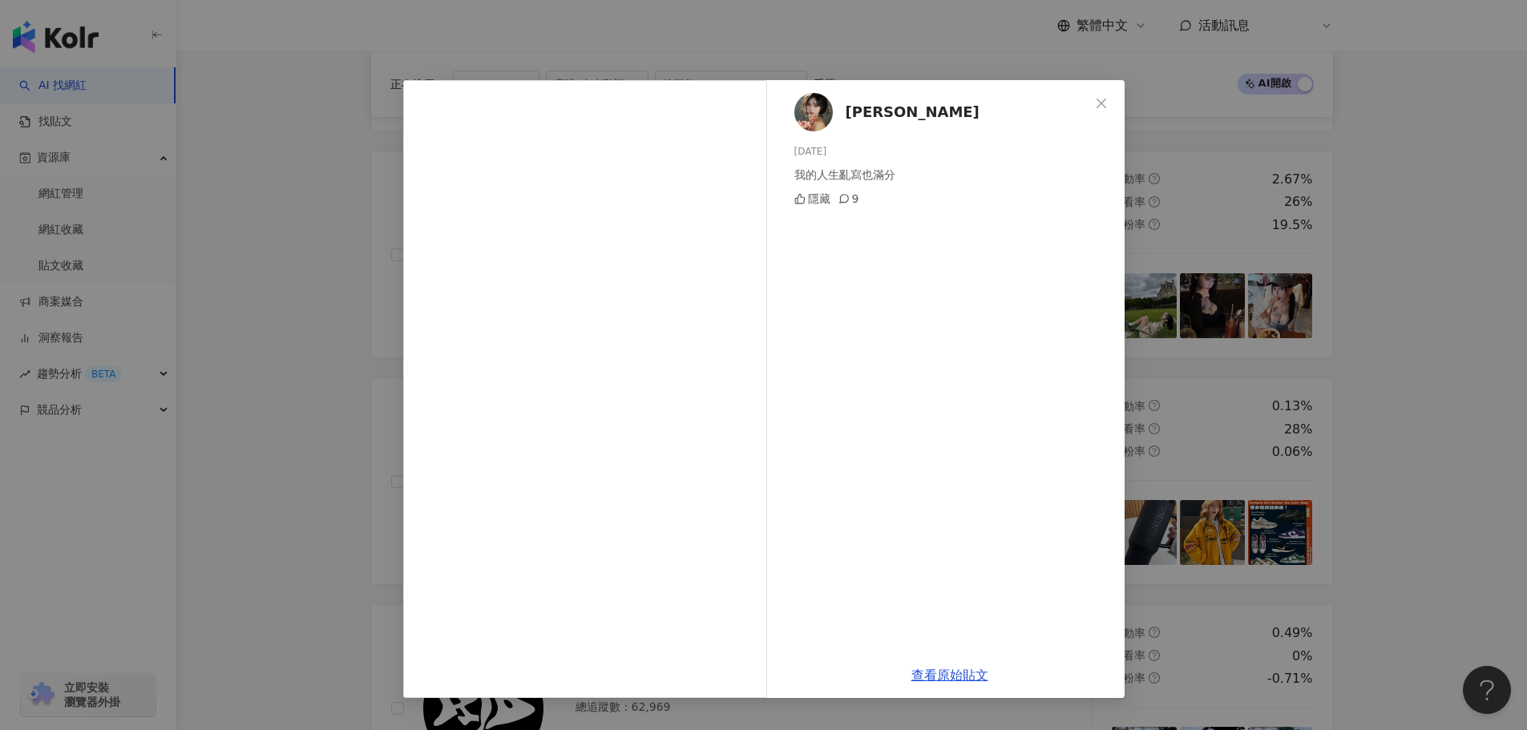
click at [1102, 101] on icon "close" at bounding box center [1101, 103] width 13 height 13
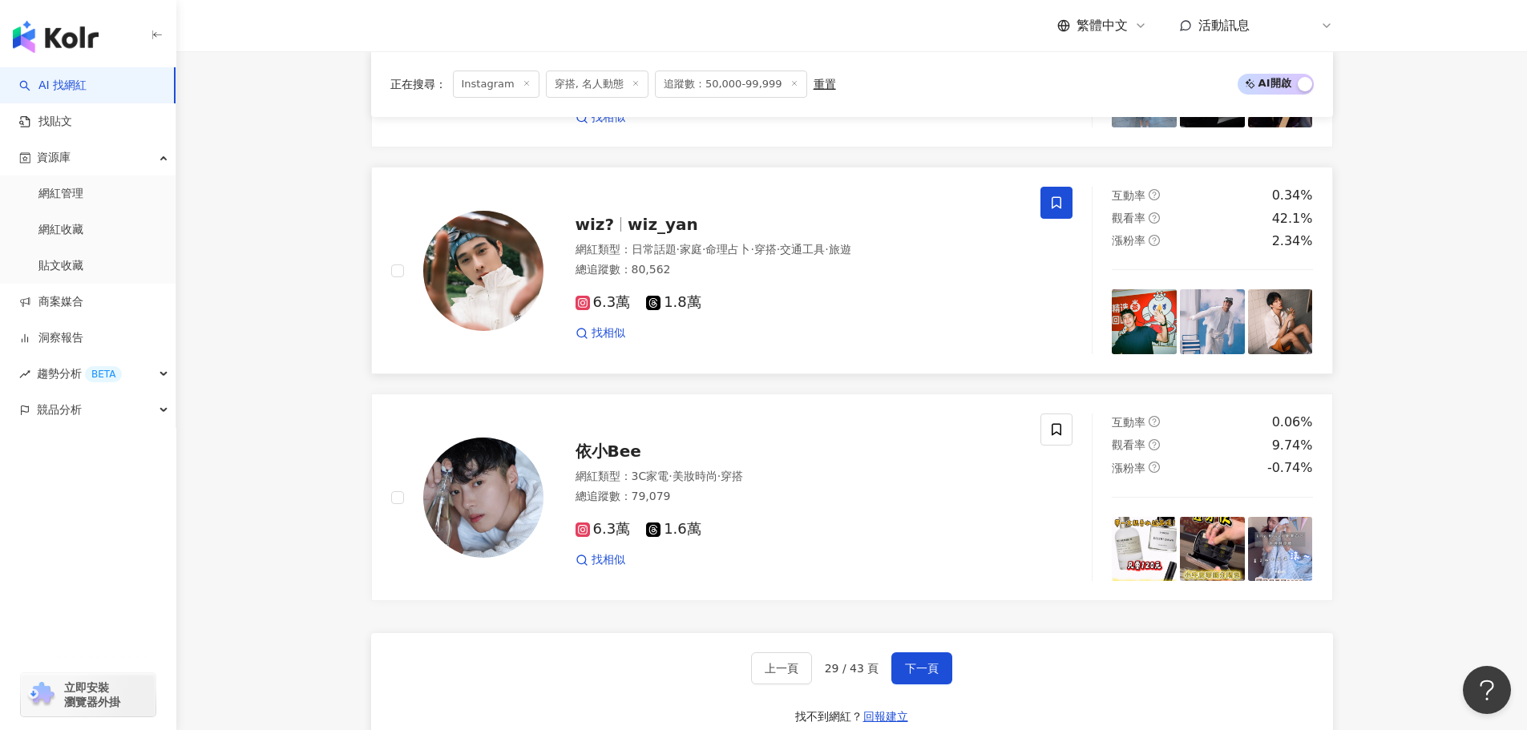
scroll to position [3210, 0]
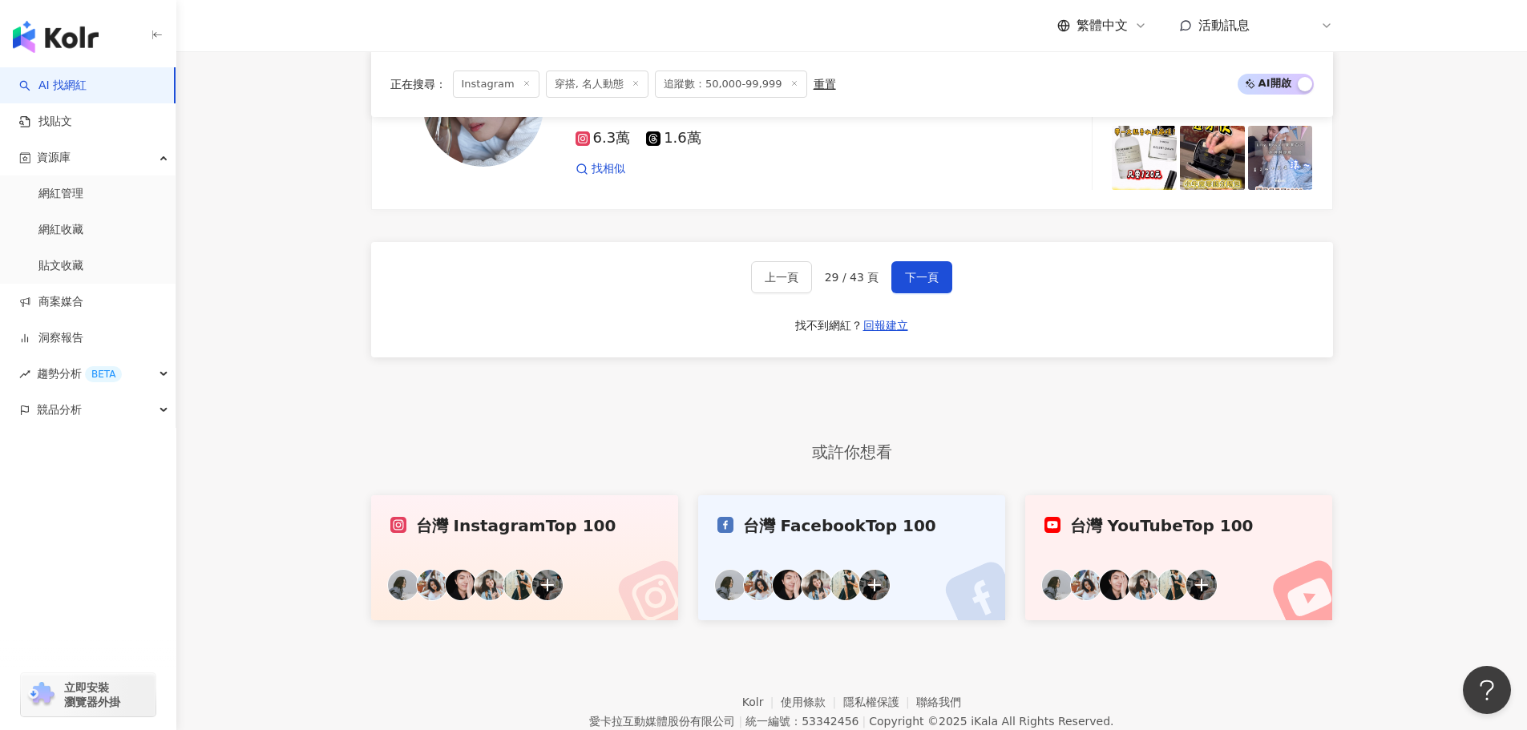
click at [886, 287] on div "上一頁 29 / 43 頁 下一頁" at bounding box center [852, 277] width 202 height 32
click at [902, 293] on button "下一頁" at bounding box center [921, 277] width 61 height 32
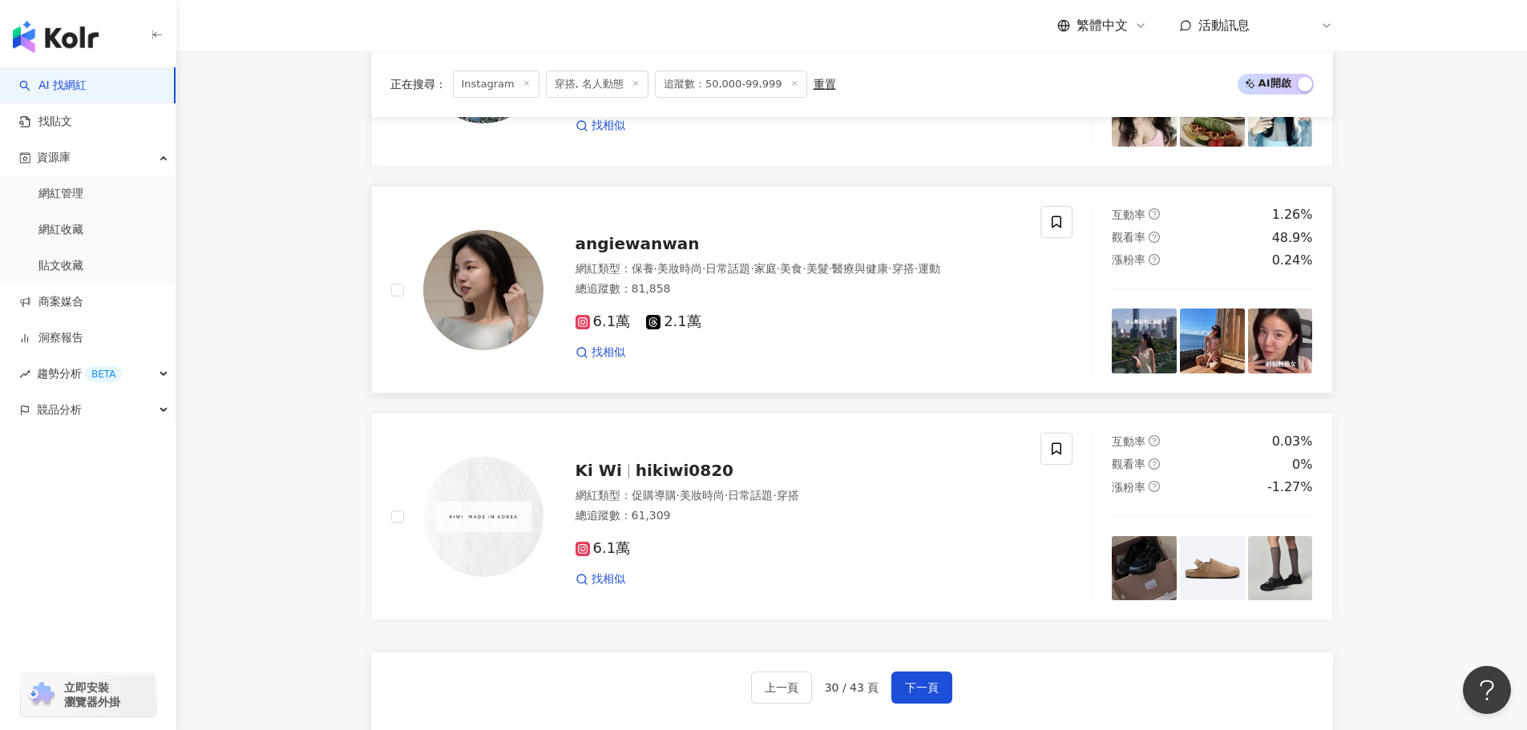
scroll to position [2763, 0]
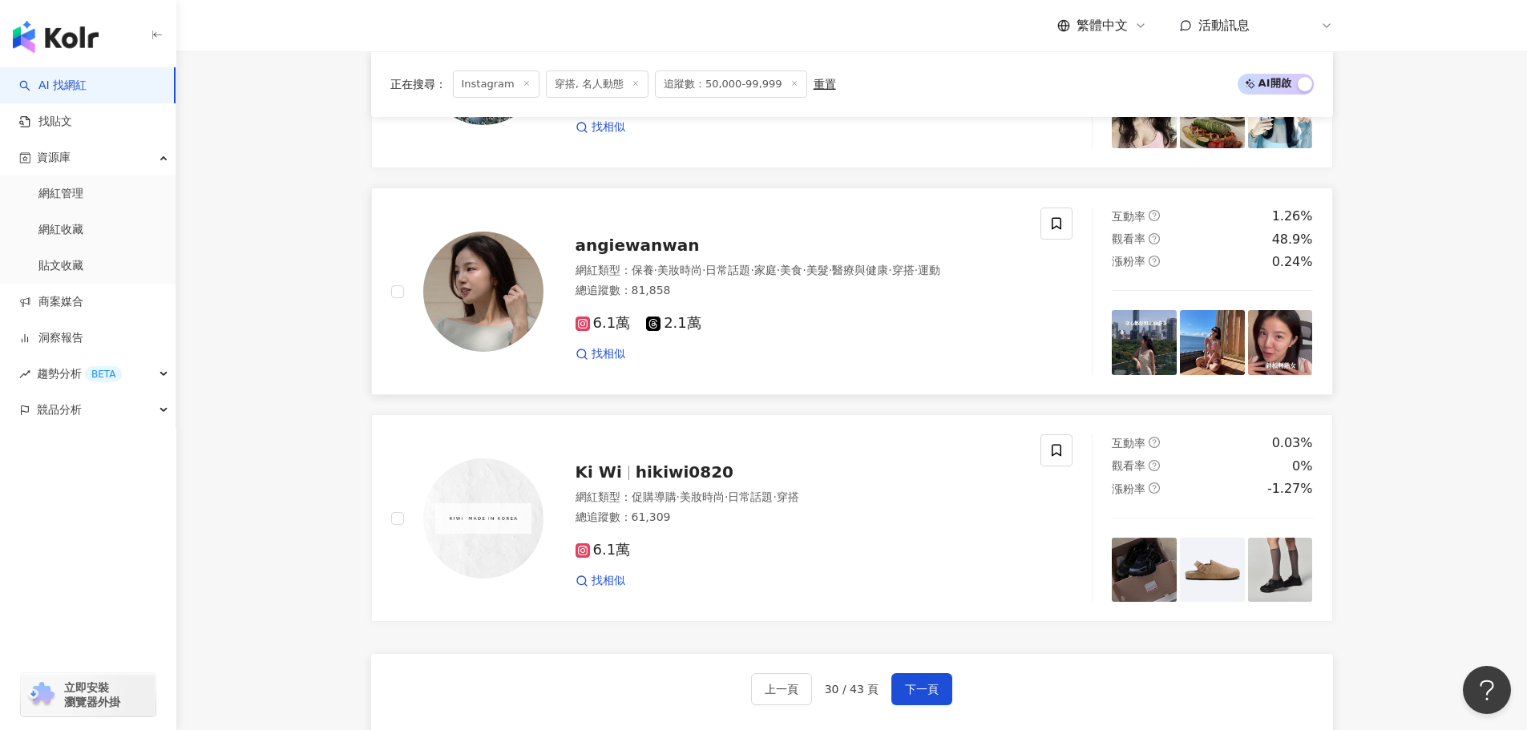
click at [1168, 348] on img at bounding box center [1144, 342] width 65 height 65
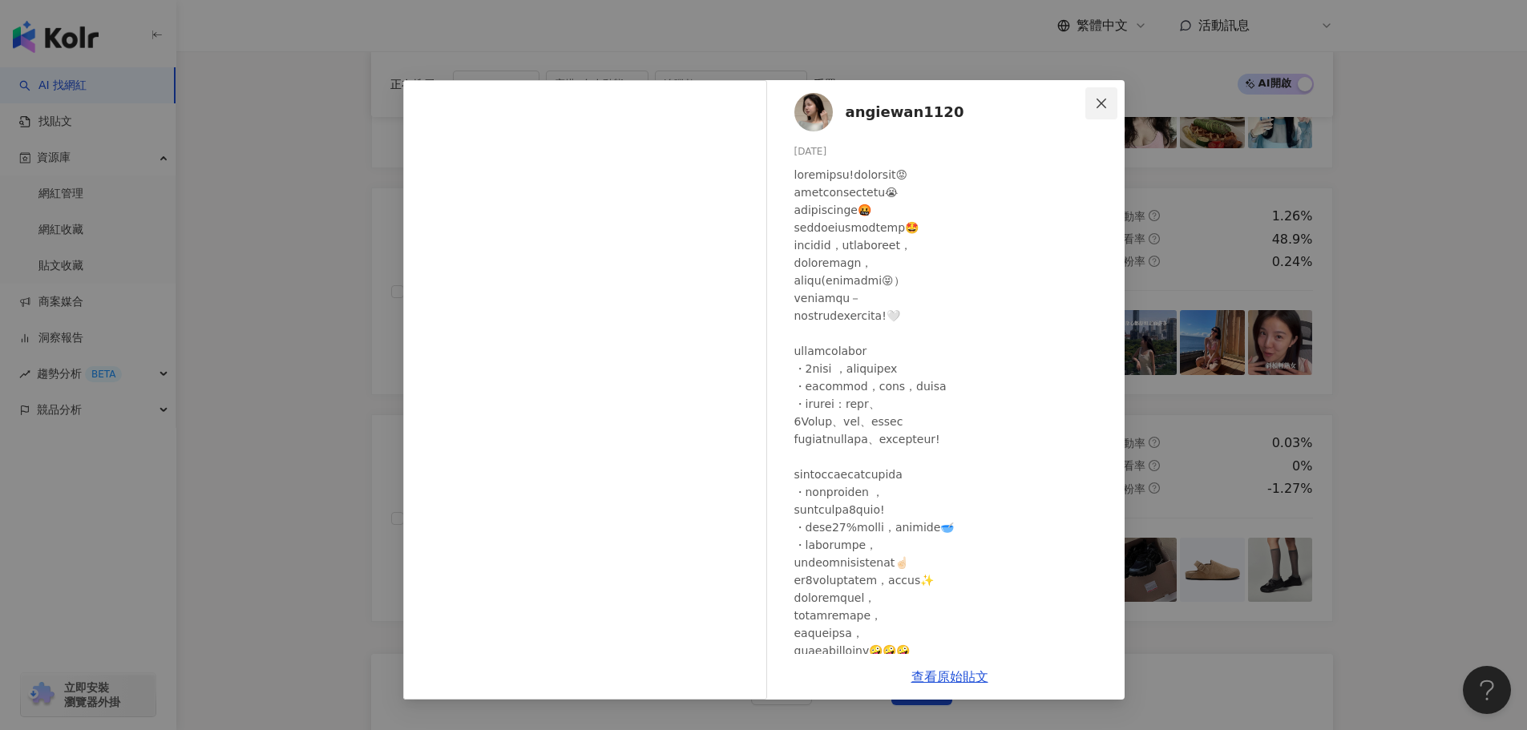
click at [1102, 107] on icon "close" at bounding box center [1101, 103] width 13 height 13
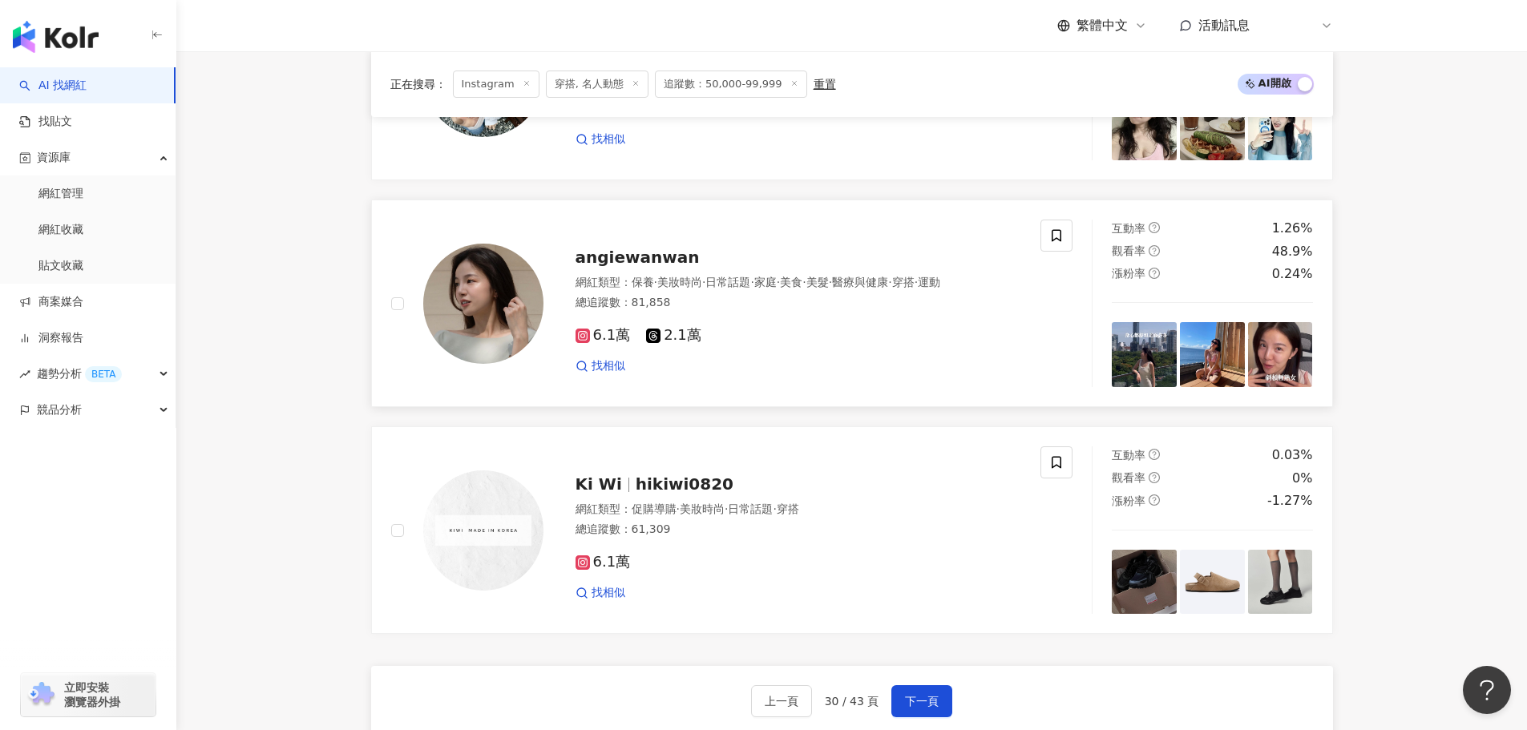
scroll to position [2522, 0]
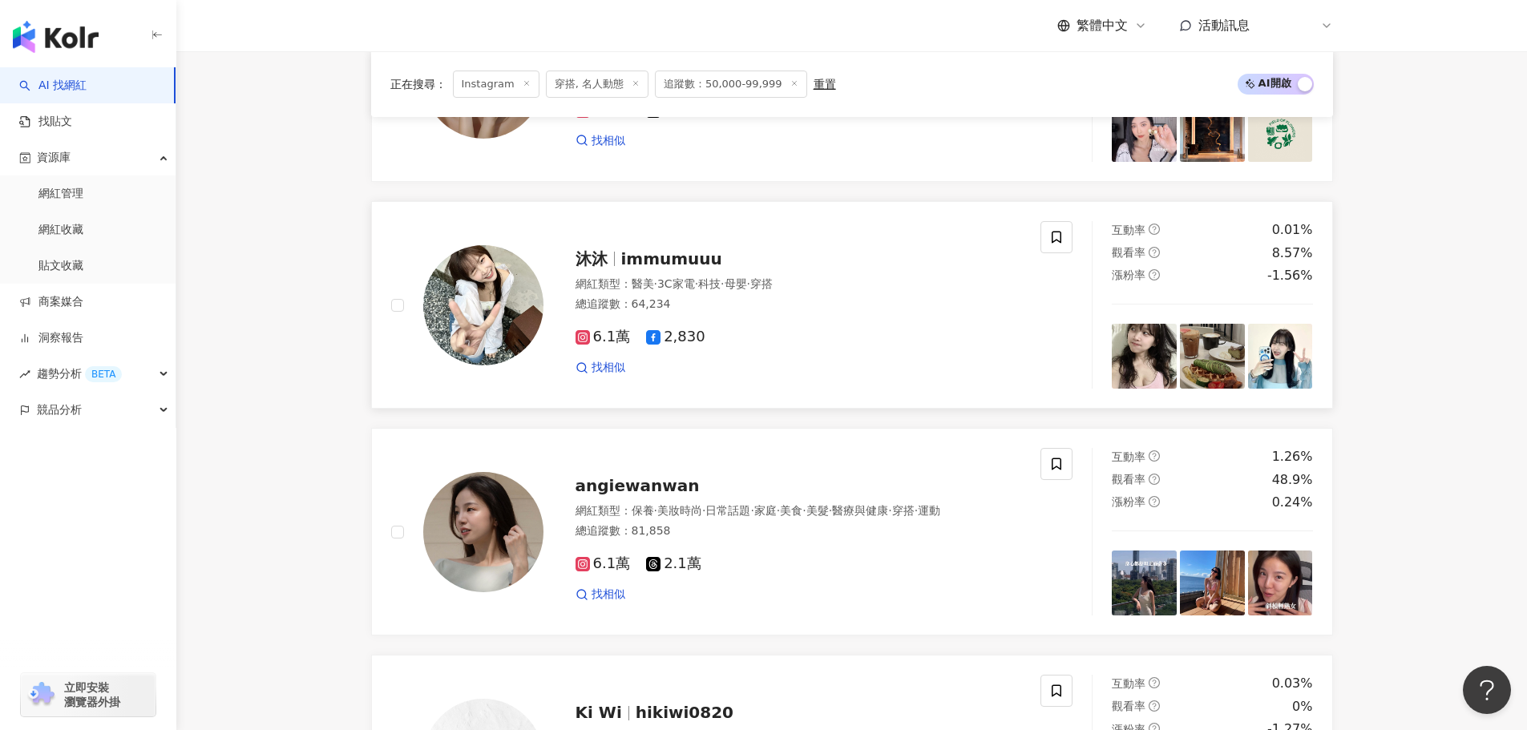
click at [1266, 365] on img at bounding box center [1280, 356] width 65 height 65
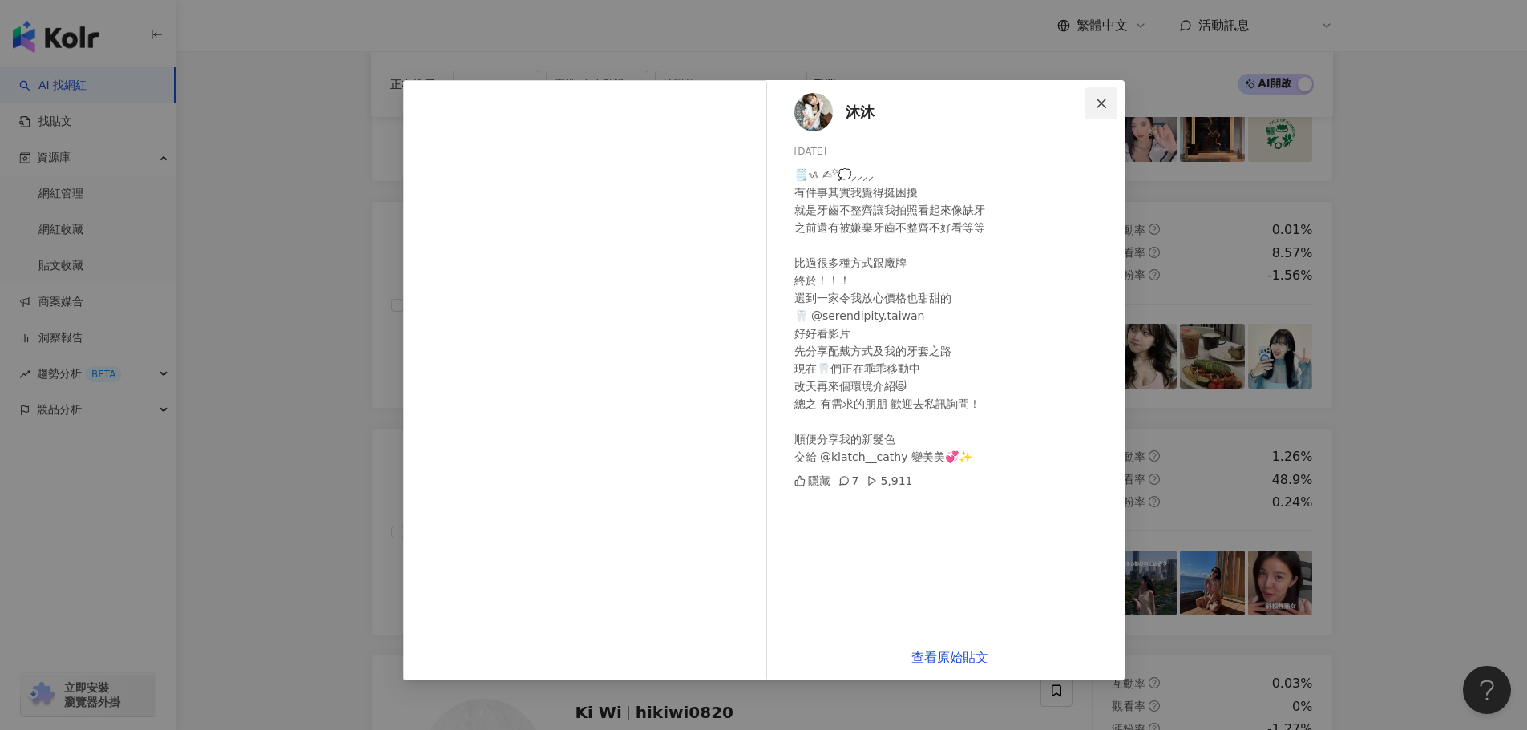
click at [1109, 93] on button "Close" at bounding box center [1101, 103] width 32 height 32
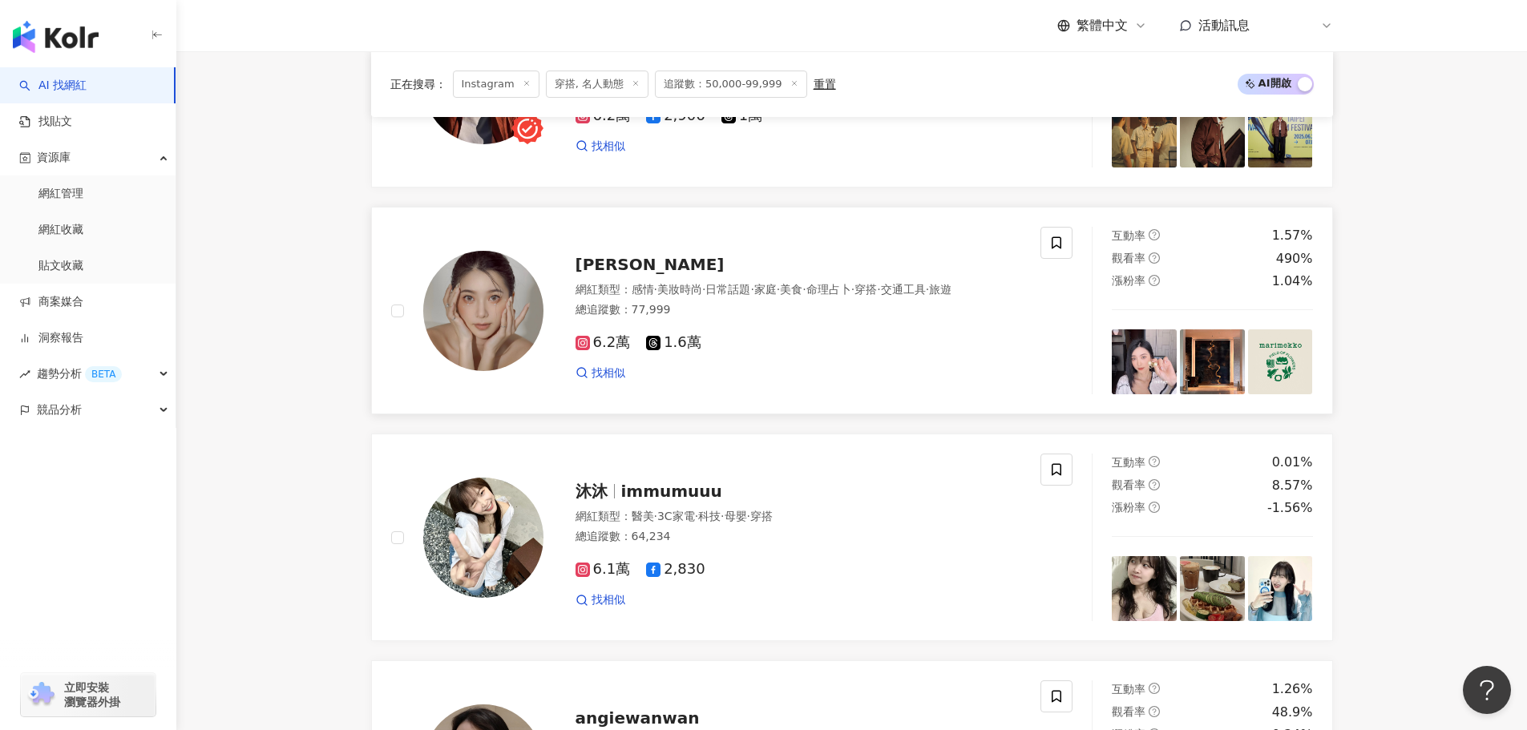
scroll to position [2282, 0]
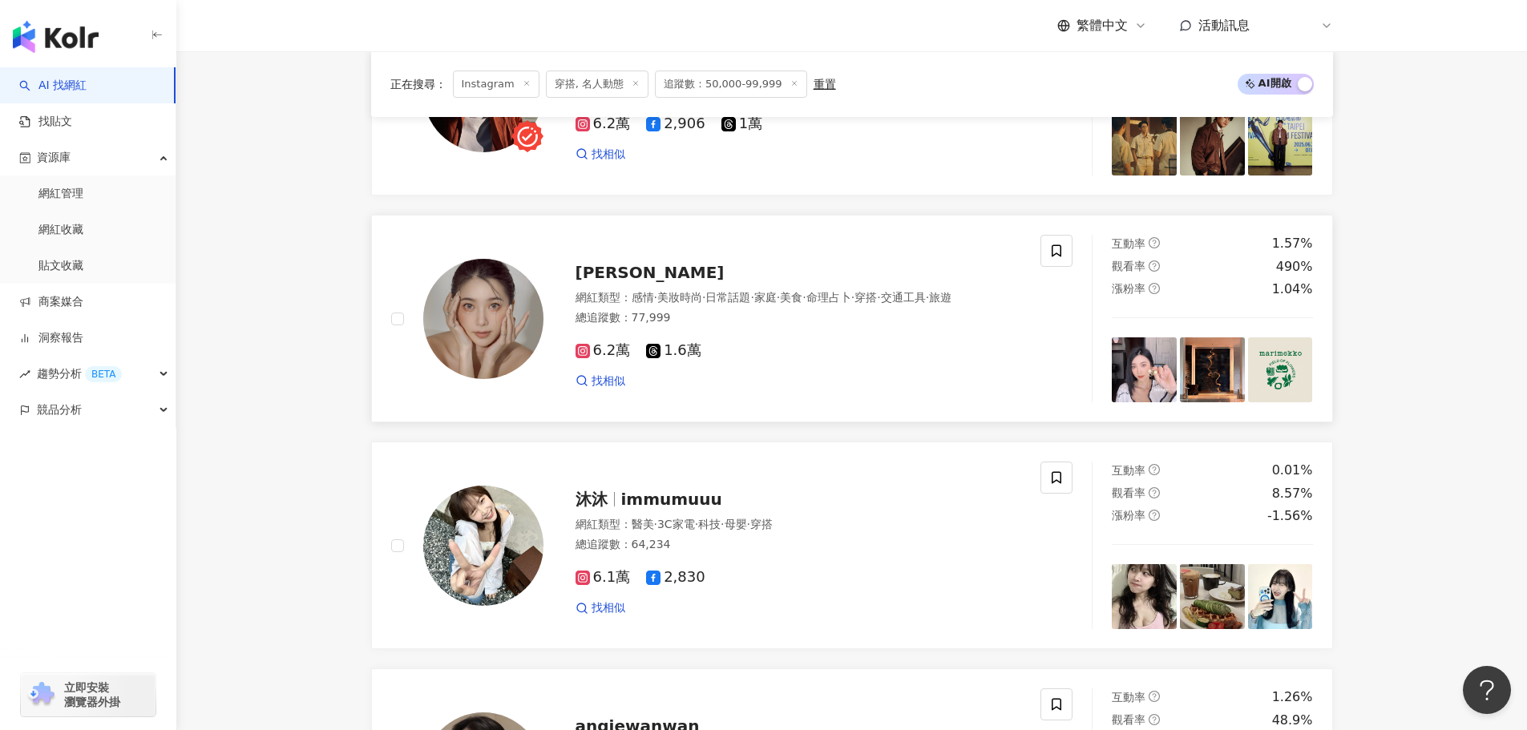
click at [1156, 378] on img at bounding box center [1144, 369] width 65 height 65
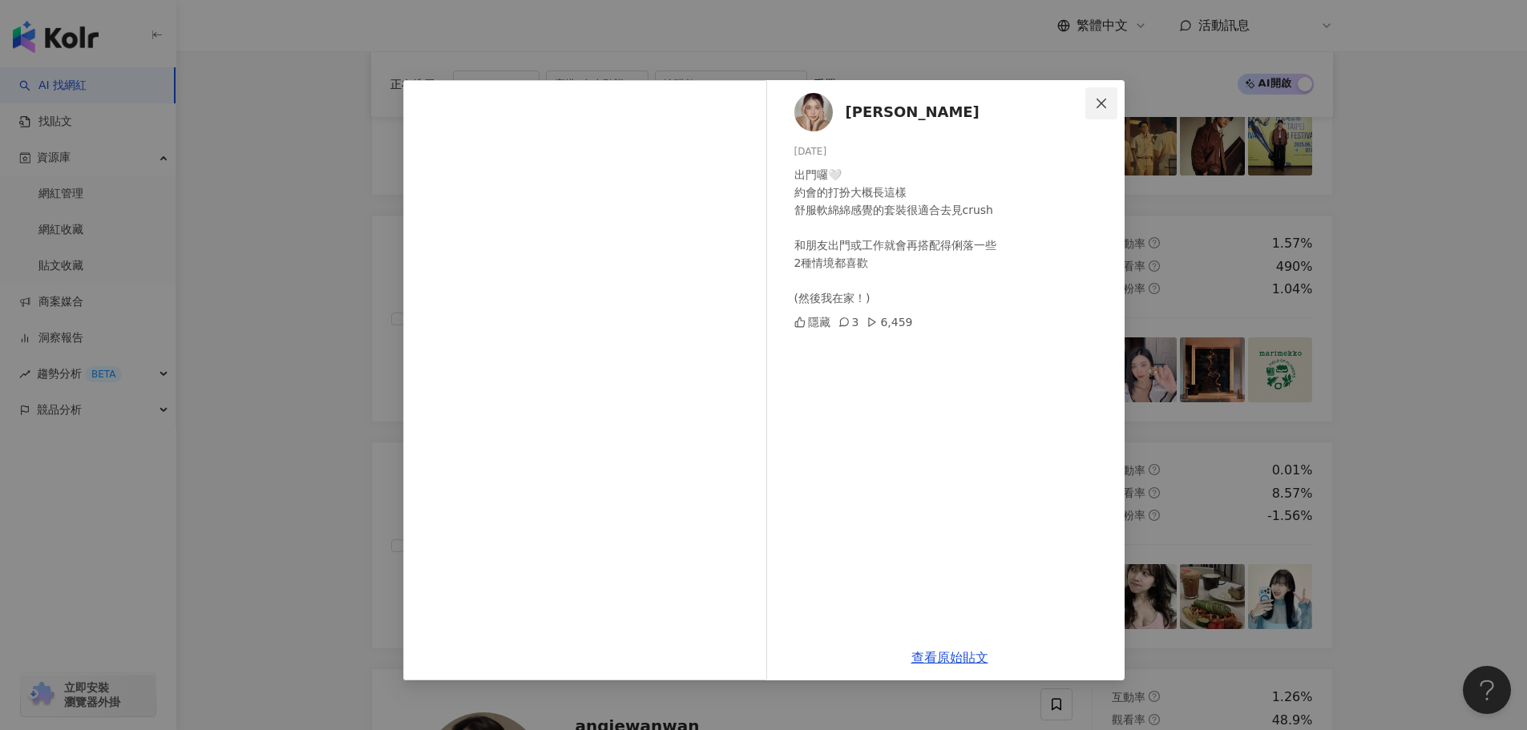
click at [1103, 102] on icon "close" at bounding box center [1101, 103] width 10 height 10
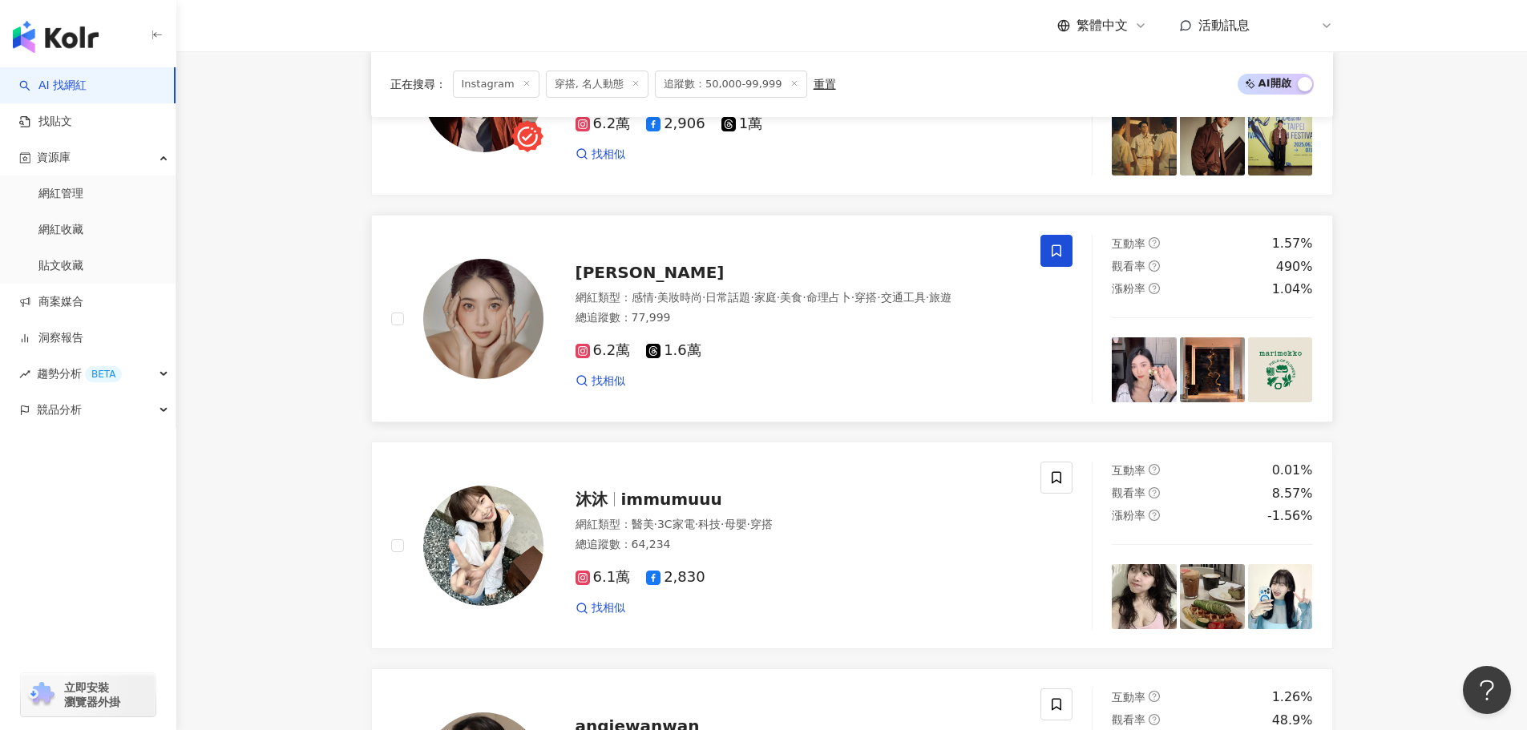
click at [1059, 265] on span at bounding box center [1056, 251] width 32 height 32
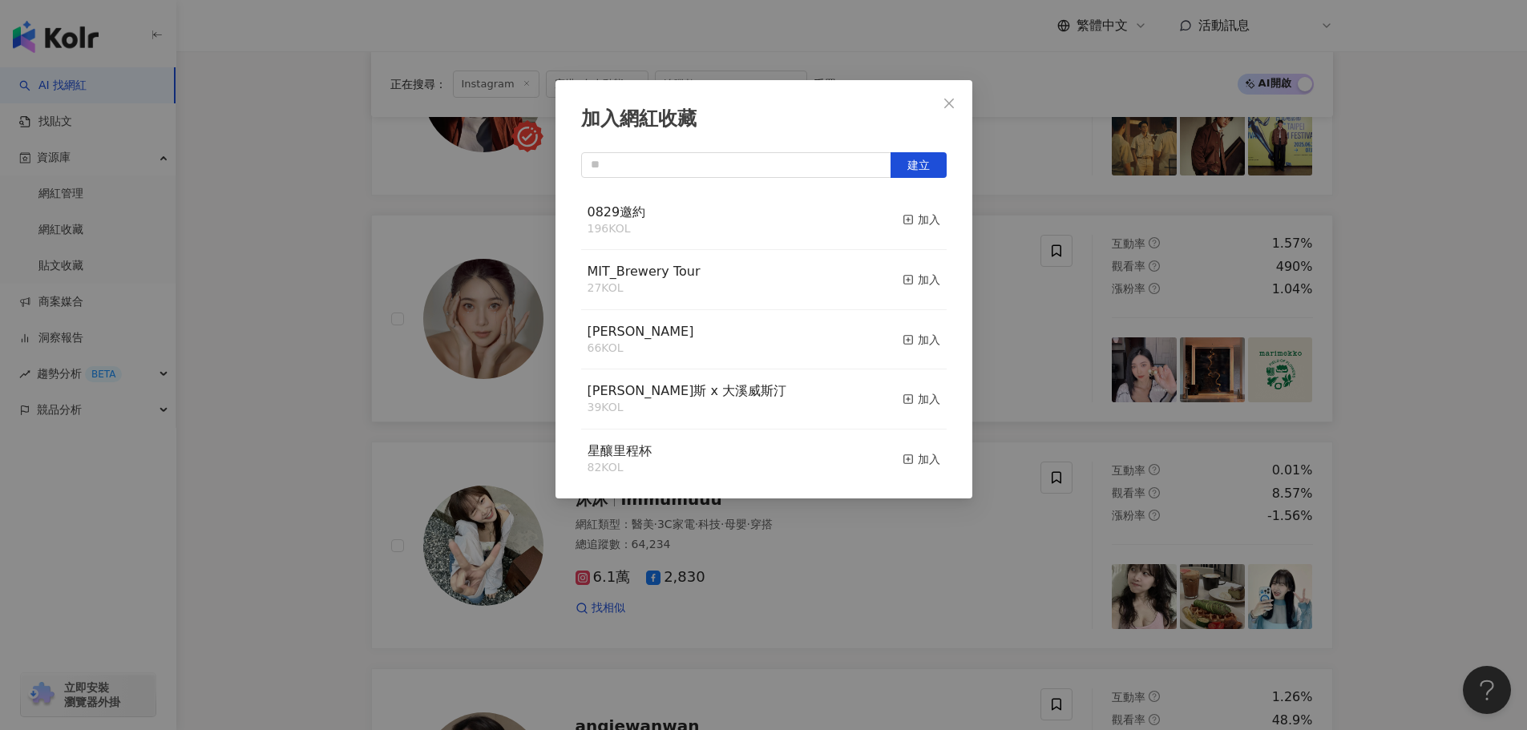
click at [946, 99] on icon "close" at bounding box center [949, 103] width 10 height 10
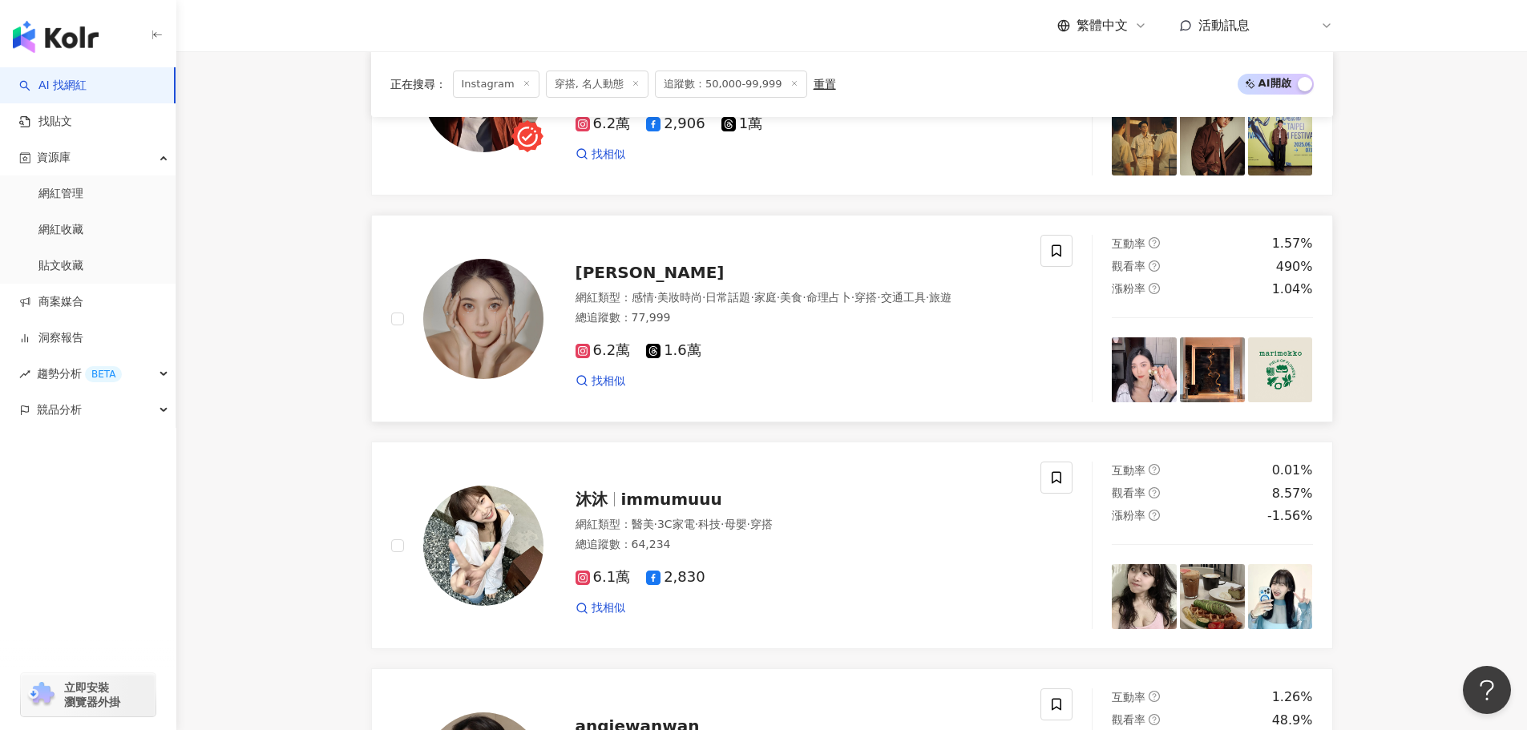
click at [1208, 314] on div "互動率 1.57% 觀看率 490% 漲粉率 1.04%" at bounding box center [1212, 319] width 240 height 168
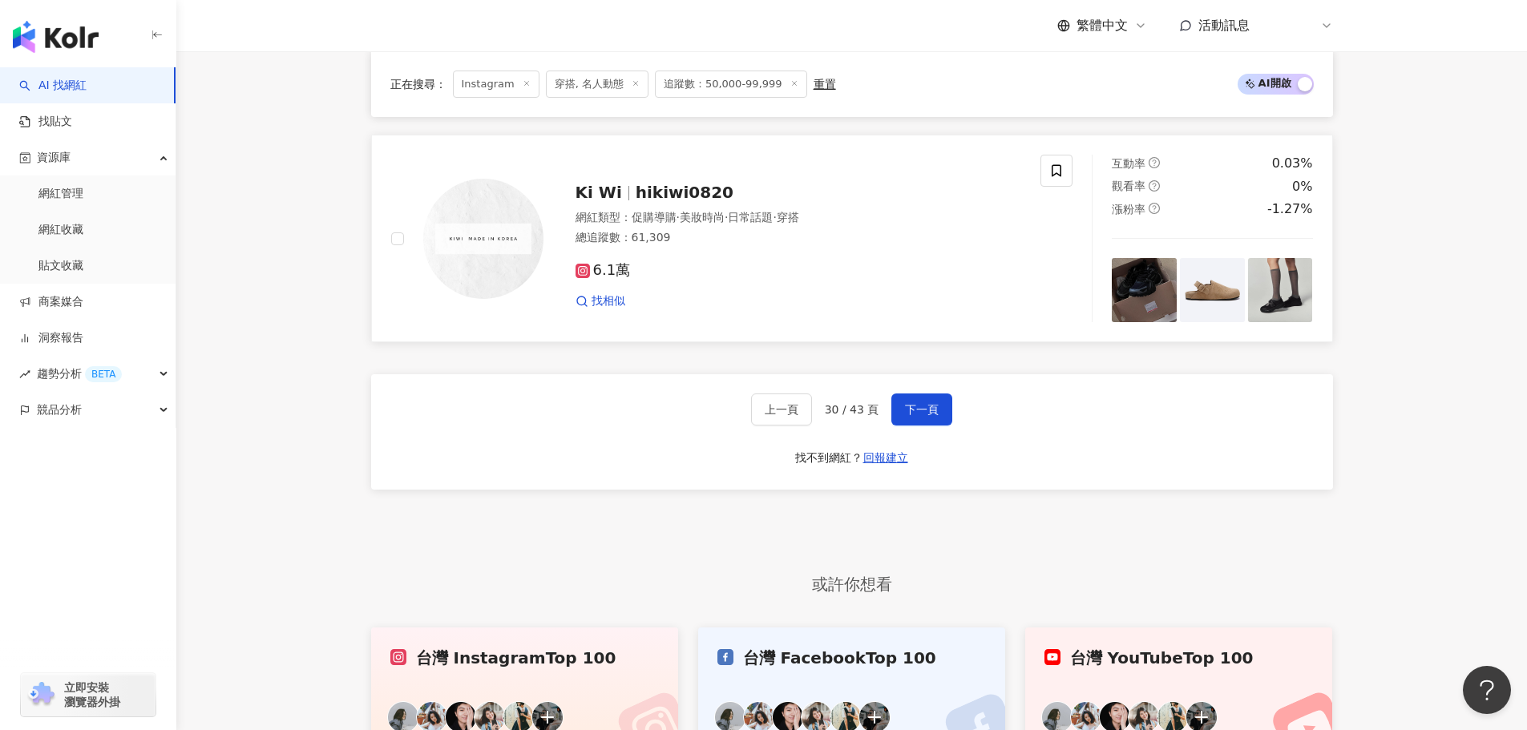
scroll to position [2923, 0]
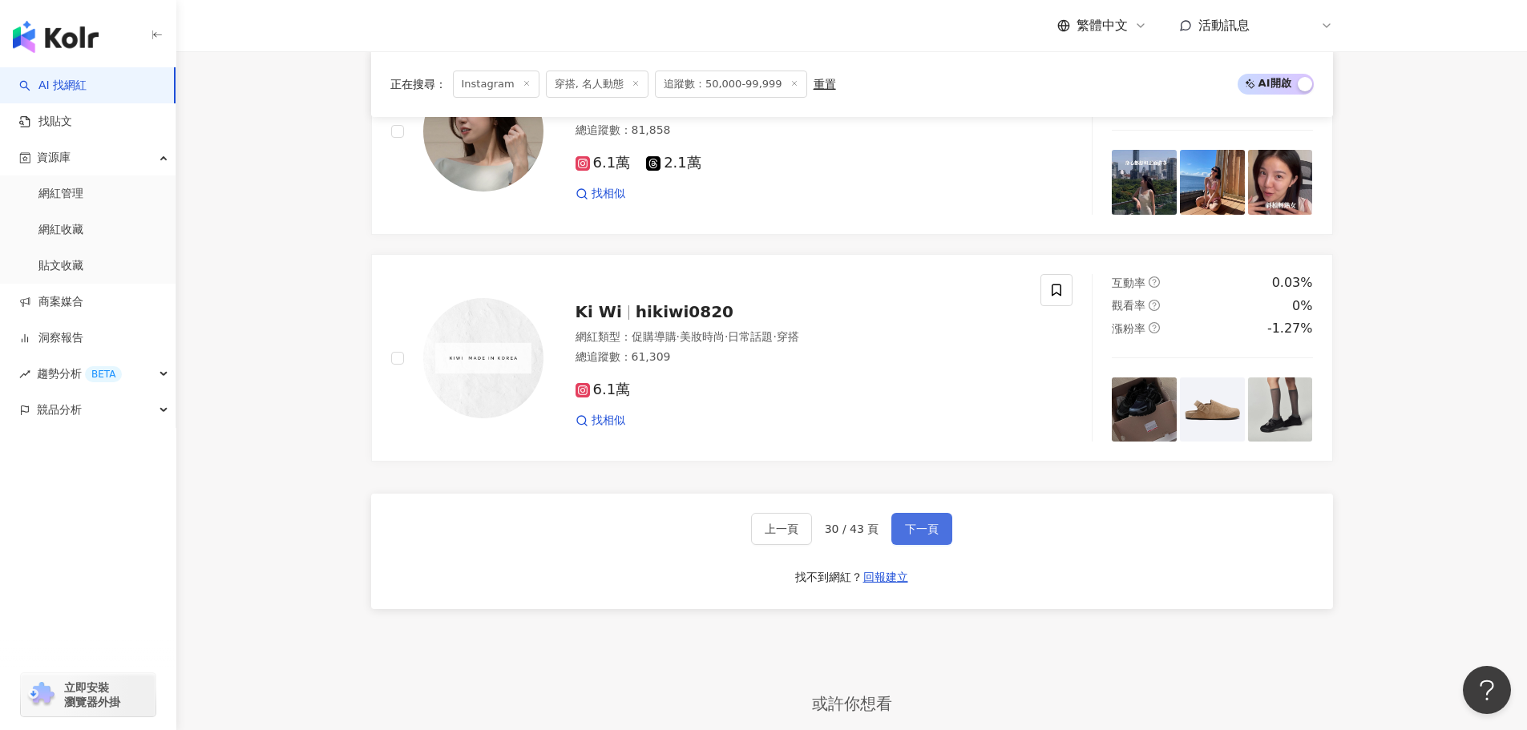
click at [898, 530] on button "下一頁" at bounding box center [921, 529] width 61 height 32
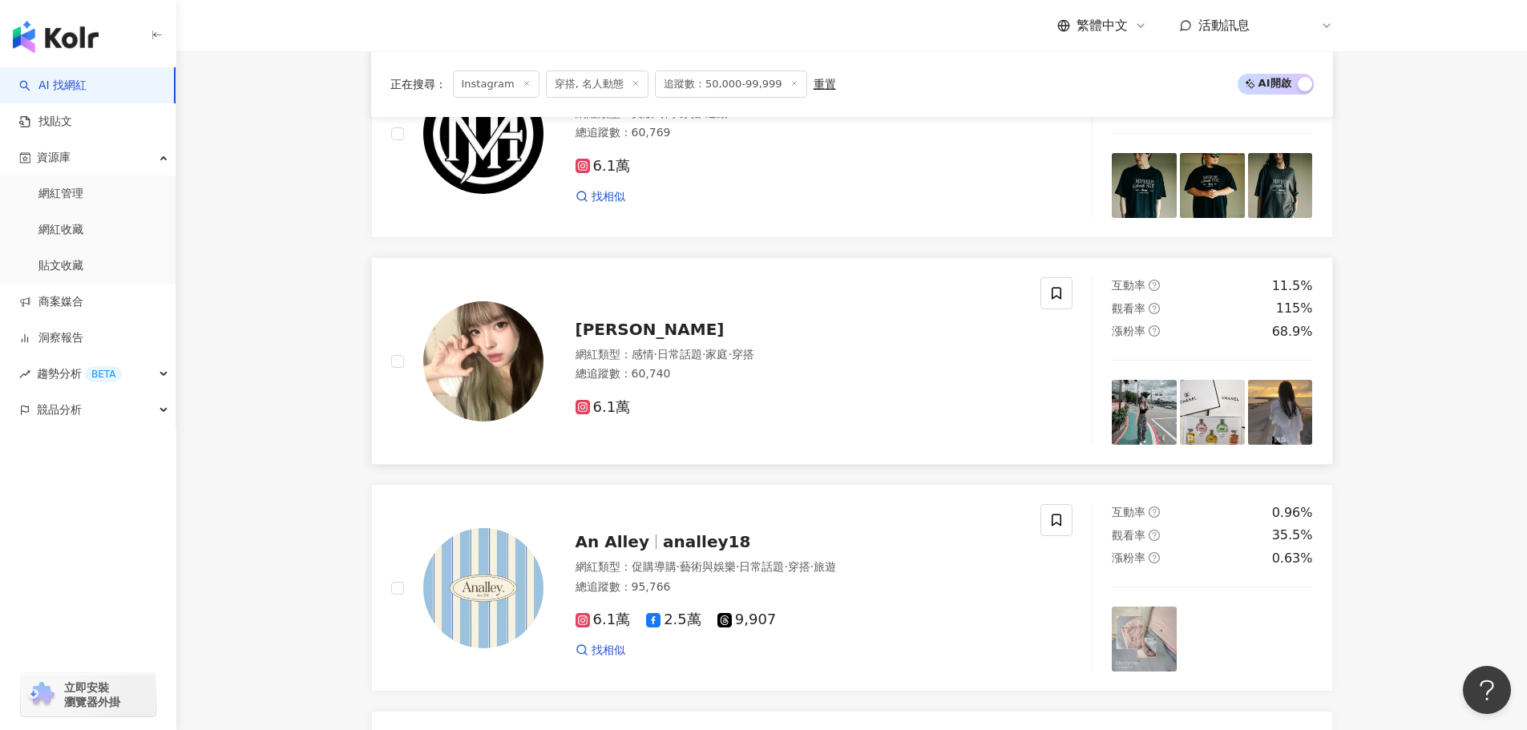
scroll to position [2442, 0]
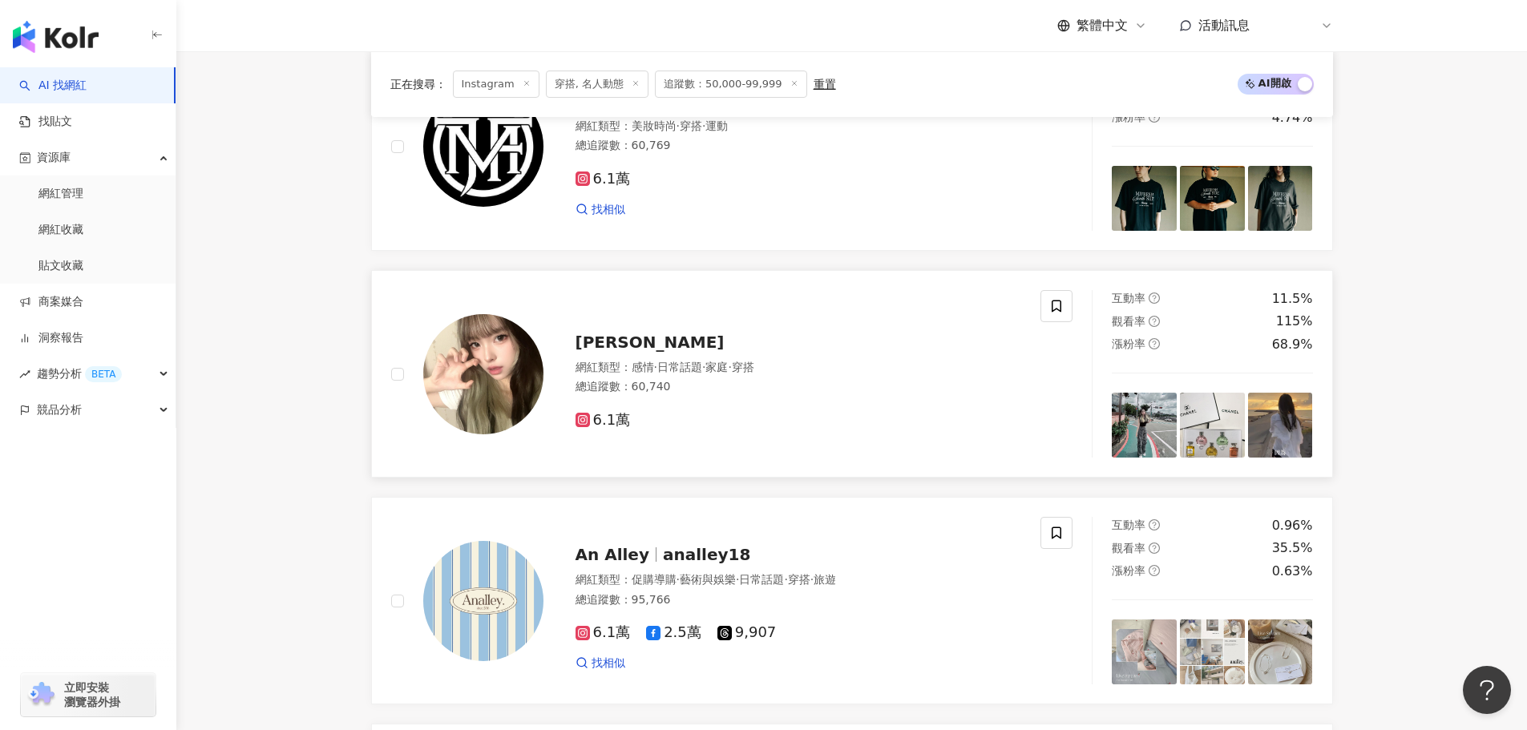
click at [1217, 439] on img at bounding box center [1212, 425] width 65 height 65
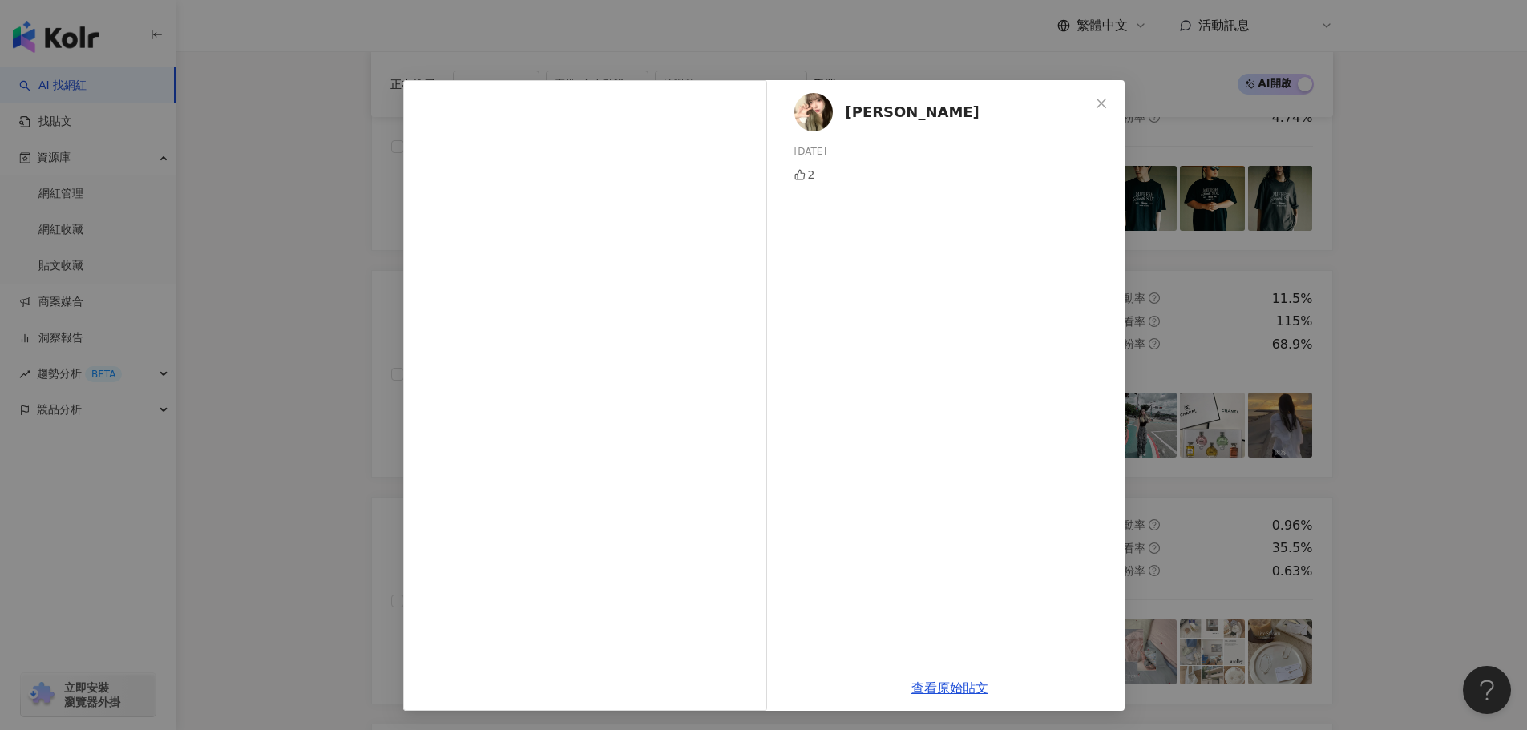
drag, startPoint x: 1115, startPoint y: 99, endPoint x: 1108, endPoint y: 113, distance: 16.1
click at [1115, 99] on span "Close" at bounding box center [1101, 103] width 32 height 13
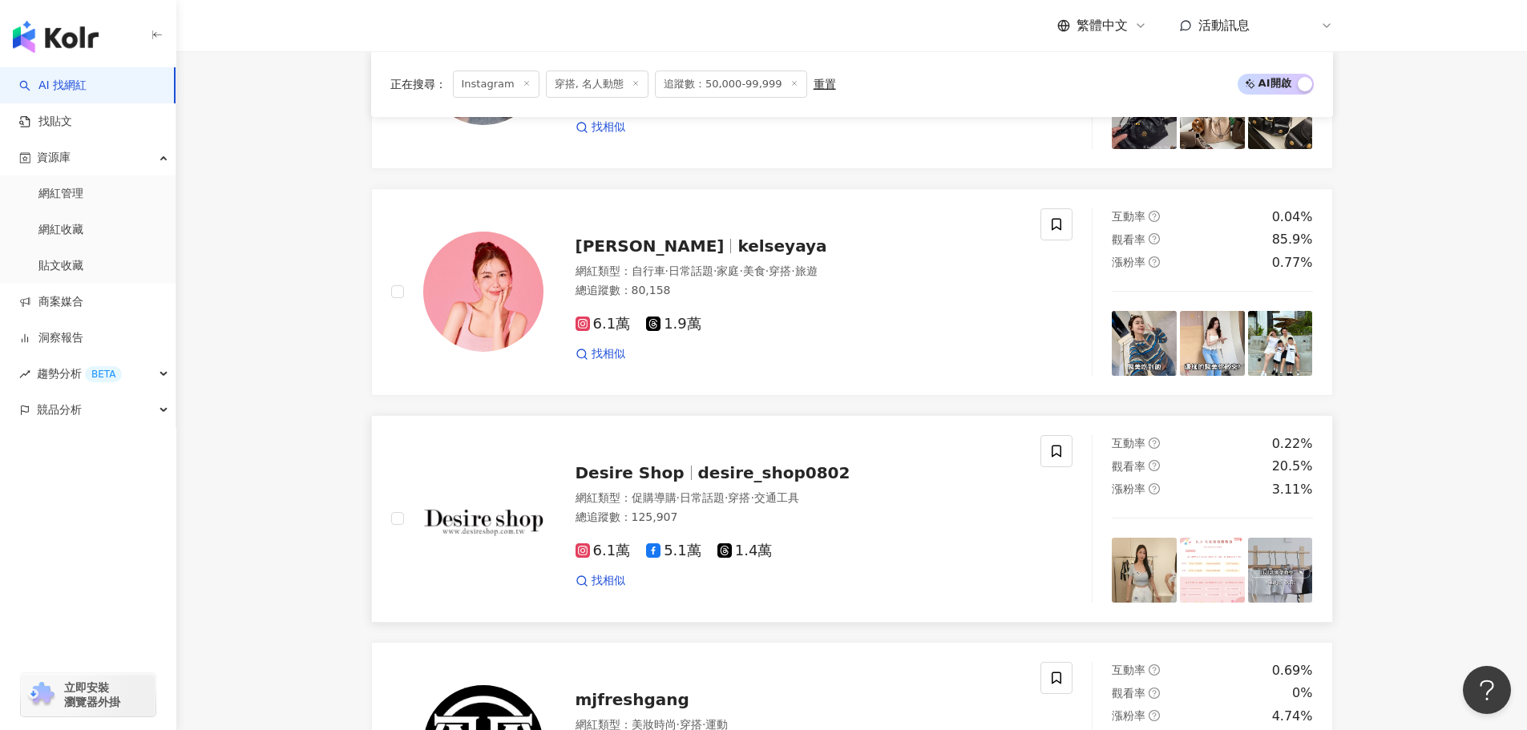
scroll to position [1721, 0]
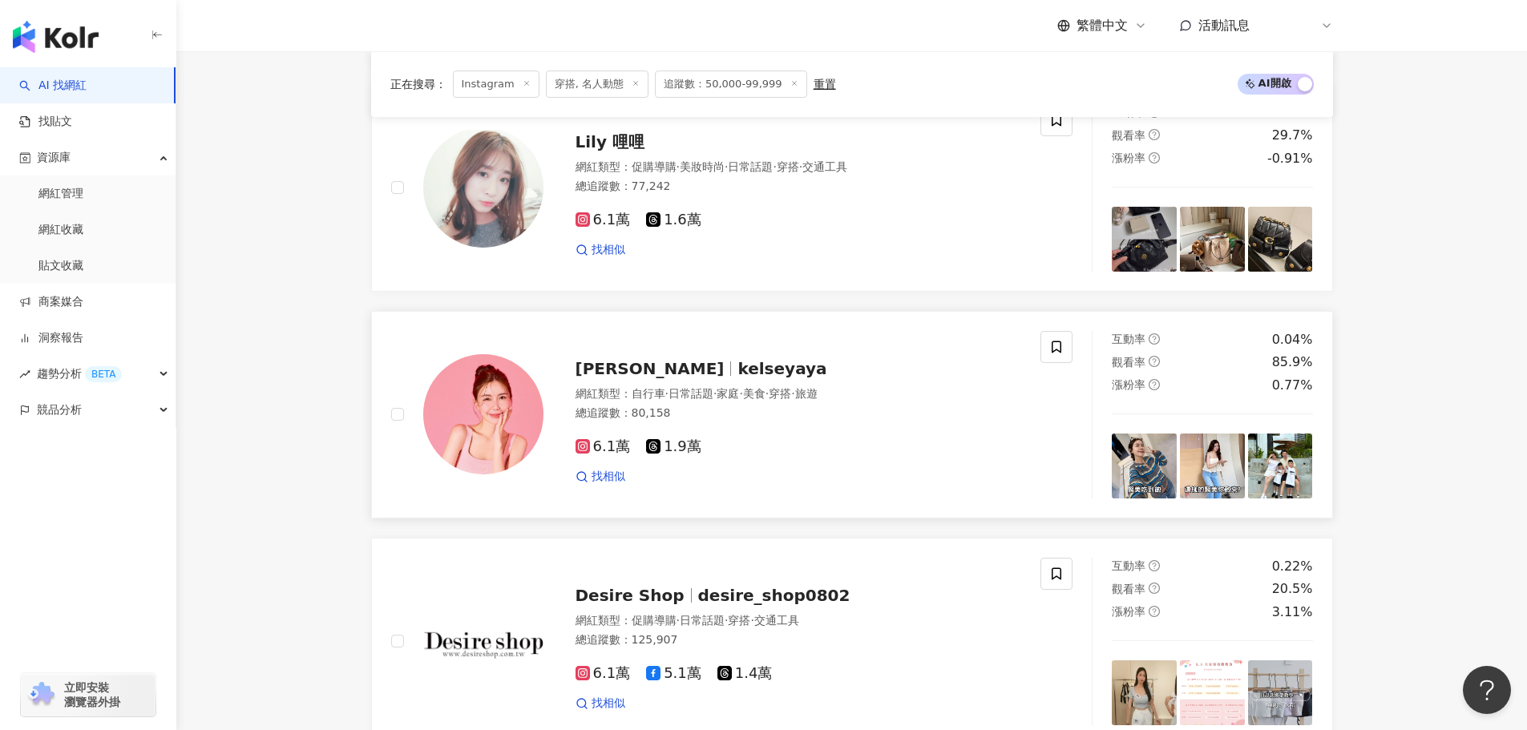
click at [1305, 488] on img at bounding box center [1280, 466] width 65 height 65
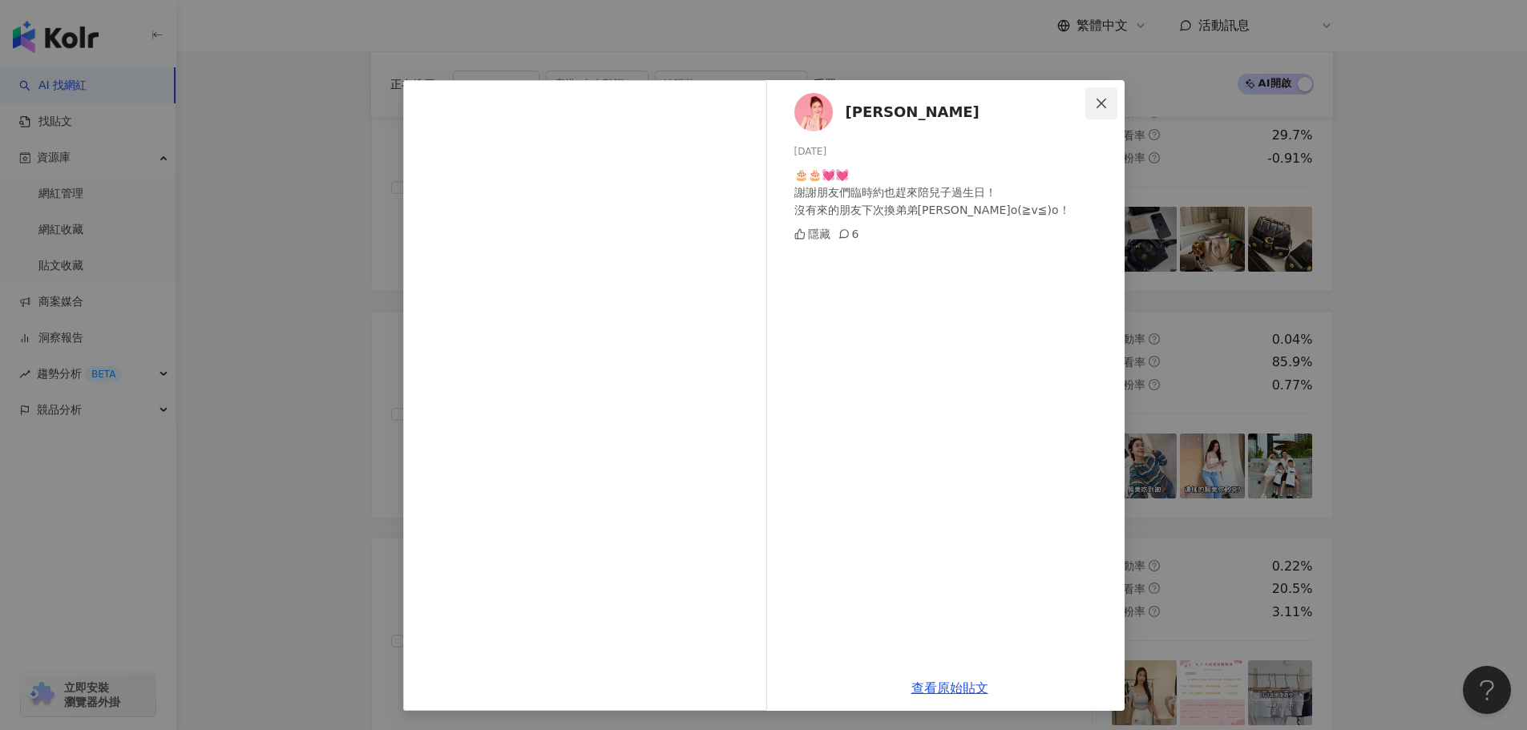
click at [1098, 99] on icon "close" at bounding box center [1101, 103] width 13 height 13
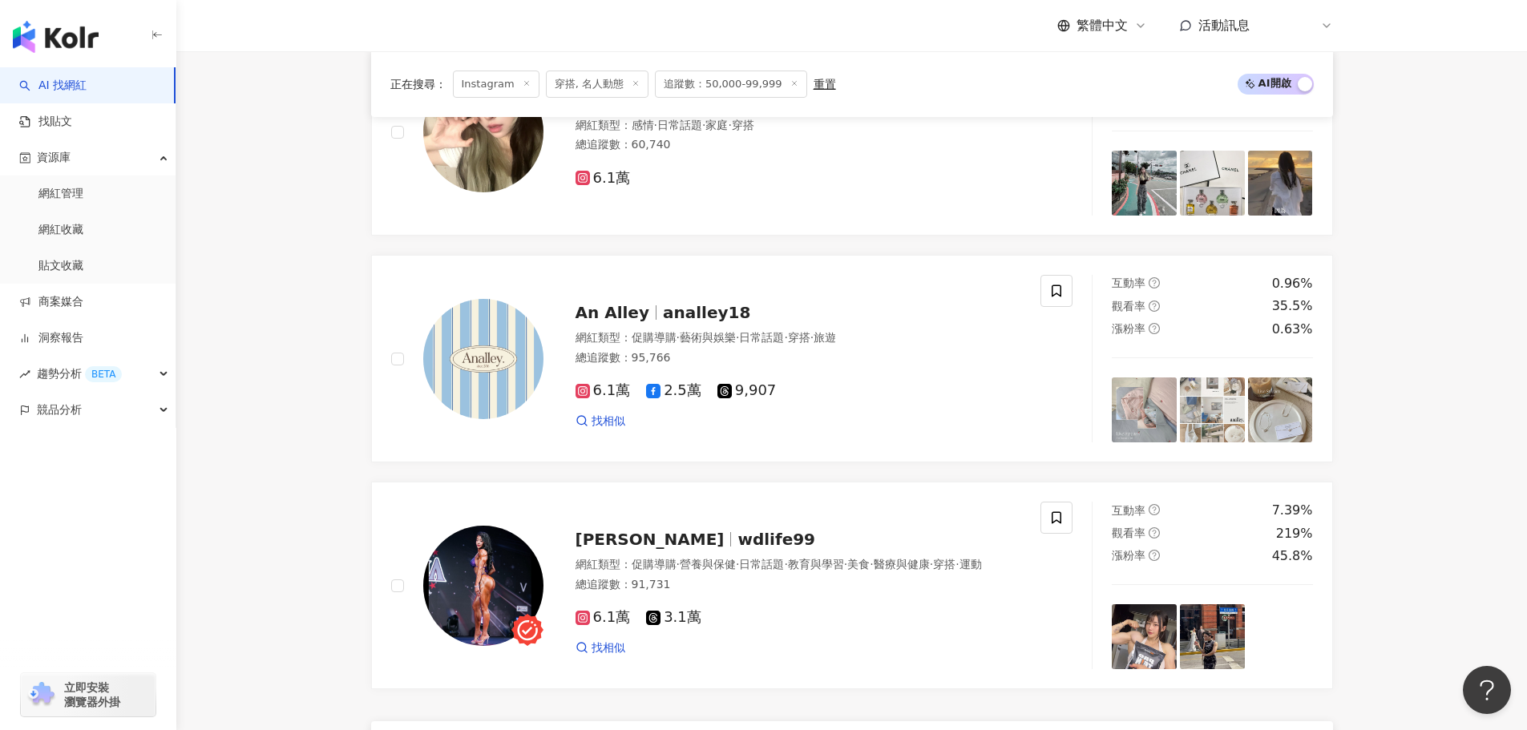
scroll to position [3244, 0]
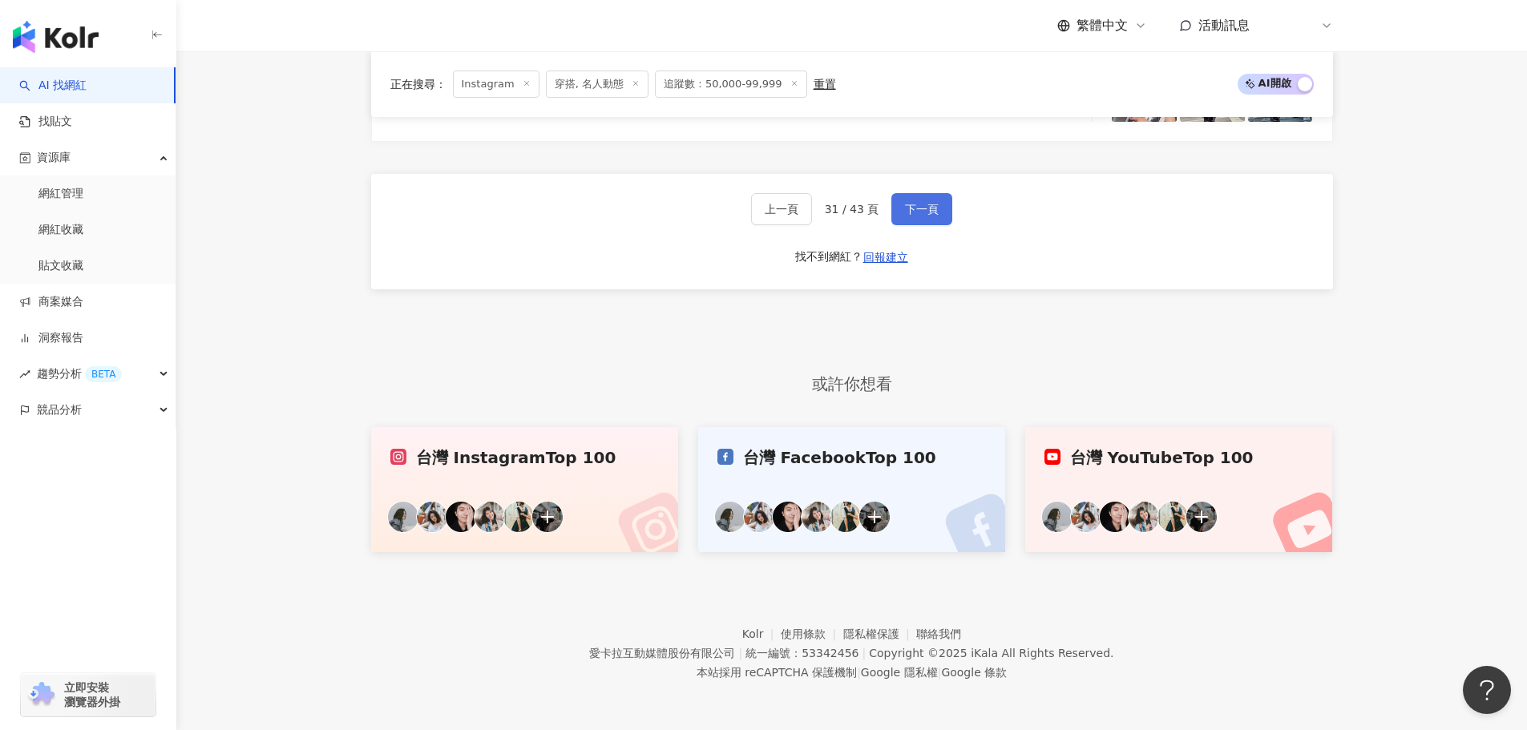
click at [919, 217] on button "下一頁" at bounding box center [921, 209] width 61 height 32
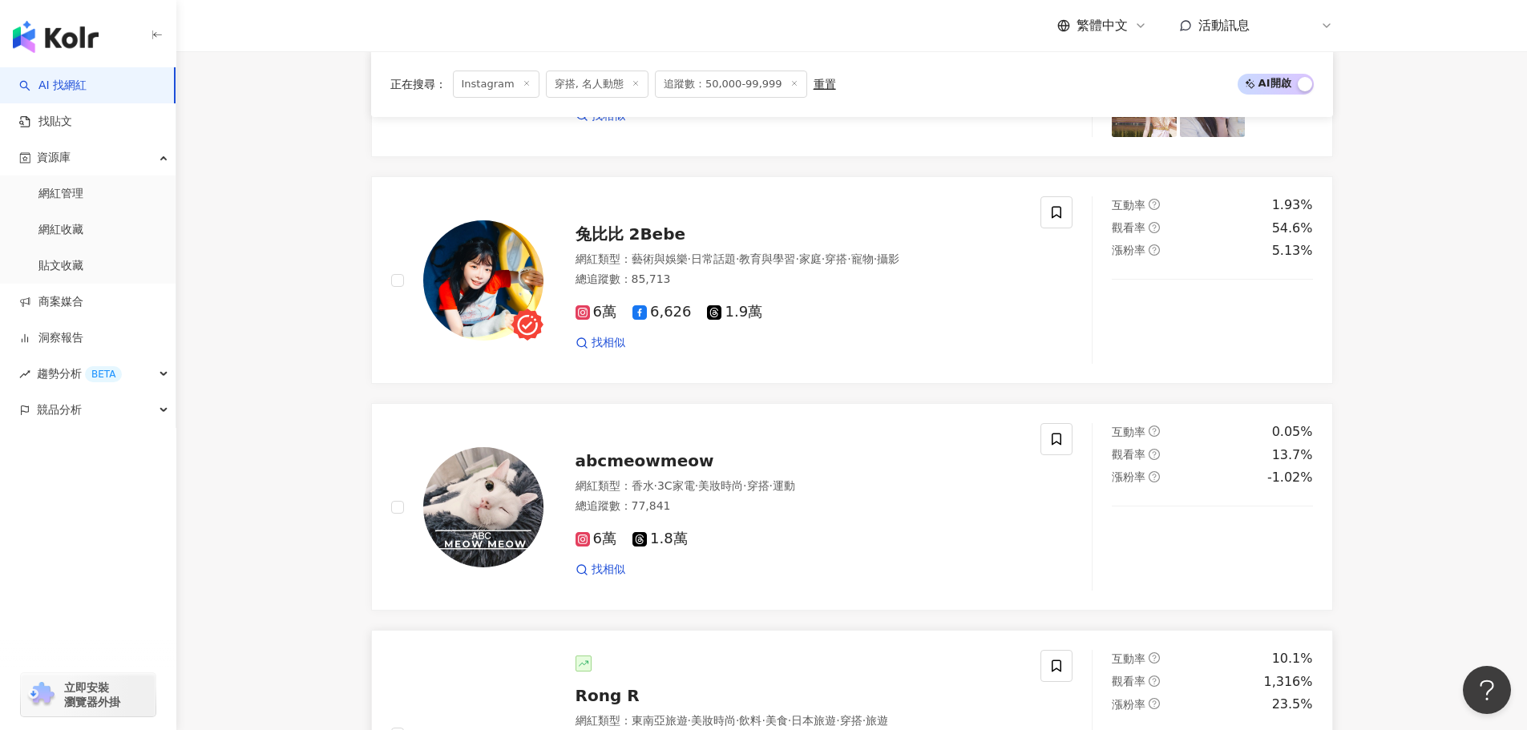
scroll to position [3003, 0]
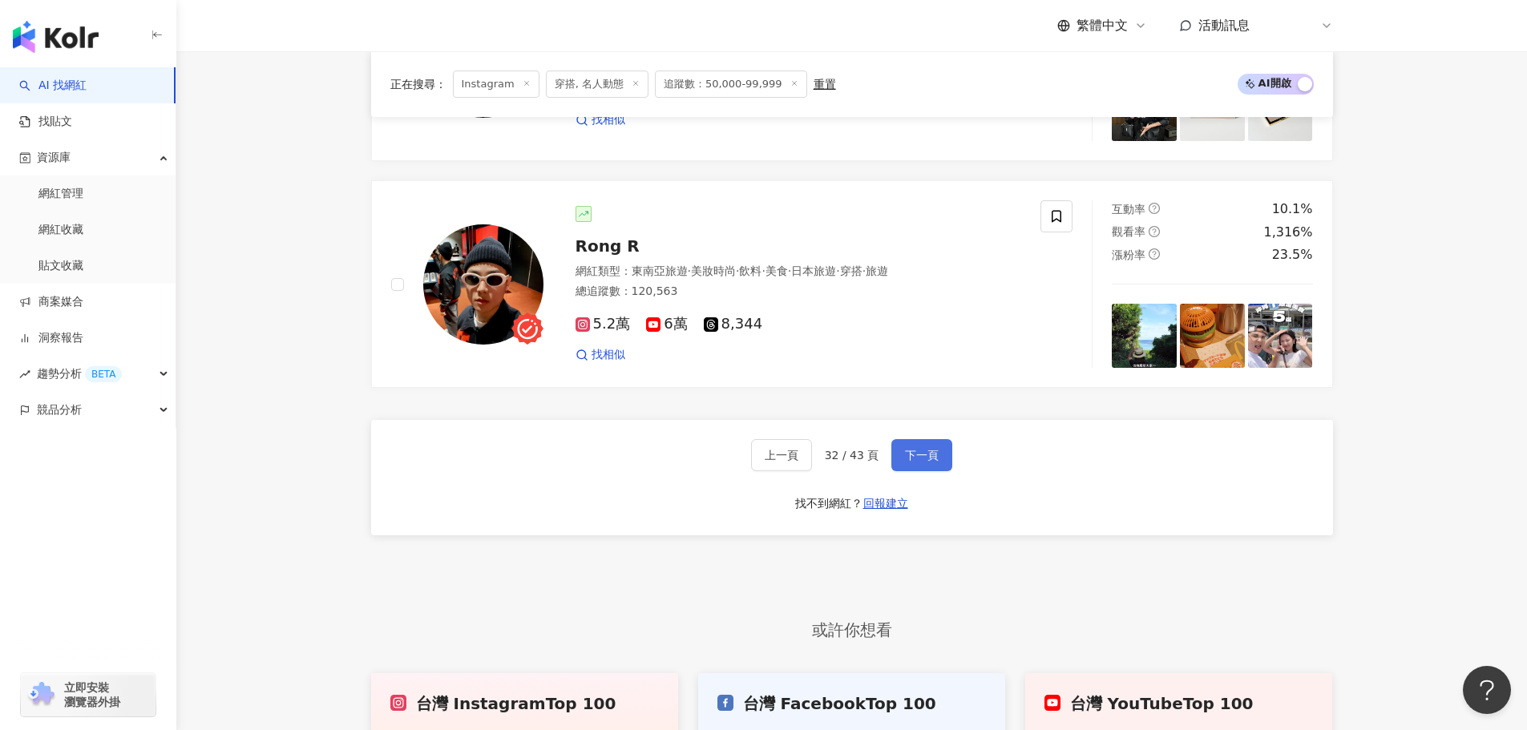
click at [912, 449] on span "下一頁" at bounding box center [922, 455] width 34 height 13
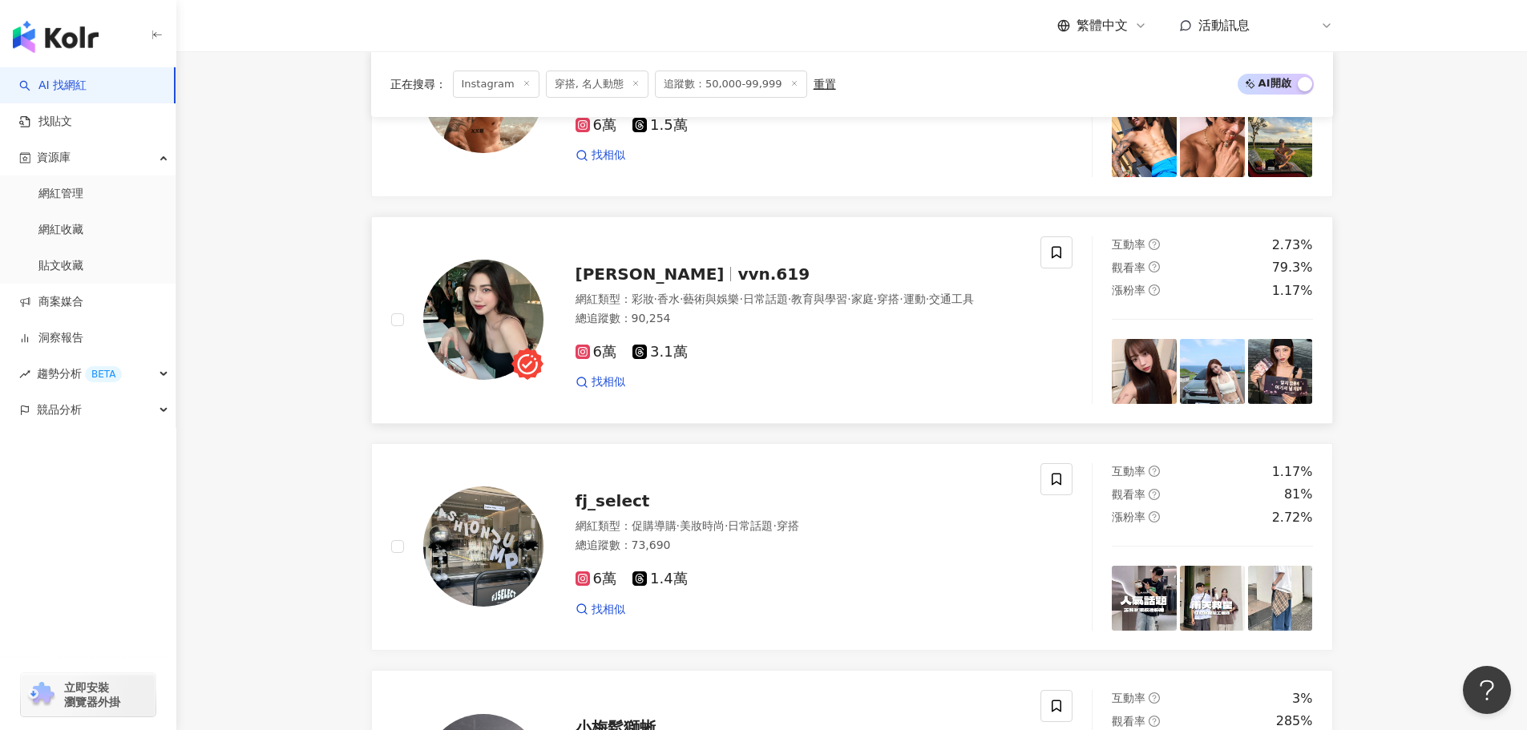
scroll to position [2041, 0]
click at [1305, 386] on img at bounding box center [1280, 372] width 65 height 65
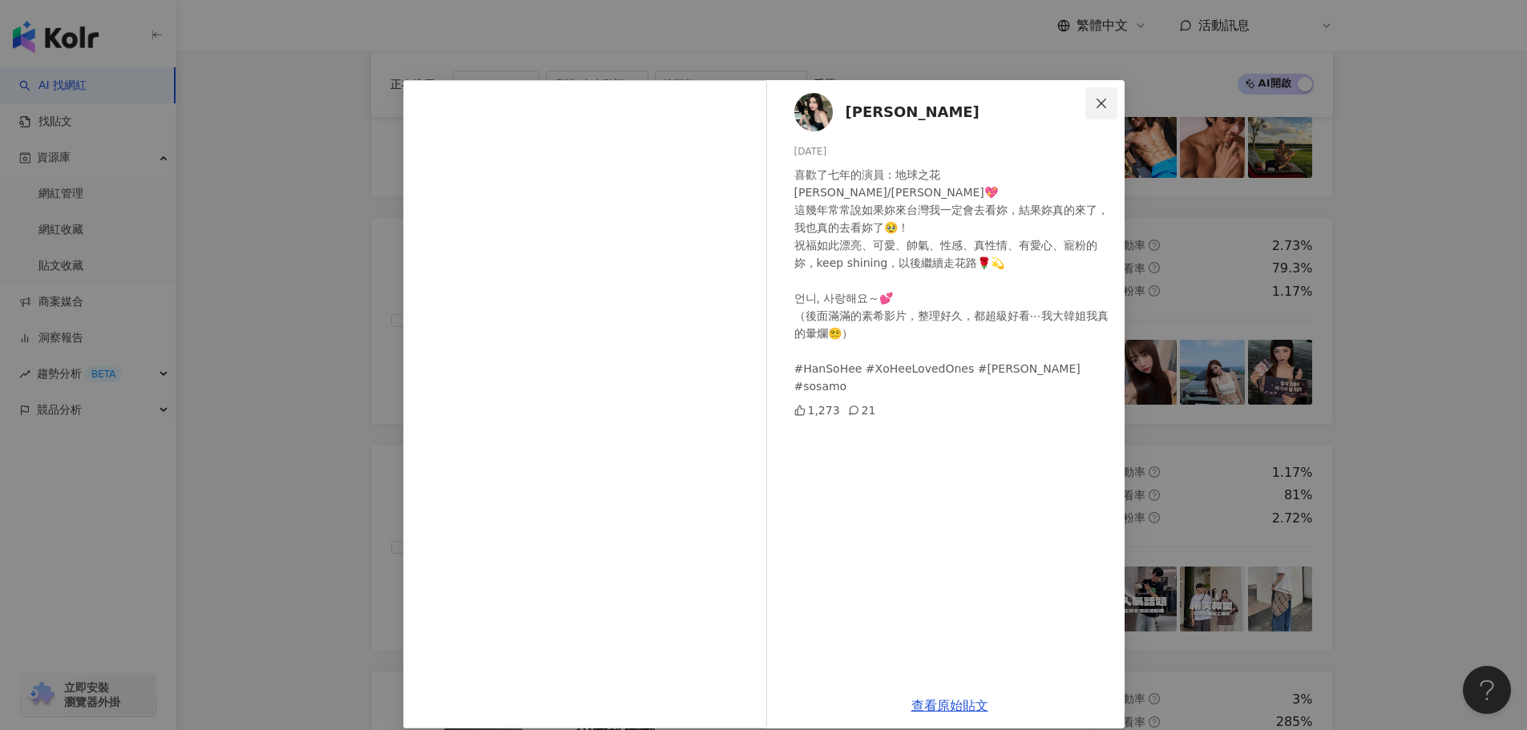
click at [1096, 104] on icon "close" at bounding box center [1101, 103] width 10 height 10
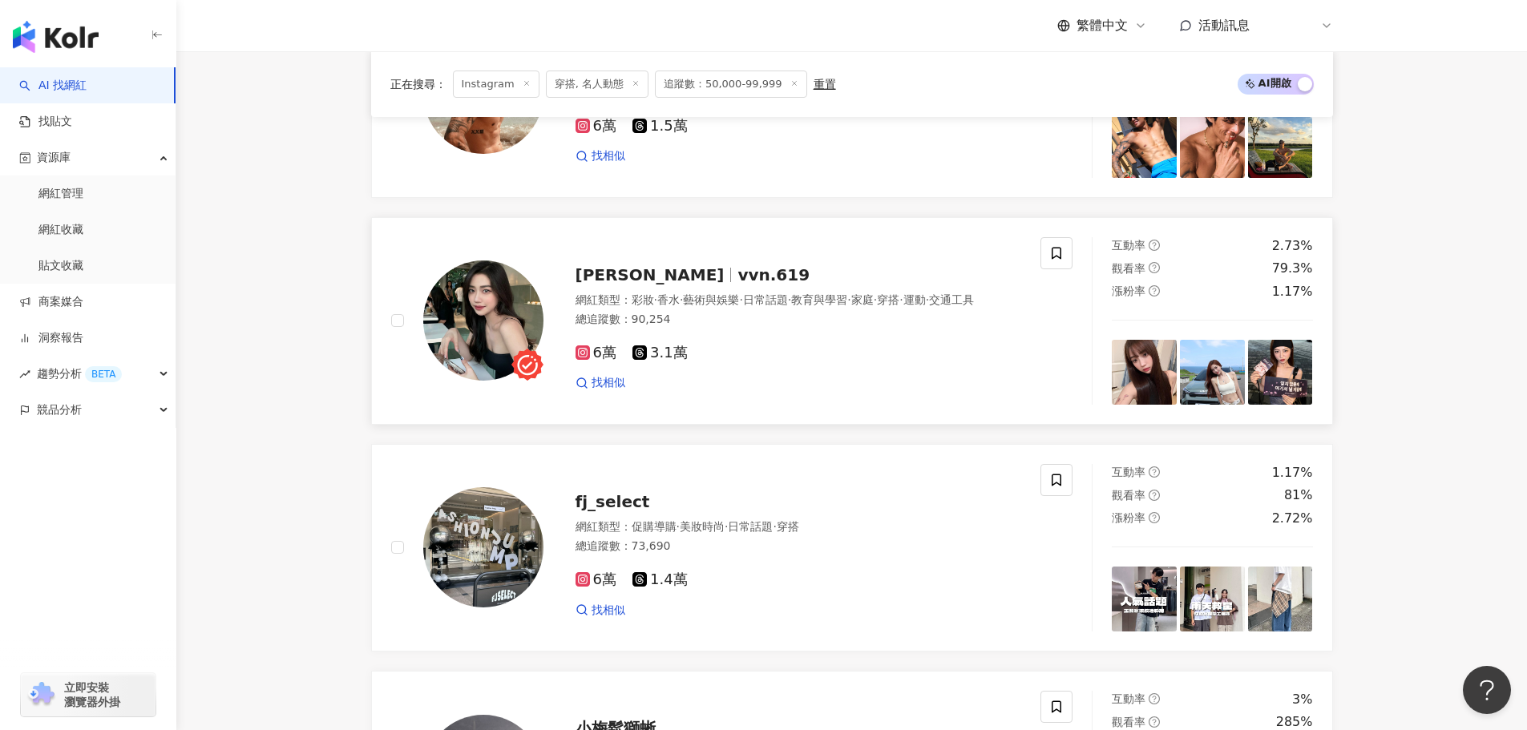
click at [1142, 297] on div "漲粉率 1.17%" at bounding box center [1212, 292] width 201 height 18
click at [1040, 260] on div "魏若安 Vivian vvn.619 網紅類型 ： 彩妝 · 香水 · 藝術與娛樂 · 日常話題 · 教育與學習 · 家庭 · 穿搭 · 運動 · 交通工具 …" at bounding box center [716, 321] width 650 height 168
click at [1066, 269] on span at bounding box center [1056, 253] width 32 height 32
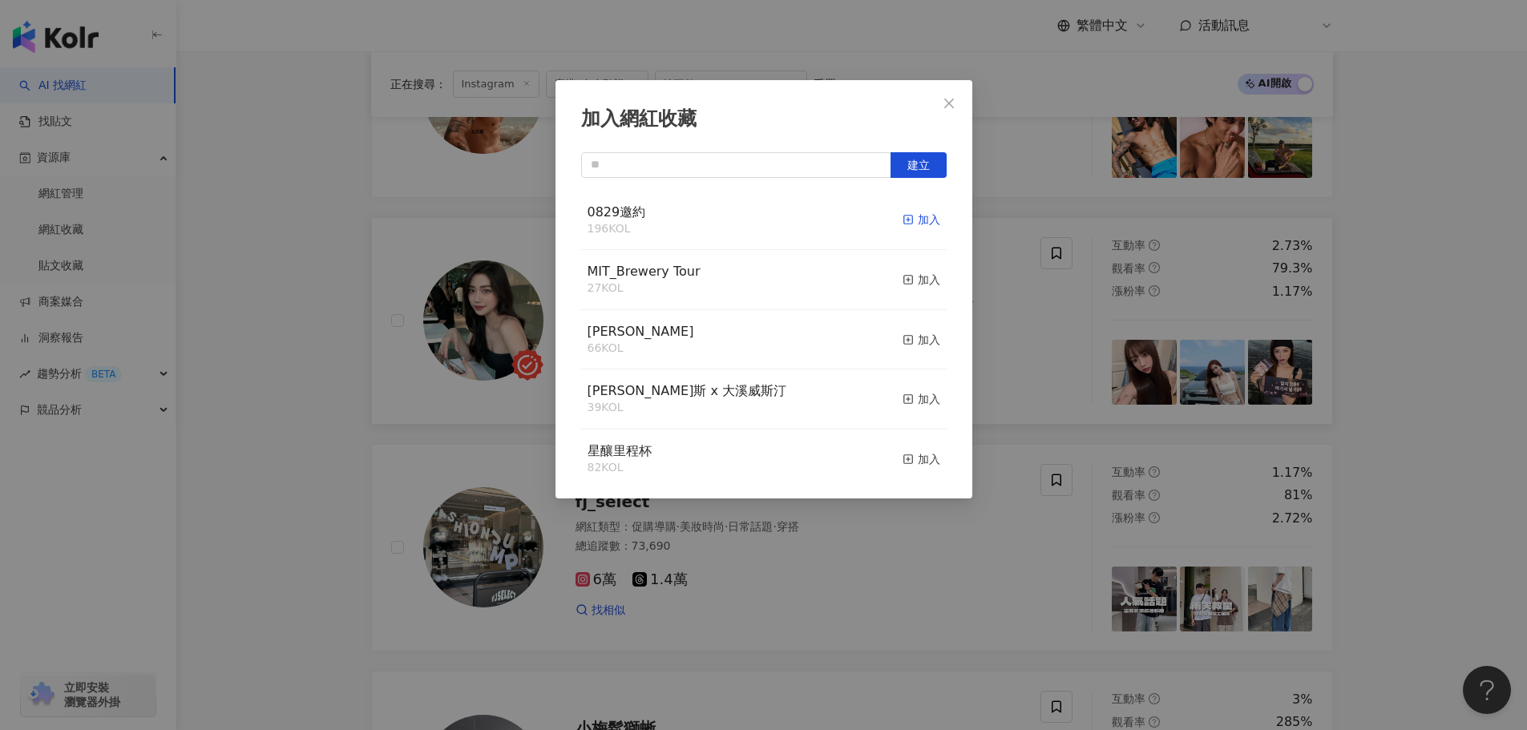
click at [902, 220] on div "加入" at bounding box center [921, 220] width 38 height 18
click at [950, 102] on icon "close" at bounding box center [949, 103] width 10 height 10
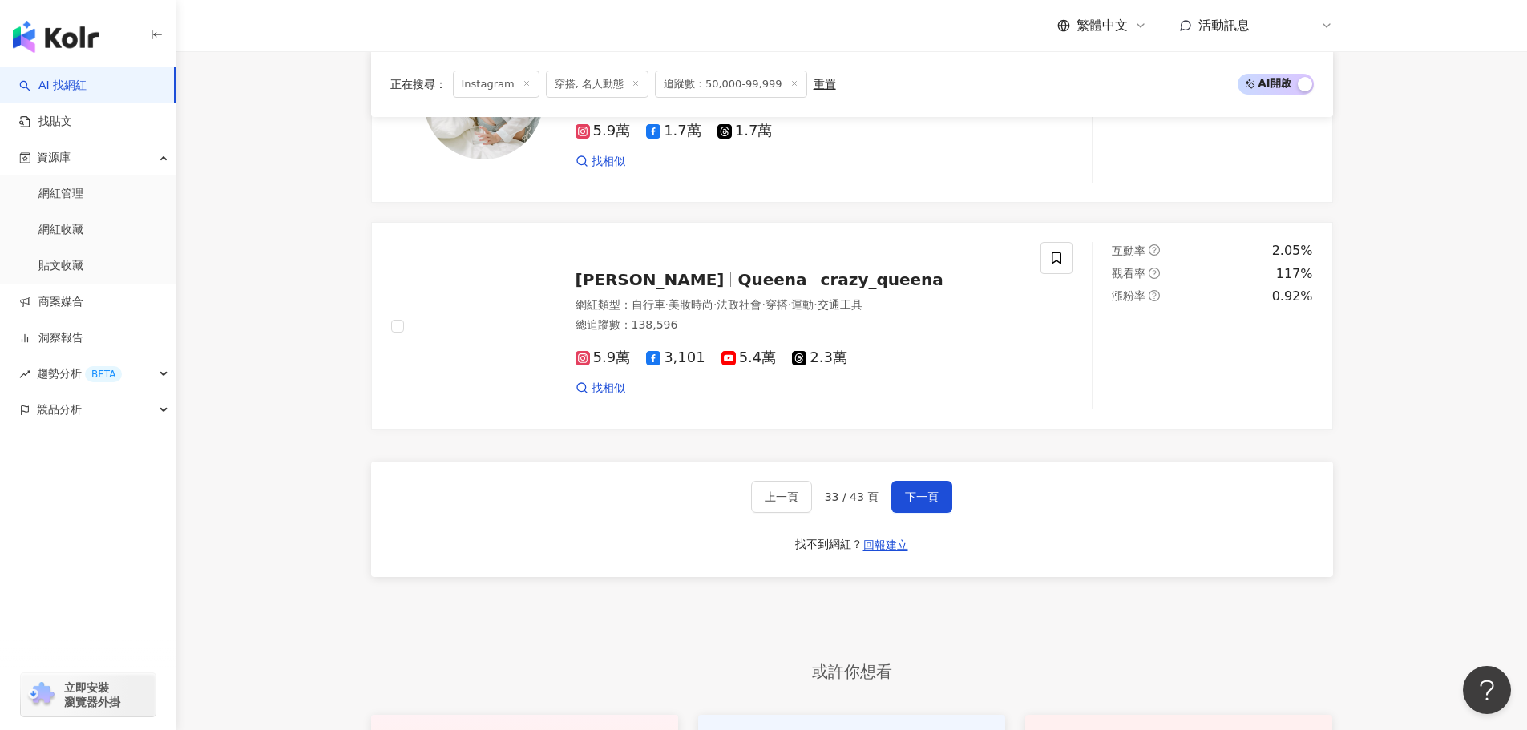
scroll to position [3244, 0]
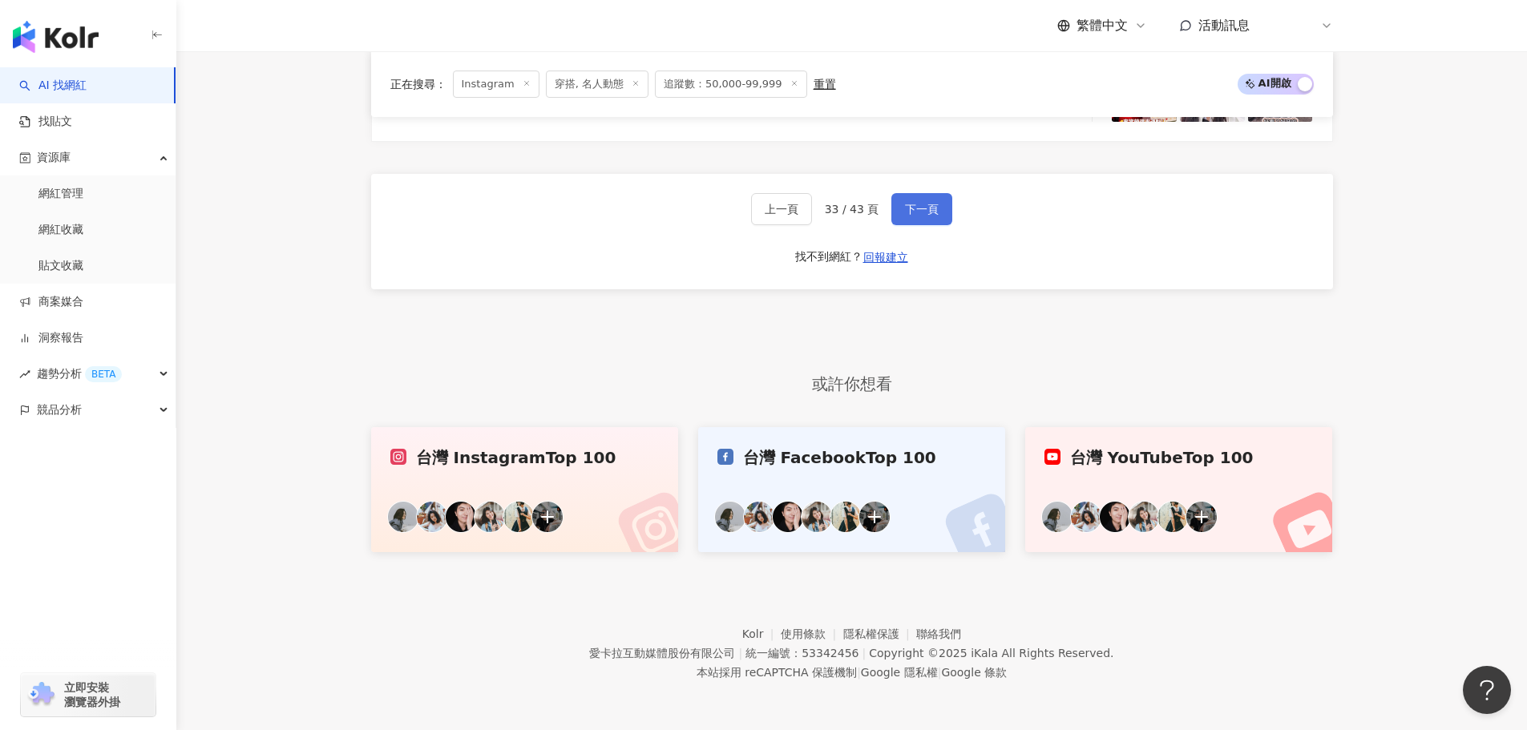
click at [922, 217] on button "下一頁" at bounding box center [921, 209] width 61 height 32
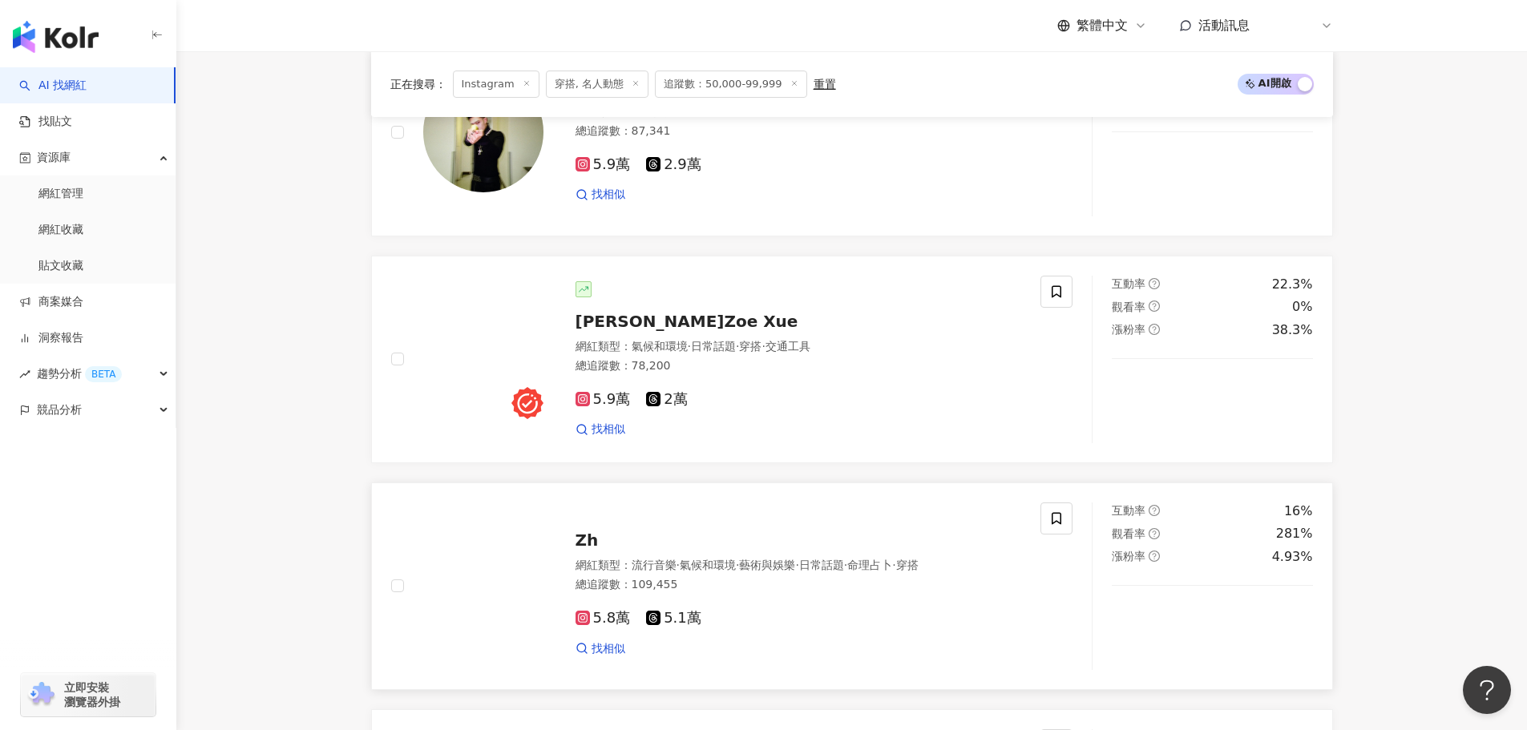
scroll to position [1961, 0]
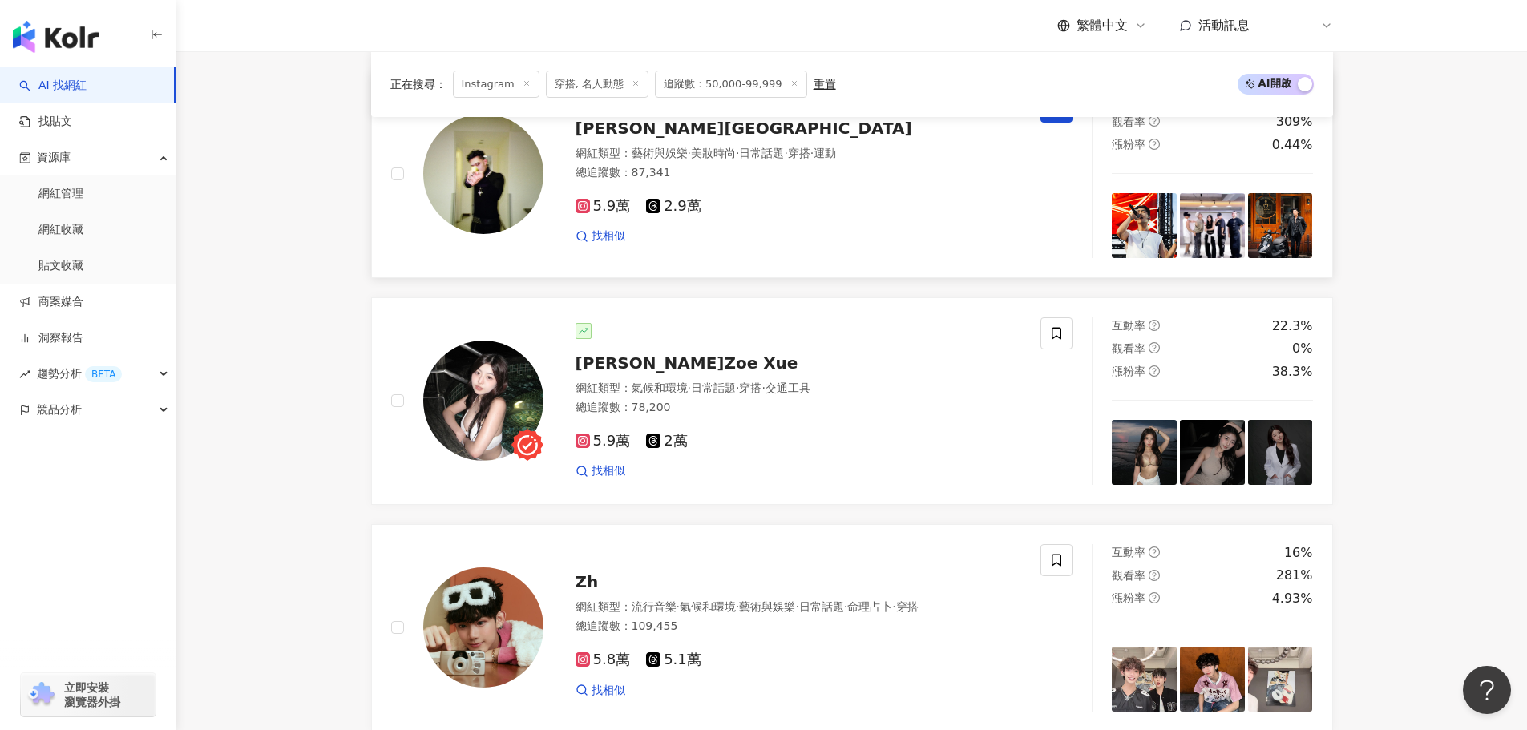
click at [1210, 231] on img at bounding box center [1212, 225] width 65 height 65
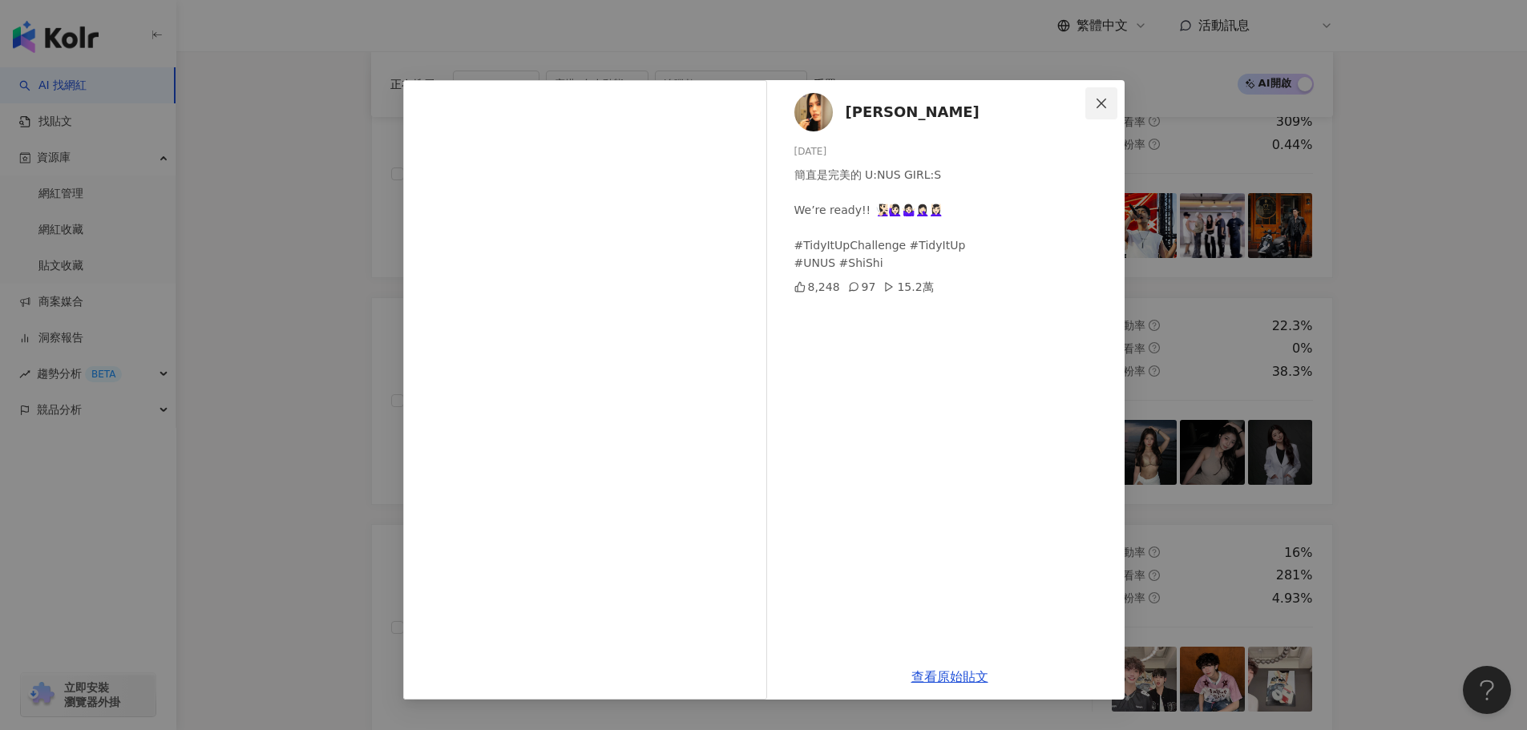
click at [1102, 107] on icon "close" at bounding box center [1101, 103] width 13 height 13
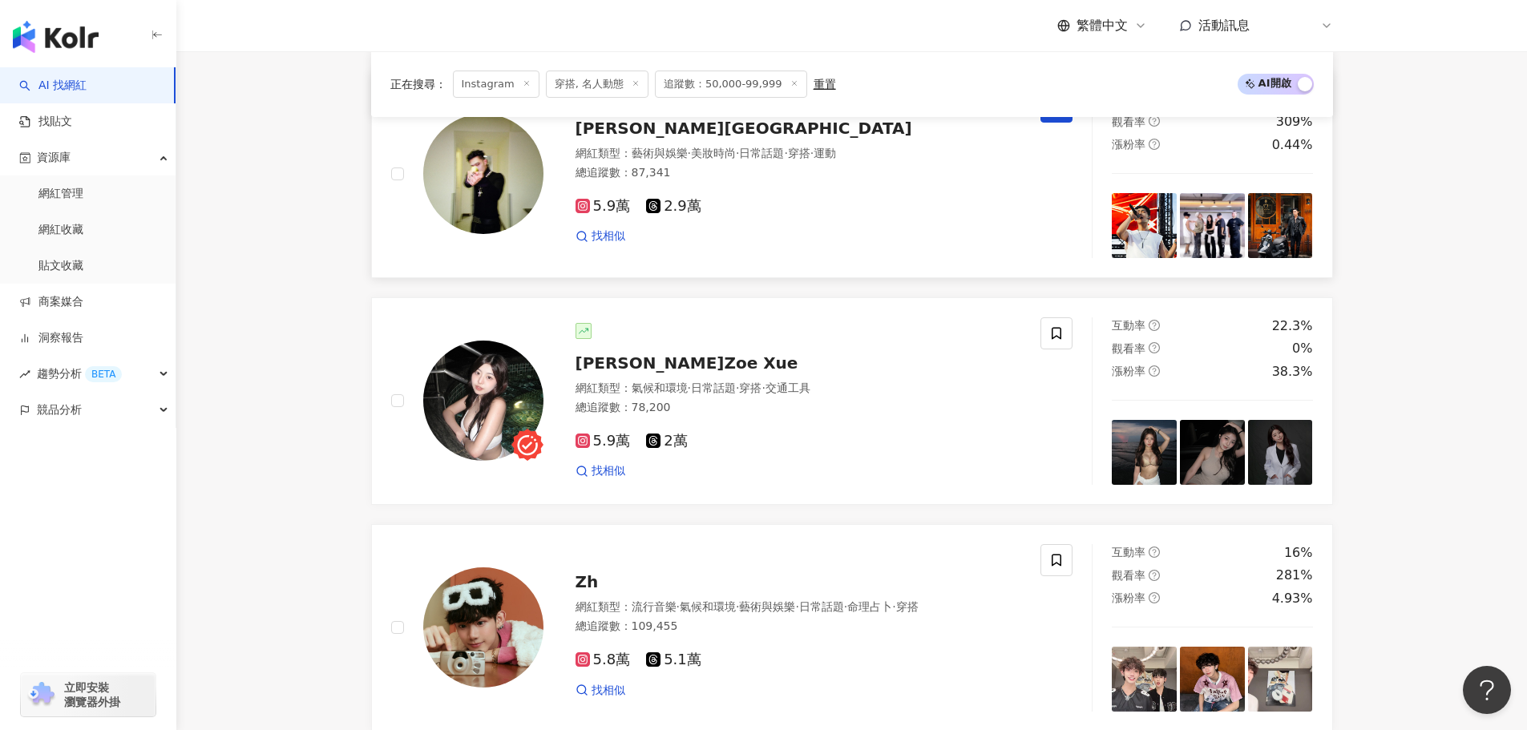
click at [1156, 236] on img at bounding box center [1144, 225] width 65 height 65
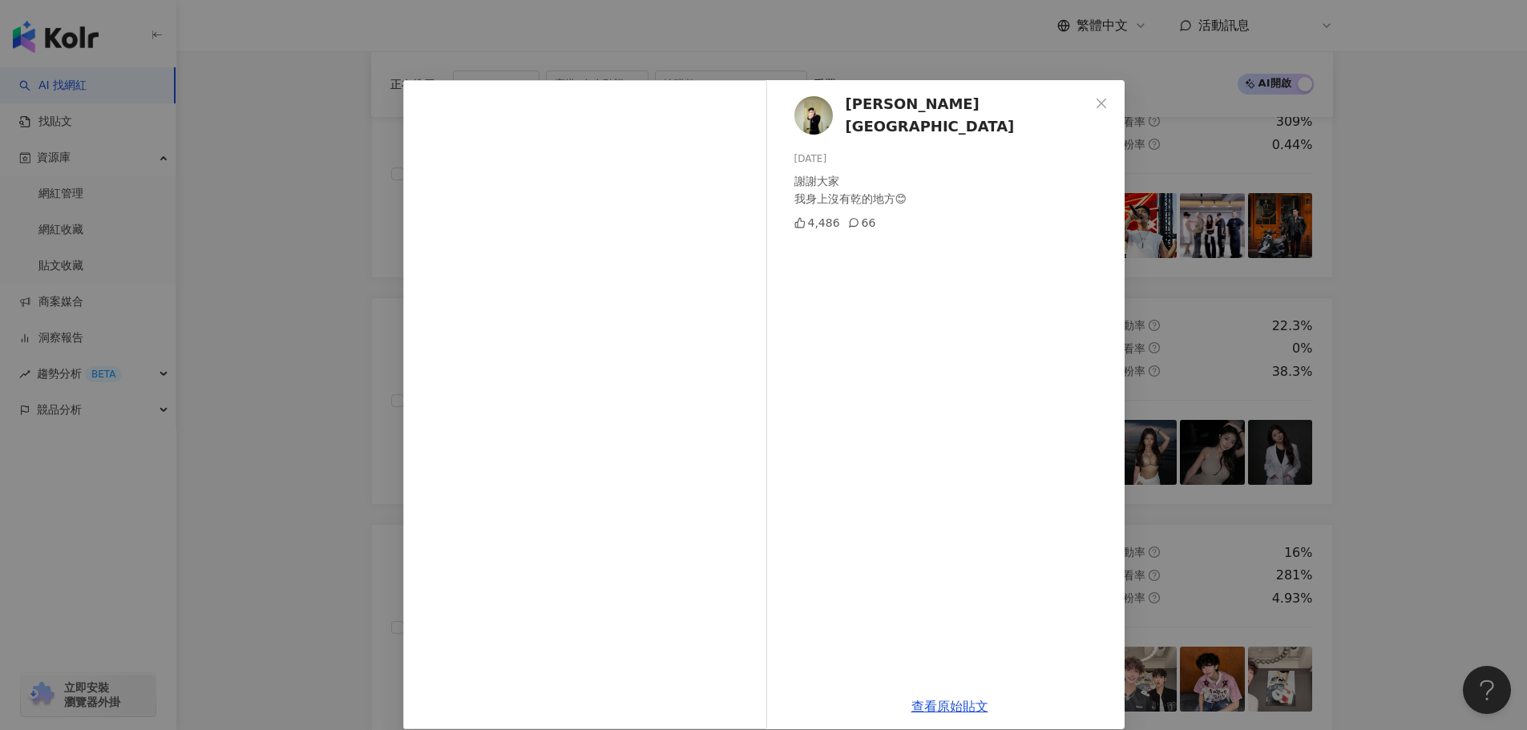
click at [1099, 95] on button "Close" at bounding box center [1101, 103] width 32 height 32
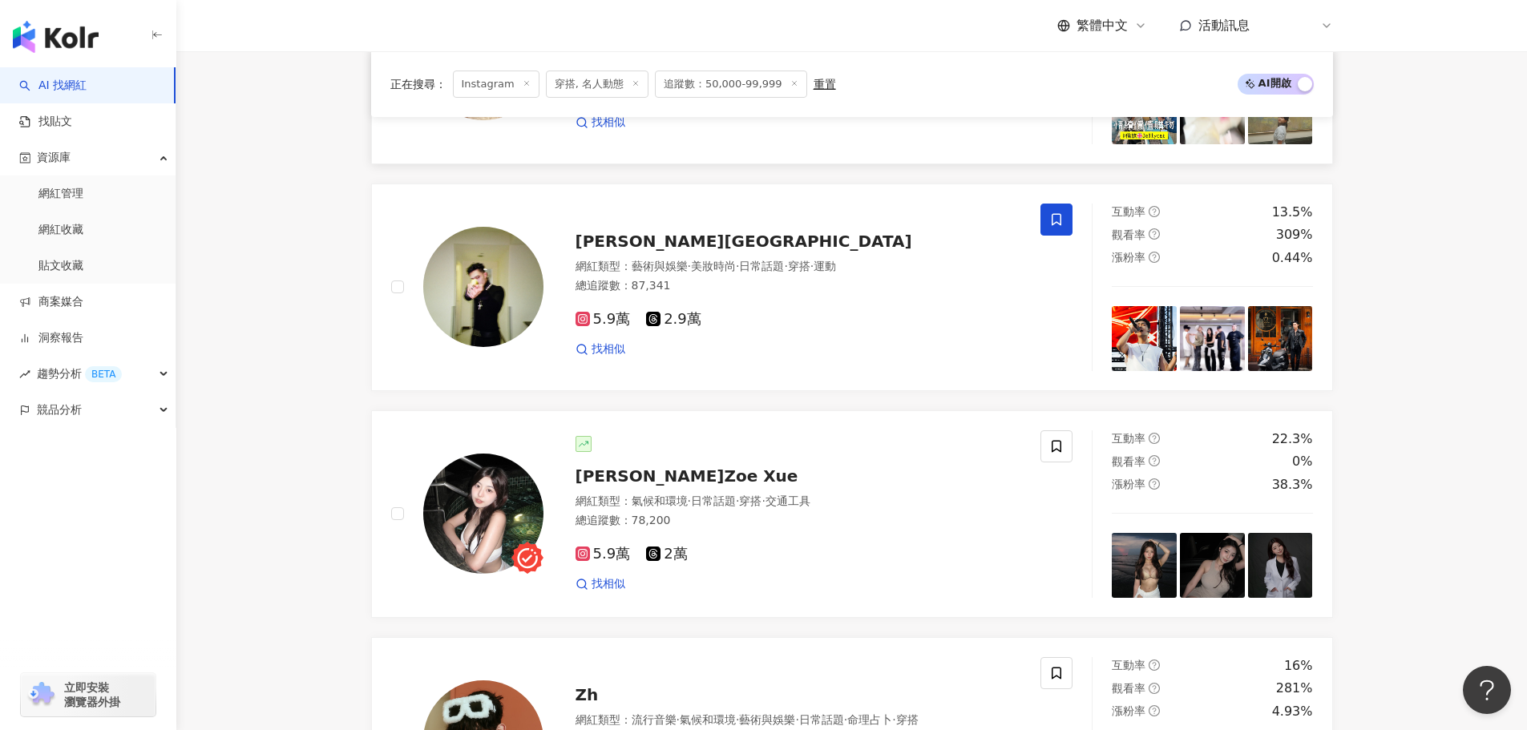
scroll to position [1480, 0]
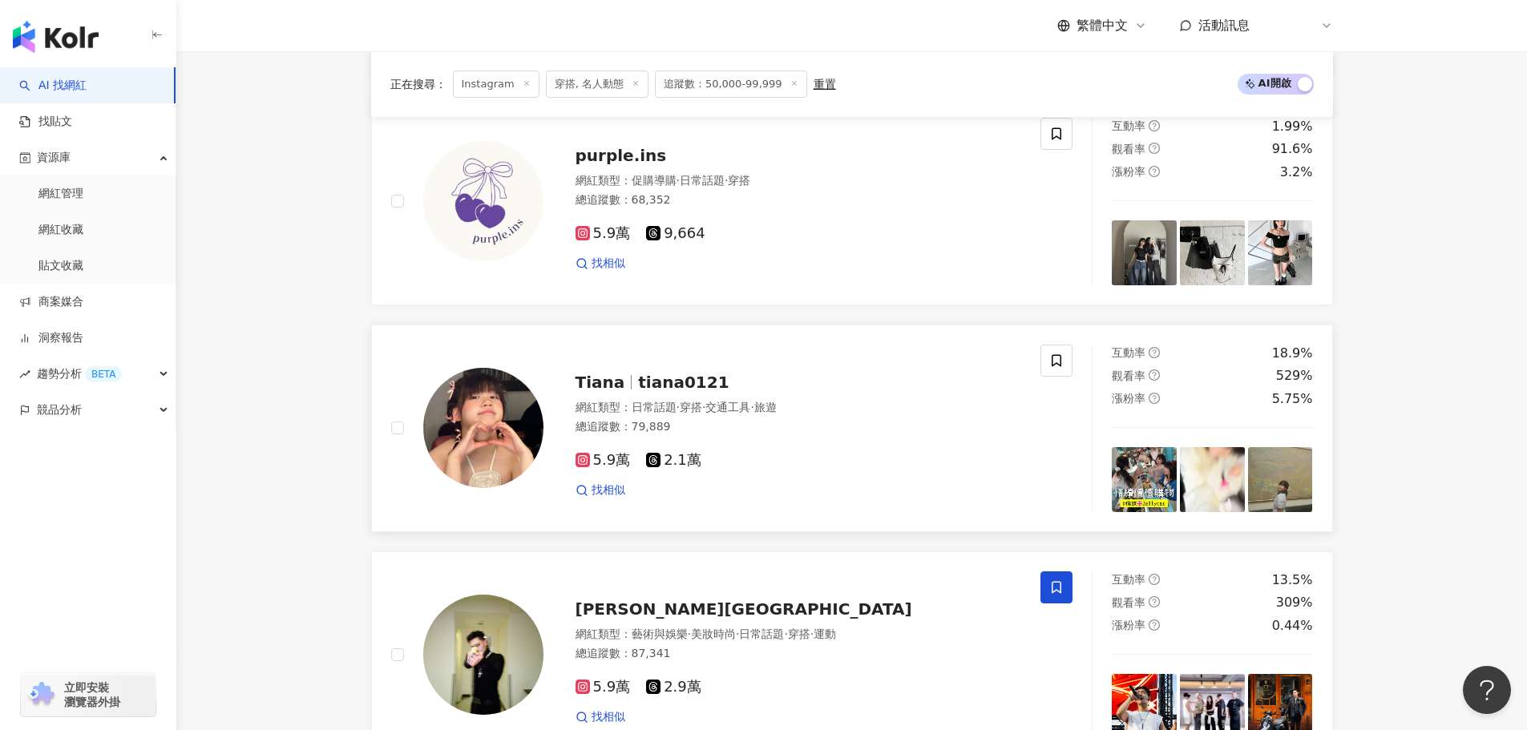
click at [1230, 509] on img at bounding box center [1212, 479] width 65 height 65
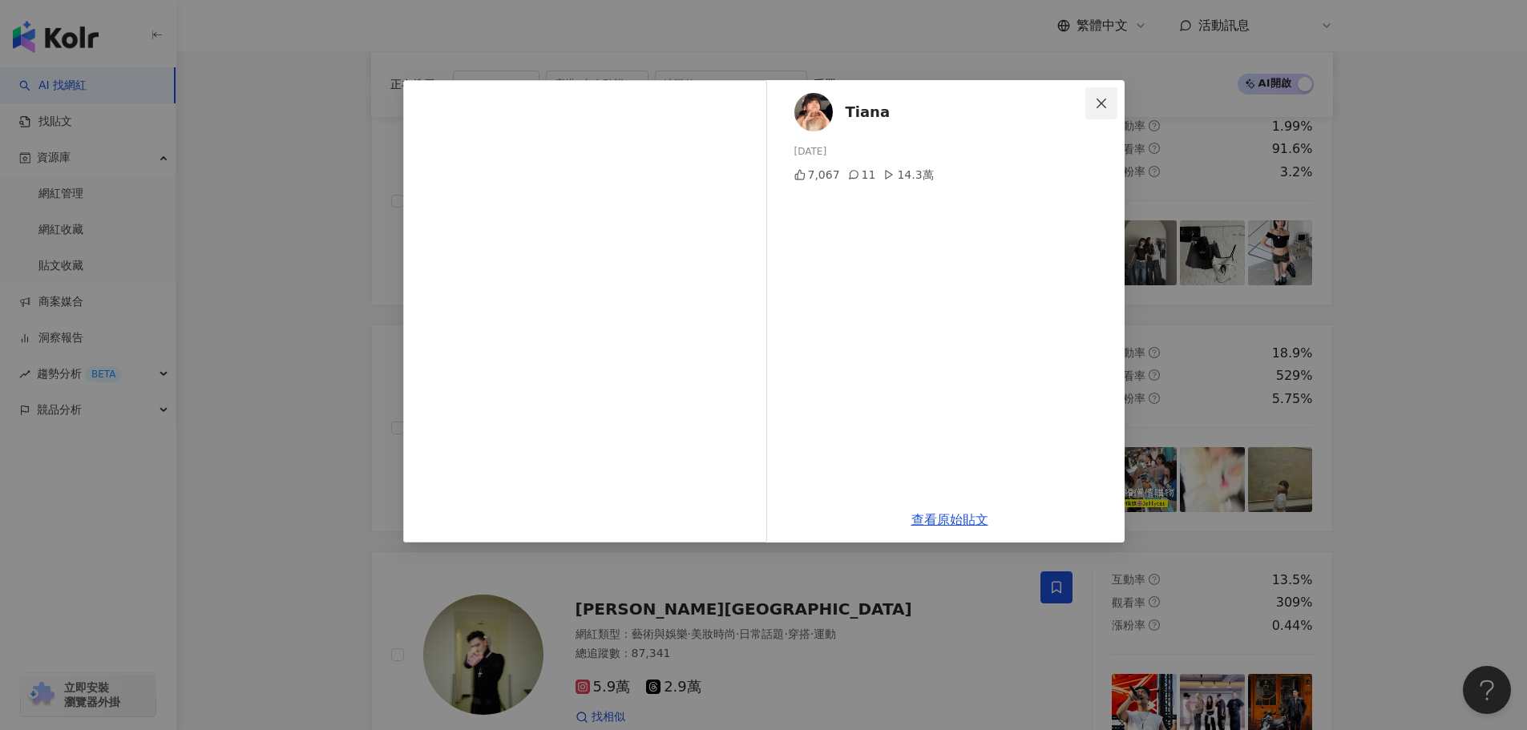
click at [1114, 91] on button "Close" at bounding box center [1101, 103] width 32 height 32
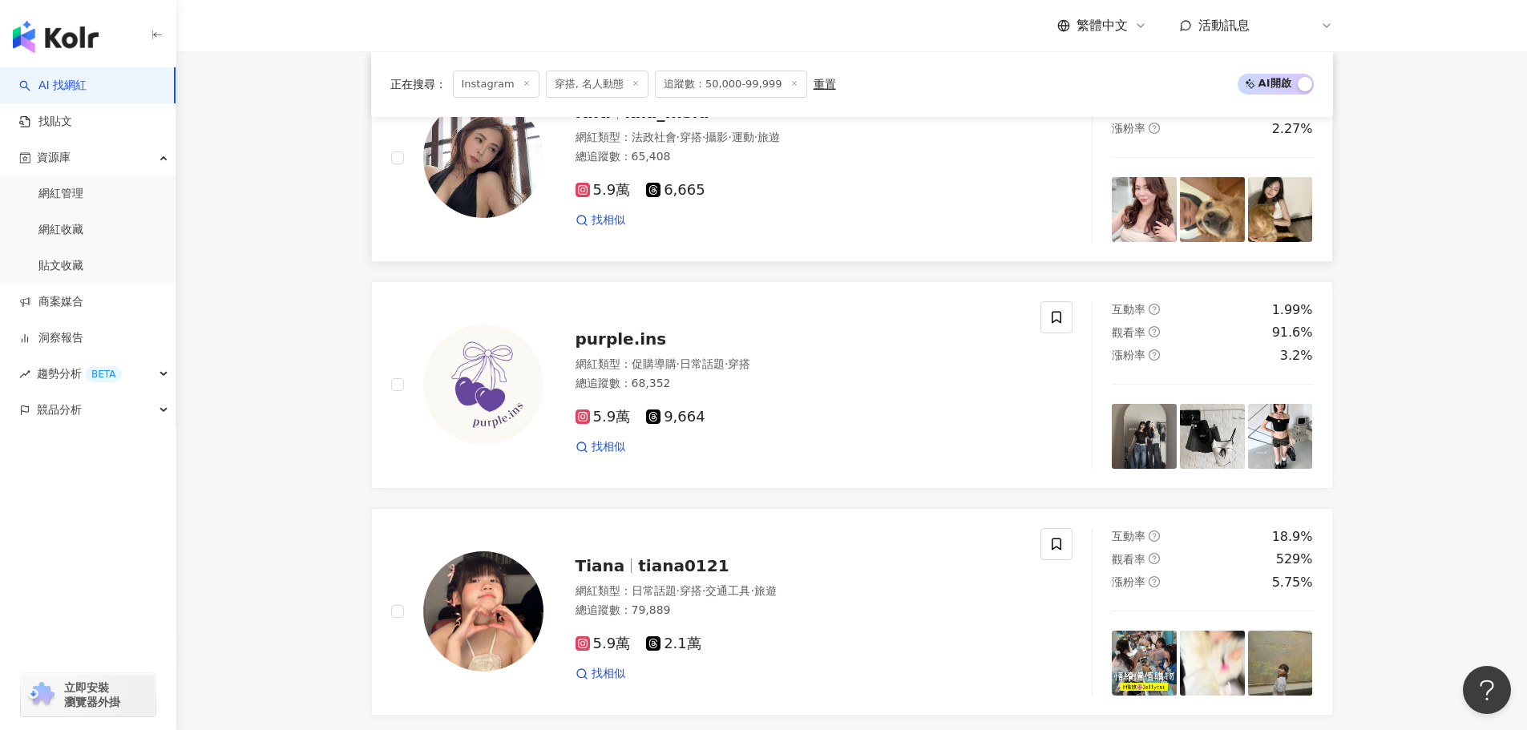
scroll to position [1080, 0]
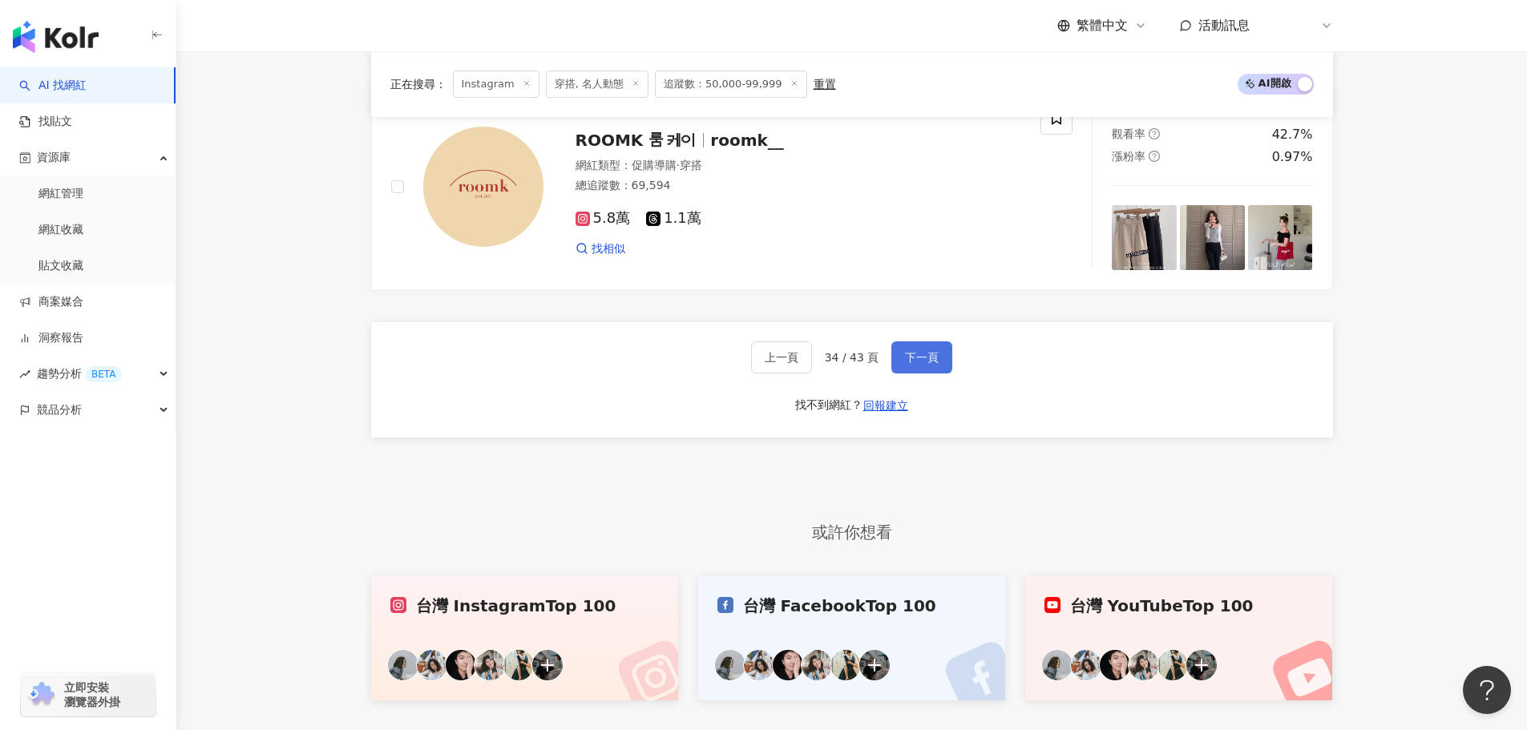
click at [900, 369] on button "下一頁" at bounding box center [921, 357] width 61 height 32
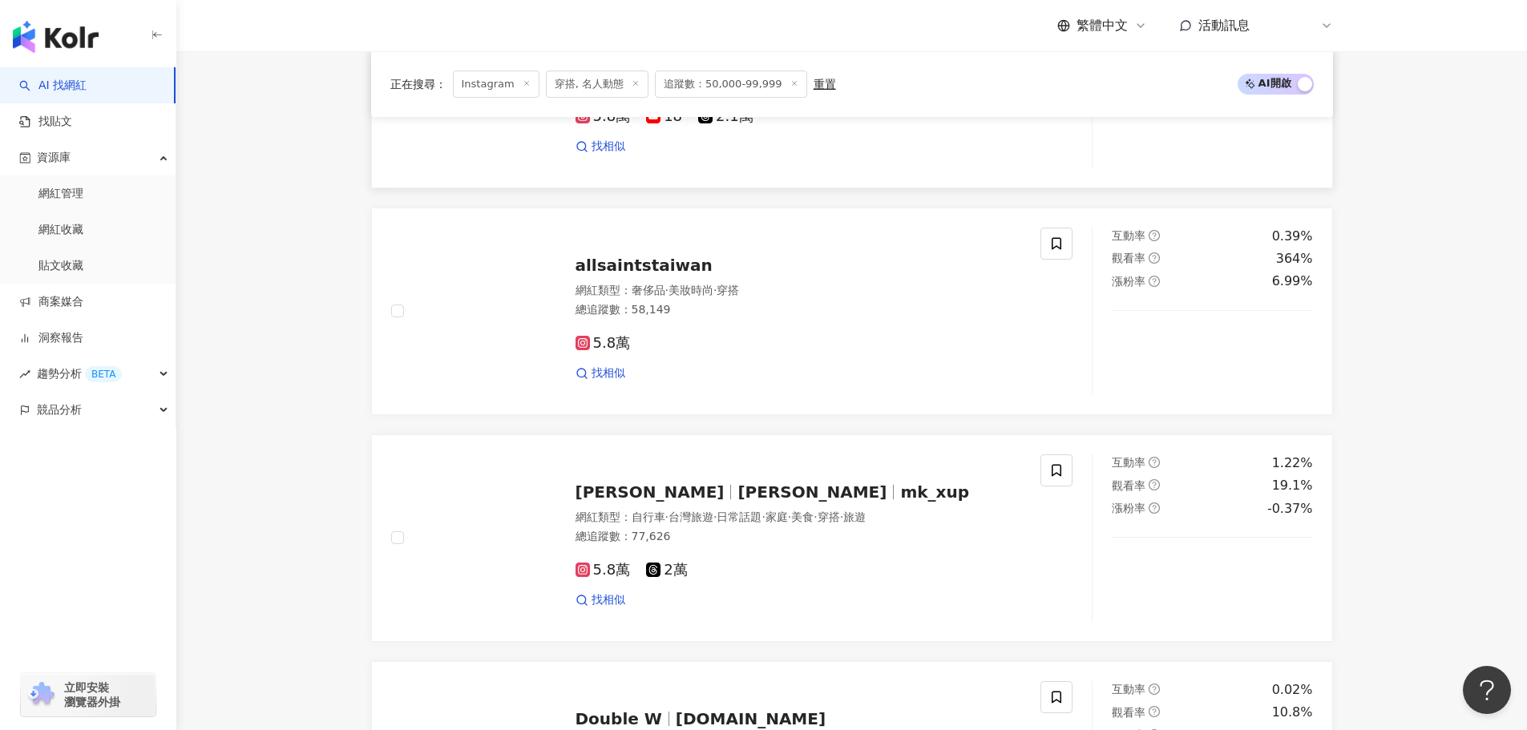
scroll to position [438, 0]
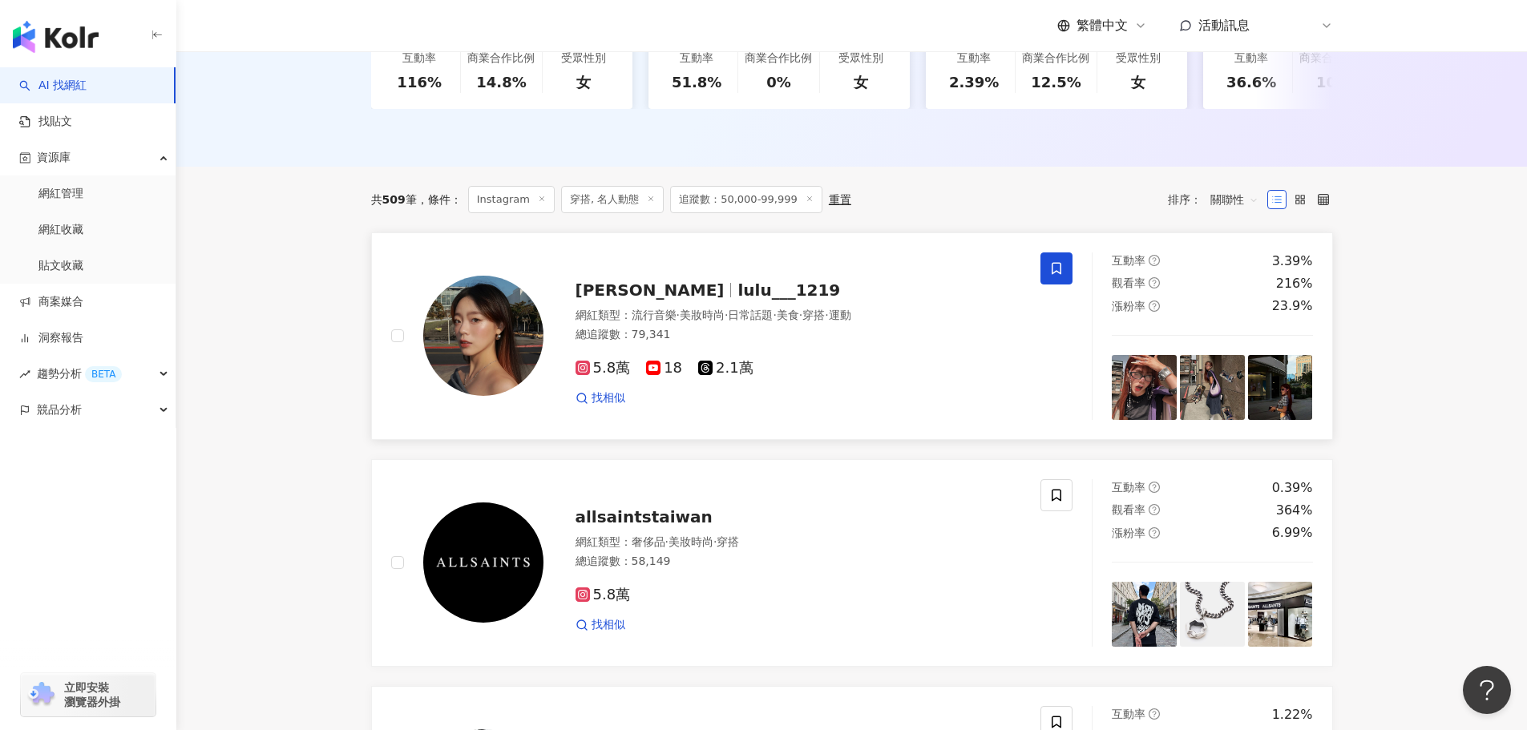
click at [1143, 402] on img at bounding box center [1144, 387] width 65 height 65
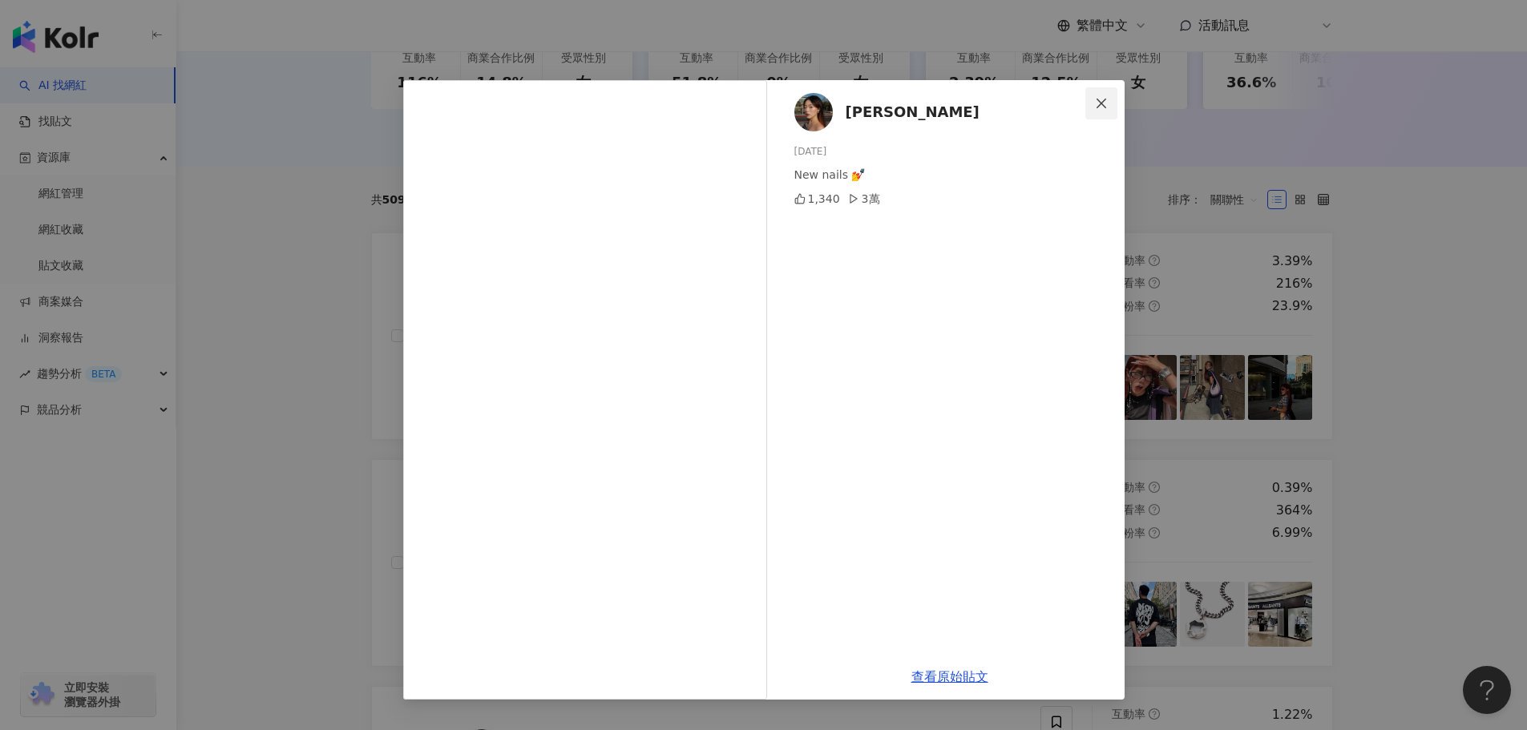
click at [1103, 103] on icon "close" at bounding box center [1101, 103] width 13 height 13
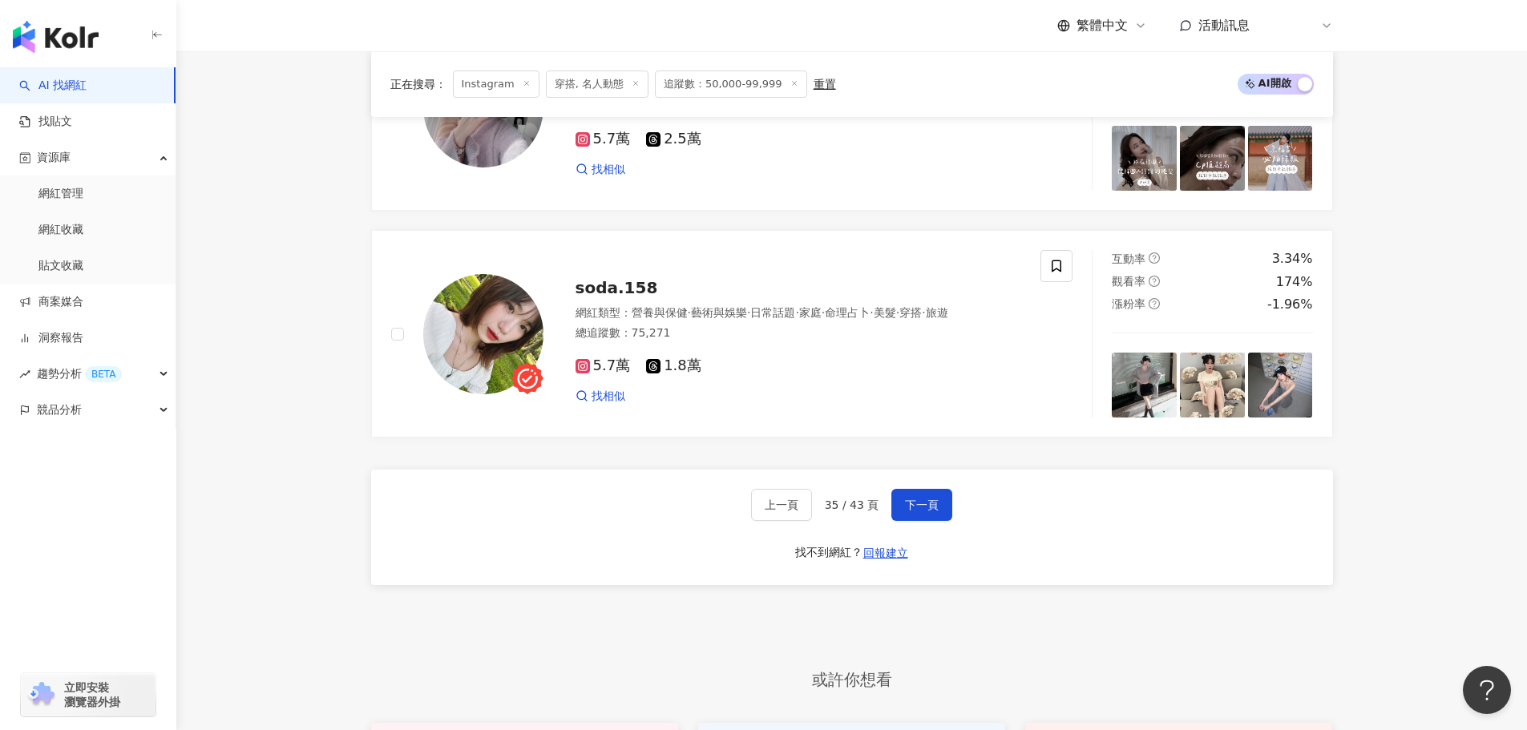
scroll to position [3164, 0]
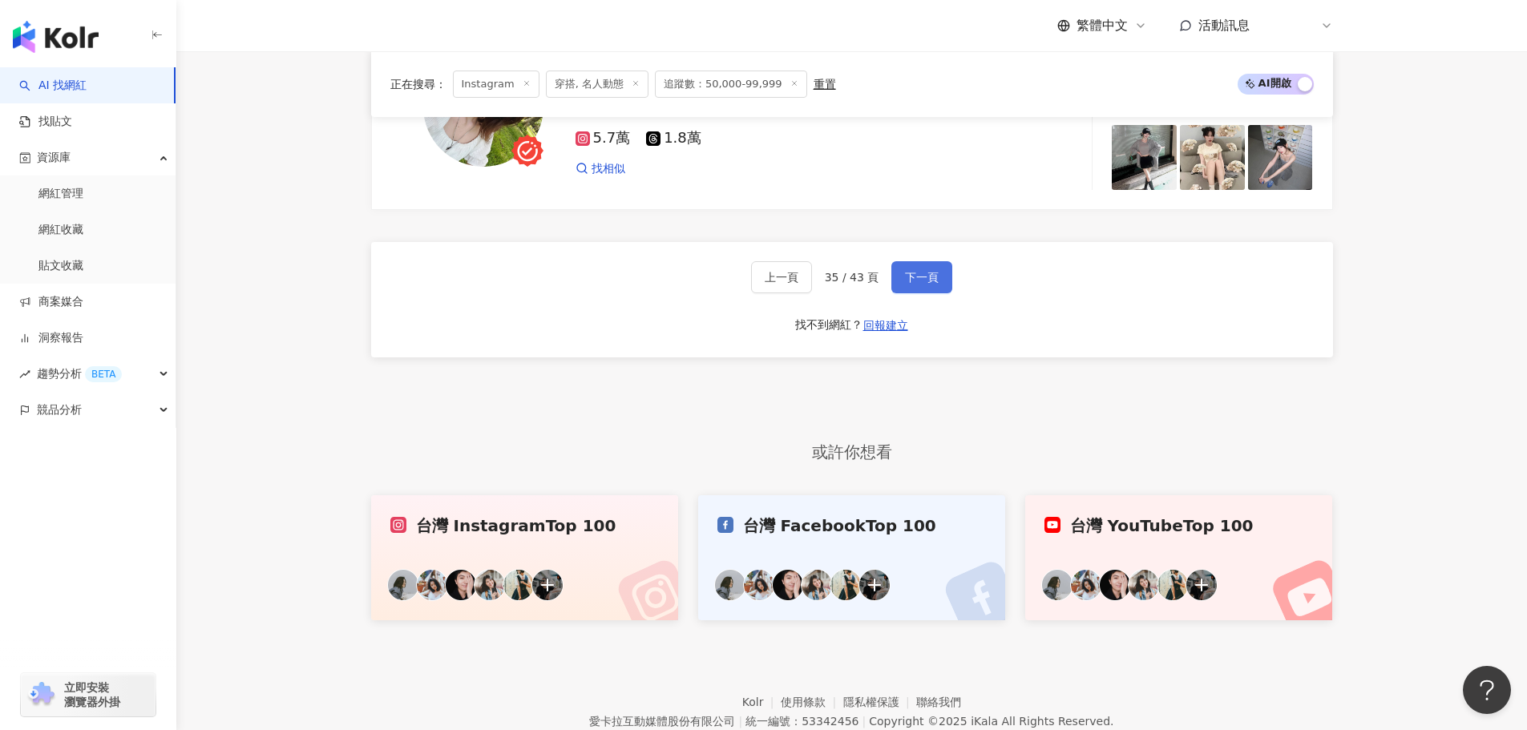
click at [920, 284] on span "下一頁" at bounding box center [922, 277] width 34 height 13
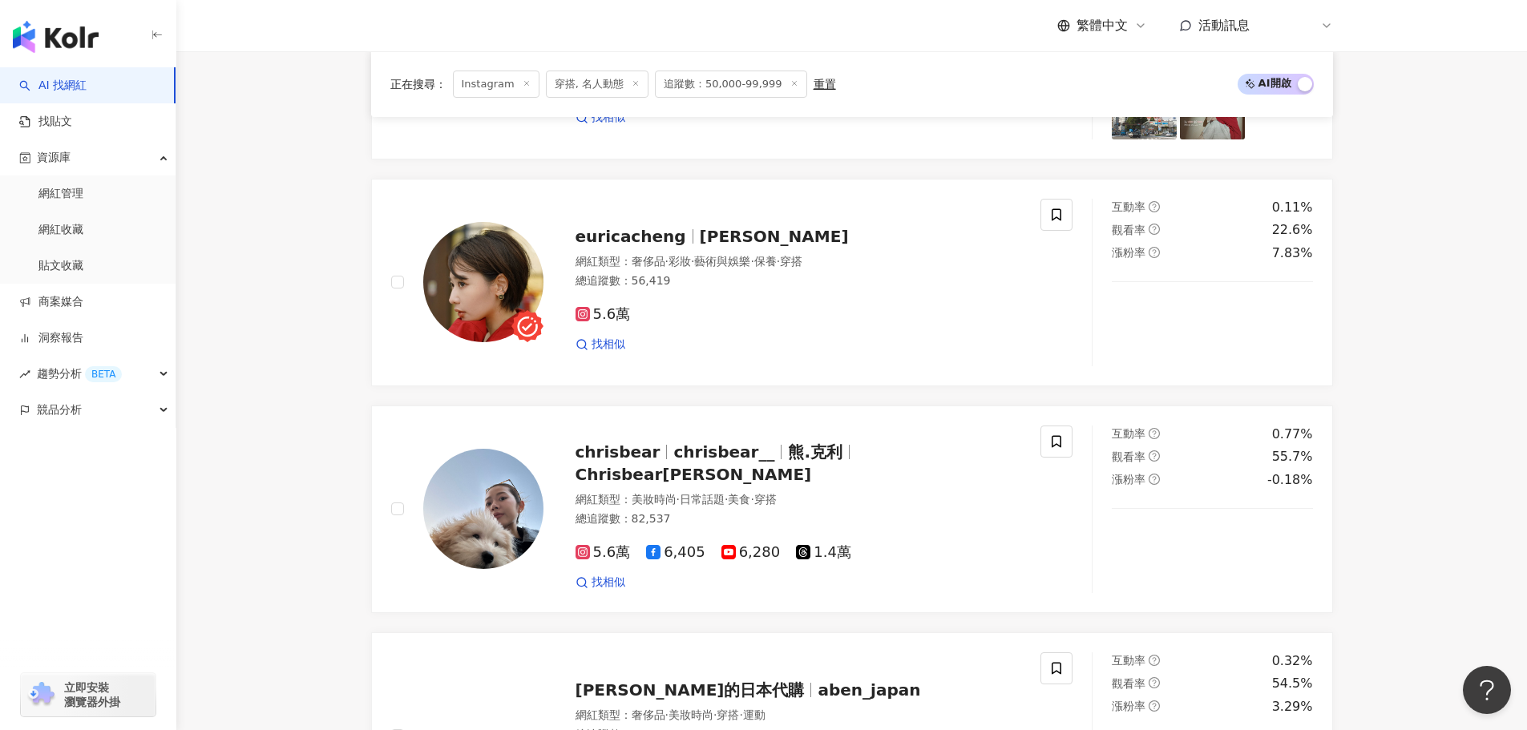
scroll to position [2923, 0]
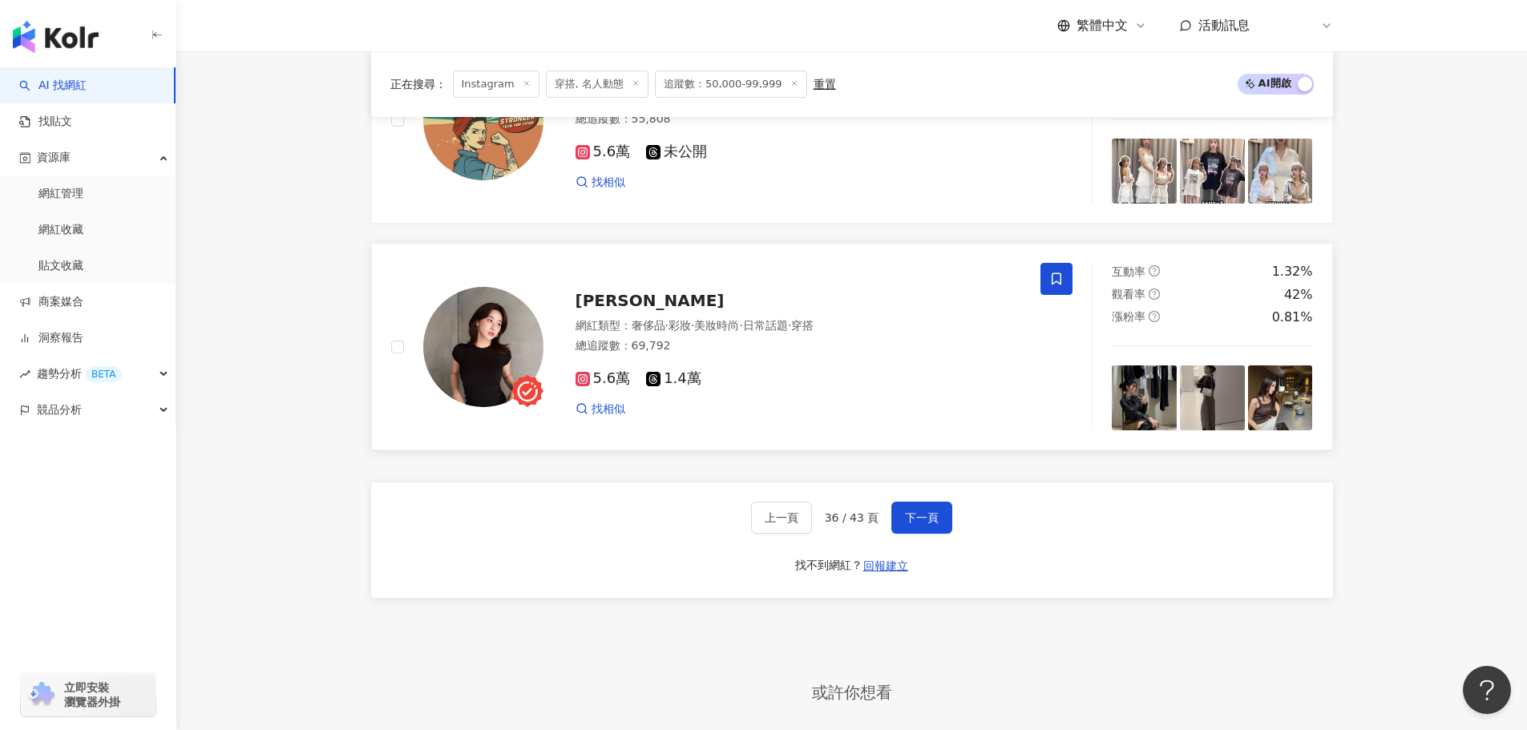
click at [1142, 418] on img at bounding box center [1144, 397] width 65 height 65
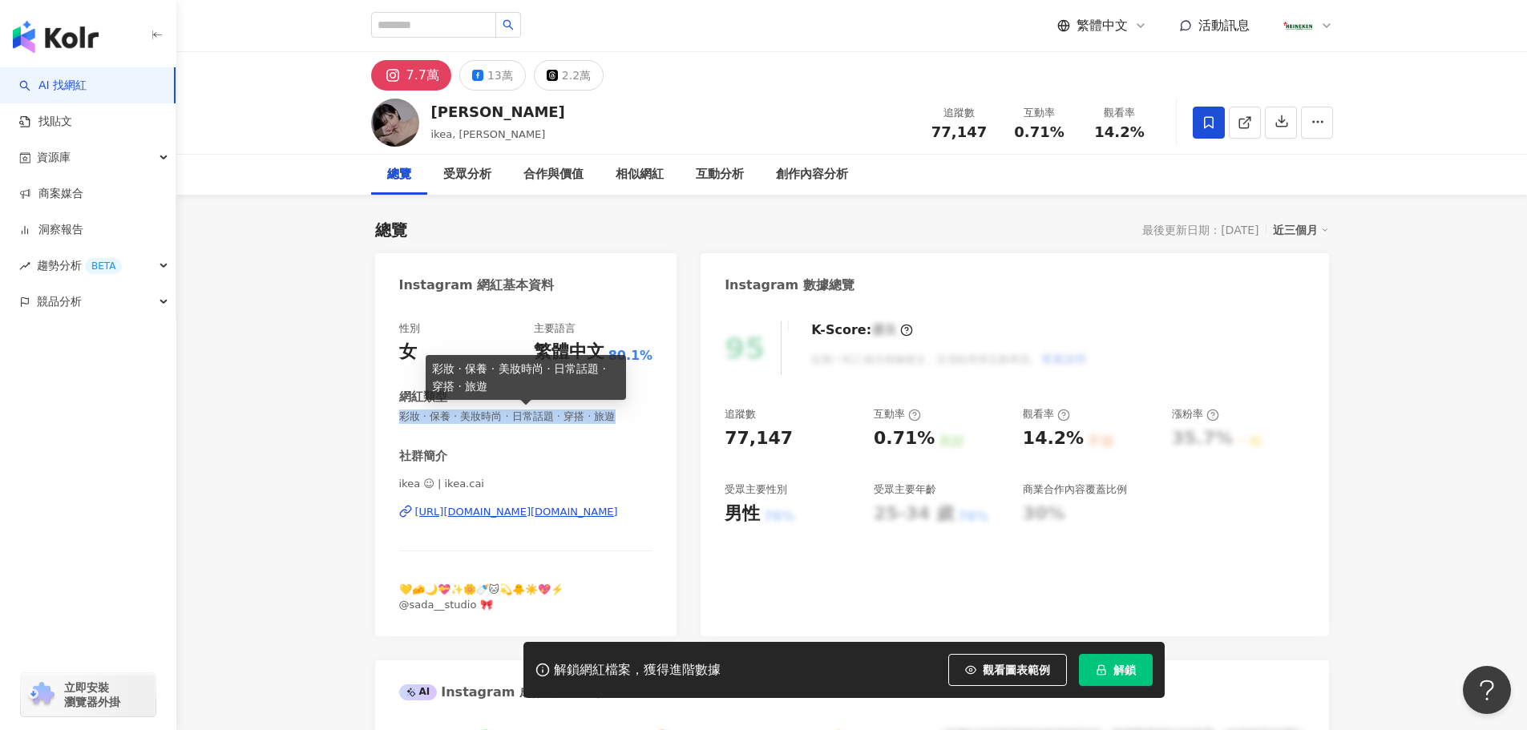
drag, startPoint x: 399, startPoint y: 422, endPoint x: 638, endPoint y: 419, distance: 238.9
click at [638, 419] on span "彩妝 · 保養 · 美妝時尚 · 日常話題 · 穿搭 · 旅遊" at bounding box center [526, 417] width 254 height 14
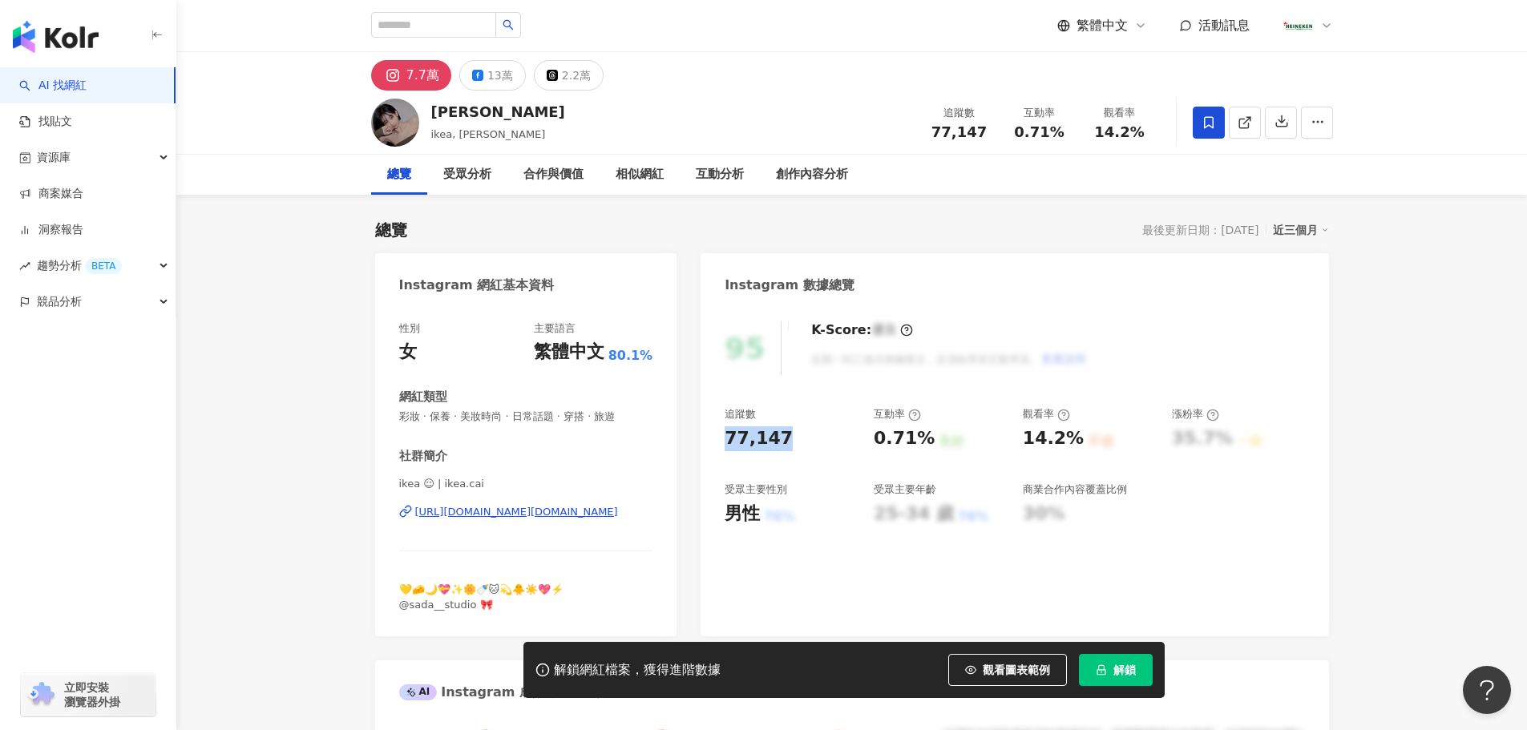
drag, startPoint x: 780, startPoint y: 442, endPoint x: 702, endPoint y: 434, distance: 78.1
click at [702, 434] on div "95 K-Score : 優良 近期一到三個月積極發文，且漲粉率與互動率高。 查看說明 追蹤數 77,147 互動率 0.71% 良好 觀看率 14.2% 不…" at bounding box center [1015, 470] width 628 height 331
copy div "77,147"
click at [944, 438] on div "0.71% 良好" at bounding box center [940, 438] width 133 height 25
copy div "0.71% 良好"
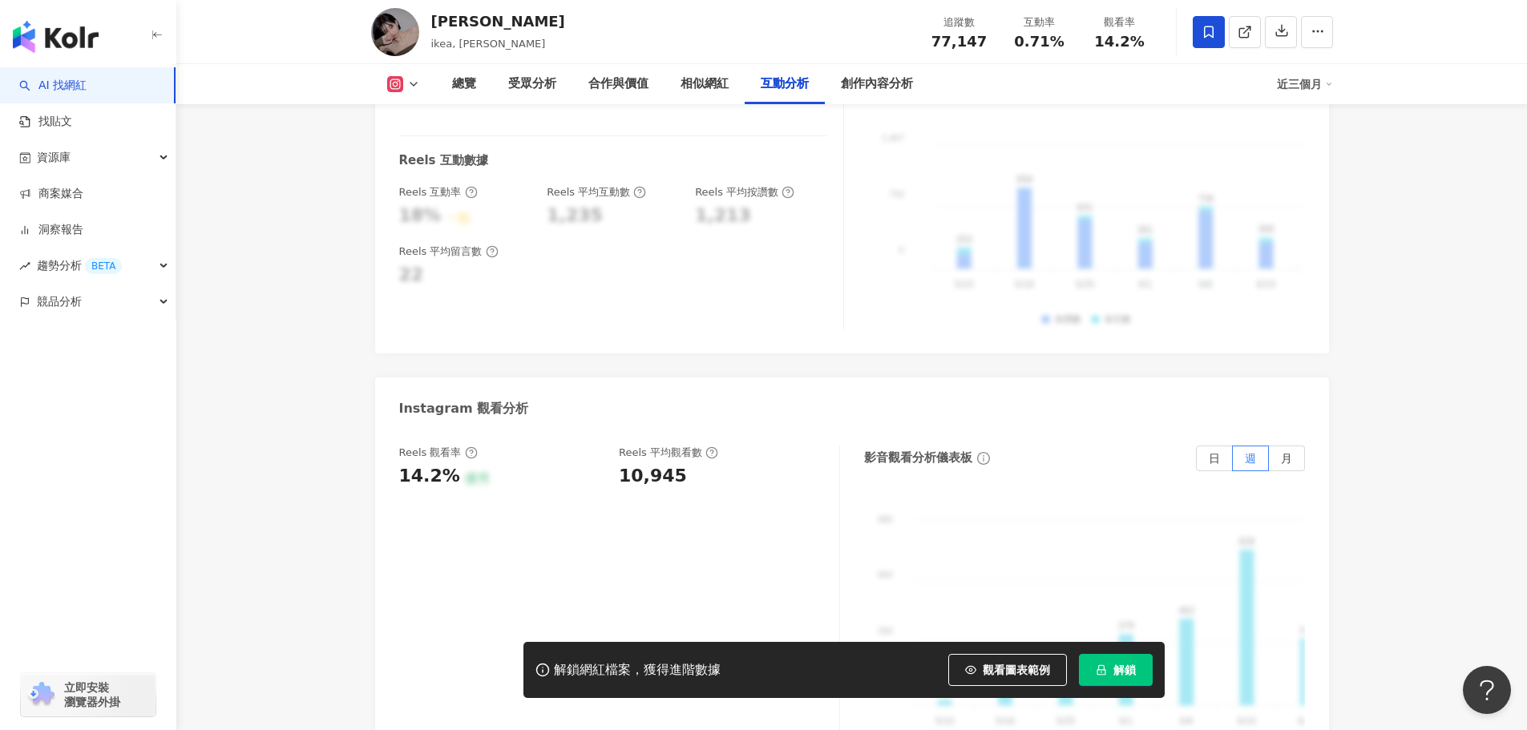
scroll to position [3046, 0]
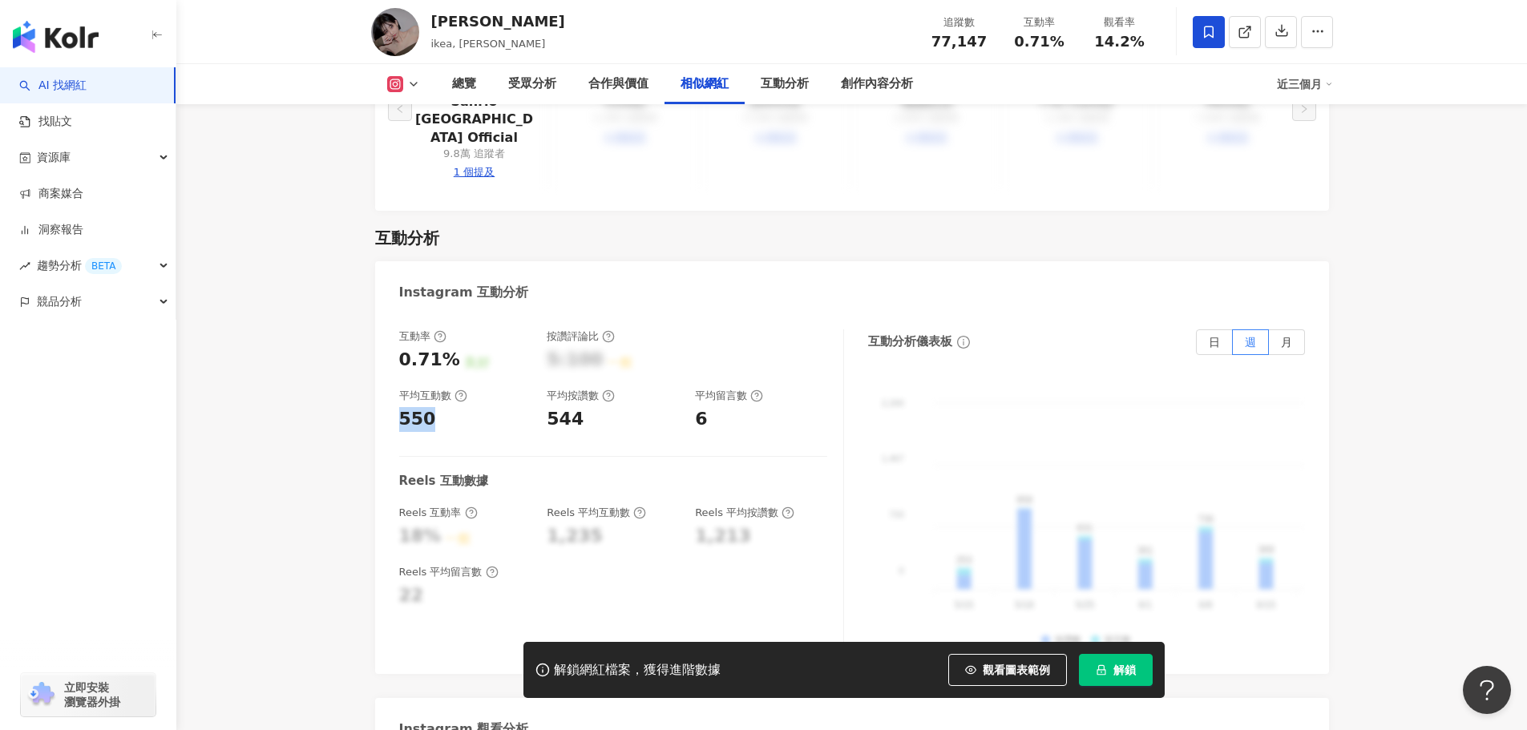
drag, startPoint x: 436, startPoint y: 361, endPoint x: 395, endPoint y: 356, distance: 41.3
click at [395, 356] on div "互動率 0.71% 良好 按讚評論比 5:100 一般 平均互動數 550 平均按讚數 544 平均留言數 6 Reels 互動數據 Reels 互動率 18…" at bounding box center [852, 493] width 954 height 361
copy div "550"
drag, startPoint x: 552, startPoint y: 357, endPoint x: 580, endPoint y: 362, distance: 28.6
click at [580, 407] on div "544" at bounding box center [613, 419] width 132 height 25
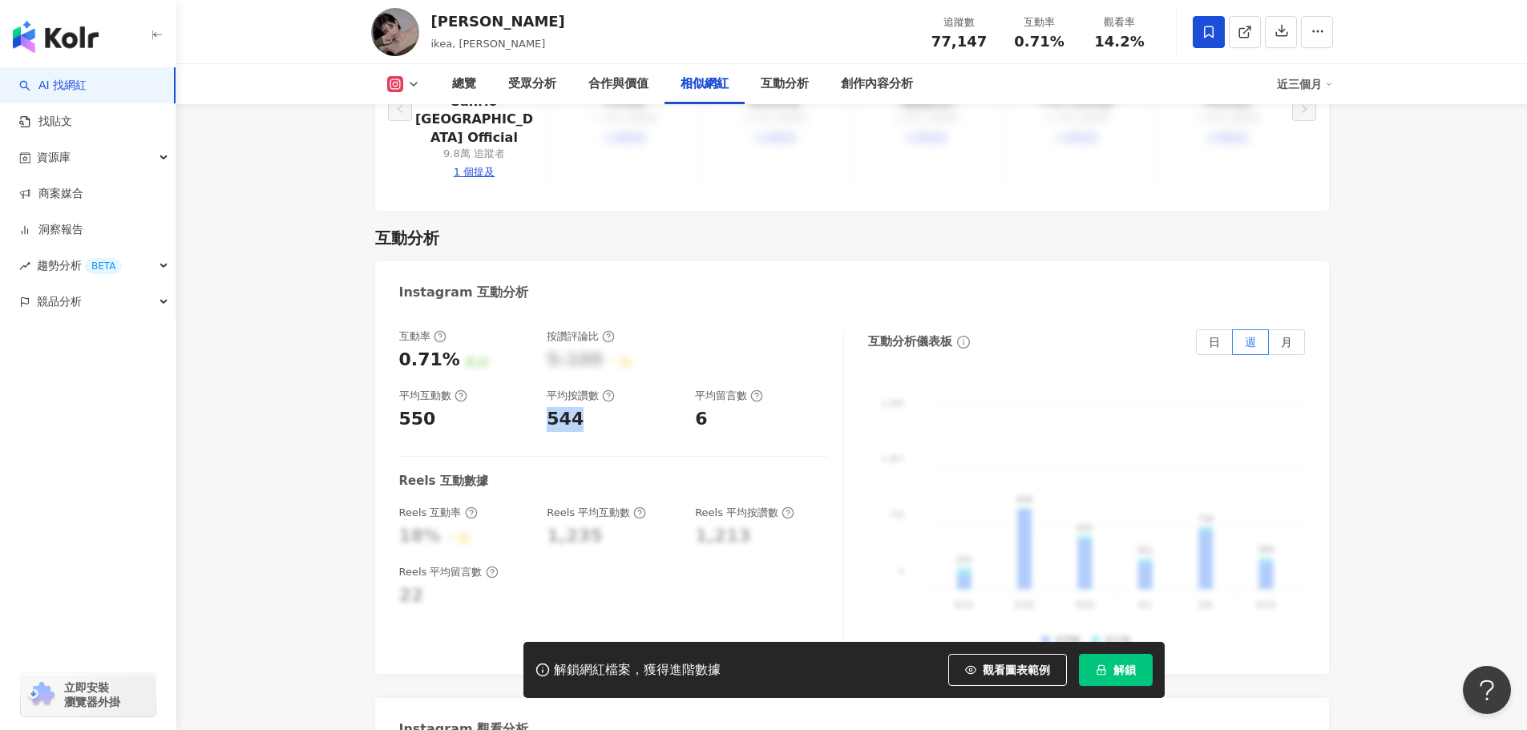
drag, startPoint x: 545, startPoint y: 357, endPoint x: 6, endPoint y: 442, distance: 545.1
click at [600, 361] on div "互動率 0.71% 良好 按讚評論比 5:100 一般 平均互動數 550 平均按讚數 544 平均留言數 6" at bounding box center [613, 380] width 428 height 103
copy div "544"
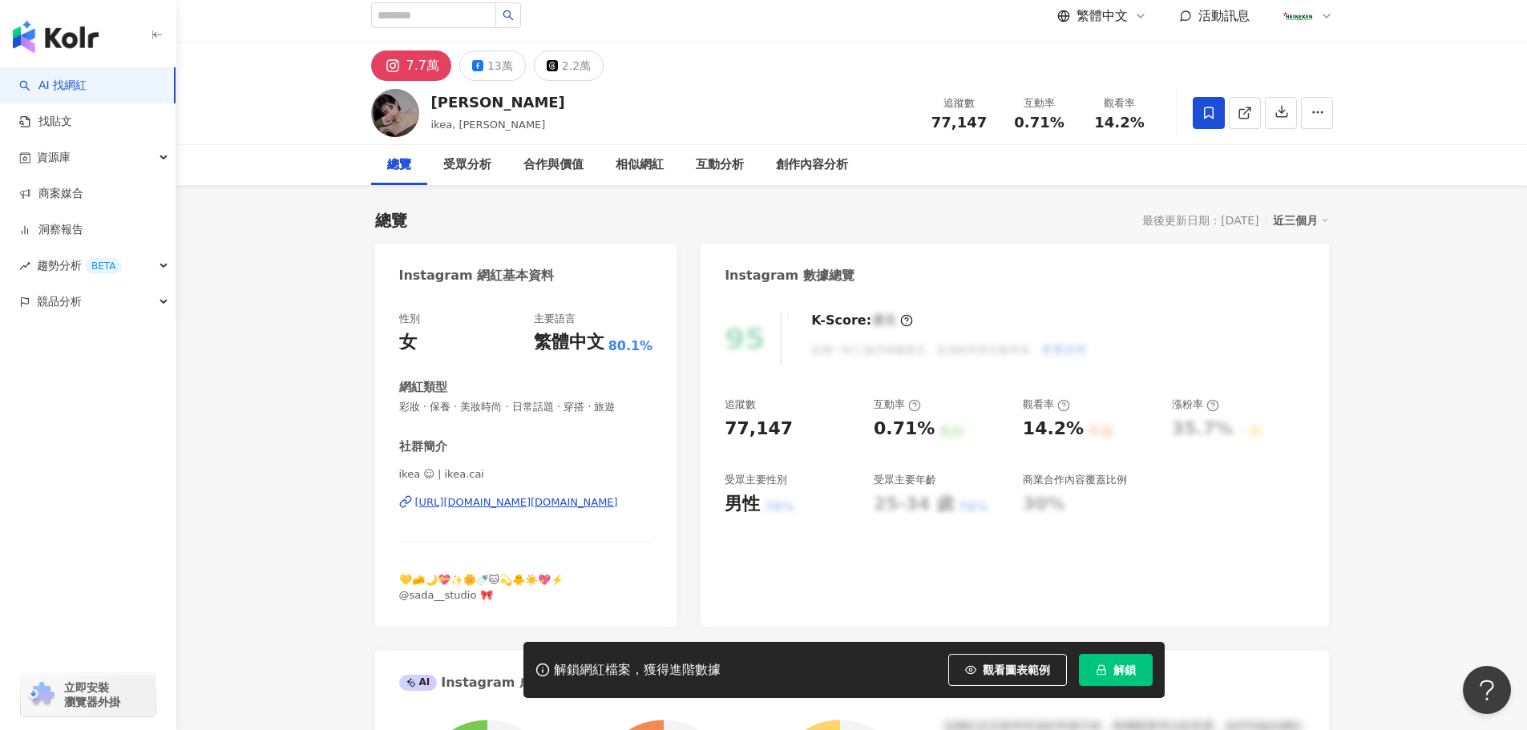
scroll to position [0, 0]
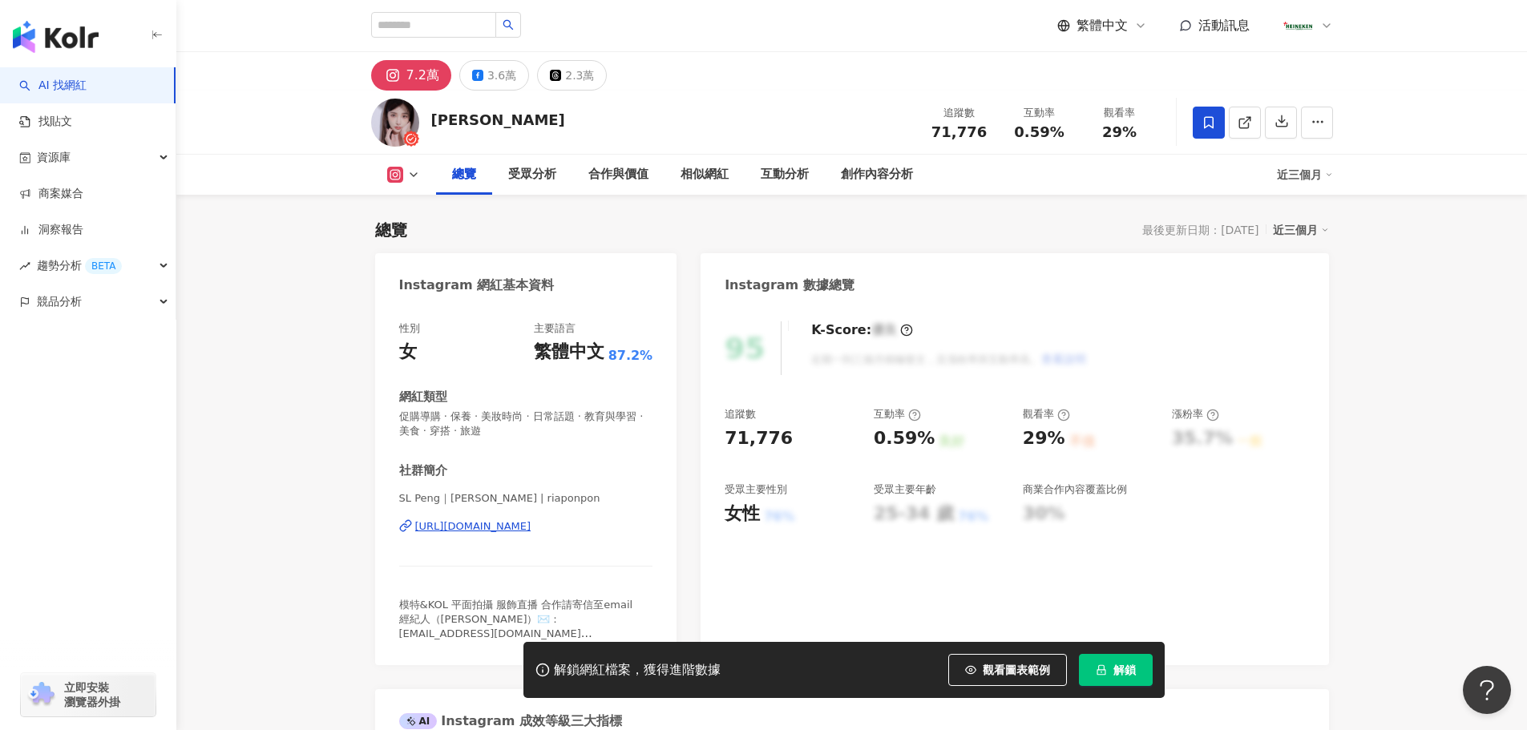
drag, startPoint x: 398, startPoint y: 417, endPoint x: 200, endPoint y: 240, distance: 265.6
click at [382, 413] on div "性別 女 主要語言 繁體中文 87.2% 網紅類型 促購導購 · 保養 · 美妝時尚 · 日常話題 · 教育與學習 · 美食 · 穿搭 · 旅遊 社群簡介 S…" at bounding box center [526, 485] width 302 height 360
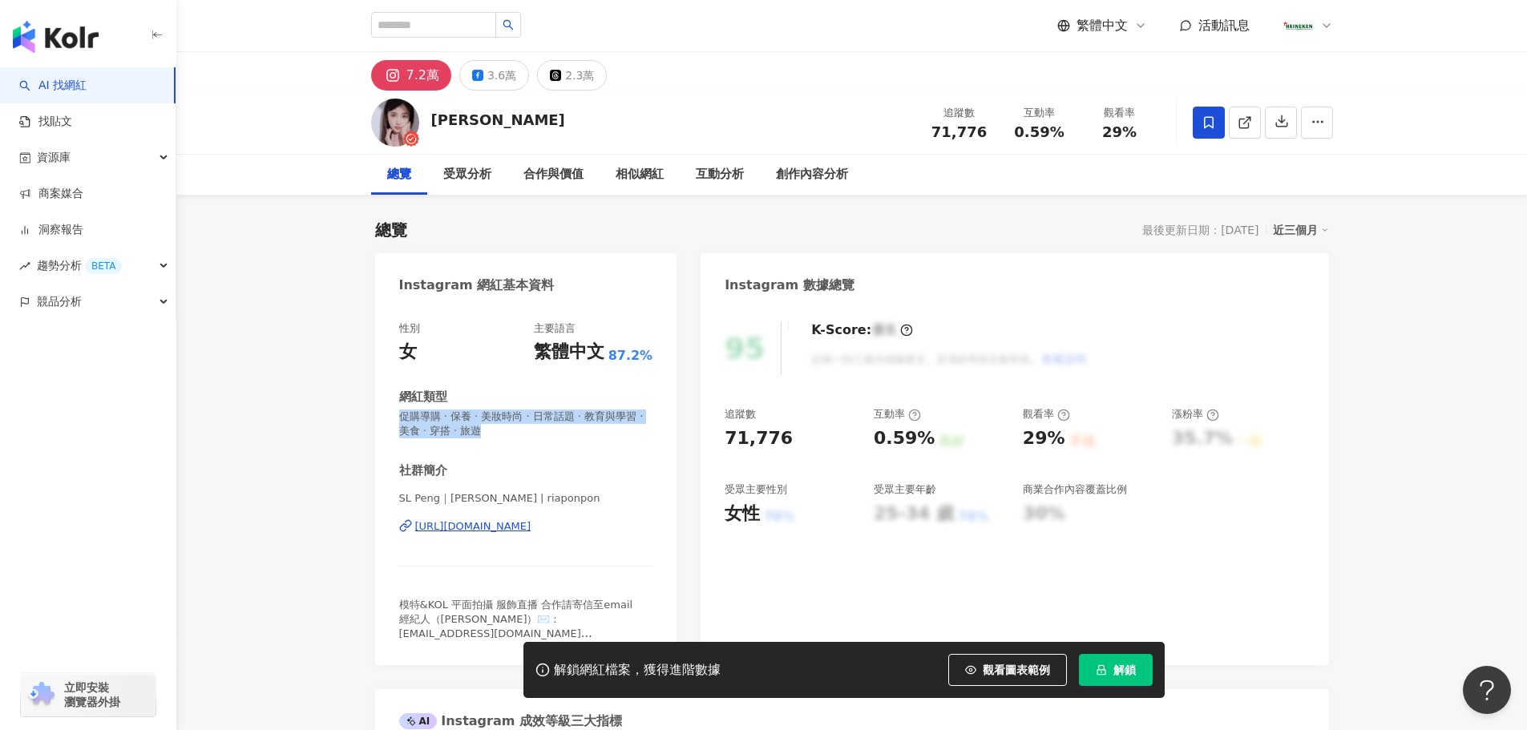
drag, startPoint x: 414, startPoint y: 516, endPoint x: 709, endPoint y: 503, distance: 295.3
click at [618, 531] on div "SL Peng｜[PERSON_NAME] | riaponpon [URL][DOMAIN_NAME]" at bounding box center [526, 538] width 254 height 94
click at [920, 442] on div "追蹤數 71,776 互動率 0.59% 良好 觀看率 29% 不佳 漲粉率 35.7% 一般 受眾主要性別 女性 76% 受眾主要年齡 25-34 歲 76…" at bounding box center [1014, 466] width 579 height 119
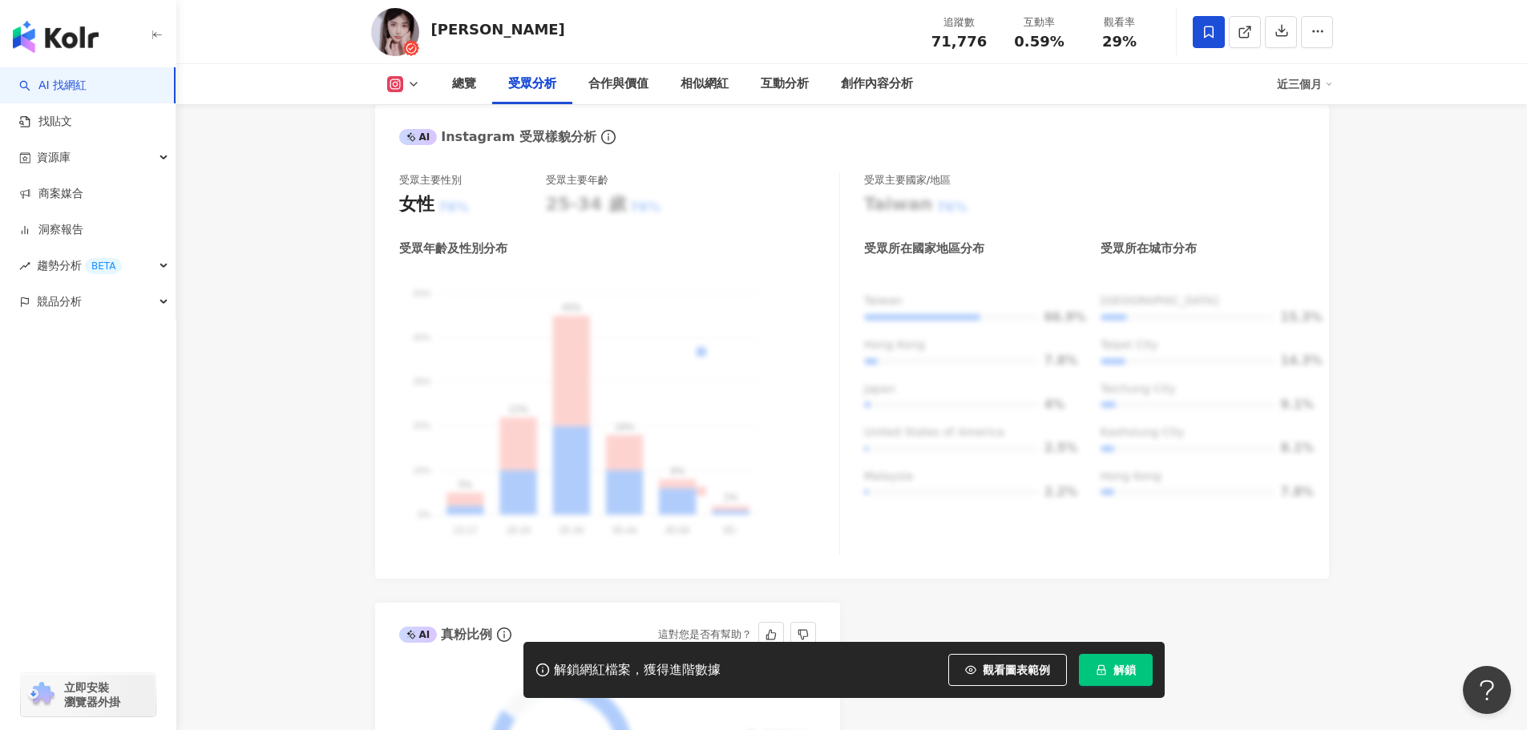
scroll to position [2244, 0]
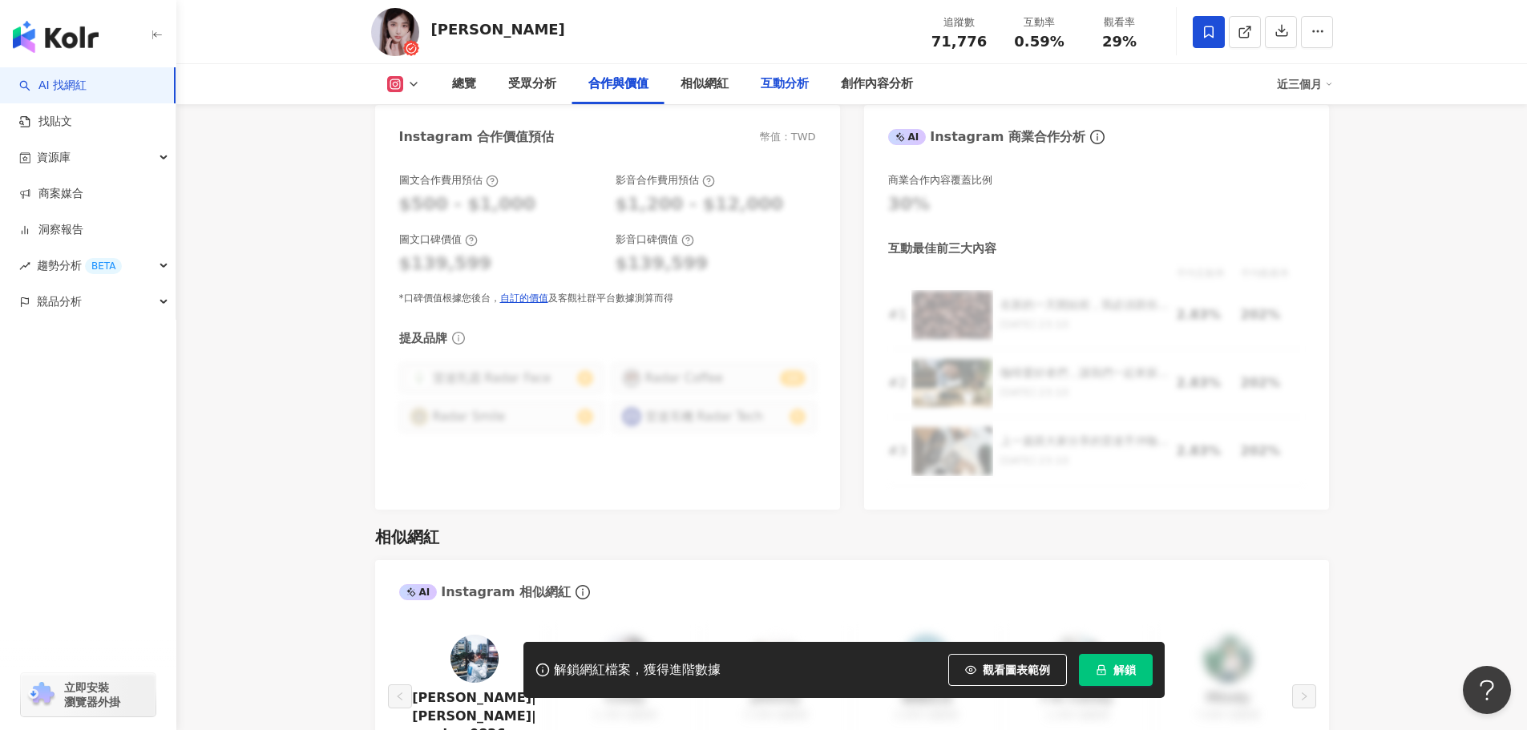
click at [777, 78] on div "互動分析" at bounding box center [785, 84] width 48 height 19
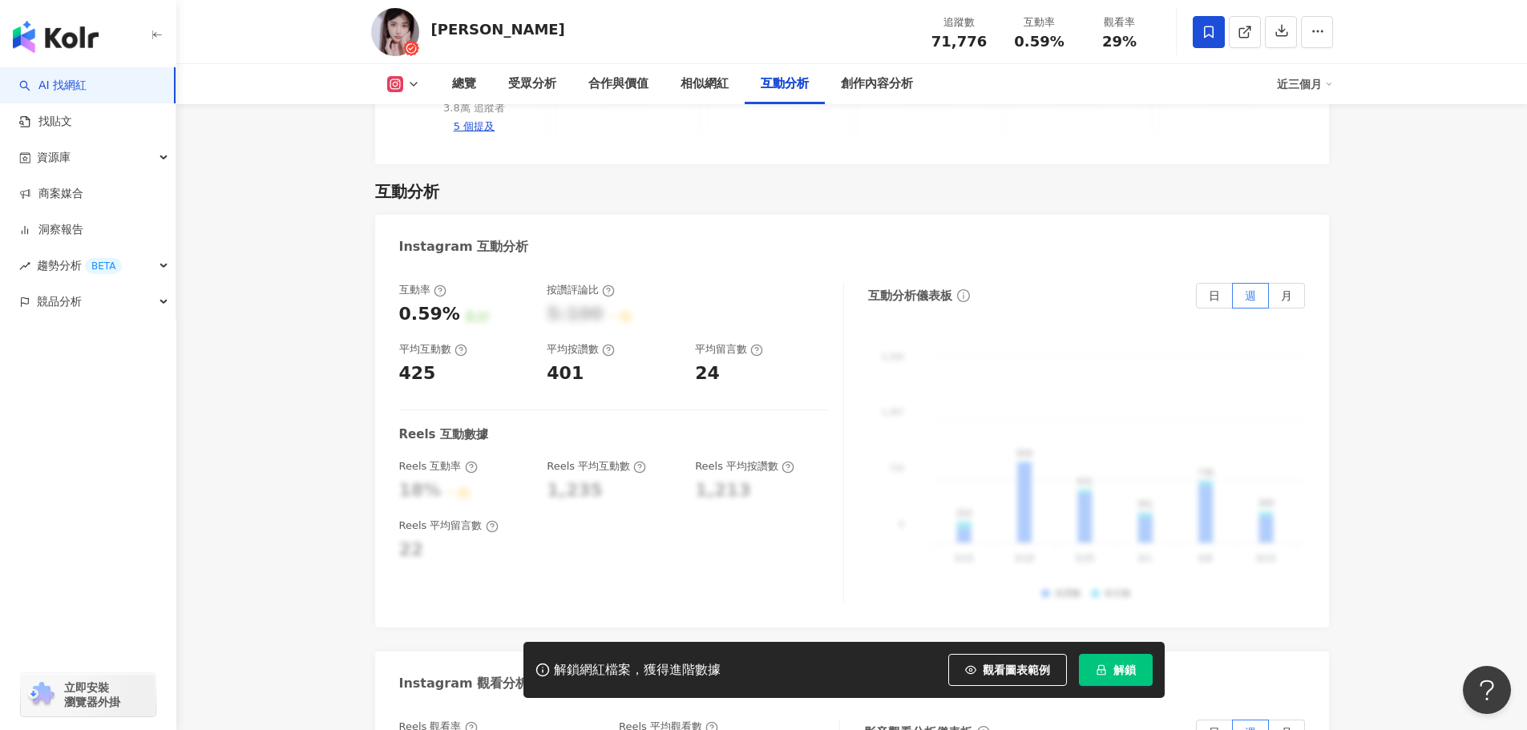
click at [421, 361] on div "425" at bounding box center [417, 373] width 37 height 25
drag, startPoint x: 425, startPoint y: 315, endPoint x: 386, endPoint y: 321, distance: 39.0
click at [388, 321] on div "互動率 0.59% 良好 按讚評論比 5:100 一般 平均互動數 425 平均按讚數 401 平均留言數 24 Reels 互動數據 Reels 互動率 1…" at bounding box center [852, 447] width 954 height 361
copy div "425"
drag, startPoint x: 561, startPoint y: 310, endPoint x: 579, endPoint y: 315, distance: 19.1
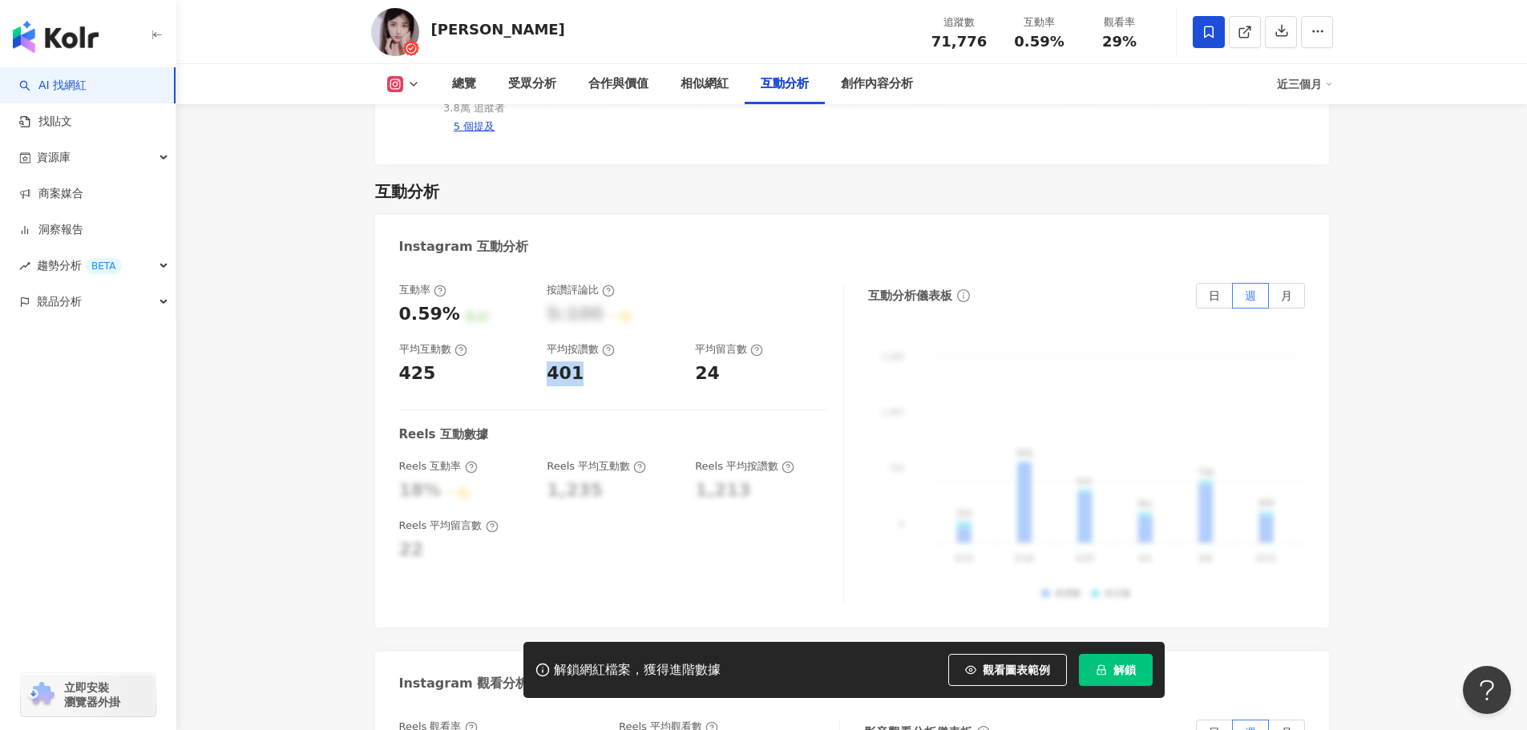
click at [579, 361] on div "401" at bounding box center [613, 373] width 132 height 25
copy div "401"
drag, startPoint x: 697, startPoint y: 312, endPoint x: 723, endPoint y: 317, distance: 27.0
click at [723, 361] on div "24" at bounding box center [761, 373] width 132 height 25
copy div "24"
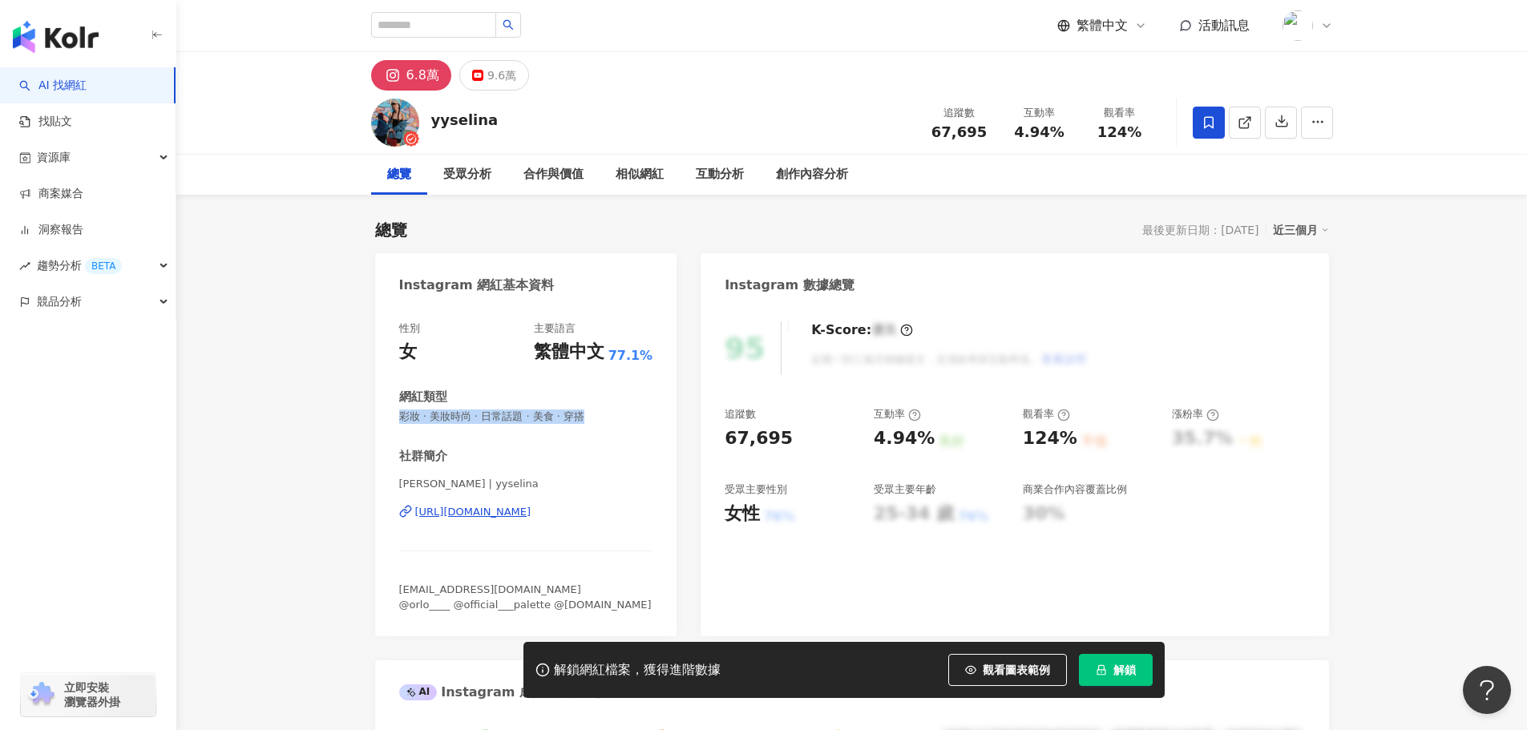
drag, startPoint x: 400, startPoint y: 410, endPoint x: 600, endPoint y: 426, distance: 201.0
click at [600, 426] on div "性別 女 主要語言 繁體中文 77.1% 網紅類型 彩妝 · 美妝時尚 · 日常話題 · 美食 · 穿搭 社群簡介 [PERSON_NAME] | yysel…" at bounding box center [526, 466] width 254 height 291
drag, startPoint x: 784, startPoint y: 434, endPoint x: 719, endPoint y: 439, distance: 65.2
click at [719, 439] on div "95 K-Score : 優良 近期一到三個月積極發文，且漲粉率與互動率高。 查看說明 追蹤數 67,695 互動率 4.94% 良好 觀看率 124% 不佳…" at bounding box center [1015, 470] width 628 height 331
copy div "67,695"
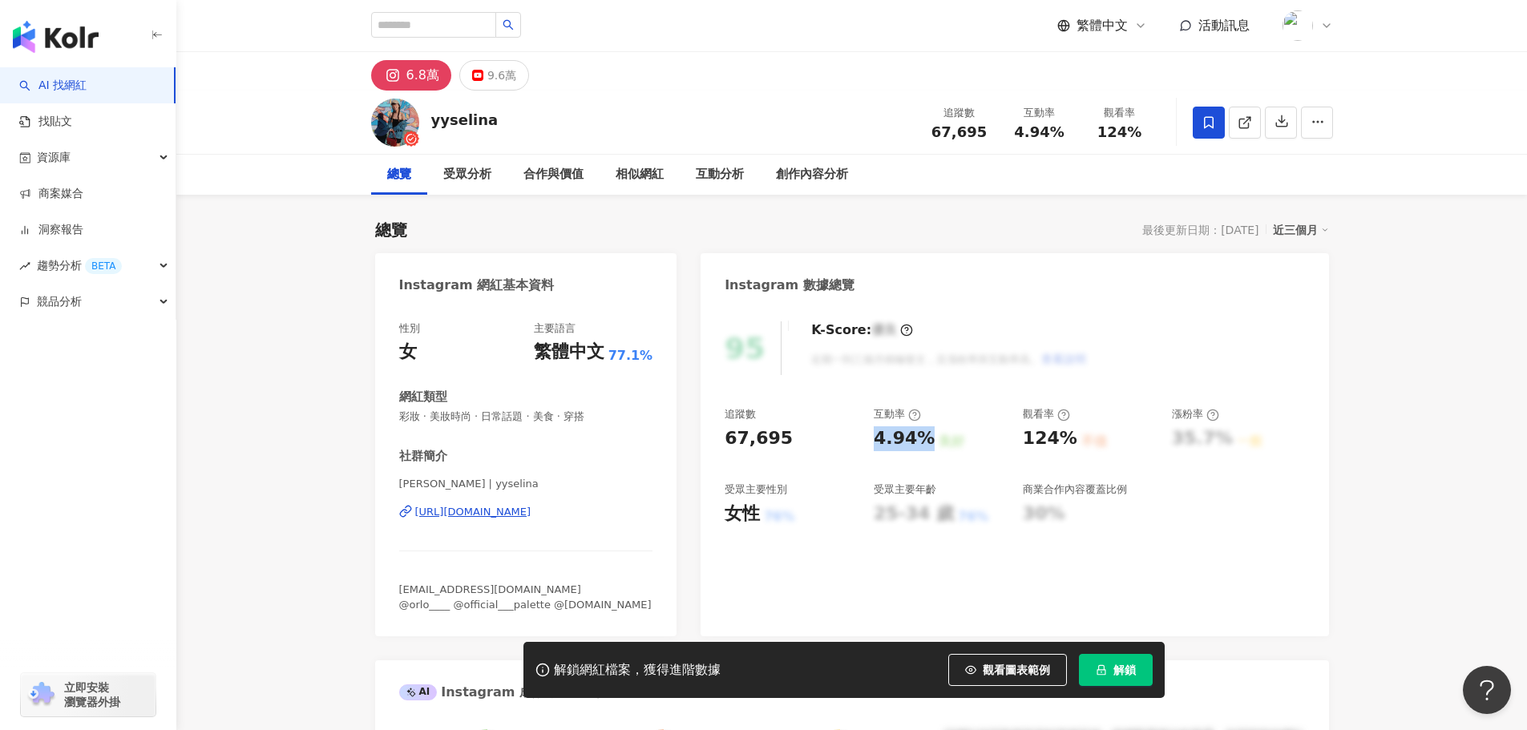
drag, startPoint x: 885, startPoint y: 440, endPoint x: 927, endPoint y: 446, distance: 42.1
click at [927, 446] on div "4.94%" at bounding box center [904, 438] width 61 height 25
copy div "4.94%"
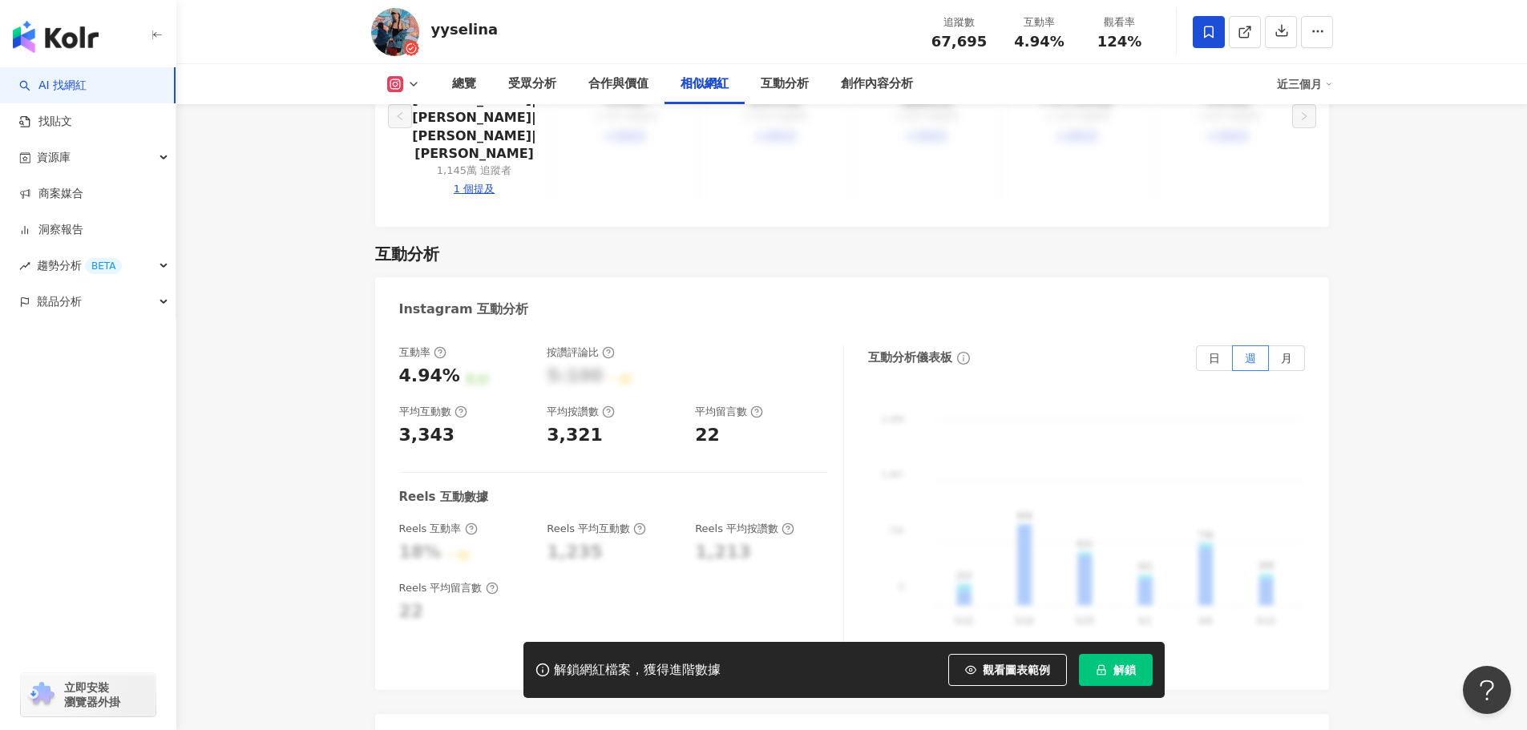
scroll to position [3206, 0]
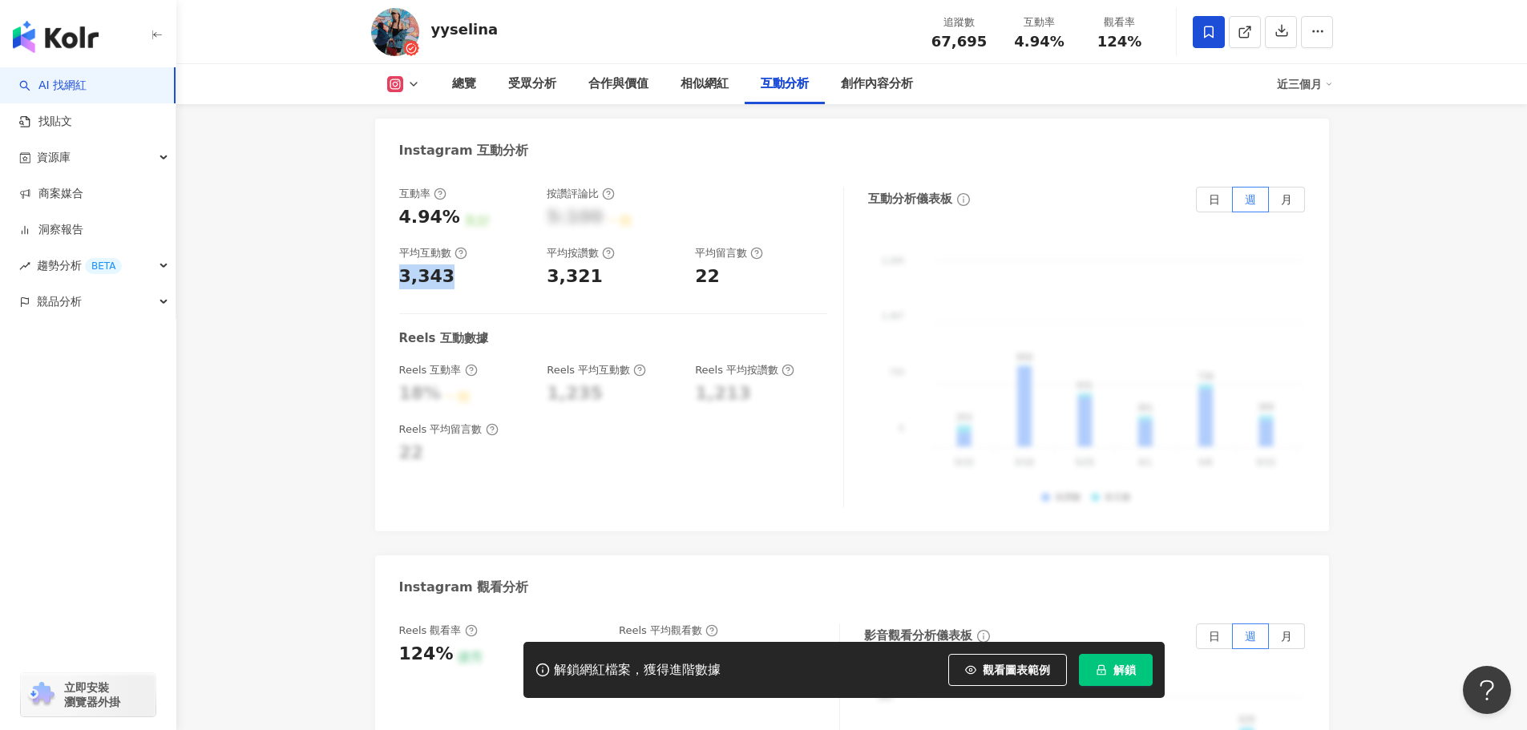
drag, startPoint x: 446, startPoint y: 216, endPoint x: 391, endPoint y: 215, distance: 55.3
click at [391, 215] on div "互動率 4.94% 良好 按讚評論比 5:100 一般 平均互動數 3,343 平均按讚數 3,321 平均留言數 22 Reels 互動數據 Reels 互…" at bounding box center [852, 351] width 954 height 361
copy div "3,343"
drag, startPoint x: 549, startPoint y: 215, endPoint x: 597, endPoint y: 220, distance: 48.4
click at [597, 220] on div "互動率 4.94% 良好 按讚評論比 5:100 一般 平均互動數 3,343 平均按讚數 3,321 平均留言數 22" at bounding box center [613, 238] width 428 height 103
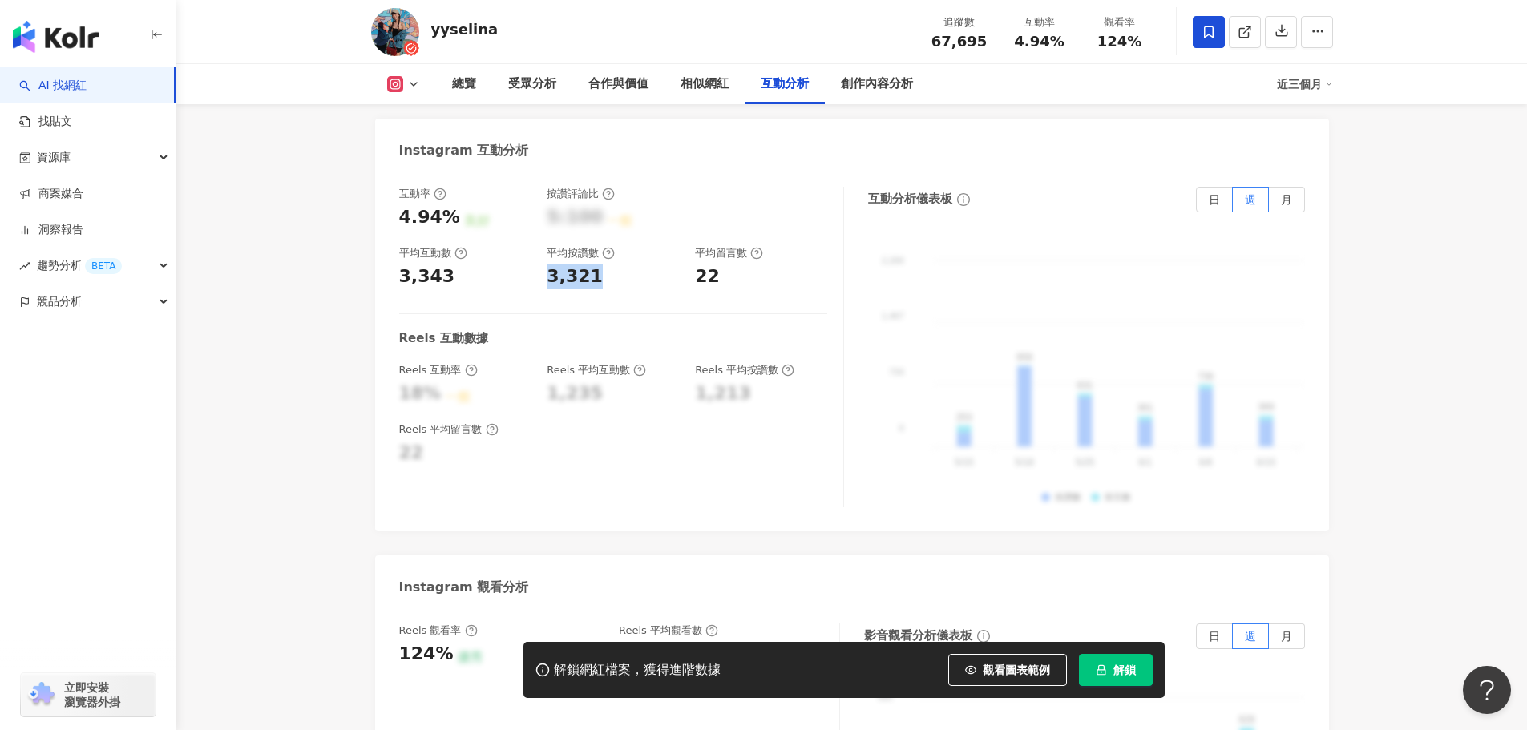
copy div "3,321"
drag, startPoint x: 697, startPoint y: 220, endPoint x: 717, endPoint y: 224, distance: 20.4
click at [717, 224] on div "互動率 4.94% 良好 按讚評論比 5:100 一般 平均互動數 3,343 平均按讚數 3,321 平均留言數 22" at bounding box center [613, 238] width 428 height 103
copy div "22"
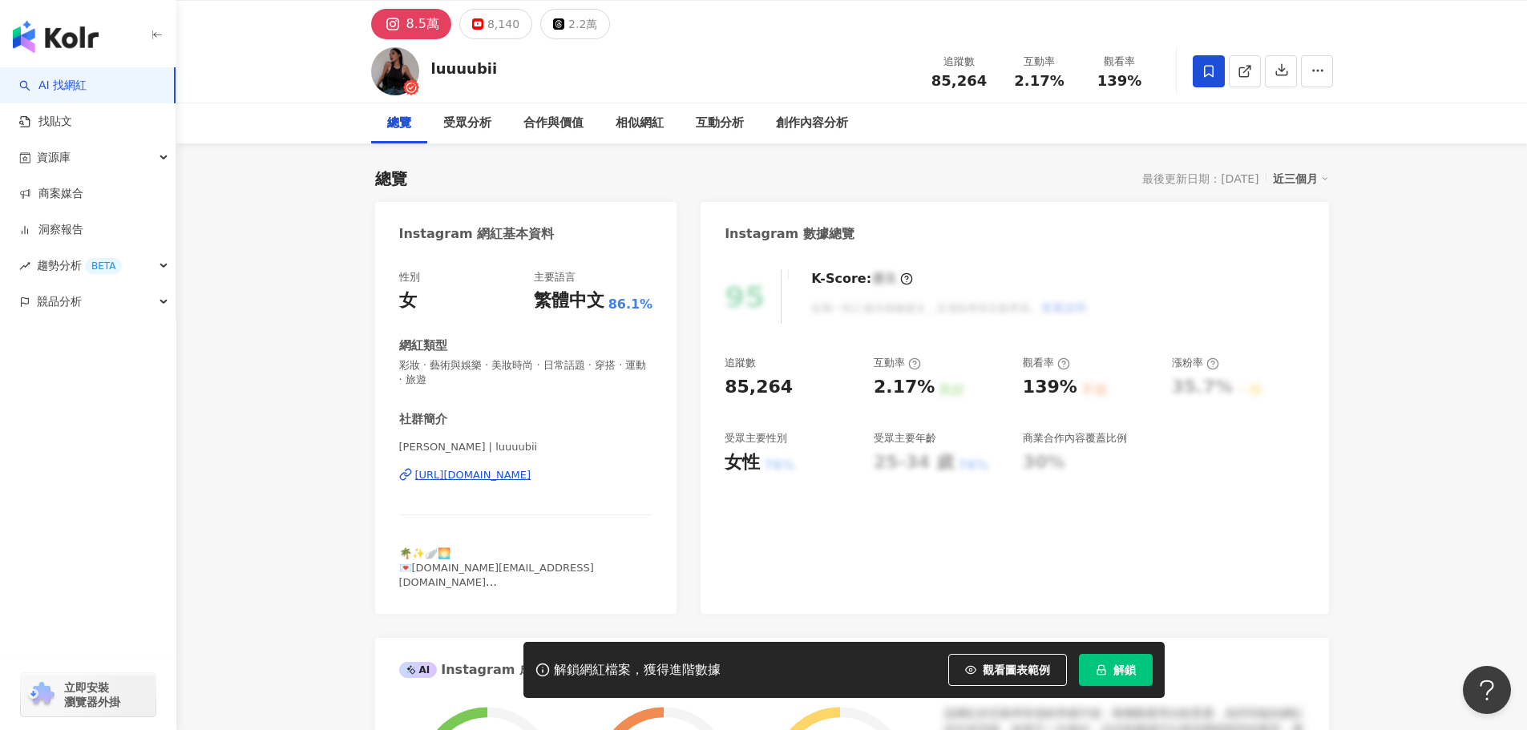
scroll to position [80, 0]
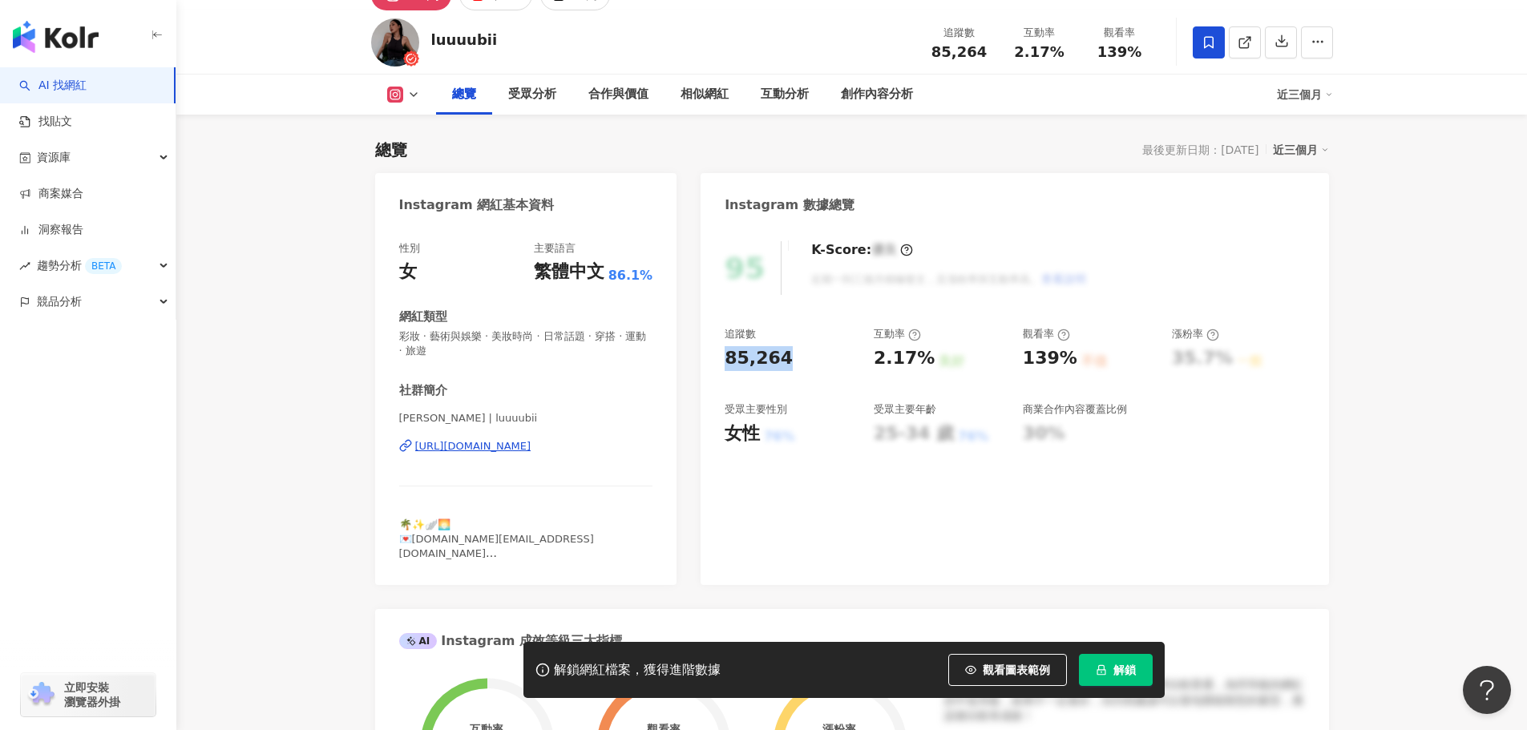
drag, startPoint x: 790, startPoint y: 357, endPoint x: 717, endPoint y: 361, distance: 73.0
click at [717, 360] on div "95 K-Score : 優良 近期一到三個月積極發文，且漲粉率與互動率高。 查看說明 追蹤數 85,264 互動率 2.17% 良好 觀看率 139% 不佳…" at bounding box center [1015, 405] width 628 height 360
copy div "85,264"
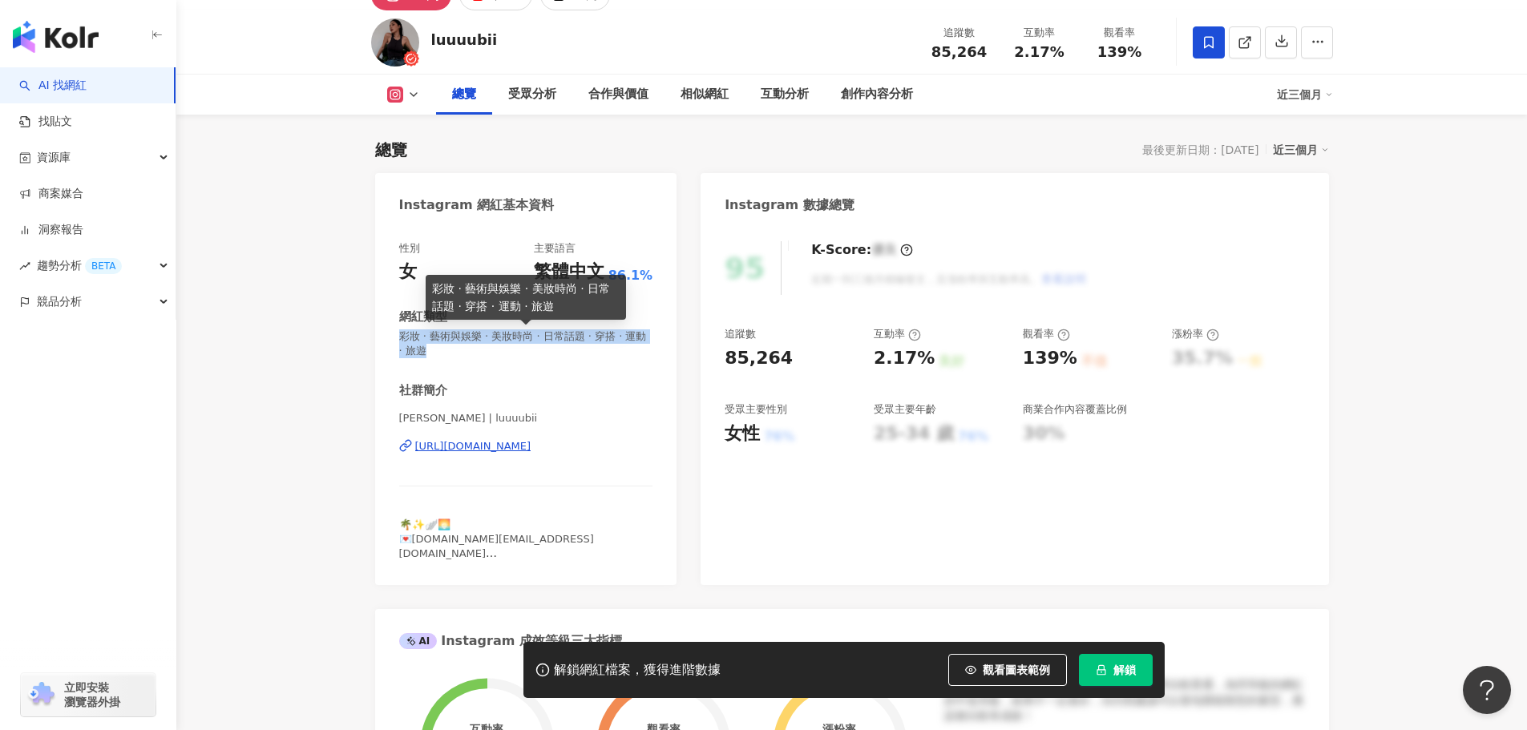
drag, startPoint x: 378, startPoint y: 339, endPoint x: 363, endPoint y: 333, distance: 15.8
copy span "彩妝 · 藝術與娛樂 · 美妝時尚 · 日常話題 · 穿搭 · 運動 · 旅遊"
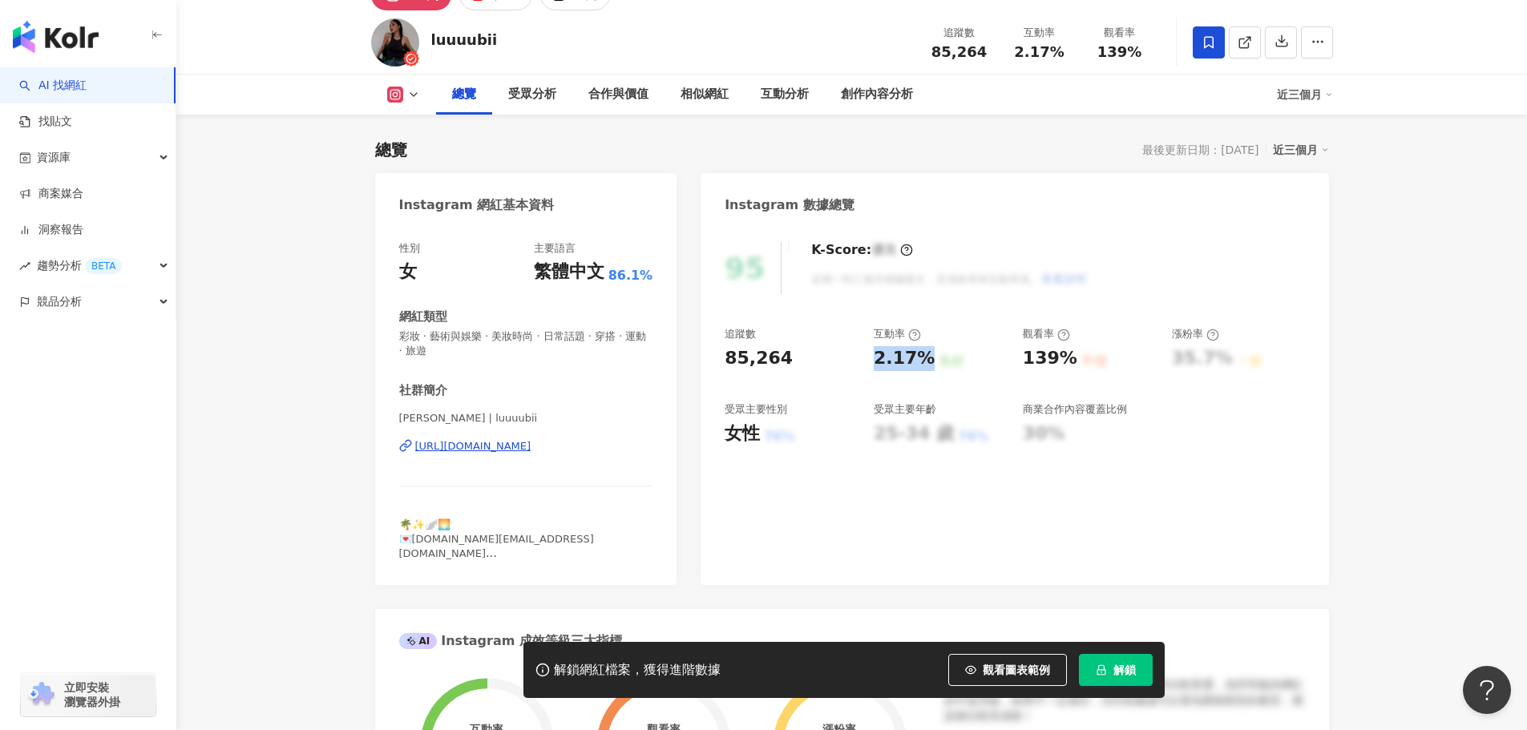
drag, startPoint x: 874, startPoint y: 358, endPoint x: 926, endPoint y: 365, distance: 51.7
click at [926, 365] on div "2.17%" at bounding box center [904, 358] width 61 height 25
copy div "2.17%"
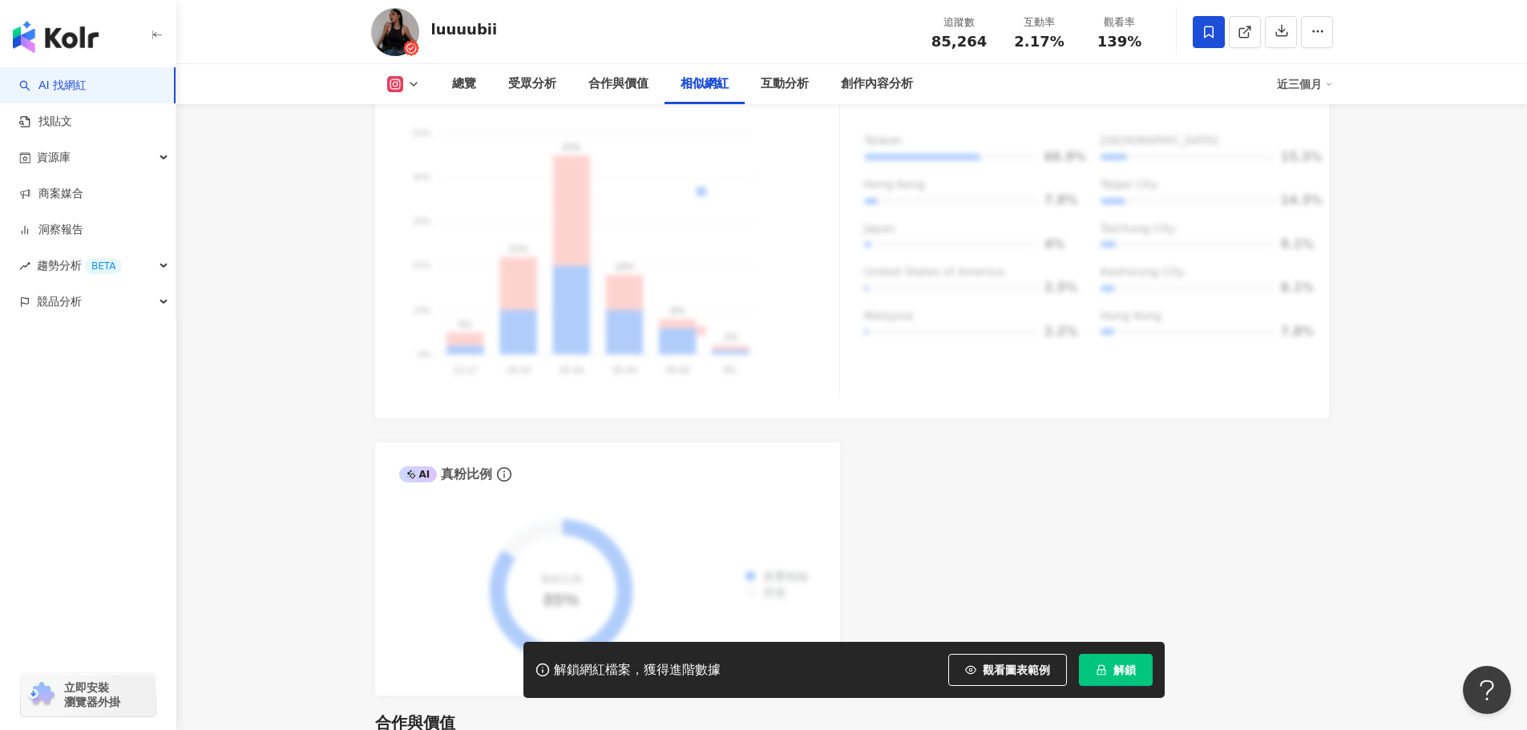
scroll to position [3126, 0]
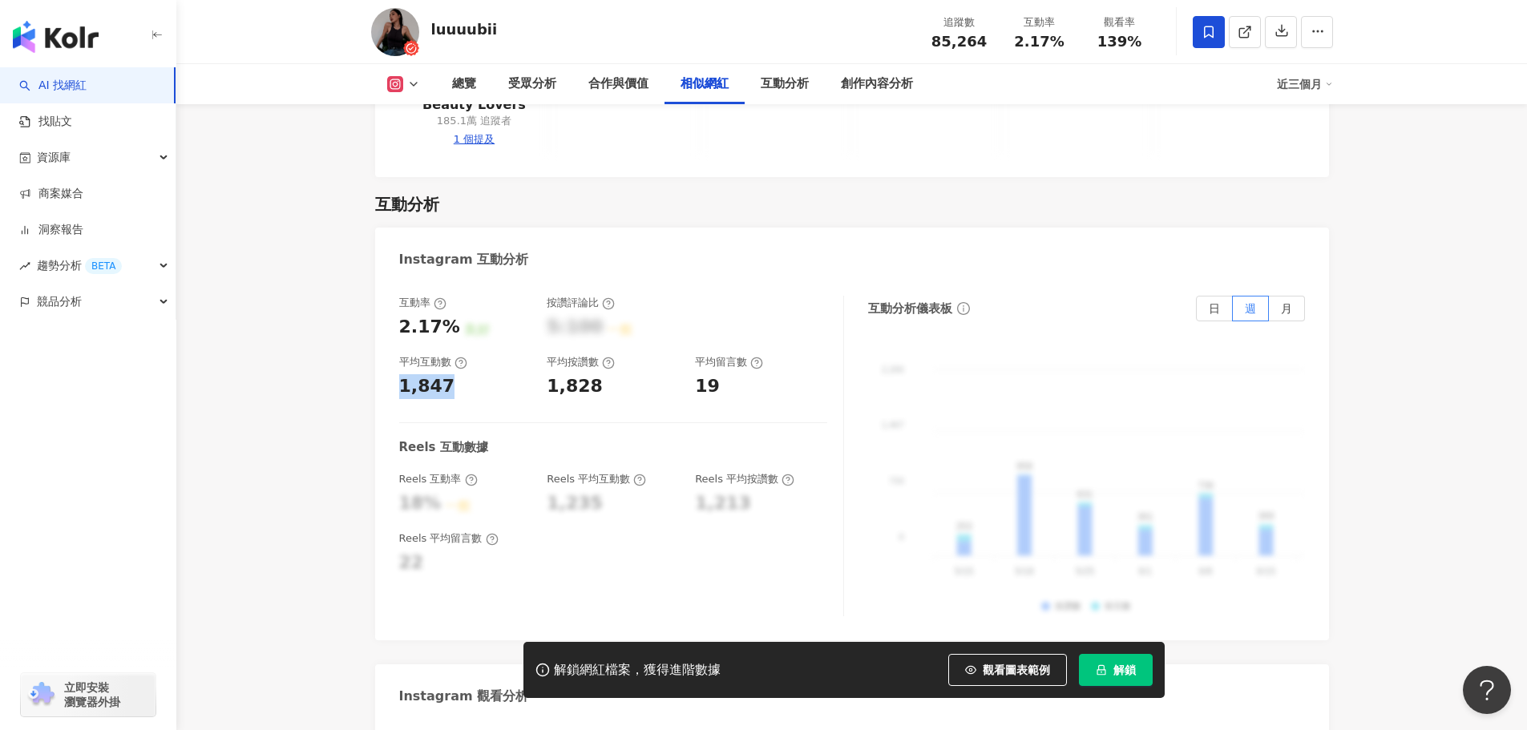
drag, startPoint x: 442, startPoint y: 361, endPoint x: 394, endPoint y: 360, distance: 48.9
click at [394, 360] on div "互動率 2.17% 良好 按讚評論比 5:100 一般 平均互動數 1,847 平均按讚數 1,828 平均留言數 19 Reels 互動數據 Reels 互…" at bounding box center [852, 460] width 954 height 361
copy div "1,847"
drag, startPoint x: 548, startPoint y: 363, endPoint x: 592, endPoint y: 366, distance: 43.4
click at [592, 374] on div "1,828" at bounding box center [575, 386] width 56 height 25
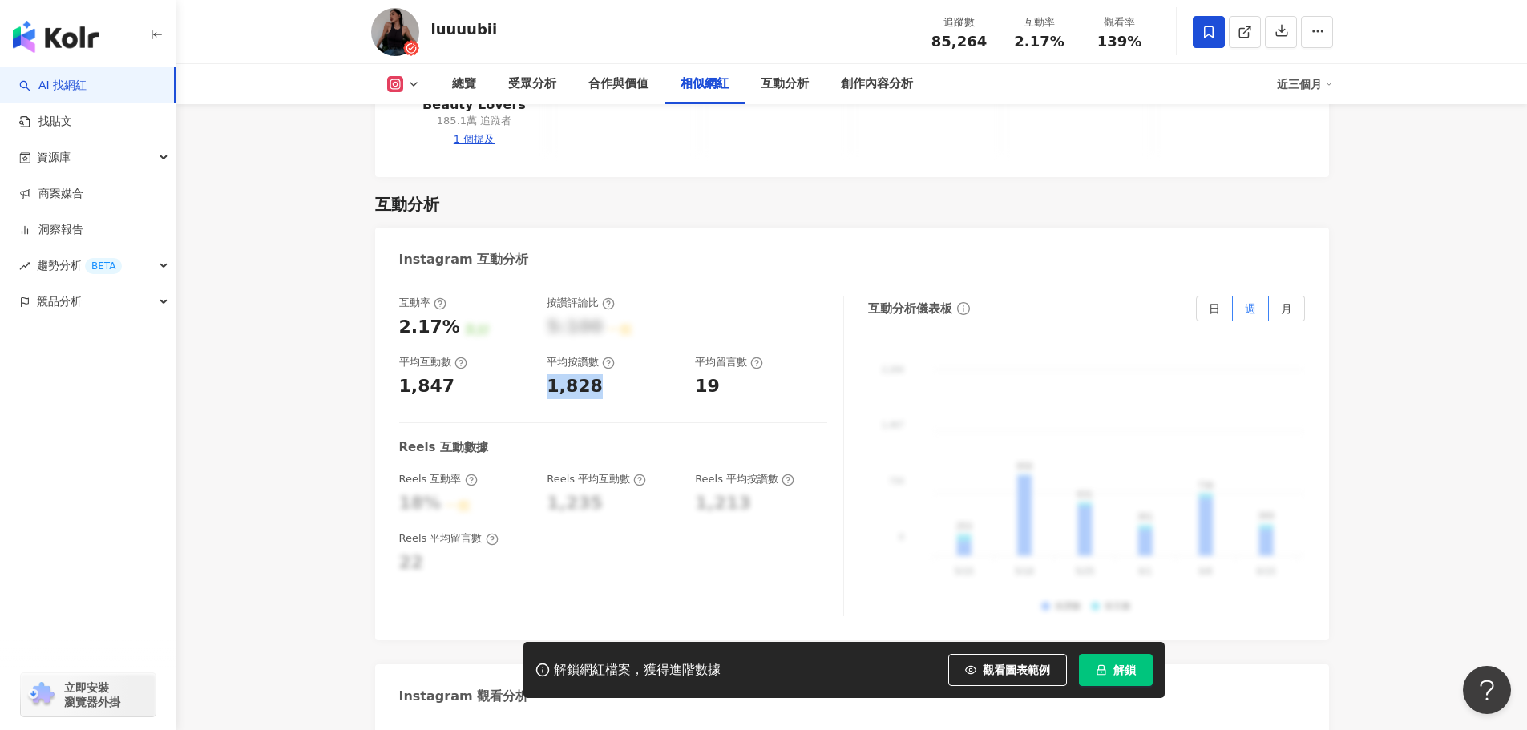
copy div "1,828"
drag, startPoint x: 695, startPoint y: 361, endPoint x: 718, endPoint y: 366, distance: 23.7
click at [718, 374] on div "19" at bounding box center [761, 386] width 132 height 25
copy div "19"
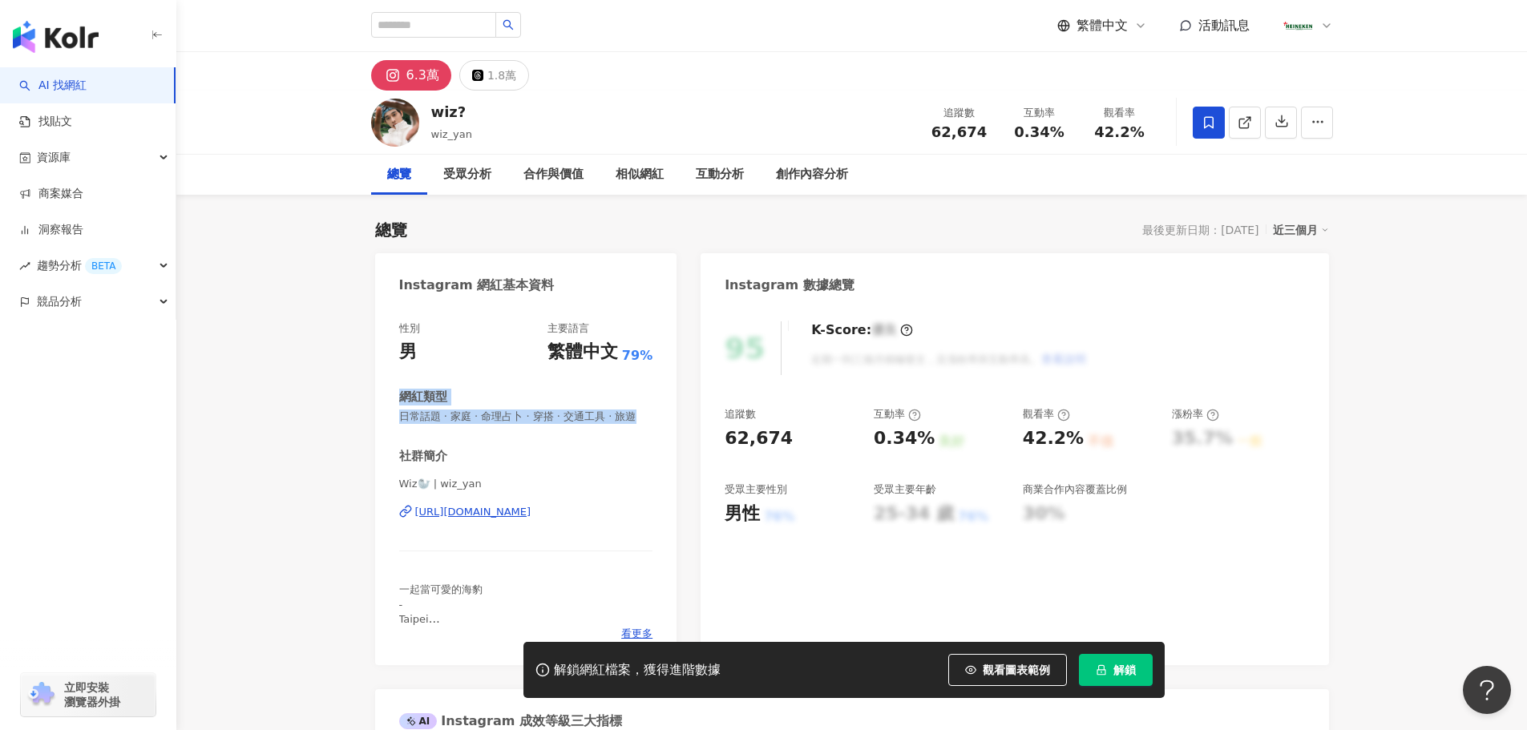
drag, startPoint x: 400, startPoint y: 406, endPoint x: 410, endPoint y: 434, distance: 29.2
click at [410, 424] on div "網紅類型 日常話題 · 家庭 · 命理占卜 · 穿搭 · 交通工具 · 旅遊" at bounding box center [526, 406] width 254 height 35
click at [431, 457] on div "性別 男 主要語言 繁體中文 79% 網紅類型 日常話題 · 家庭 · 命理占卜 · 穿搭 · 交通工具 · 旅遊 社群簡介 Wiz🦭 | wiz_yan […" at bounding box center [526, 481] width 254 height 320
drag, startPoint x: 398, startPoint y: 413, endPoint x: 411, endPoint y: 437, distance: 27.6
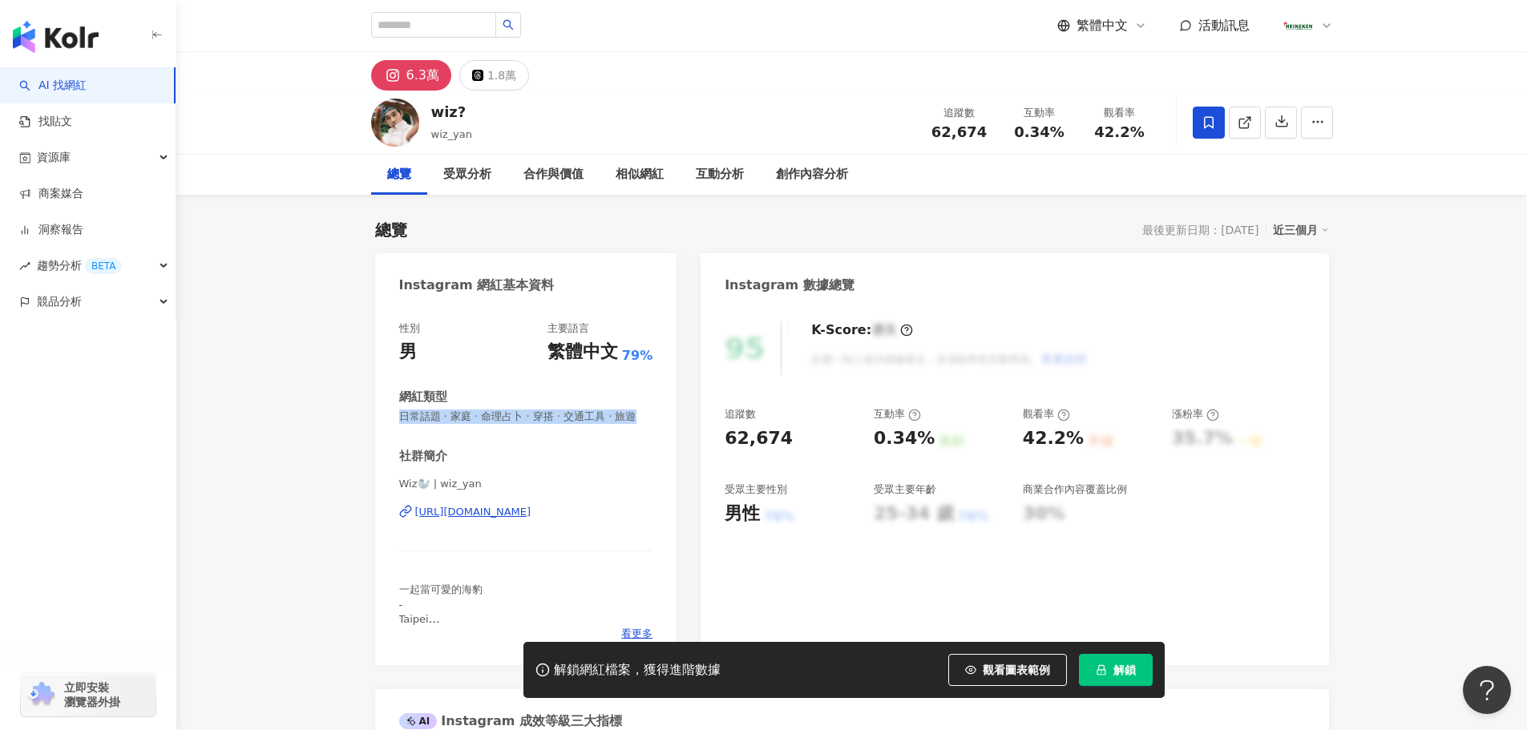
click at [411, 437] on div "性別 男 主要語言 繁體中文 79% 網紅類型 日常話題 · 家庭 · 命理占卜 · 穿搭 · 交通工具 · 旅遊 社群簡介 Wiz🦭 | wiz_yan […" at bounding box center [526, 485] width 302 height 360
drag, startPoint x: 784, startPoint y: 439, endPoint x: 715, endPoint y: 434, distance: 69.2
click at [715, 434] on div "95 K-Score : 優良 近期一到三個月積極發文，且漲粉率與互動率高。 查看說明 追蹤數 62,674 互動率 0.34% 良好 觀看率 42.2% 不…" at bounding box center [1015, 485] width 628 height 360
copy div "62,674"
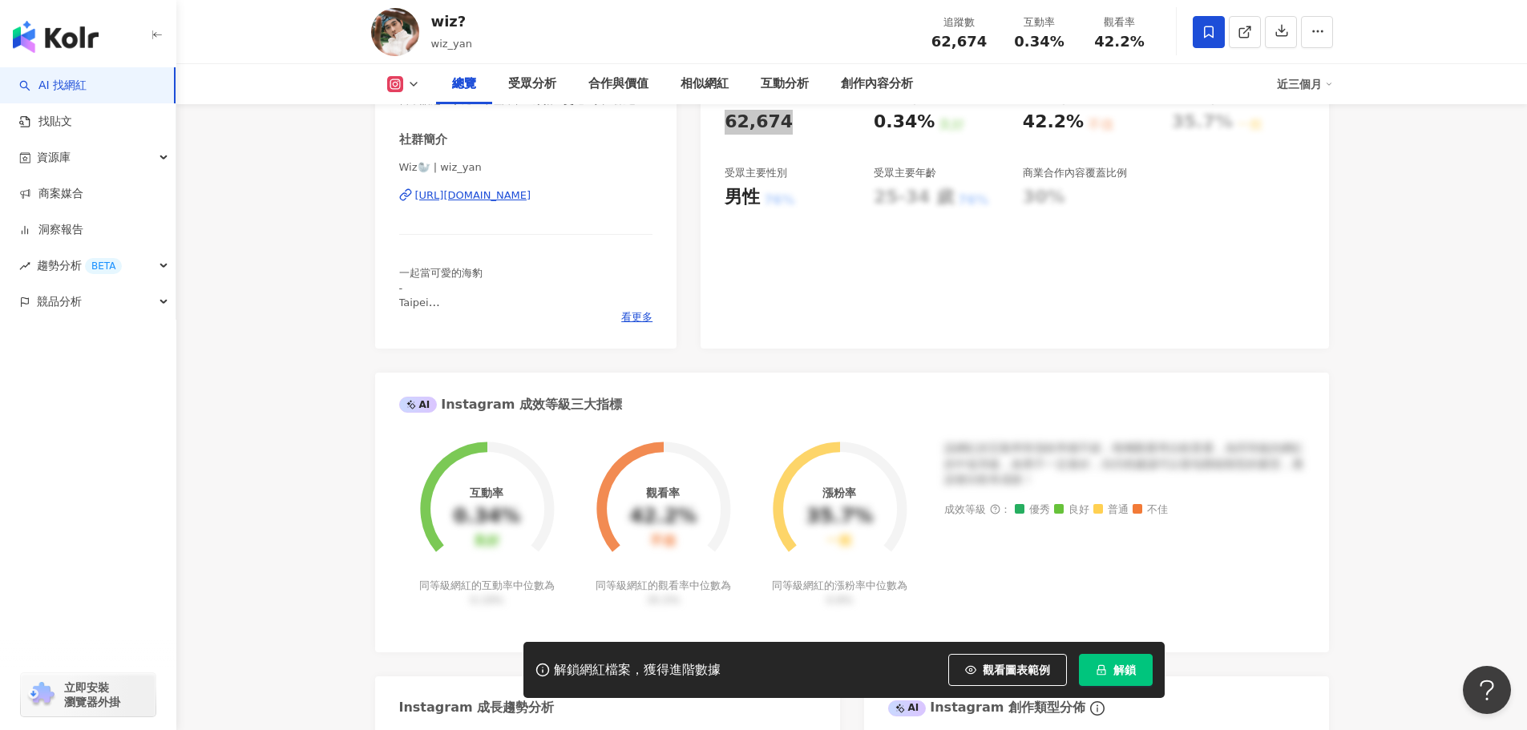
scroll to position [160, 0]
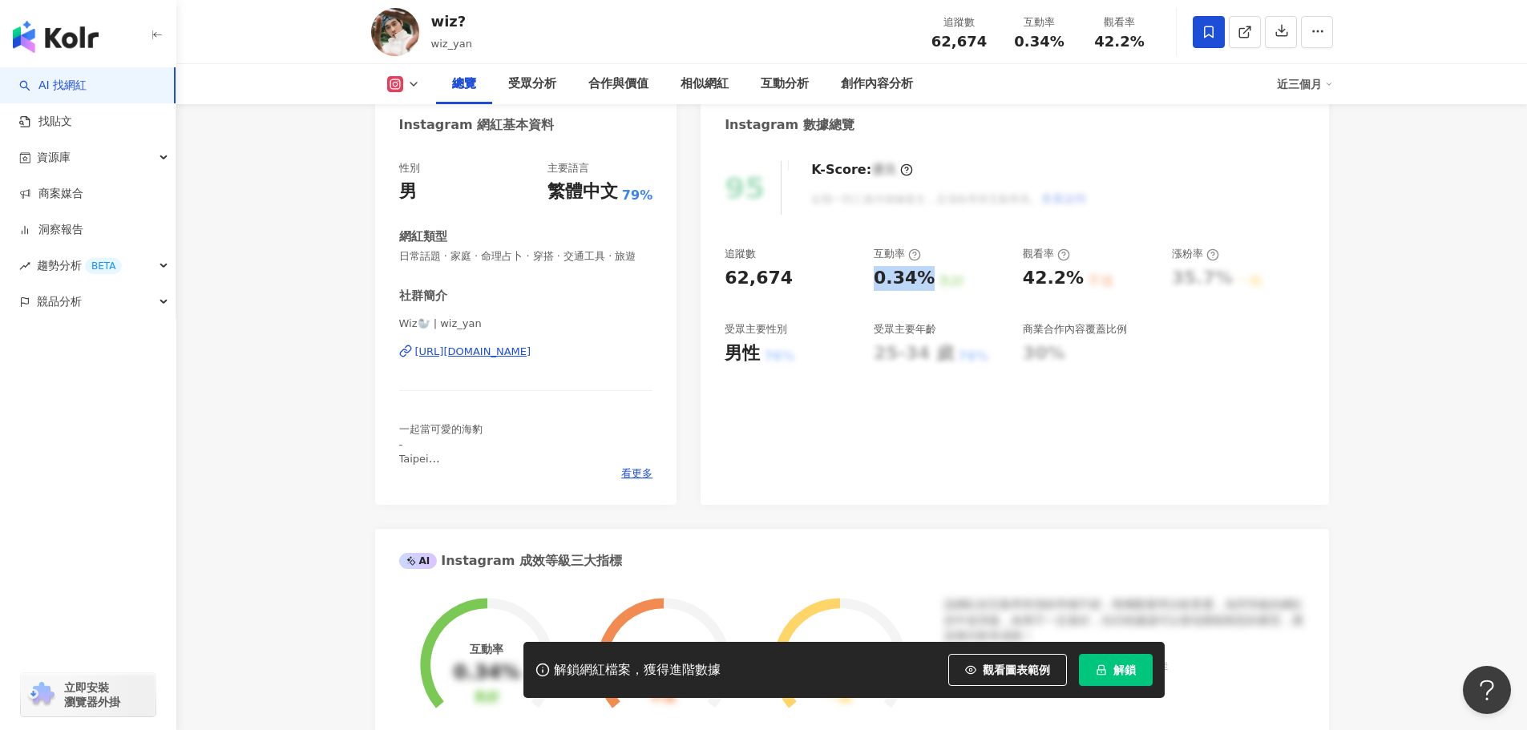
drag, startPoint x: 868, startPoint y: 277, endPoint x: 926, endPoint y: 292, distance: 59.5
click at [926, 292] on div "追蹤數 62,674 互動率 0.34% 良好 觀看率 42.2% 不佳 漲粉率 35.7% 一般 受眾主要性別 男性 76% 受眾主要年齡 25-34 歲 …" at bounding box center [1014, 306] width 579 height 119
copy div "0.34%"
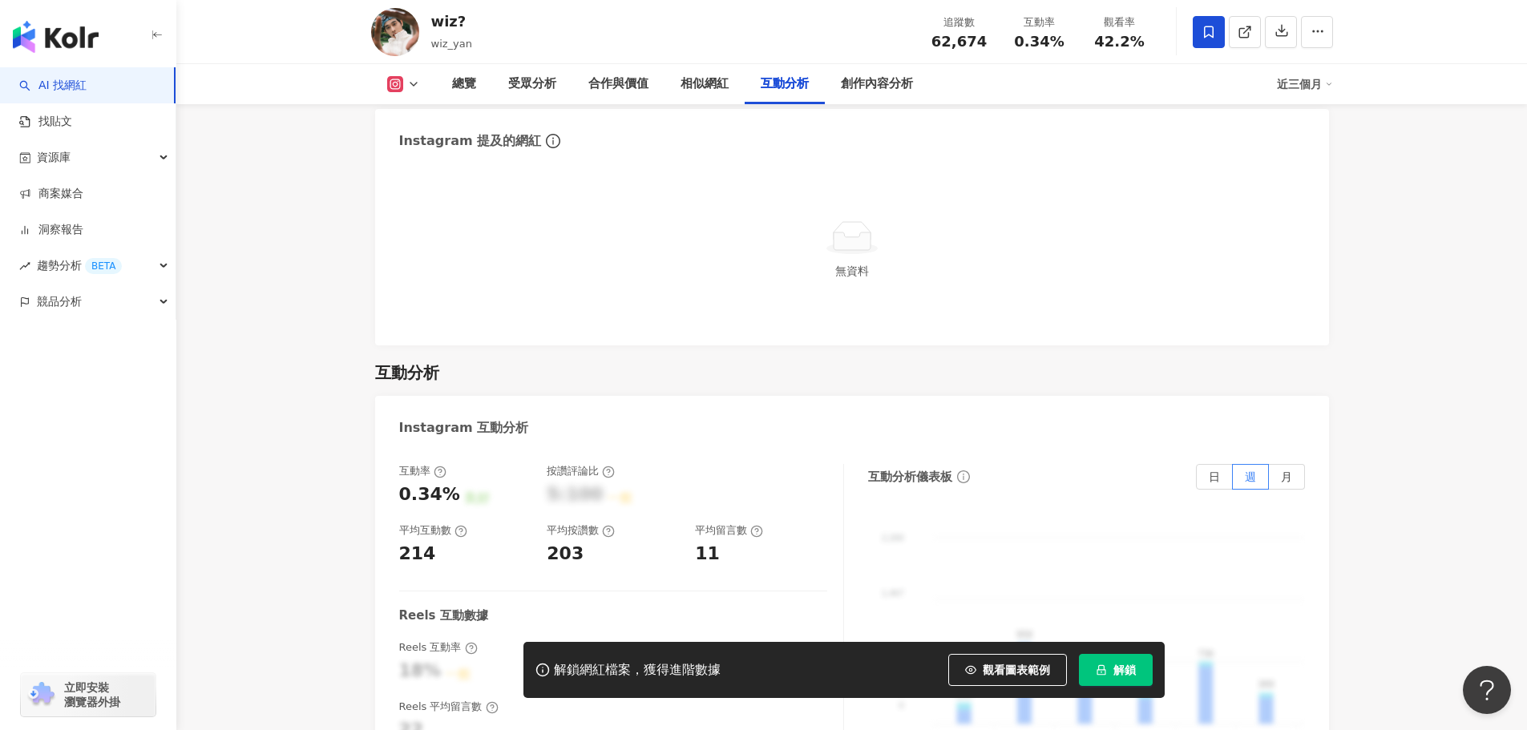
scroll to position [3206, 0]
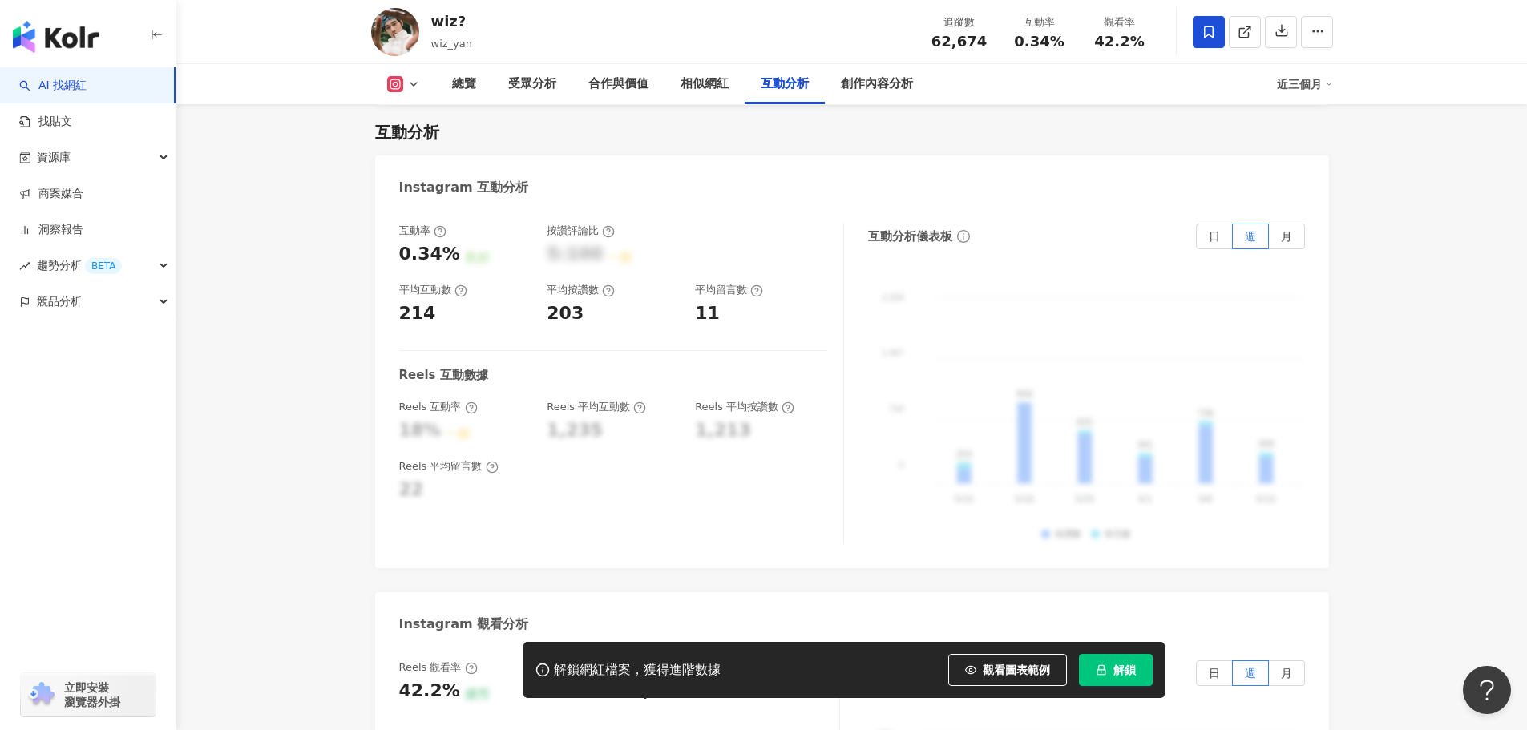
click at [429, 523] on div "互動率 0.34% 良好 按讚評論比 5:100 一般 平均互動數 214 平均按讚數 203 平均留言數 11 Reels 互動數據 Reels 互動率 1…" at bounding box center [852, 388] width 954 height 361
drag, startPoint x: 429, startPoint y: 289, endPoint x: 394, endPoint y: 281, distance: 36.2
click at [394, 281] on div "互動率 0.34% 良好 按讚評論比 5:100 一般 平均互動數 214 平均按讚數 203 平均留言數 11 Reels 互動數據 Reels 互動率 1…" at bounding box center [852, 388] width 954 height 361
copy div "214"
drag, startPoint x: 550, startPoint y: 281, endPoint x: 579, endPoint y: 290, distance: 30.2
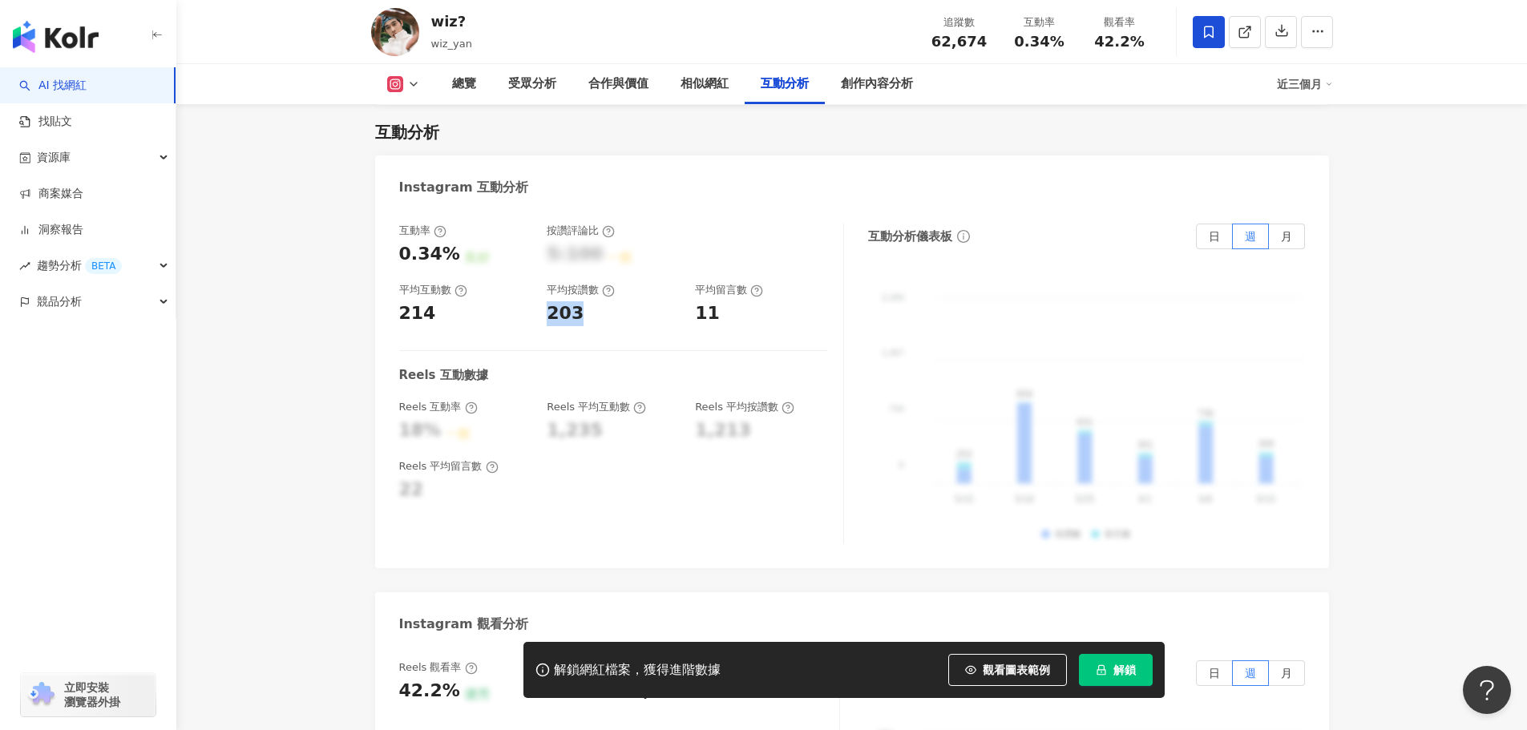
click at [579, 301] on div "203" at bounding box center [613, 313] width 132 height 25
copy div "203"
drag, startPoint x: 697, startPoint y: 293, endPoint x: 721, endPoint y: 294, distance: 24.1
click at [721, 301] on div "11" at bounding box center [761, 313] width 132 height 25
copy div "11"
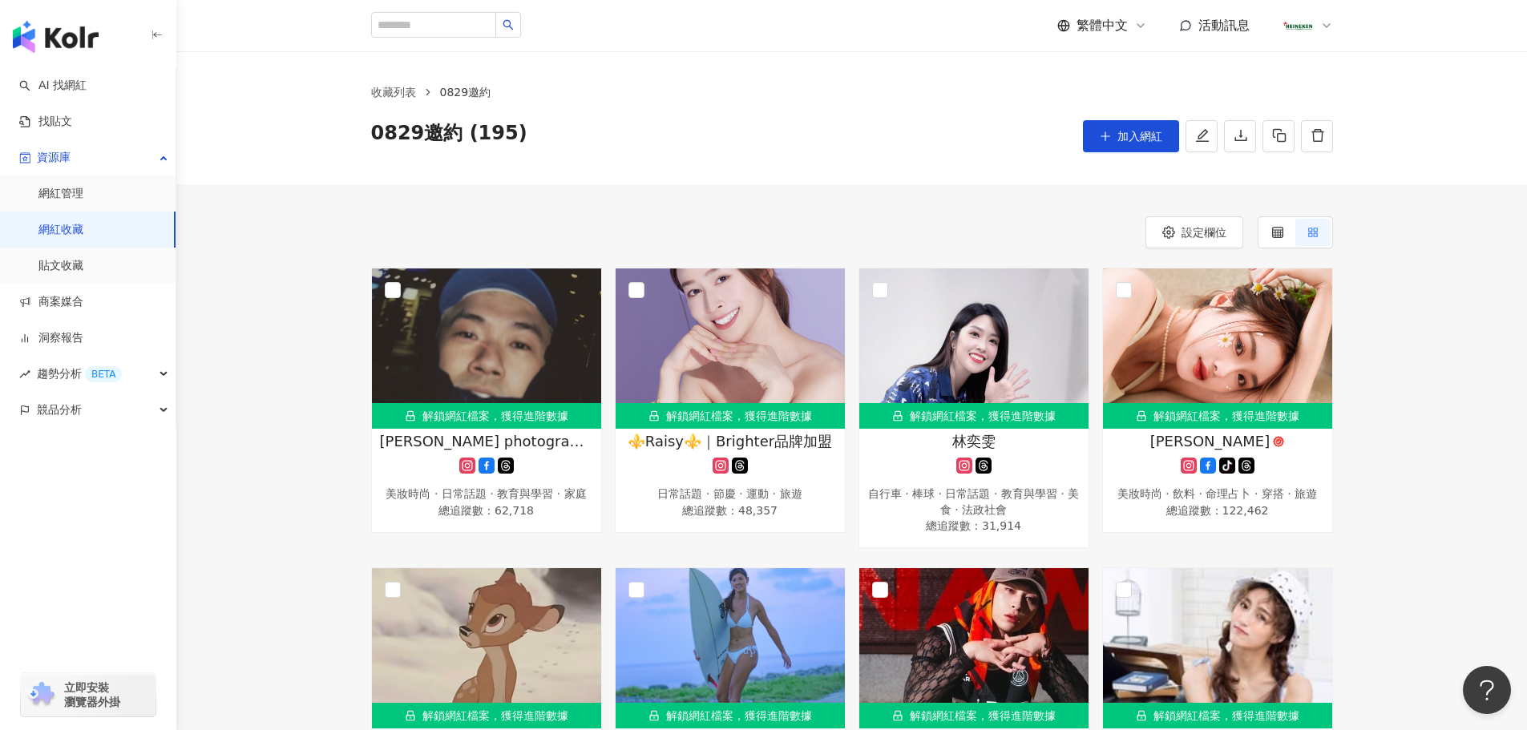
drag, startPoint x: 1109, startPoint y: 137, endPoint x: 774, endPoint y: 155, distance: 335.5
click at [1109, 136] on icon "plus" at bounding box center [1104, 135] width 9 height 1
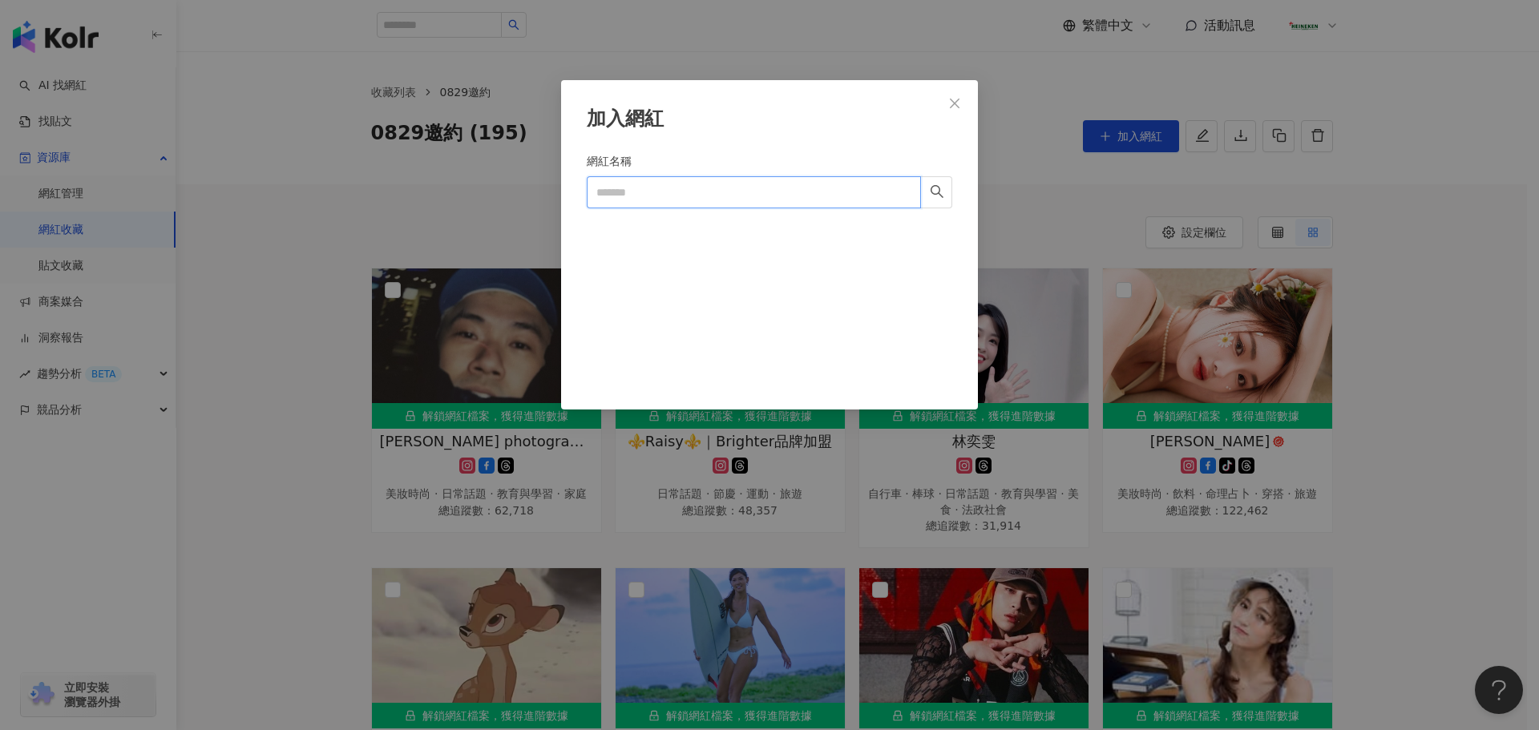
click at [646, 192] on input "網紅名稱" at bounding box center [754, 192] width 334 height 32
paste input "********"
type input "********"
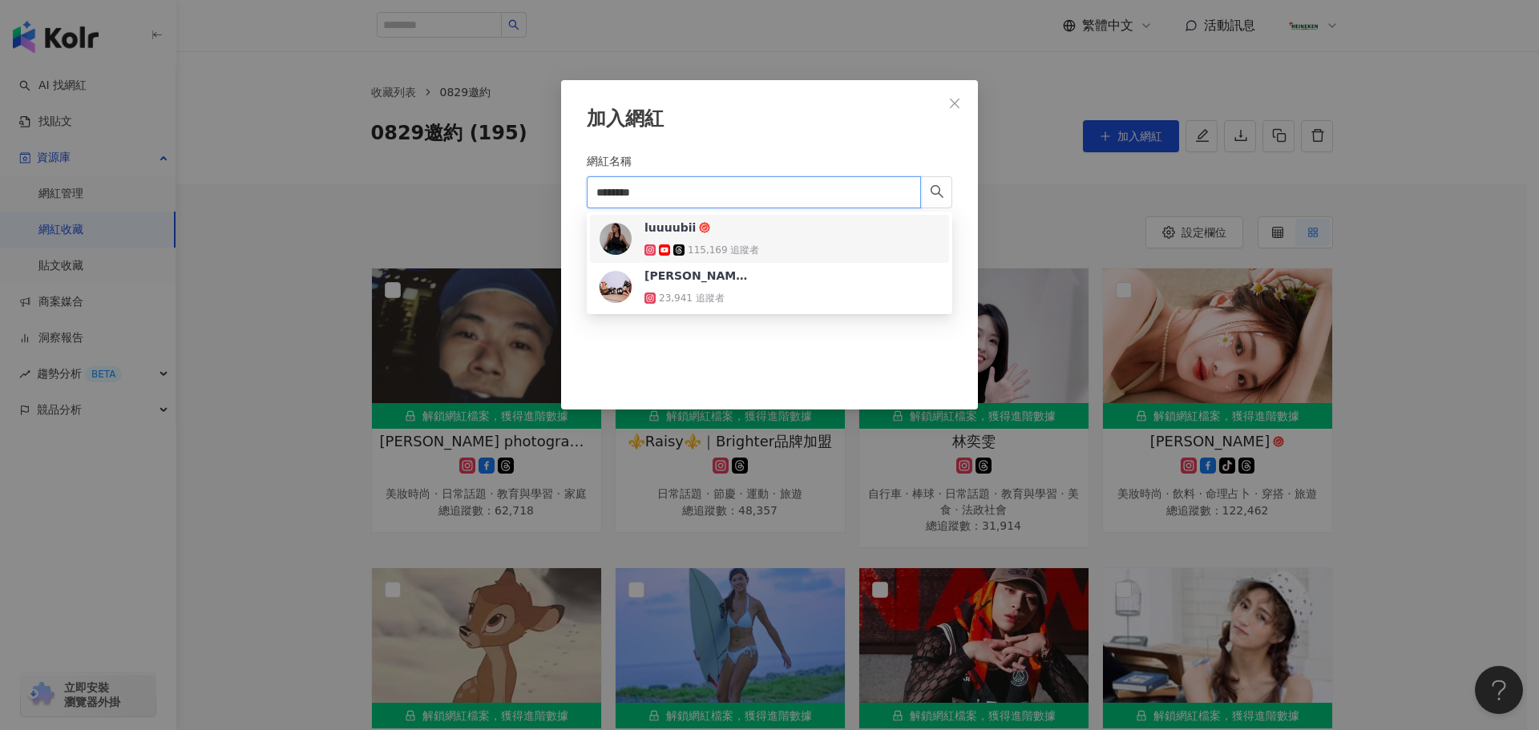
click at [818, 248] on div "luuuubii 115,169 追蹤者" at bounding box center [770, 239] width 340 height 38
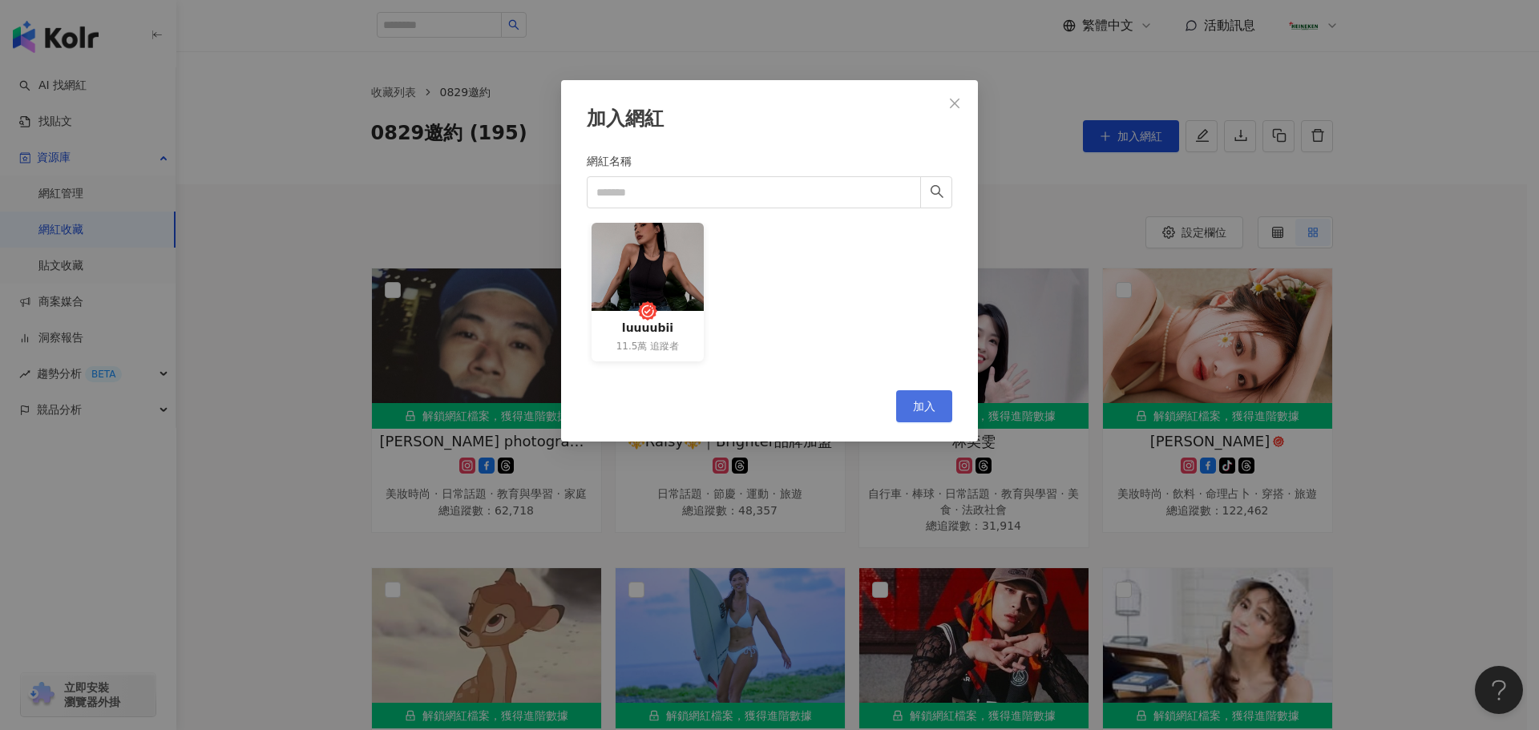
click at [913, 404] on span "加入" at bounding box center [924, 406] width 22 height 13
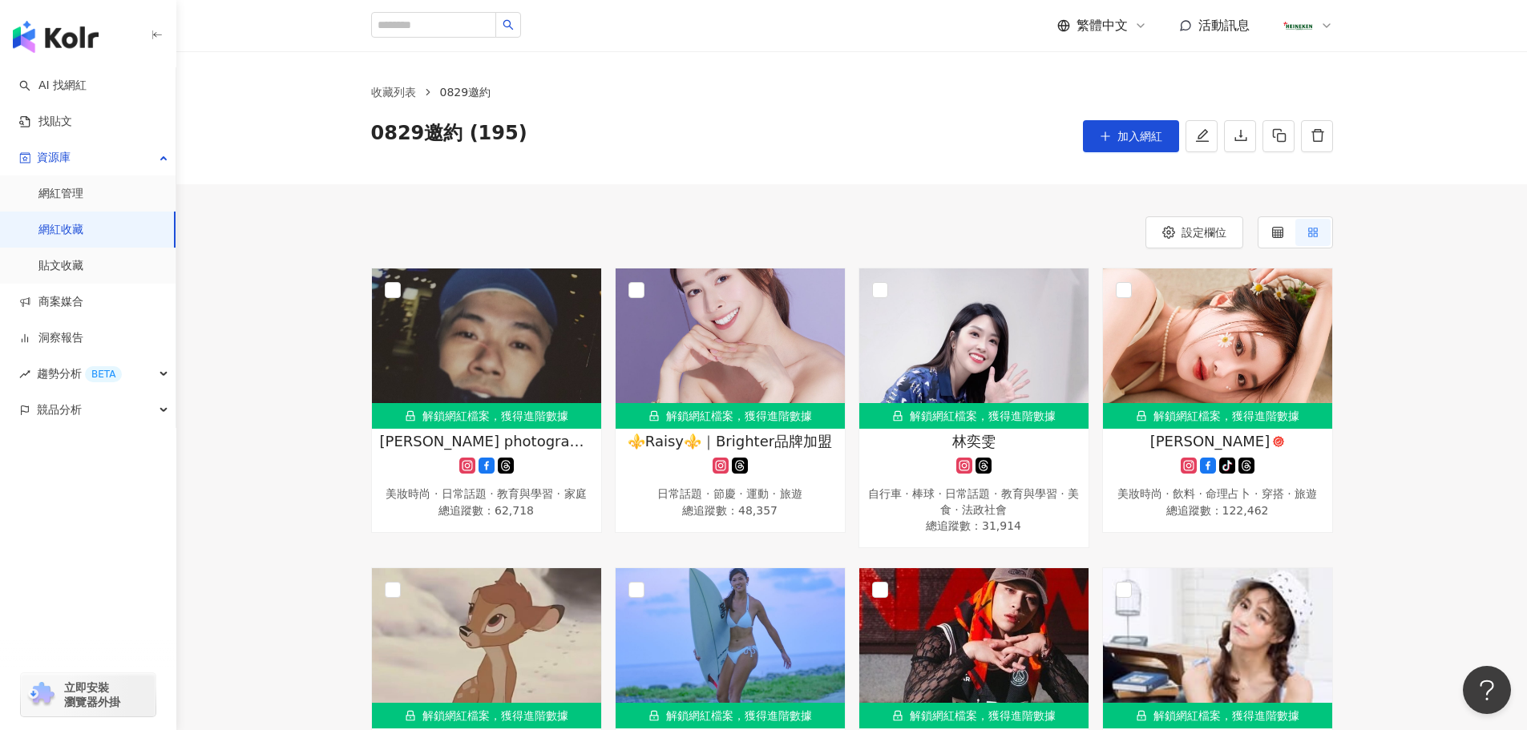
drag, startPoint x: 1159, startPoint y: 137, endPoint x: 903, endPoint y: 252, distance: 280.2
click at [1158, 135] on span "加入網紅" at bounding box center [1139, 136] width 45 height 13
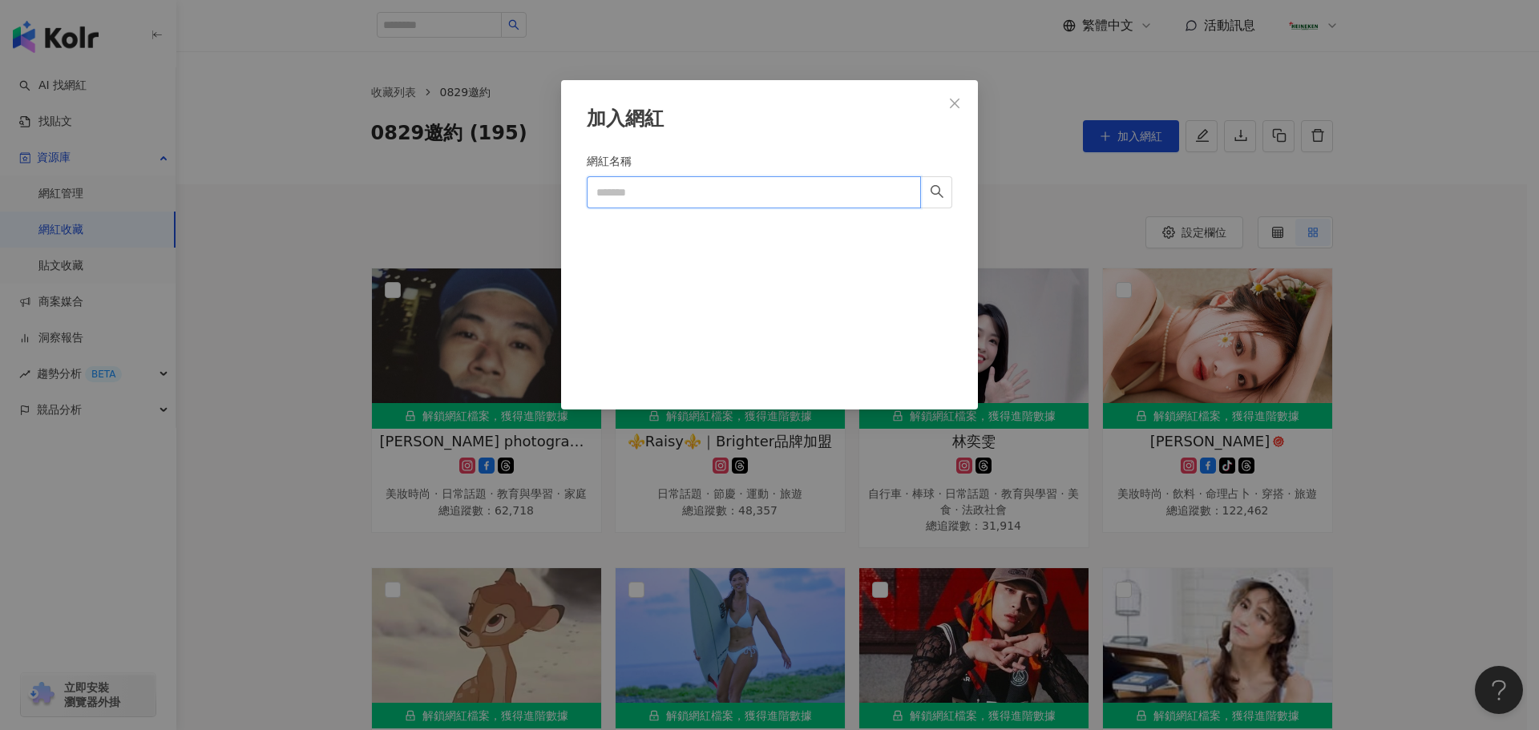
click at [638, 194] on input "網紅名稱" at bounding box center [754, 192] width 334 height 32
paste input "**********"
type input "**********"
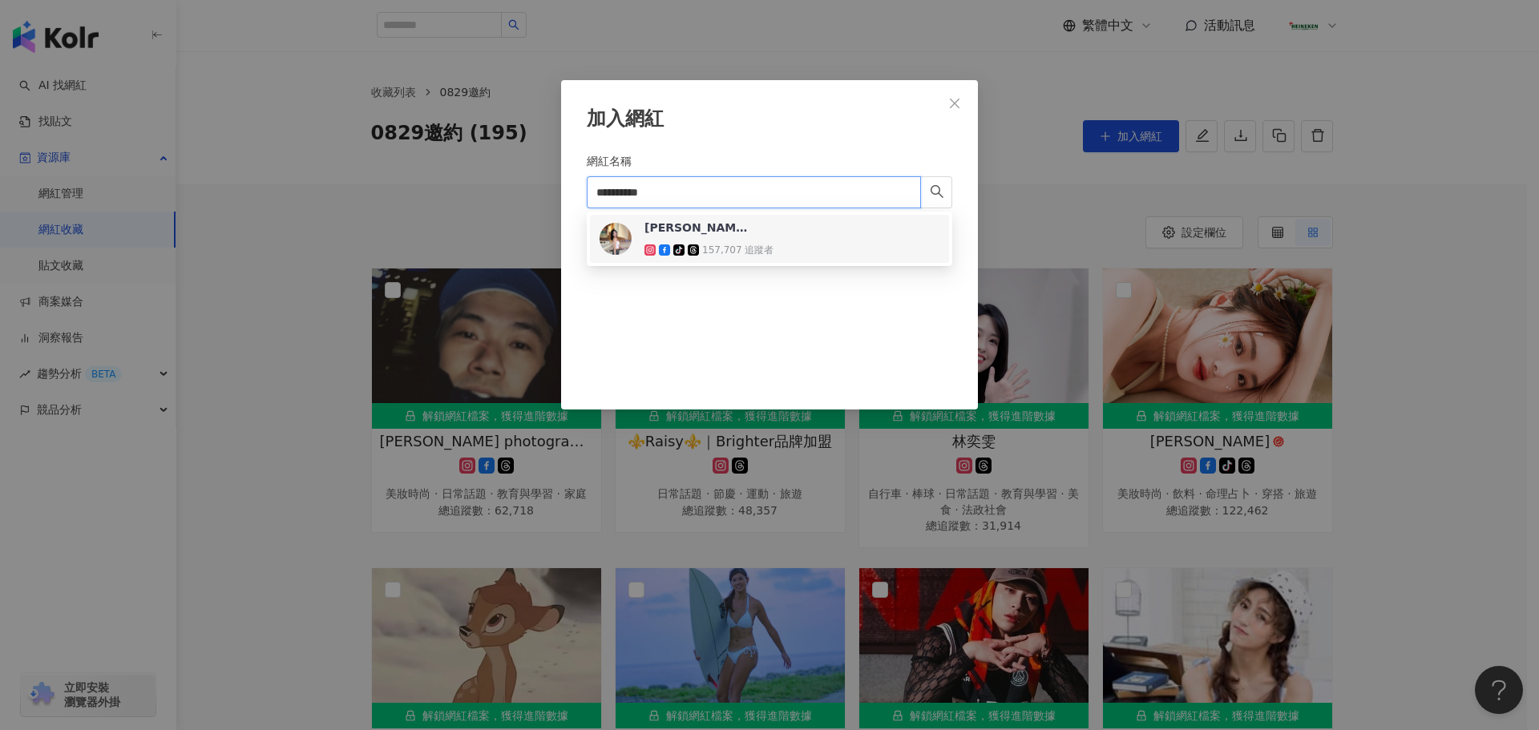
click at [735, 255] on div "157,707 追蹤者" at bounding box center [737, 251] width 71 height 14
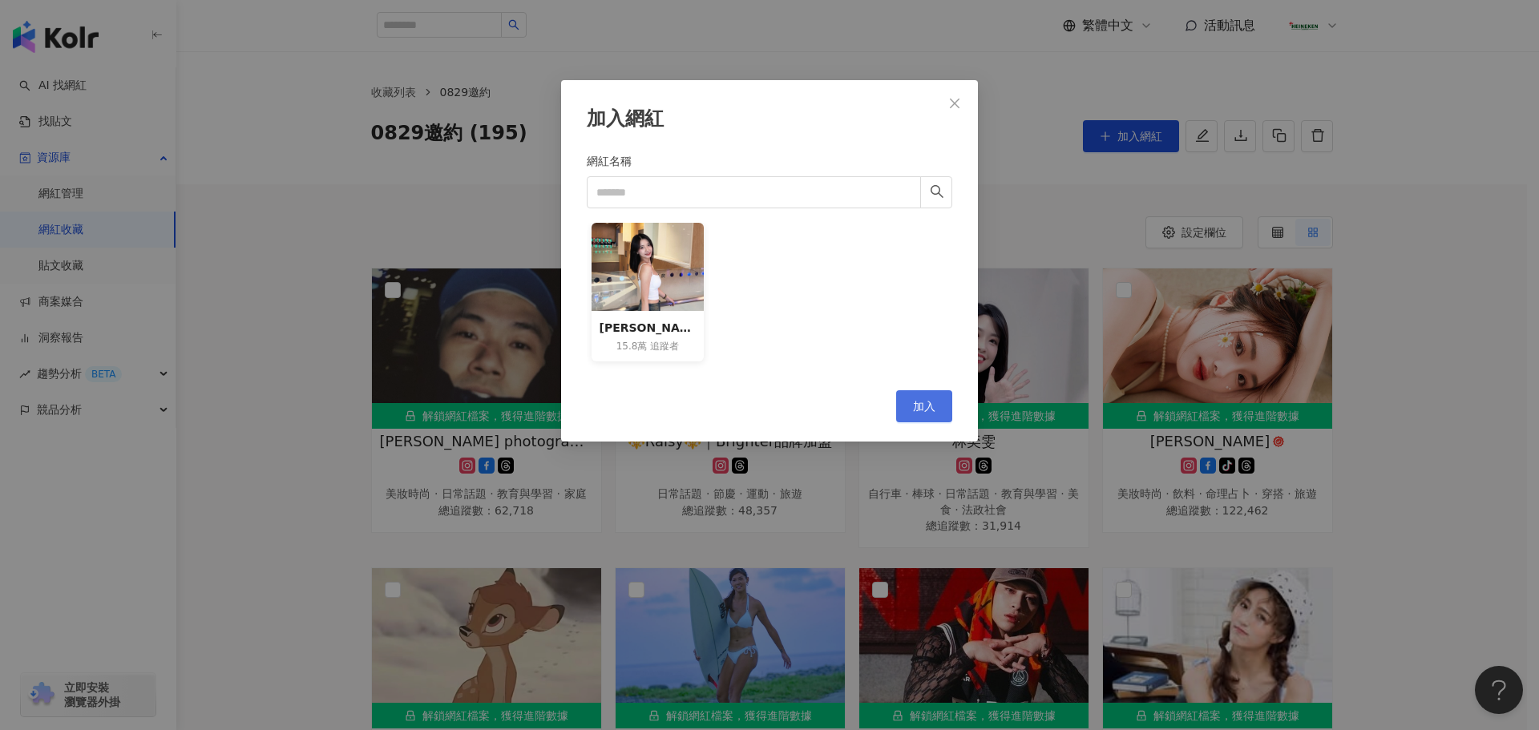
click at [946, 412] on button "加入" at bounding box center [924, 406] width 56 height 32
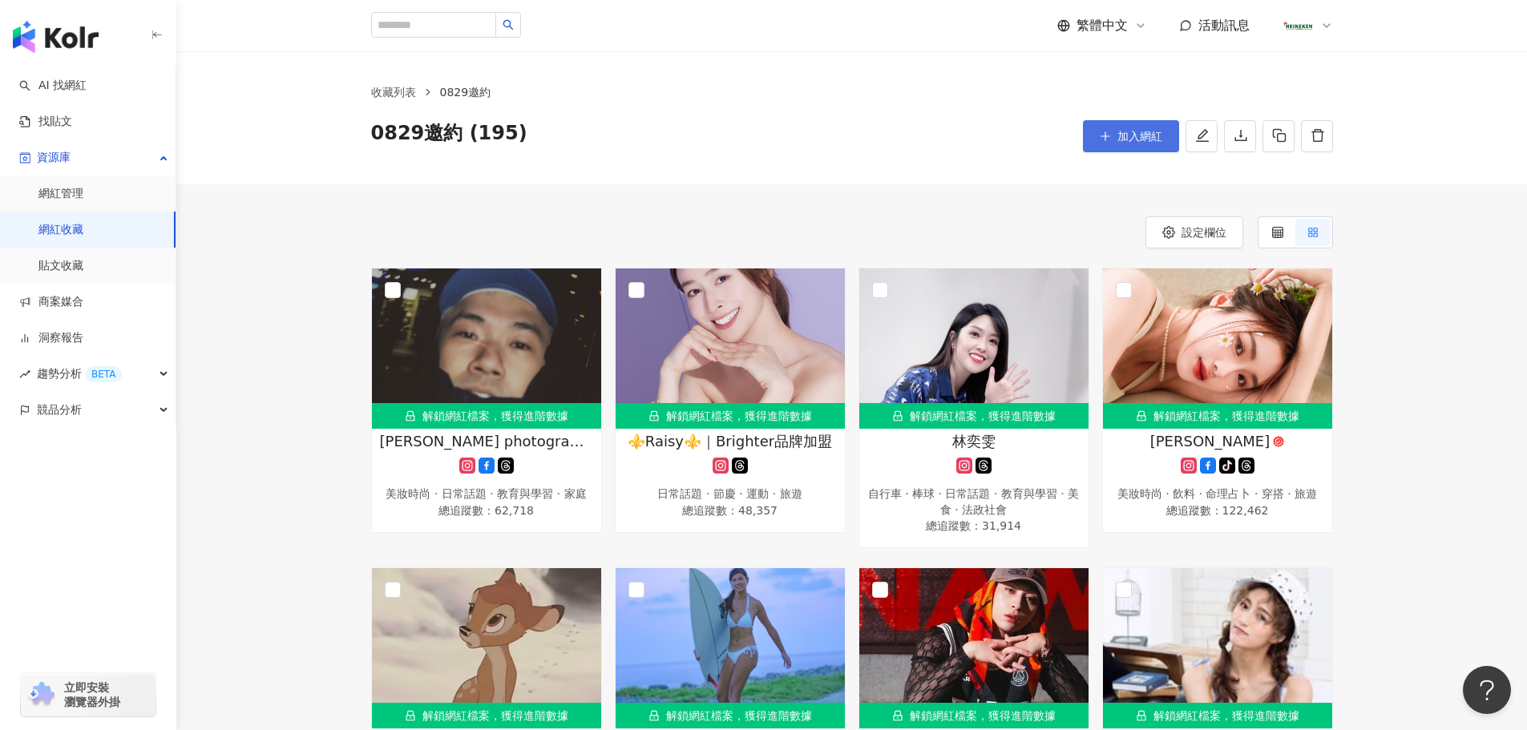
click at [1123, 122] on button "加入網紅" at bounding box center [1131, 136] width 96 height 32
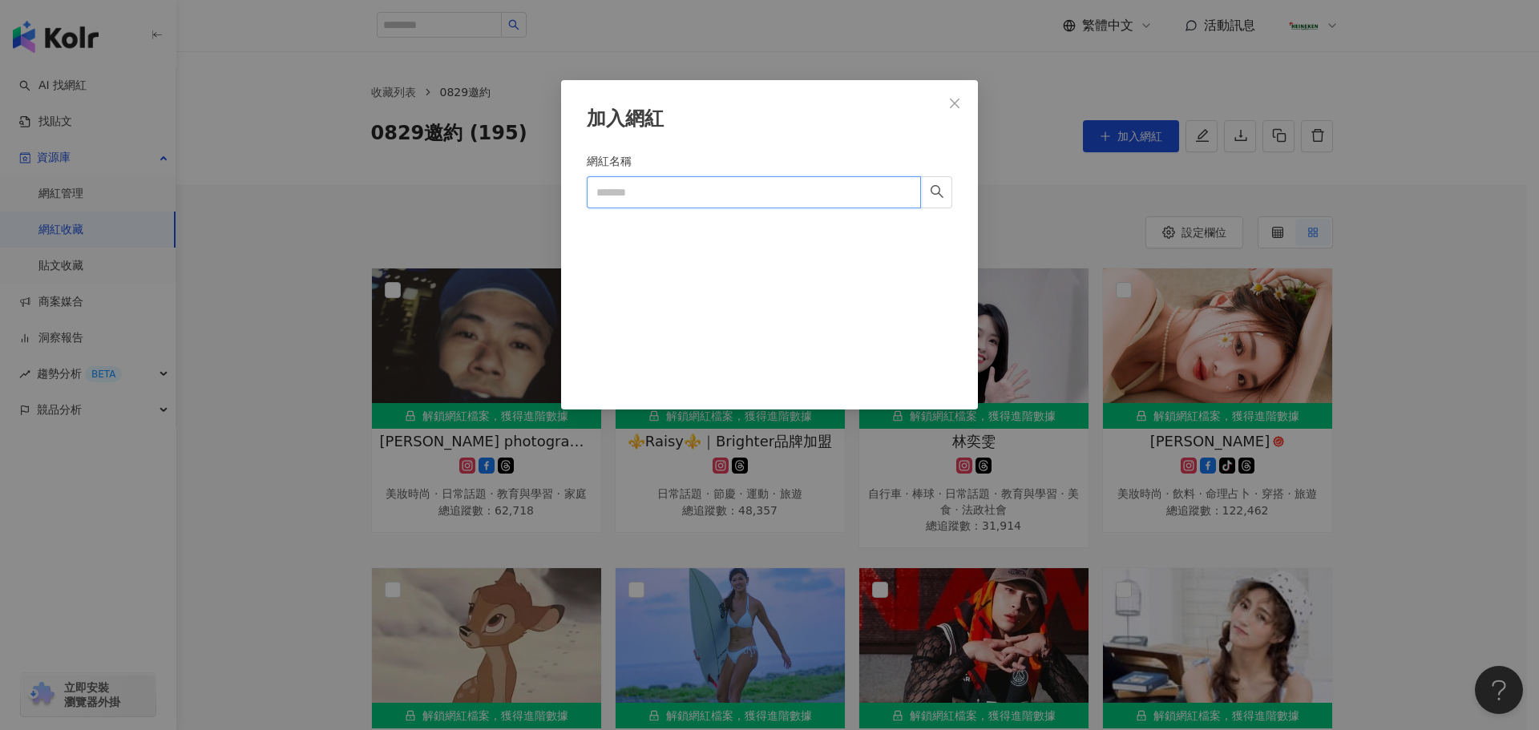
click at [717, 181] on input "網紅名稱" at bounding box center [754, 192] width 334 height 32
paste input "**********"
type input "**********"
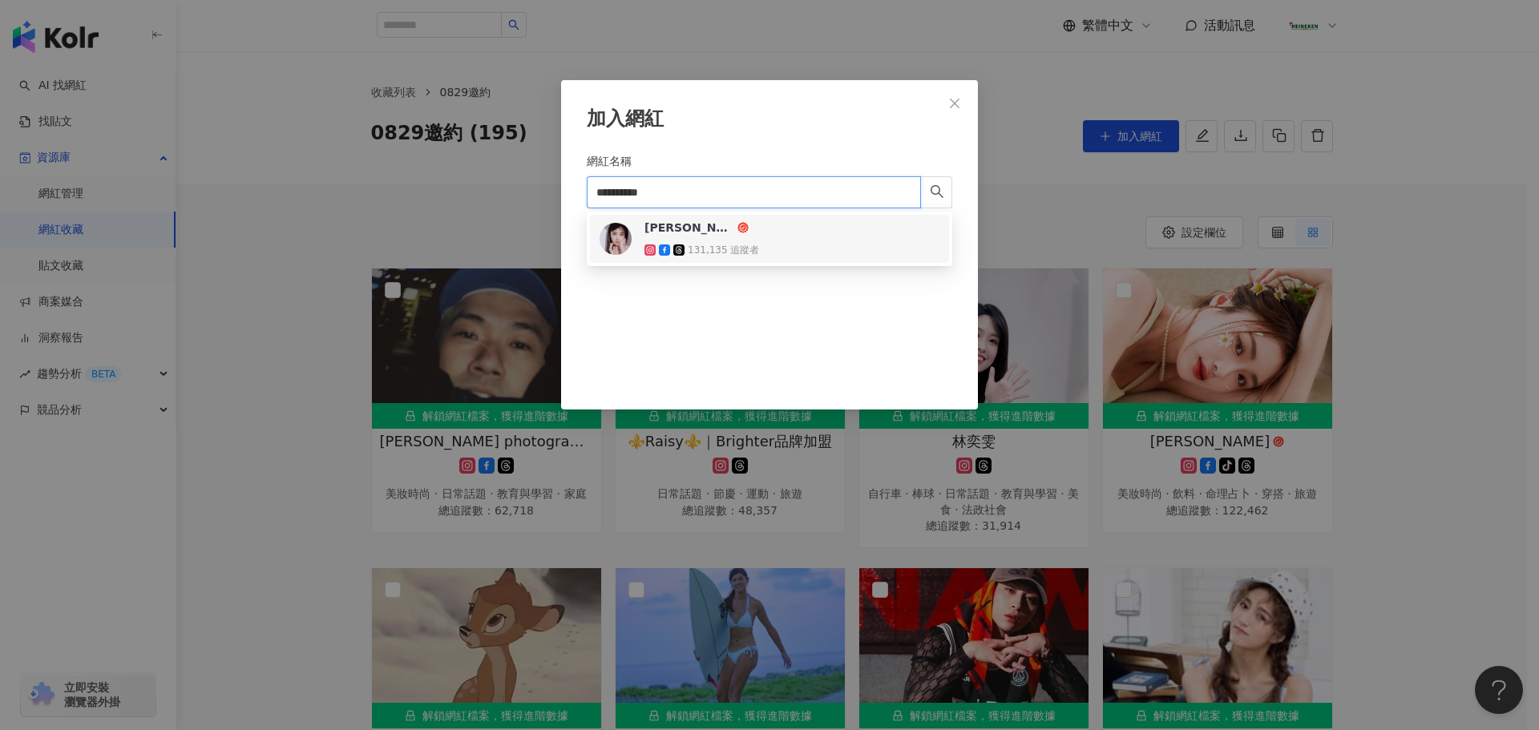
click at [774, 239] on div "[PERSON_NAME] PON 131,135 追蹤者" at bounding box center [770, 239] width 340 height 38
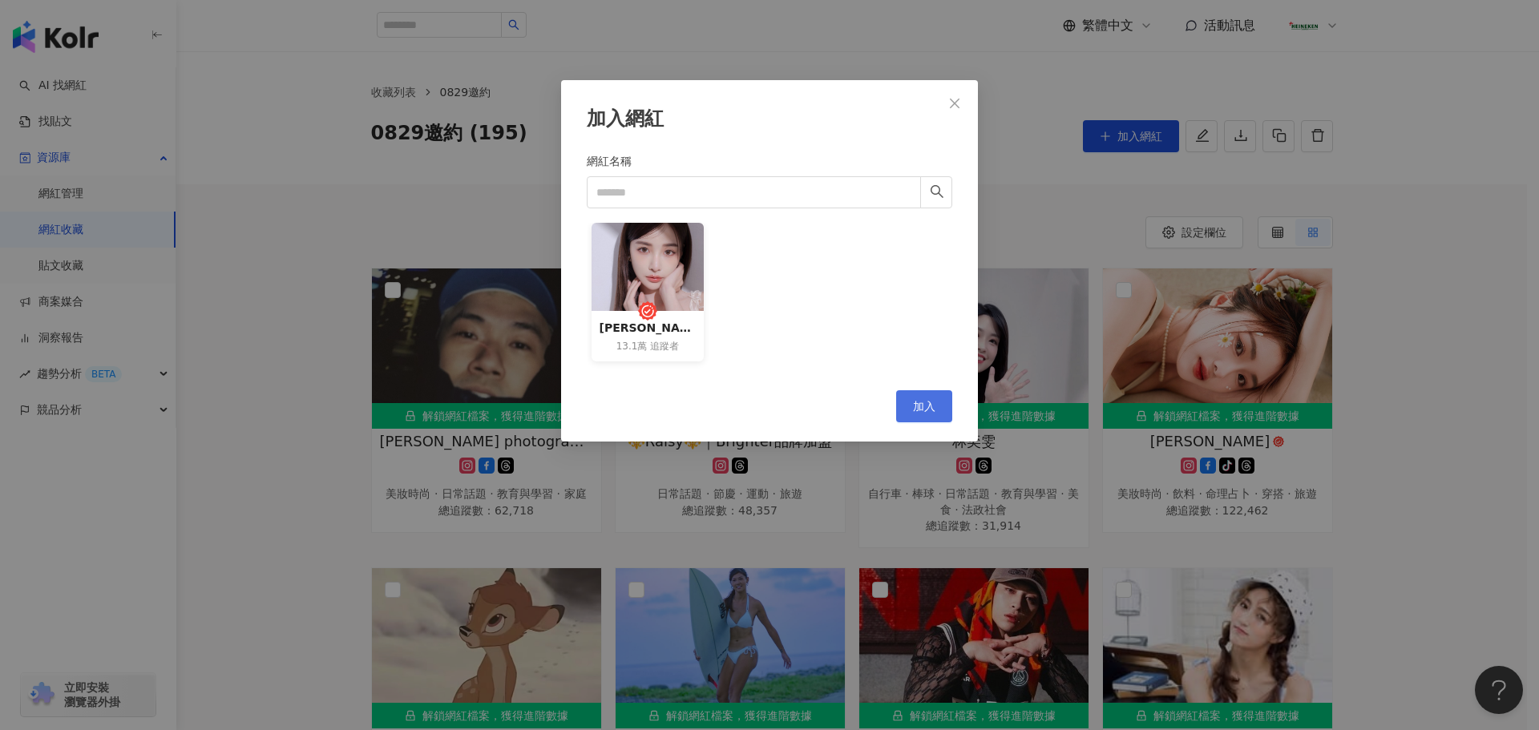
click at [907, 403] on button "加入" at bounding box center [924, 406] width 56 height 32
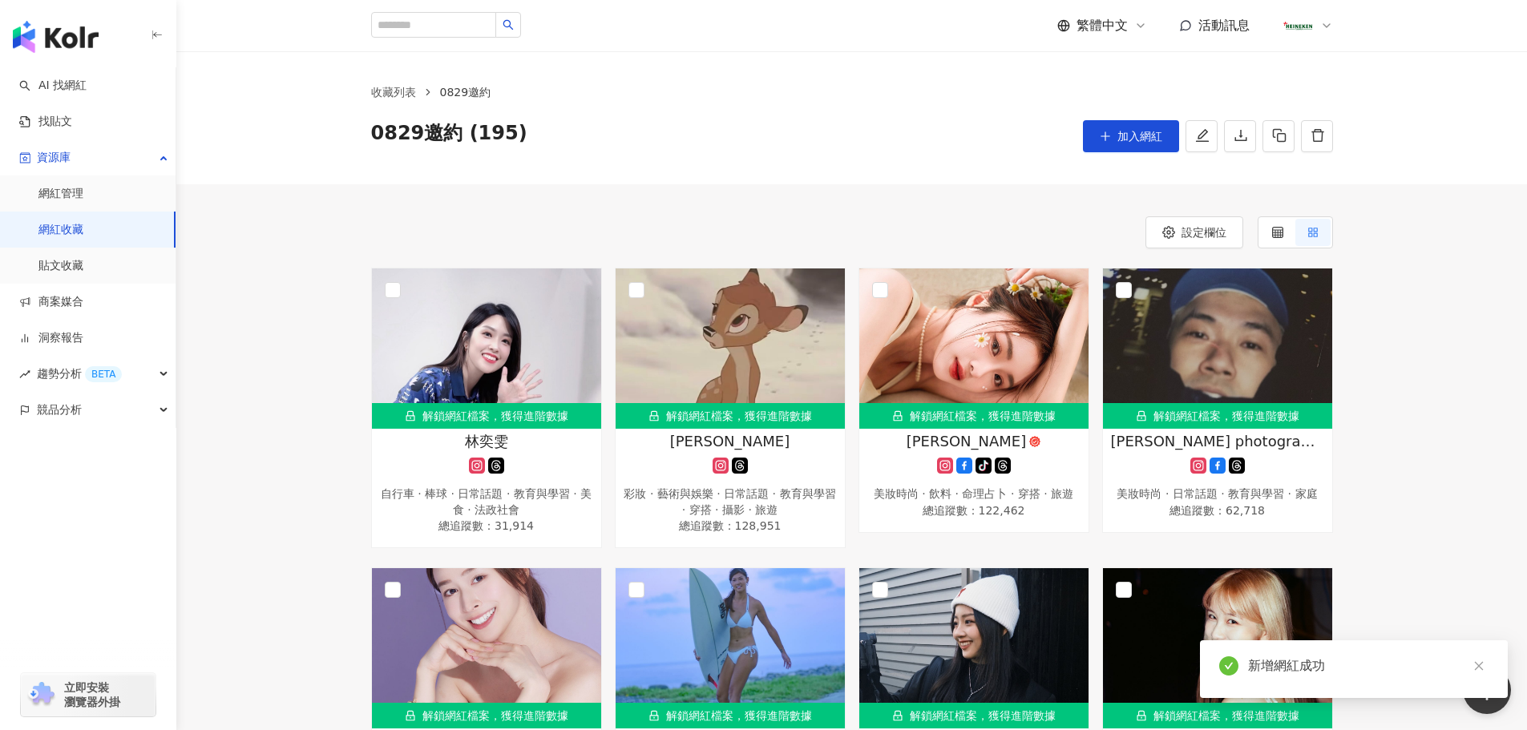
click at [1103, 136] on icon "plus" at bounding box center [1105, 136] width 11 height 11
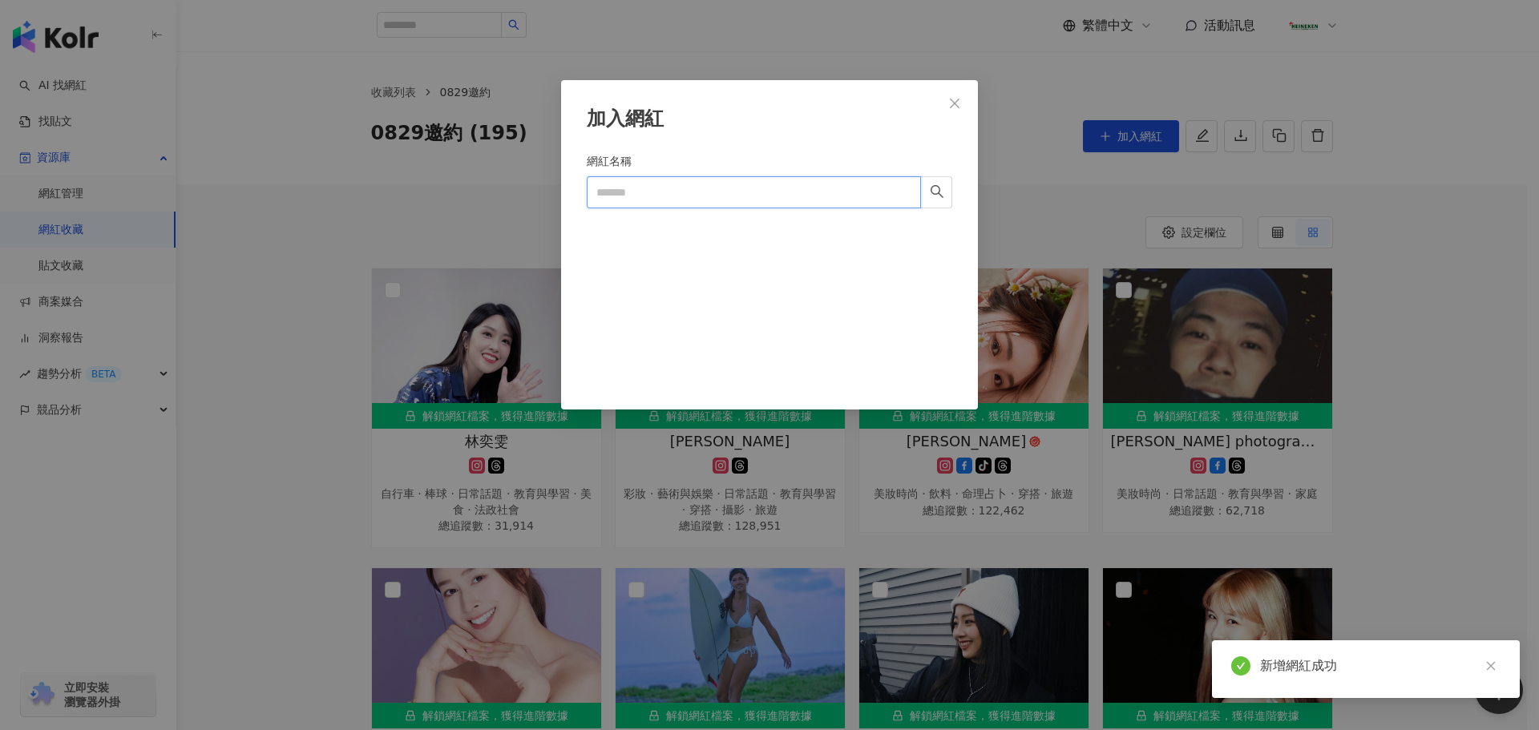
click at [762, 204] on input "網紅名稱" at bounding box center [754, 192] width 334 height 32
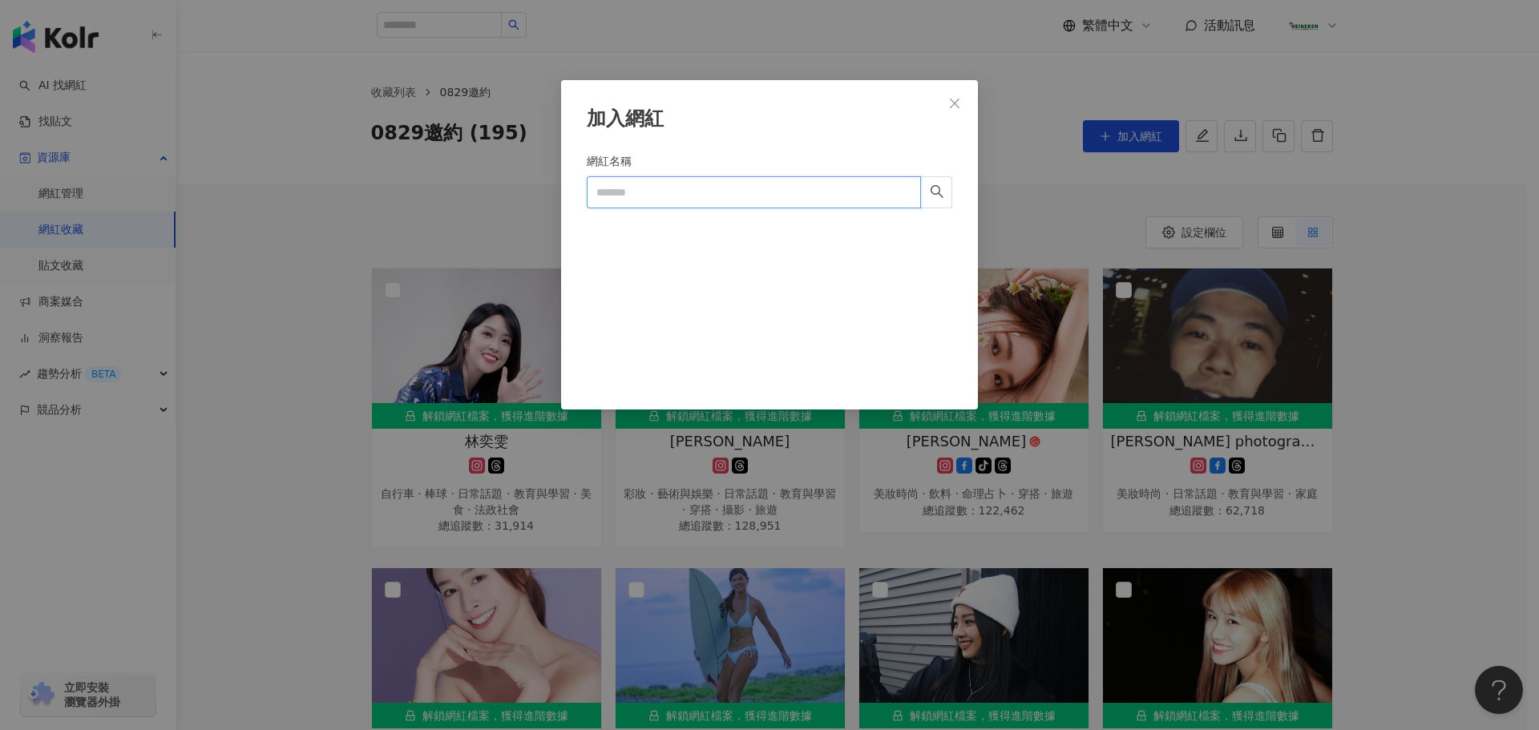
paste input "**********"
type input "**********"
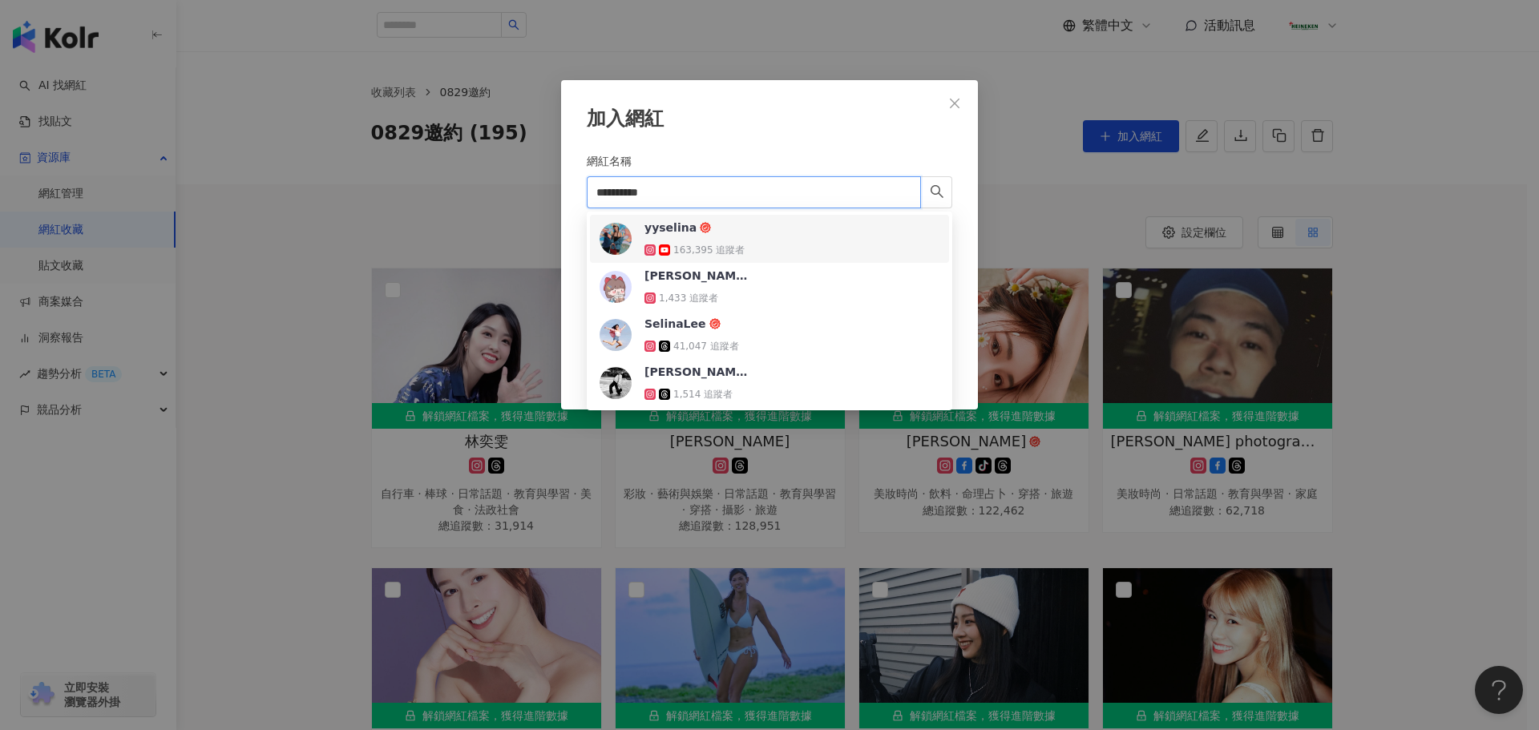
click at [753, 225] on div "yyselina 163,395 追蹤者" at bounding box center [770, 239] width 340 height 38
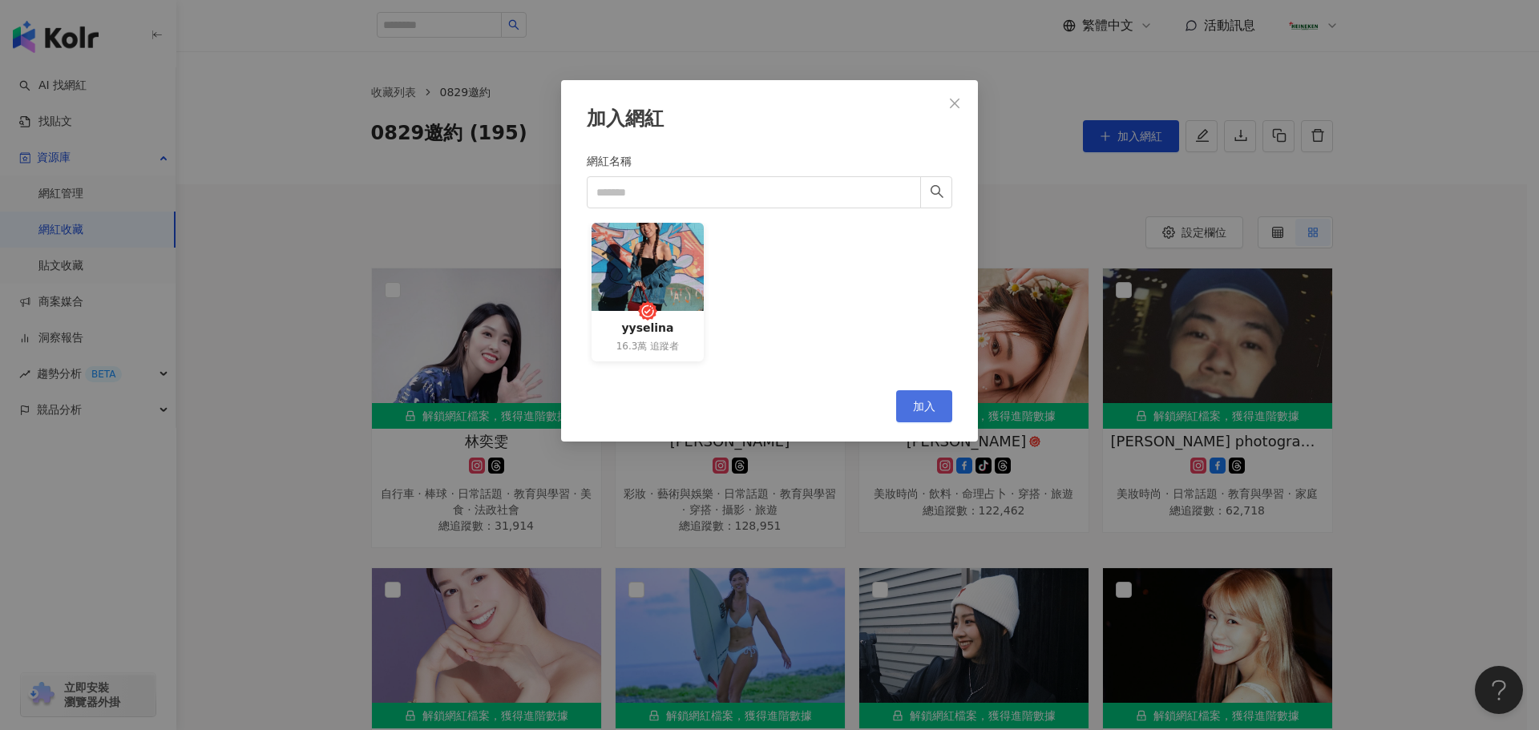
click at [908, 400] on button "加入" at bounding box center [924, 406] width 56 height 32
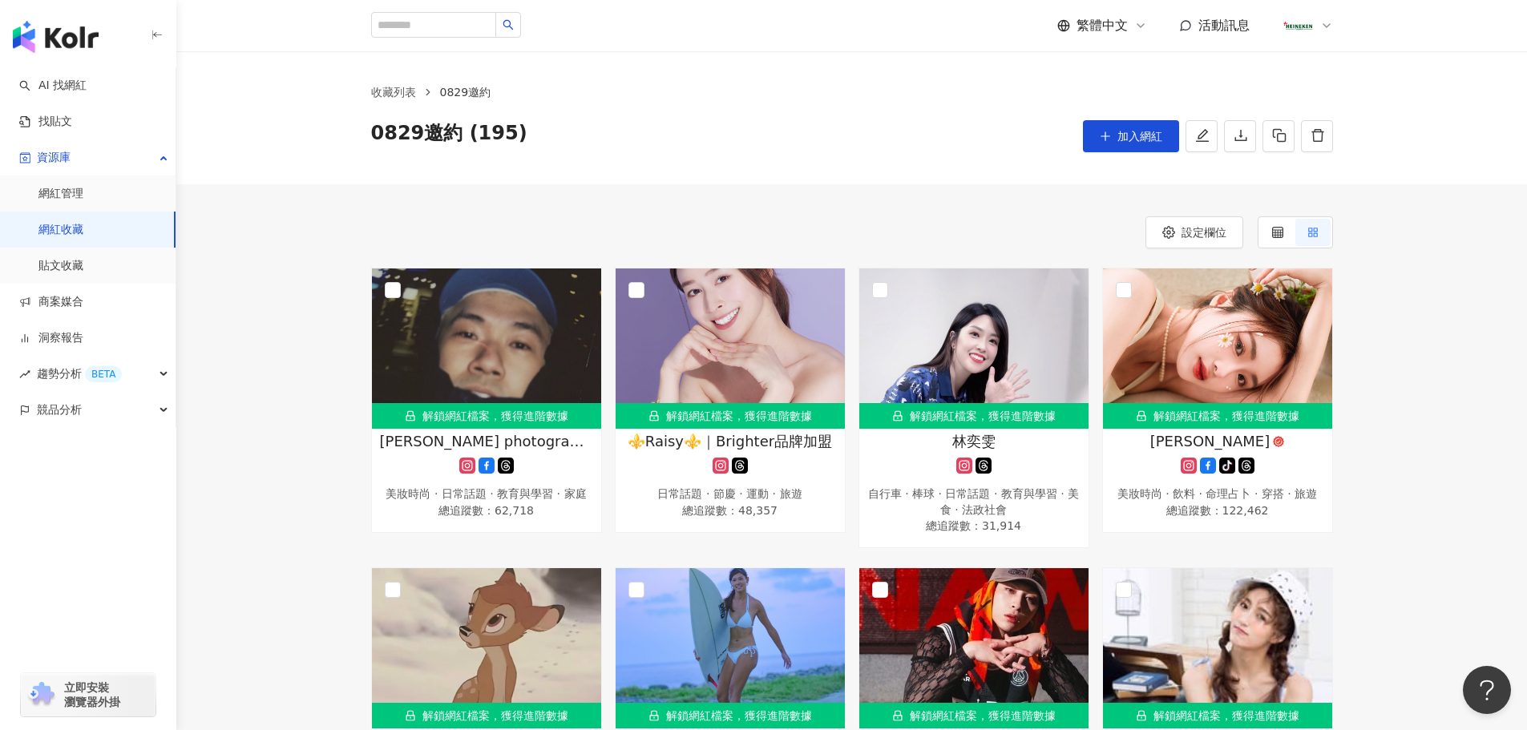
click at [1134, 139] on span "加入網紅" at bounding box center [1139, 136] width 45 height 13
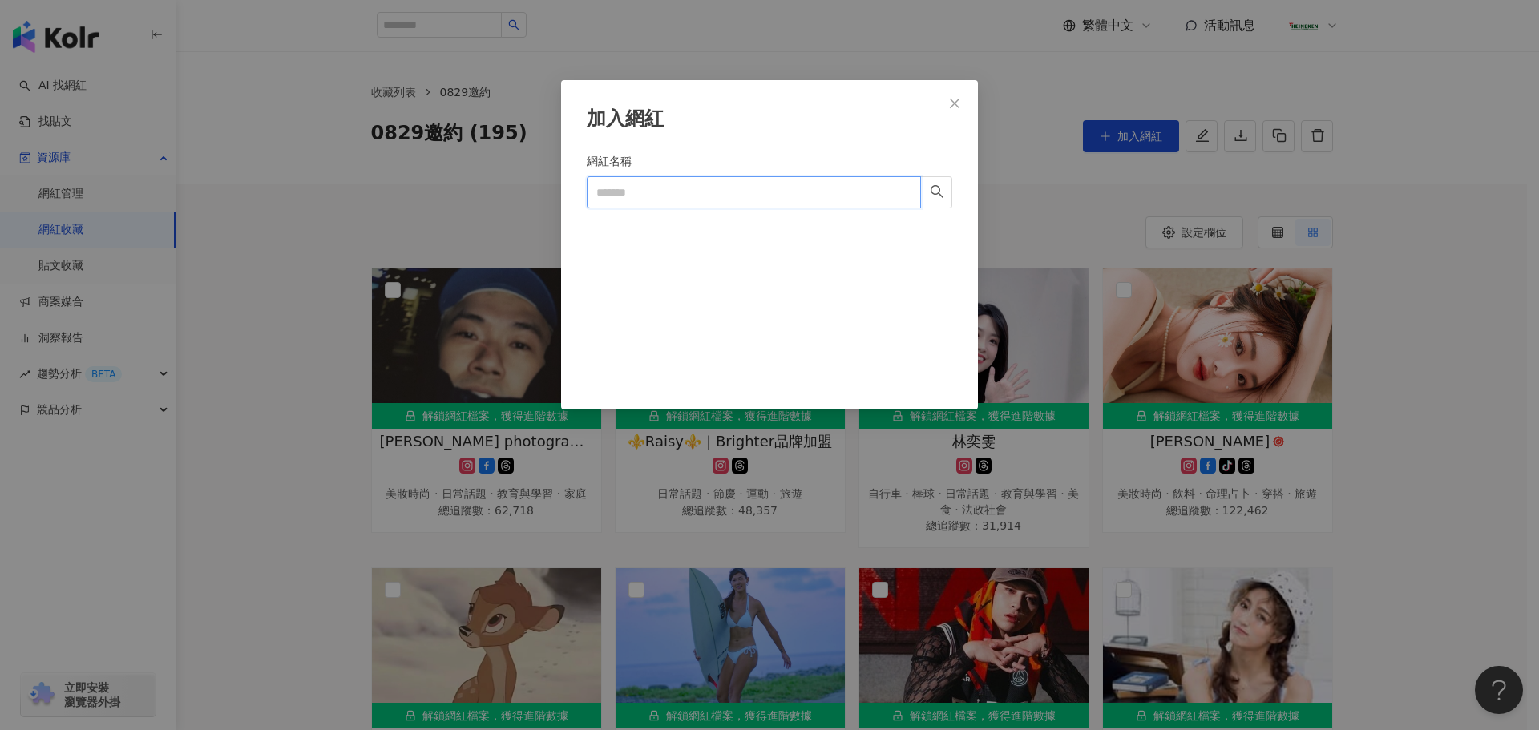
click at [747, 197] on input "網紅名稱" at bounding box center [754, 192] width 334 height 32
paste input "********"
type input "********"
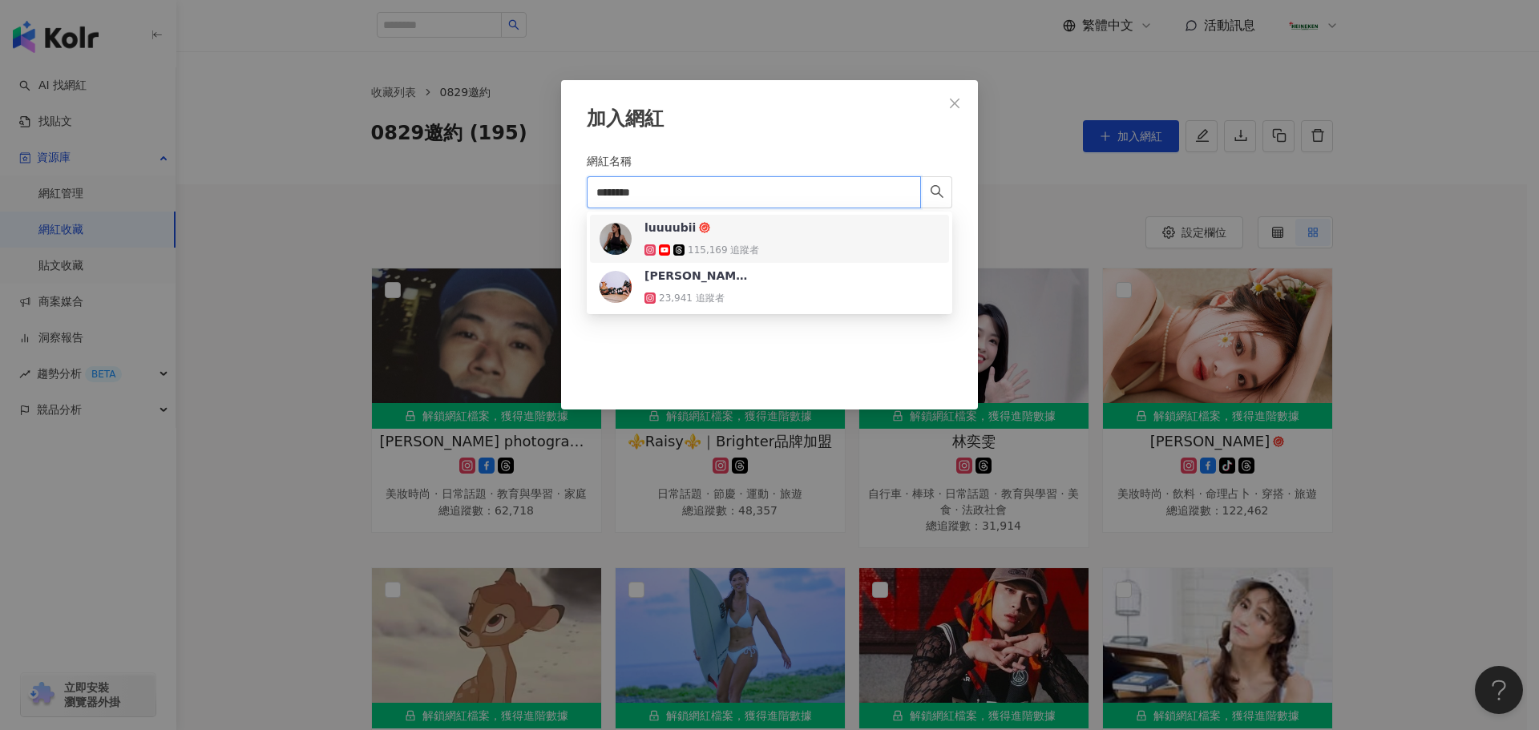
click at [766, 250] on div "luuuubii 115,169 追蹤者" at bounding box center [770, 239] width 340 height 38
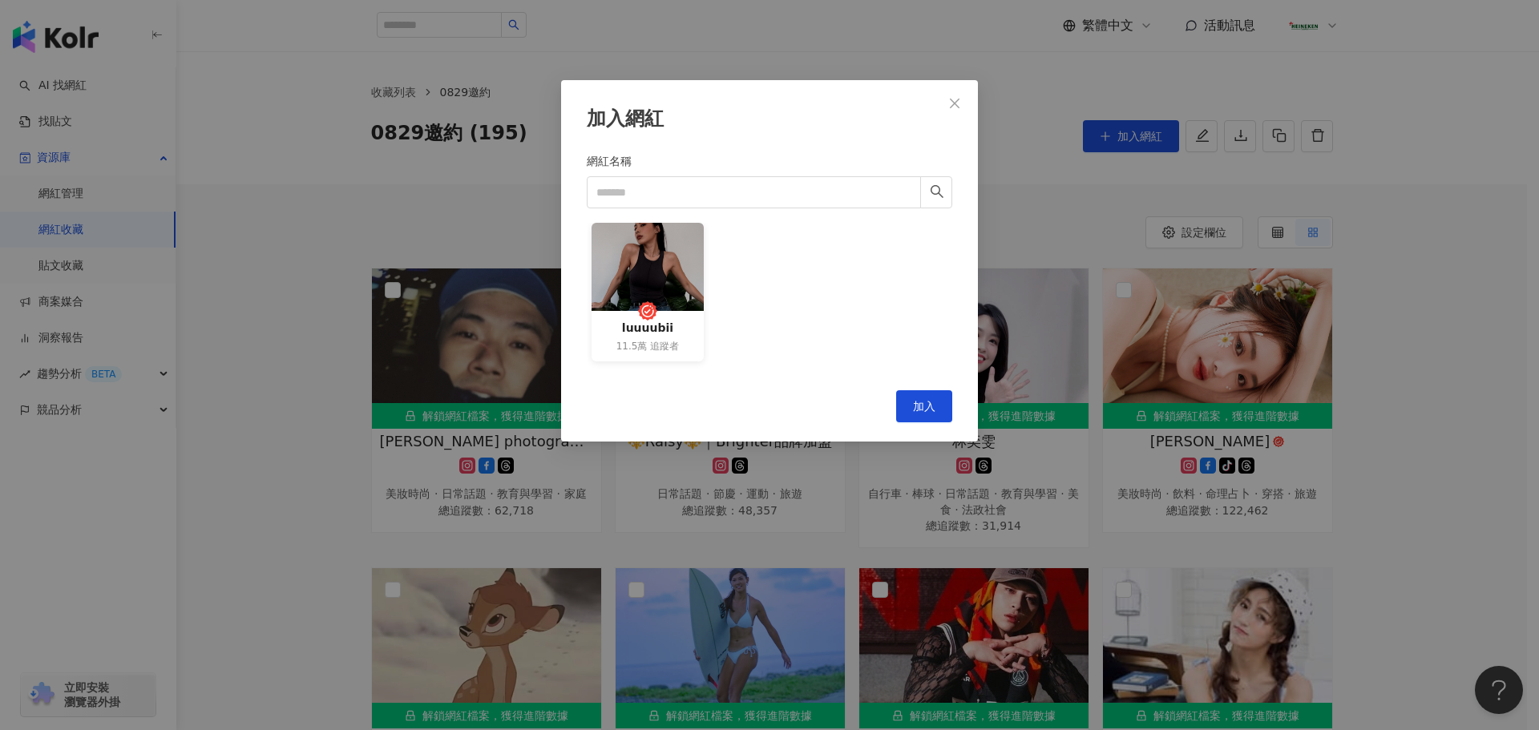
drag, startPoint x: 955, startPoint y: 106, endPoint x: 1007, endPoint y: 292, distance: 192.9
click at [956, 107] on icon "close" at bounding box center [954, 103] width 13 height 13
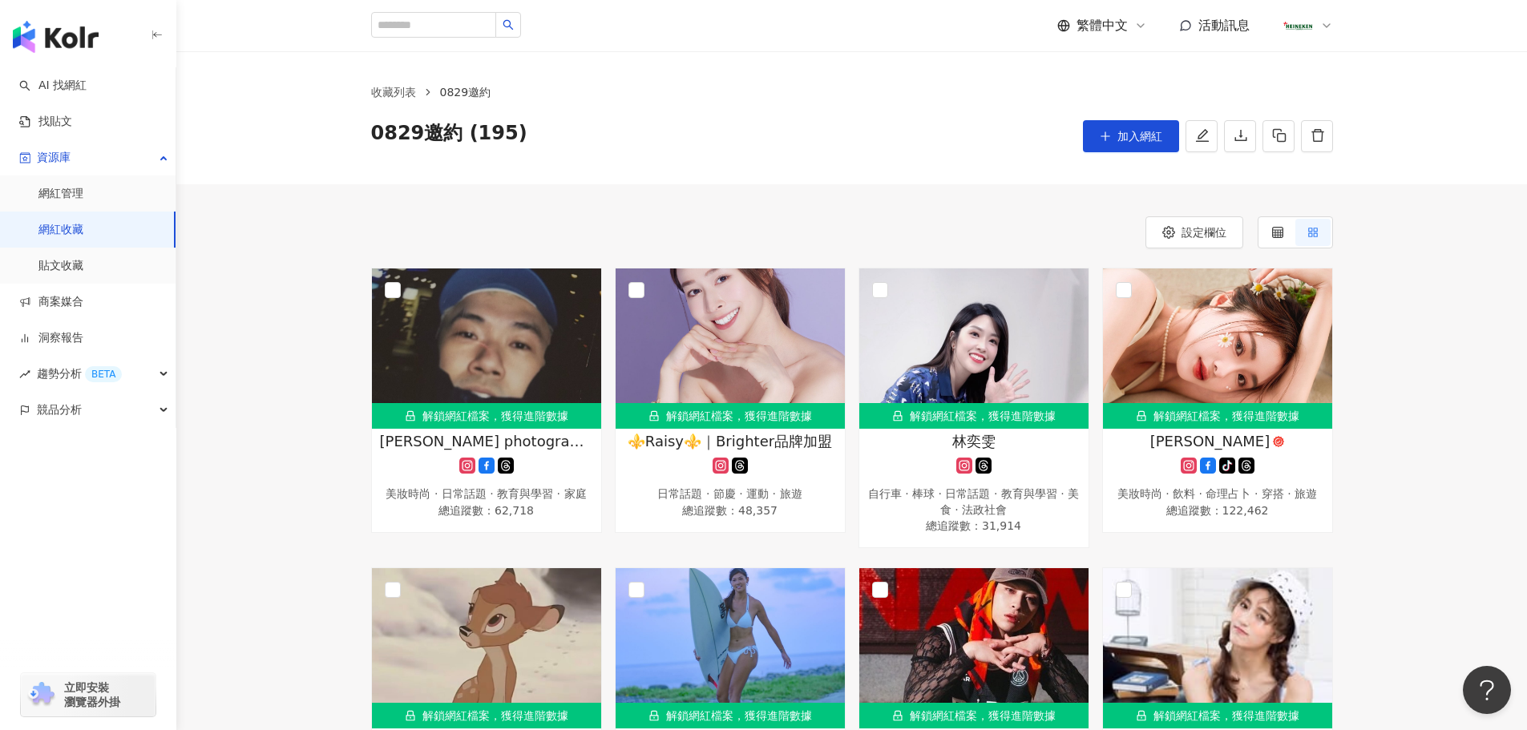
drag, startPoint x: 1137, startPoint y: 130, endPoint x: 861, endPoint y: 143, distance: 276.1
click at [1137, 130] on span "加入網紅" at bounding box center [1139, 136] width 45 height 13
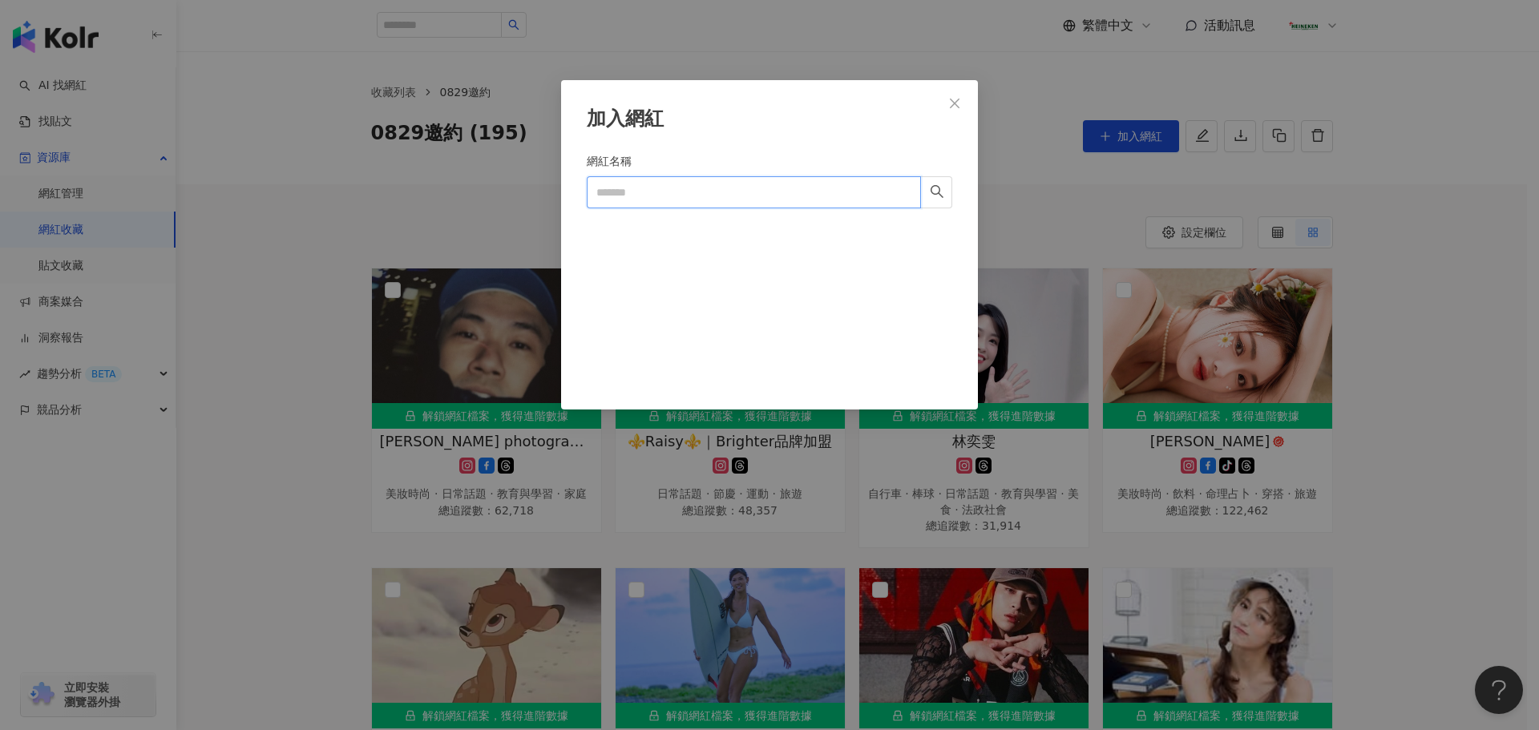
click at [757, 200] on input "網紅名稱" at bounding box center [754, 192] width 334 height 32
paste input "*****"
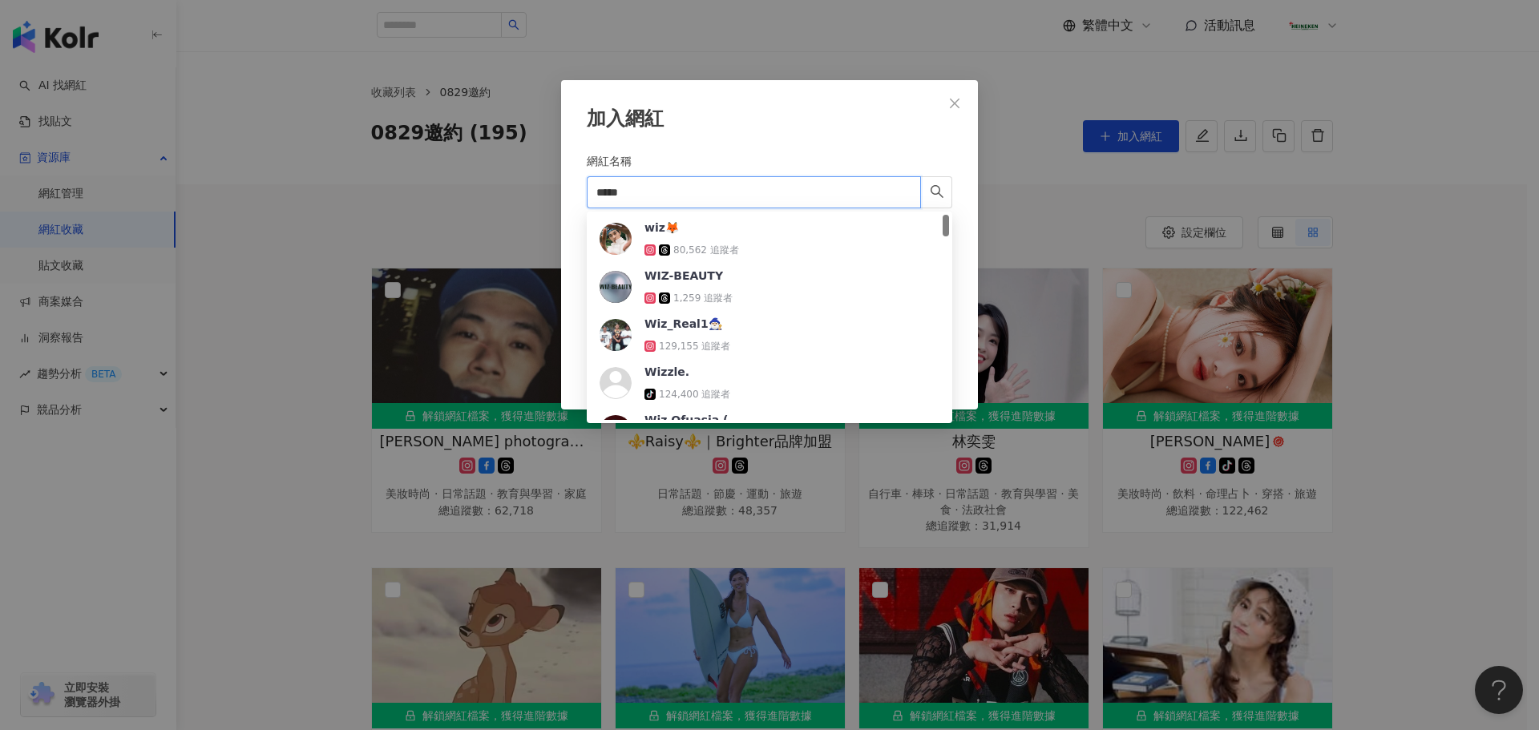
type input "*****"
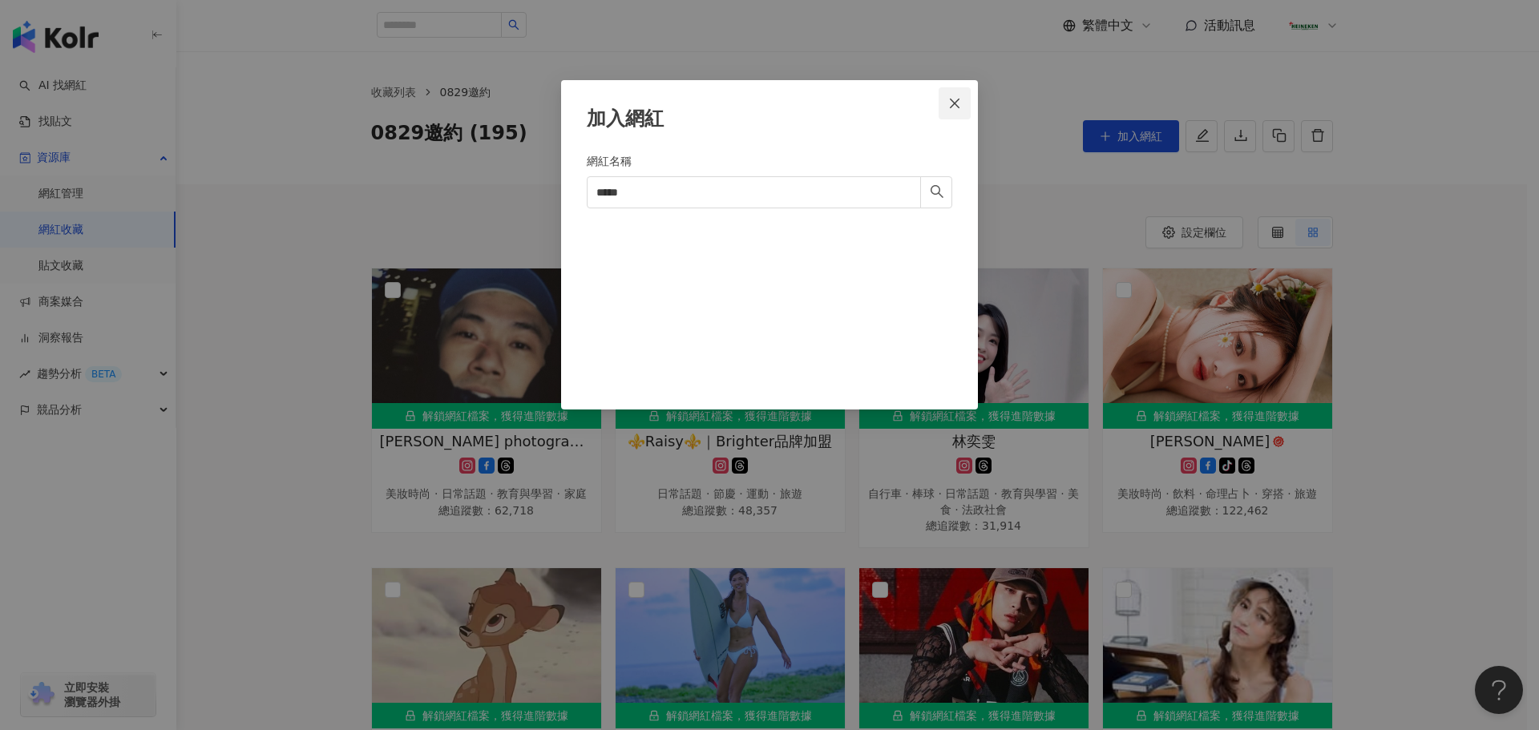
click at [948, 110] on button "Close" at bounding box center [955, 103] width 32 height 32
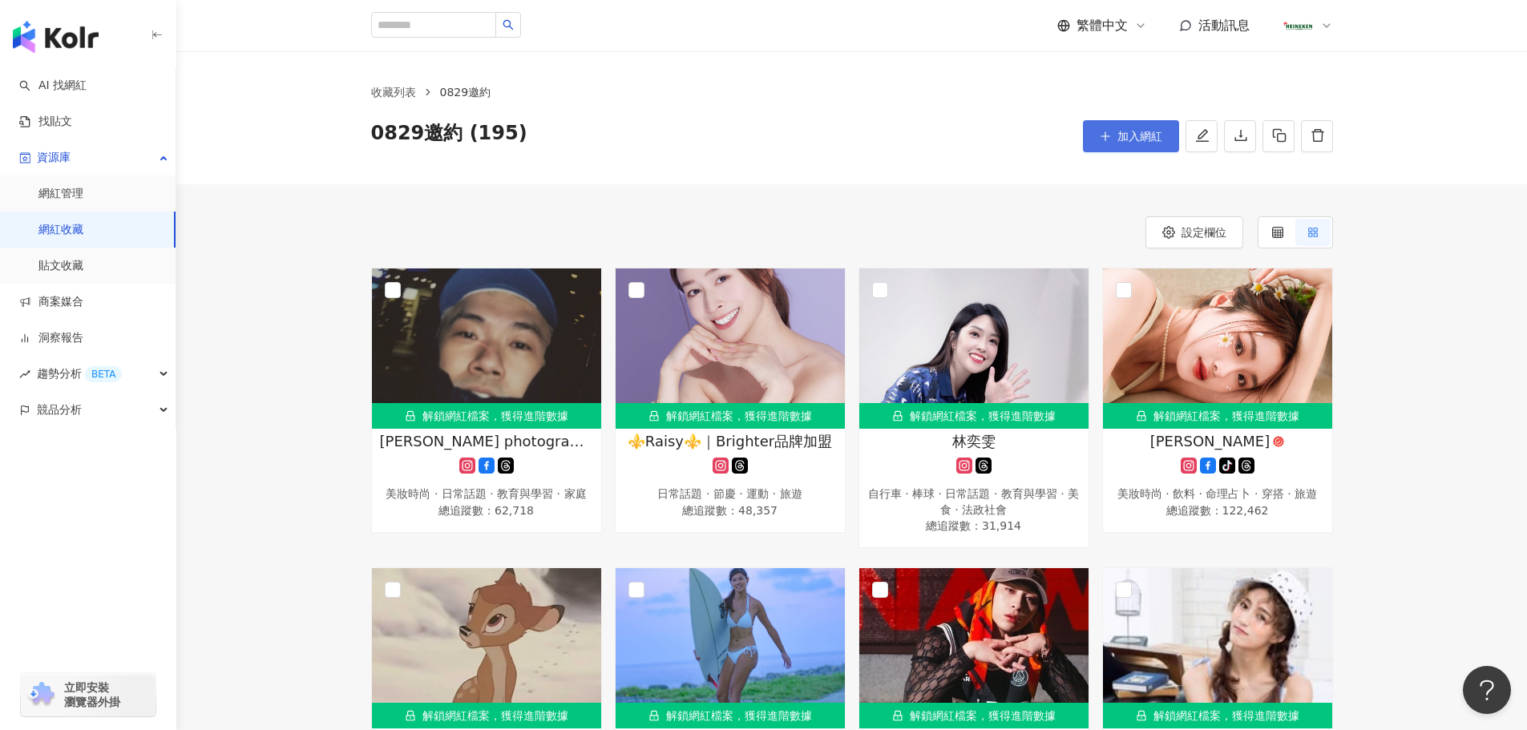
click at [1104, 126] on button "加入網紅" at bounding box center [1131, 136] width 96 height 32
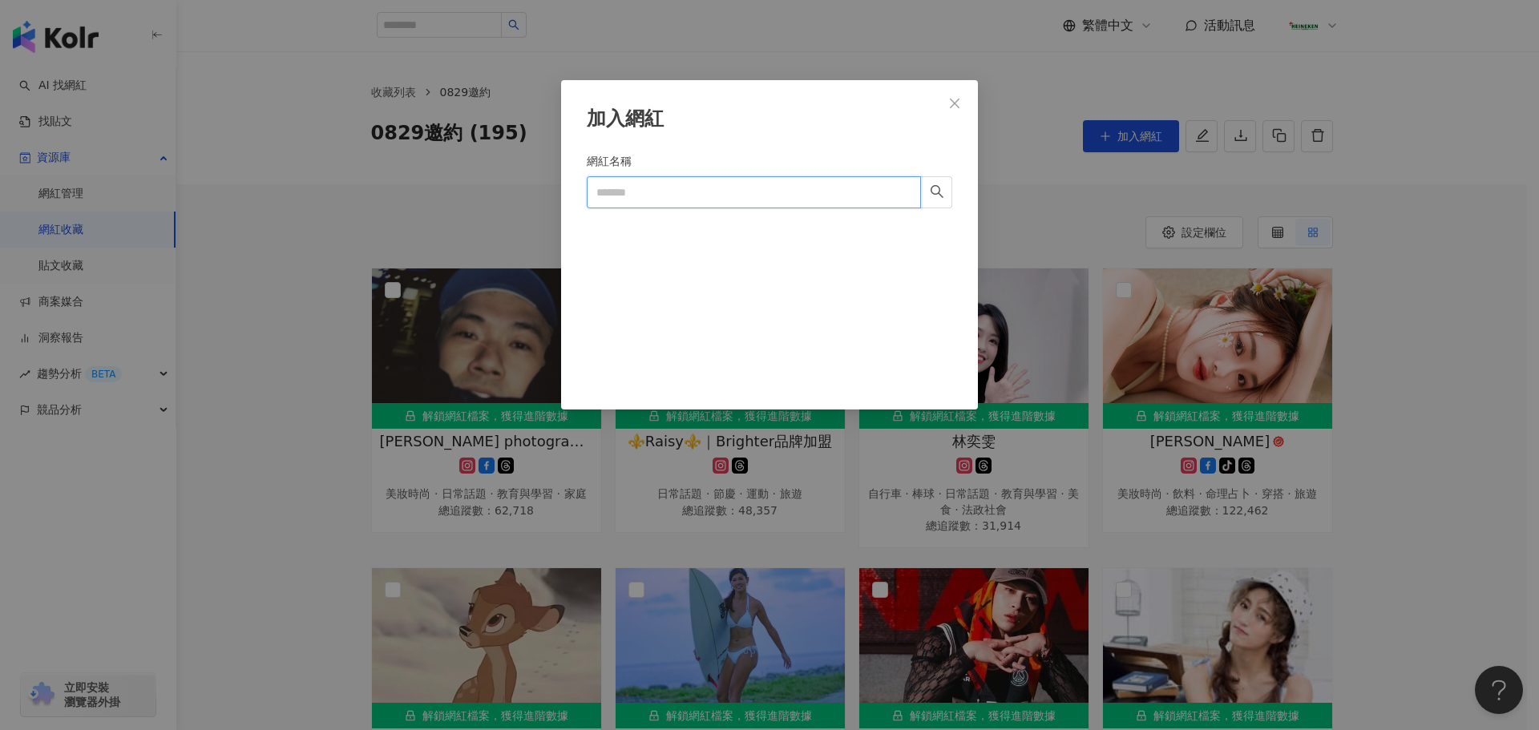
click at [664, 184] on input "網紅名稱" at bounding box center [754, 192] width 334 height 32
paste input "**********"
type input "**********"
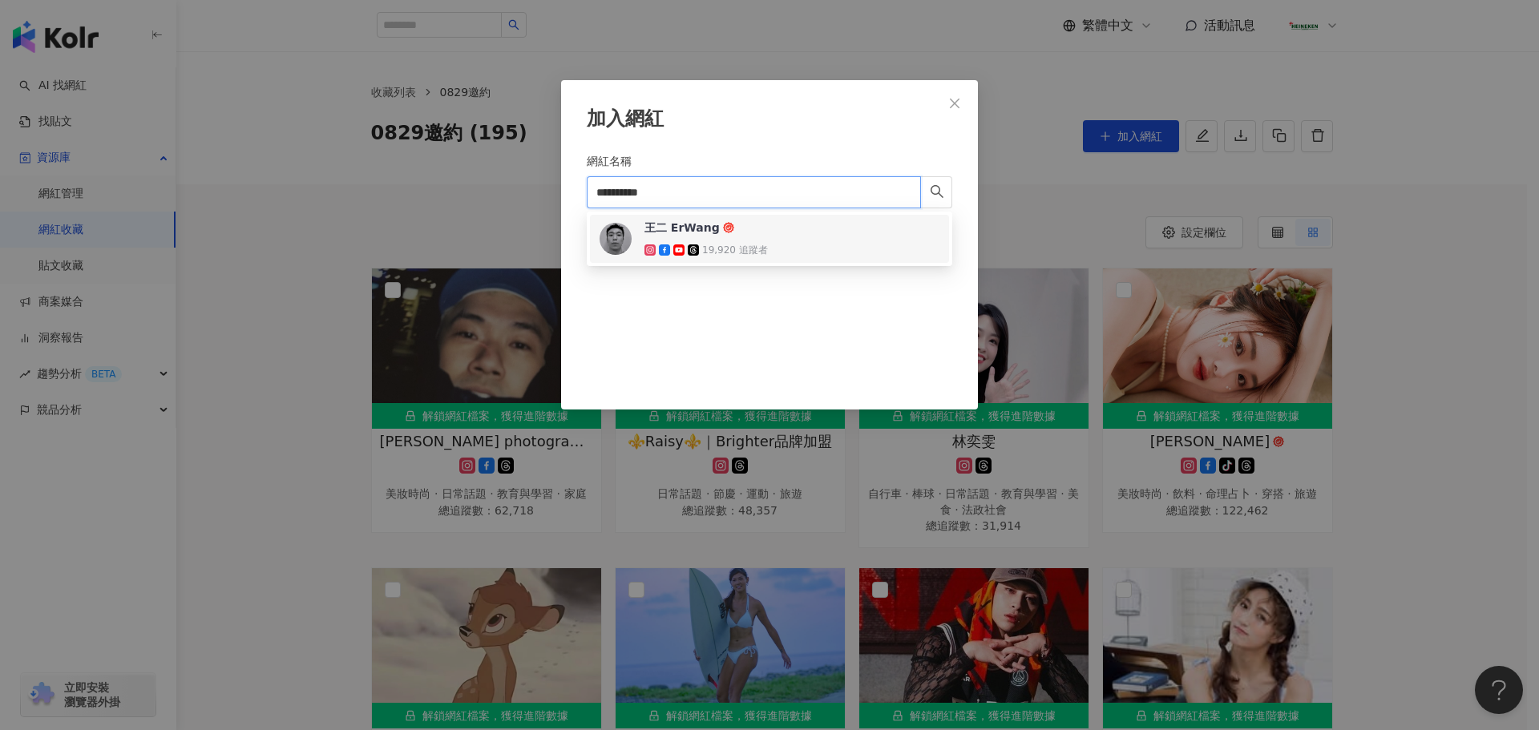
click at [769, 249] on div "王二 ErWang 19,920 追蹤者" at bounding box center [770, 239] width 340 height 38
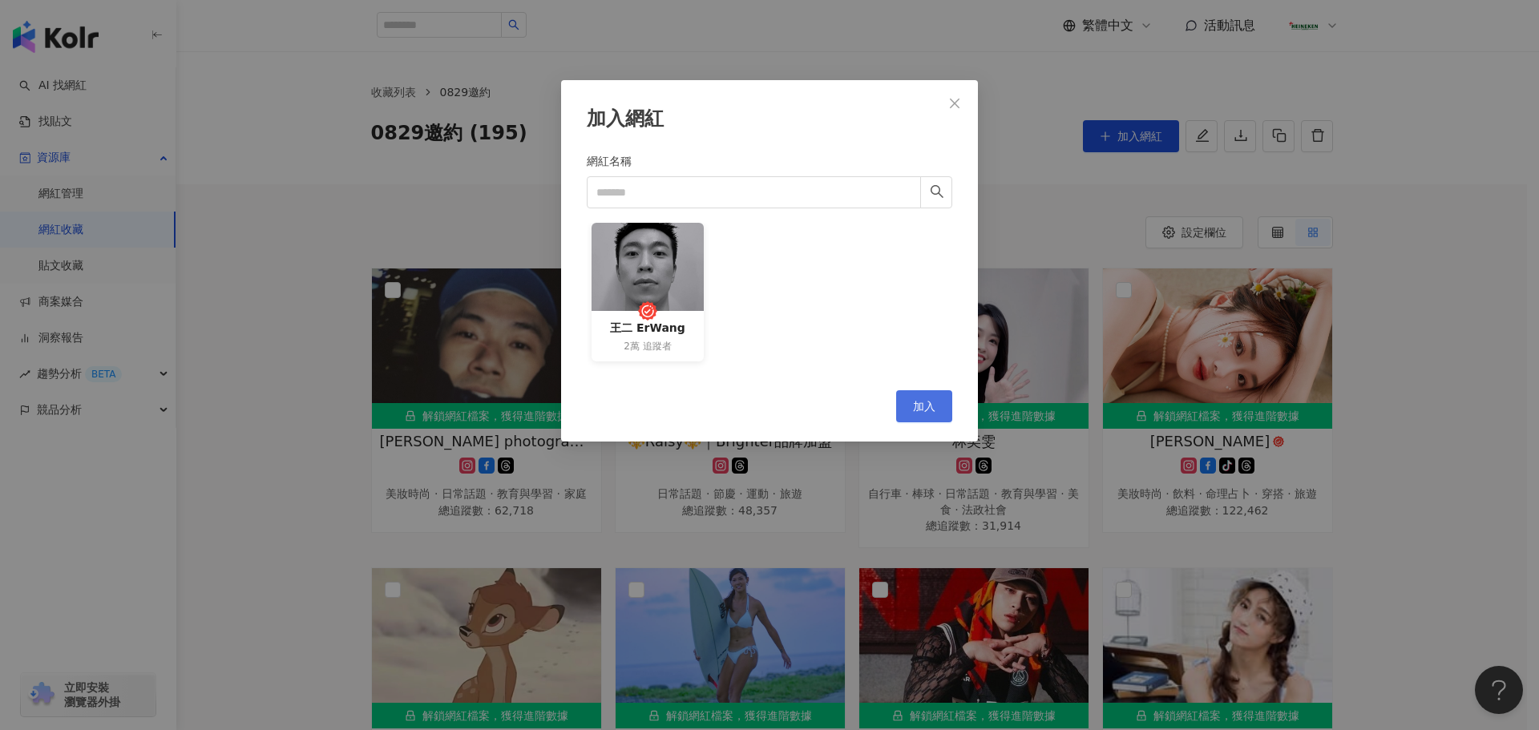
click at [927, 401] on span "加入" at bounding box center [924, 406] width 22 height 13
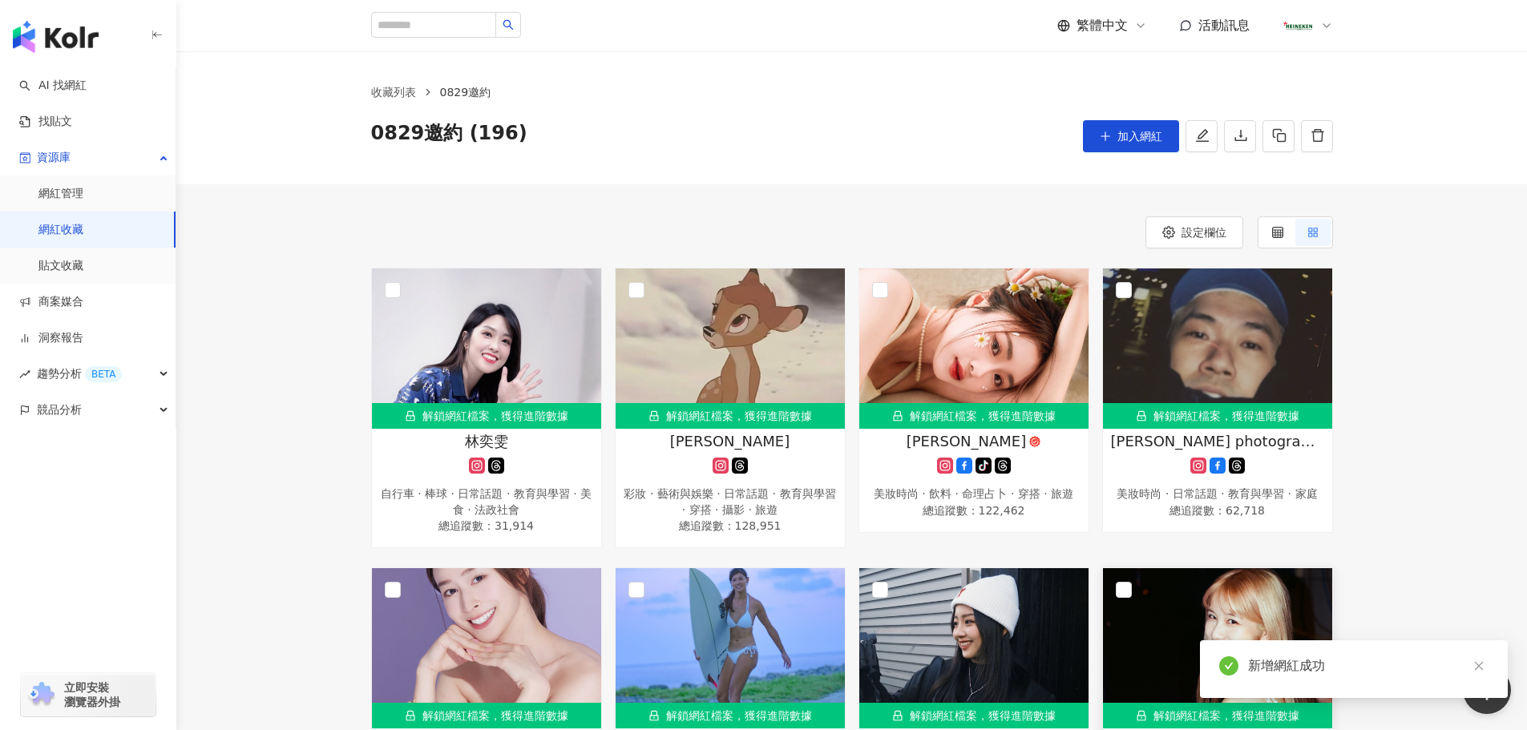
click at [1262, 672] on div "新增網紅成功" at bounding box center [1368, 665] width 240 height 19
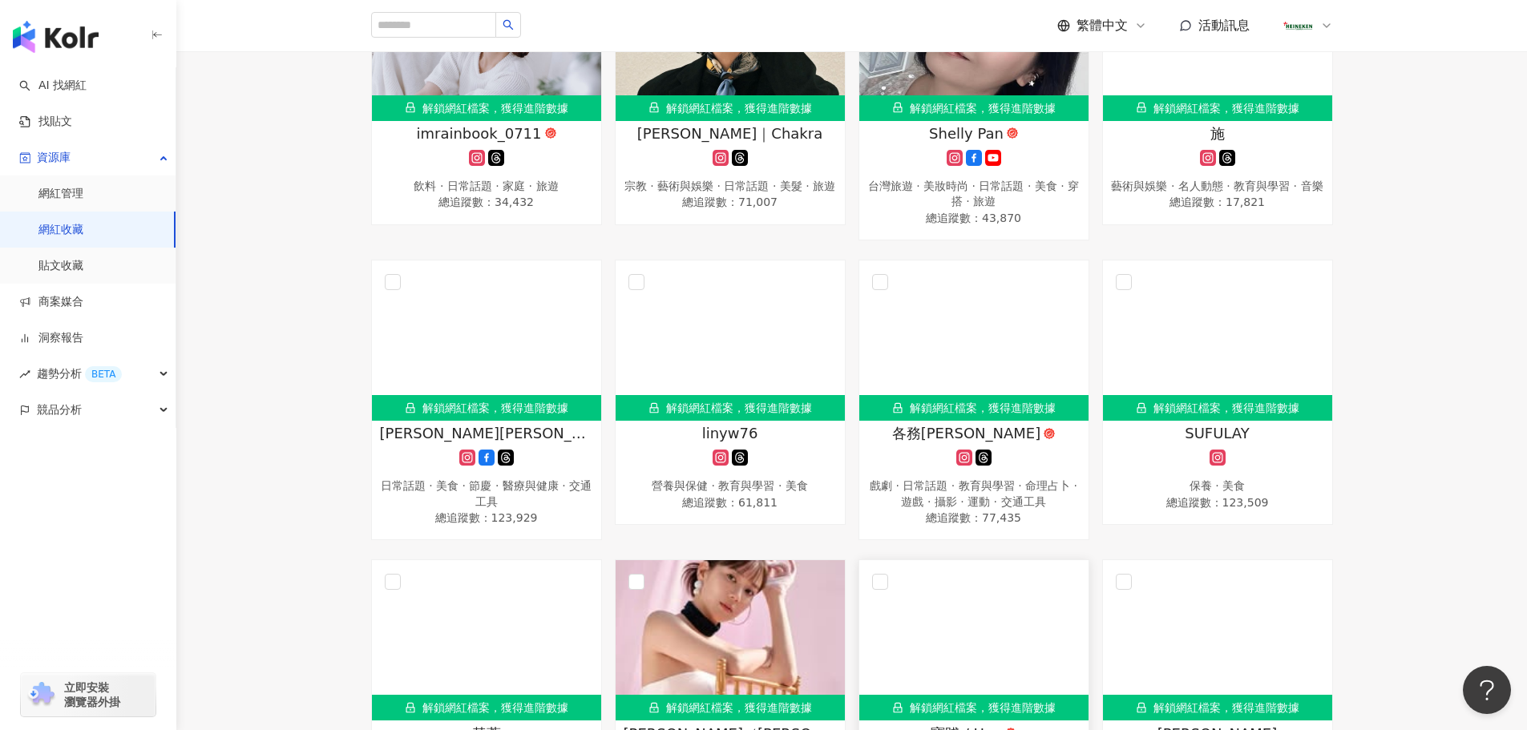
scroll to position [7875, 0]
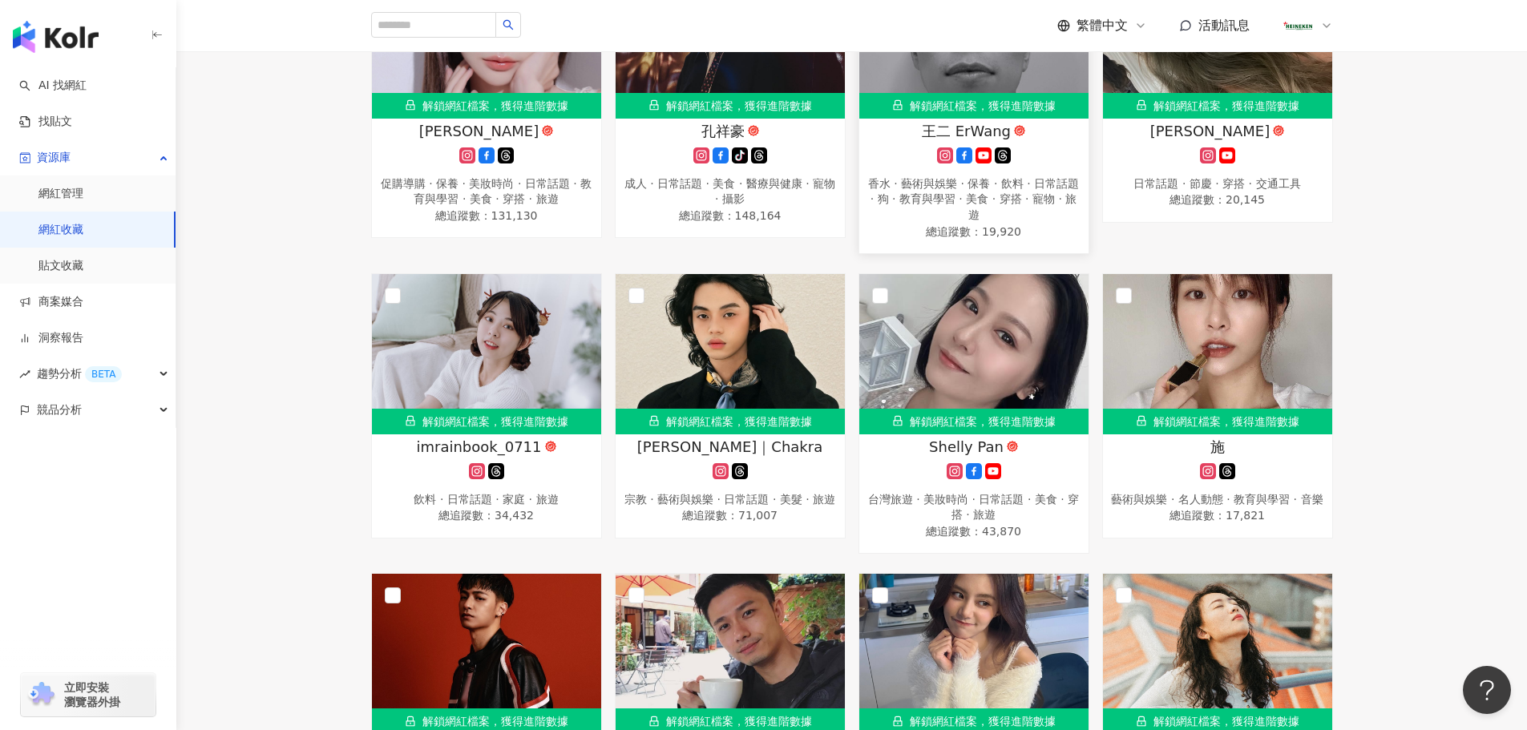
click at [962, 141] on span "王二 ErWang" at bounding box center [966, 131] width 89 height 20
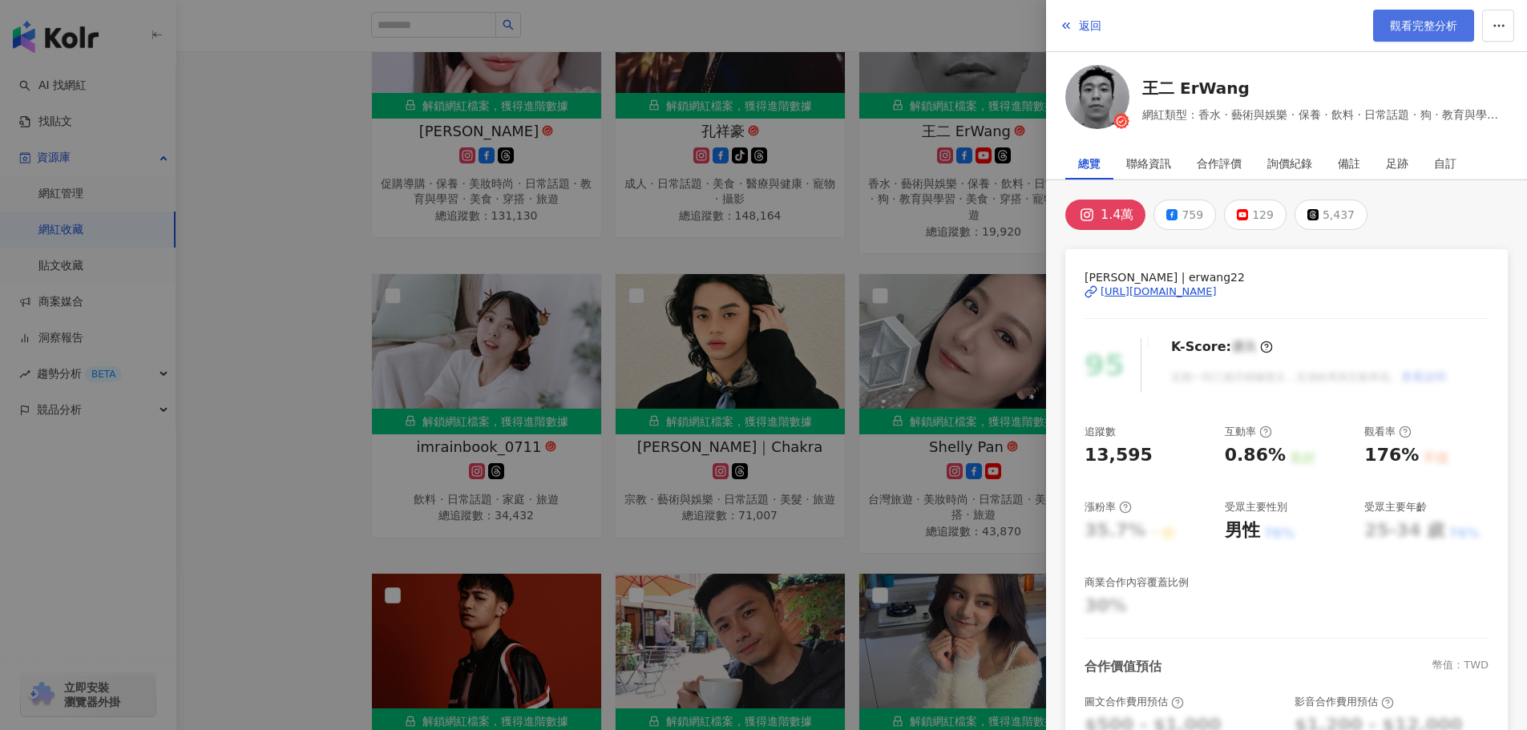
click at [1424, 26] on span "觀看完整分析" at bounding box center [1423, 25] width 67 height 13
click at [1085, 22] on span "返回" at bounding box center [1090, 25] width 22 height 13
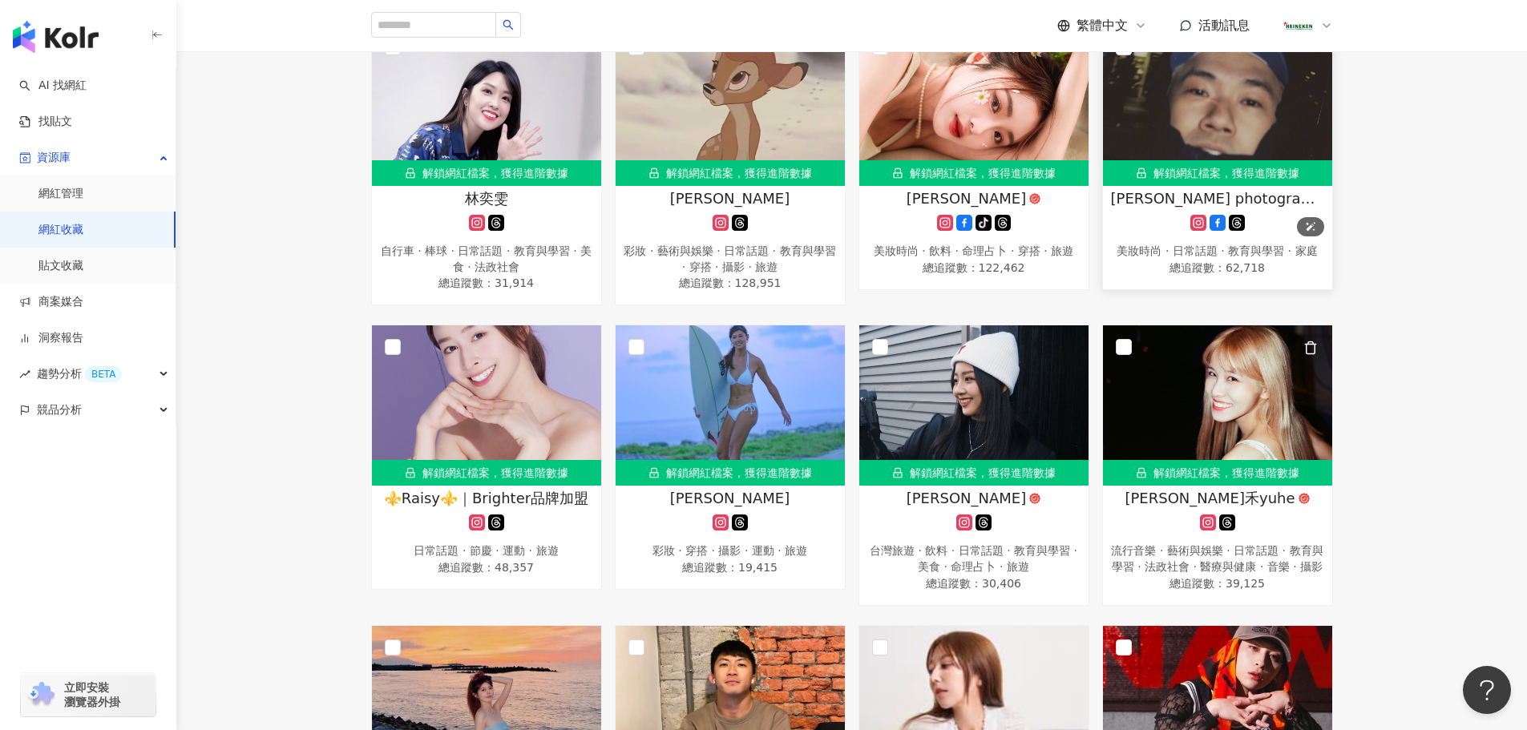
scroll to position [0, 0]
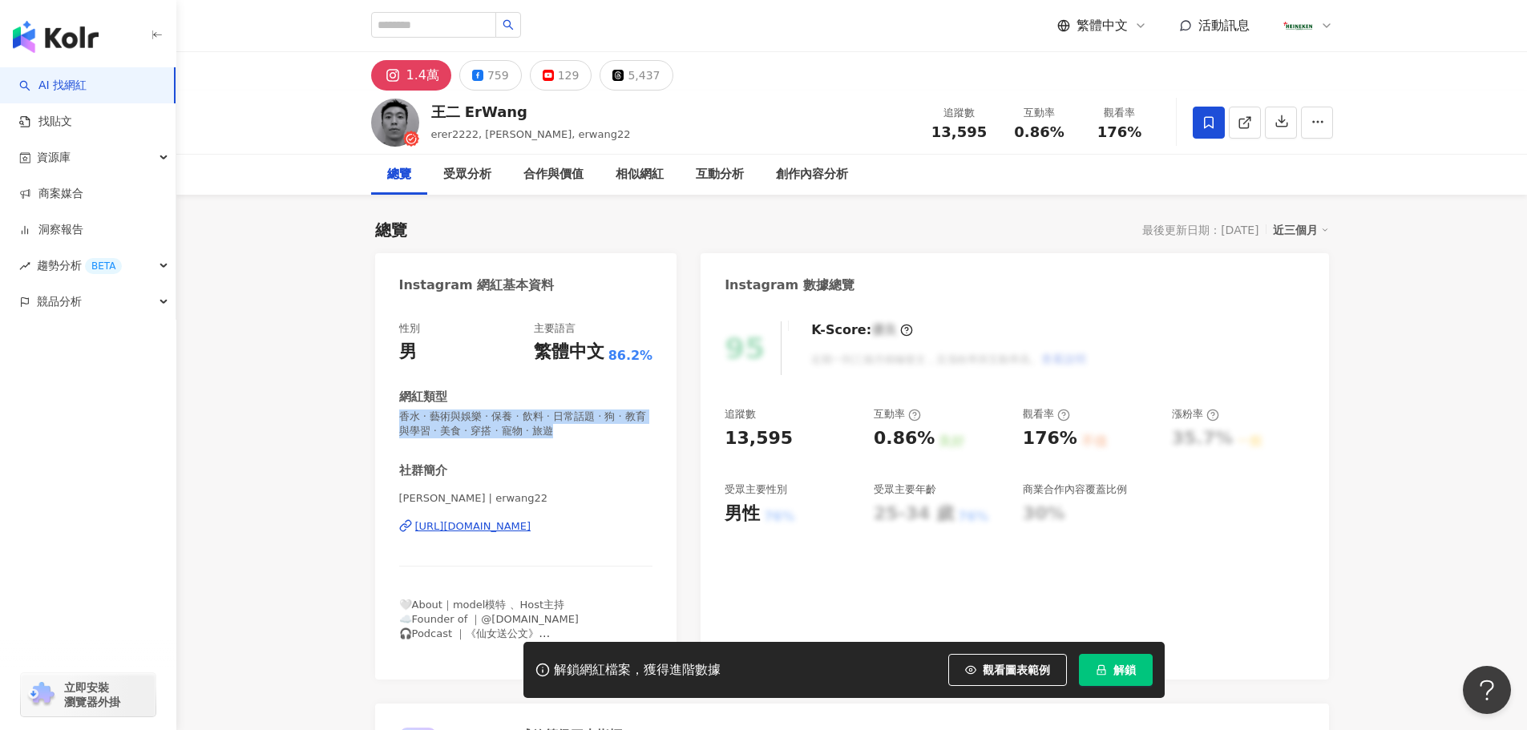
drag, startPoint x: 617, startPoint y: 435, endPoint x: 352, endPoint y: 414, distance: 266.1
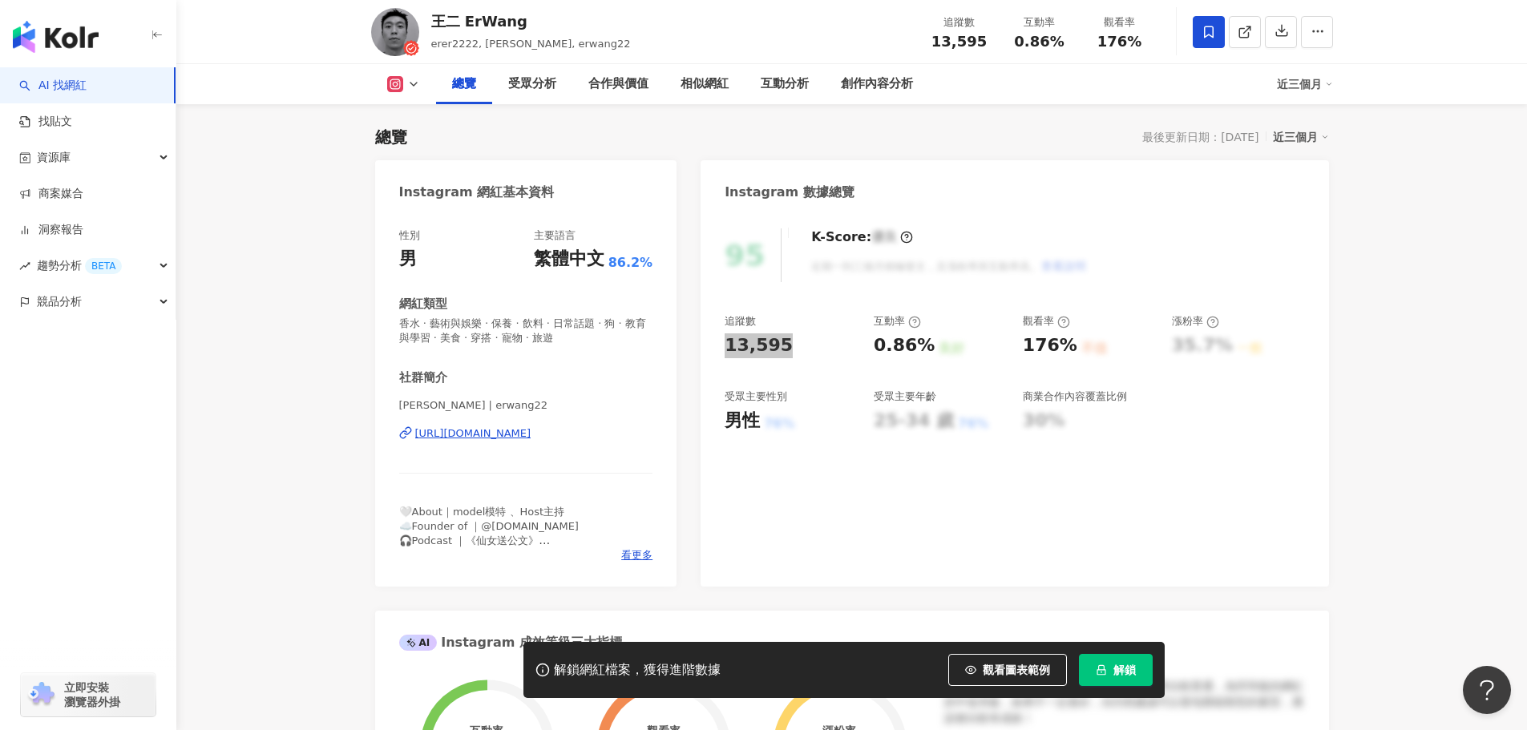
scroll to position [240, 0]
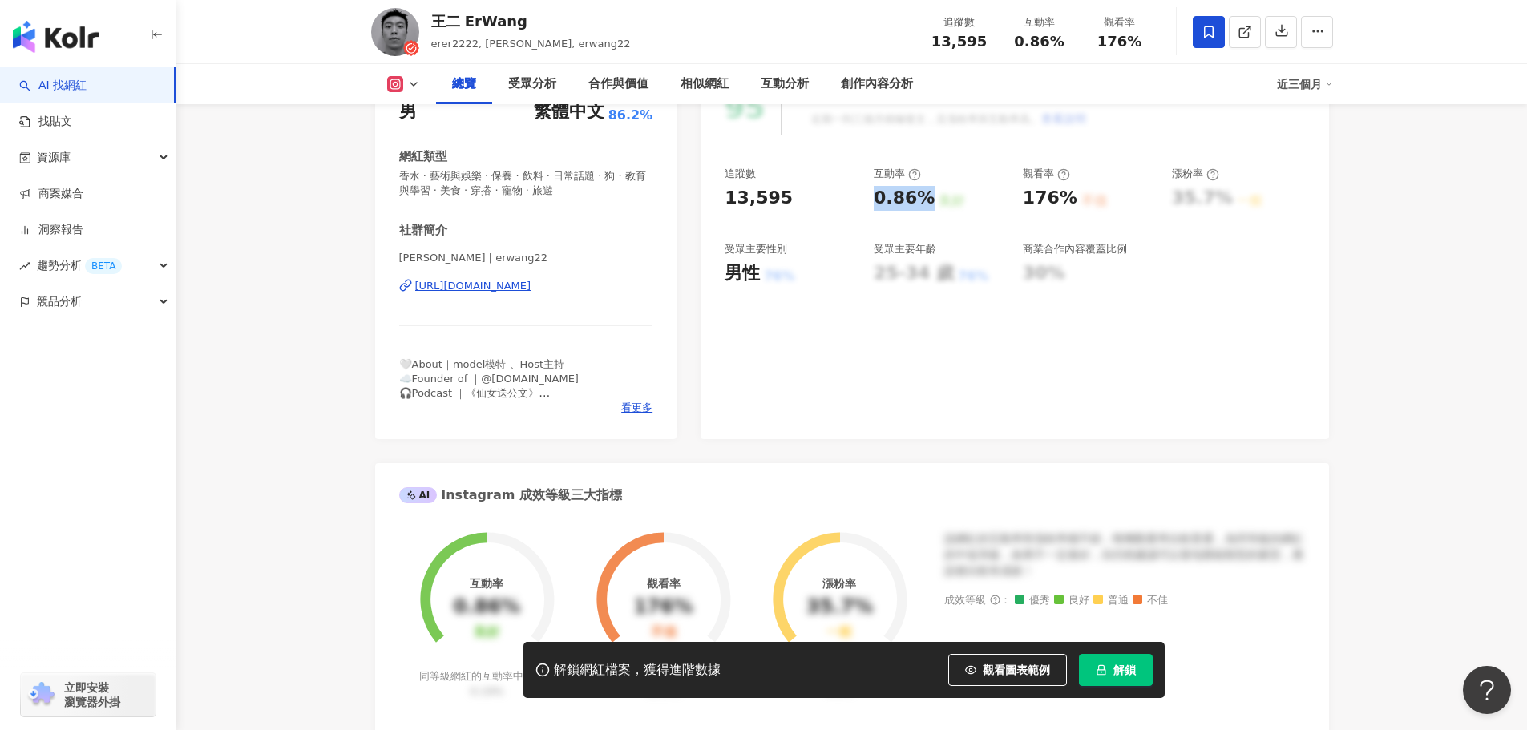
drag, startPoint x: 882, startPoint y: 195, endPoint x: 923, endPoint y: 202, distance: 42.3
click at [925, 201] on div "0.86%" at bounding box center [904, 198] width 61 height 25
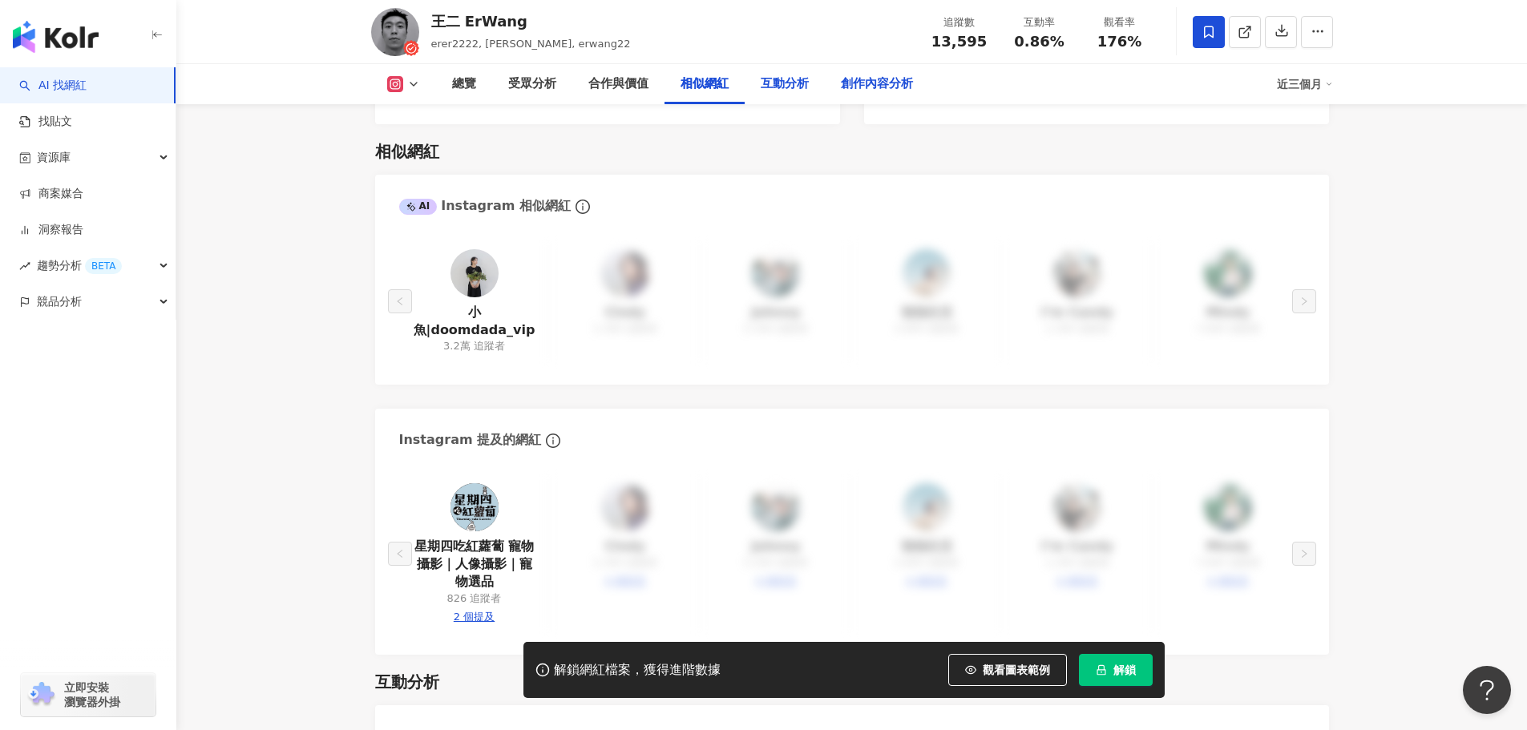
drag, startPoint x: 777, startPoint y: 93, endPoint x: 866, endPoint y: 69, distance: 92.2
click at [777, 93] on div "互動分析" at bounding box center [785, 84] width 48 height 19
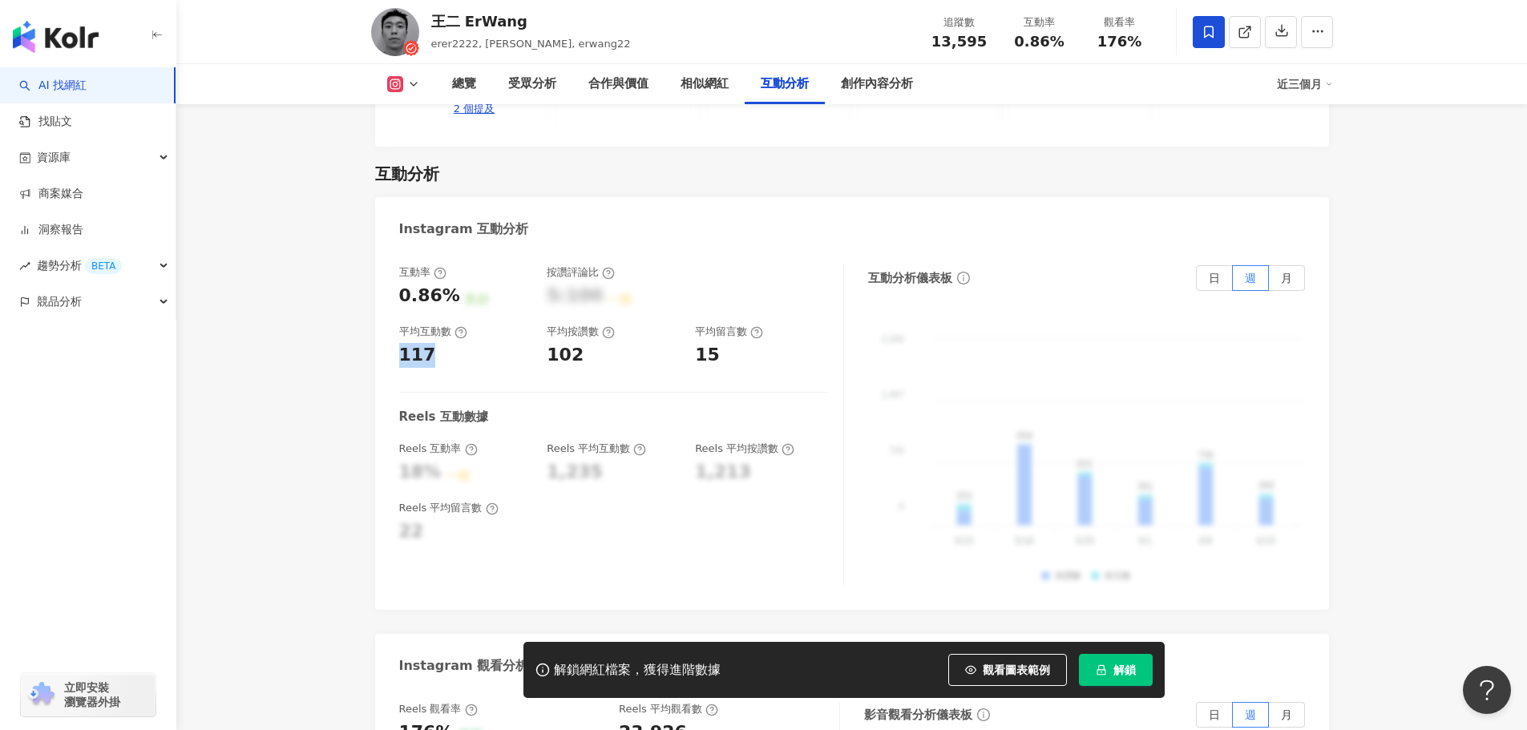
click at [382, 317] on div "互動率 0.86% 良好 按讚評論比 5:100 一般 平均互動數 117 平均按讚數 102 平均留言數 15 Reels 互動數據 Reels 互動率 1…" at bounding box center [852, 429] width 954 height 361
copy div "117"
drag, startPoint x: 549, startPoint y: 315, endPoint x: 579, endPoint y: 318, distance: 29.8
click at [579, 343] on div "102" at bounding box center [613, 355] width 132 height 25
copy div "102"
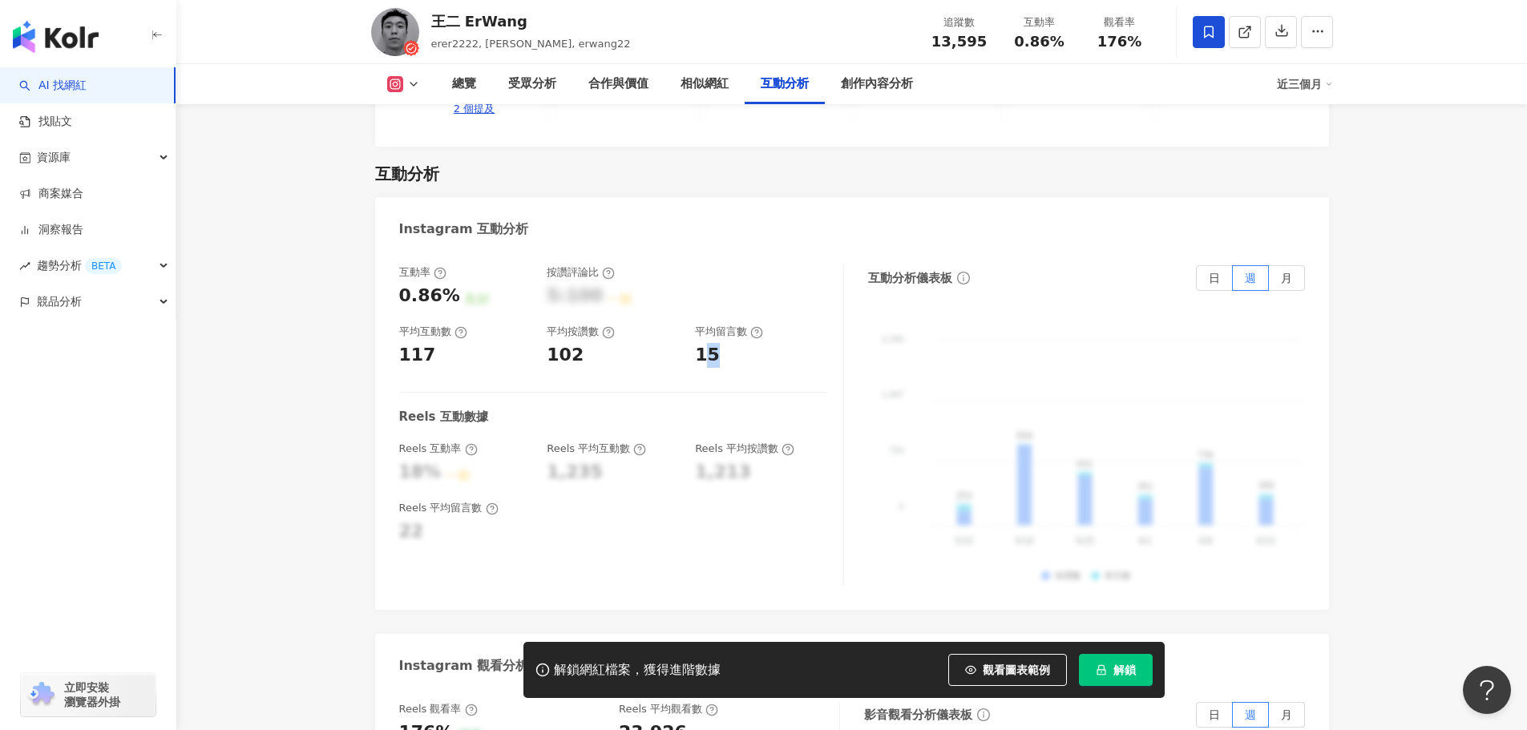
drag, startPoint x: 701, startPoint y: 313, endPoint x: 713, endPoint y: 320, distance: 12.9
click at [713, 343] on div "15" at bounding box center [707, 355] width 25 height 25
drag, startPoint x: 700, startPoint y: 315, endPoint x: 361, endPoint y: 383, distance: 345.0
click at [714, 343] on div "15" at bounding box center [707, 355] width 25 height 25
copy div "15"
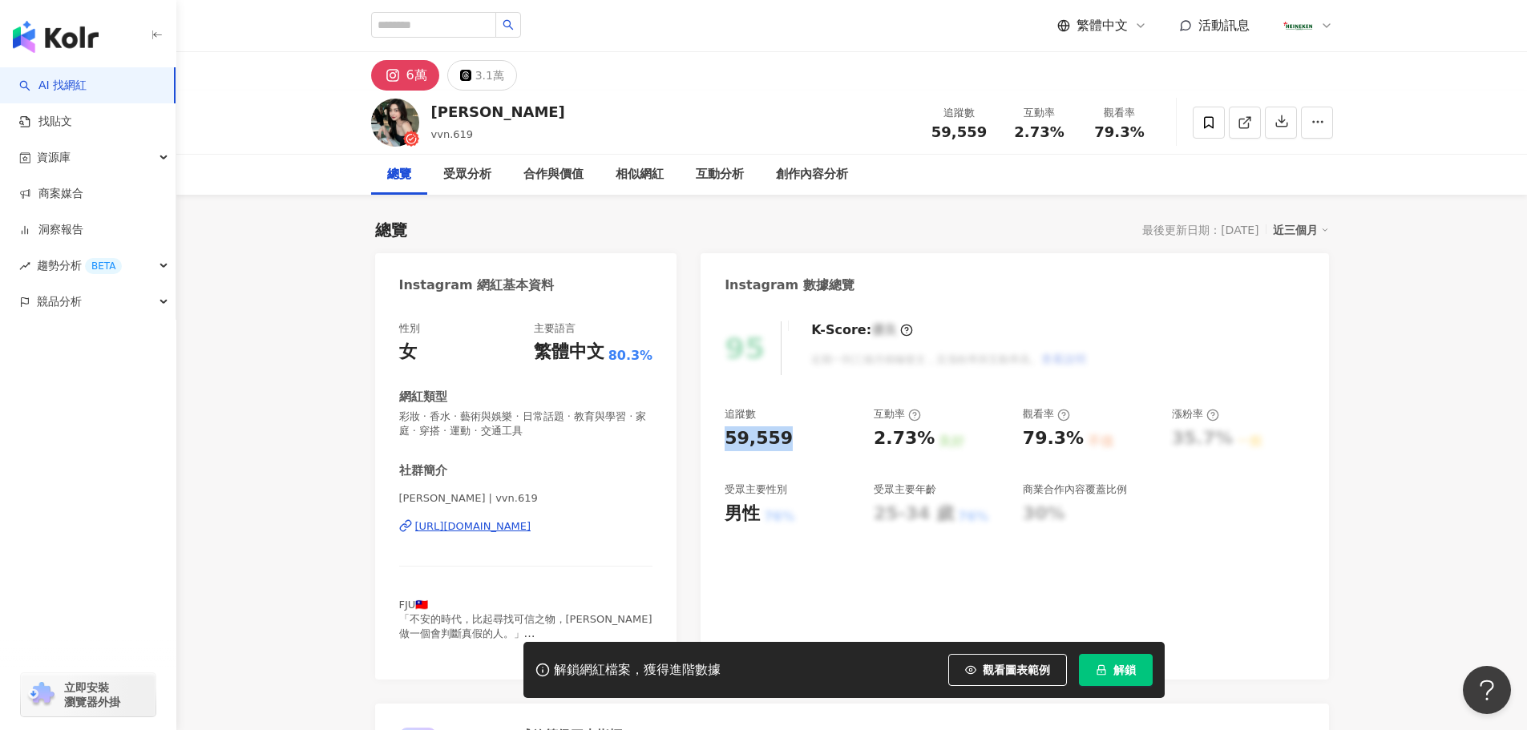
click at [705, 441] on div "95 K-Score : 優良 近期一到三個月積極發文，且漲粉率與互動率高。 查看說明 追蹤數 59,559 互動率 2.73% 良好 觀看率 79.3% 不…" at bounding box center [1015, 492] width 628 height 374
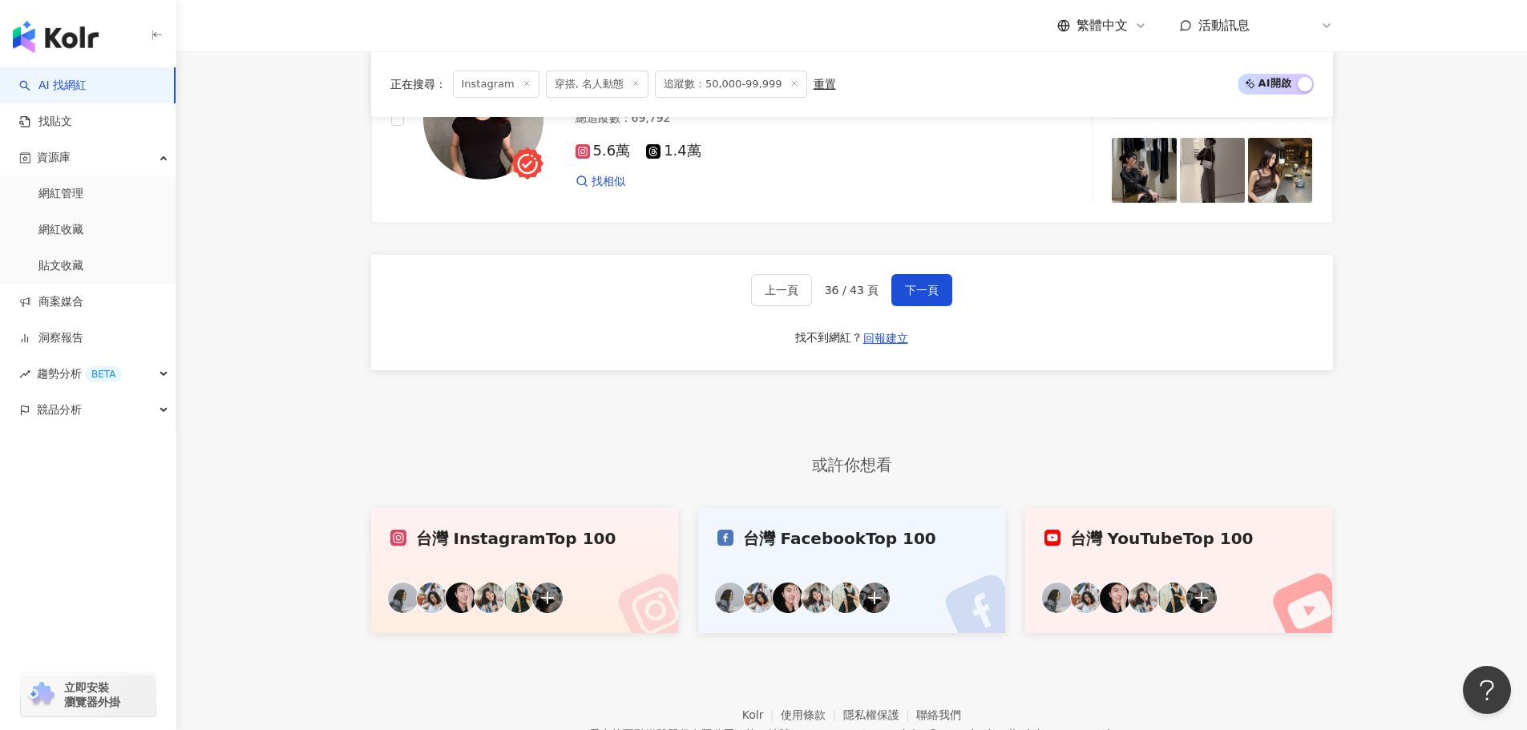
scroll to position [3164, 0]
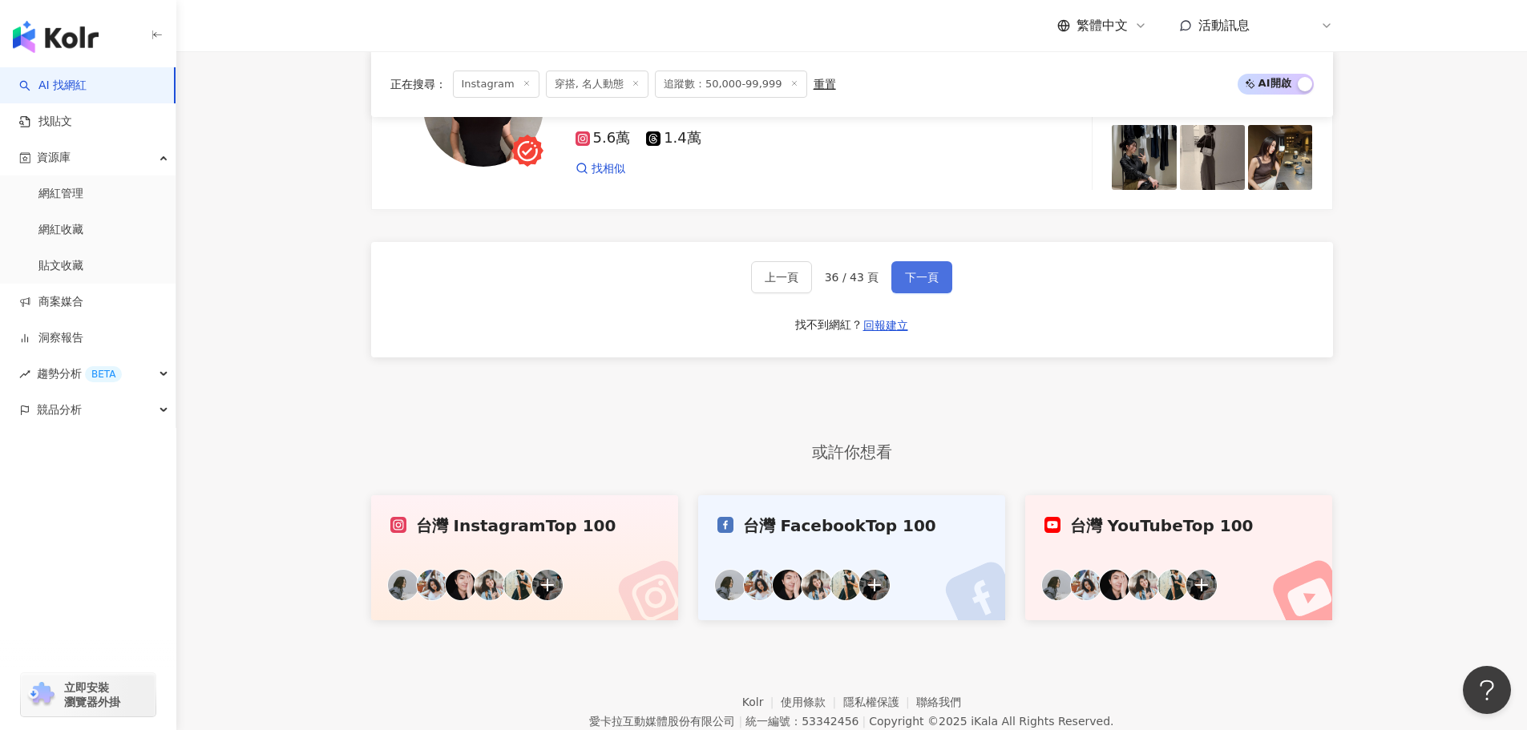
click at [905, 284] on span "下一頁" at bounding box center [922, 277] width 34 height 13
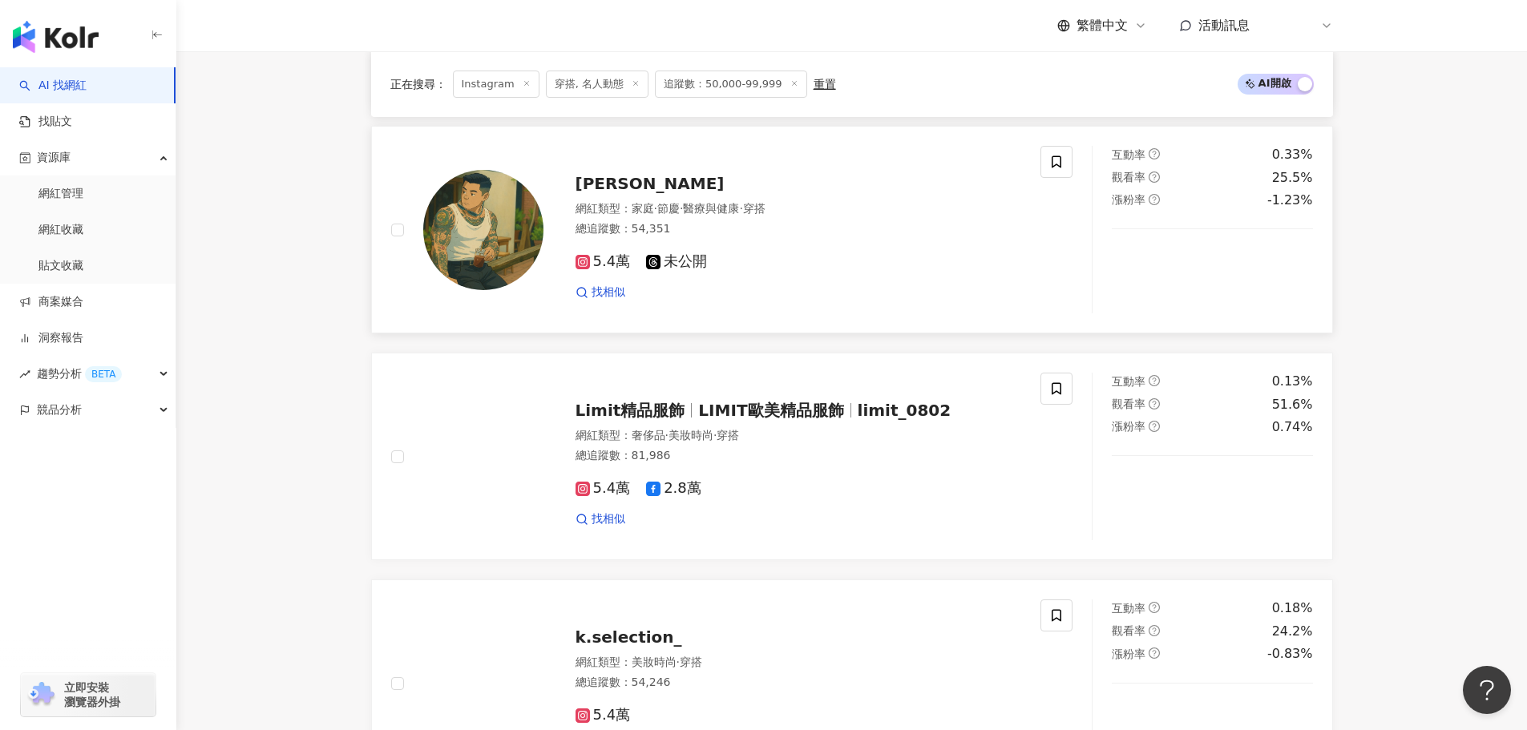
scroll to position [2923, 0]
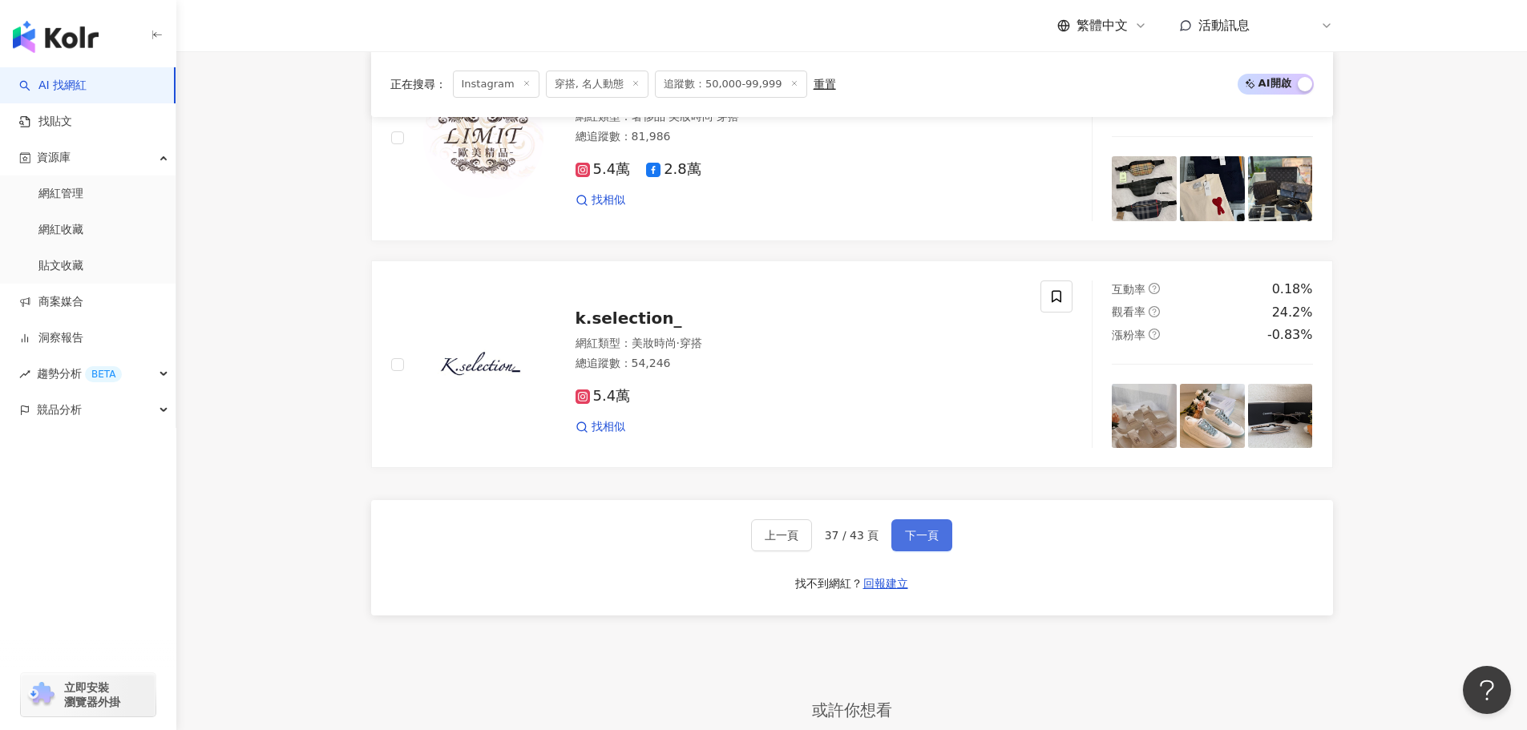
click at [929, 529] on span "下一頁" at bounding box center [922, 535] width 34 height 13
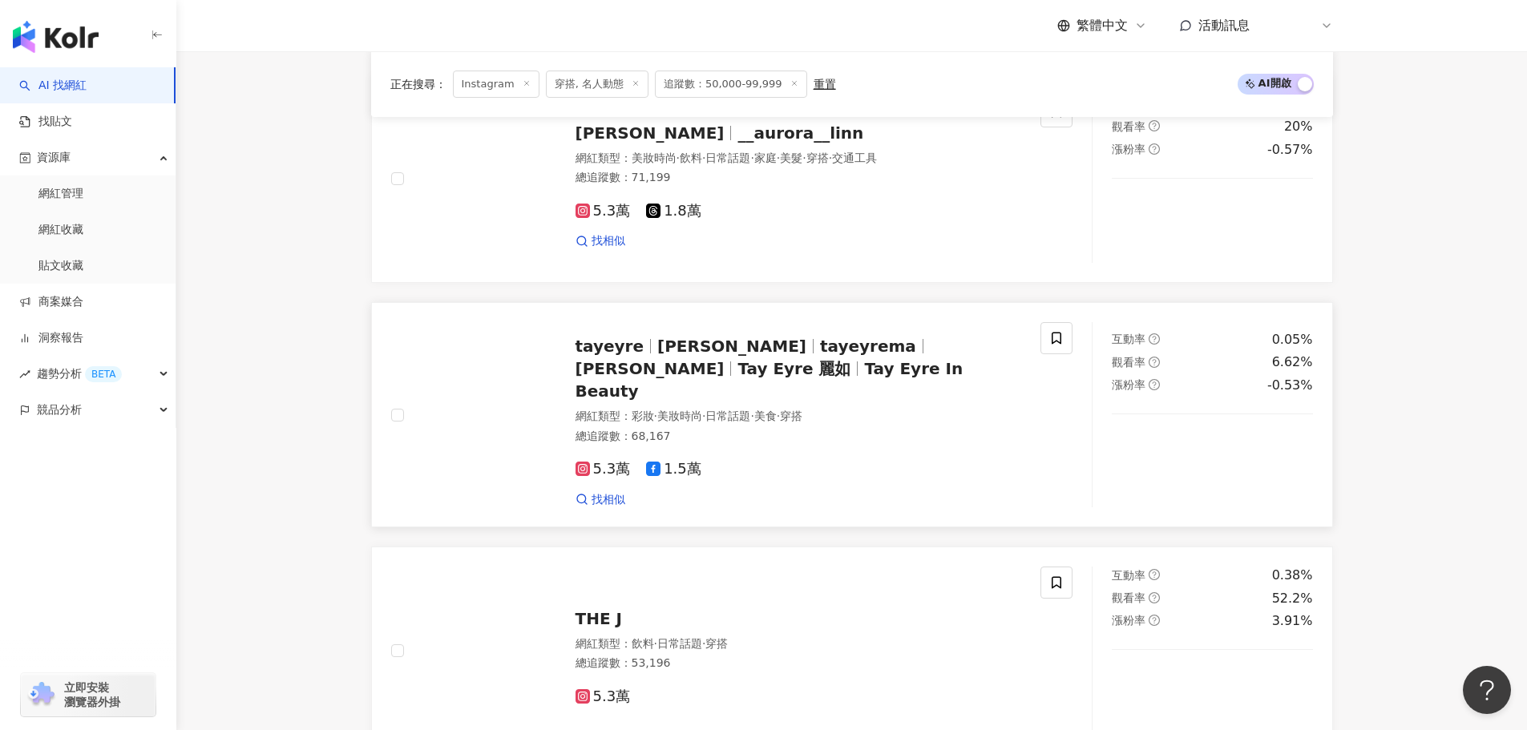
scroll to position [1721, 0]
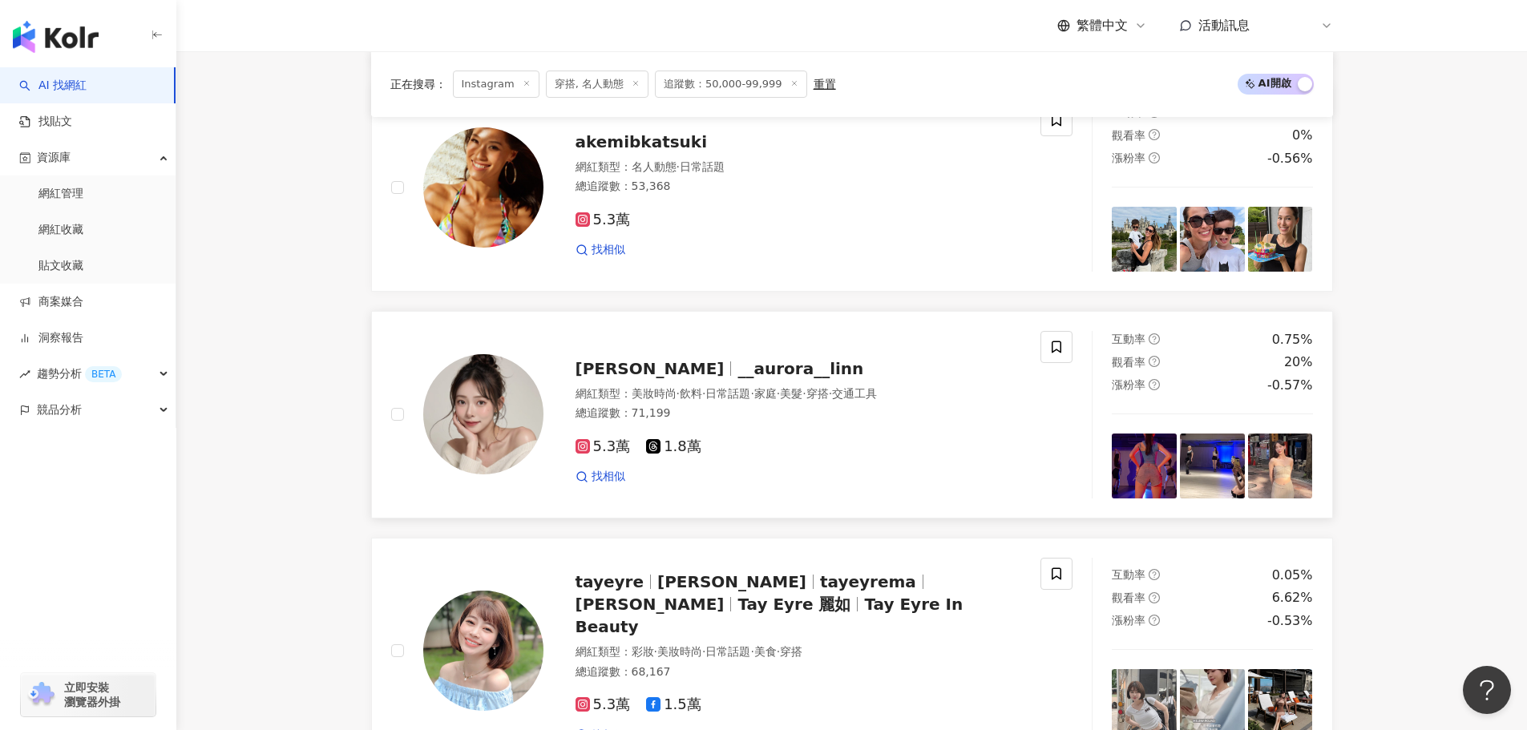
click at [1266, 487] on img at bounding box center [1280, 466] width 65 height 65
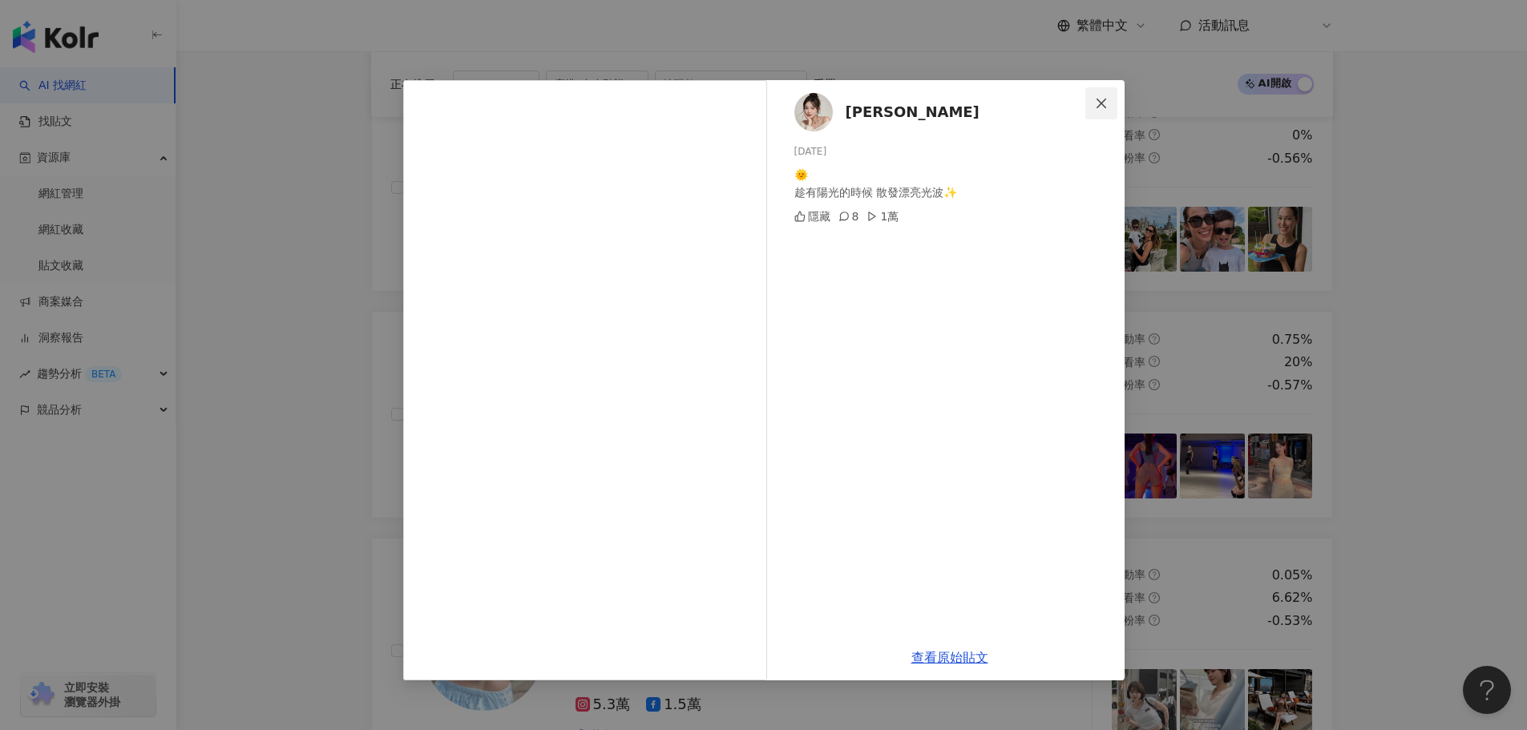
click at [1088, 109] on span "Close" at bounding box center [1101, 103] width 32 height 13
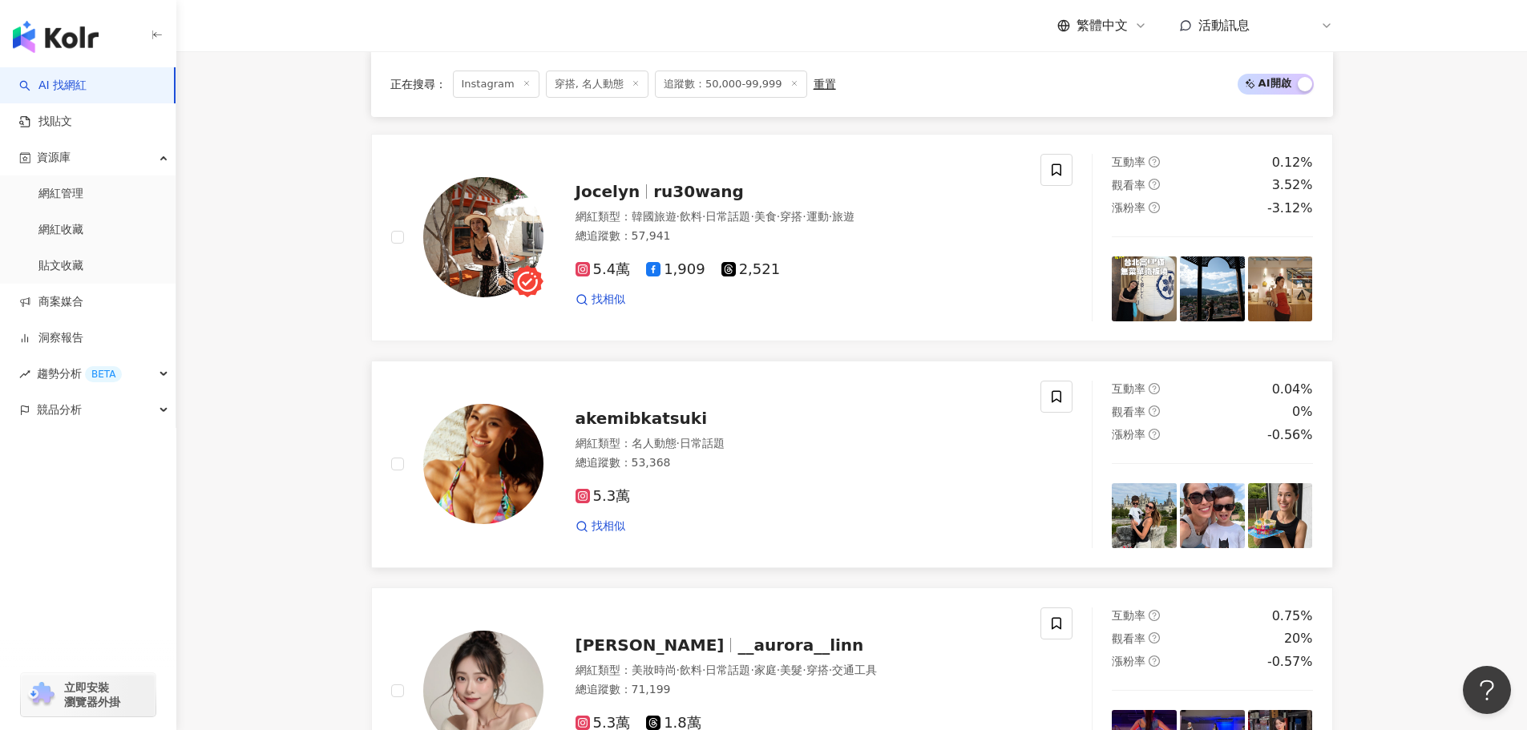
scroll to position [1400, 0]
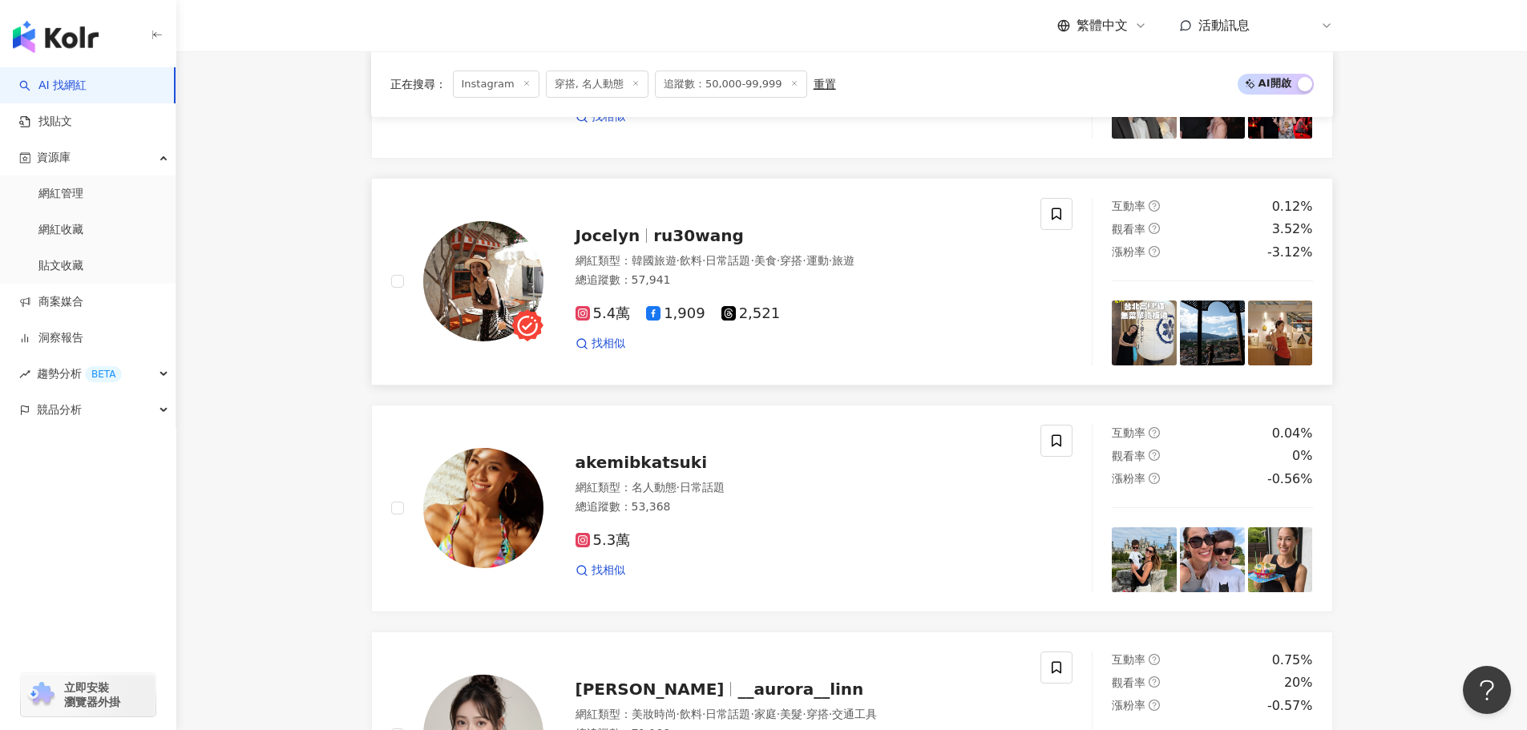
click at [1275, 346] on img at bounding box center [1280, 333] width 65 height 65
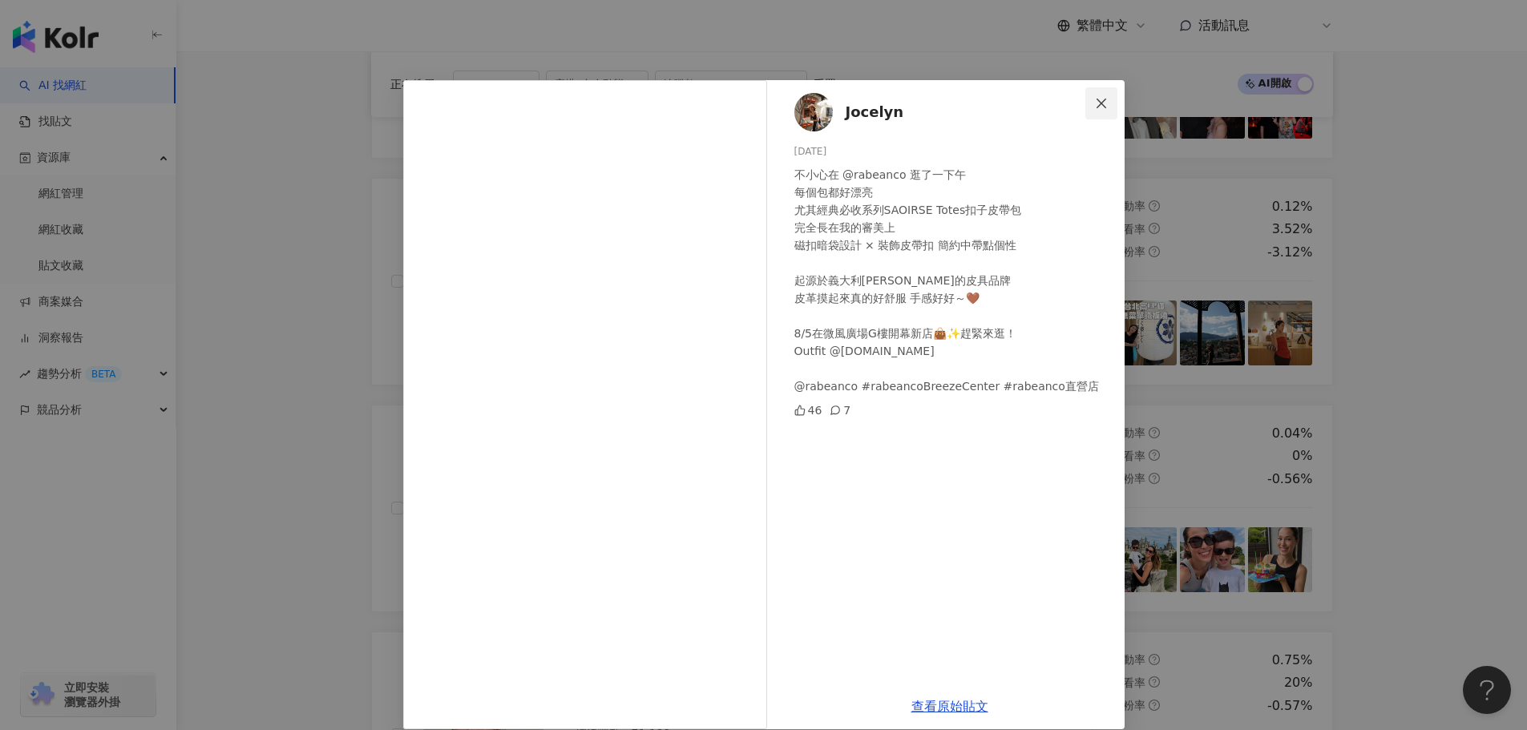
click at [1102, 110] on button "Close" at bounding box center [1101, 103] width 32 height 32
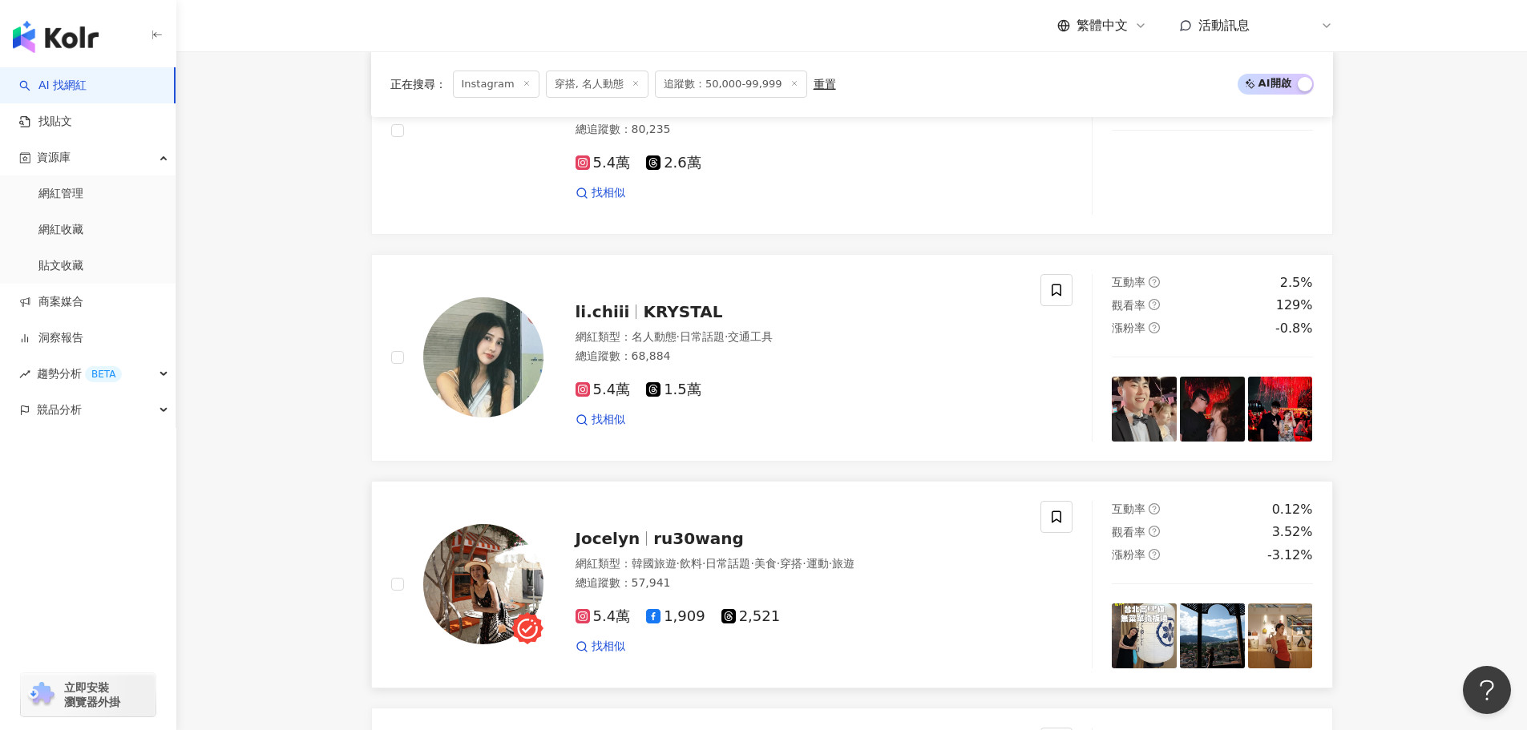
scroll to position [1080, 0]
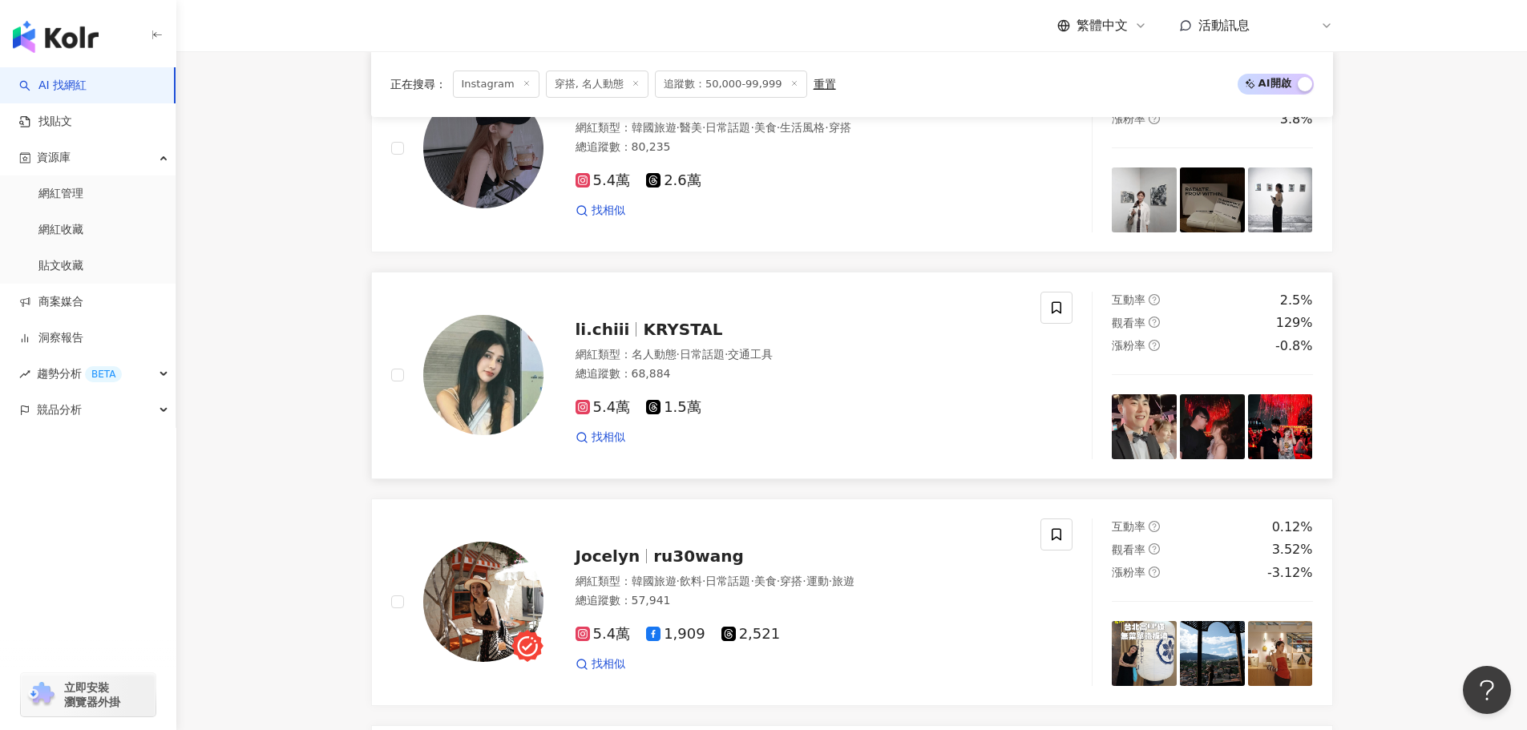
click at [1210, 437] on img at bounding box center [1212, 426] width 65 height 65
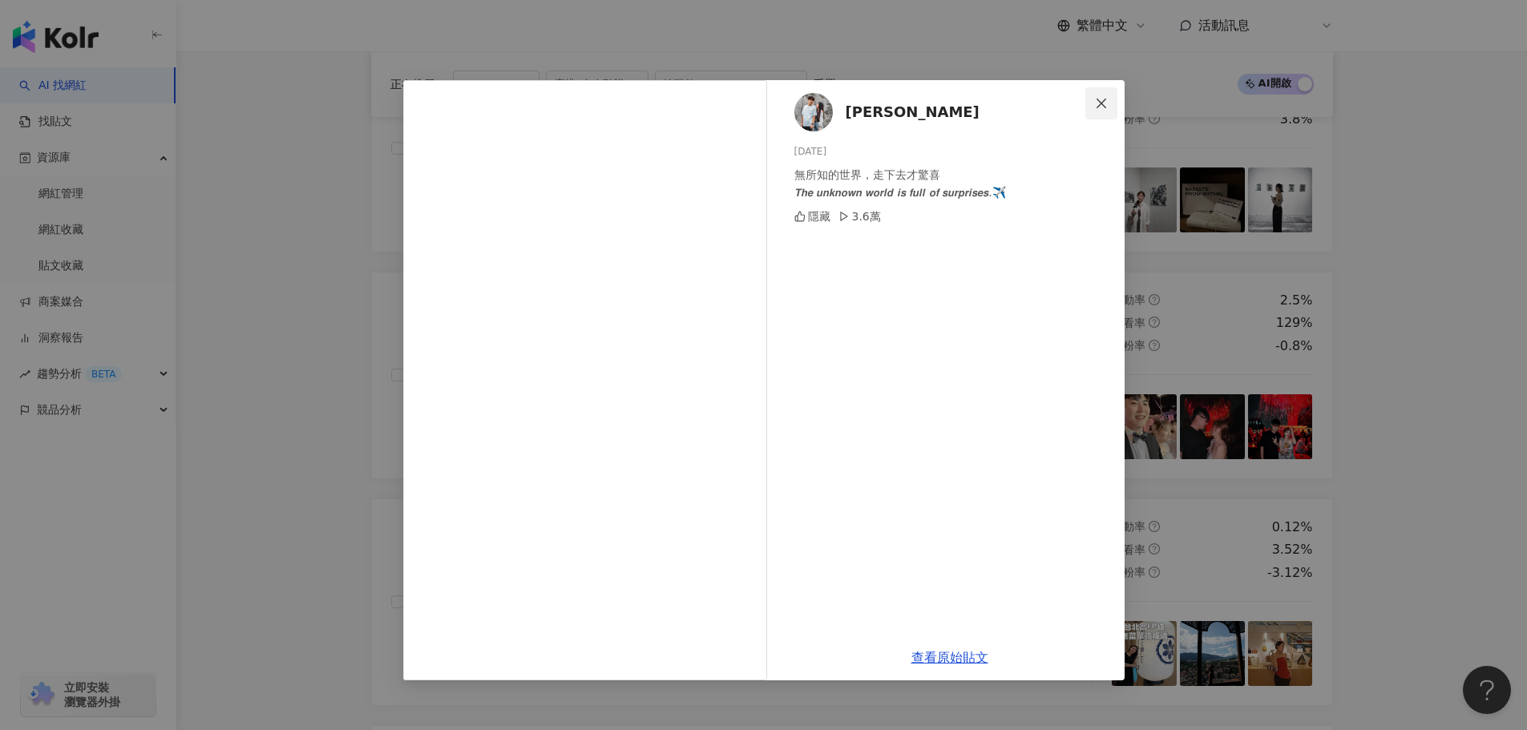
click at [1099, 105] on icon "close" at bounding box center [1101, 103] width 13 height 13
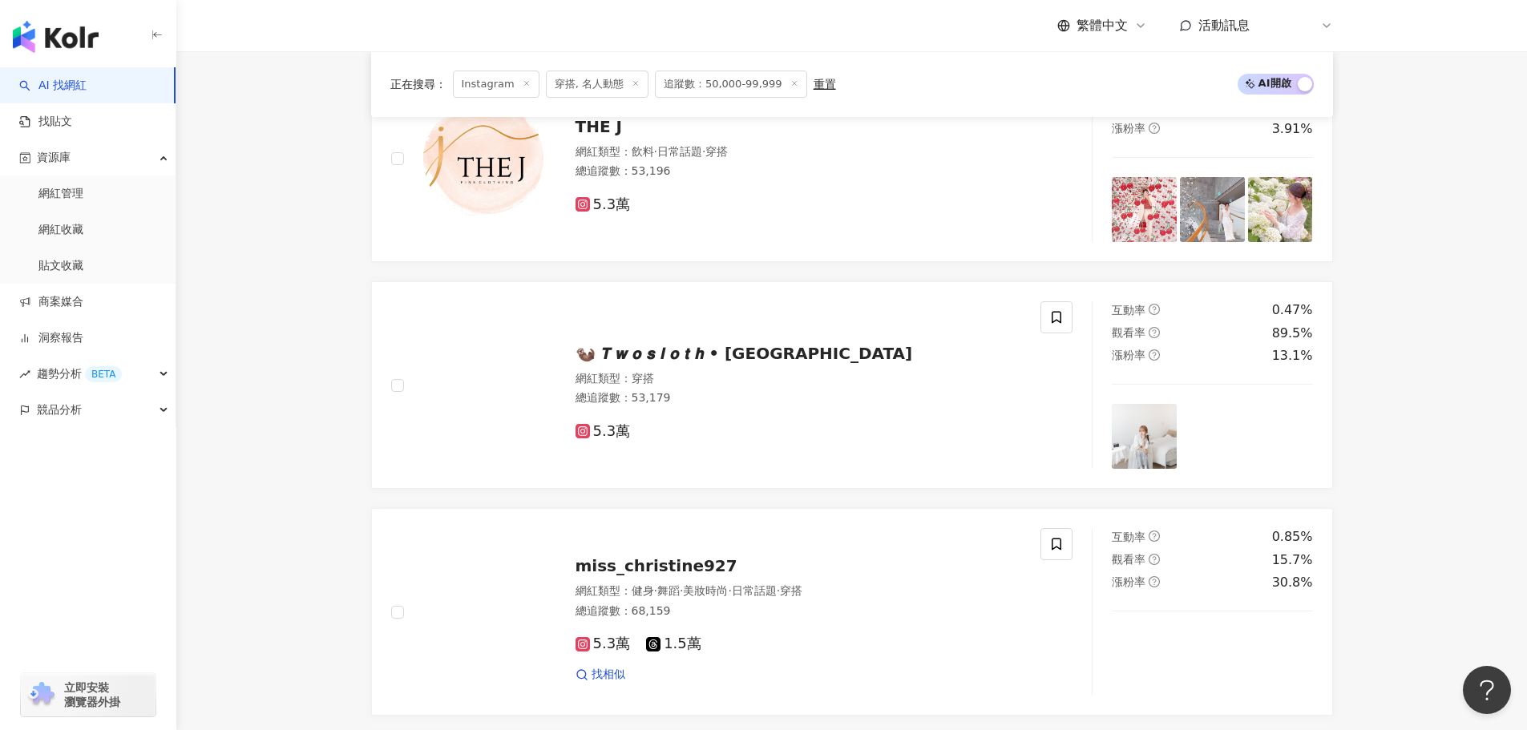
scroll to position [3003, 0]
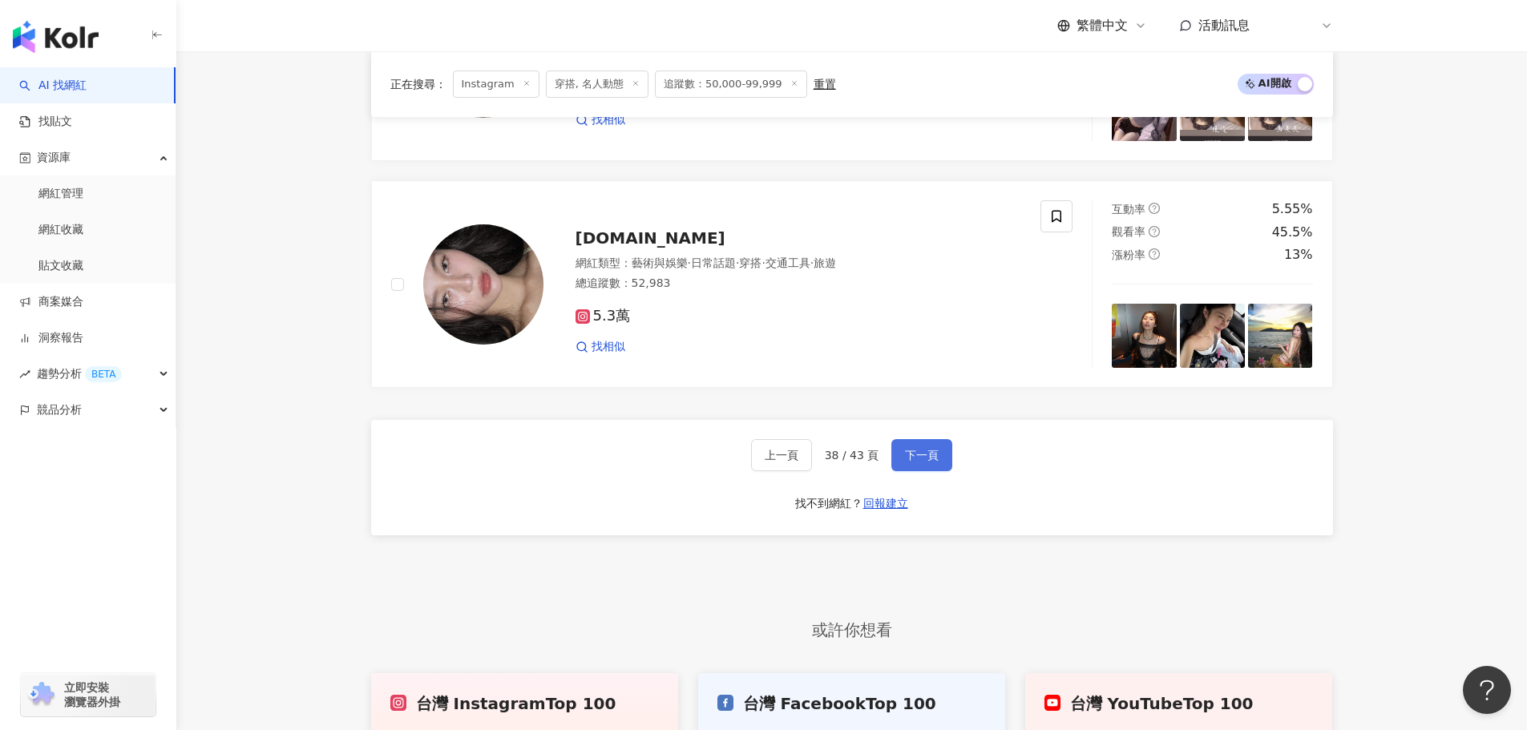
click at [897, 443] on button "下一頁" at bounding box center [921, 455] width 61 height 32
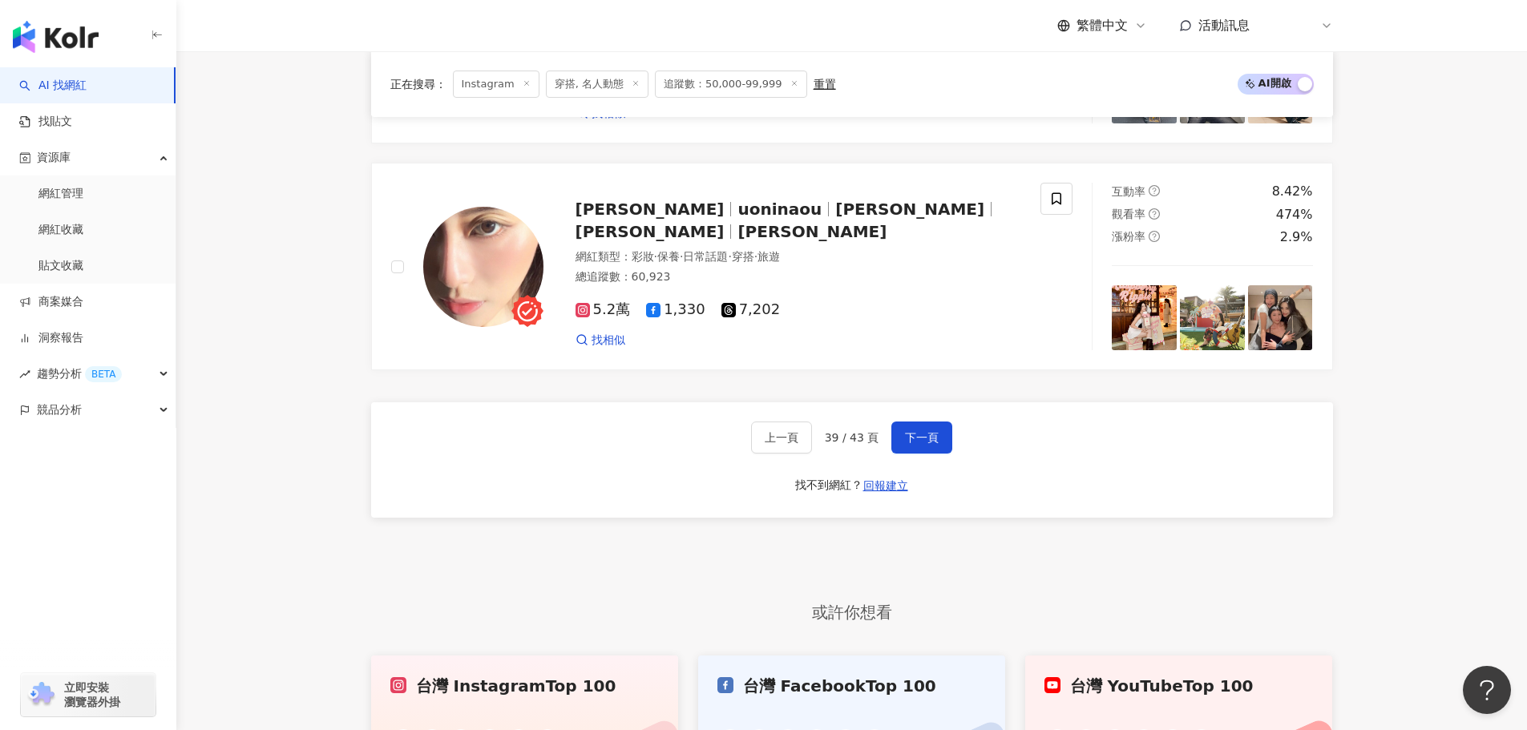
drag, startPoint x: 1496, startPoint y: 306, endPoint x: 1510, endPoint y: 285, distance: 25.3
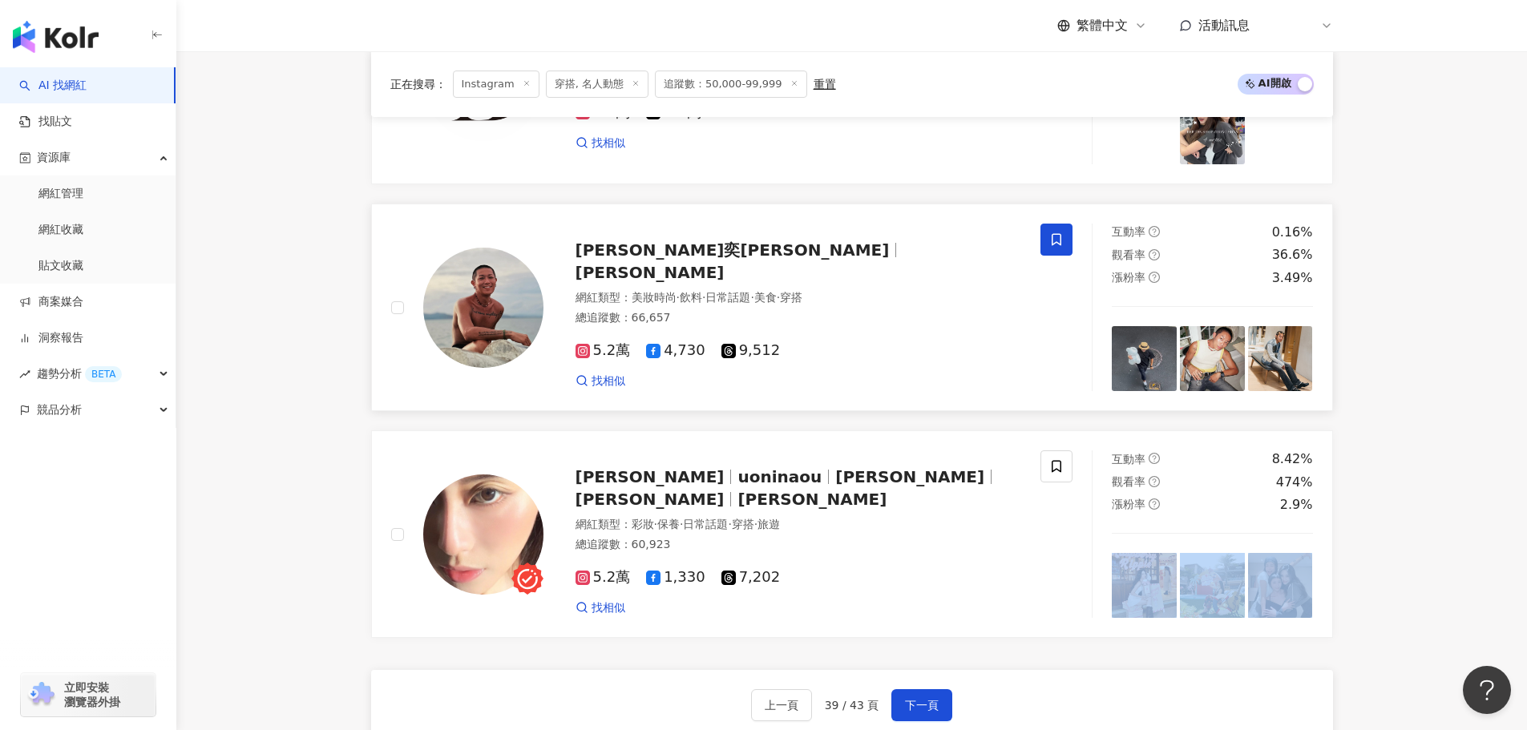
scroll to position [2602, 0]
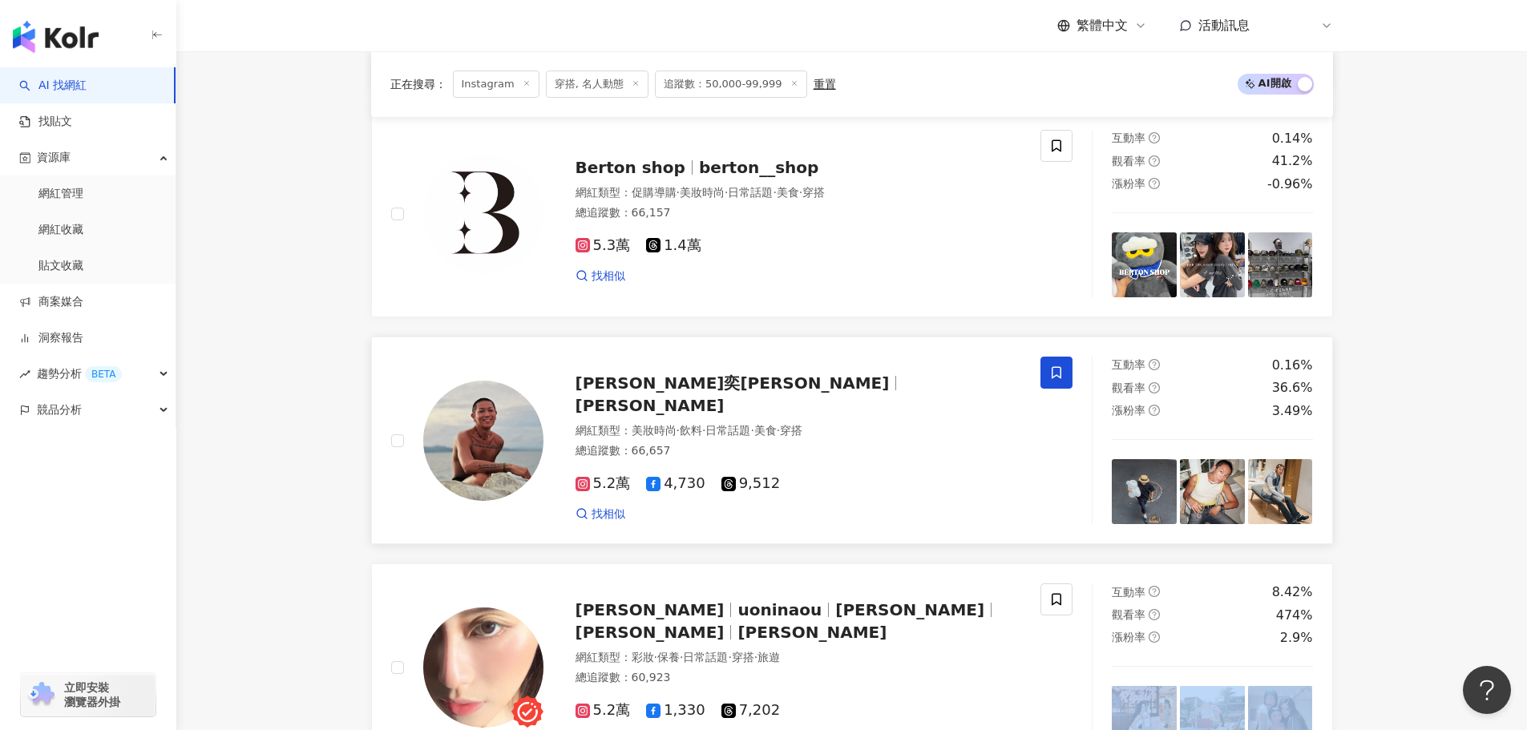
click at [876, 503] on div "5.2萬 4,730 9,512 找相似" at bounding box center [798, 491] width 446 height 59
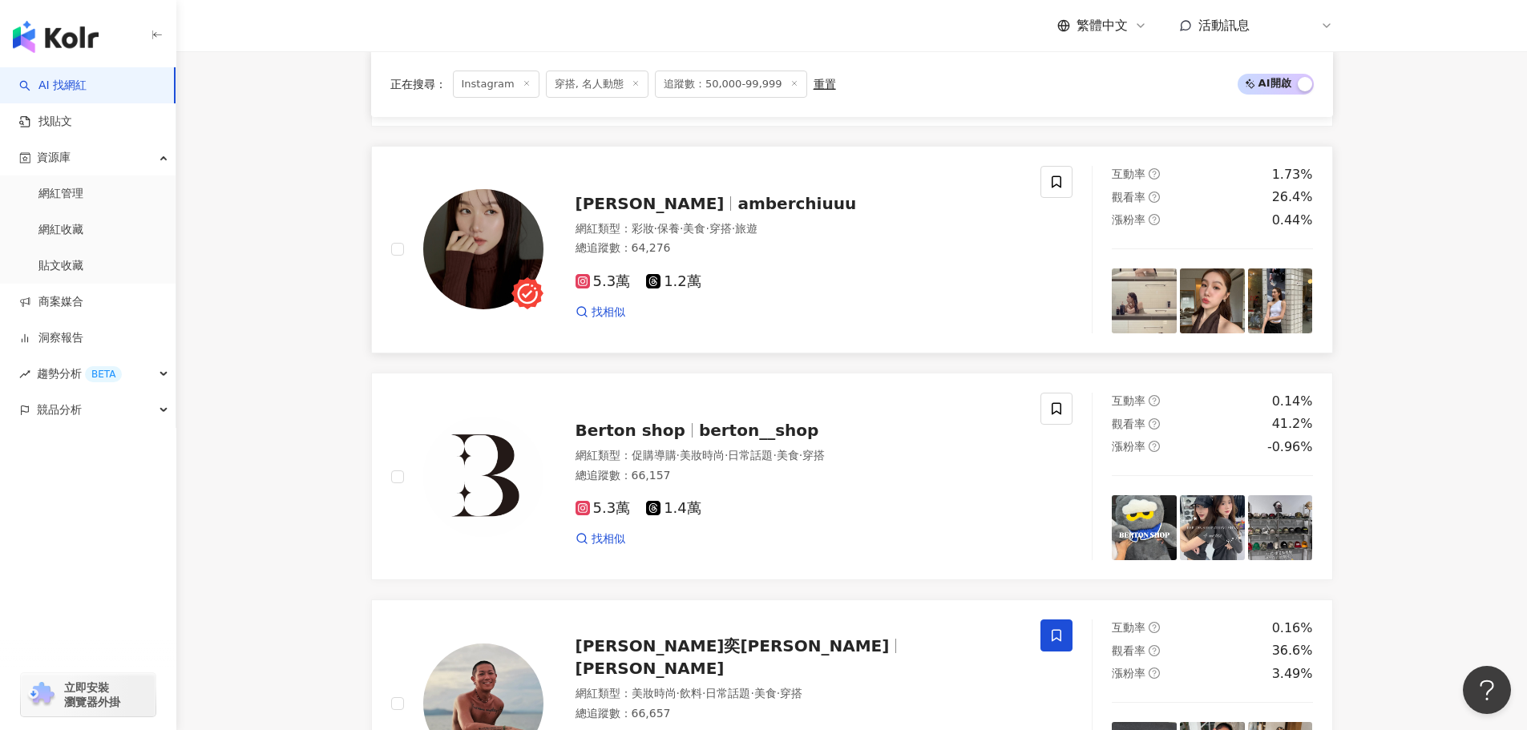
scroll to position [2122, 0]
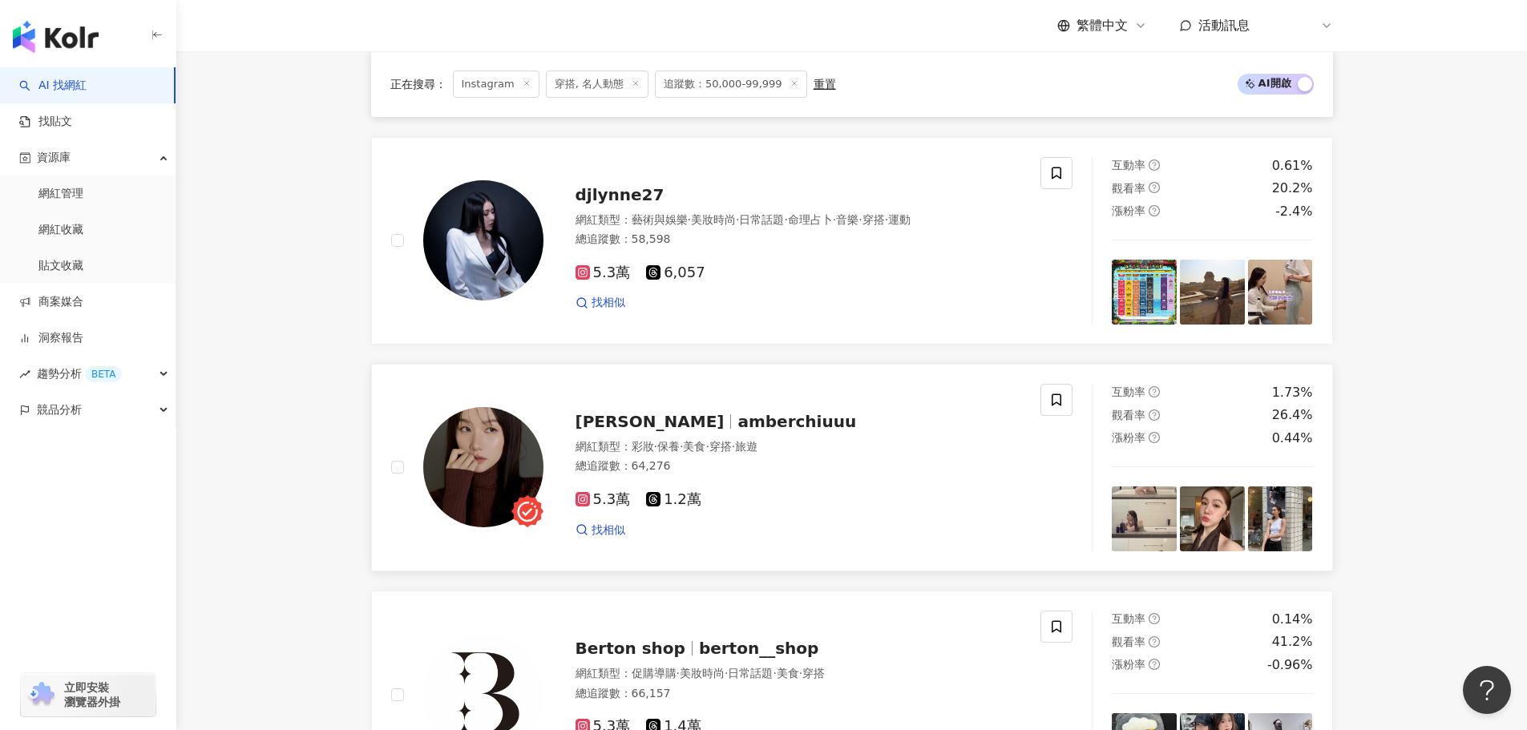
click at [1162, 531] on img at bounding box center [1144, 519] width 65 height 65
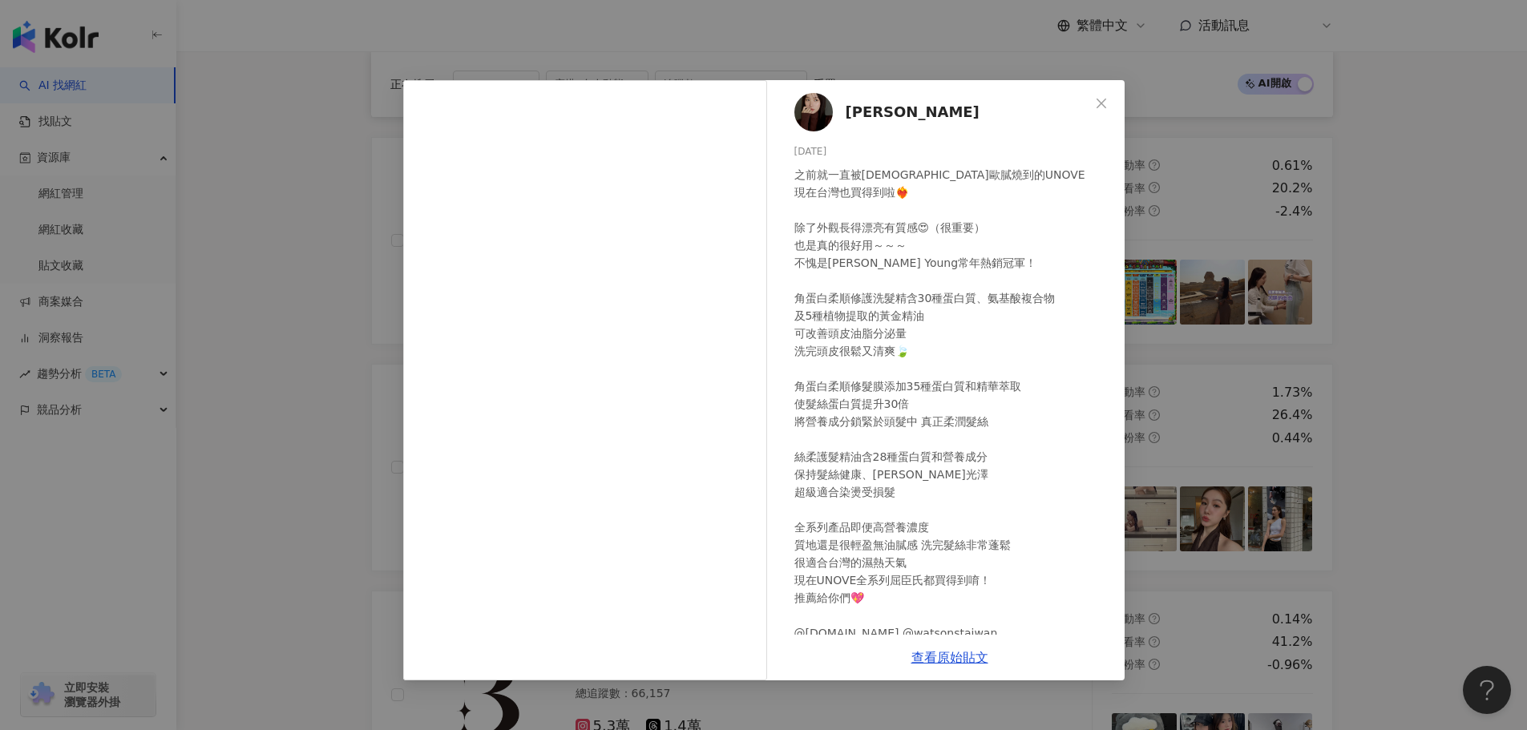
click at [1096, 105] on icon "close" at bounding box center [1101, 103] width 13 height 13
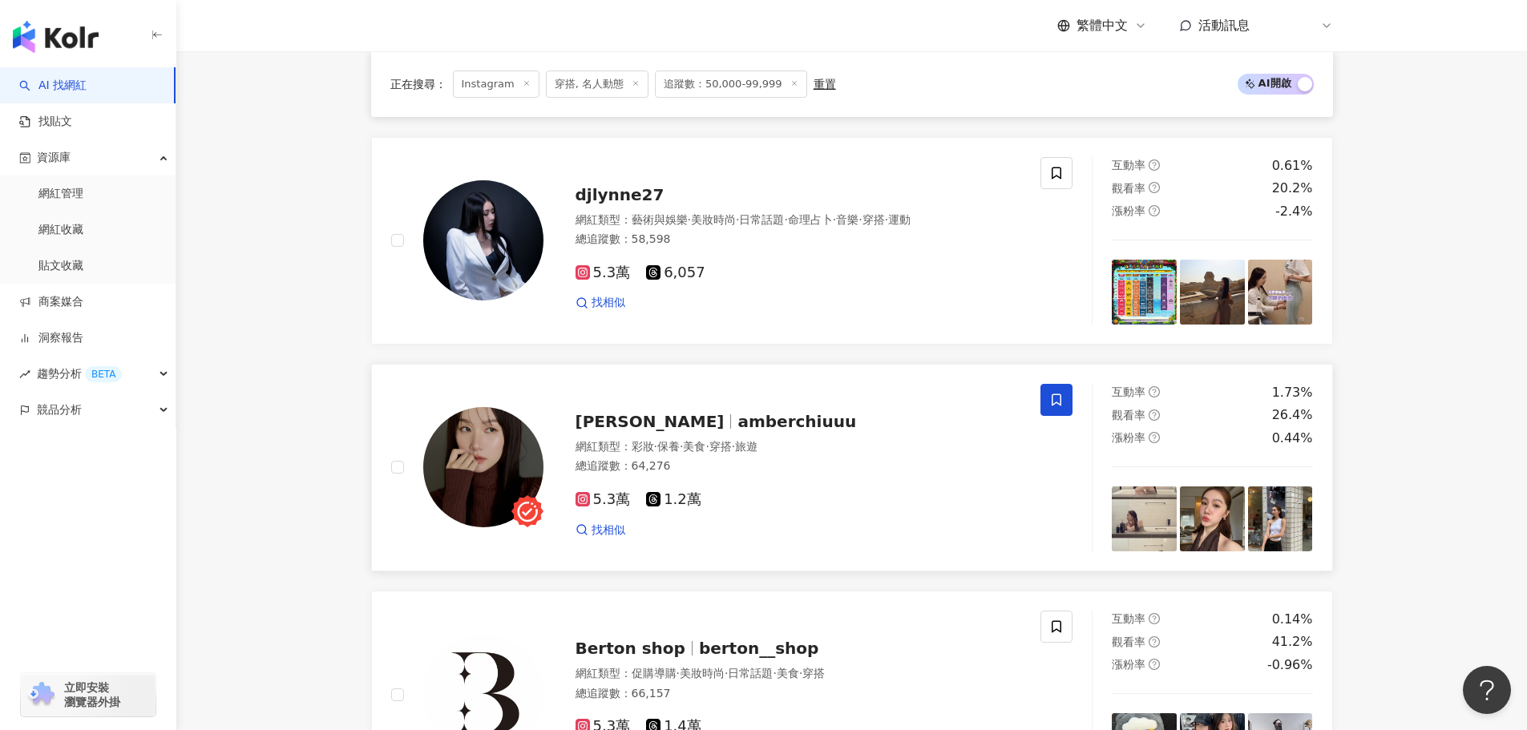
click at [1052, 406] on icon at bounding box center [1056, 400] width 14 height 14
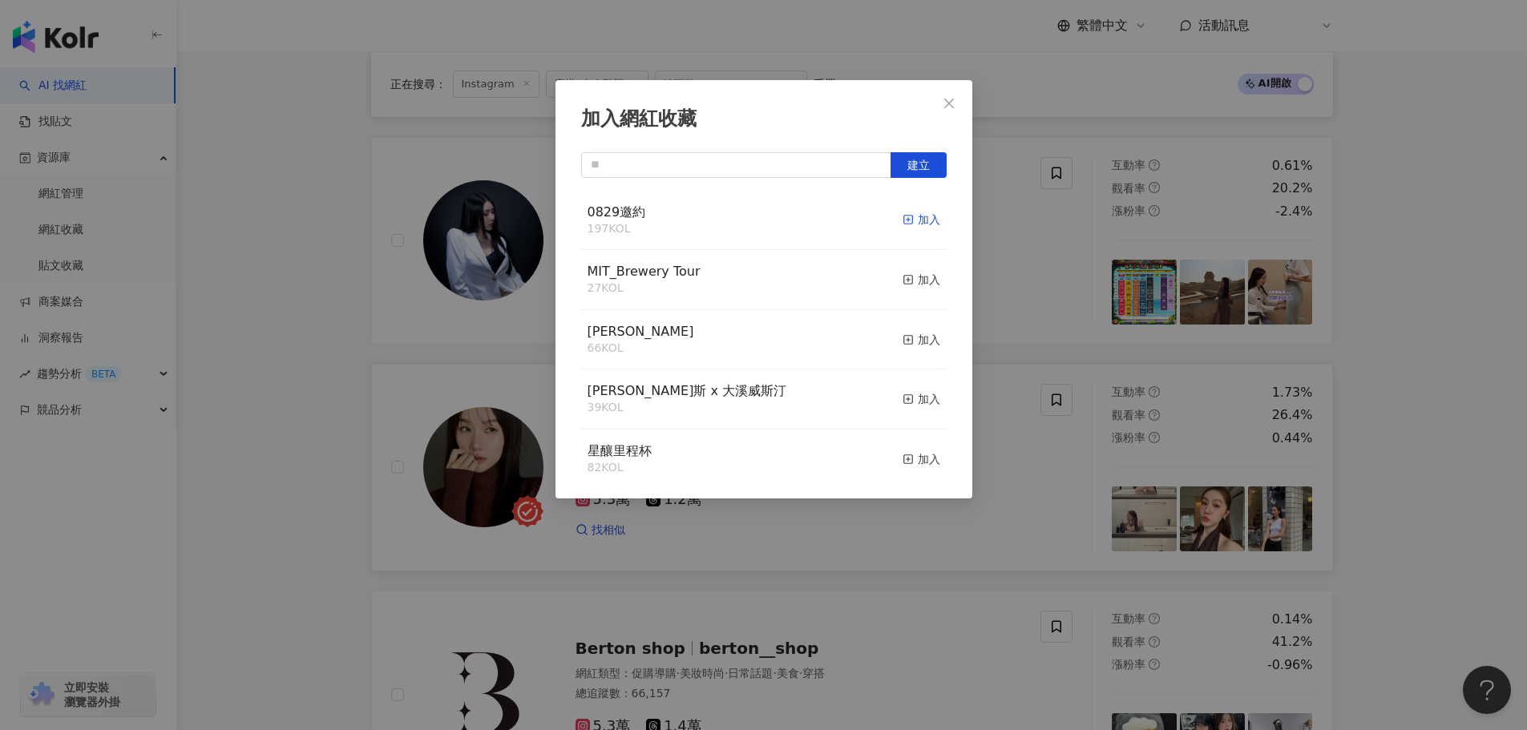
click at [906, 215] on div "加入" at bounding box center [921, 220] width 38 height 18
click at [945, 100] on icon "close" at bounding box center [949, 103] width 13 height 13
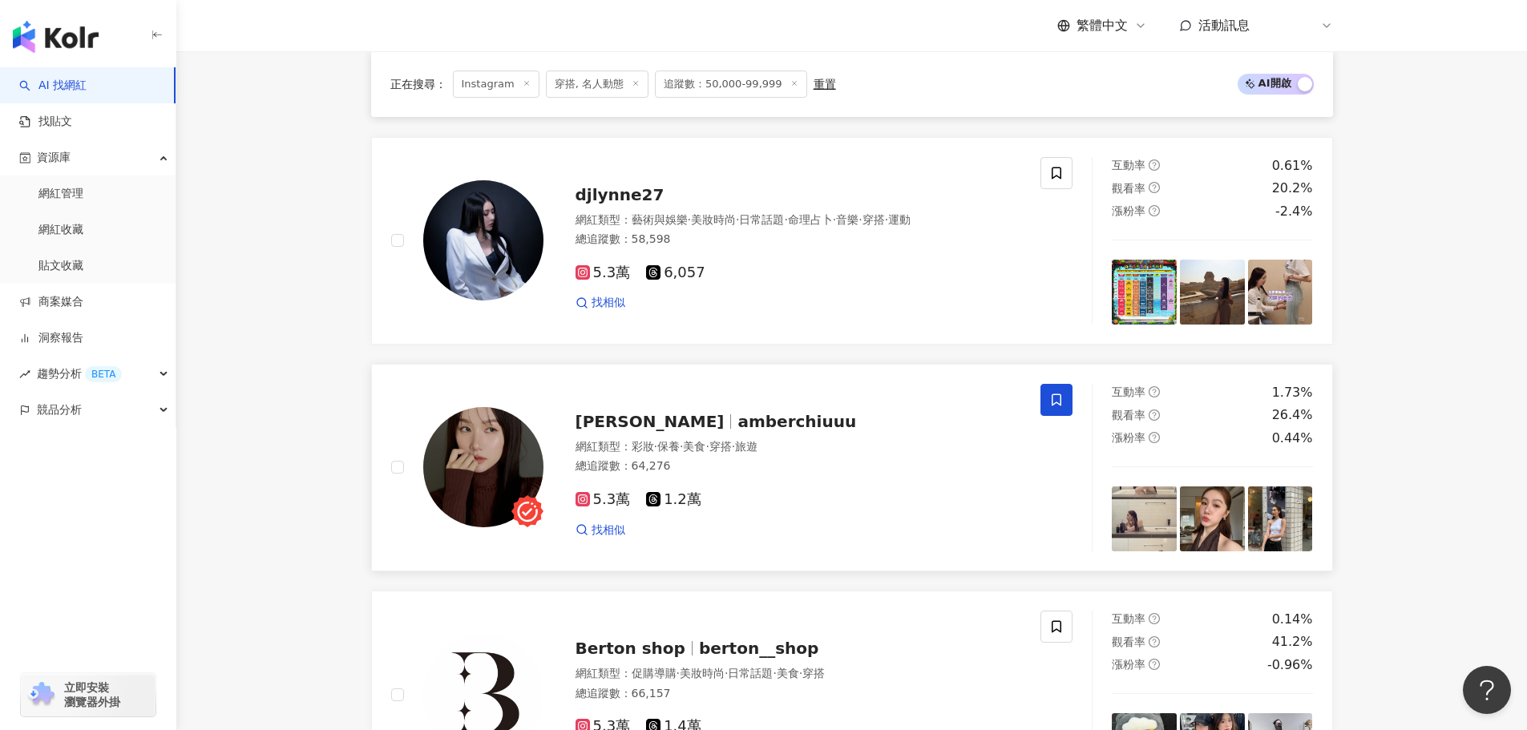
click at [1197, 447] on div "漲粉率 0.44%" at bounding box center [1212, 439] width 201 height 18
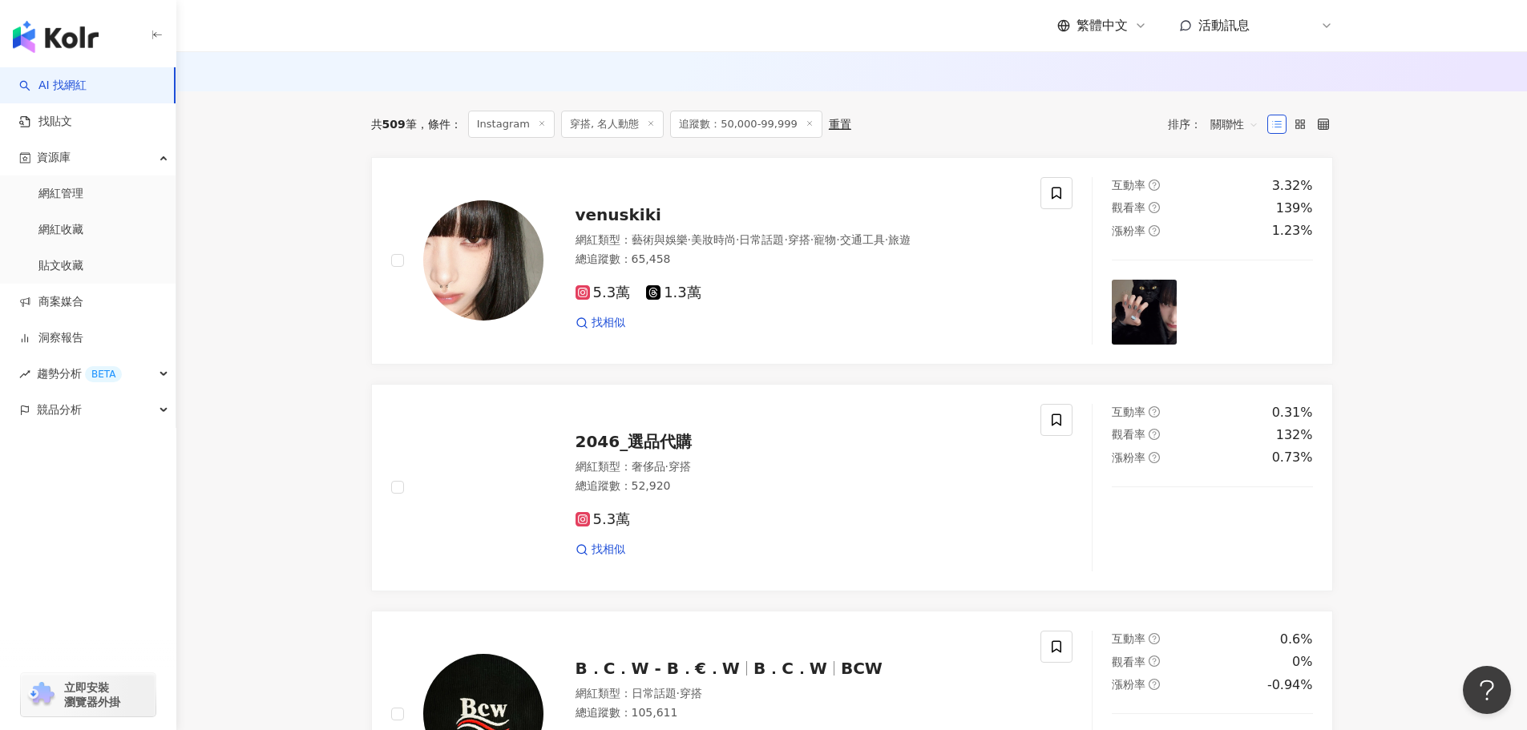
scroll to position [278, 0]
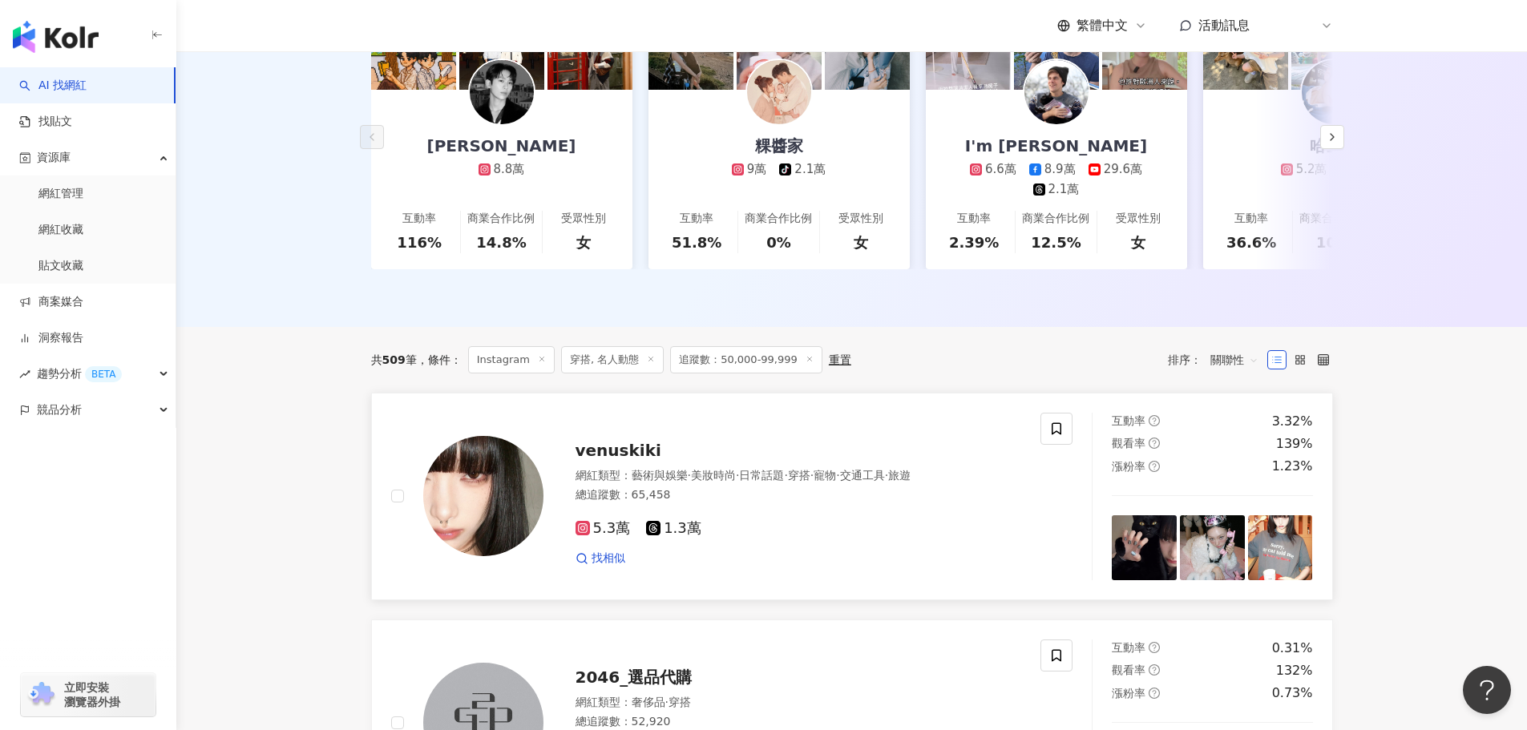
click at [1266, 565] on img at bounding box center [1280, 547] width 65 height 65
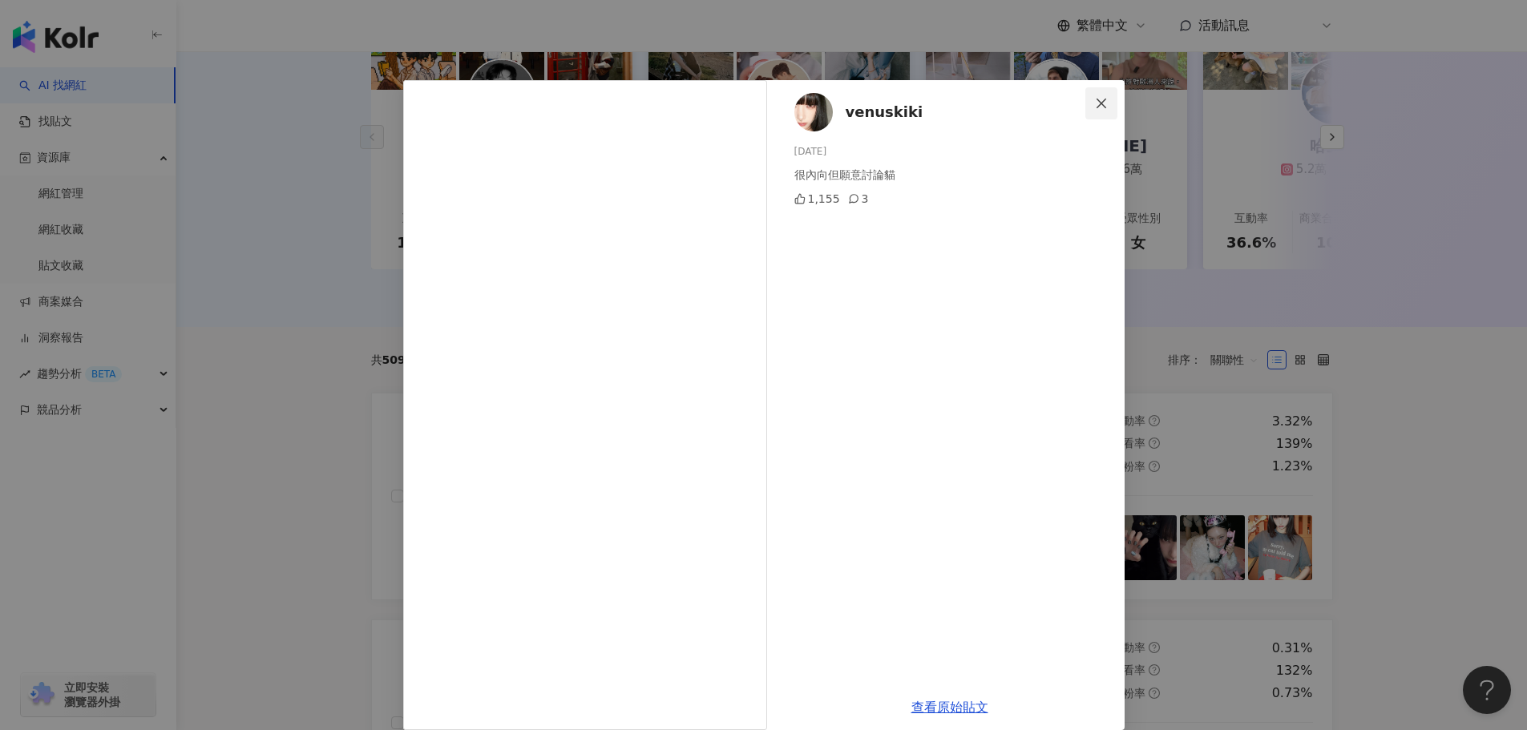
click at [1099, 99] on icon "close" at bounding box center [1101, 103] width 10 height 10
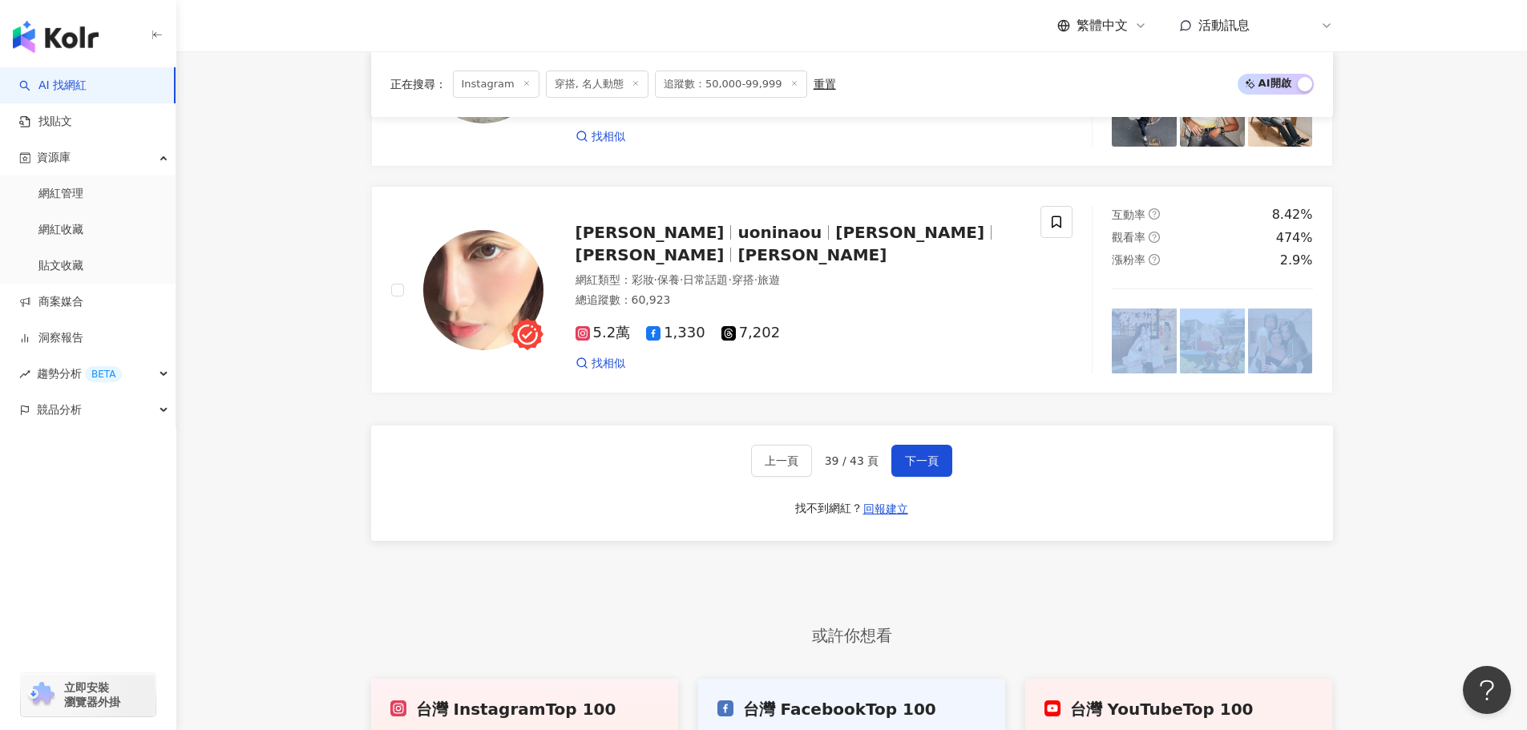
scroll to position [3244, 0]
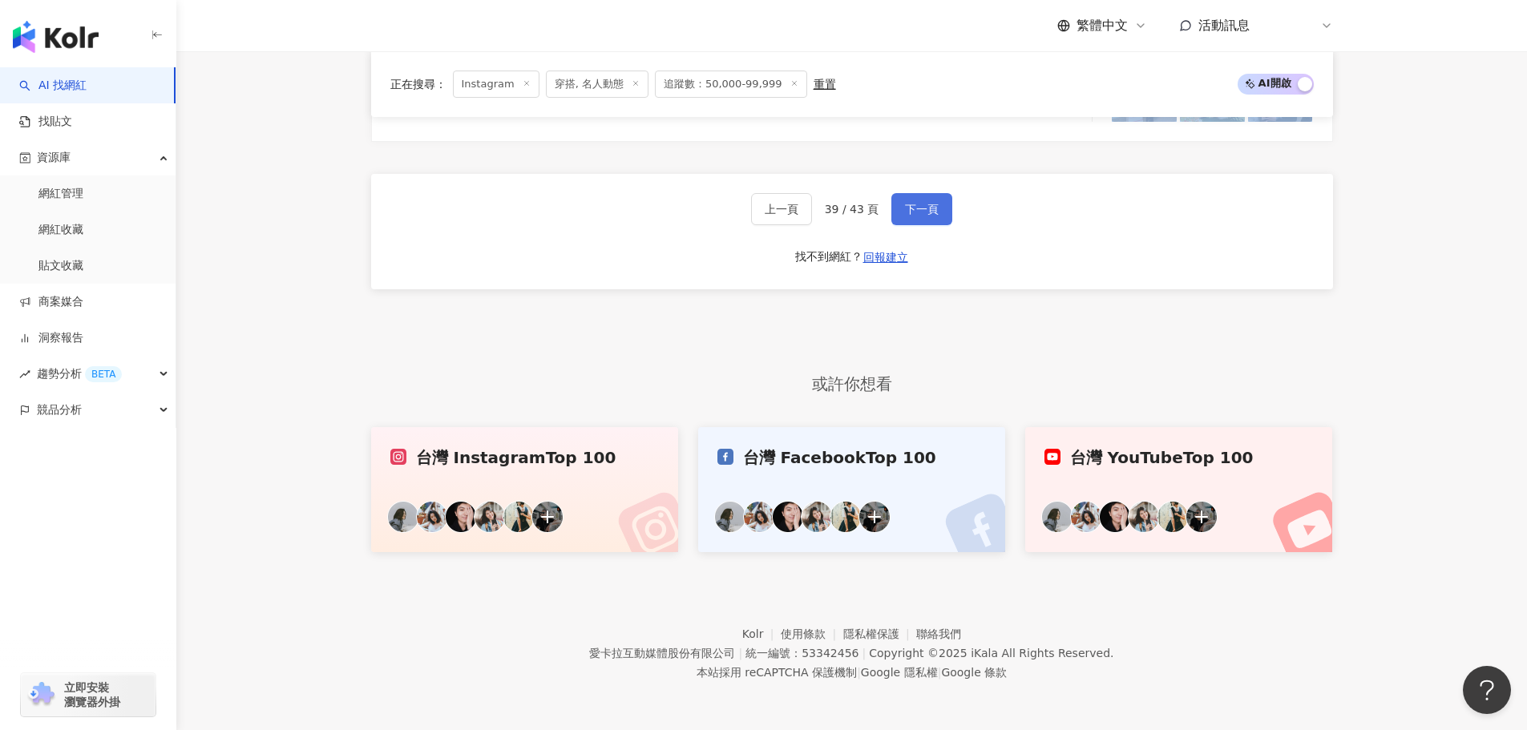
click at [932, 204] on span "下一頁" at bounding box center [922, 209] width 34 height 13
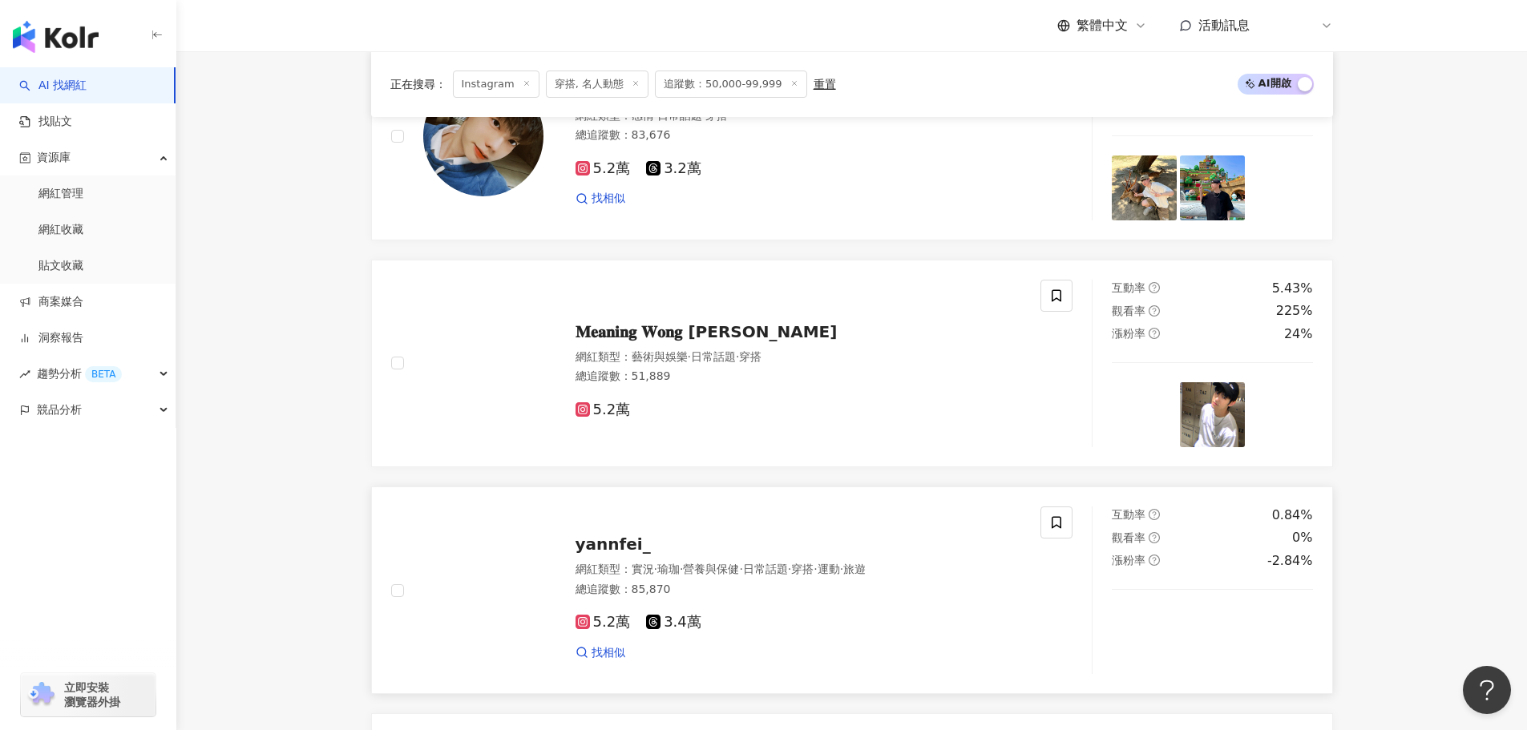
scroll to position [2202, 0]
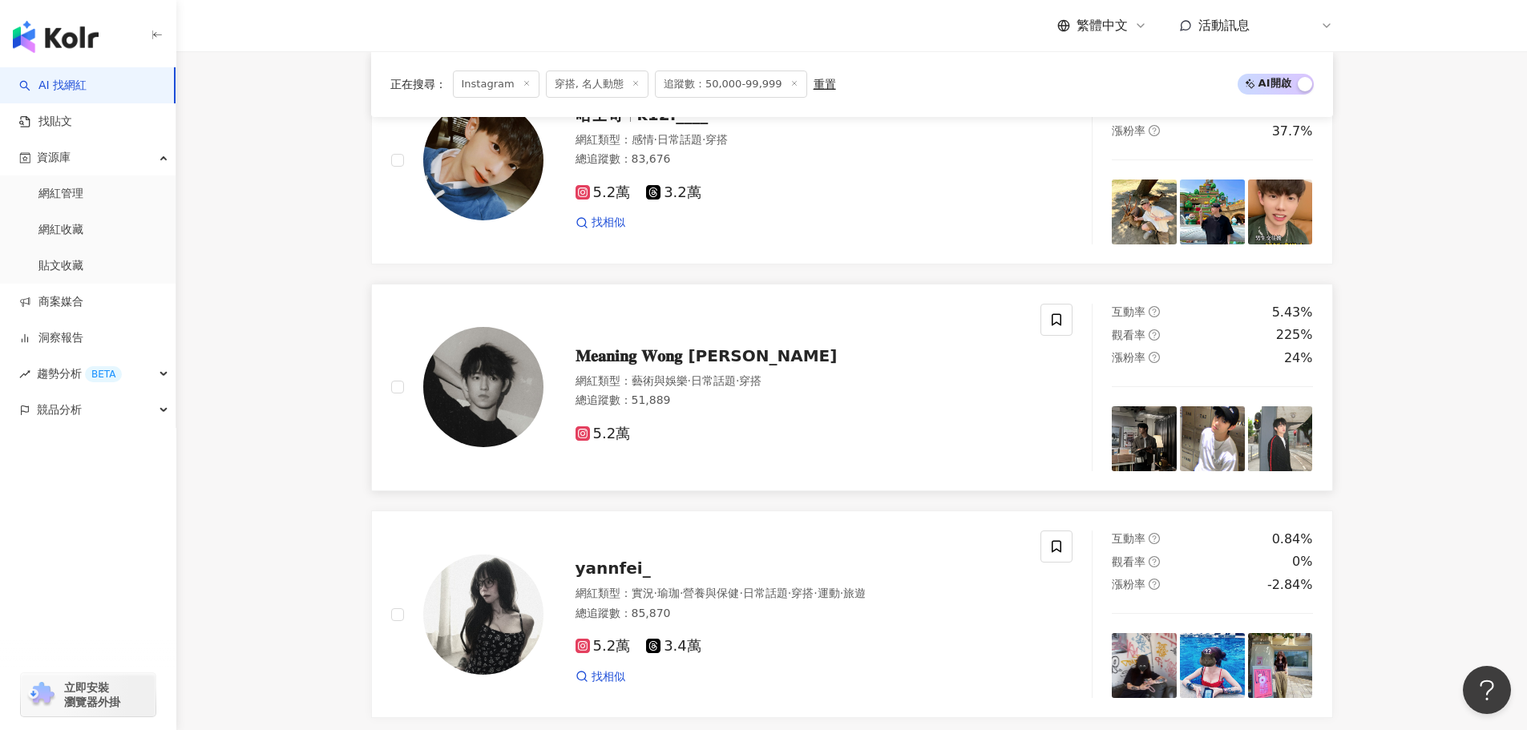
click at [1242, 443] on img at bounding box center [1212, 438] width 65 height 65
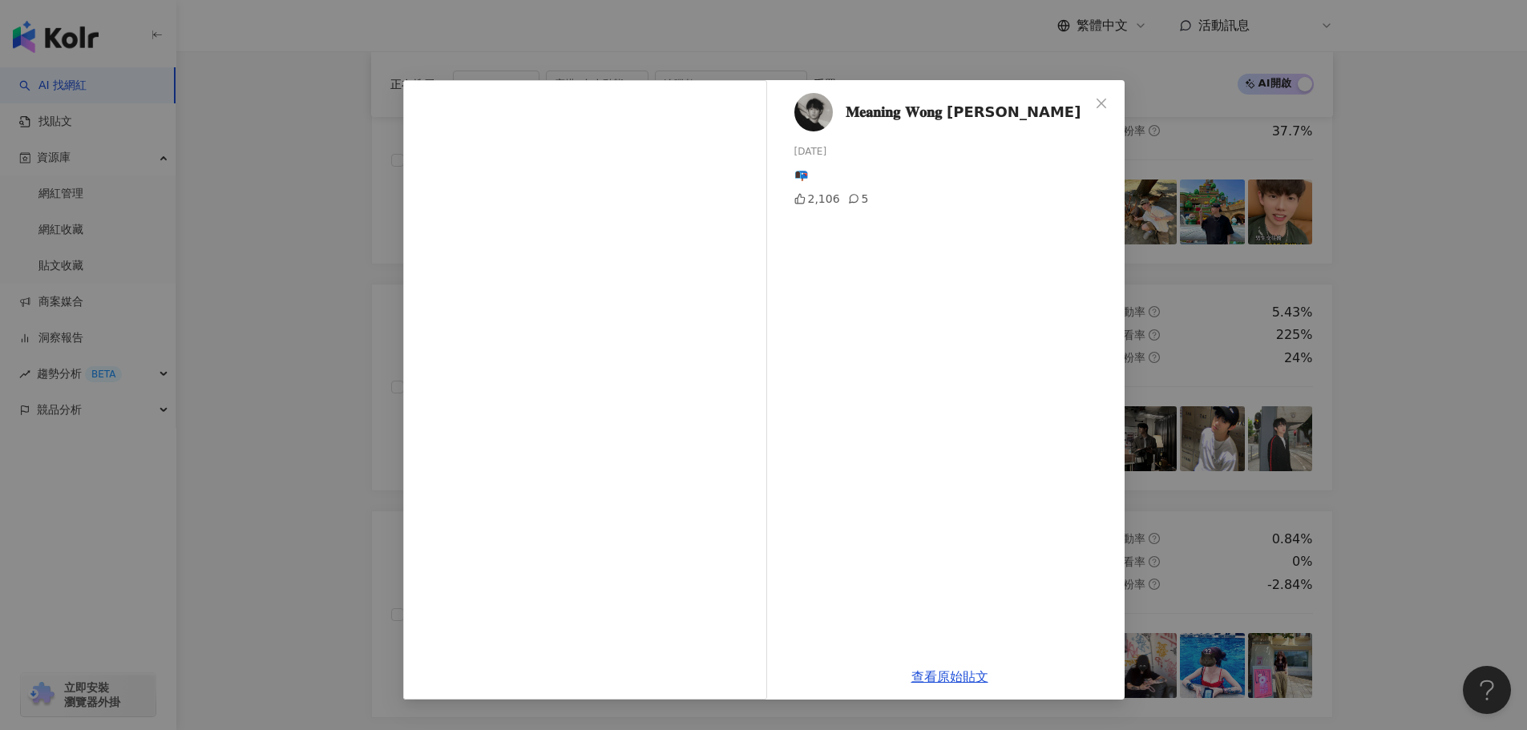
drag, startPoint x: 1092, startPoint y: 105, endPoint x: 1087, endPoint y: 112, distance: 8.7
click at [1091, 107] on span "Close" at bounding box center [1101, 103] width 32 height 13
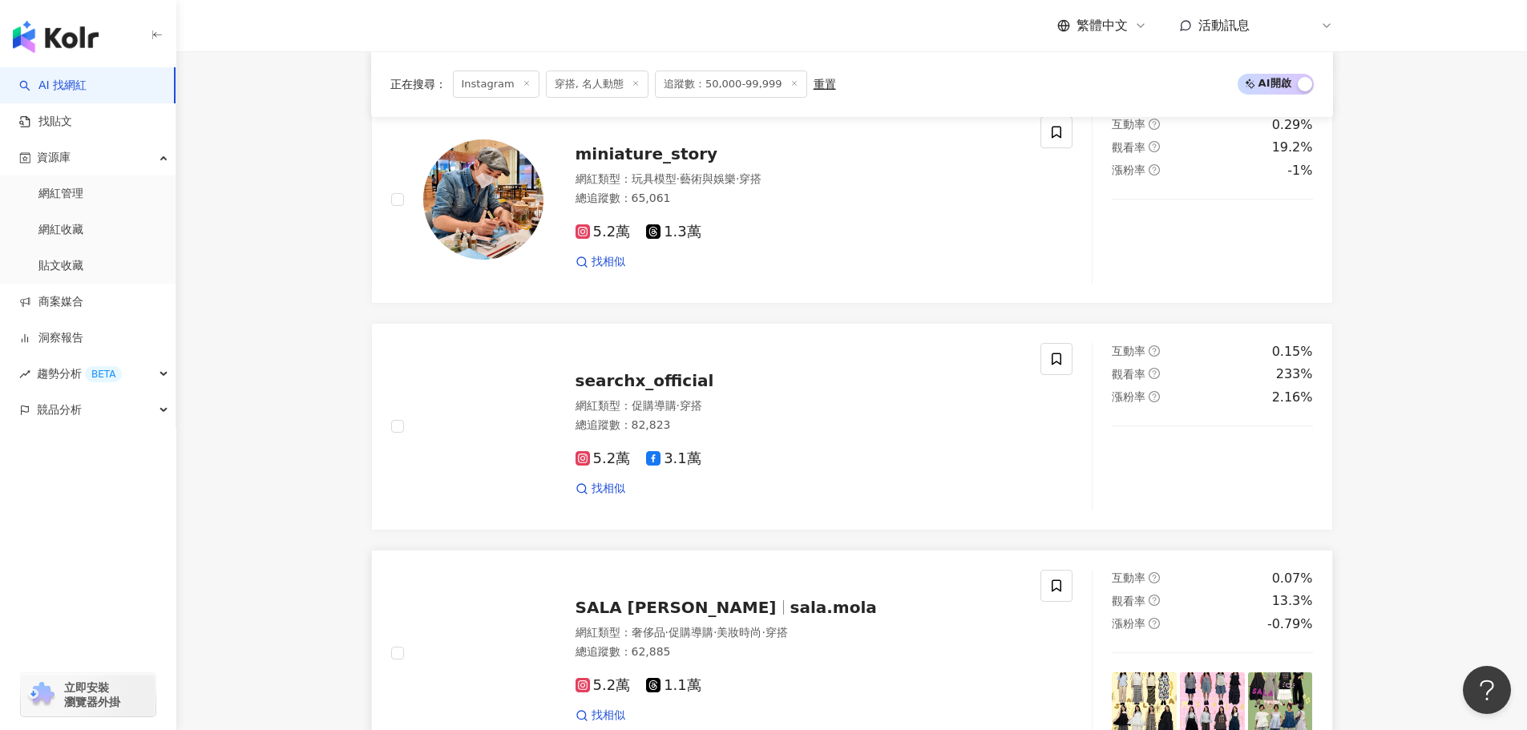
scroll to position [1480, 0]
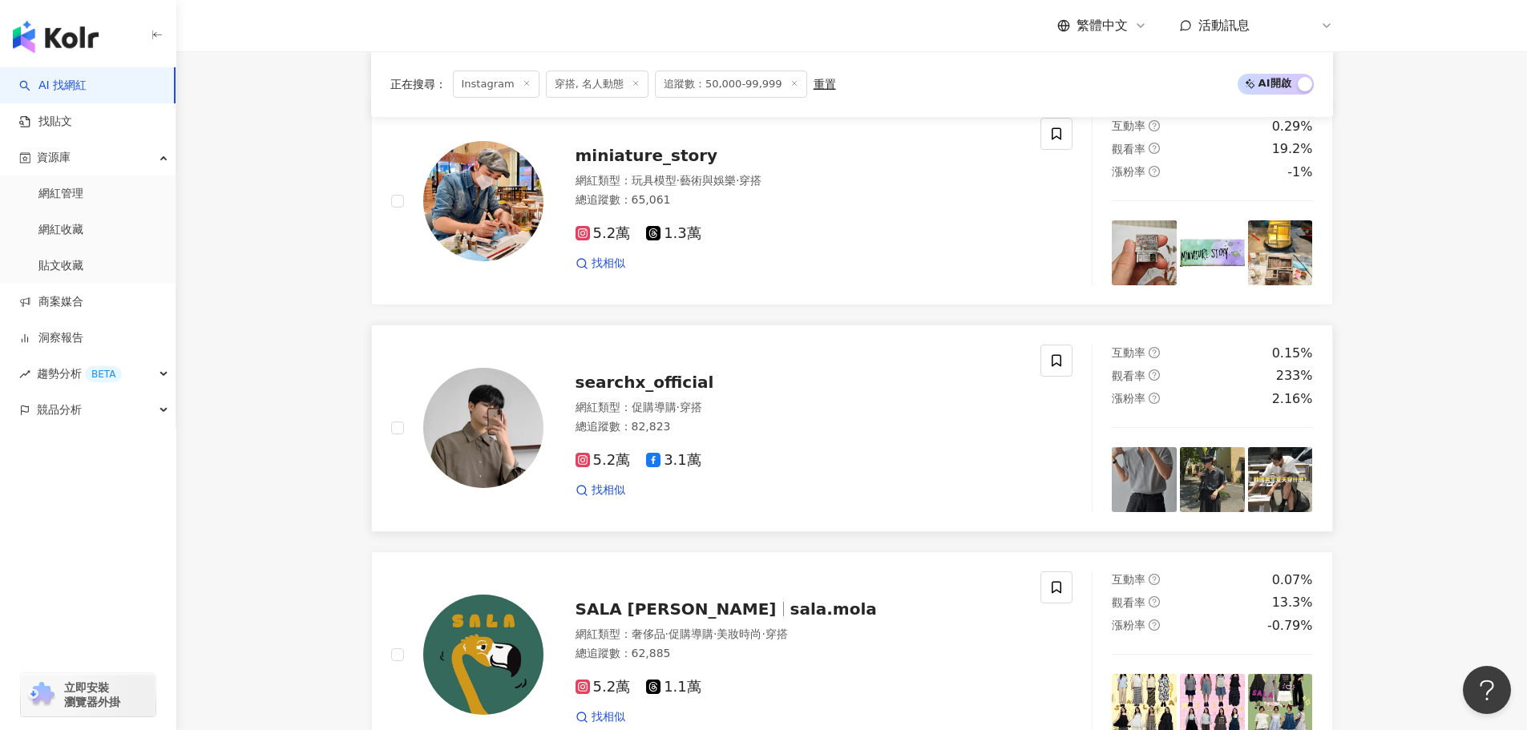
click at [1274, 495] on img at bounding box center [1280, 479] width 65 height 65
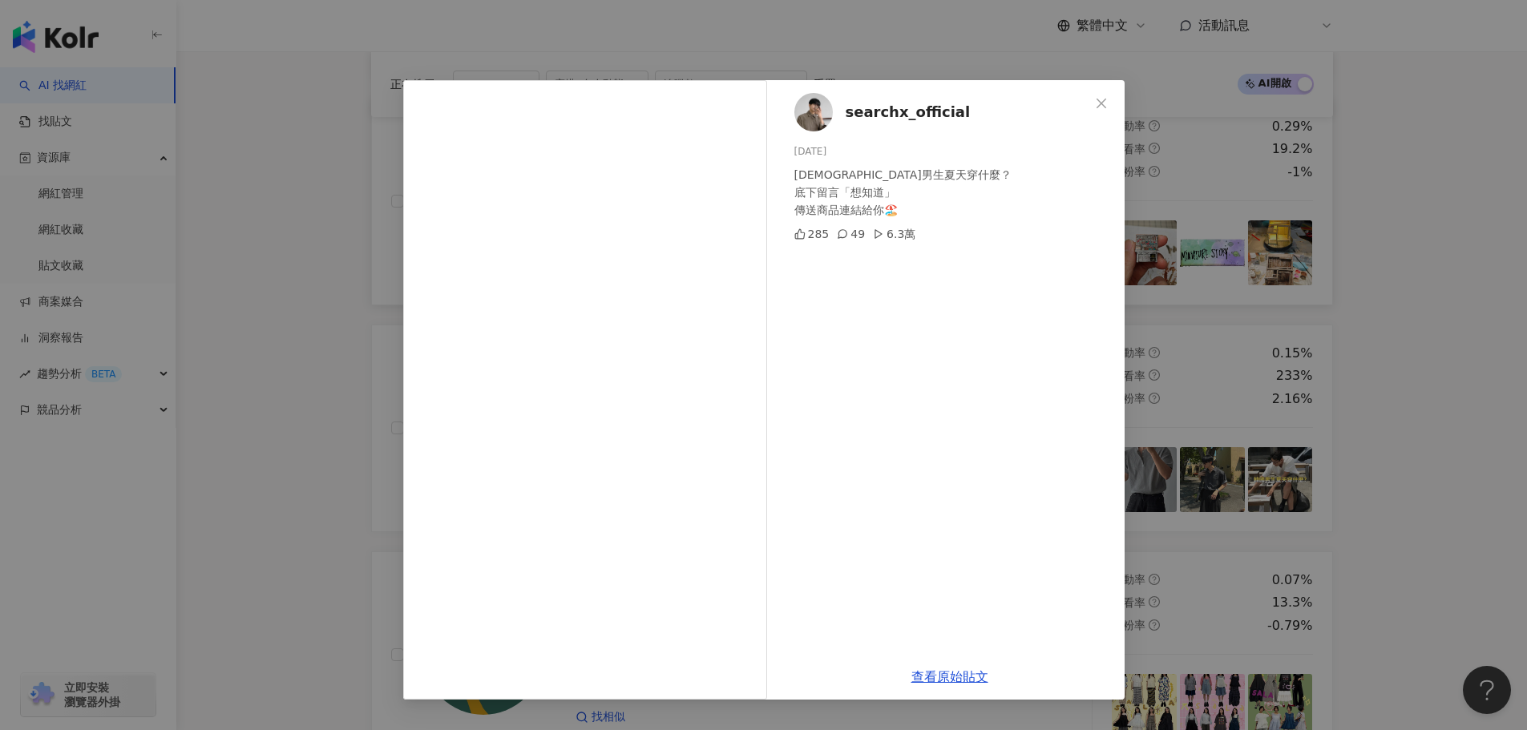
drag, startPoint x: 1107, startPoint y: 98, endPoint x: 1083, endPoint y: 119, distance: 31.8
click at [1106, 98] on icon "close" at bounding box center [1101, 103] width 13 height 13
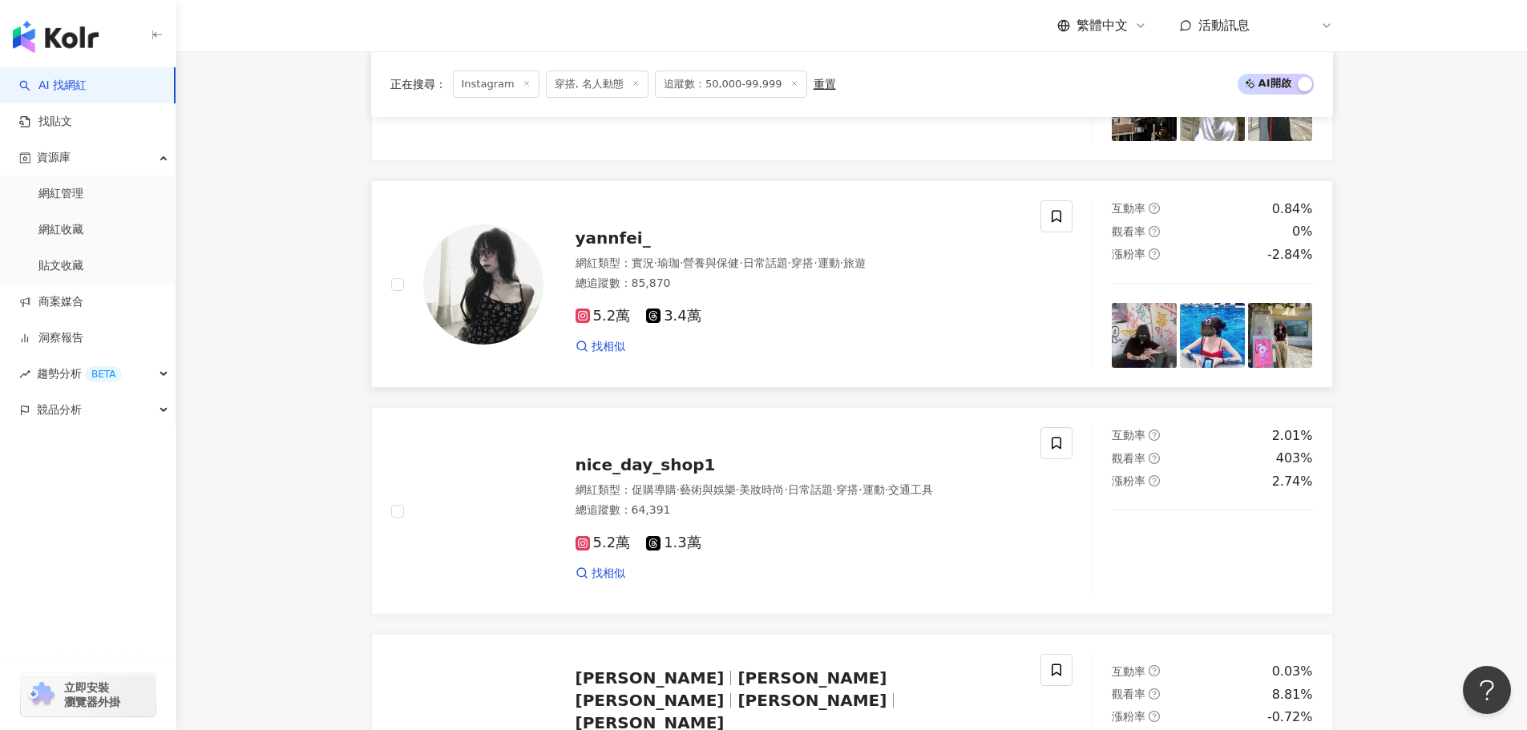
scroll to position [3083, 0]
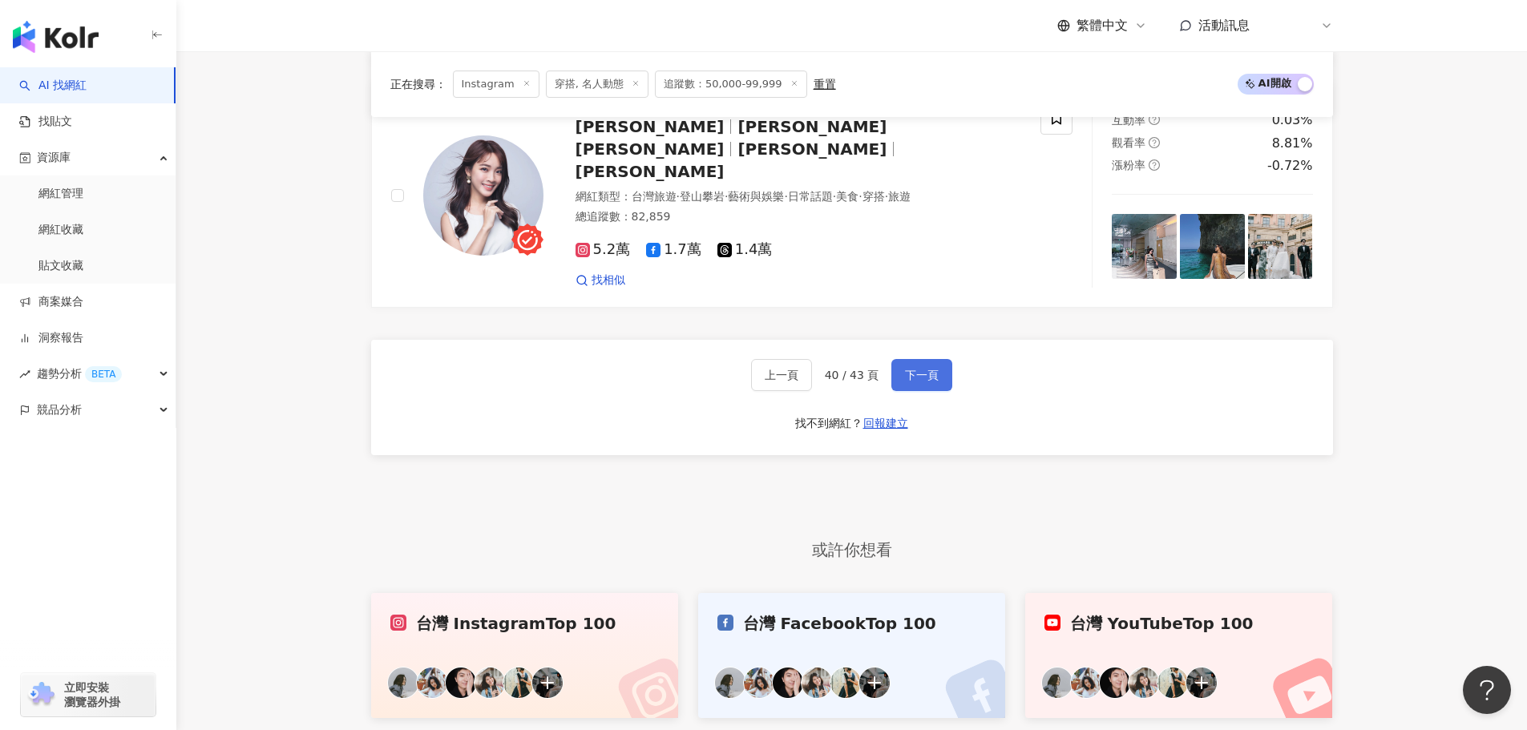
click at [927, 369] on span "下一頁" at bounding box center [922, 375] width 34 height 13
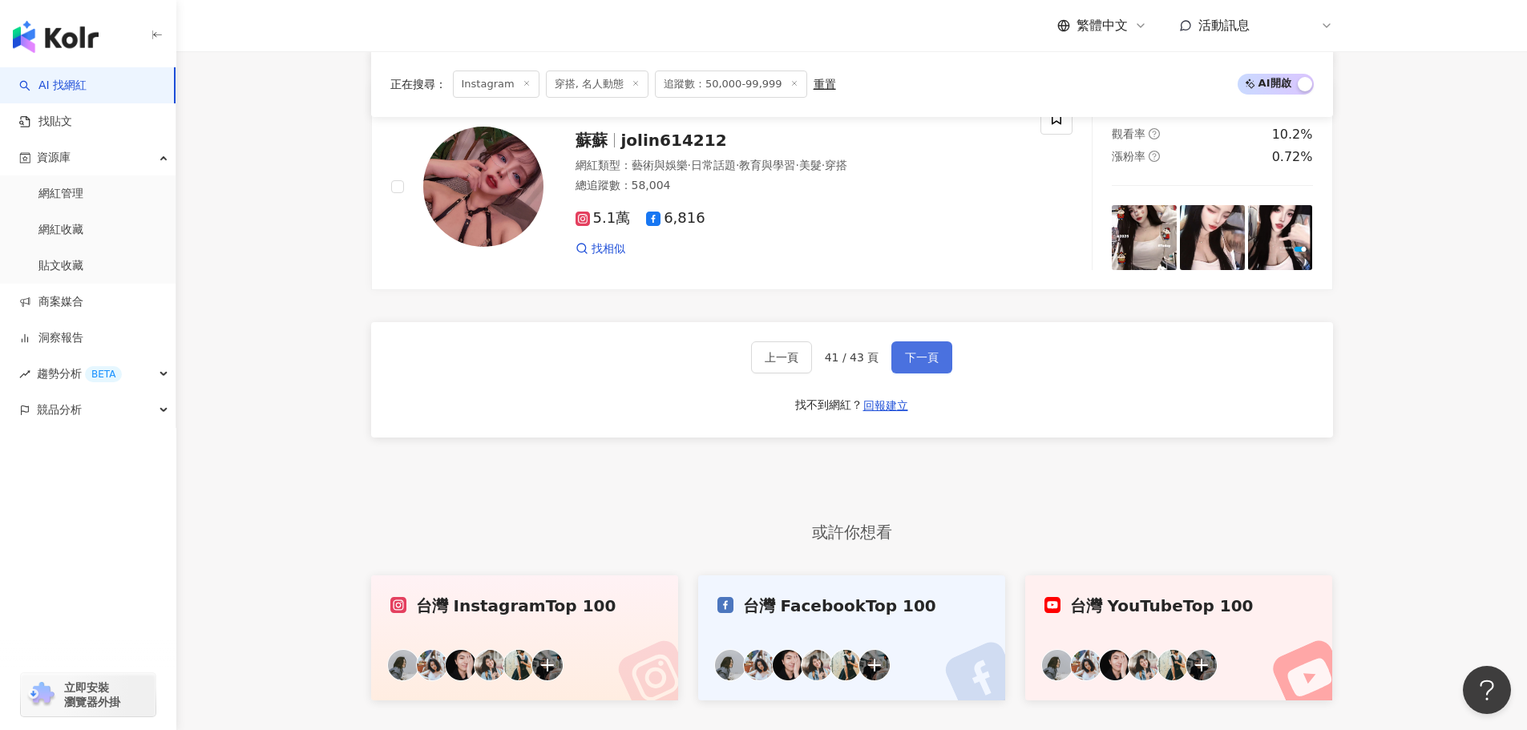
click at [915, 364] on span "下一頁" at bounding box center [922, 357] width 34 height 13
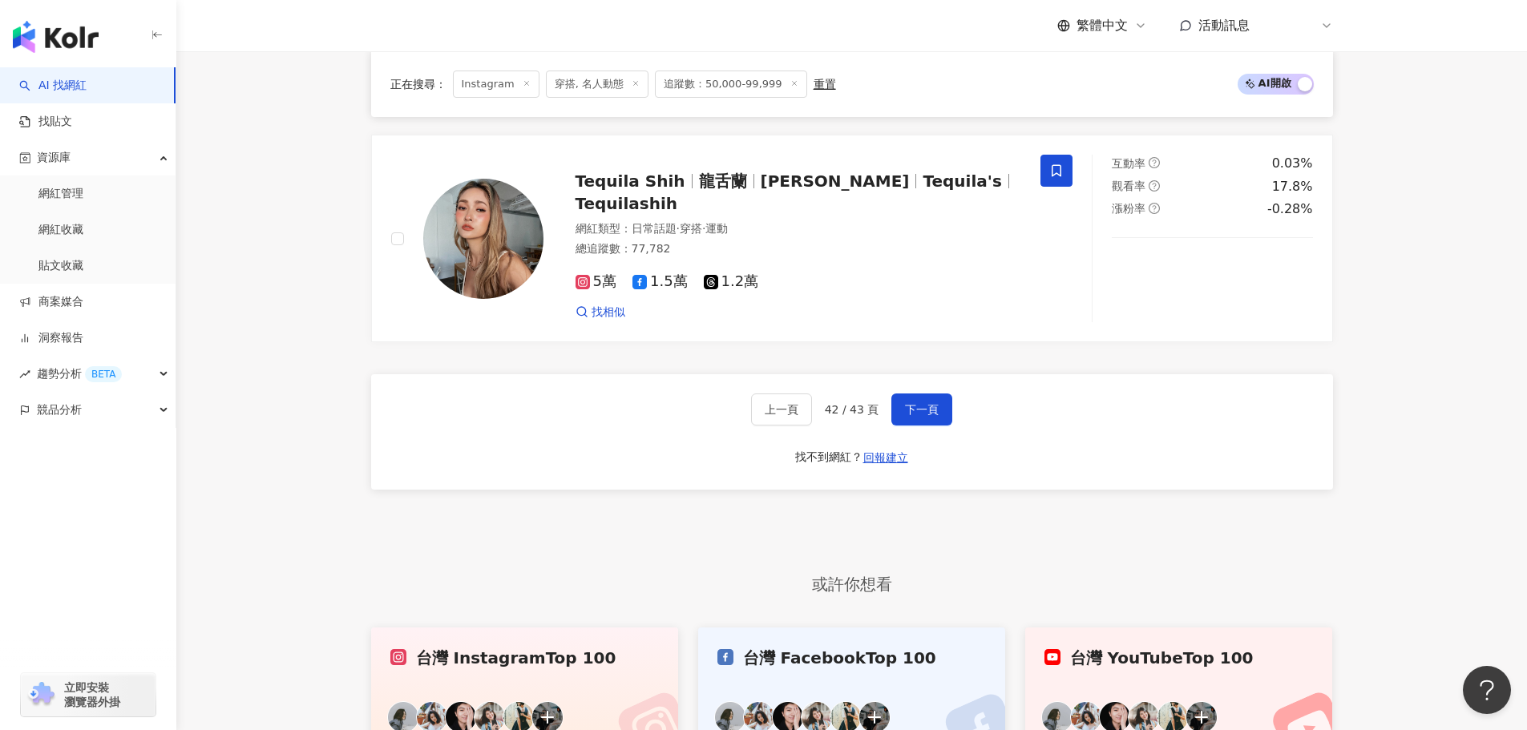
scroll to position [3003, 0]
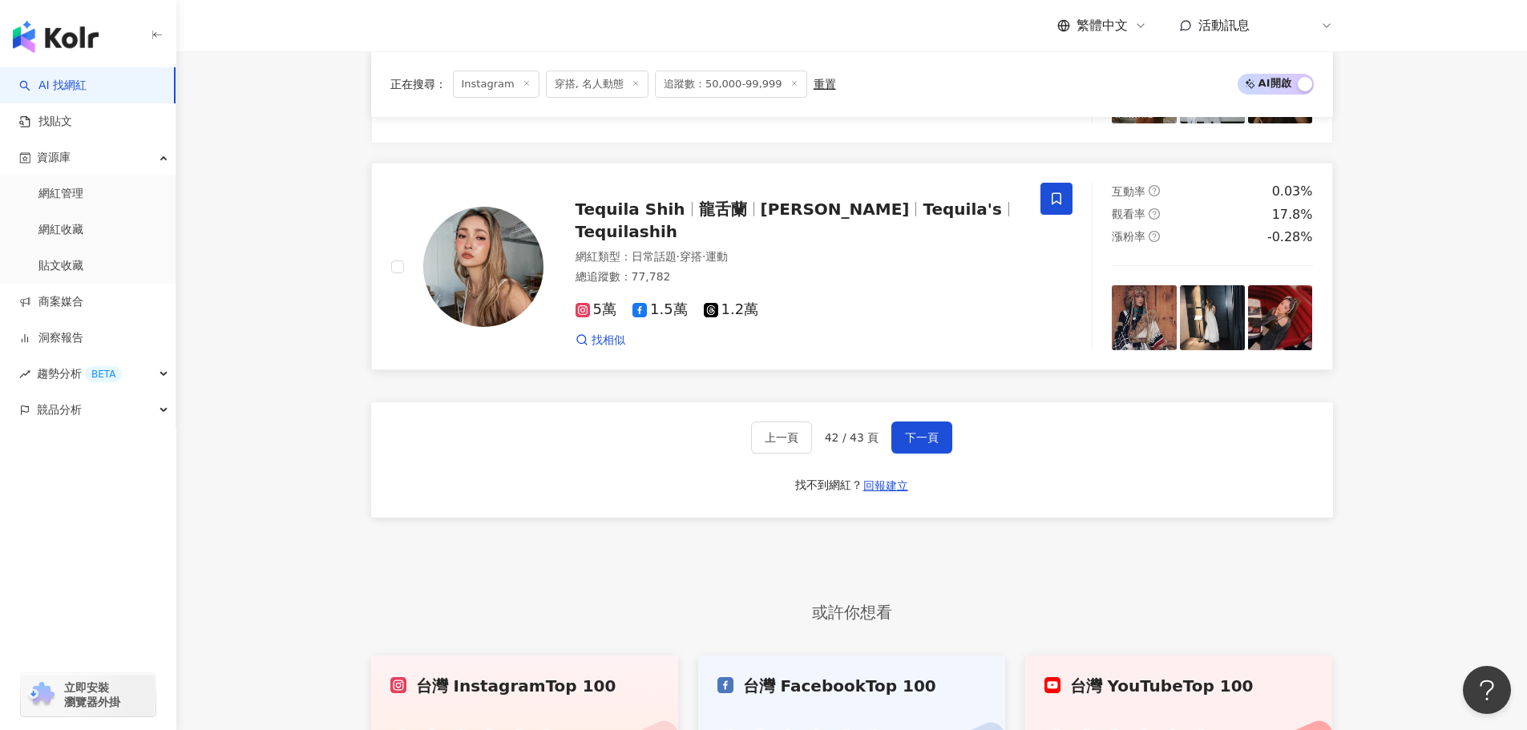
click at [1135, 345] on img at bounding box center [1144, 317] width 65 height 65
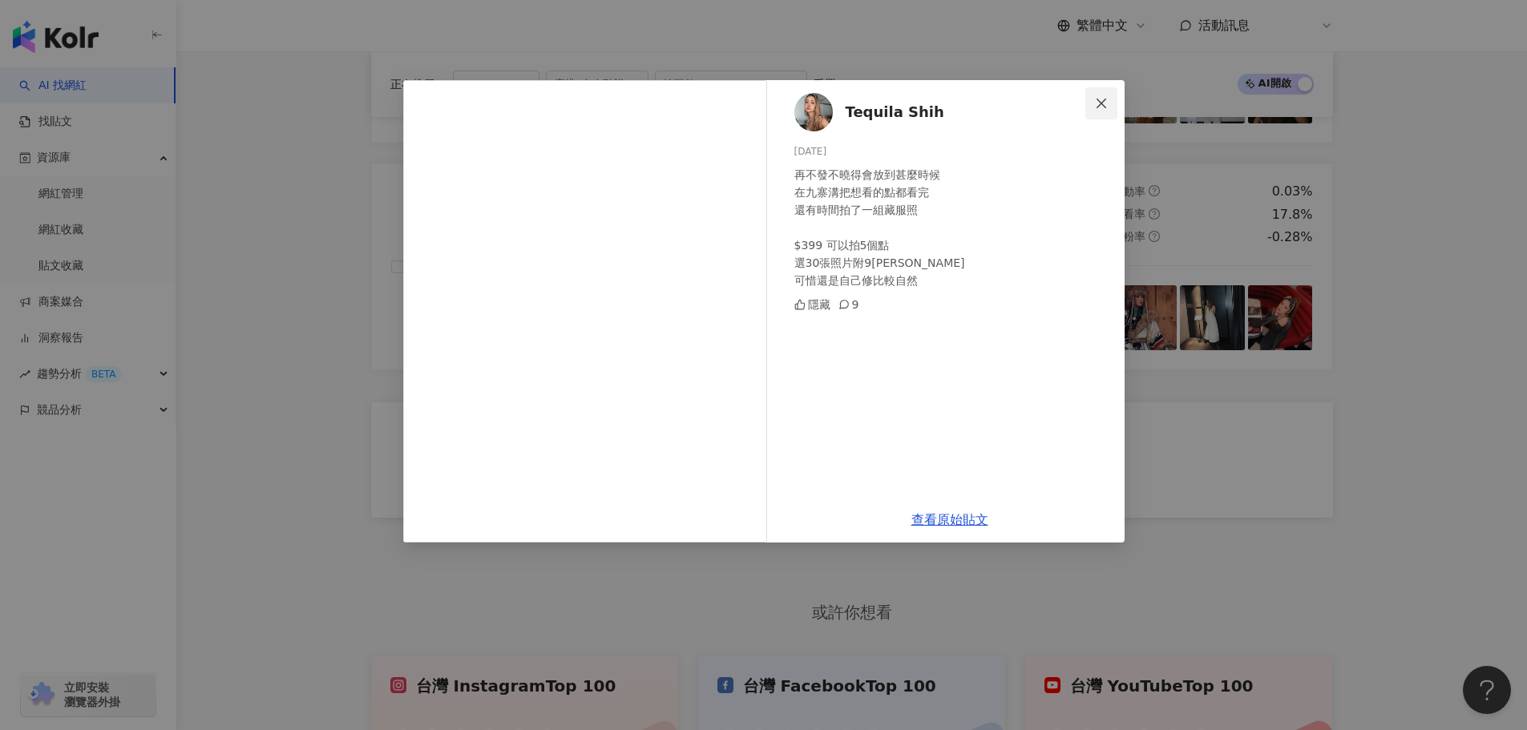
click at [1110, 103] on span "Close" at bounding box center [1101, 103] width 32 height 13
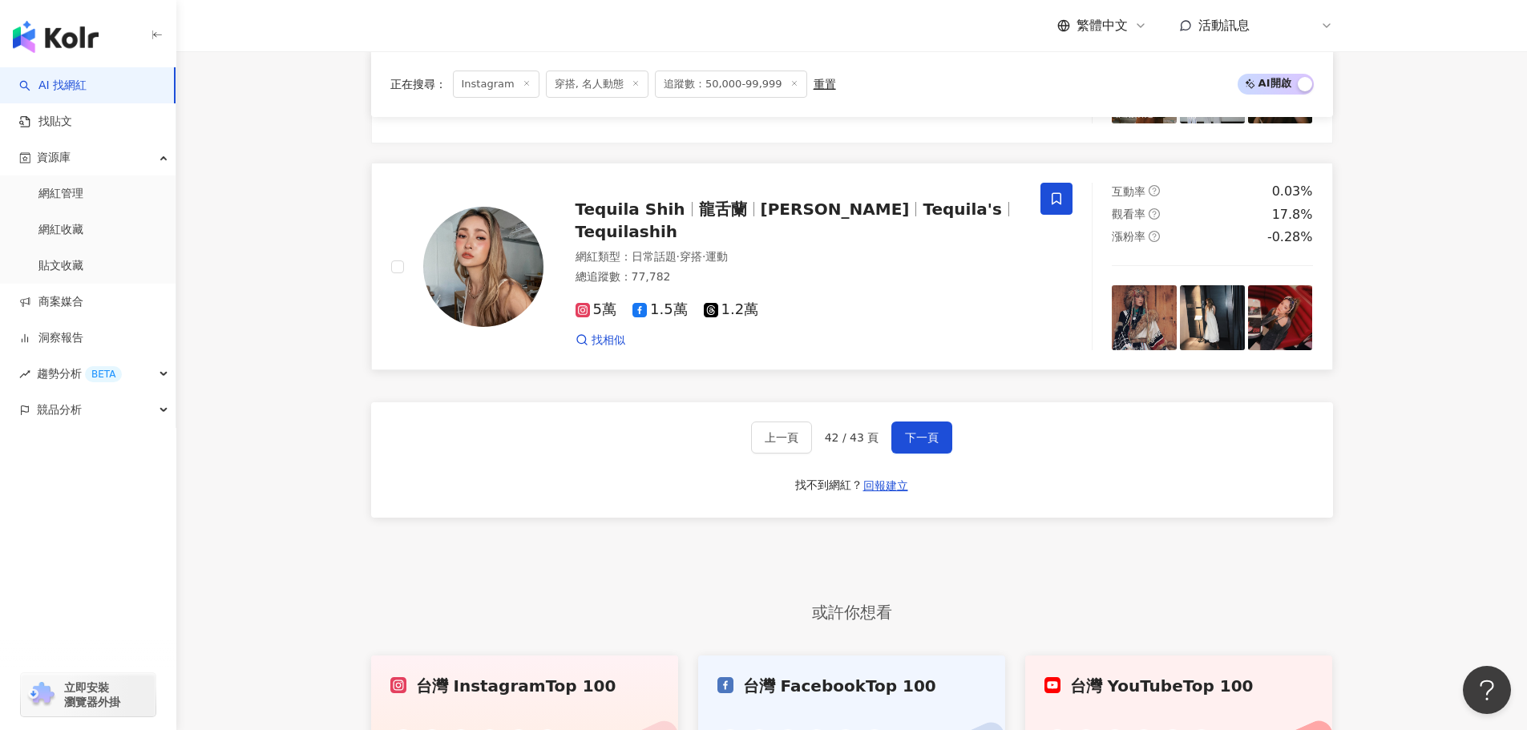
click at [1274, 349] on img at bounding box center [1280, 317] width 65 height 65
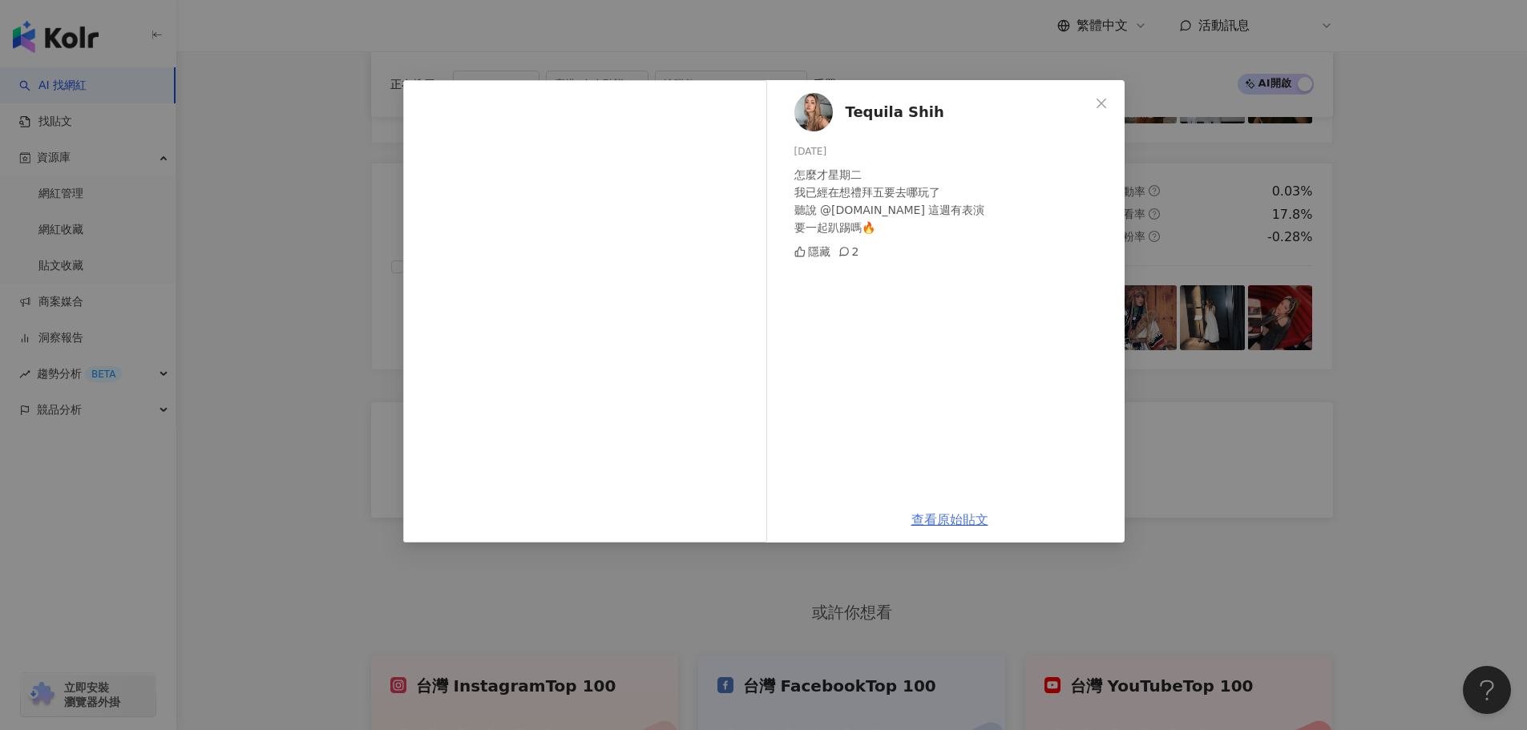
click at [934, 524] on link "查看原始貼文" at bounding box center [949, 519] width 77 height 15
click at [1086, 111] on button "Close" at bounding box center [1101, 103] width 32 height 32
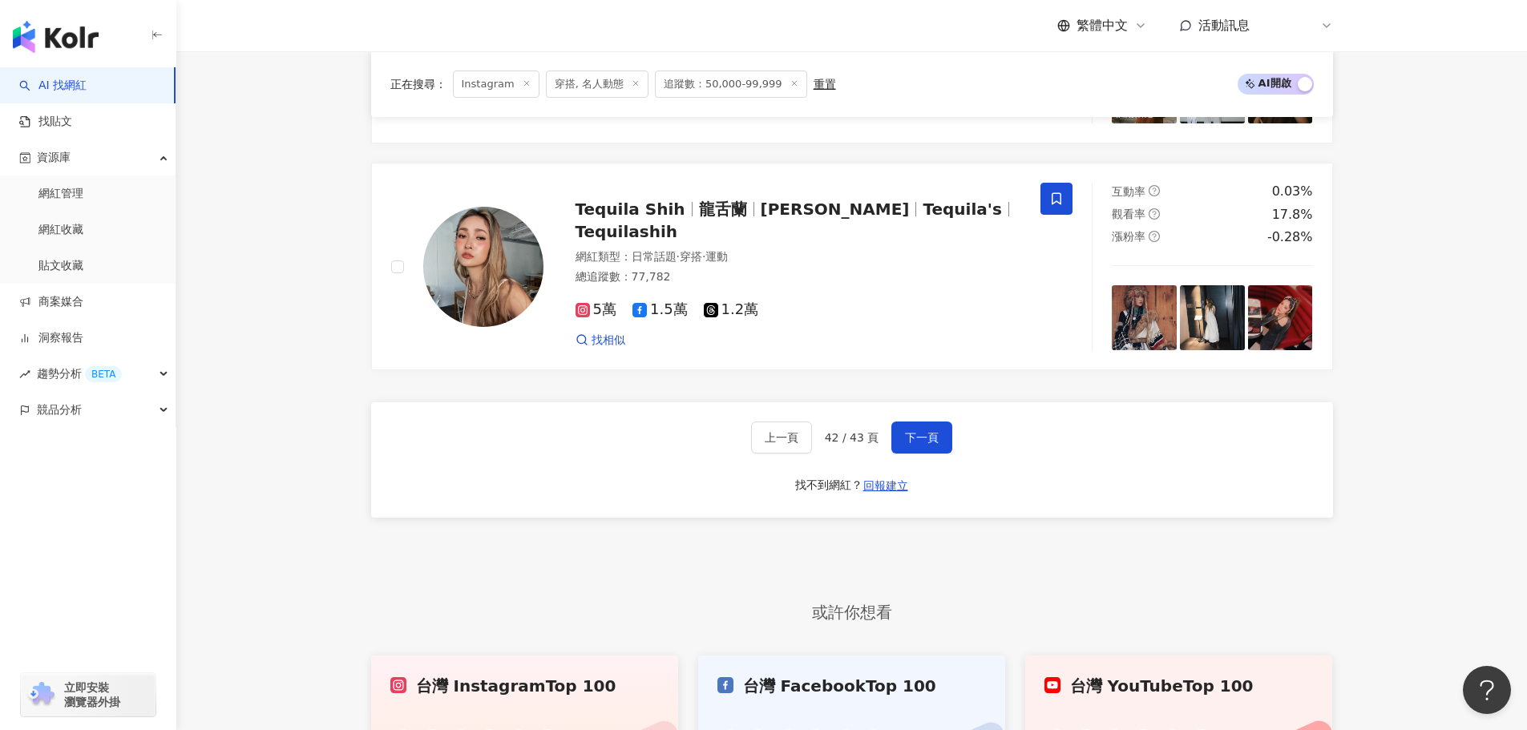
click at [1097, 107] on div "正在搜尋 ： Instagram 穿搭, 名人動態 追蹤數：50,000-99,999 重置 AI 開啟 AI 關閉" at bounding box center [852, 84] width 962 height 66
click at [1056, 215] on span at bounding box center [1056, 199] width 32 height 32
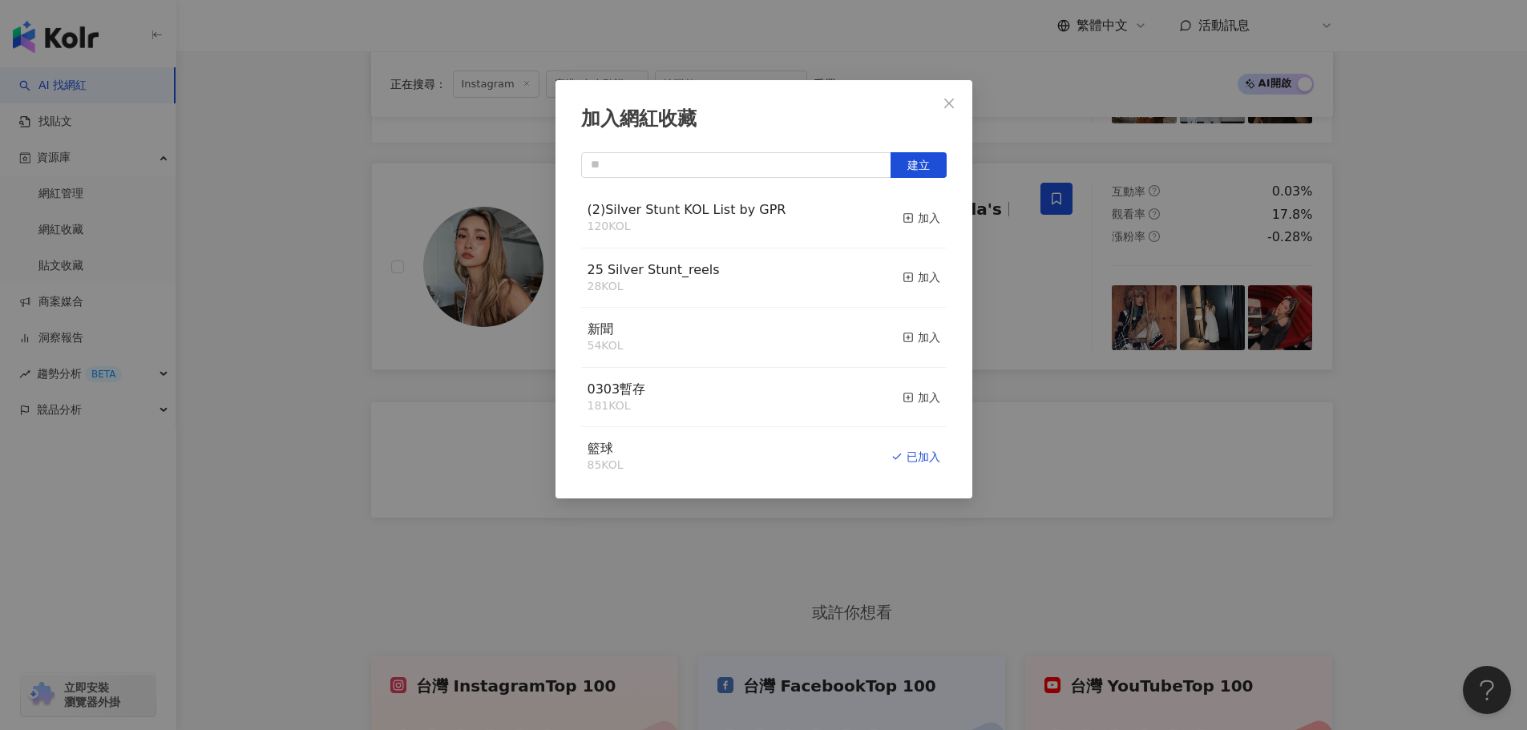
scroll to position [640, 0]
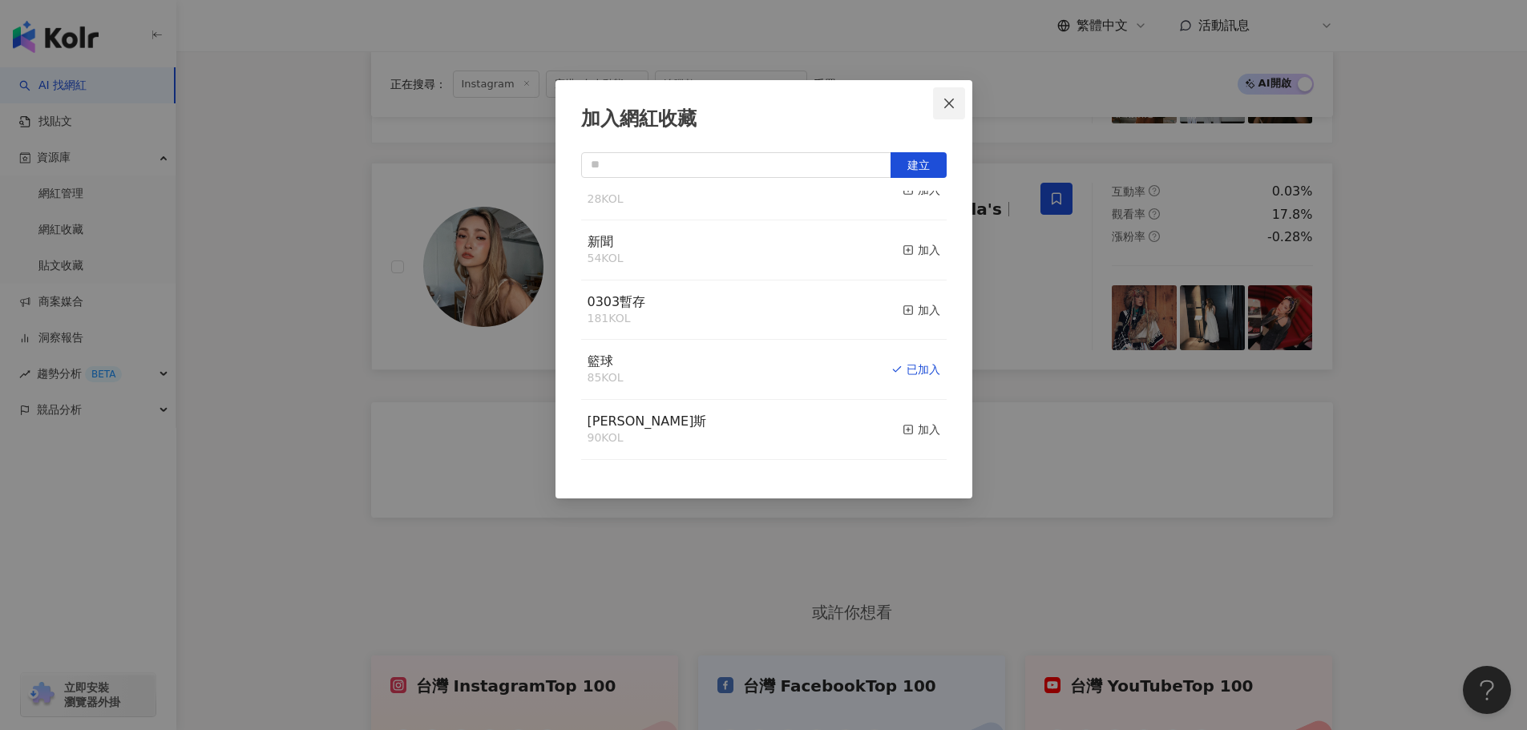
click at [934, 107] on span "Close" at bounding box center [949, 103] width 32 height 13
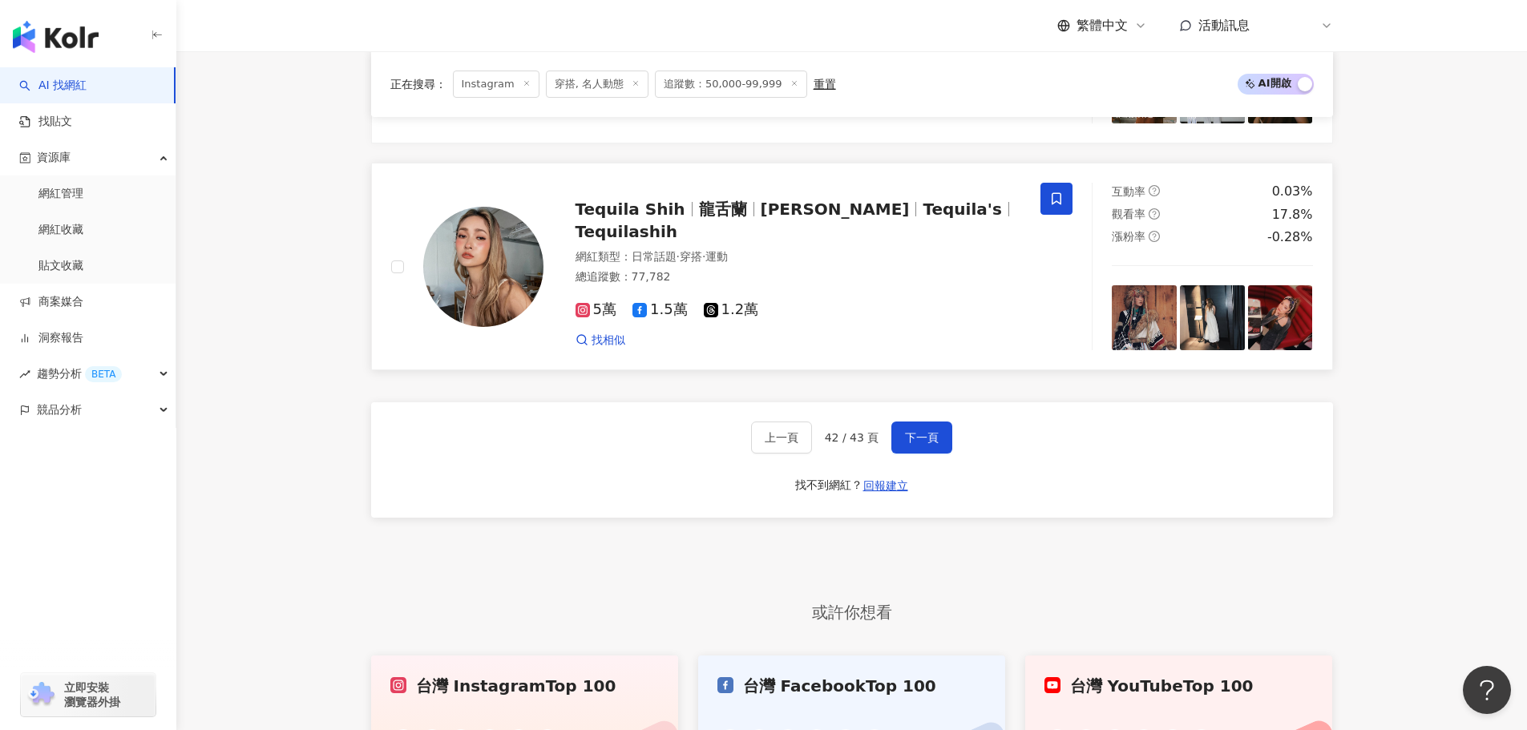
click at [1126, 340] on img at bounding box center [1144, 317] width 65 height 65
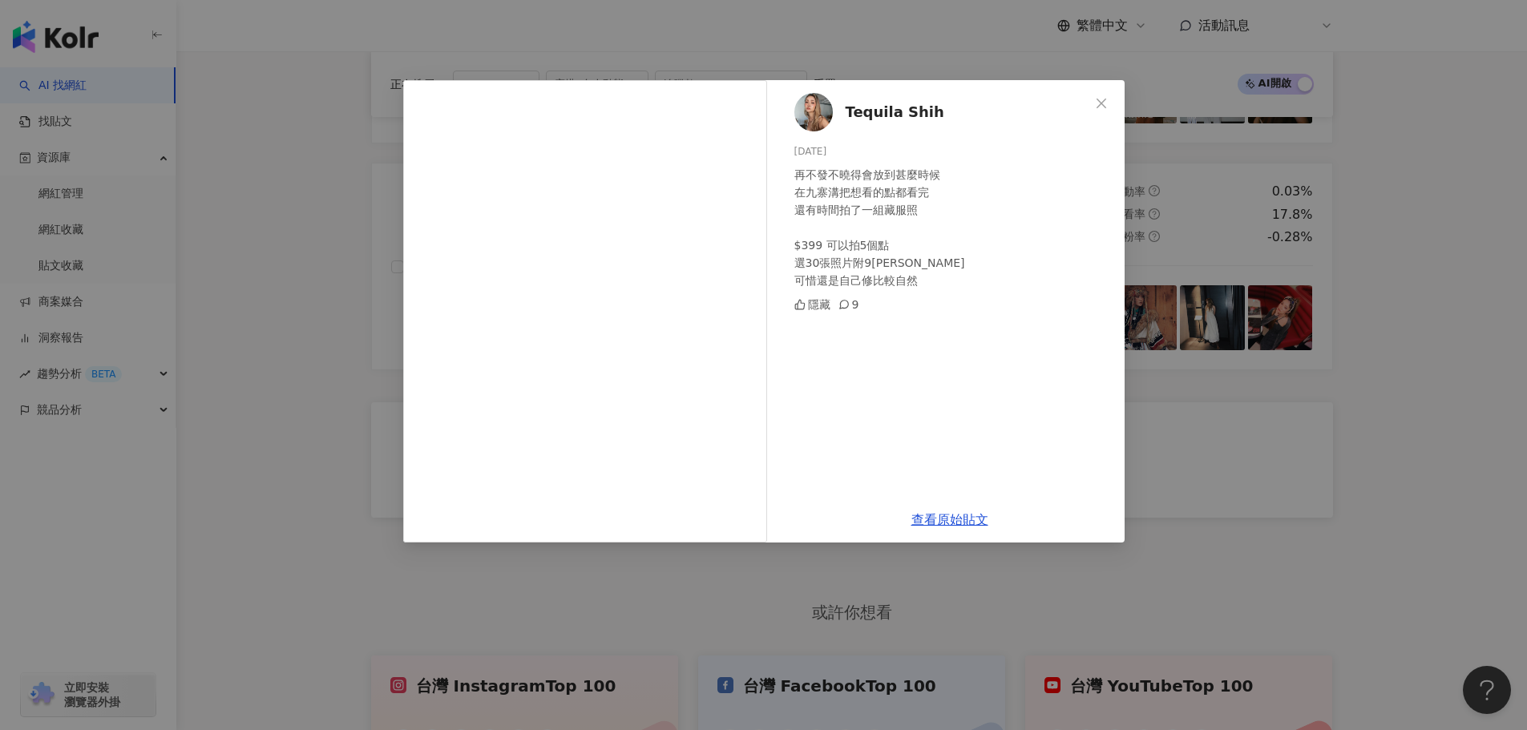
click at [1104, 99] on icon "close" at bounding box center [1101, 103] width 13 height 13
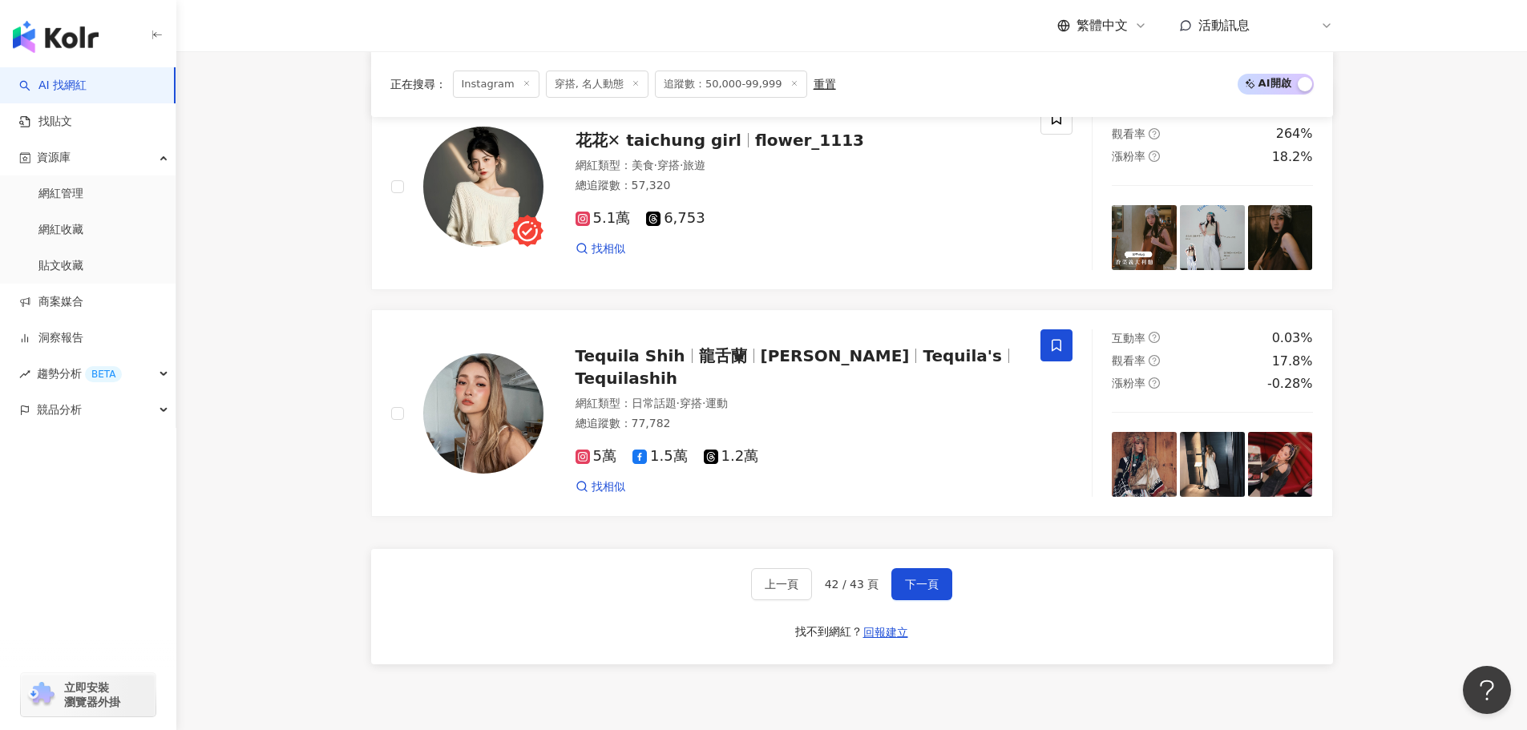
scroll to position [2602, 0]
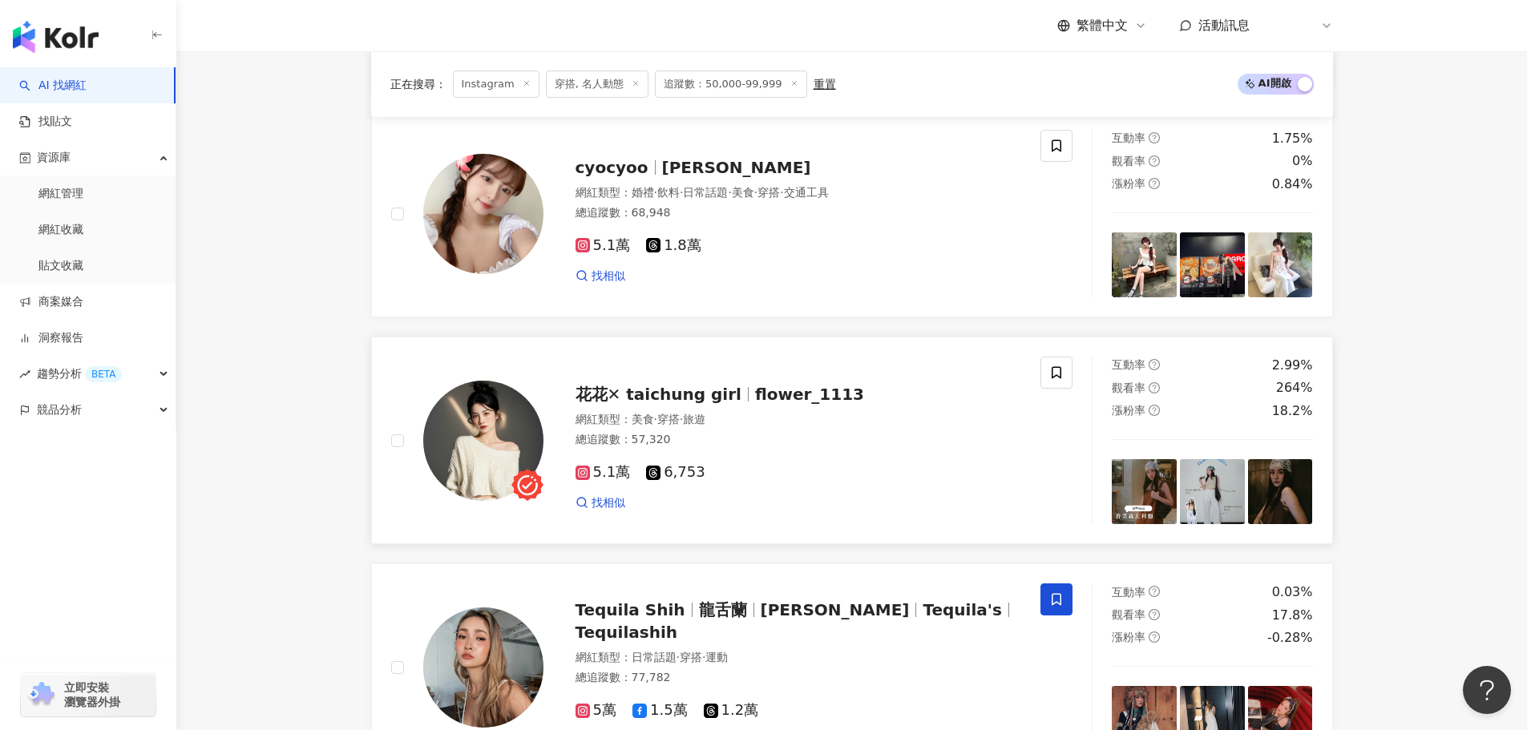
click at [1201, 501] on img at bounding box center [1212, 491] width 65 height 65
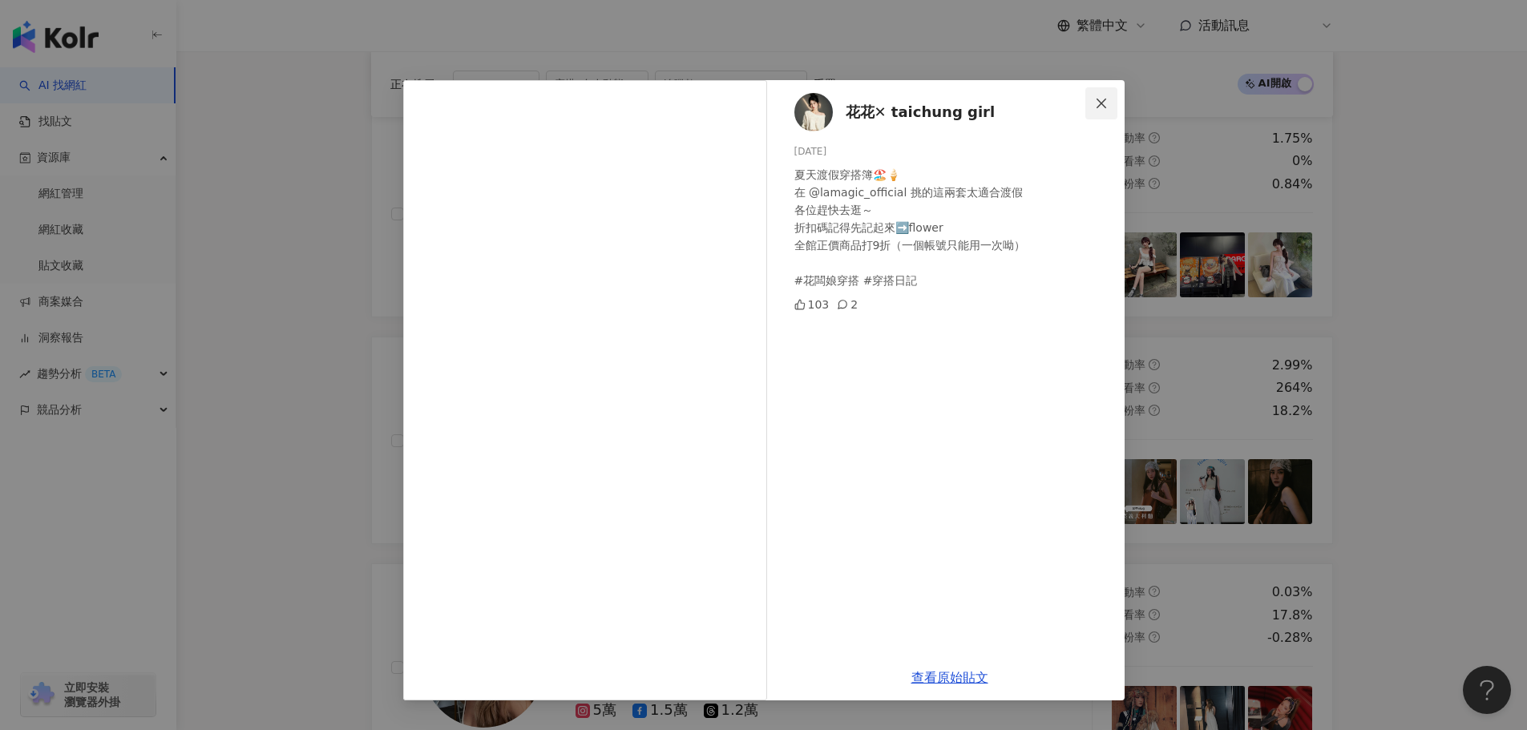
click at [1104, 107] on icon "close" at bounding box center [1101, 103] width 13 height 13
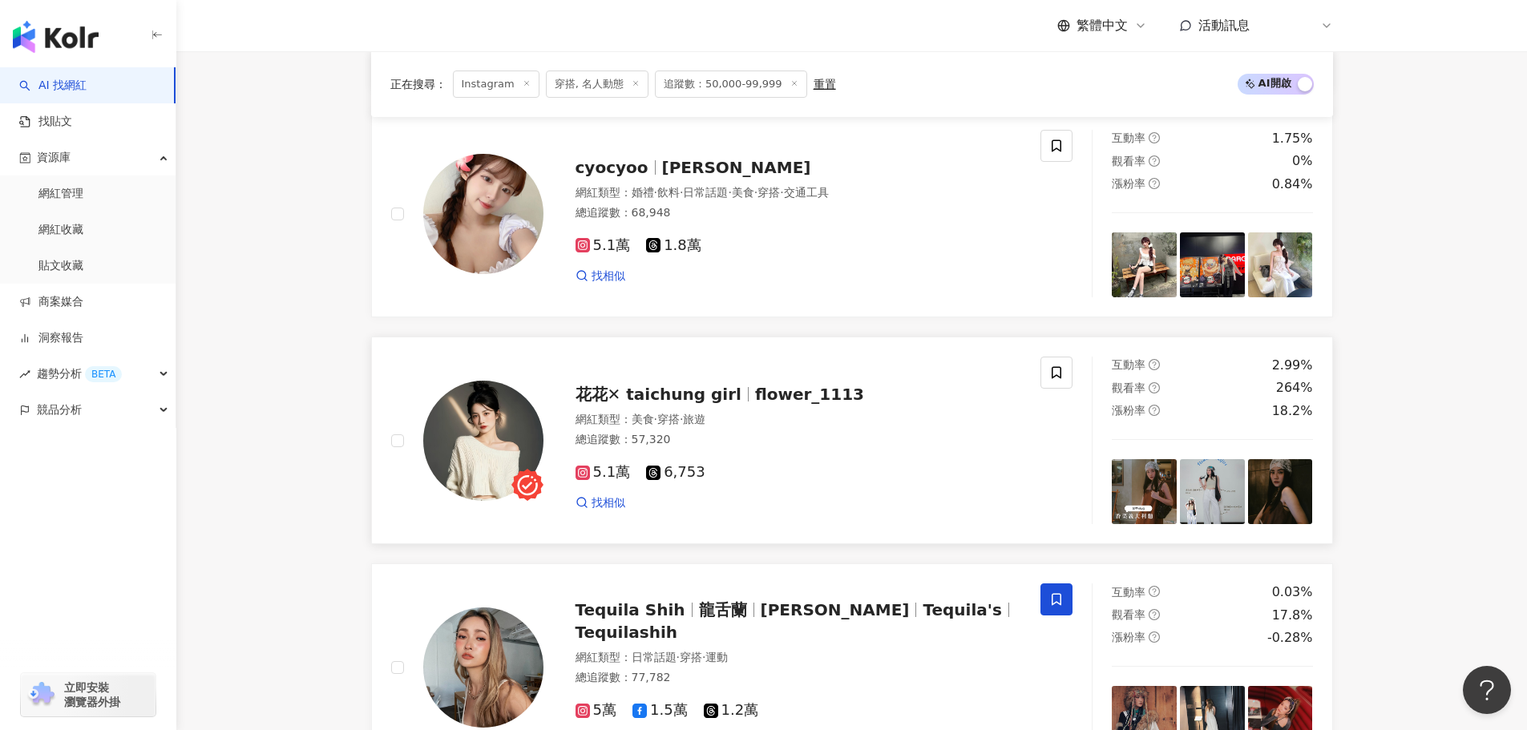
click at [1146, 508] on img at bounding box center [1144, 491] width 65 height 65
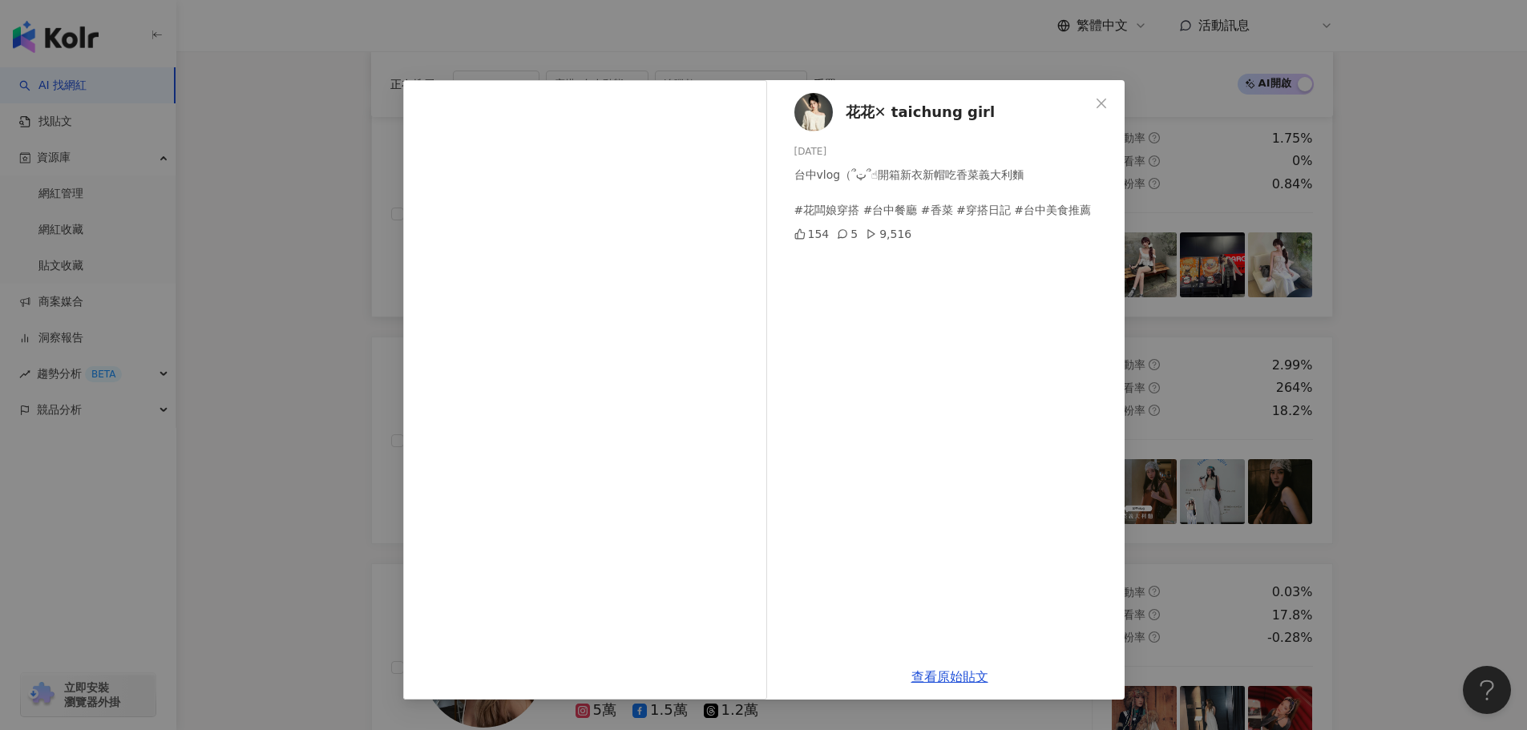
drag, startPoint x: 1095, startPoint y: 105, endPoint x: 1085, endPoint y: 127, distance: 23.7
click at [1096, 105] on icon "close" at bounding box center [1101, 103] width 13 height 13
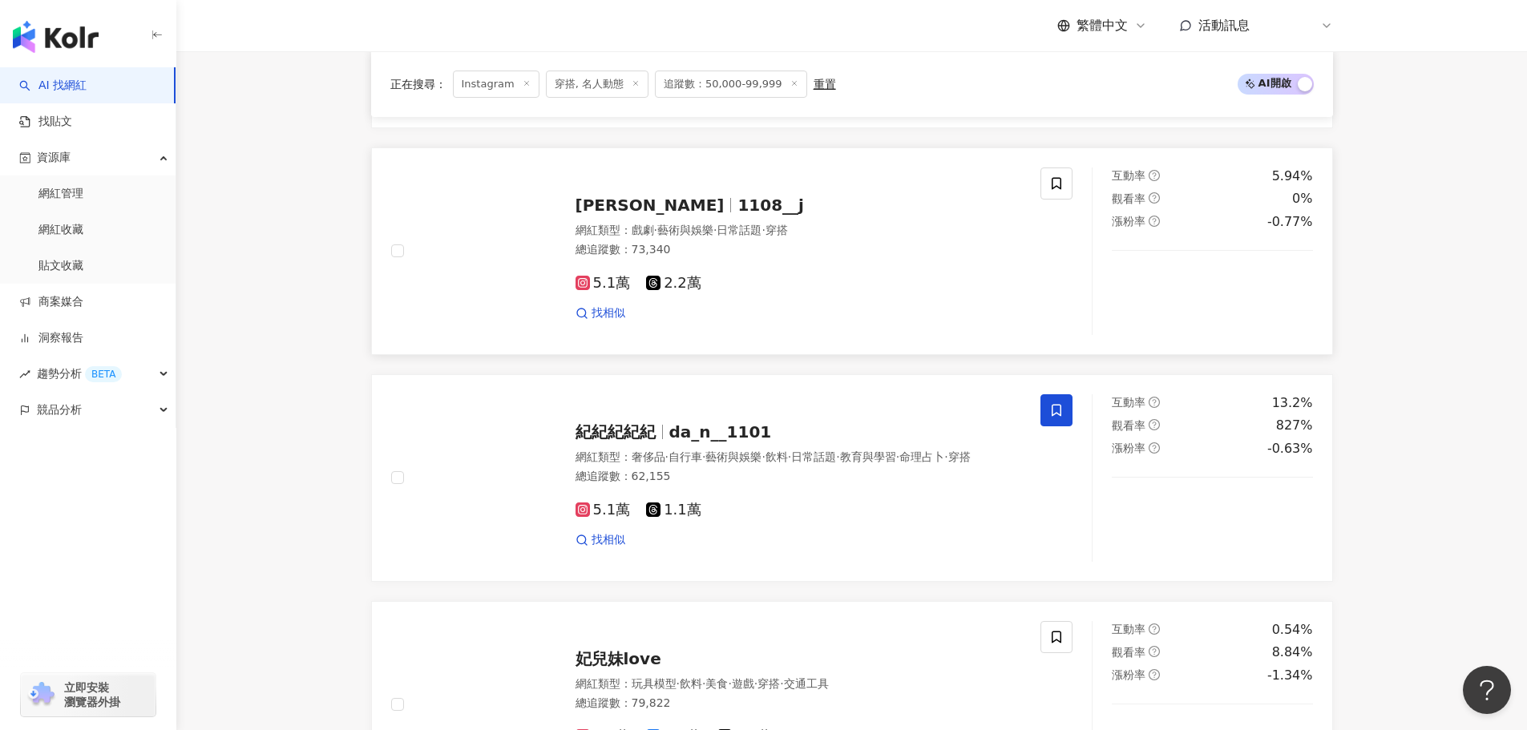
scroll to position [1641, 0]
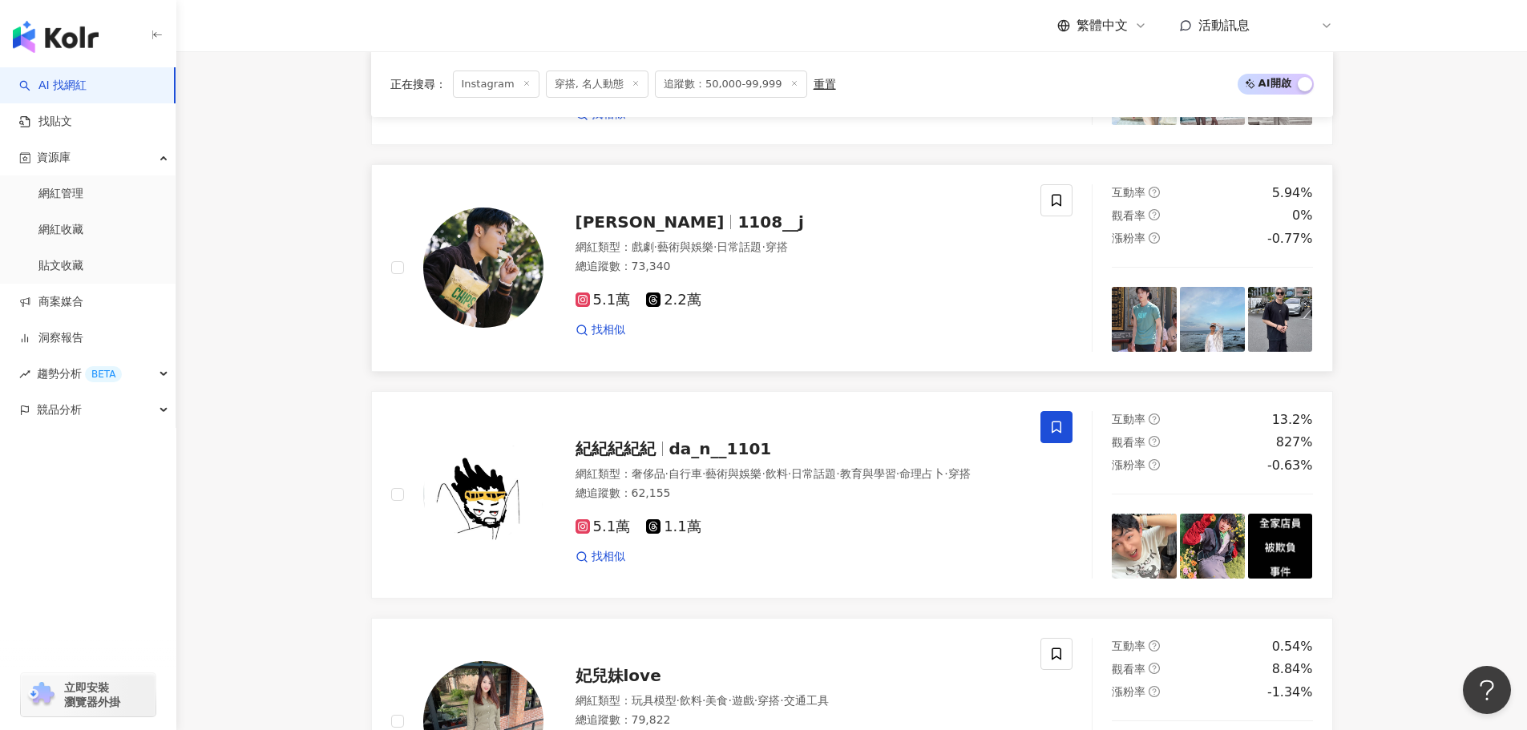
click at [1162, 330] on img at bounding box center [1144, 319] width 65 height 65
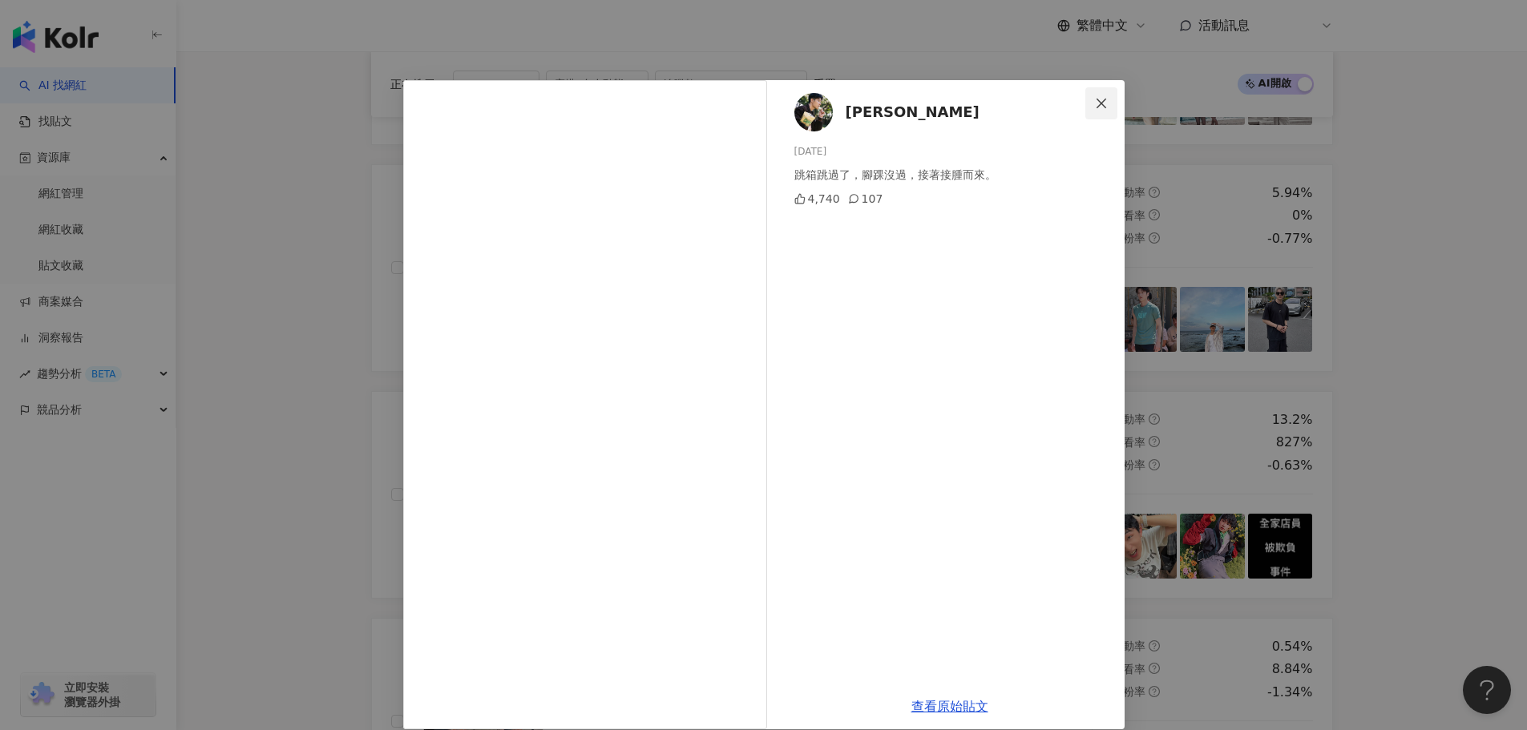
click at [1100, 107] on icon "close" at bounding box center [1101, 103] width 13 height 13
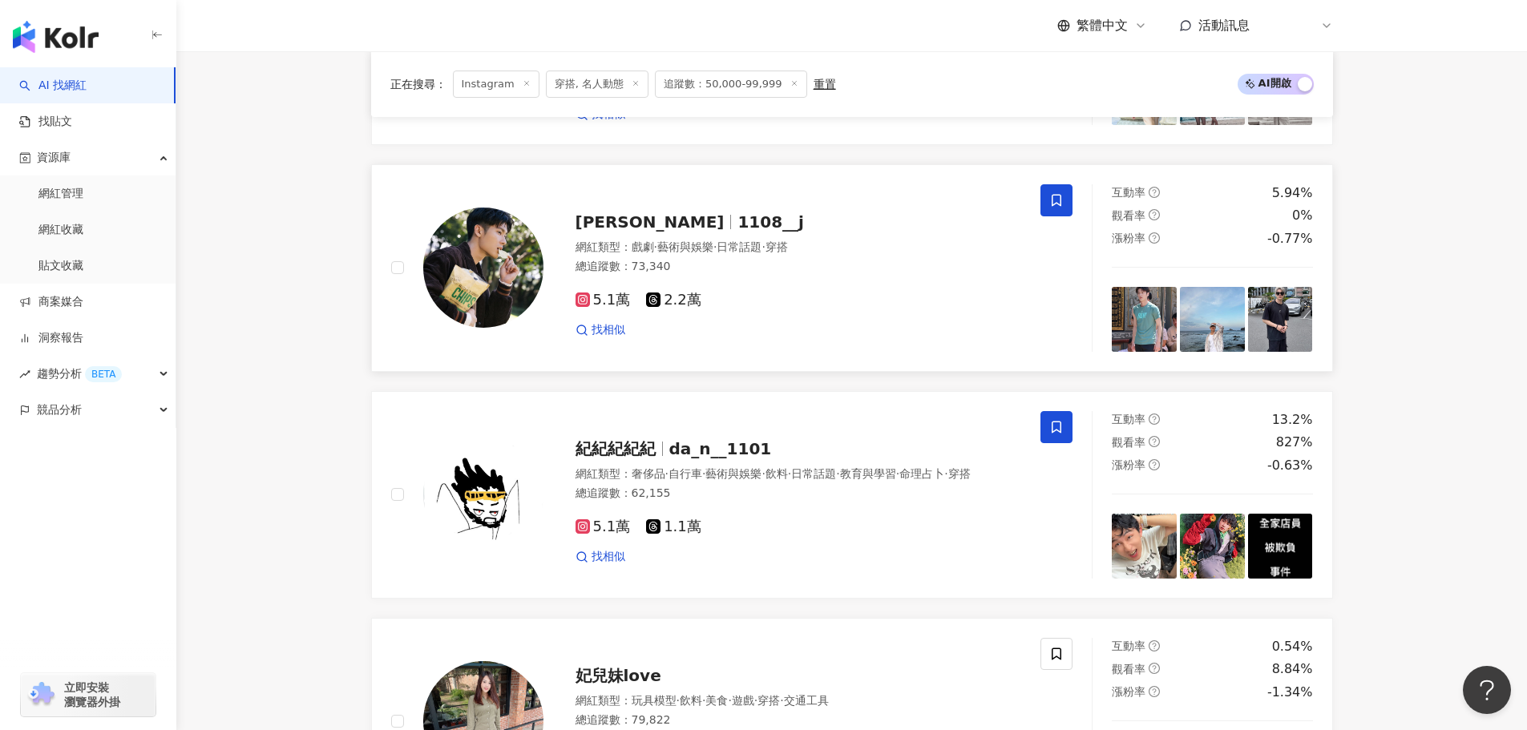
click at [1050, 208] on icon at bounding box center [1056, 200] width 14 height 14
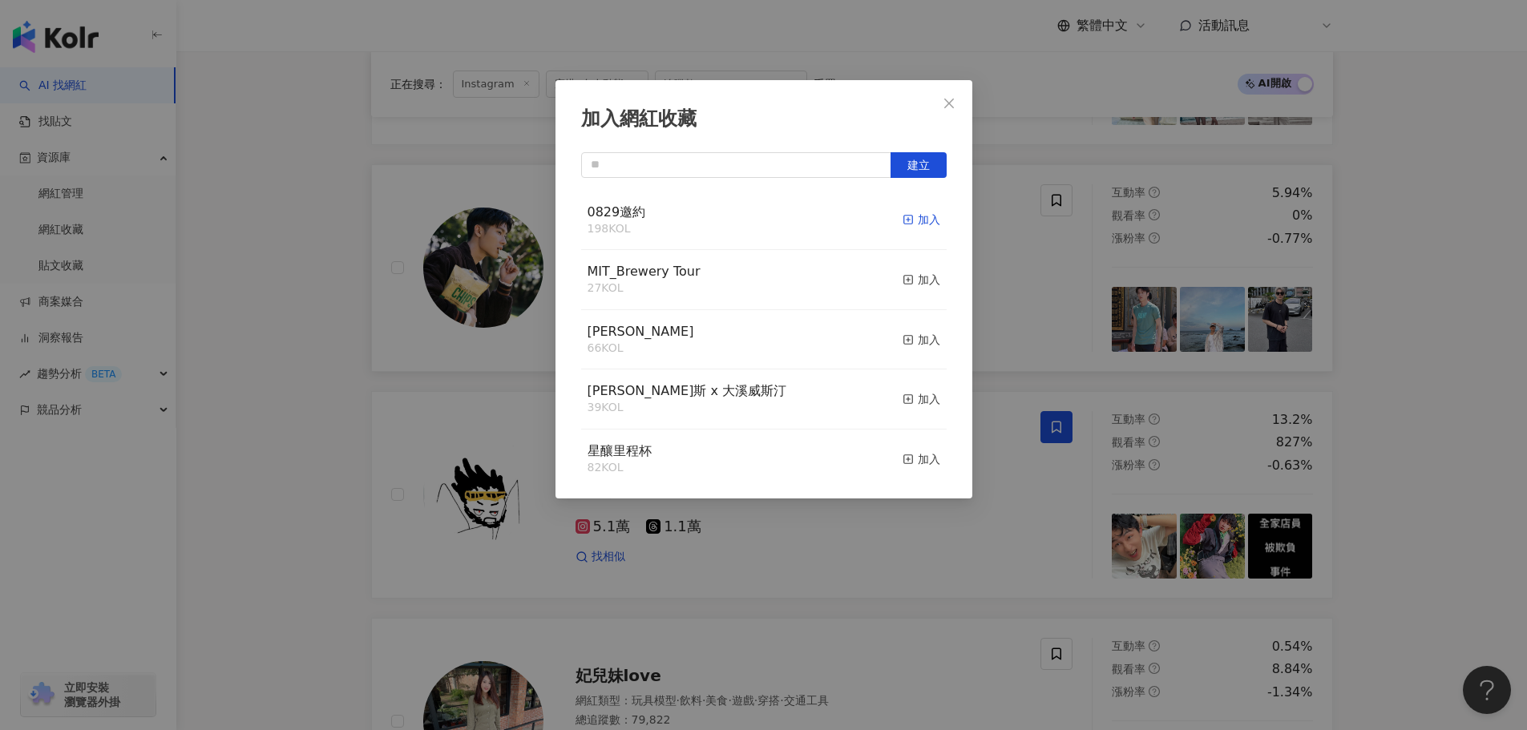
click at [909, 224] on div "加入" at bounding box center [921, 220] width 38 height 18
drag, startPoint x: 953, startPoint y: 102, endPoint x: 980, endPoint y: 111, distance: 28.6
click at [953, 102] on icon "close" at bounding box center [949, 103] width 13 height 13
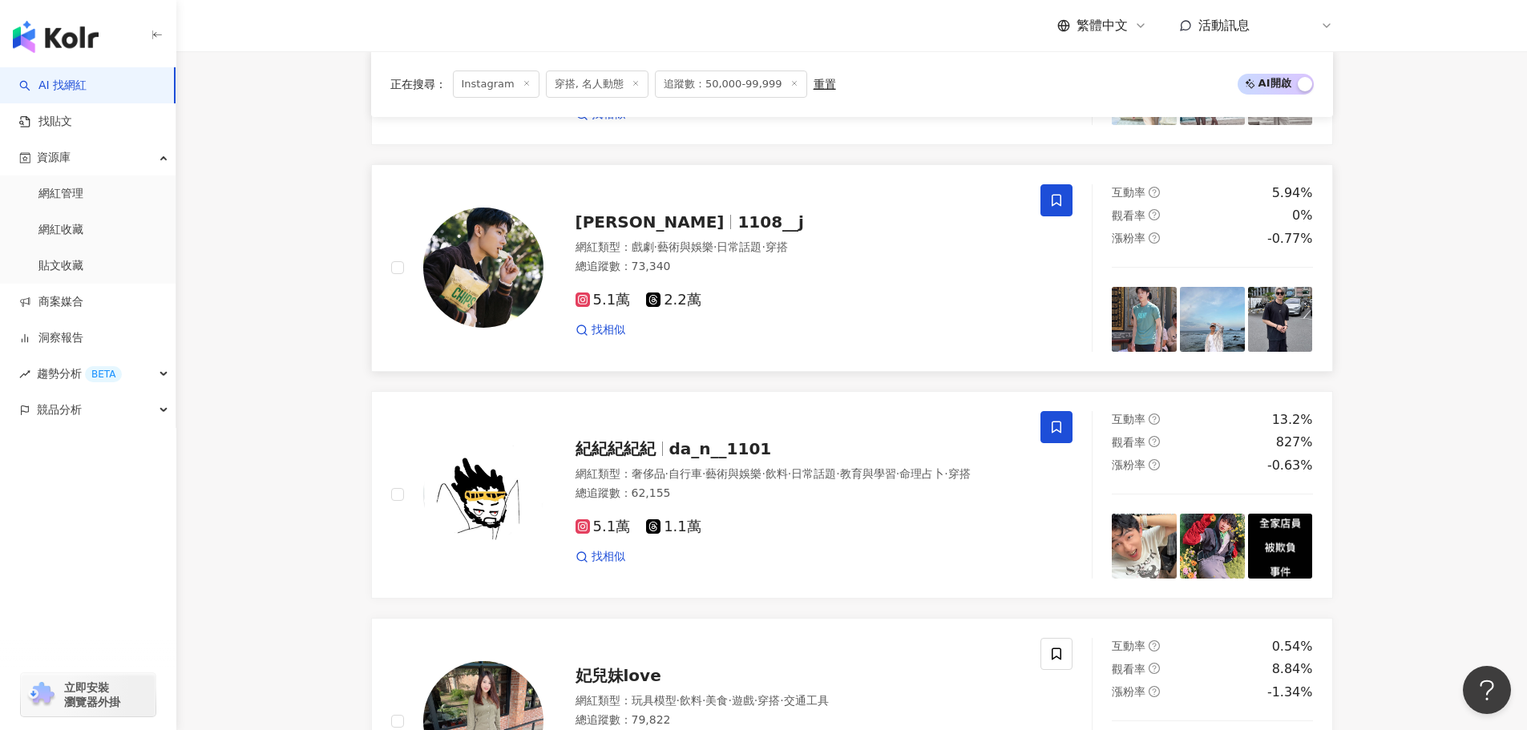
click at [1230, 221] on div "觀看率 0%" at bounding box center [1212, 216] width 201 height 18
drag, startPoint x: 804, startPoint y: 26, endPoint x: 716, endPoint y: 83, distance: 104.5
click at [804, 26] on div "繁體中文 活動訊息 T" at bounding box center [852, 25] width 962 height 51
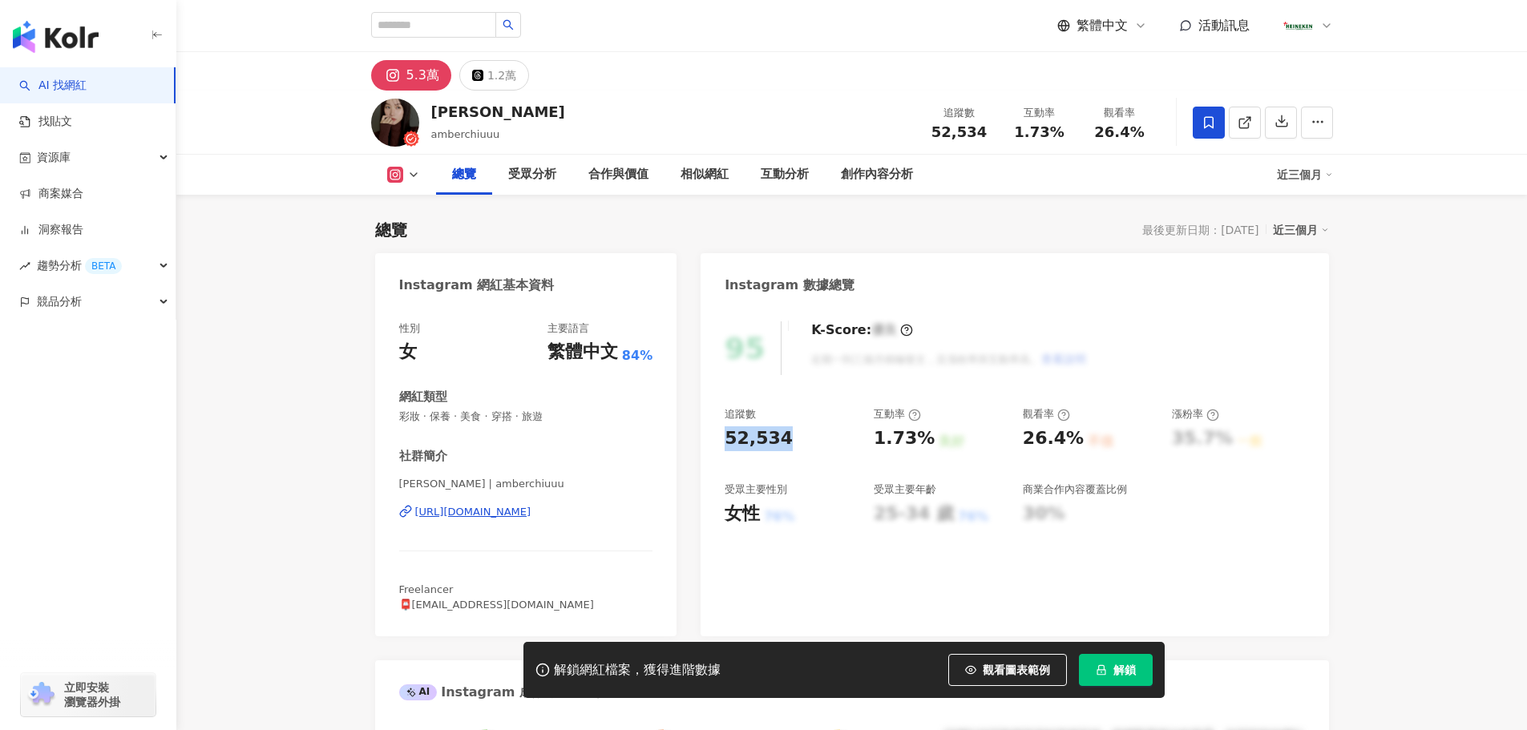
drag, startPoint x: 728, startPoint y: 435, endPoint x: 787, endPoint y: 441, distance: 59.6
click at [787, 441] on div "52,534" at bounding box center [791, 438] width 133 height 25
copy div "52,534"
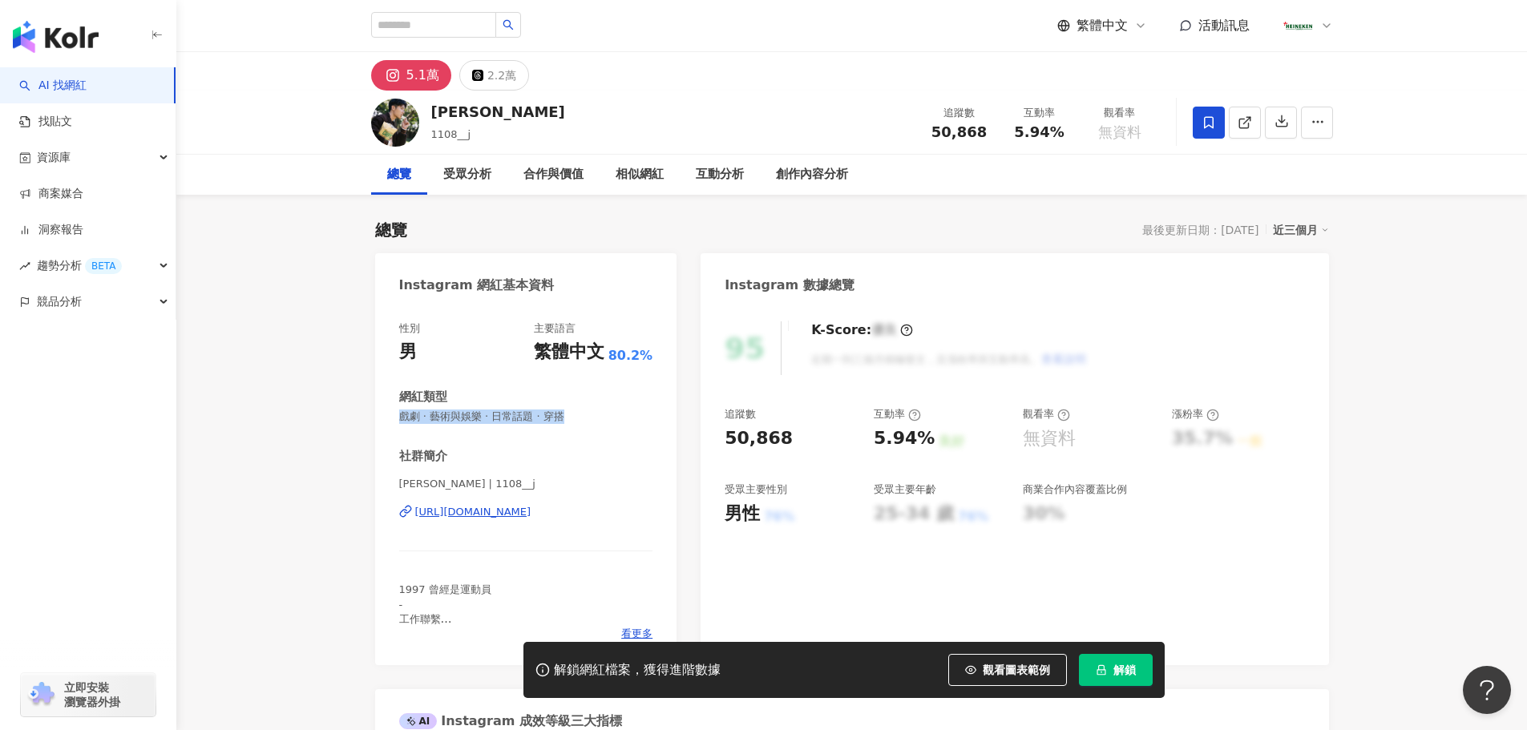
drag, startPoint x: 479, startPoint y: 416, endPoint x: 365, endPoint y: 430, distance: 115.5
drag, startPoint x: 742, startPoint y: 444, endPoint x: 695, endPoint y: 447, distance: 47.4
drag, startPoint x: 891, startPoint y: 444, endPoint x: 916, endPoint y: 453, distance: 26.4
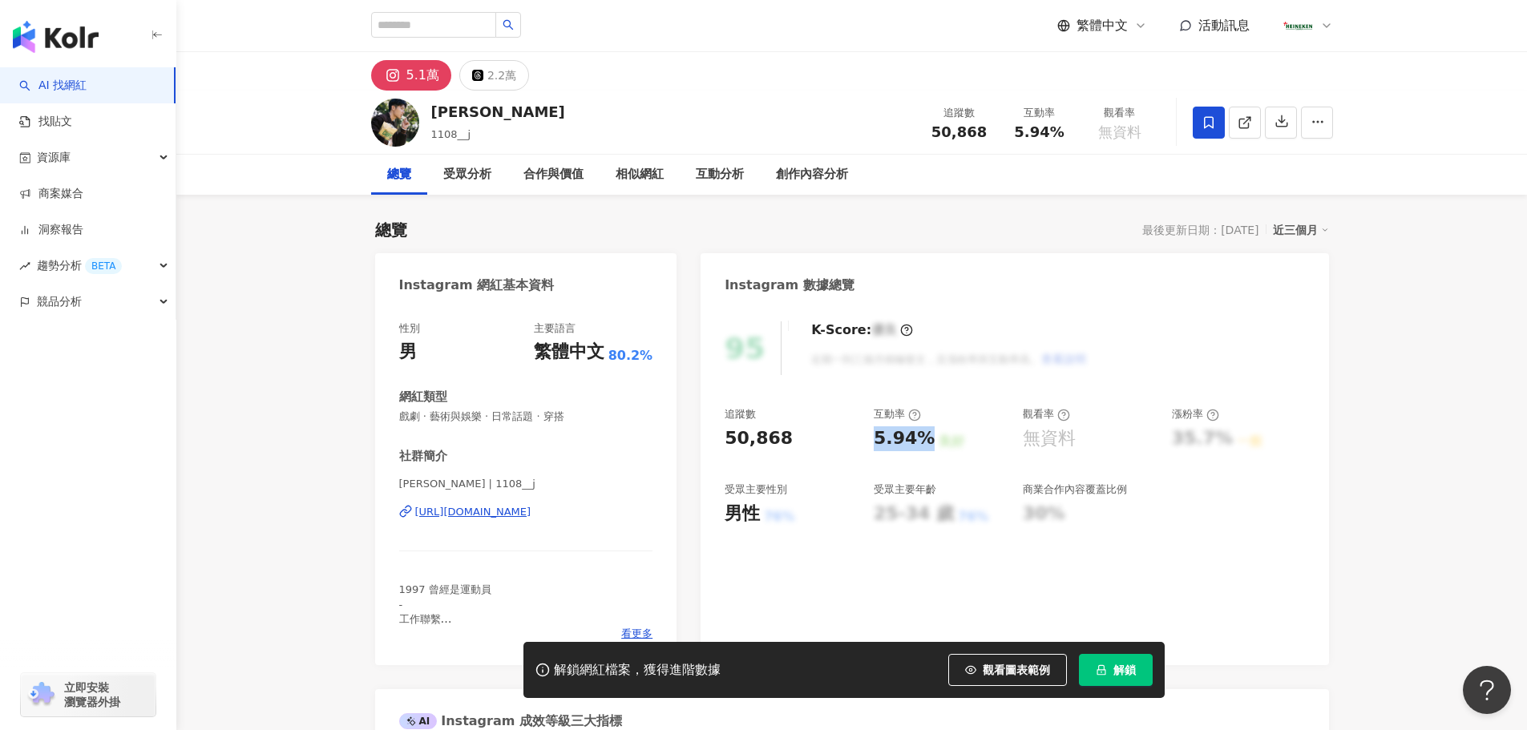
click at [919, 452] on div "追蹤數 50,868 互動率 5.94% 良好 觀看率 無資料 漲粉率 35.7% 一般 受眾主要性別 男性 76% 受眾主要年齡 25-34 歲 76% 商…" at bounding box center [1014, 466] width 579 height 119
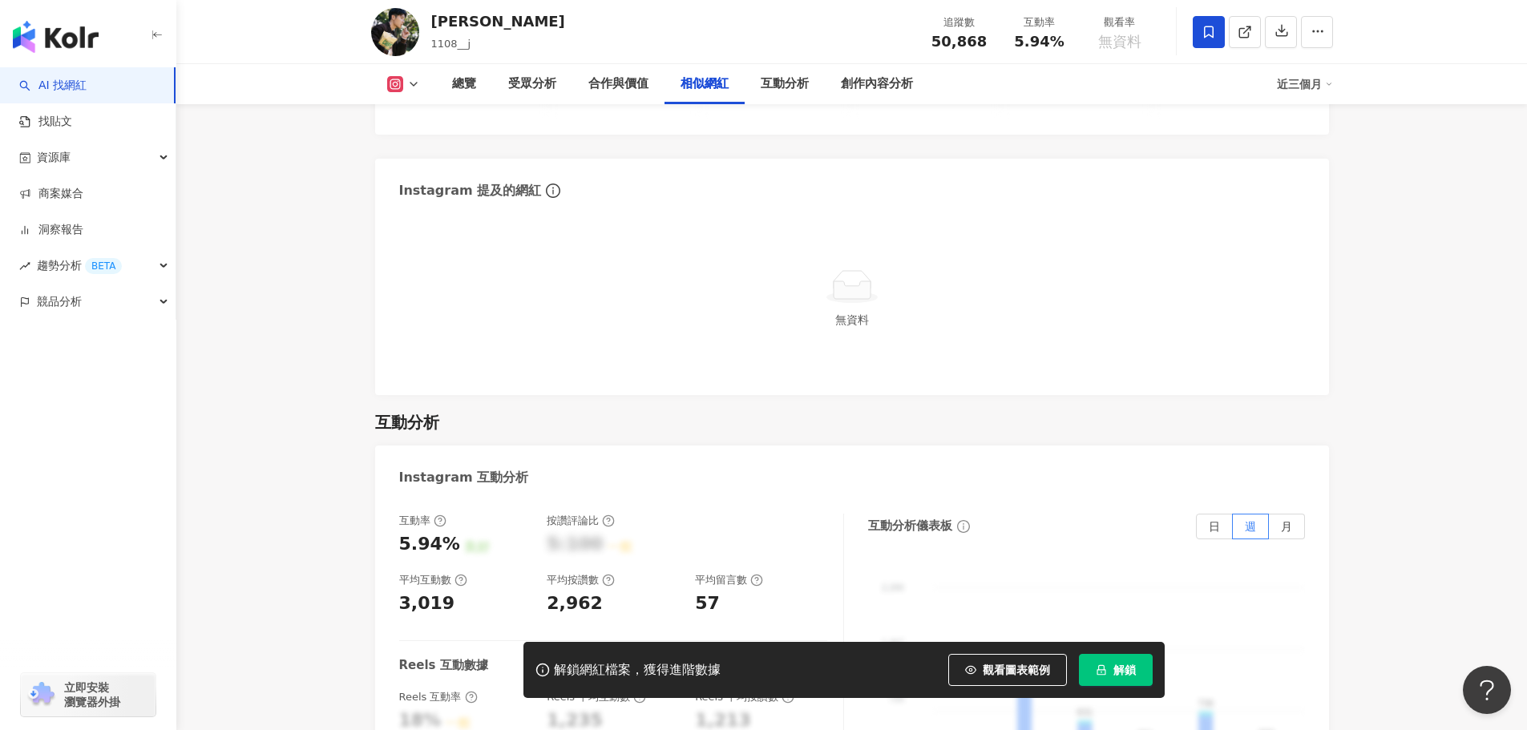
scroll to position [3046, 0]
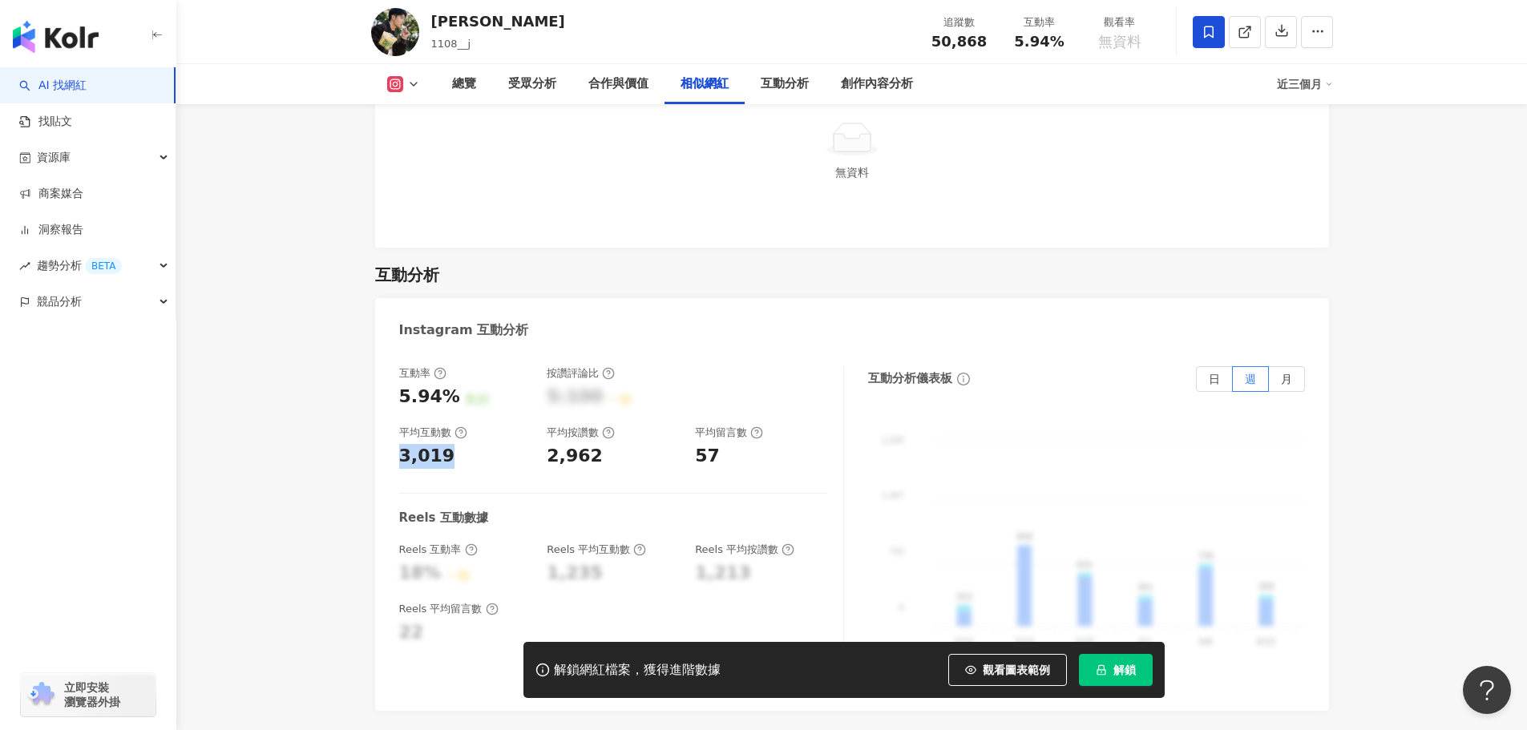
drag, startPoint x: 419, startPoint y: 418, endPoint x: 395, endPoint y: 417, distance: 24.1
click at [395, 417] on div "互動率 5.94% 良好 按讚評論比 5:100 一般 平均互動數 3,019 平均按讚數 2,962 平均留言數 57 Reels 互動數據 Reels 互…" at bounding box center [852, 530] width 954 height 361
drag, startPoint x: 548, startPoint y: 414, endPoint x: 600, endPoint y: 419, distance: 51.5
click at [600, 444] on div "2,962" at bounding box center [613, 456] width 132 height 25
copy div "2,962"
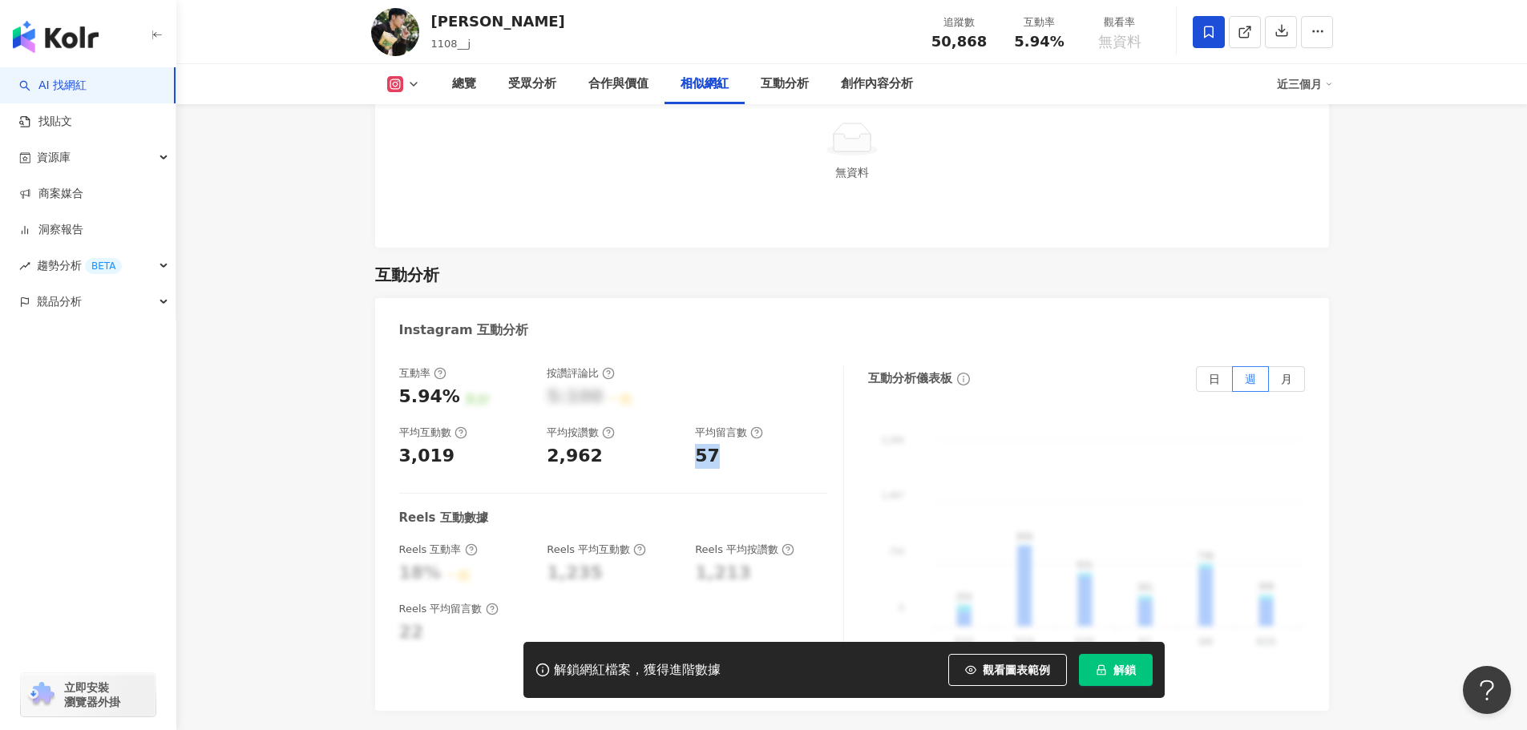
drag, startPoint x: 709, startPoint y: 412, endPoint x: 725, endPoint y: 416, distance: 16.5
click at [725, 444] on div "57" at bounding box center [761, 456] width 132 height 25
copy div "57"
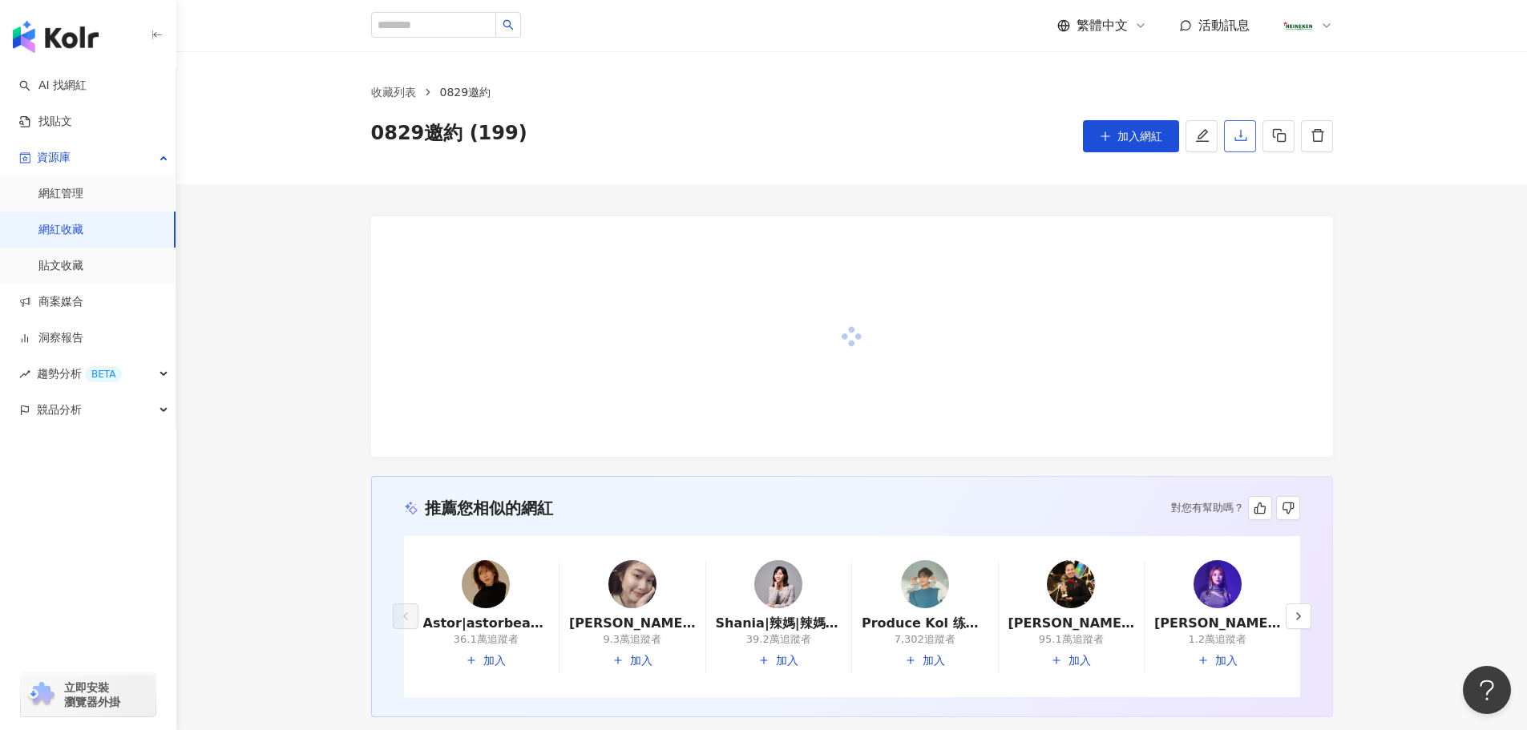
click at [1228, 130] on button "button" at bounding box center [1240, 136] width 32 height 32
click at [1246, 135] on body "**********" at bounding box center [763, 365] width 1527 height 730
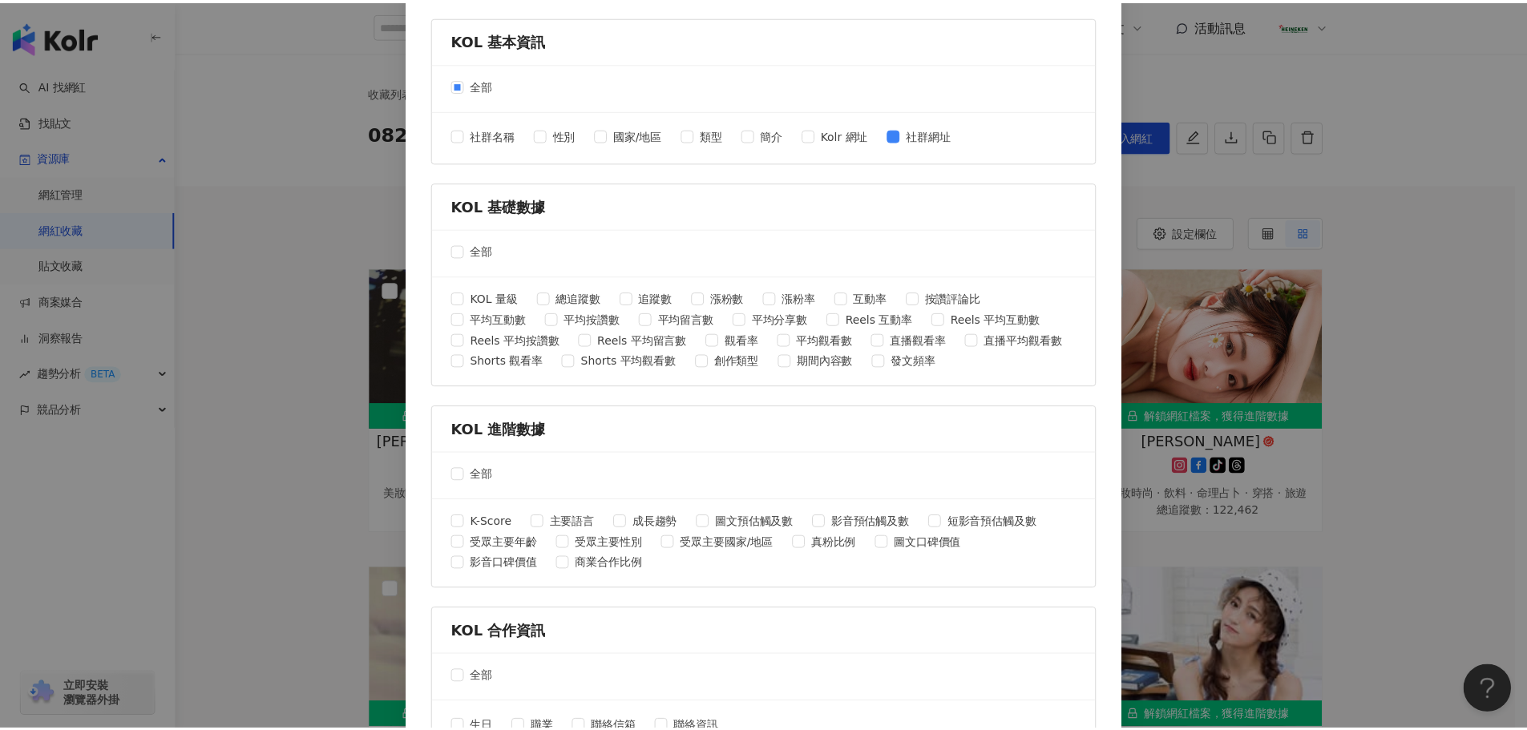
scroll to position [515, 0]
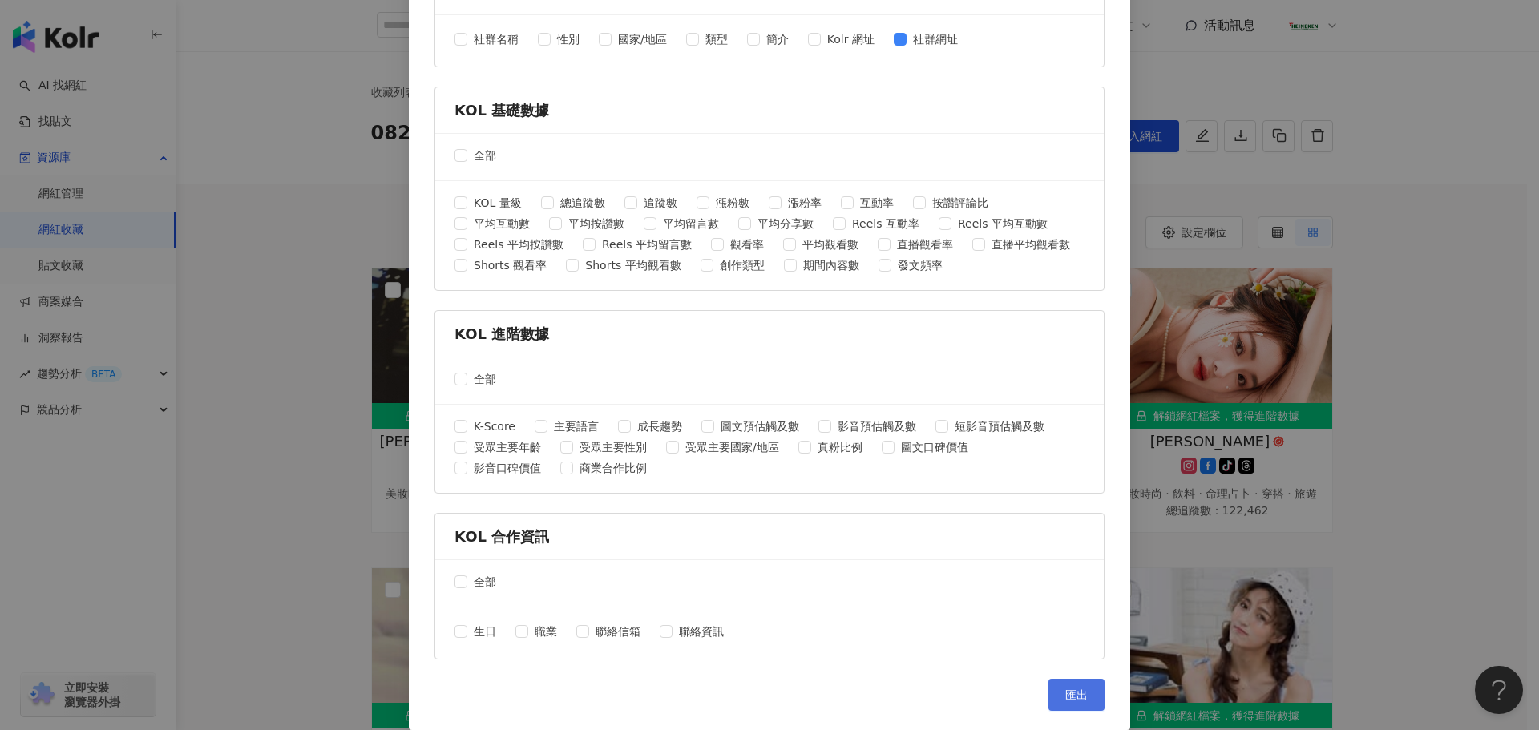
drag, startPoint x: 1072, startPoint y: 701, endPoint x: 1082, endPoint y: 693, distance: 12.0
click at [1074, 701] on span "匯出" at bounding box center [1076, 694] width 22 height 13
click at [1464, 139] on div "匯出收藏 請選擇您欲匯出的項目 社群平台 全部 Facebook Instagram YouTube TikTok X 數據時間 全部 近三個月 近六個月 K…" at bounding box center [769, 365] width 1539 height 730
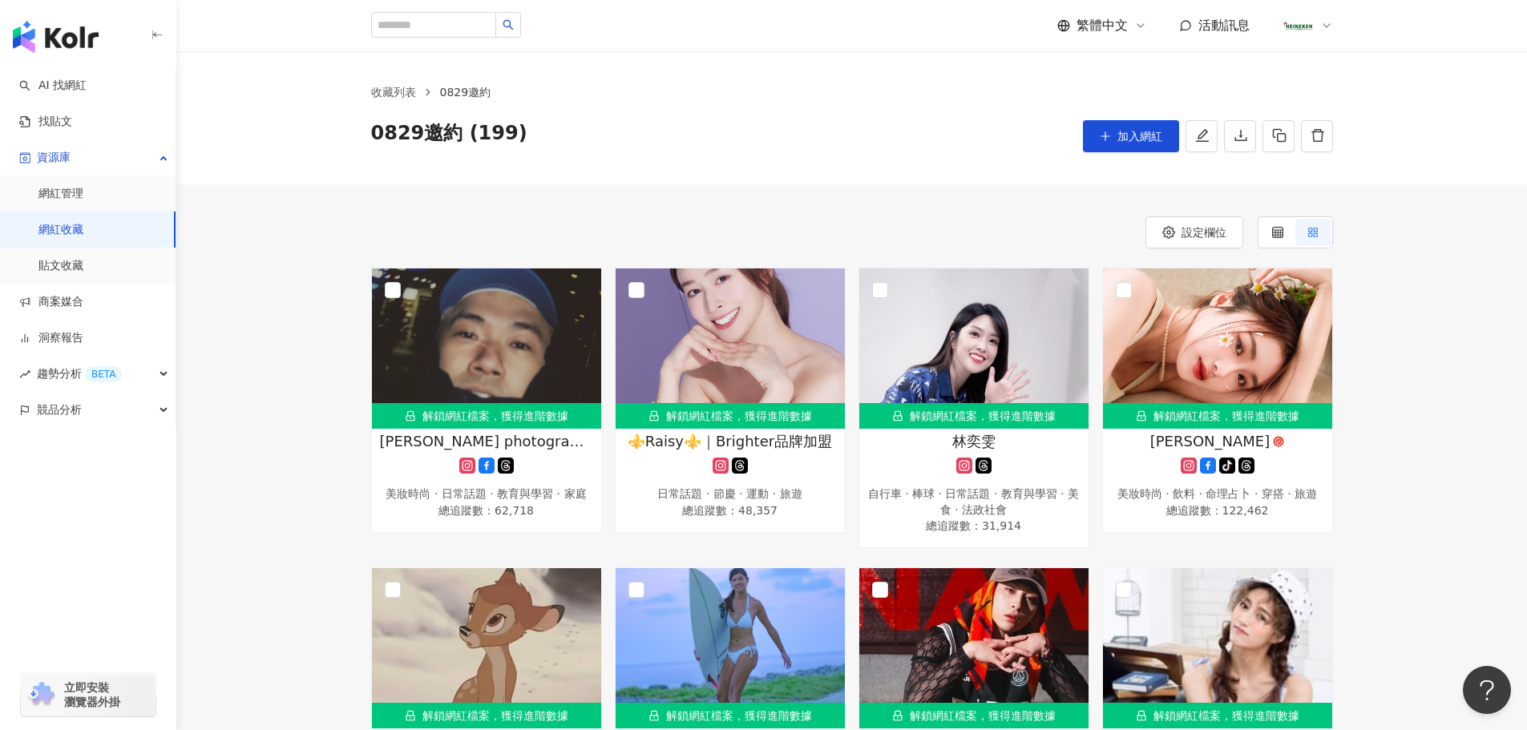
click at [1137, 133] on span "加入網紅" at bounding box center [1139, 136] width 45 height 13
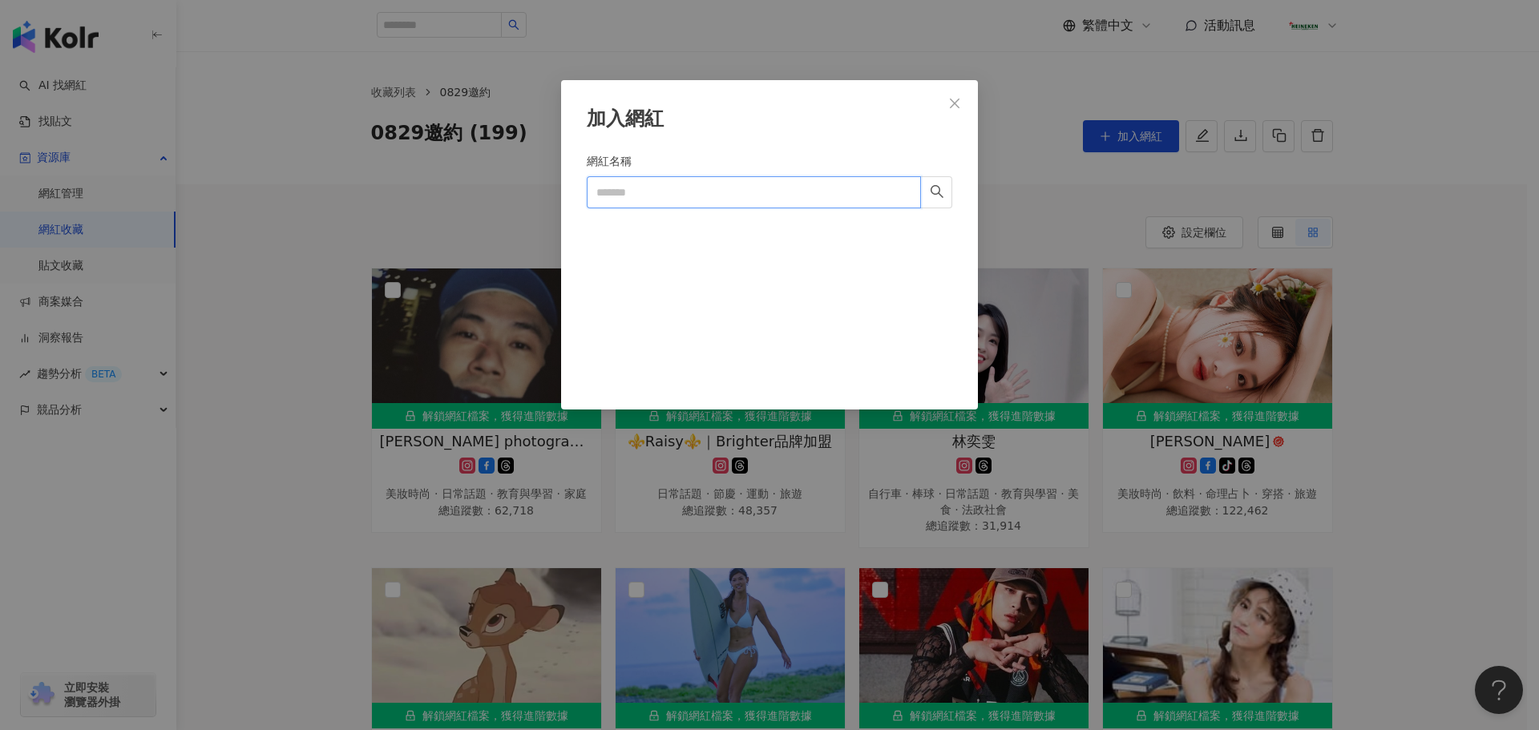
click at [687, 194] on input "網紅名稱" at bounding box center [754, 192] width 334 height 32
paste input "*********"
type input "*********"
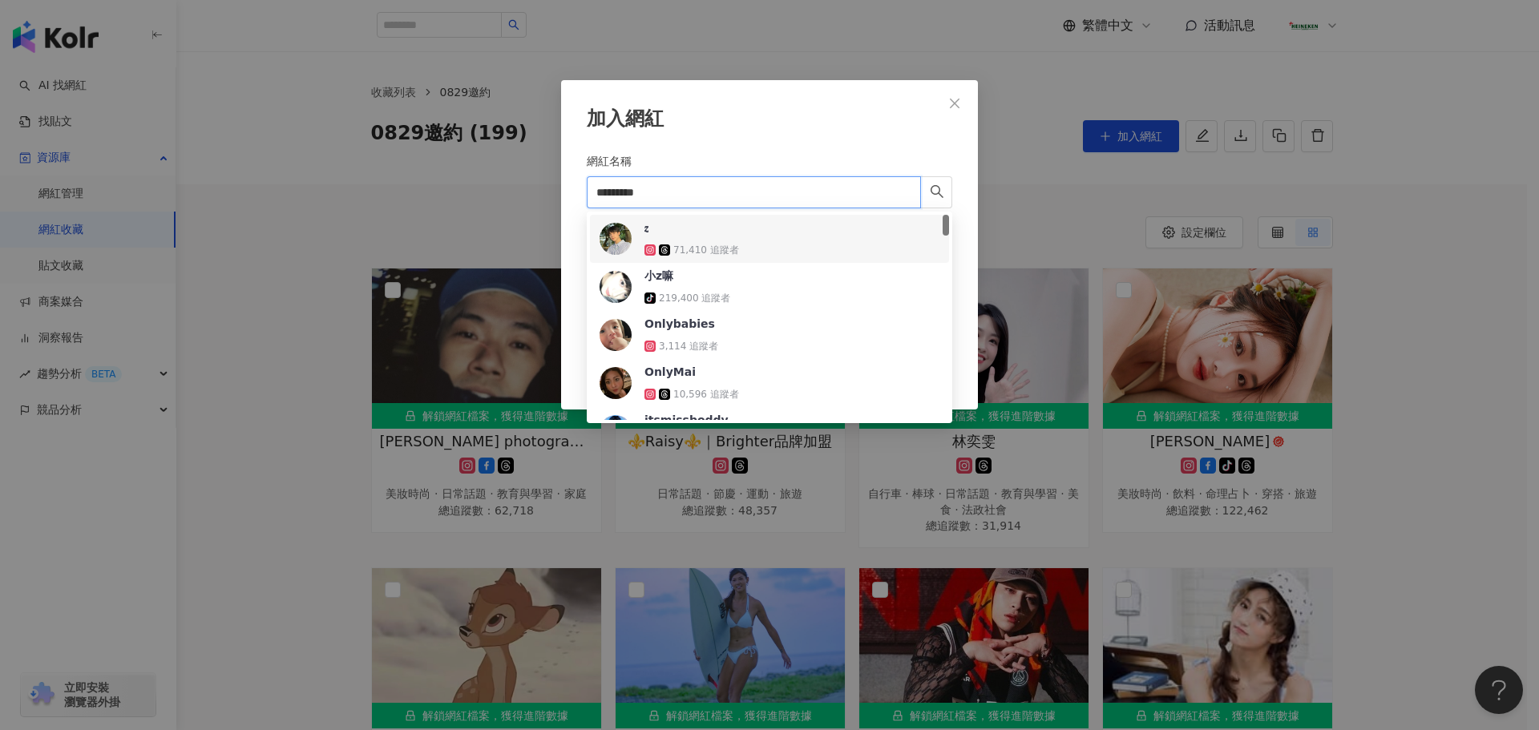
click at [699, 232] on span "𝒛" at bounding box center [696, 228] width 104 height 16
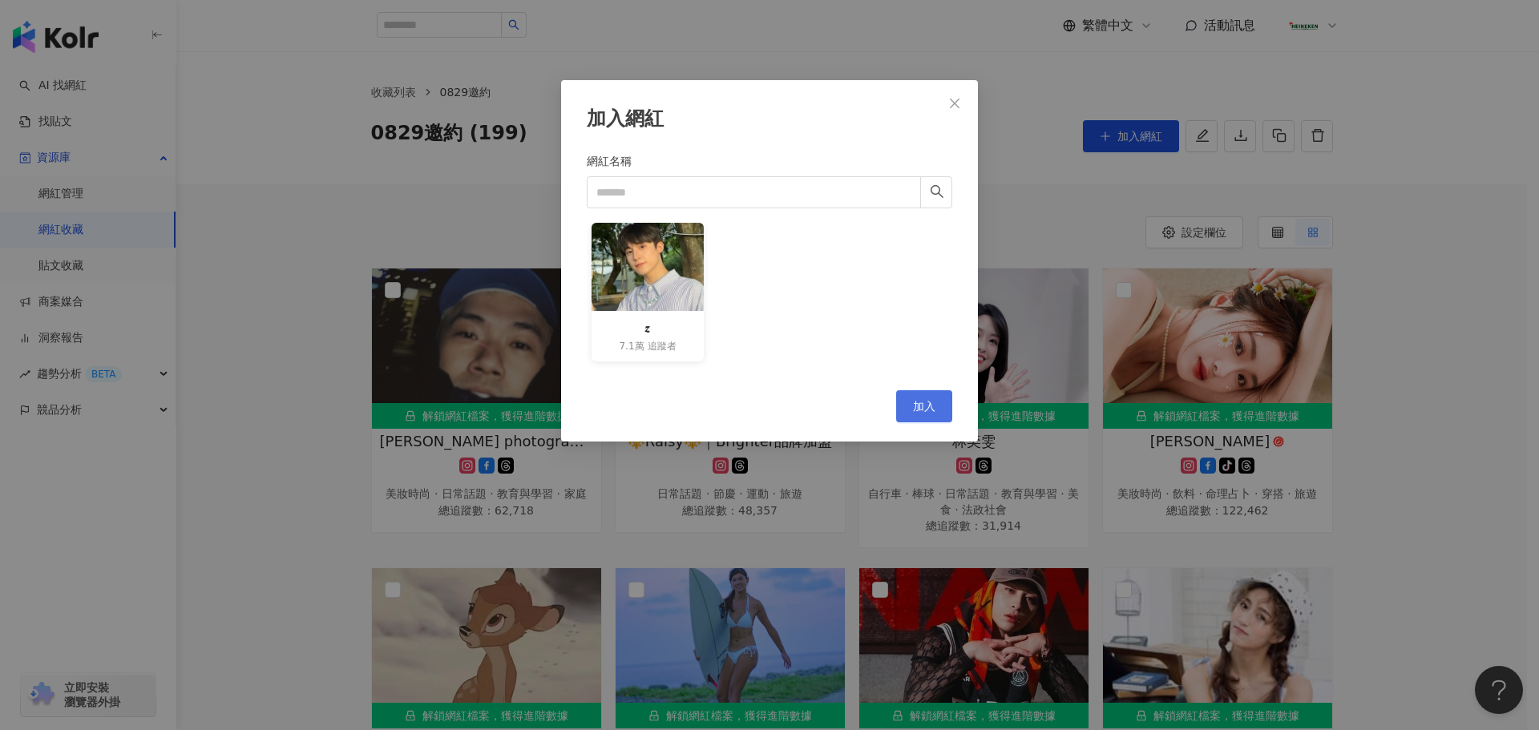
click at [927, 402] on span "加入" at bounding box center [924, 406] width 22 height 13
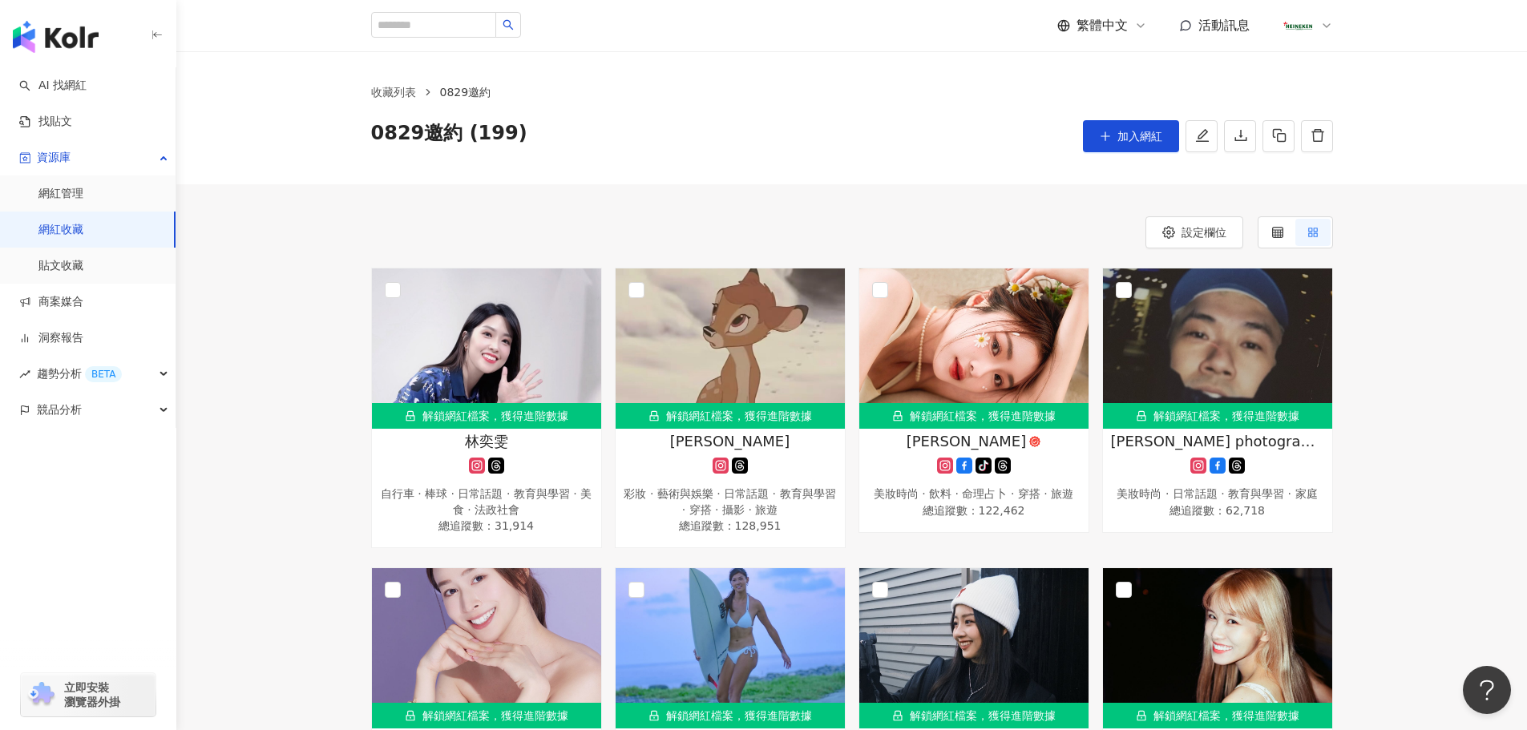
drag, startPoint x: 715, startPoint y: 38, endPoint x: 702, endPoint y: 29, distance: 15.6
click at [712, 34] on div "繁體中文 活動訊息" at bounding box center [852, 25] width 962 height 51
click at [1122, 128] on button "加入網紅" at bounding box center [1131, 136] width 96 height 32
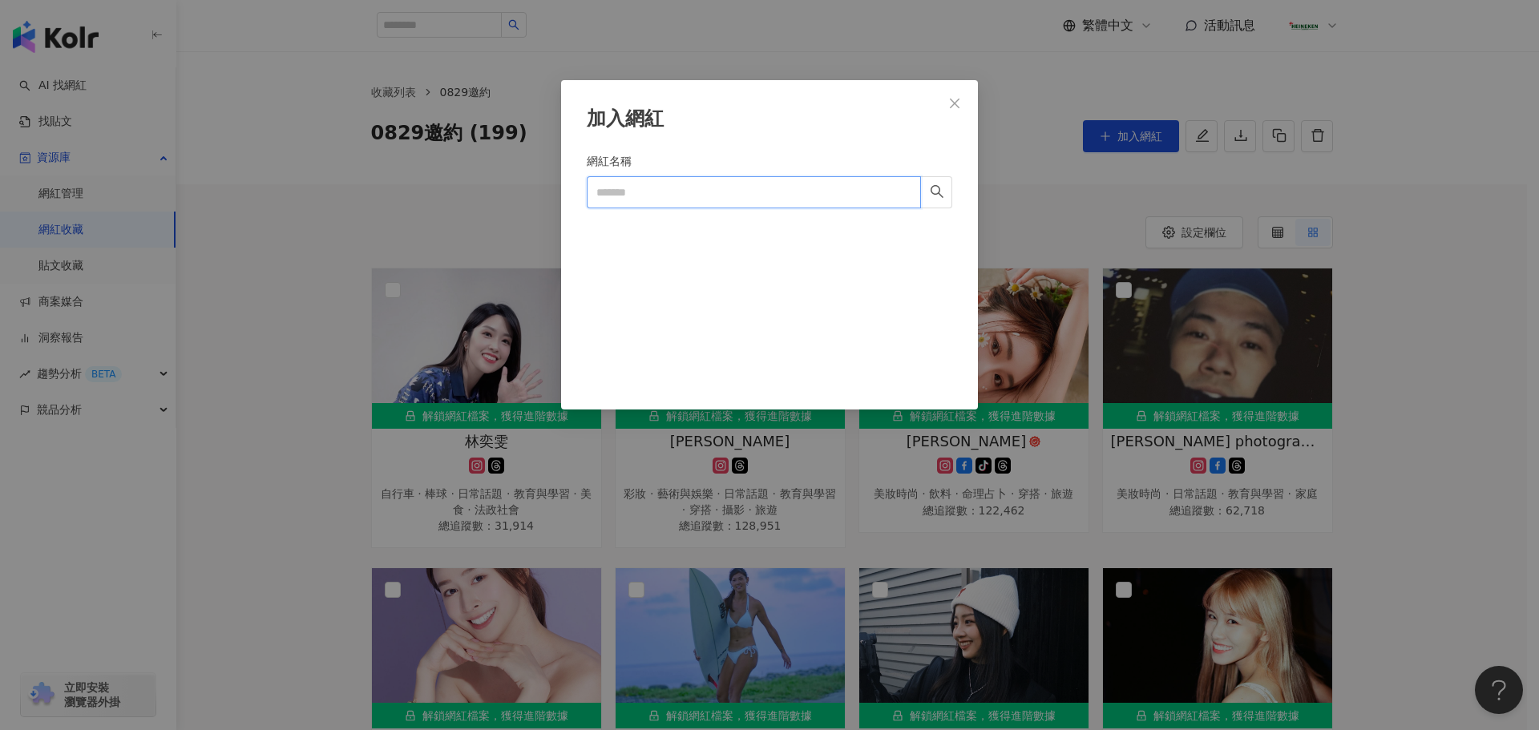
click at [710, 197] on input "網紅名稱" at bounding box center [754, 192] width 334 height 32
paste input "********"
type input "********"
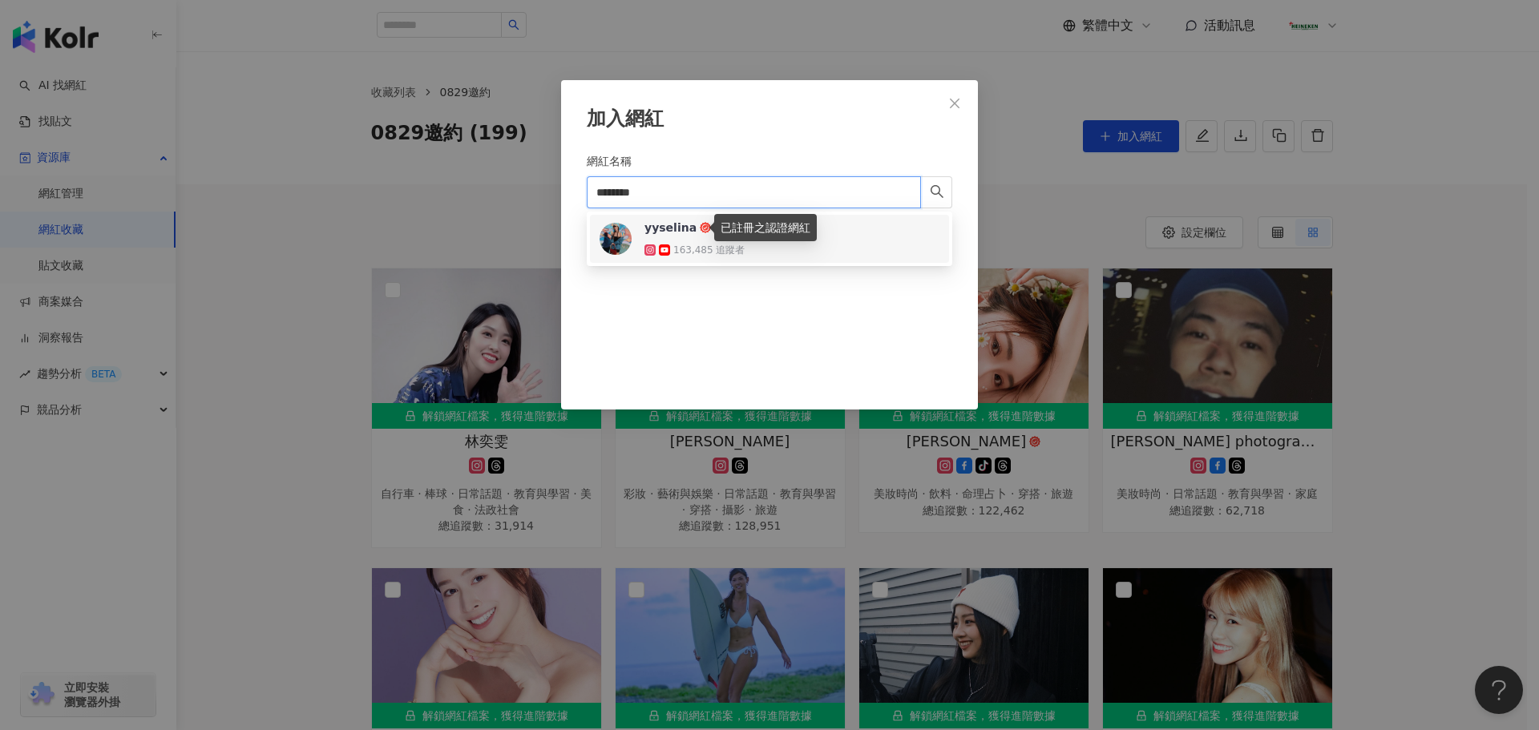
click at [704, 234] on span "yyselina" at bounding box center [696, 228] width 104 height 16
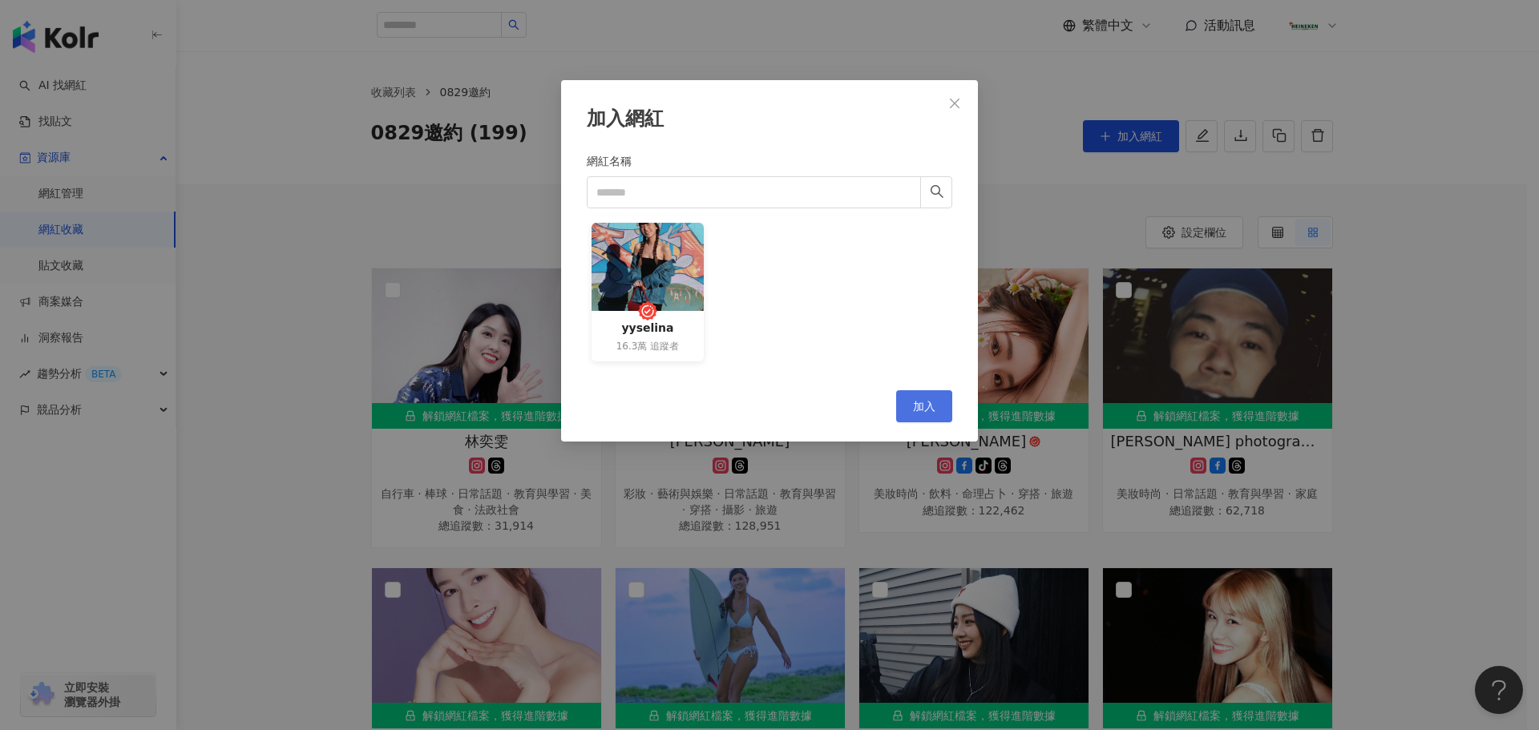
click at [928, 406] on span "加入" at bounding box center [924, 406] width 22 height 13
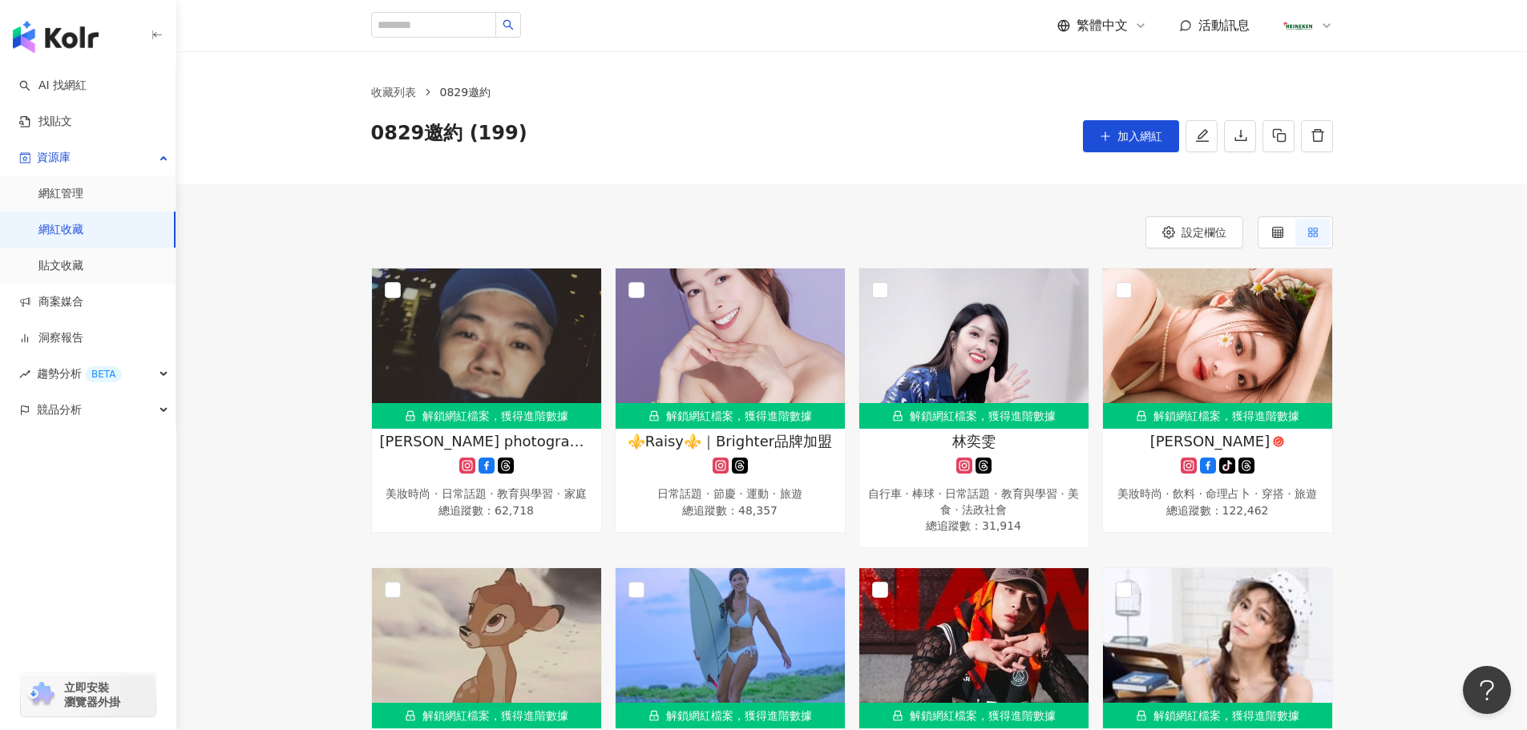
drag, startPoint x: 1090, startPoint y: 142, endPoint x: 1072, endPoint y: 162, distance: 27.2
click at [1092, 141] on button "加入網紅" at bounding box center [1131, 136] width 96 height 32
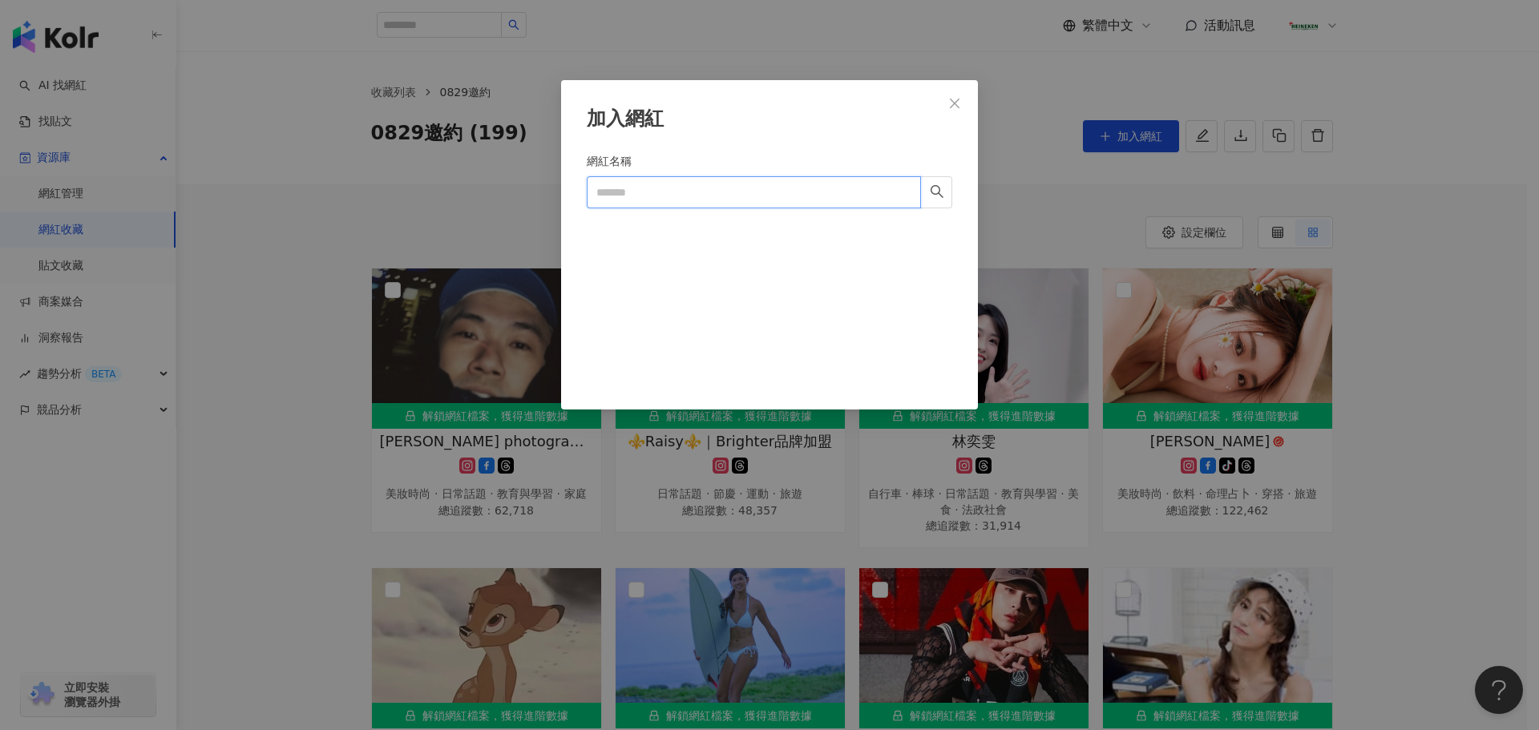
click at [683, 188] on input "網紅名稱" at bounding box center [754, 192] width 334 height 32
paste input "**********"
type input "**********"
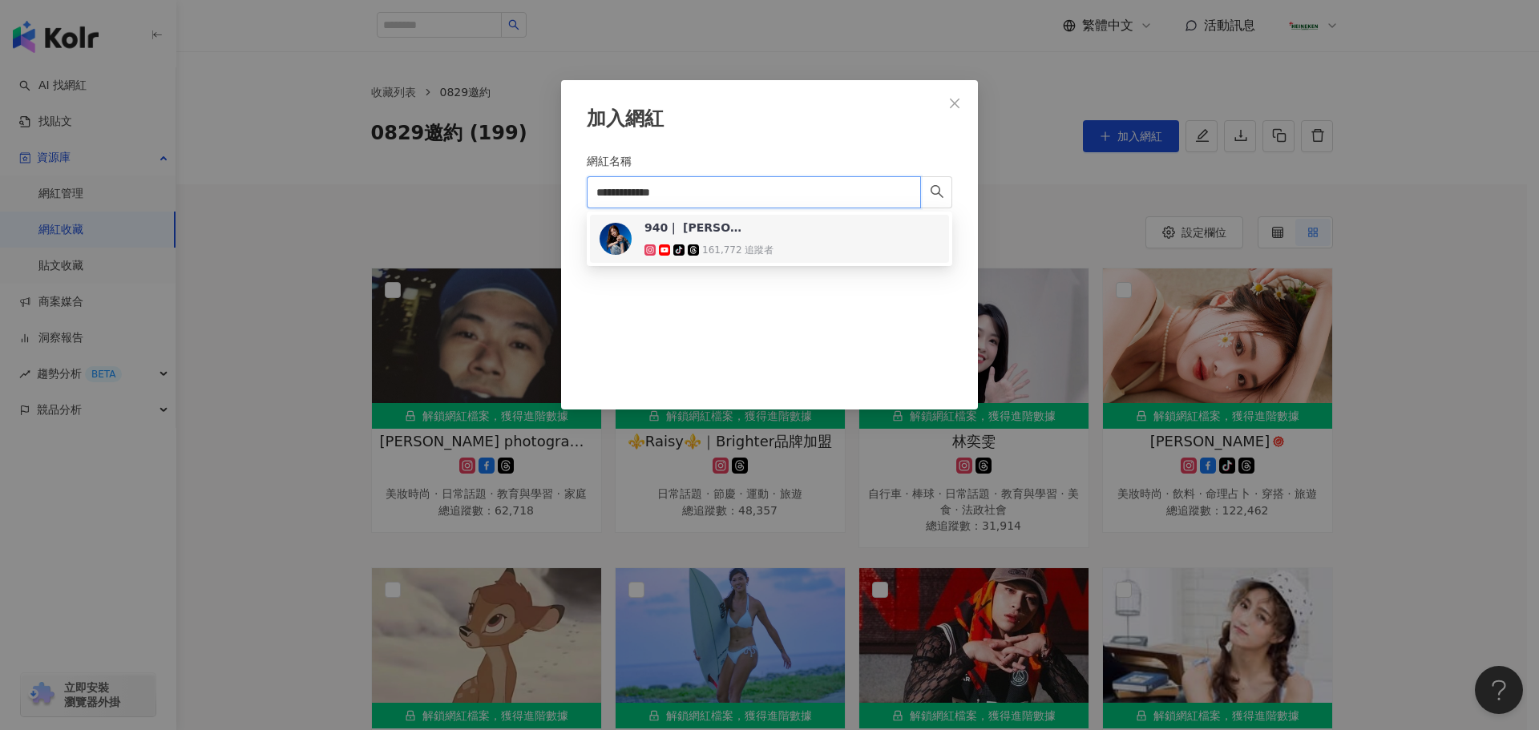
click at [751, 234] on div "940｜ Jocelyn Wang tiktok-icon 161,772 追蹤者" at bounding box center [708, 239] width 129 height 38
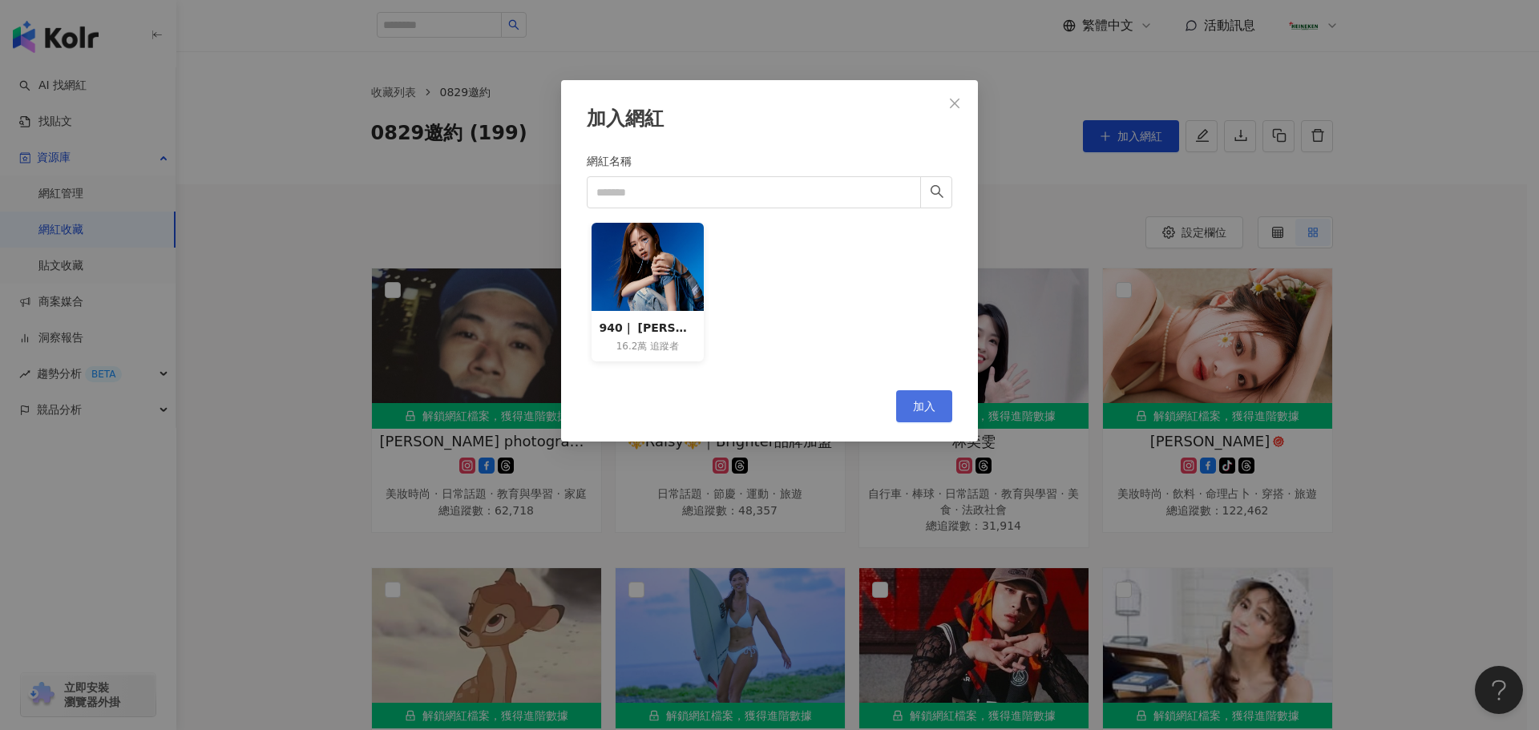
click at [938, 398] on button "加入" at bounding box center [924, 406] width 56 height 32
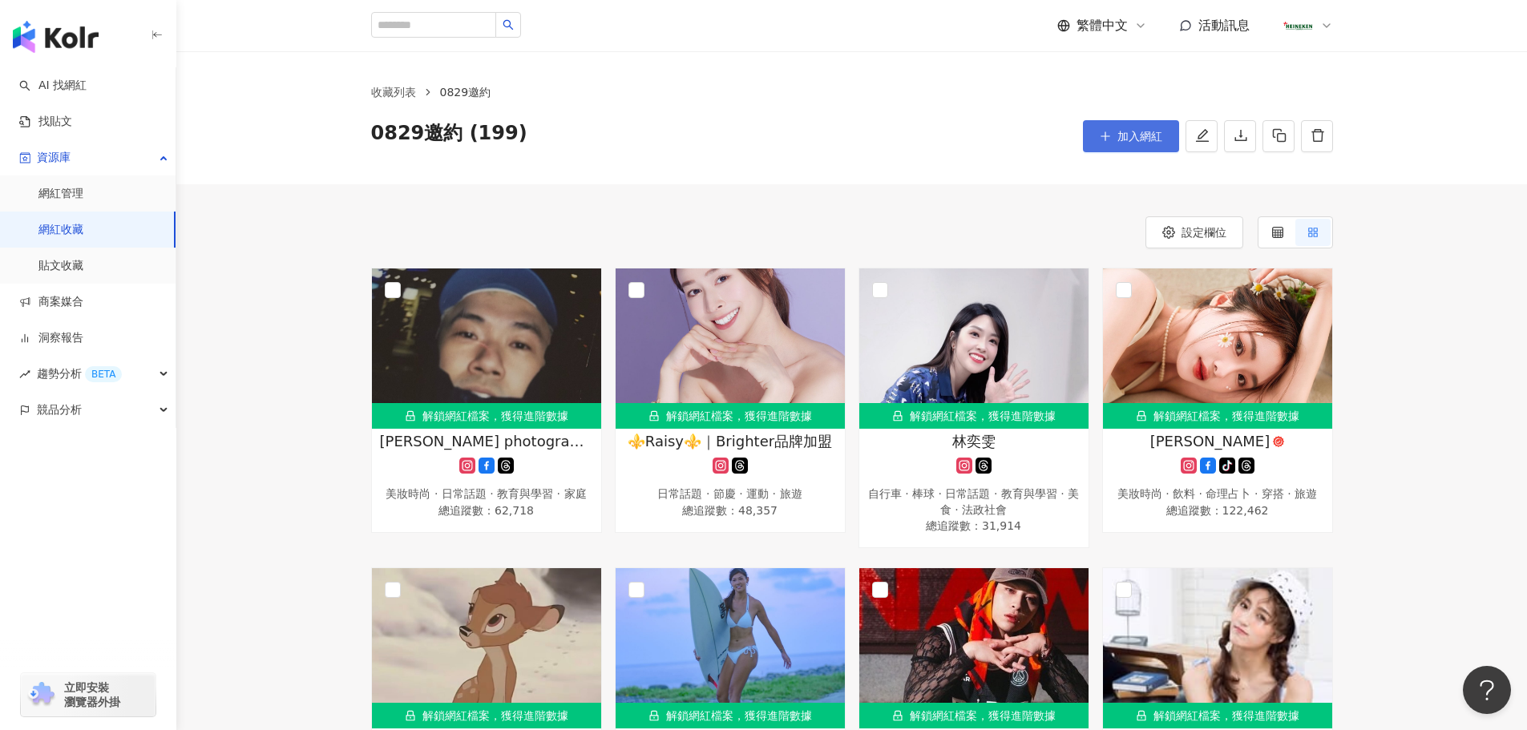
click at [1130, 135] on span "加入網紅" at bounding box center [1139, 136] width 45 height 13
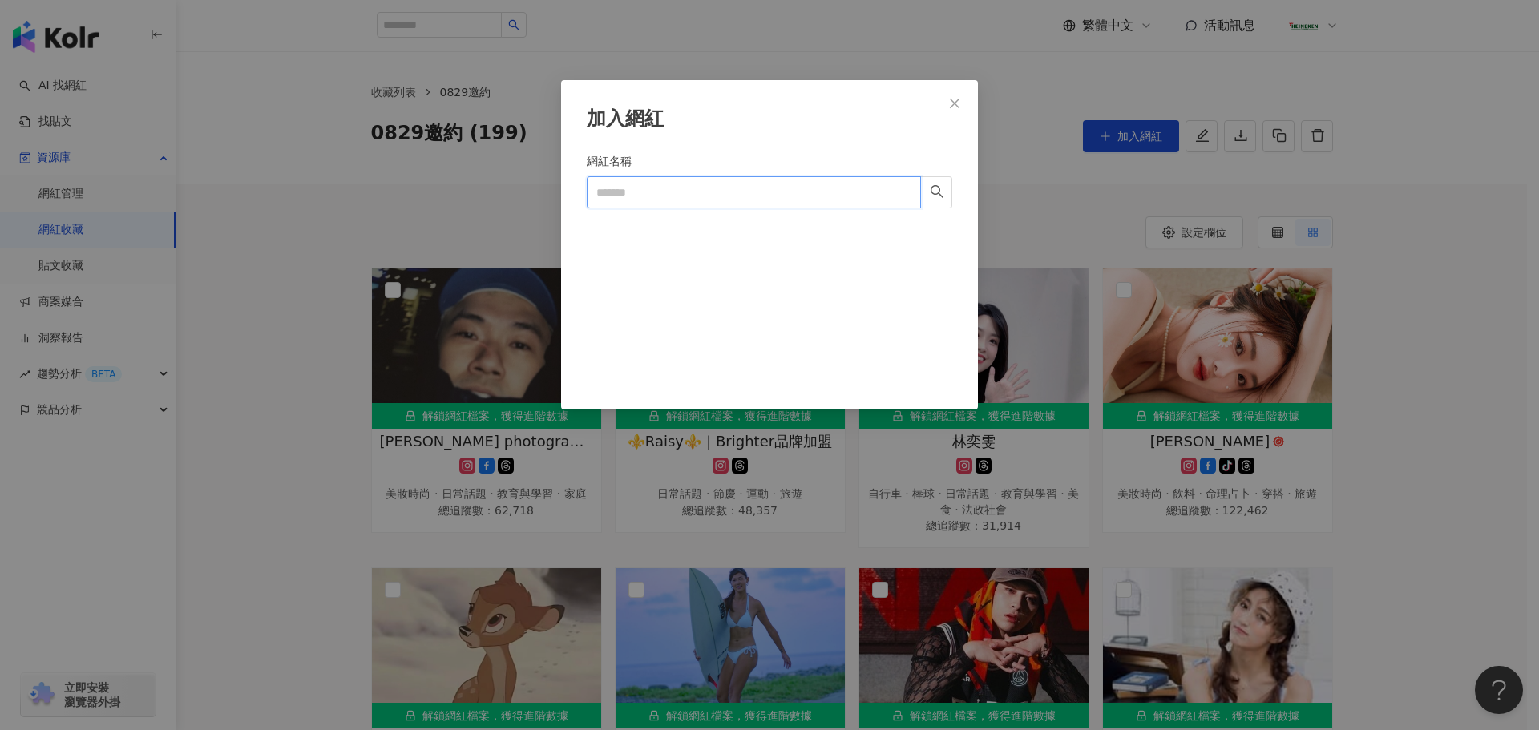
drag, startPoint x: 671, startPoint y: 180, endPoint x: 674, endPoint y: 190, distance: 10.9
click at [672, 180] on input "網紅名稱" at bounding box center [754, 192] width 334 height 32
paste input "**********"
type input "**********"
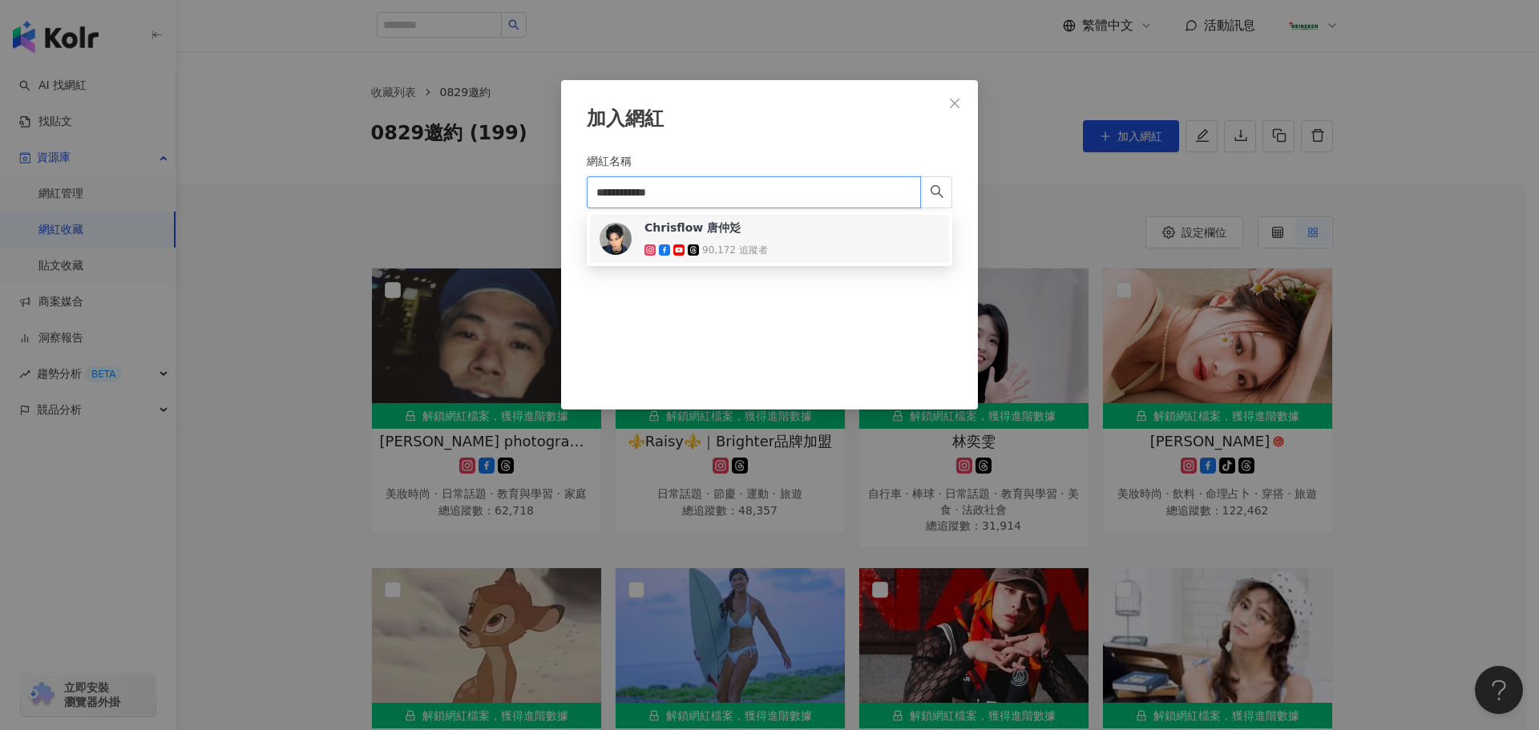
click at [701, 246] on span at bounding box center [695, 249] width 14 height 11
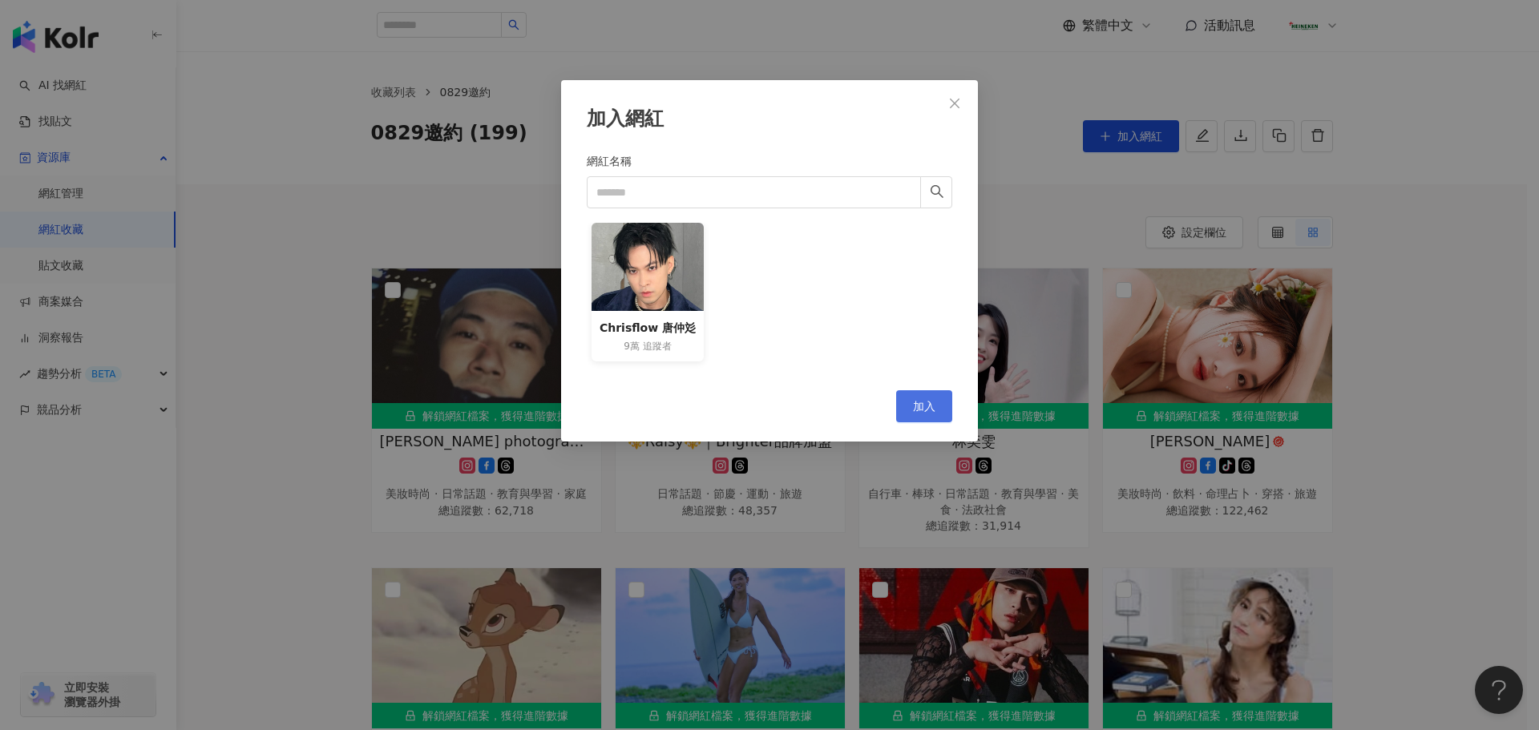
click at [921, 400] on span "加入" at bounding box center [924, 406] width 22 height 13
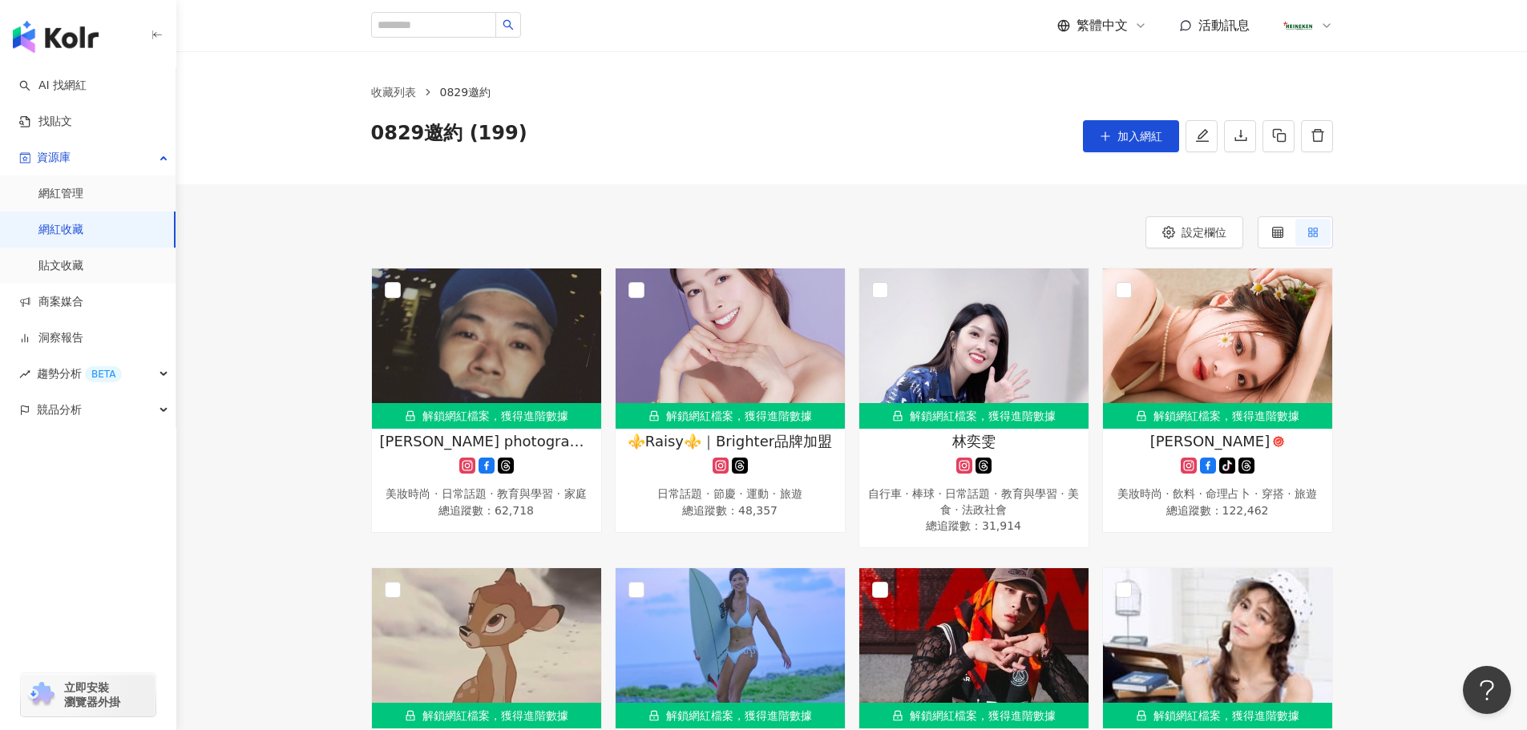
drag, startPoint x: 1113, startPoint y: 122, endPoint x: 1037, endPoint y: 170, distance: 90.1
click at [1113, 122] on button "加入網紅" at bounding box center [1131, 136] width 96 height 32
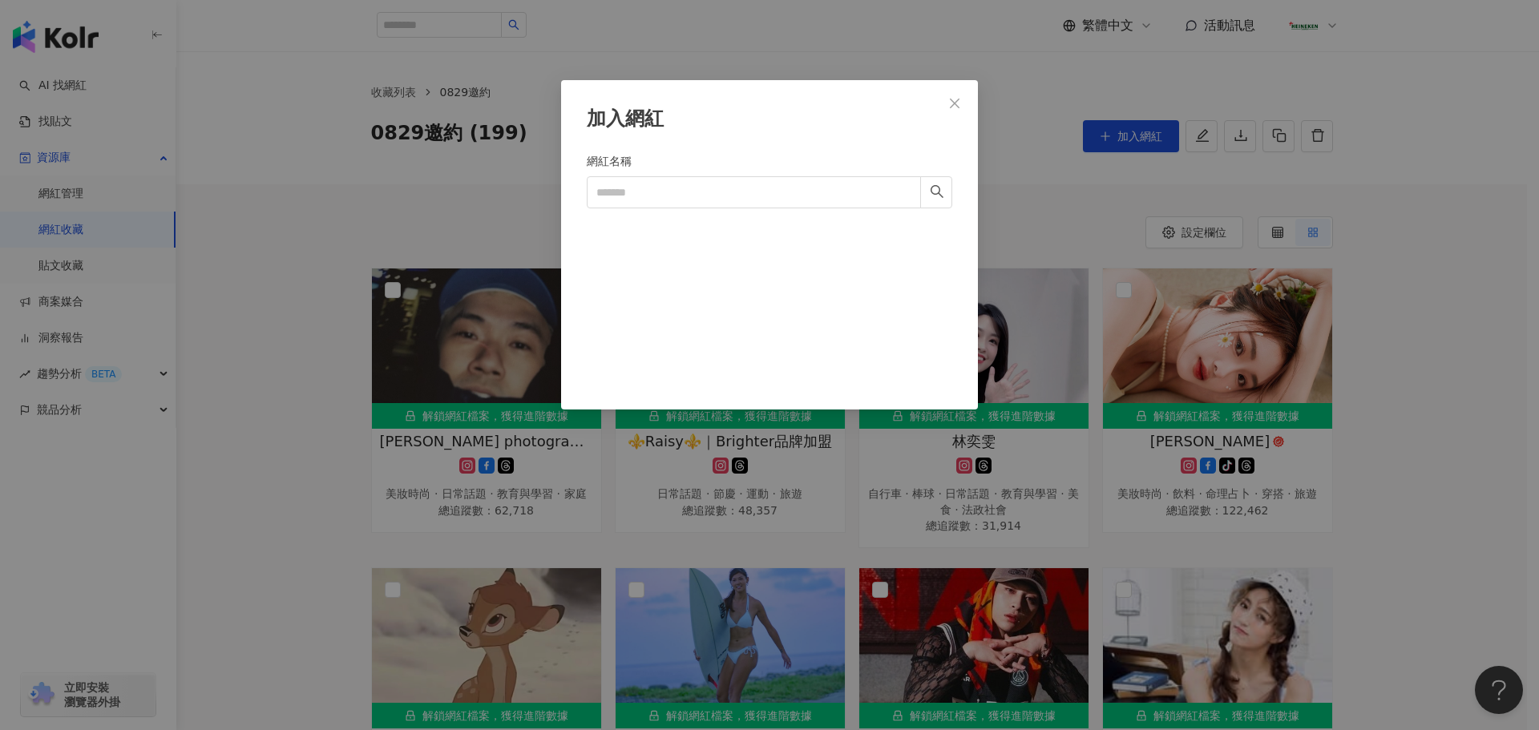
drag, startPoint x: 649, startPoint y: 232, endPoint x: 653, endPoint y: 212, distance: 20.4
click at [646, 231] on div at bounding box center [769, 297] width 365 height 148
click at [665, 188] on input "網紅名稱" at bounding box center [754, 192] width 334 height 32
paste input "**********"
type input "**********"
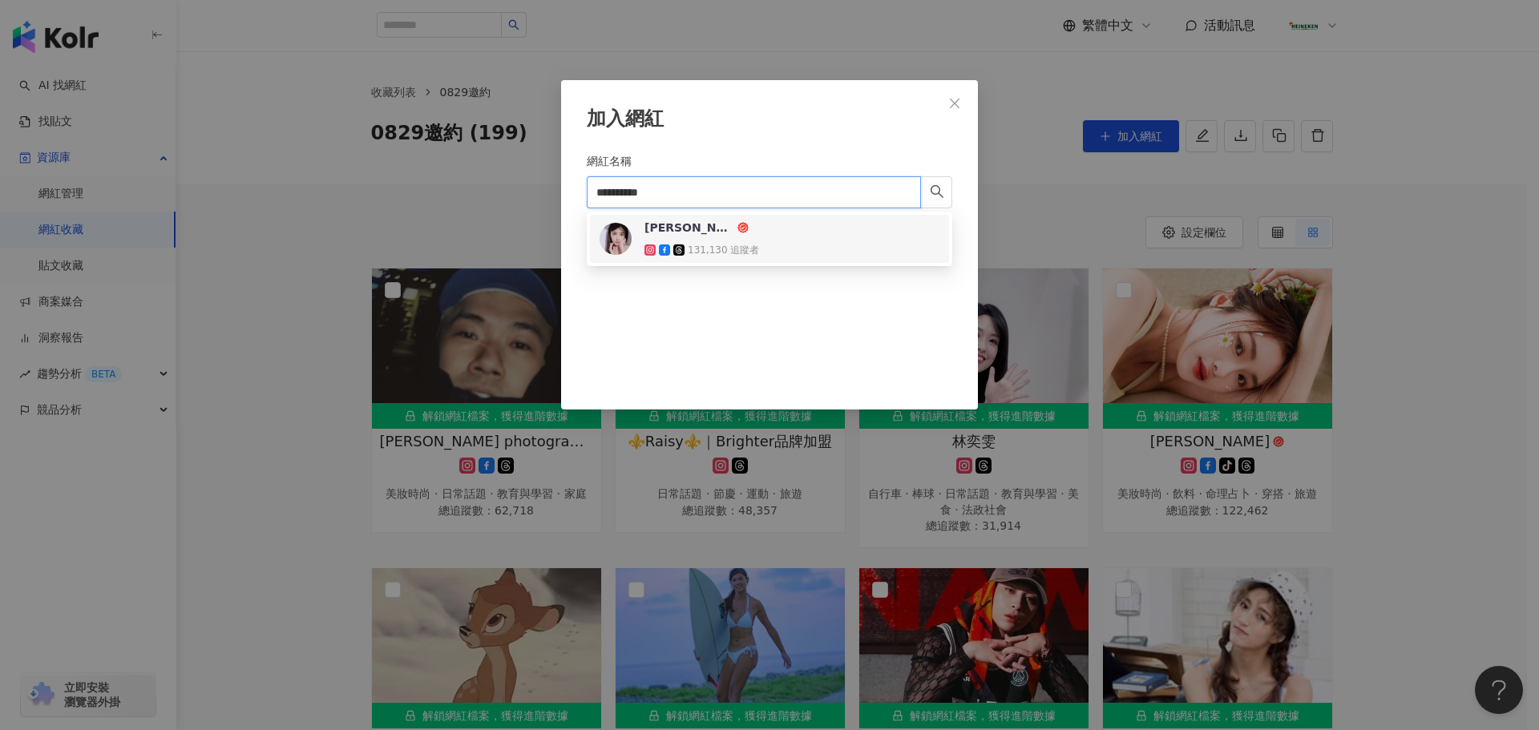
drag, startPoint x: 730, startPoint y: 238, endPoint x: 736, endPoint y: 244, distance: 8.5
click at [730, 239] on div "[PERSON_NAME] PON 131,130 追蹤者" at bounding box center [701, 239] width 115 height 38
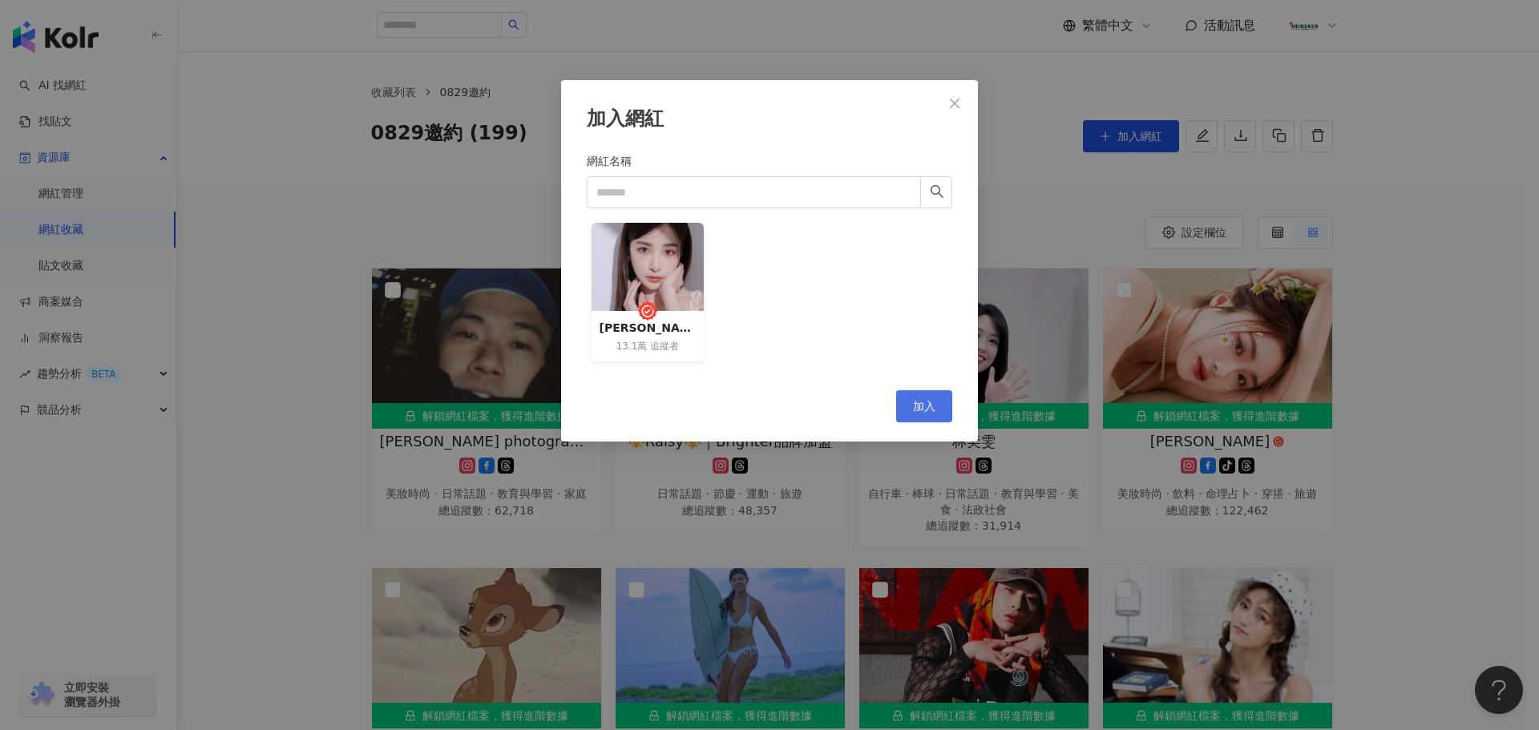
click at [931, 403] on span "加入" at bounding box center [924, 406] width 22 height 13
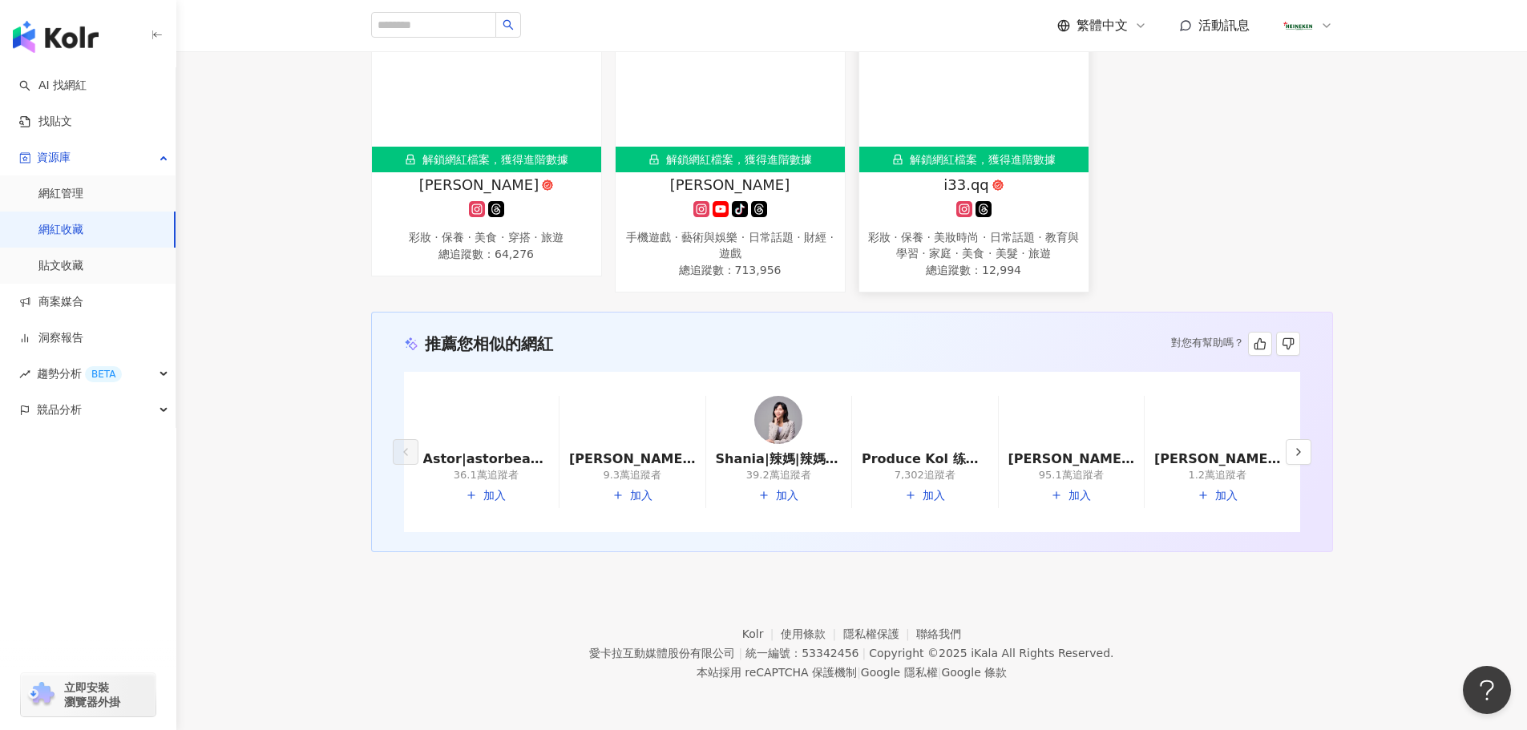
scroll to position [15018, 0]
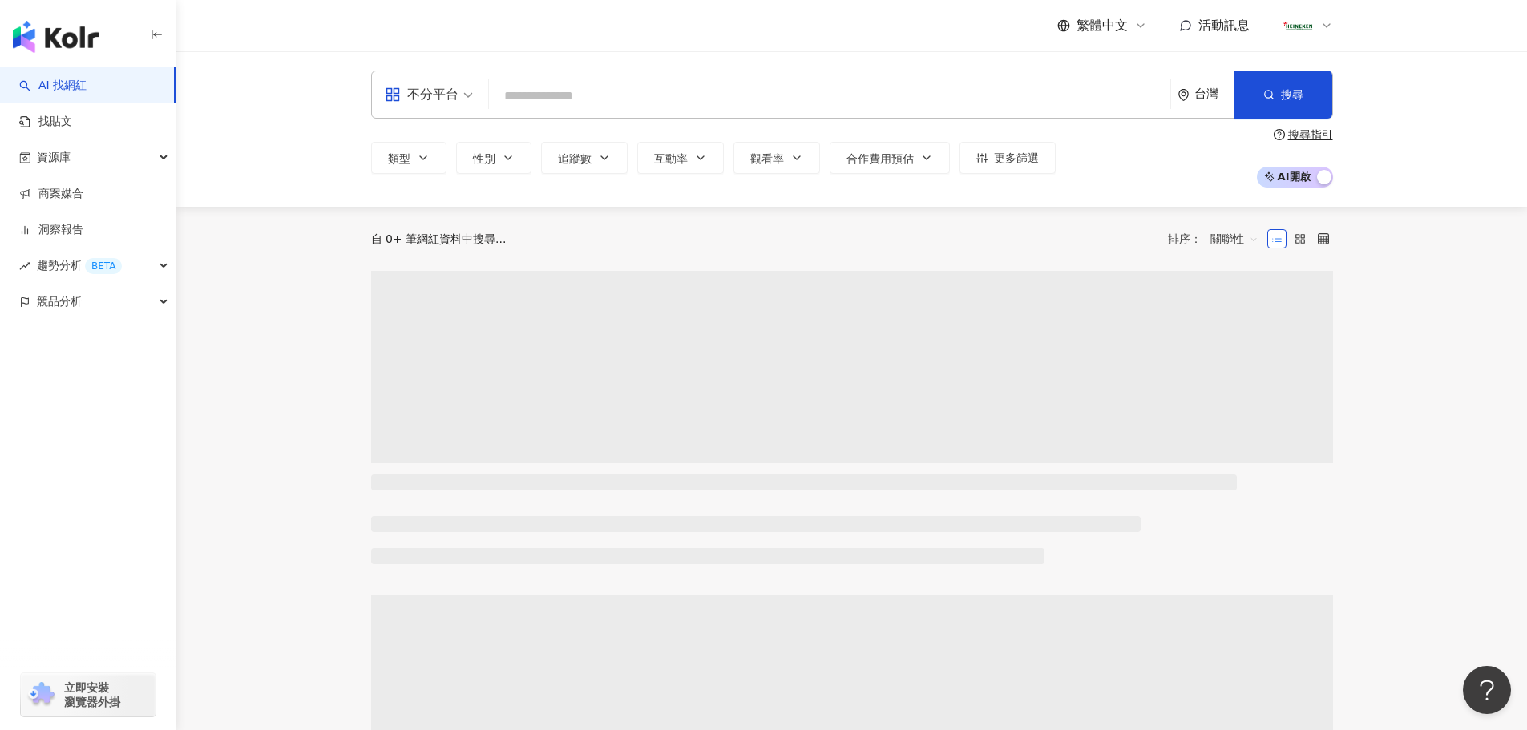
click at [757, 91] on input "search" at bounding box center [829, 96] width 668 height 30
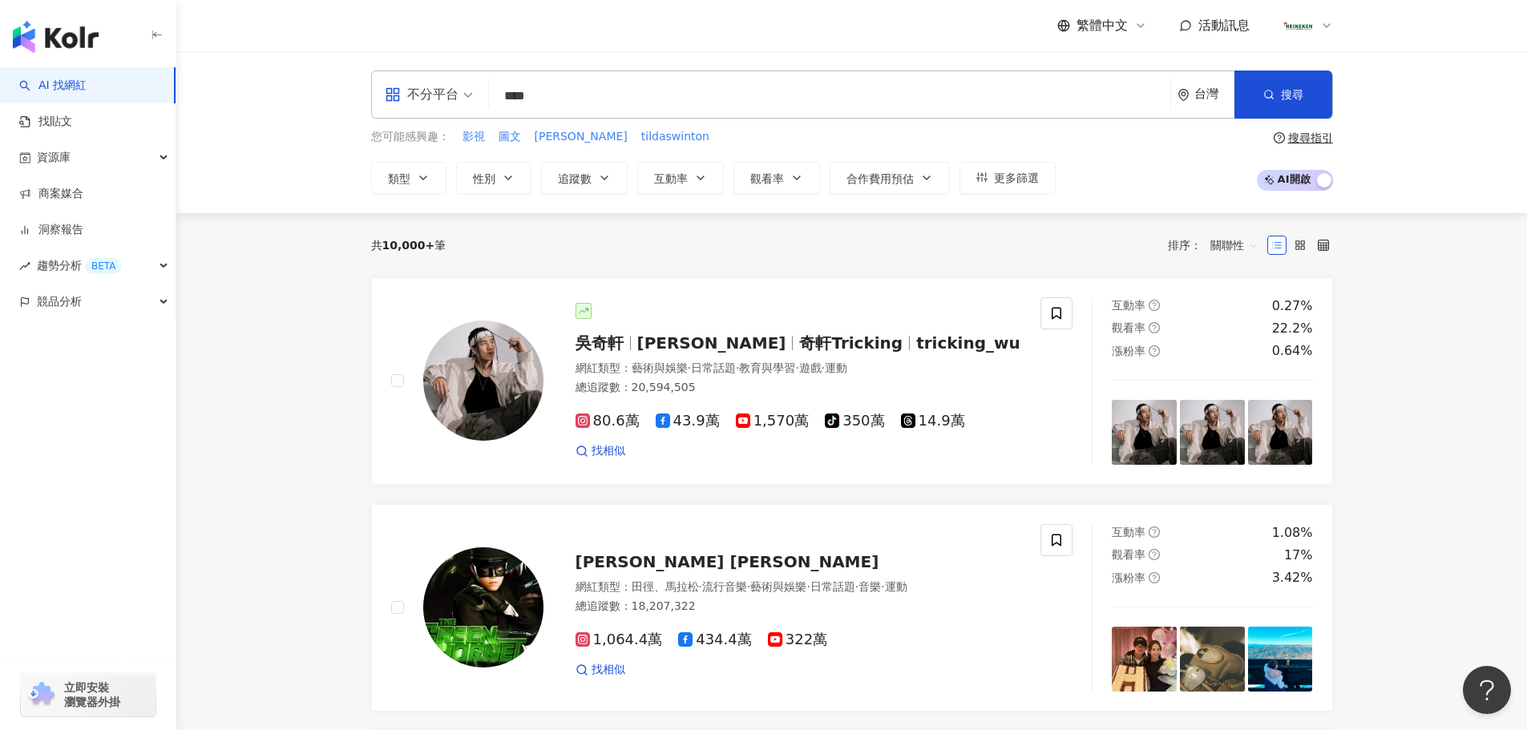
click at [441, 91] on div "不分平台" at bounding box center [422, 95] width 74 height 26
type input "****"
click at [443, 170] on div "Instagram" at bounding box center [434, 169] width 91 height 20
click at [607, 95] on input "****" at bounding box center [829, 96] width 668 height 30
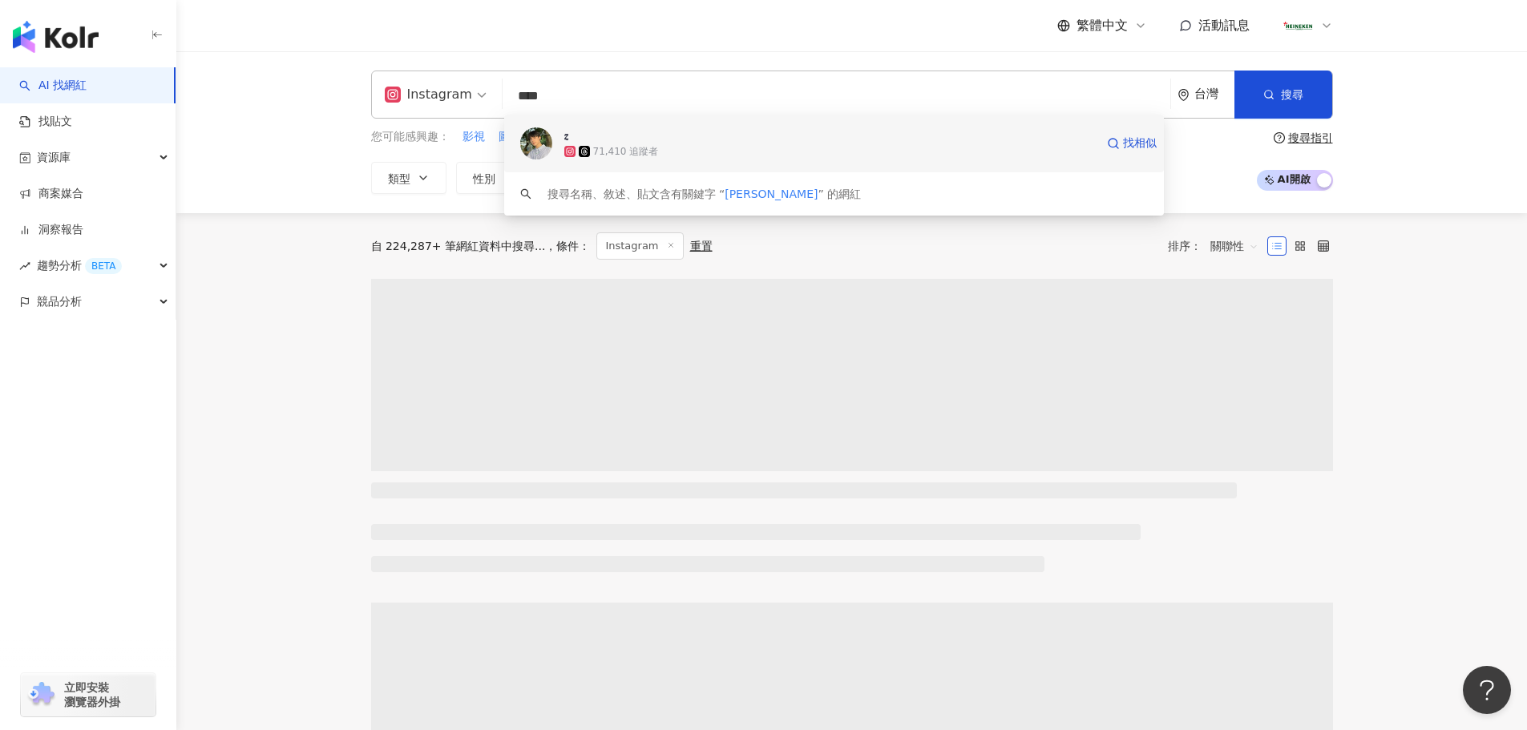
click at [635, 127] on span "𝒛" at bounding box center [829, 135] width 531 height 16
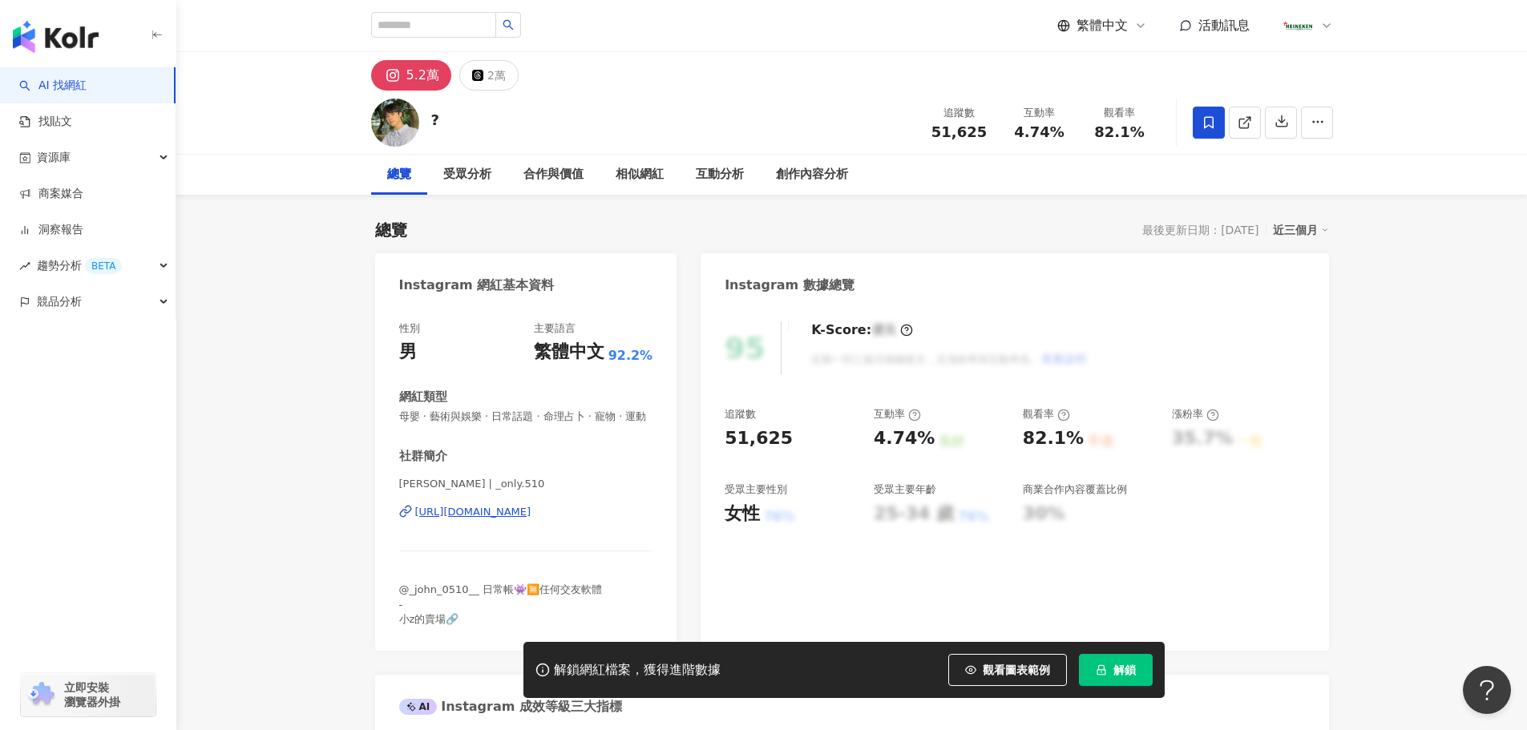
click at [1209, 128] on icon at bounding box center [1208, 122] width 14 height 14
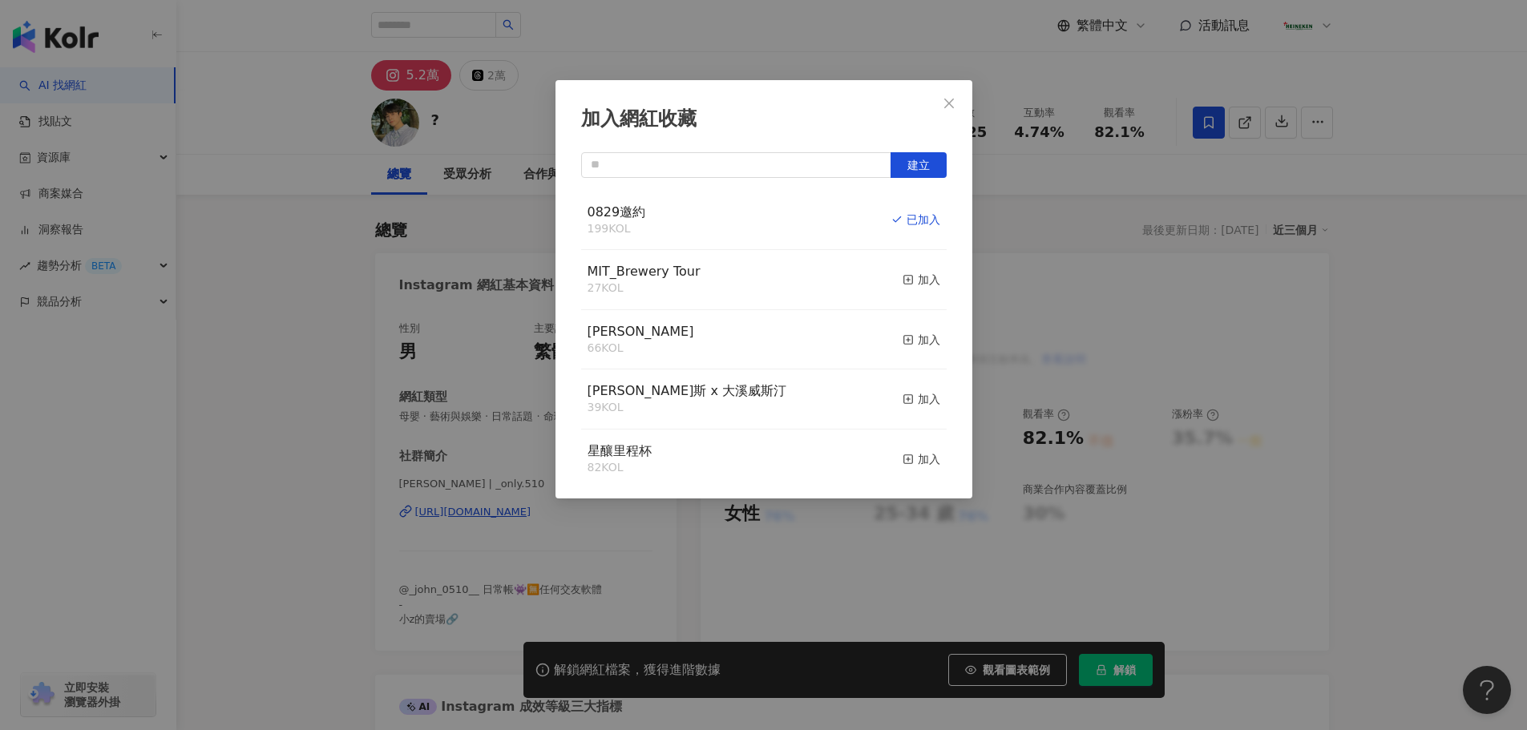
click at [951, 103] on icon "close" at bounding box center [949, 103] width 13 height 13
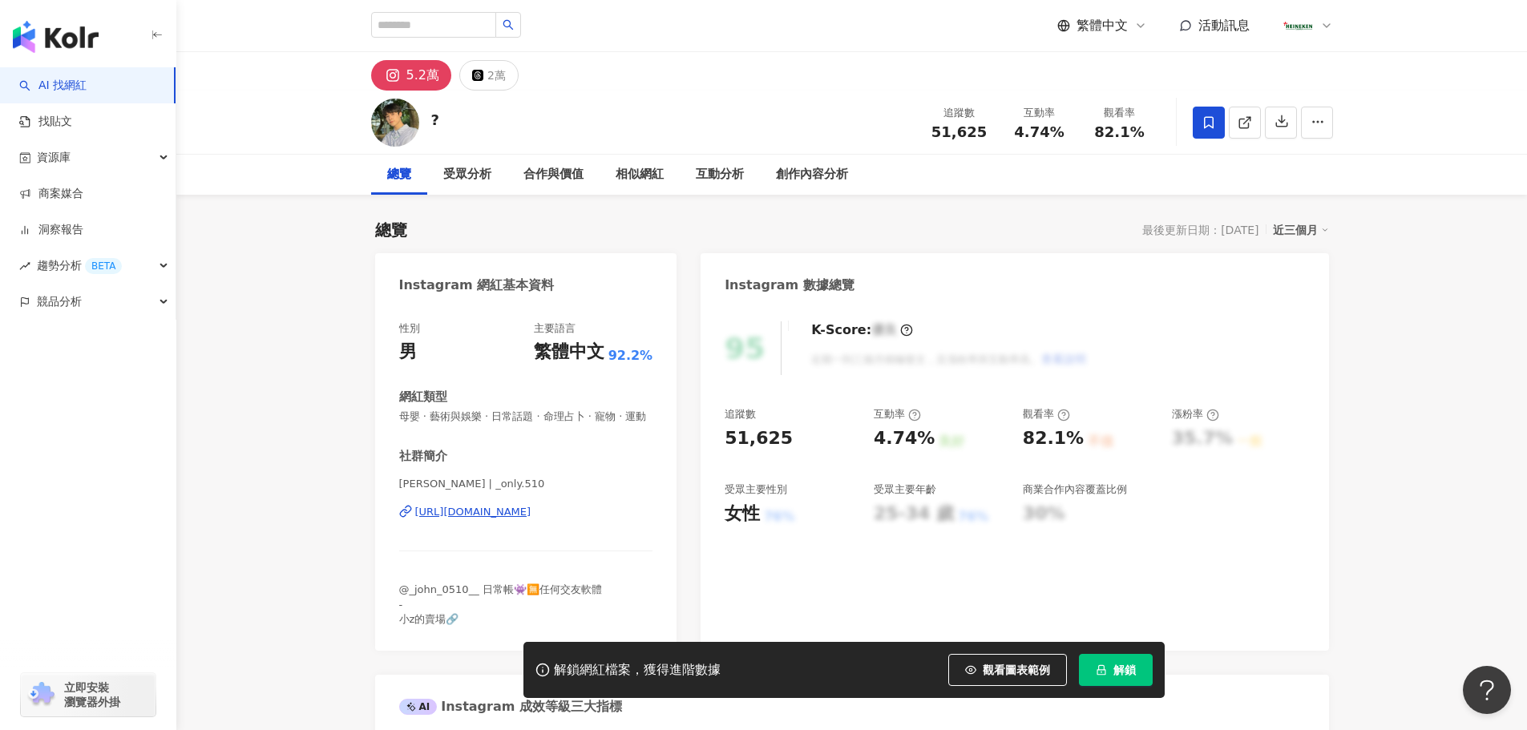
drag, startPoint x: 822, startPoint y: 26, endPoint x: 729, endPoint y: 33, distance: 92.4
click at [822, 26] on div "繁體中文 活動訊息" at bounding box center [852, 25] width 962 height 51
click at [488, 14] on input "search" at bounding box center [433, 25] width 125 height 26
paste input "**********"
type input "**********"
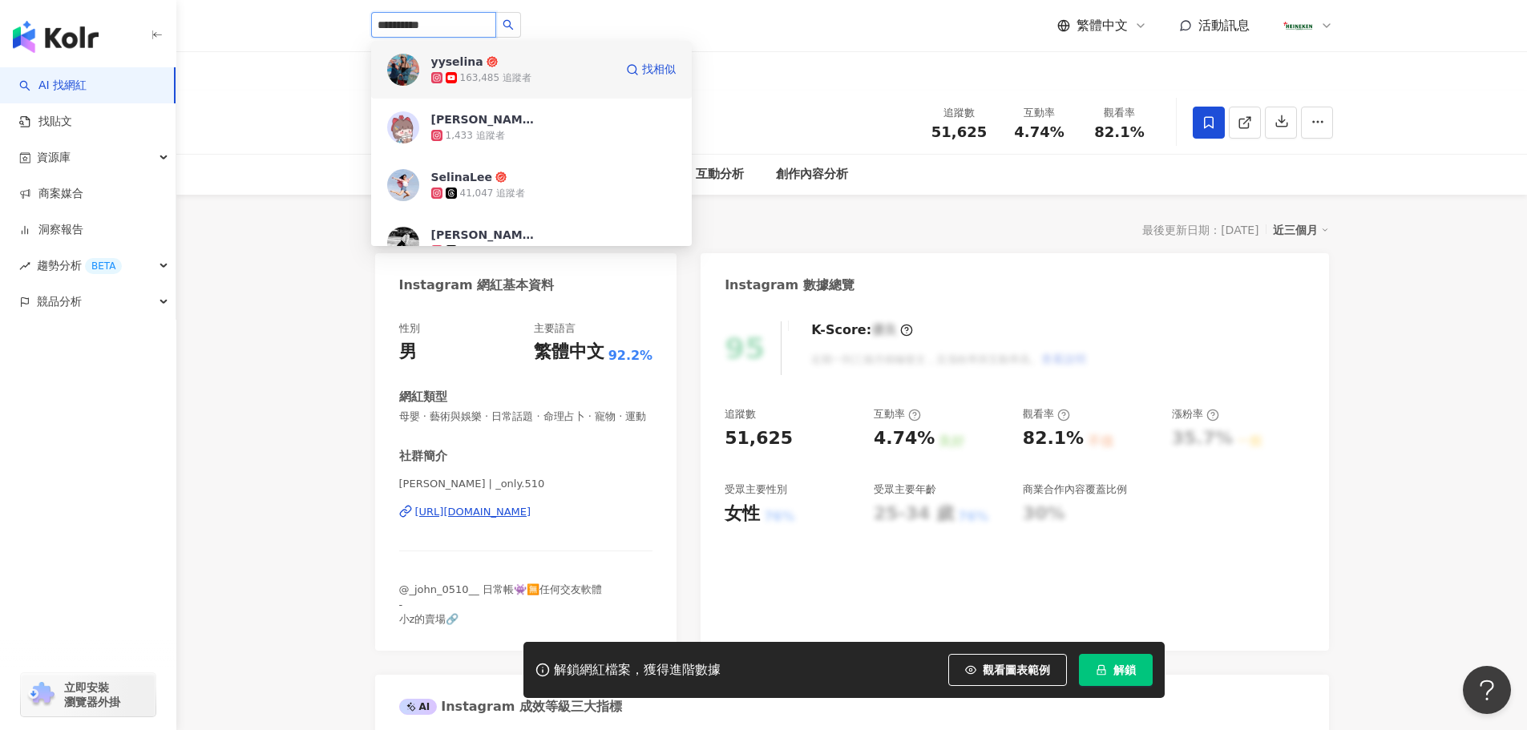
click at [473, 65] on div "yyselina" at bounding box center [457, 62] width 52 height 16
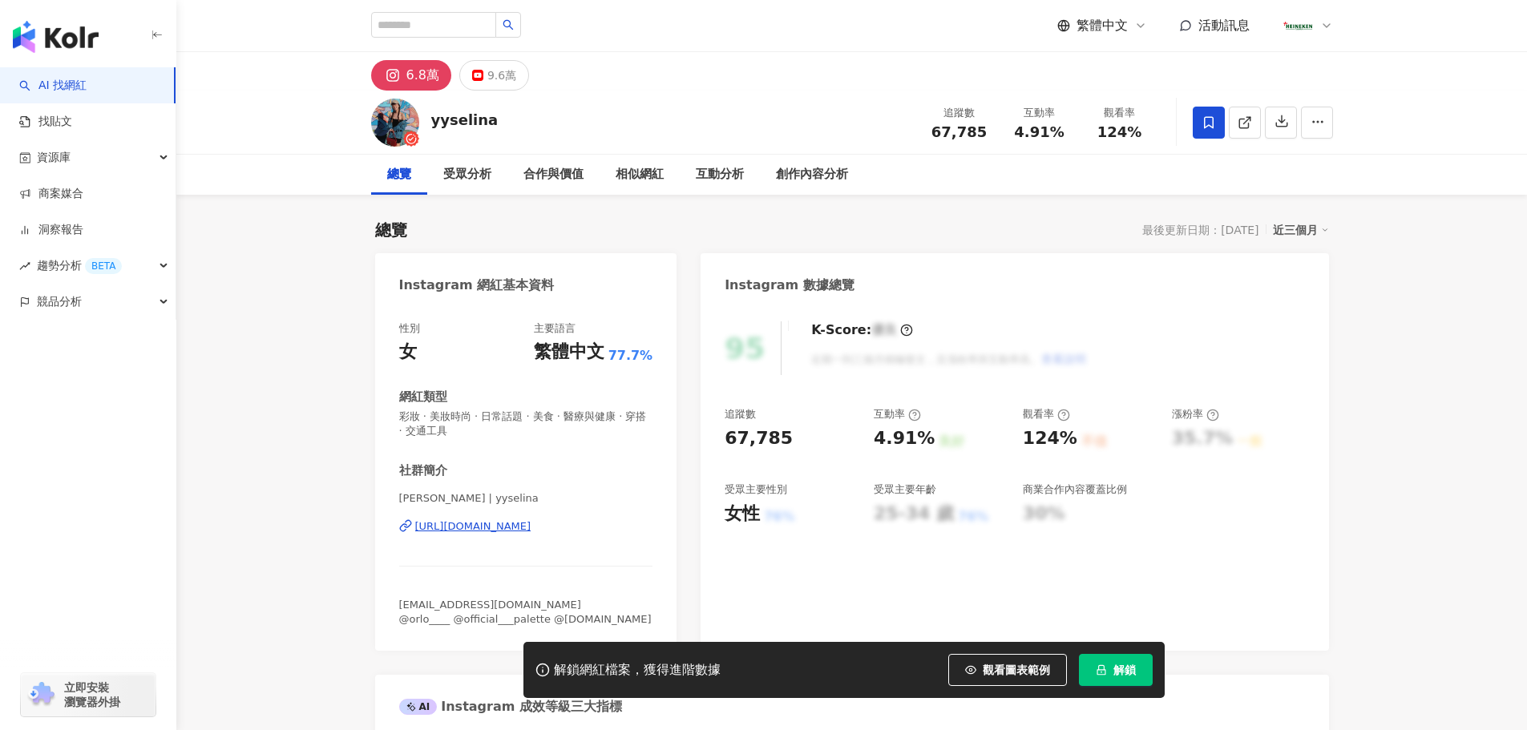
click at [1206, 119] on icon at bounding box center [1208, 122] width 14 height 14
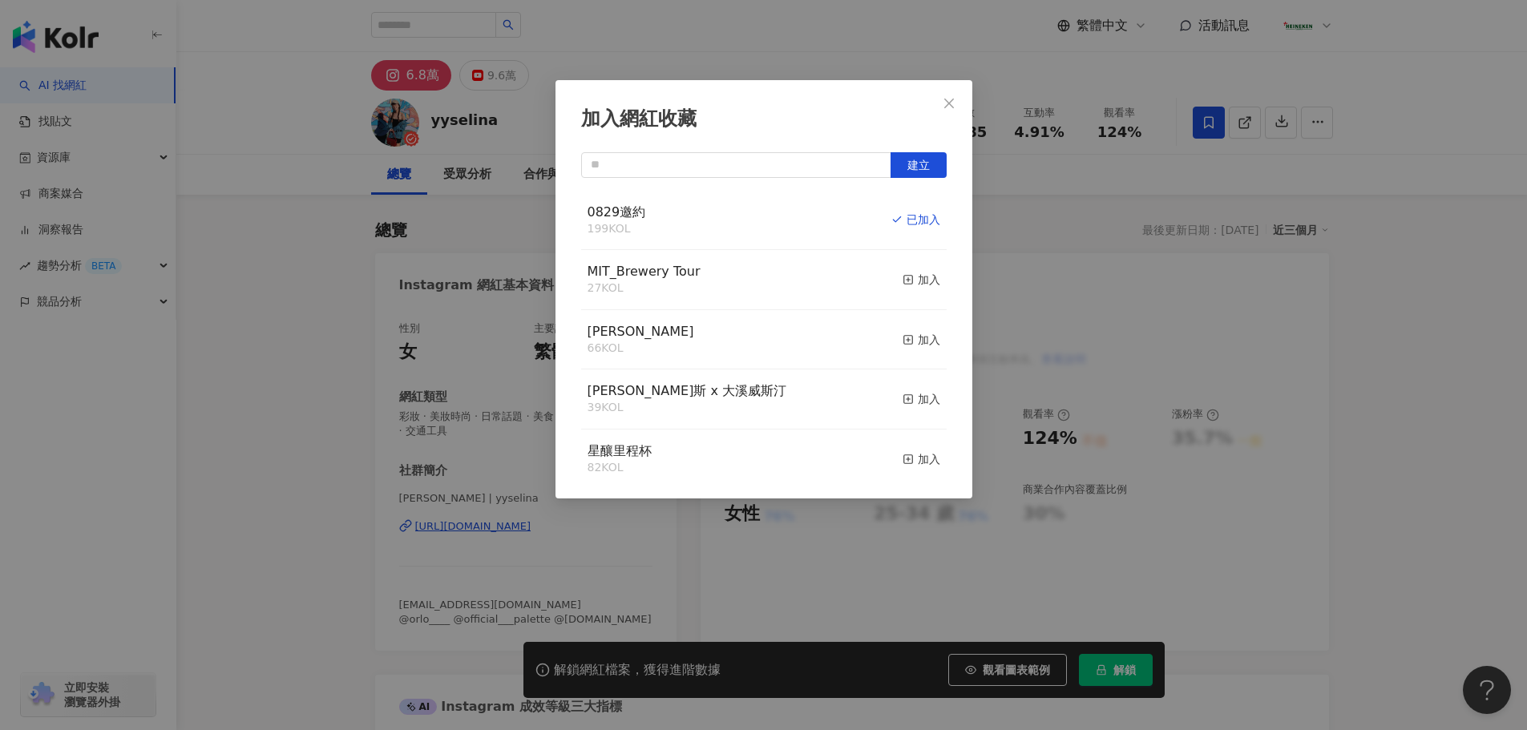
click at [951, 95] on button "Close" at bounding box center [949, 103] width 32 height 32
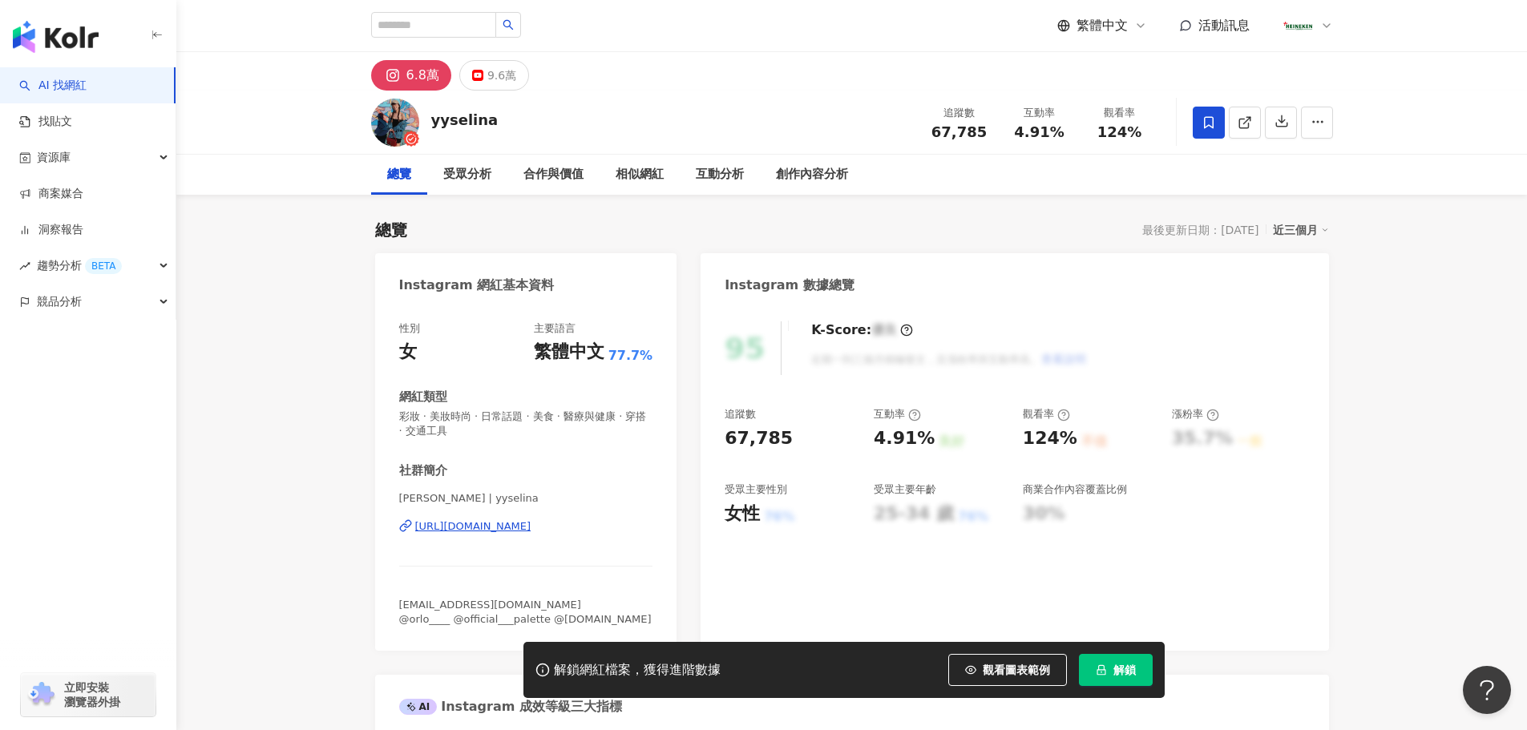
click at [484, 530] on div "[URL][DOMAIN_NAME]" at bounding box center [473, 526] width 116 height 14
click at [1202, 128] on icon at bounding box center [1208, 122] width 14 height 14
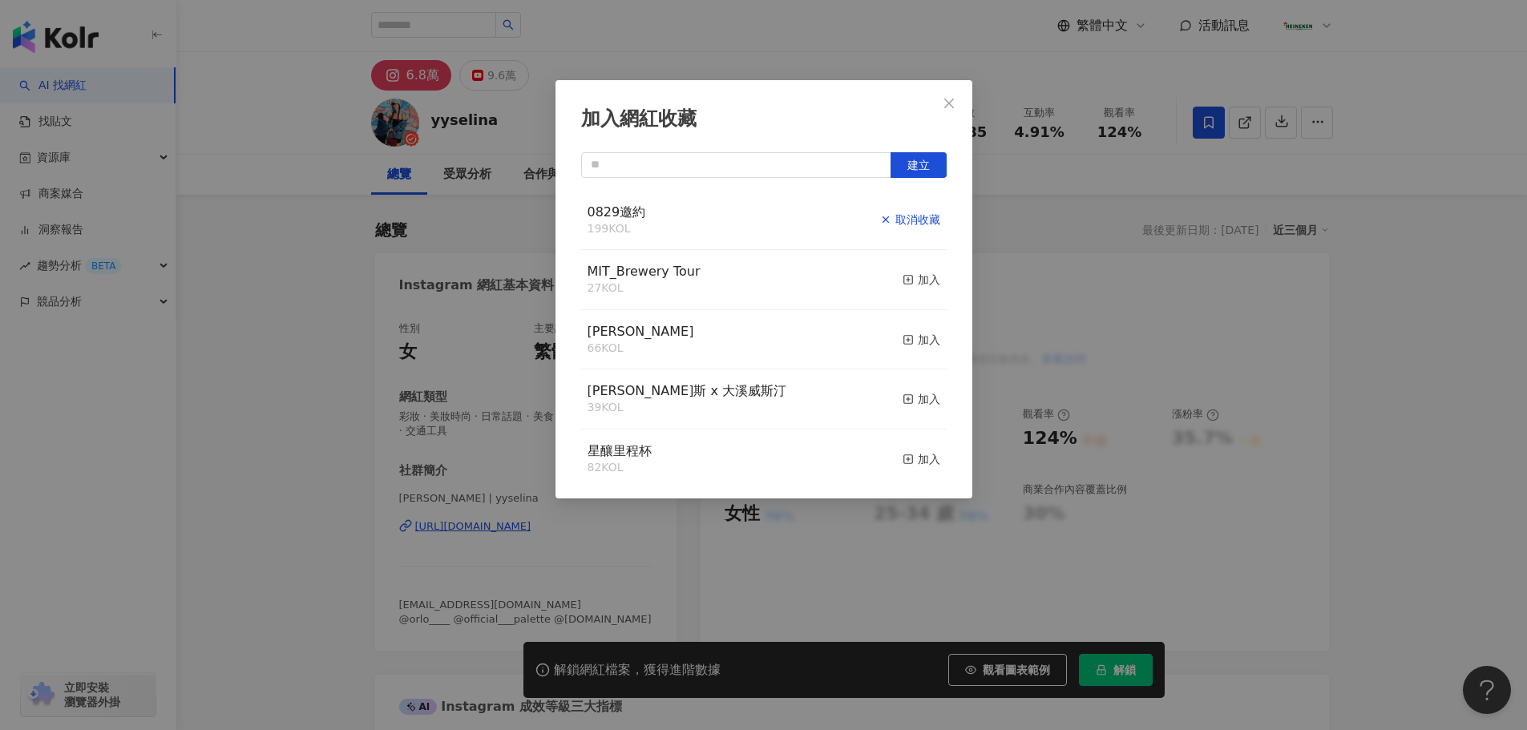
click at [899, 225] on div "取消收藏" at bounding box center [910, 220] width 60 height 18
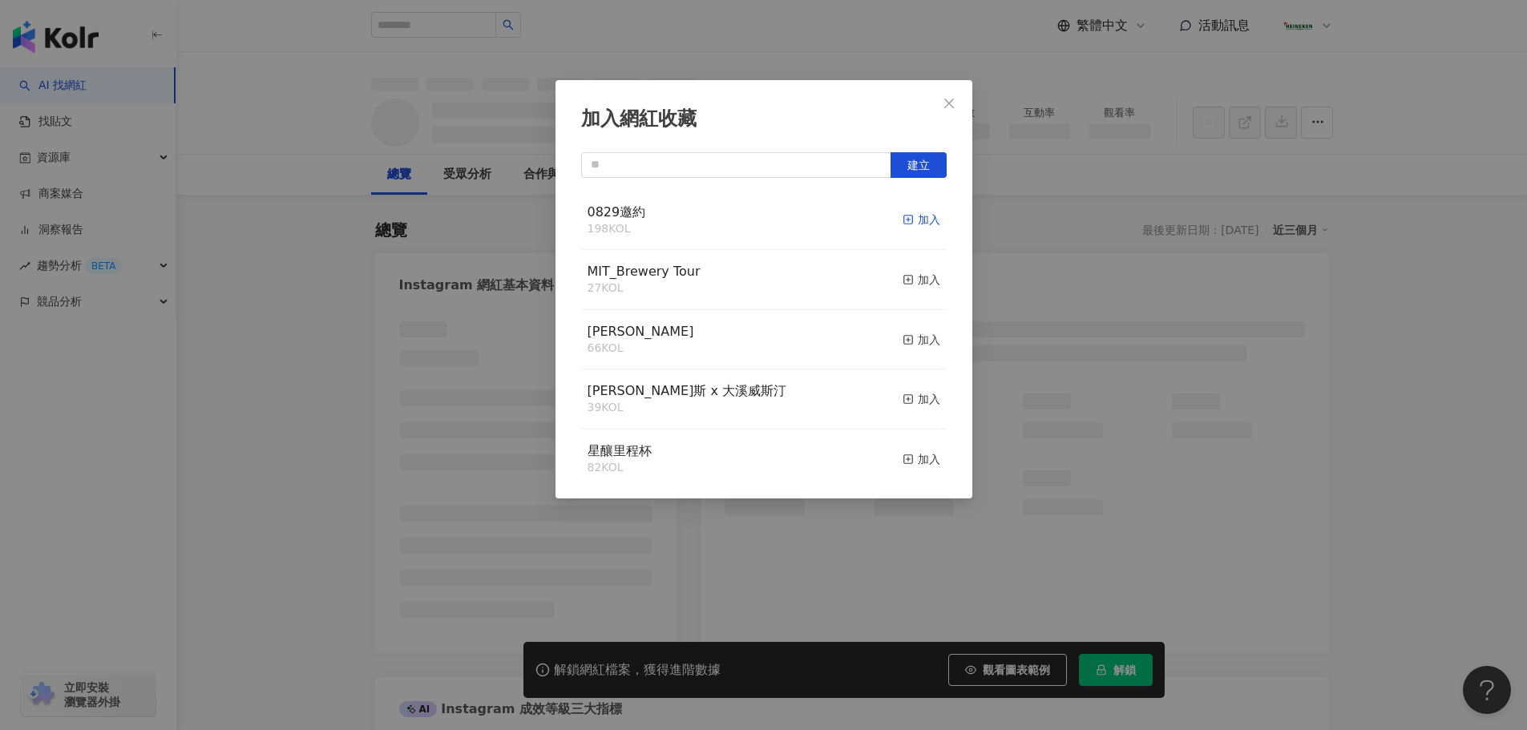
click at [908, 216] on div "加入" at bounding box center [921, 220] width 38 height 18
click at [948, 100] on icon "close" at bounding box center [949, 103] width 13 height 13
